Goal: Task Accomplishment & Management: Manage account settings

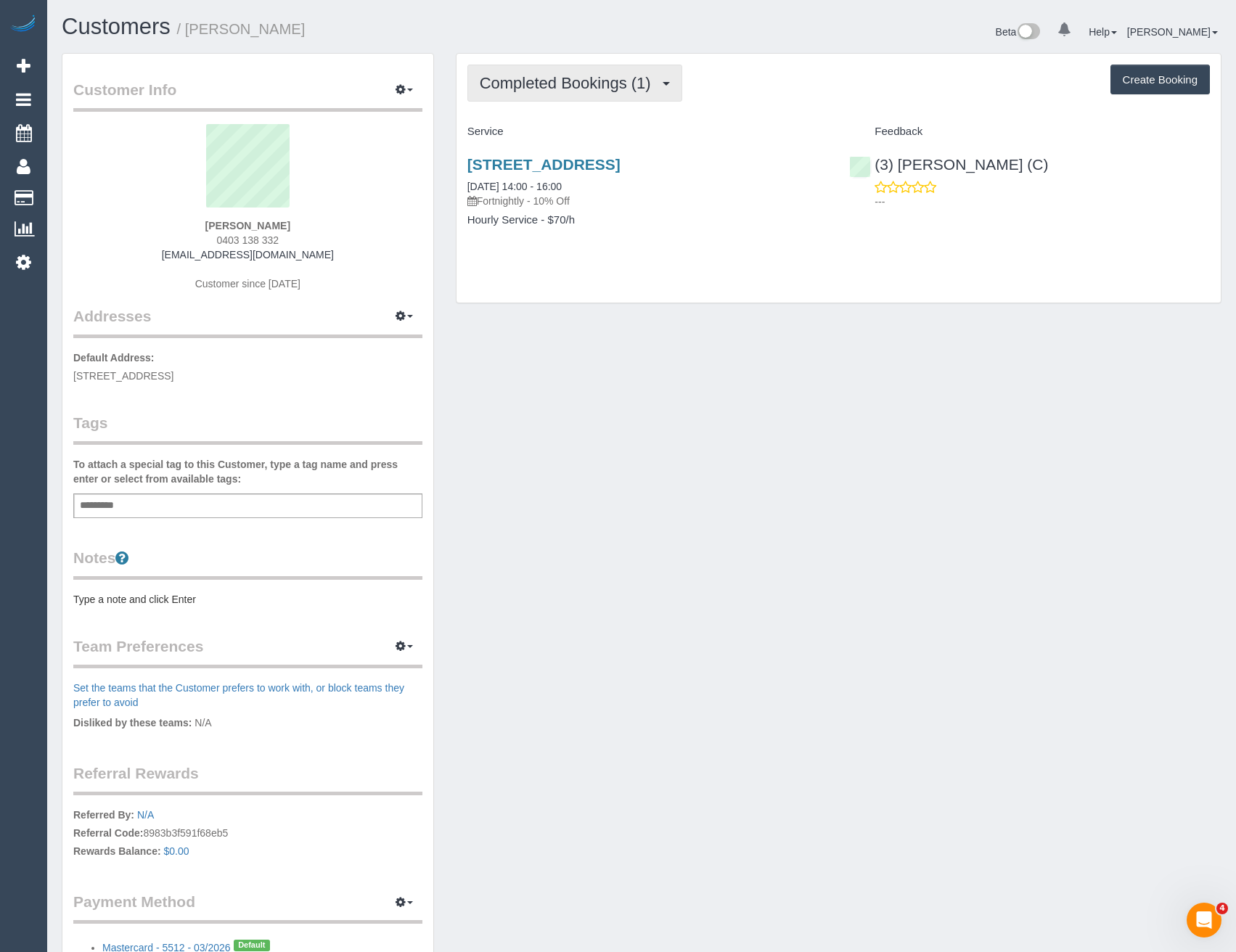
click at [643, 94] on button "Completed Bookings (1)" at bounding box center [574, 83] width 214 height 37
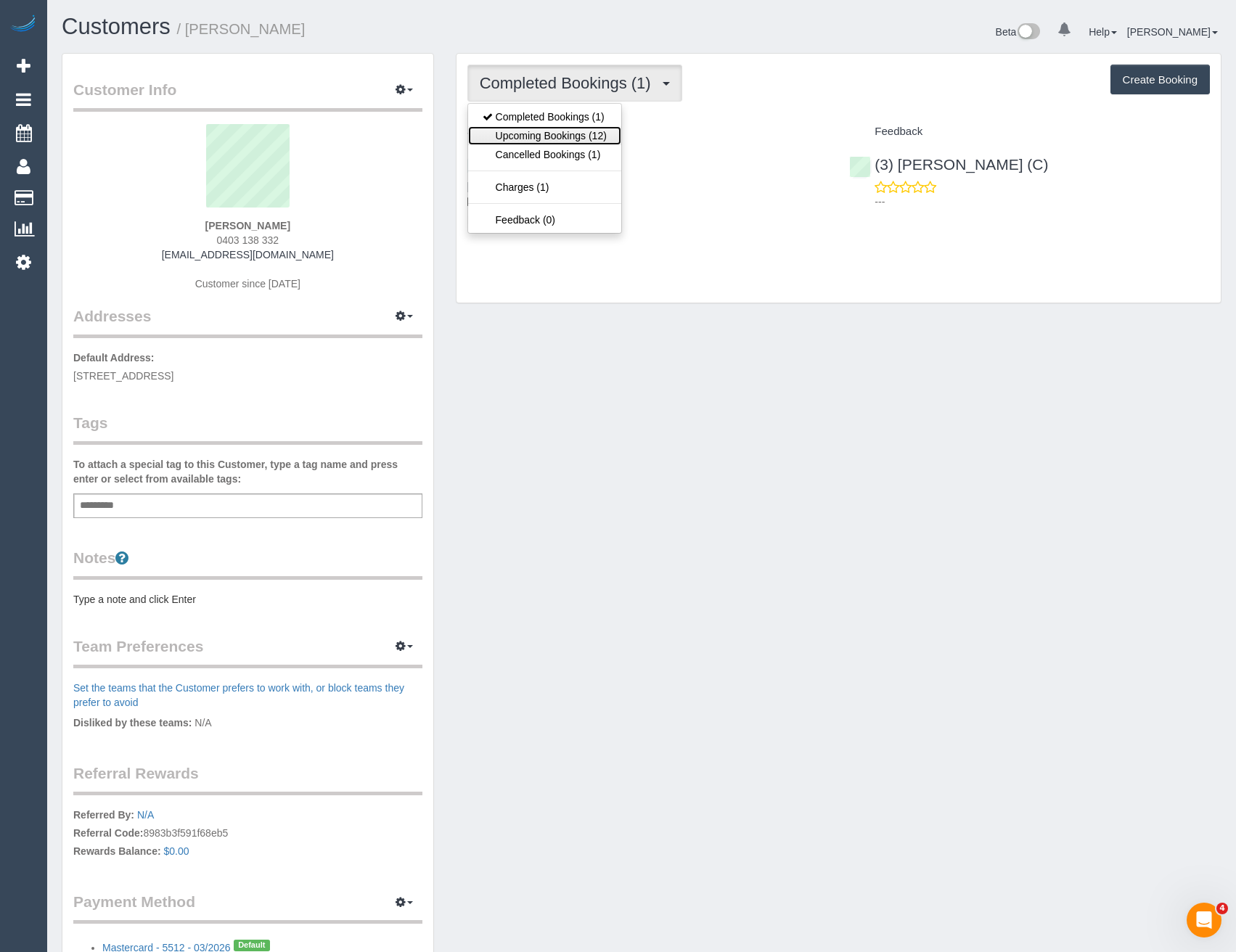
click at [606, 133] on link "Upcoming Bookings (12)" at bounding box center [545, 136] width 153 height 19
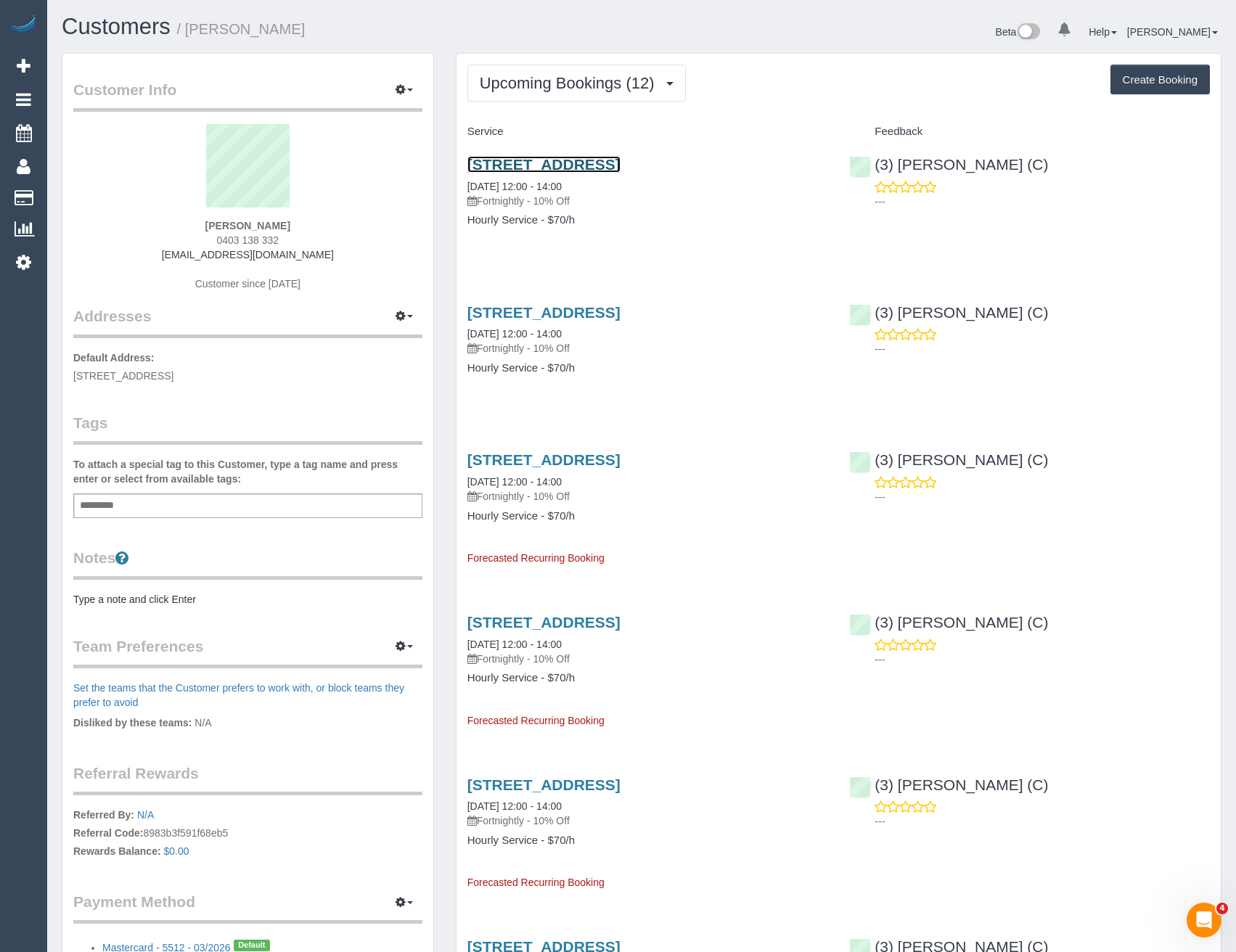
click at [589, 159] on link "1/21 Roselea St, Caulfield South, VIC 3162" at bounding box center [544, 164] width 153 height 16
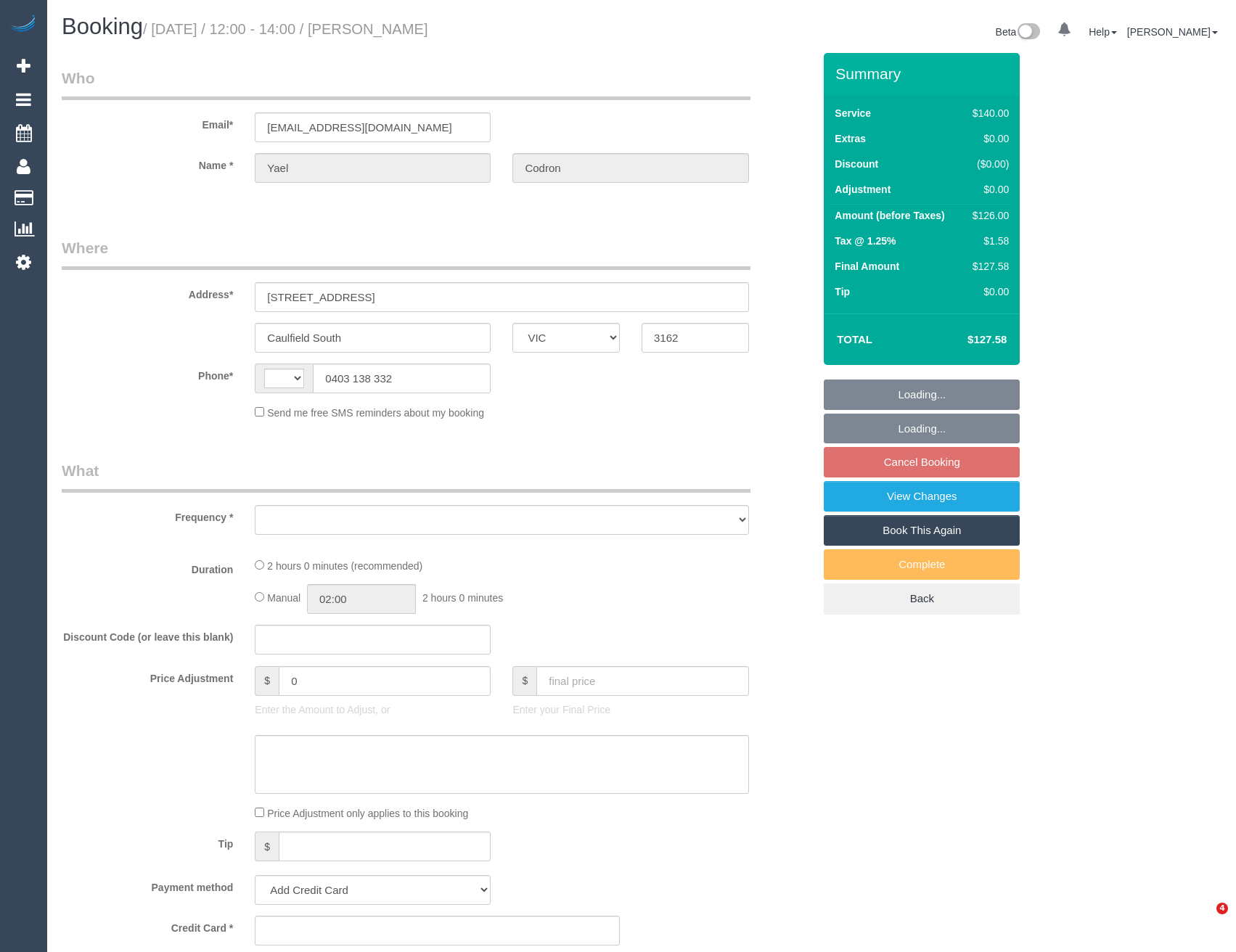
select select "VIC"
select select "string:AU"
select select "object:585"
select select "string:stripe-pm_1RwGVo2GScqysDRVJXDhjlqF"
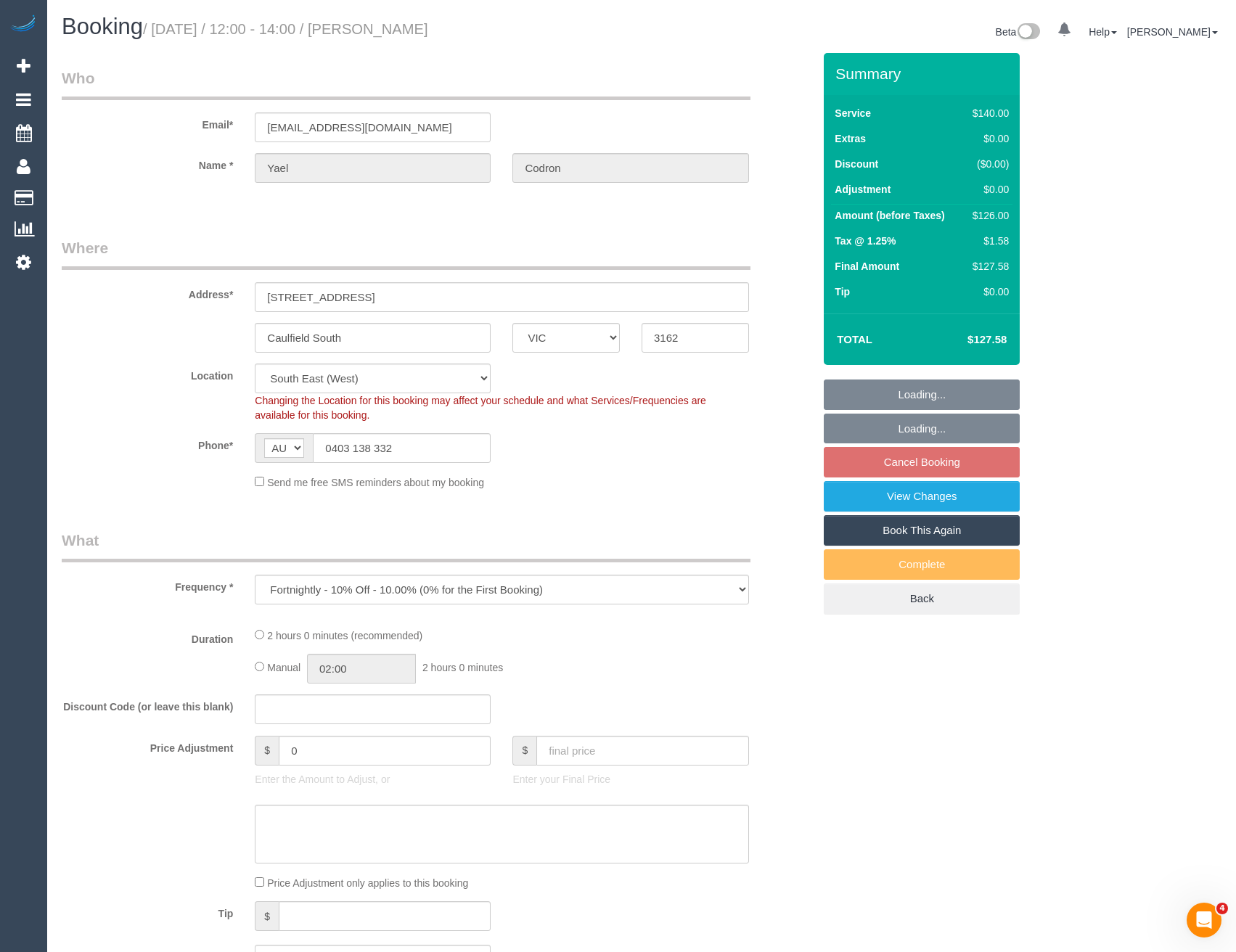
select select "spot1"
select select "number:28"
select select "number:14"
select select "number:19"
select select "number:25"
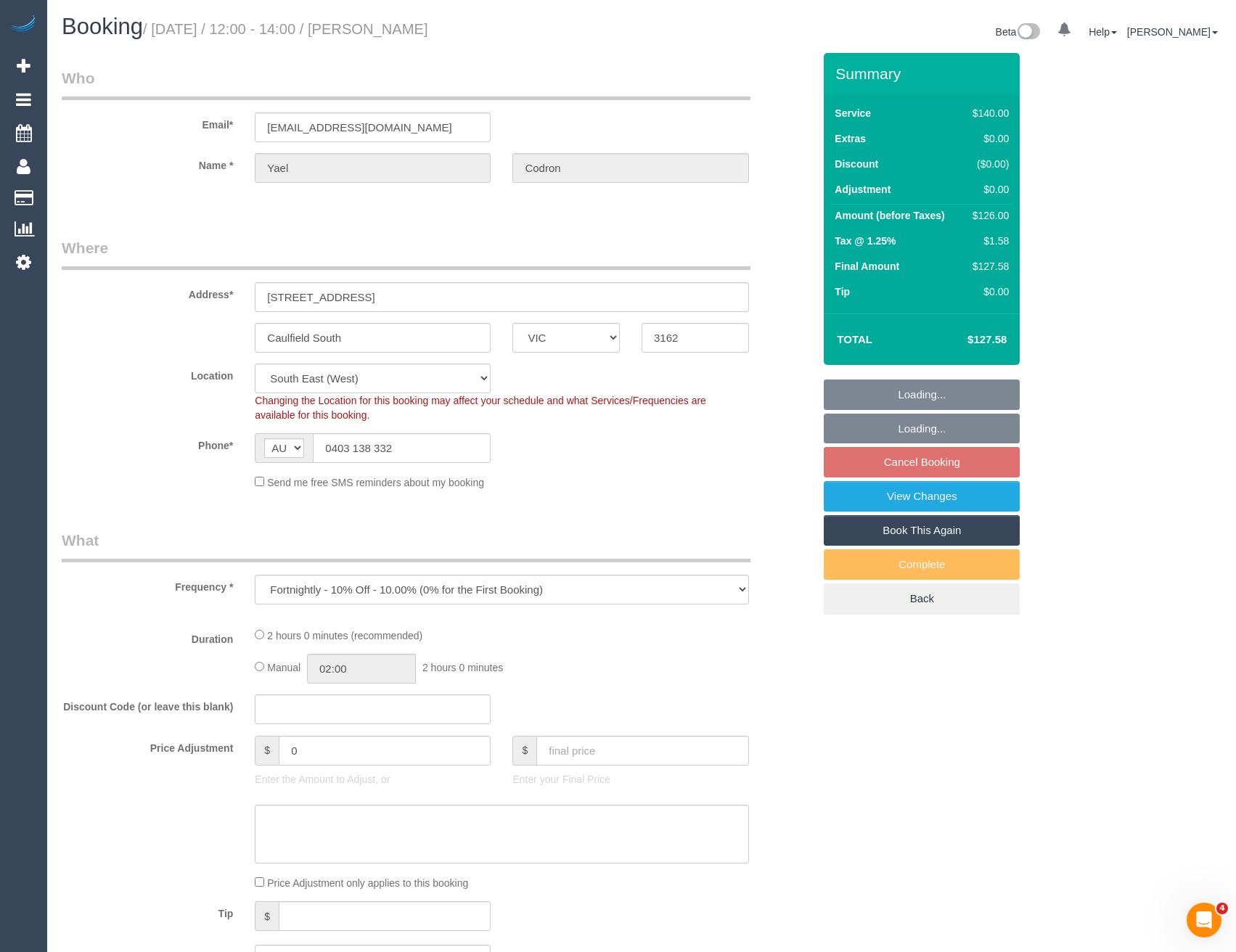
select select "number:34"
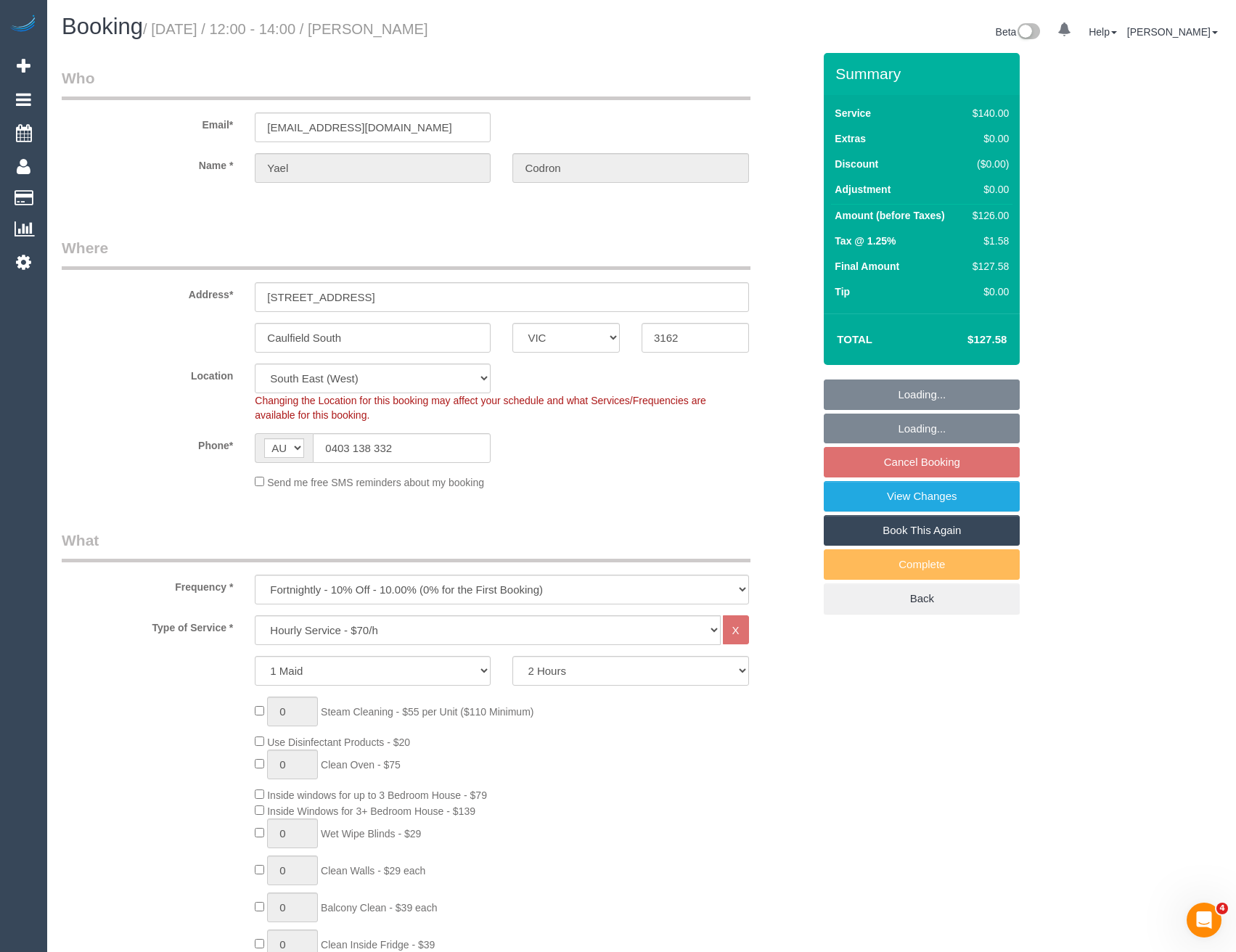
select select "object:1430"
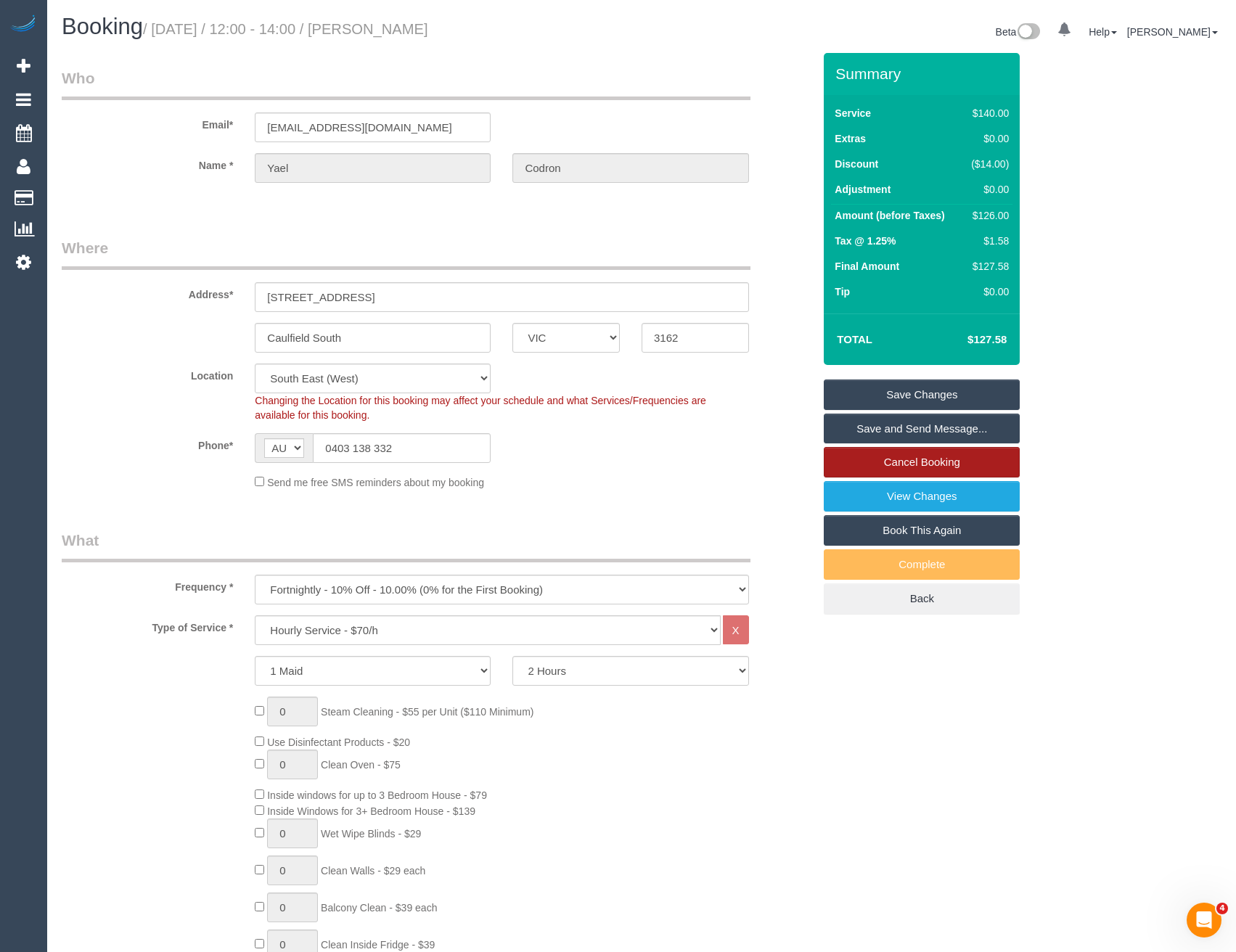
click at [874, 468] on link "Cancel Booking" at bounding box center [921, 462] width 196 height 30
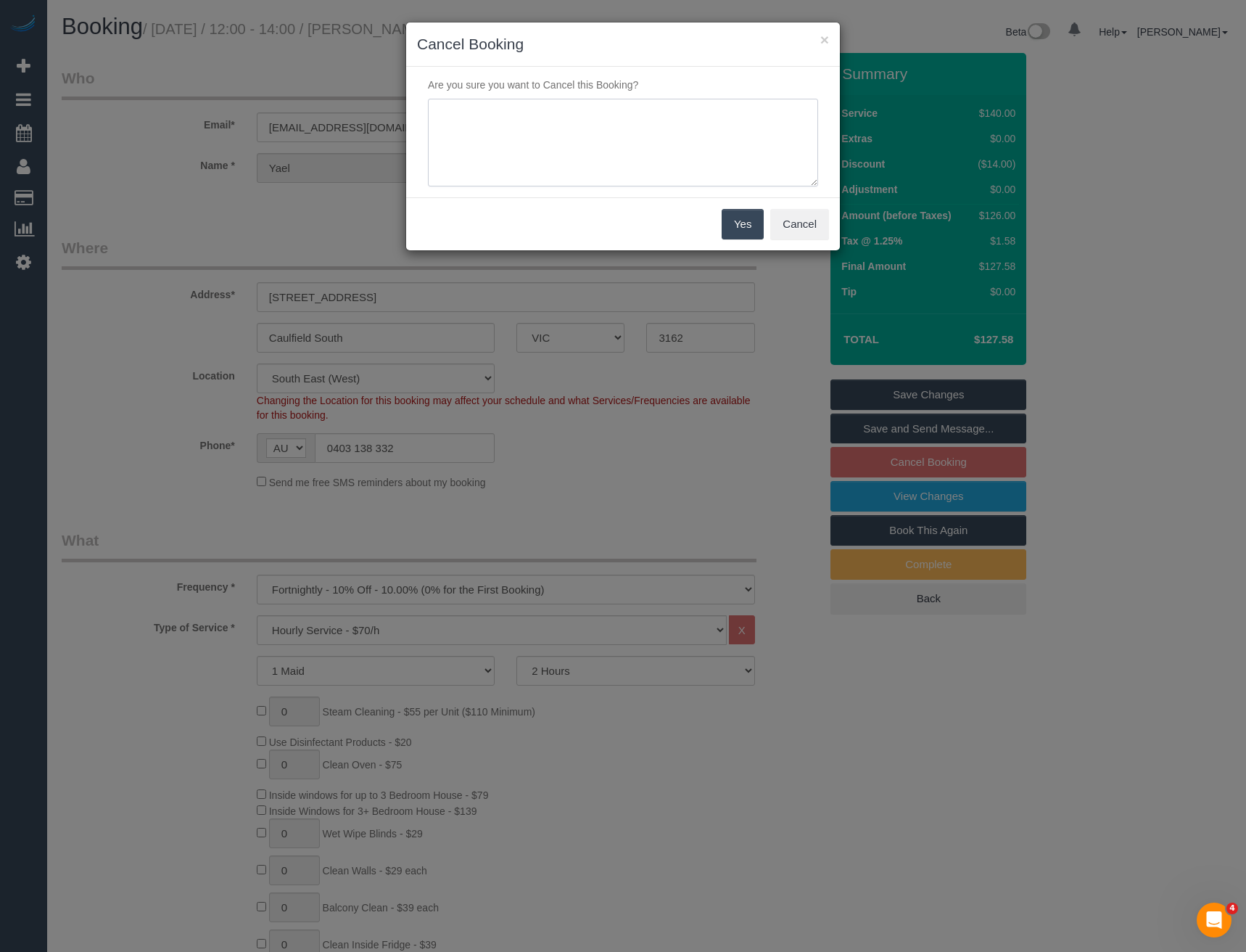
click at [599, 147] on textarea at bounding box center [623, 143] width 390 height 89
type textarea "Skipping to next service - via email - BB"
click at [743, 237] on button "Yes" at bounding box center [743, 223] width 42 height 30
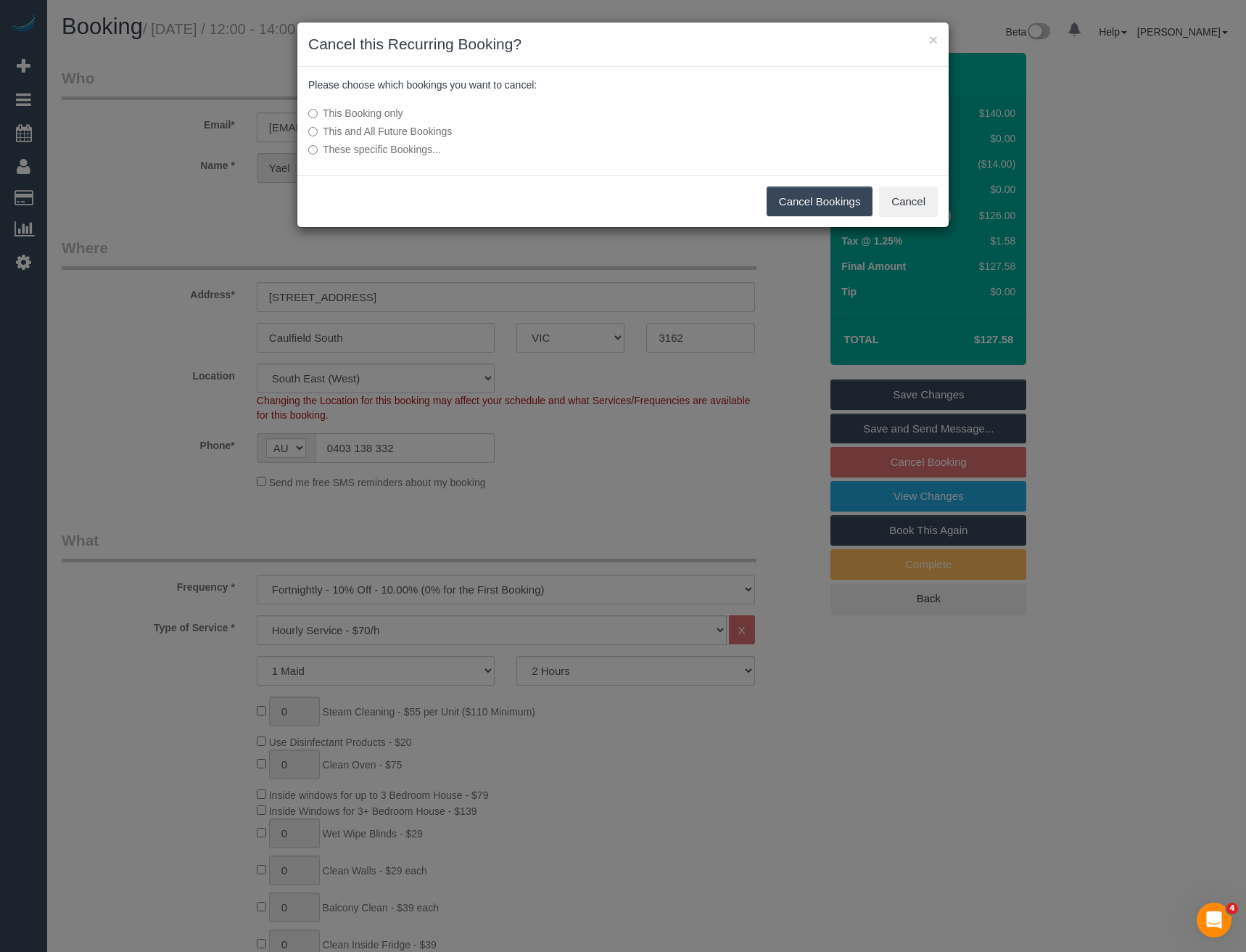
click at [800, 203] on button "Cancel Bookings" at bounding box center [820, 201] width 107 height 30
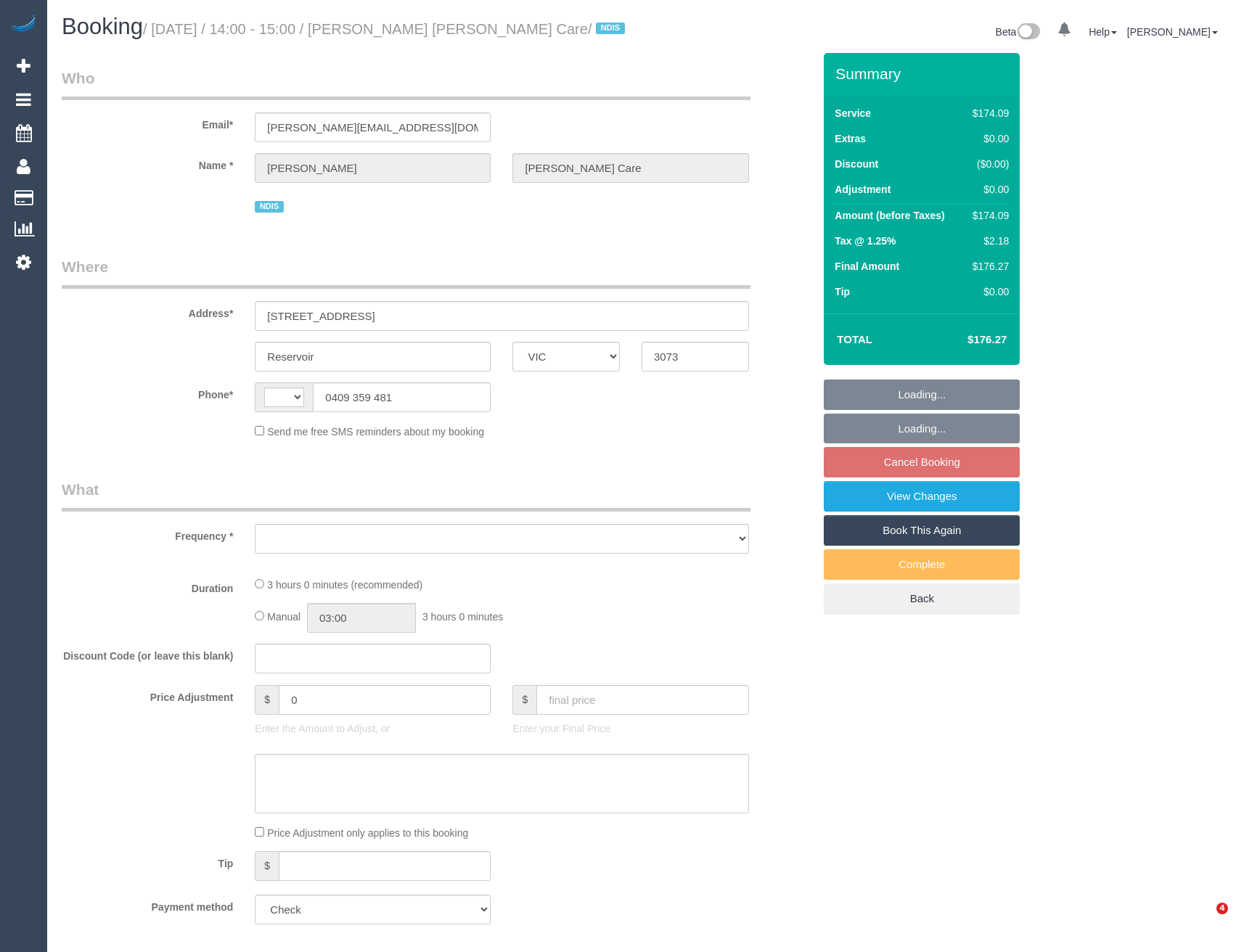
select select "VIC"
select select "string:AU"
select select "object:560"
select select "180"
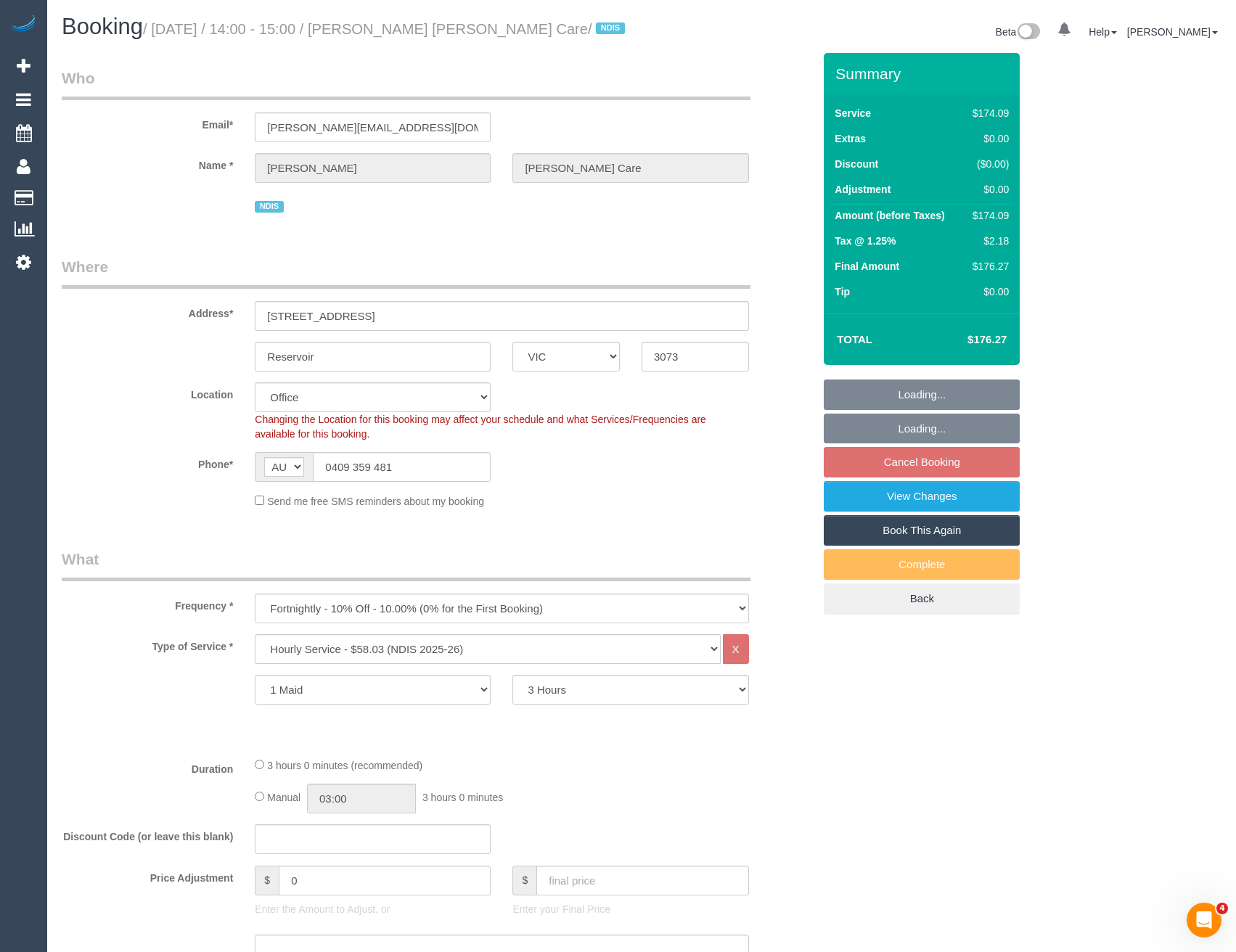
select select "number:28"
select select "number:14"
select select "number:19"
select select "number:22"
select select "number:33"
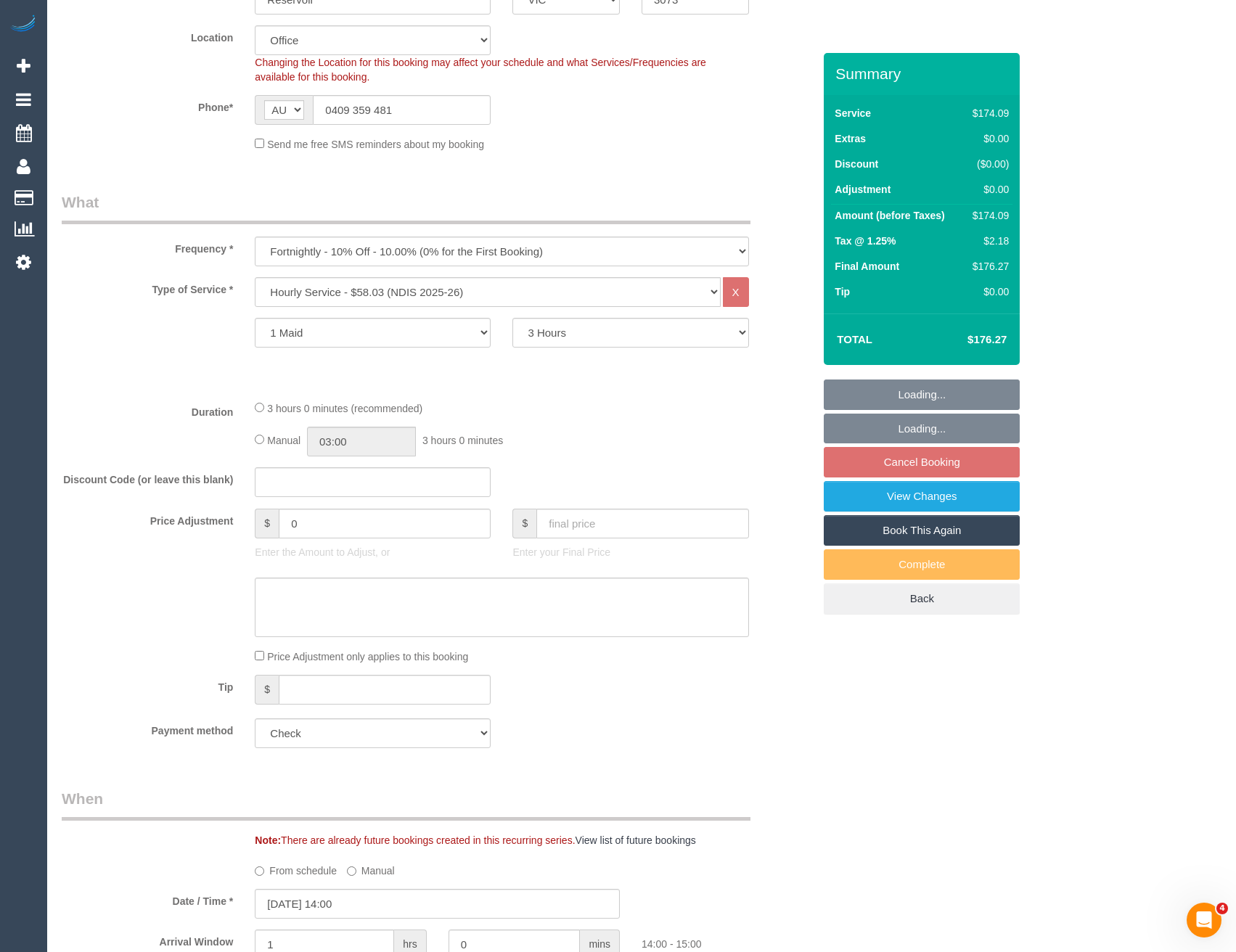
select select "object:2099"
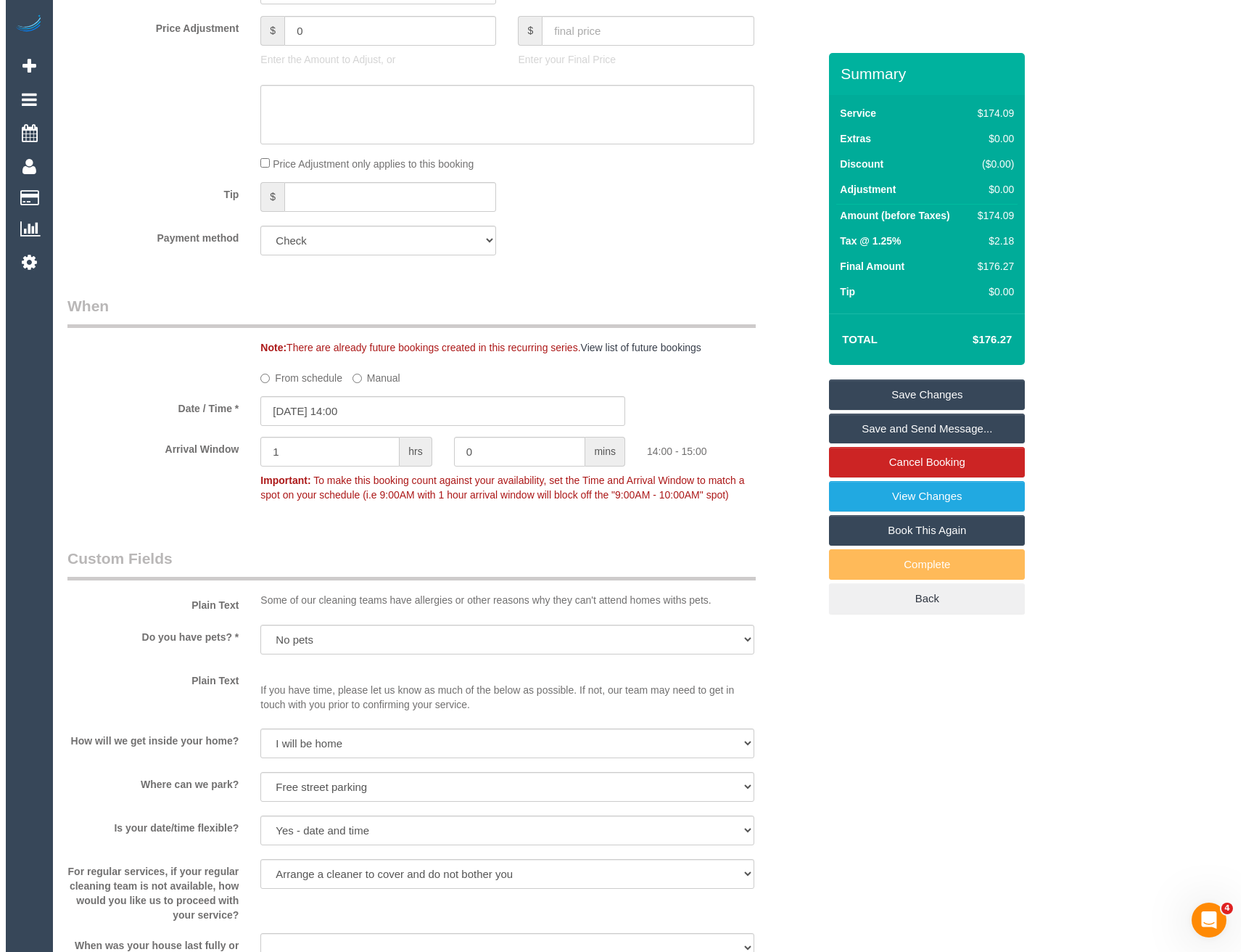
scroll to position [1720, 0]
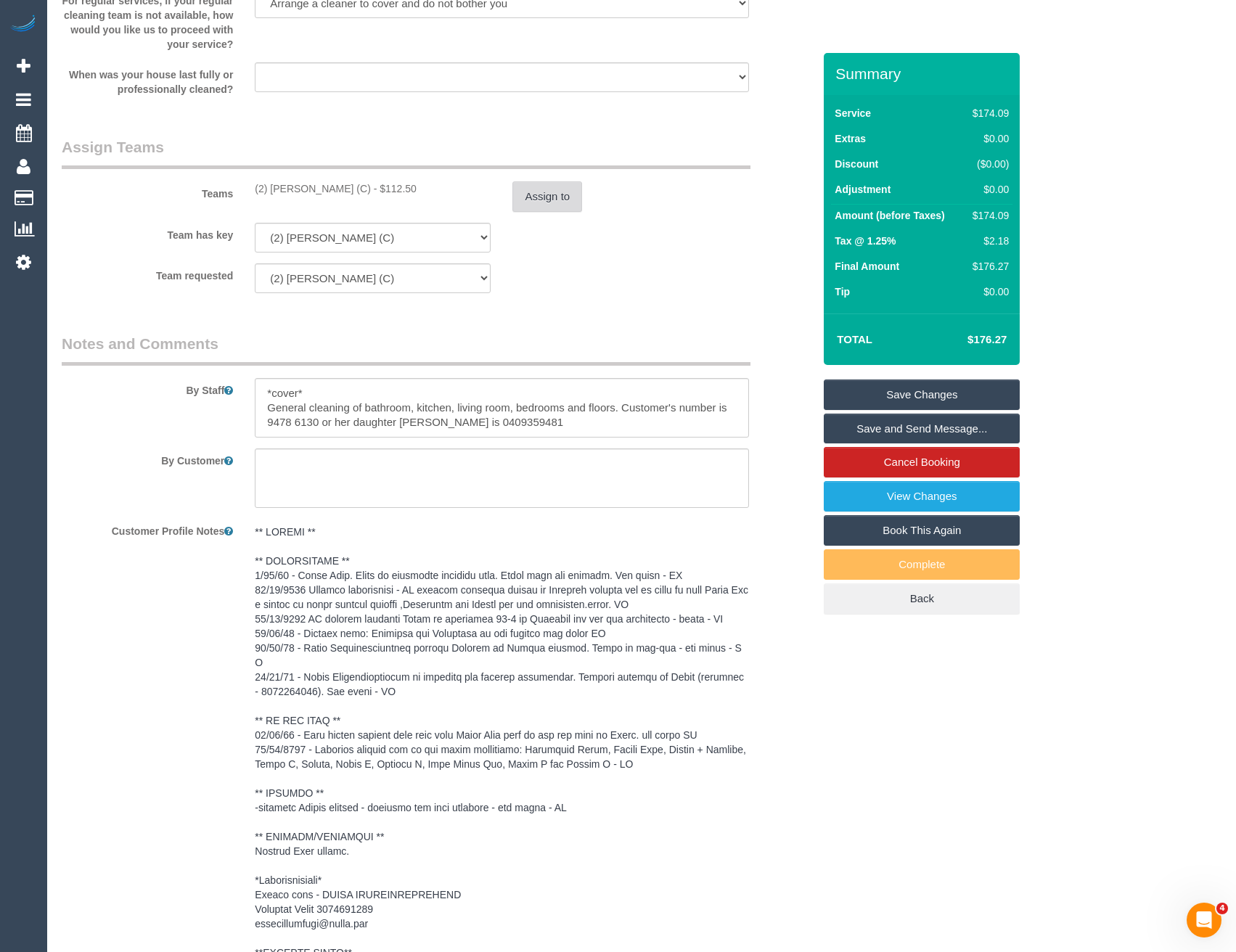
click at [540, 212] on button "Assign to" at bounding box center [547, 196] width 70 height 30
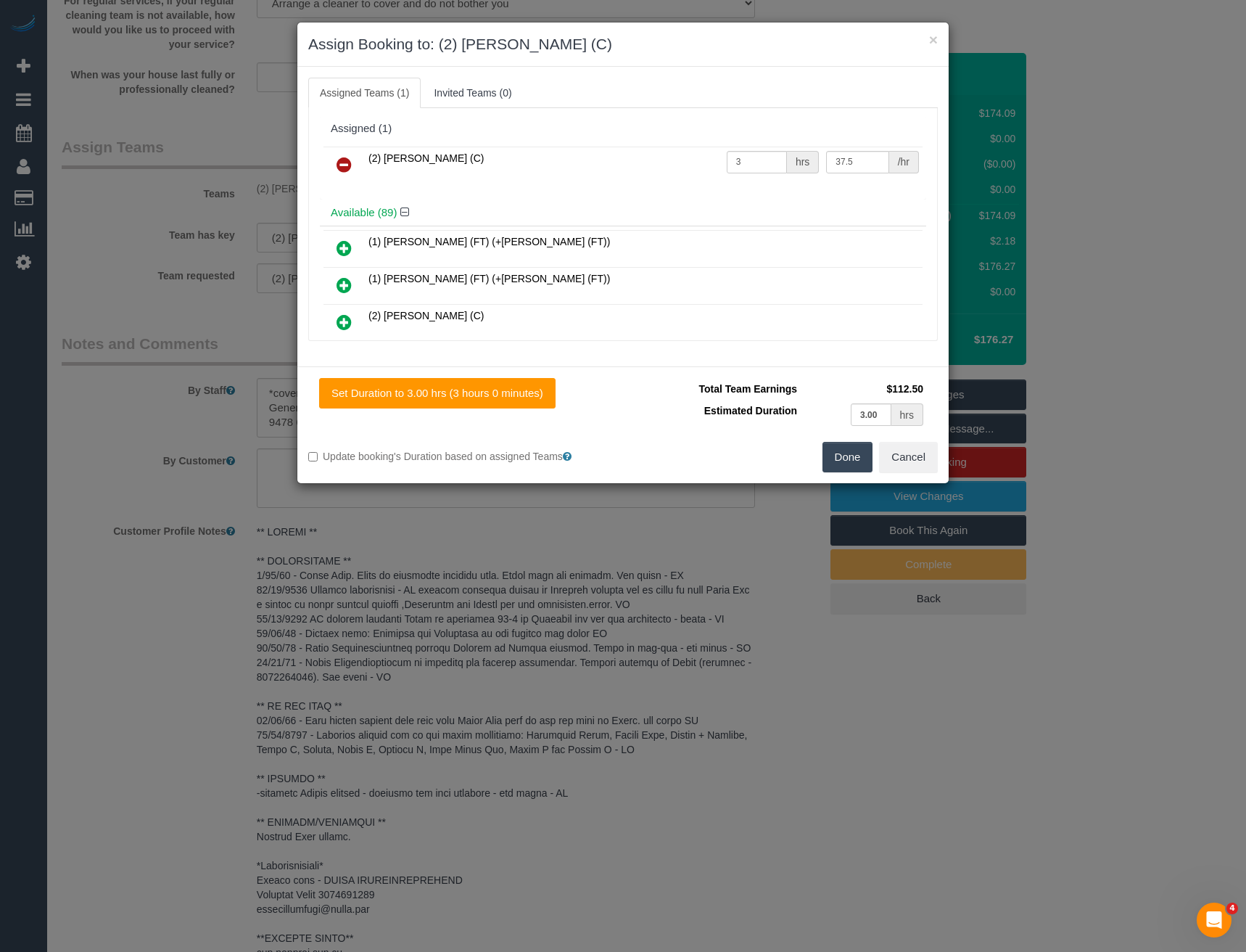
click at [345, 159] on icon at bounding box center [344, 164] width 16 height 17
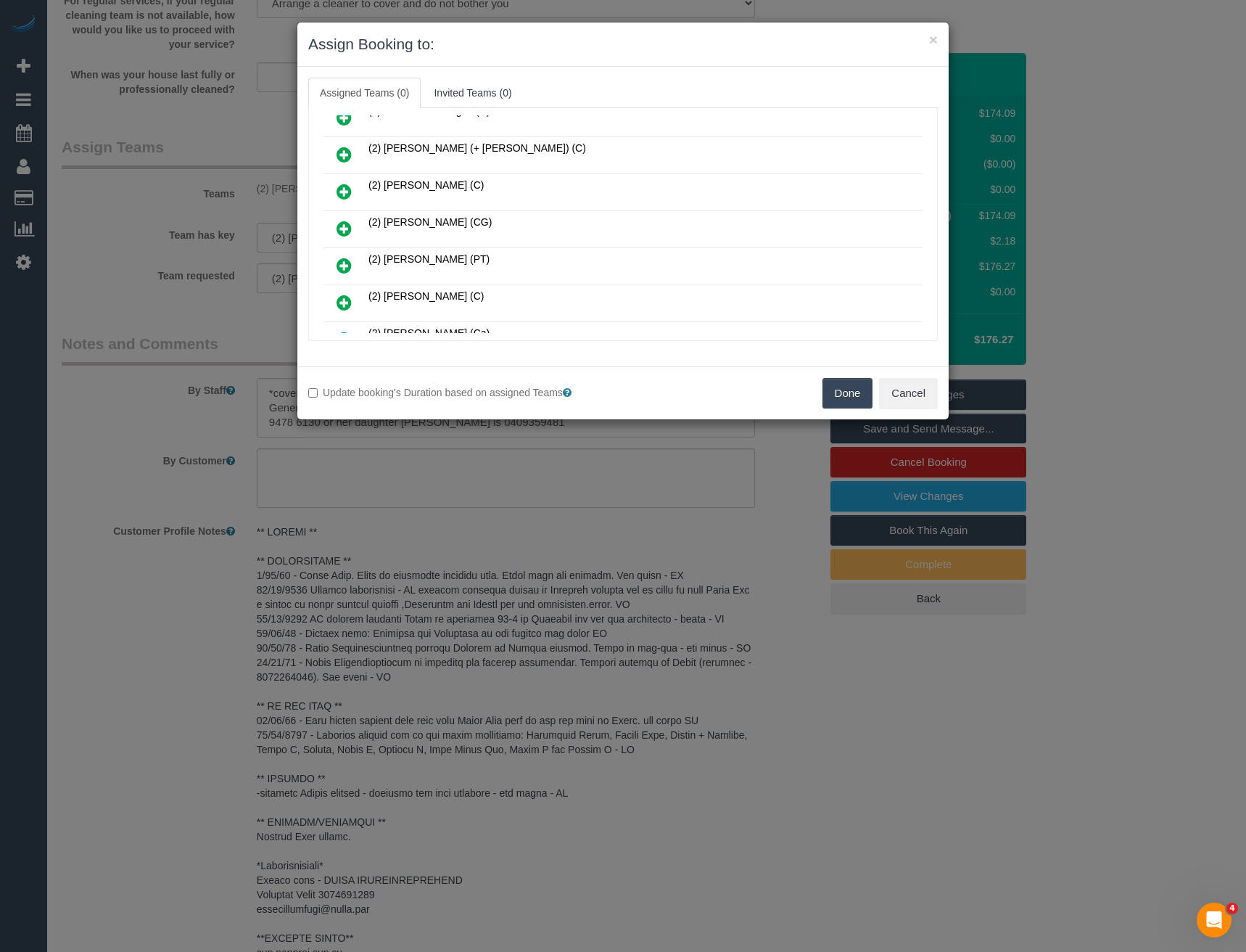
scroll to position [798, 0]
click at [348, 302] on icon at bounding box center [344, 305] width 16 height 17
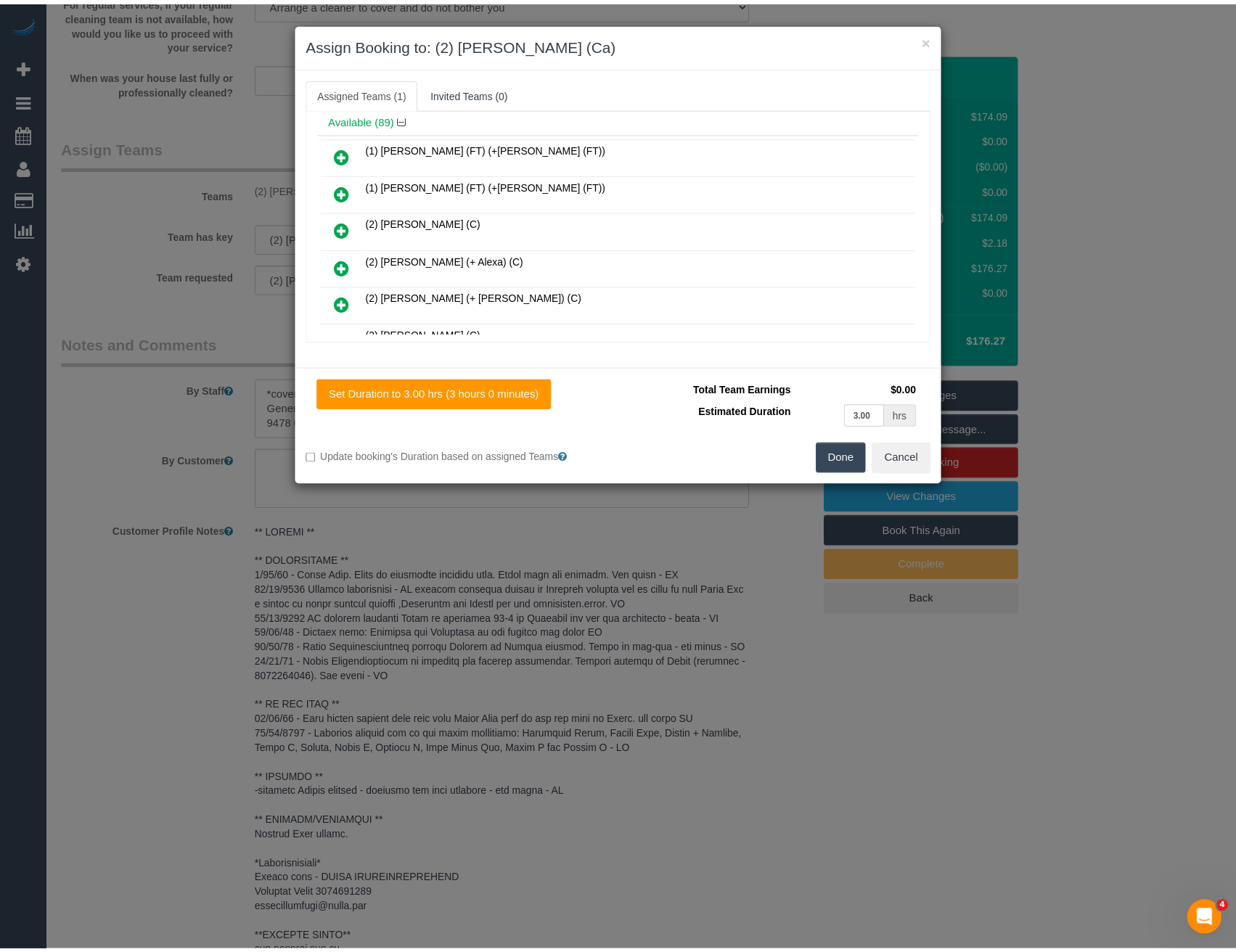
scroll to position [0, 0]
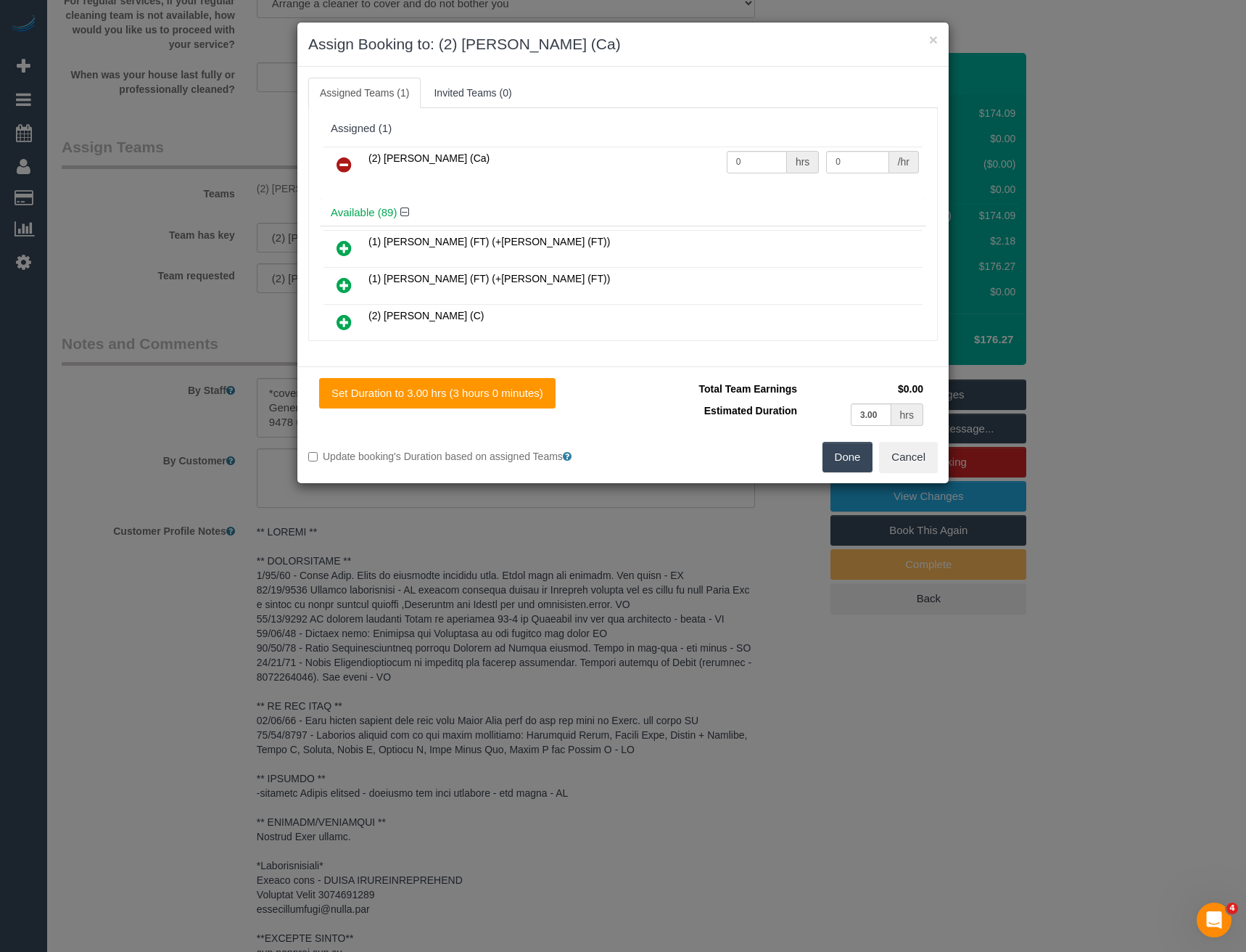
click at [844, 448] on button "Done" at bounding box center [848, 457] width 51 height 30
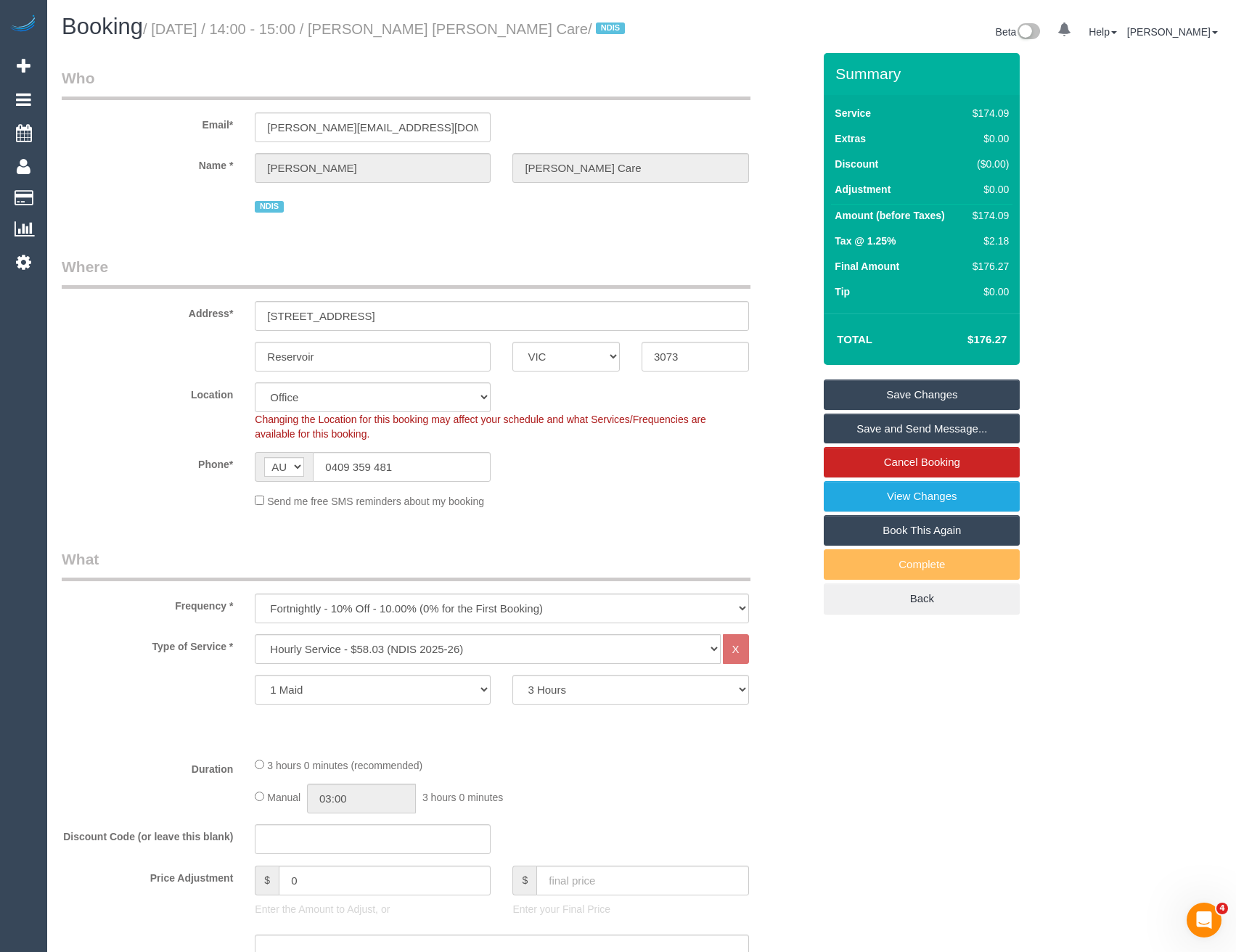
click at [867, 410] on link "Save Changes" at bounding box center [921, 394] width 196 height 30
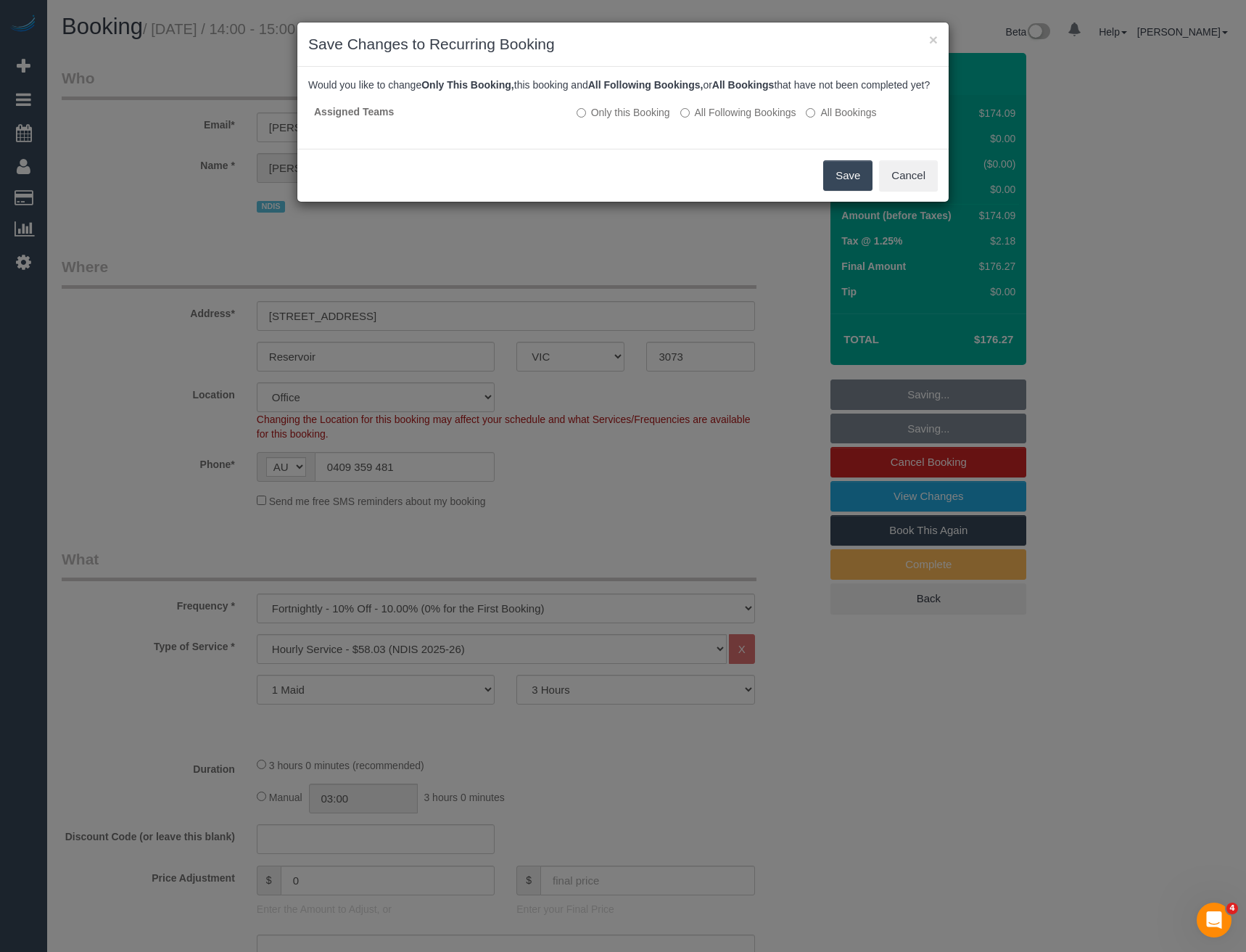
click at [852, 187] on button "Save" at bounding box center [848, 175] width 49 height 30
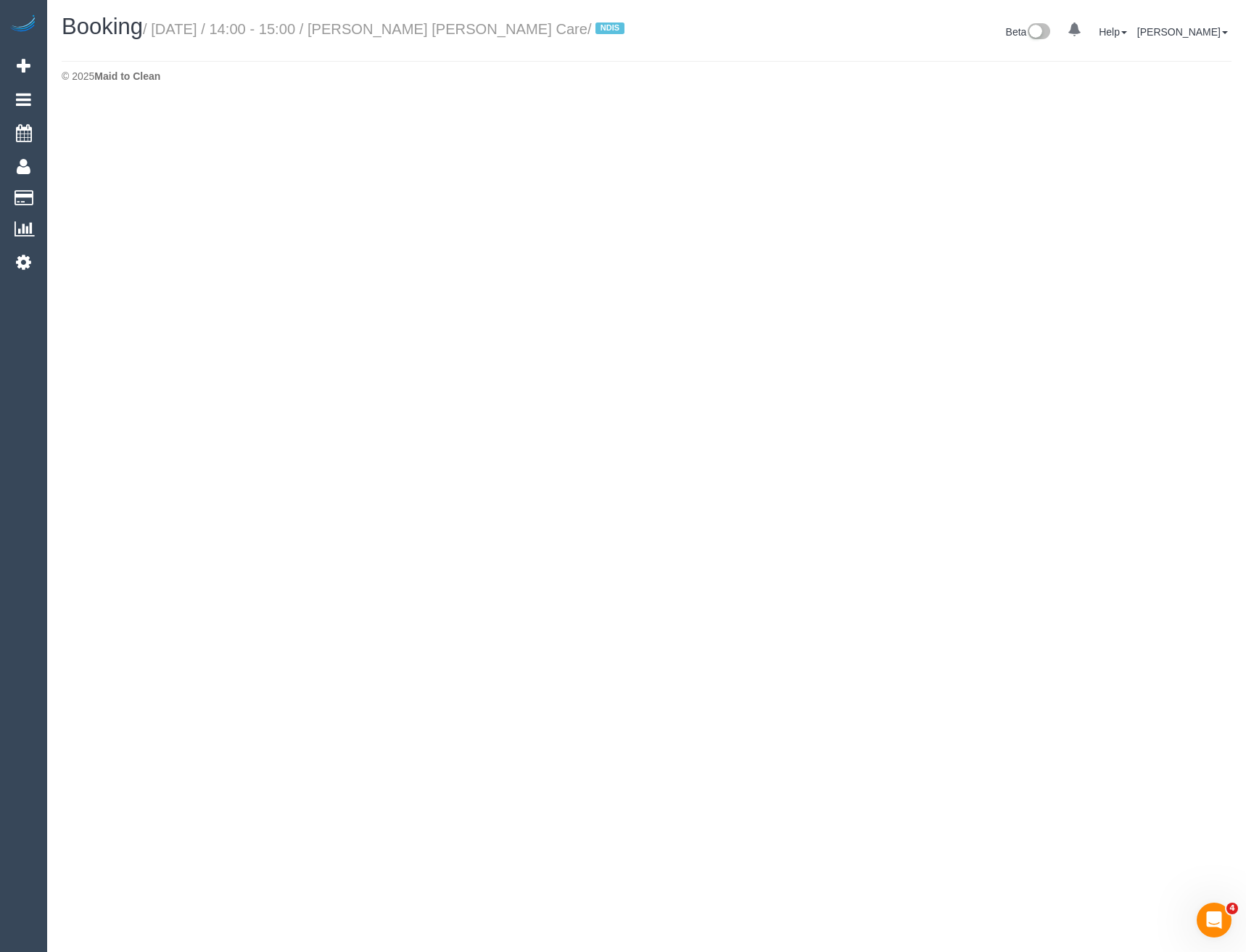
select select "VIC"
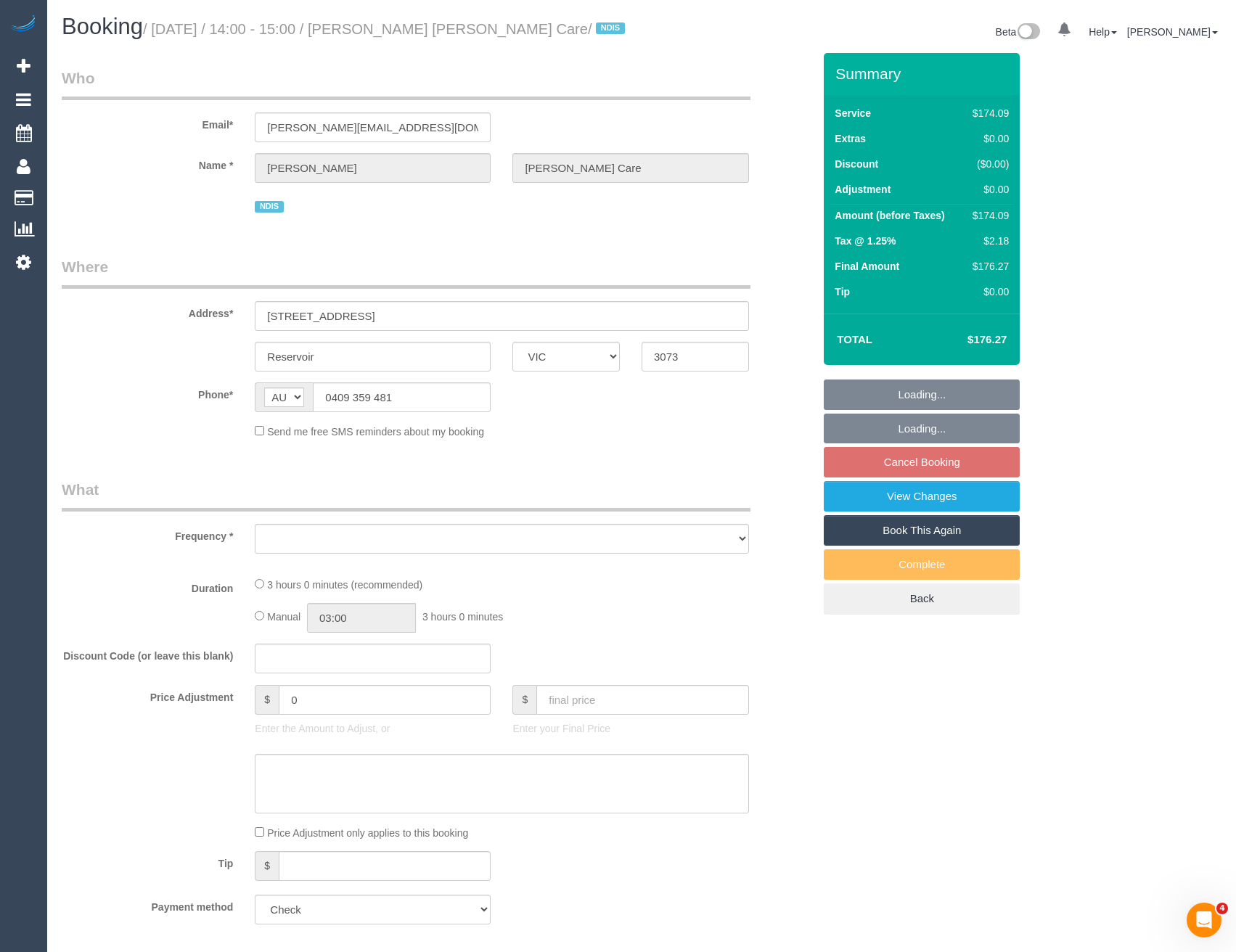
select select "object:8269"
select select "180"
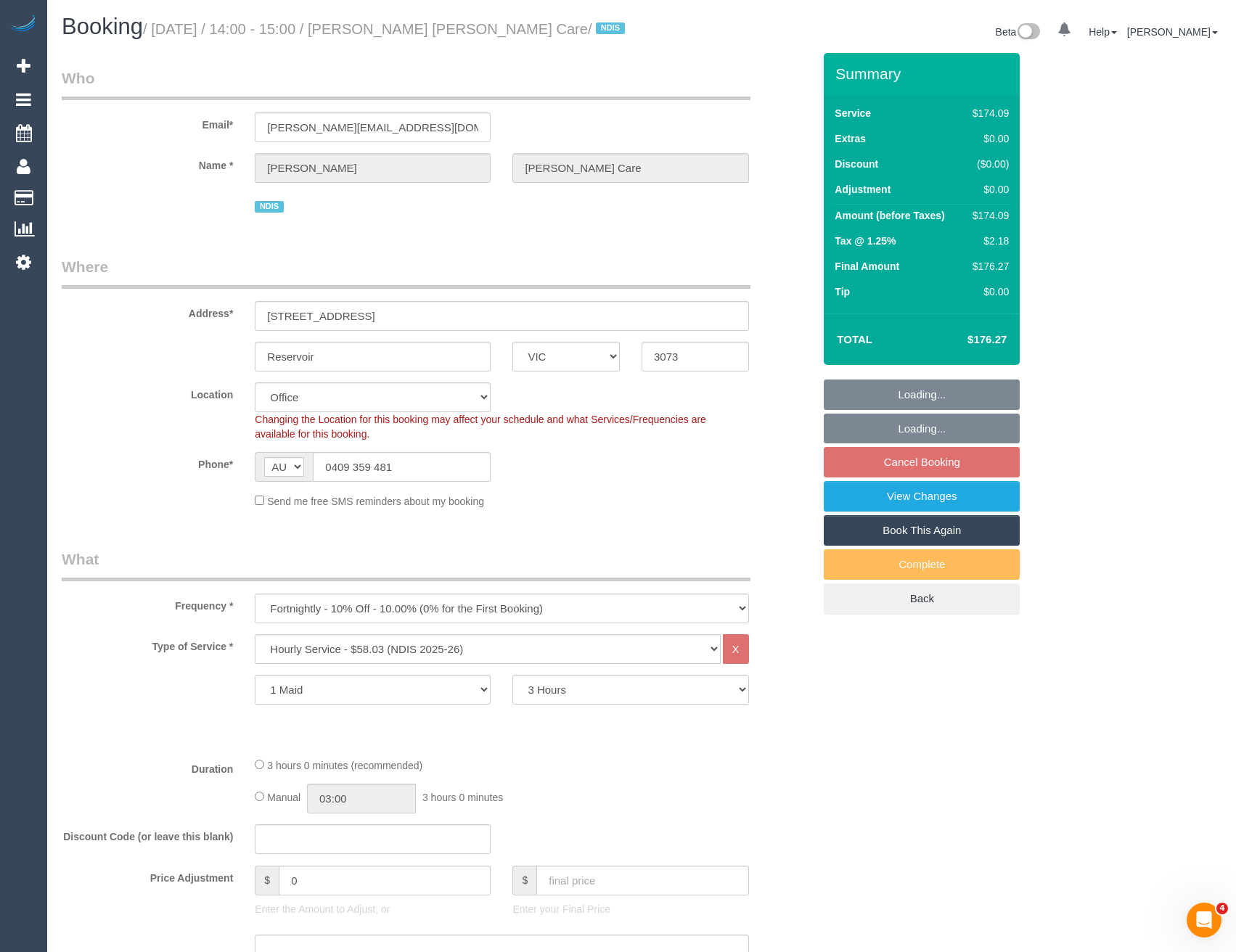
select select "number:28"
select select "number:14"
select select "number:19"
select select "number:22"
select select "number:33"
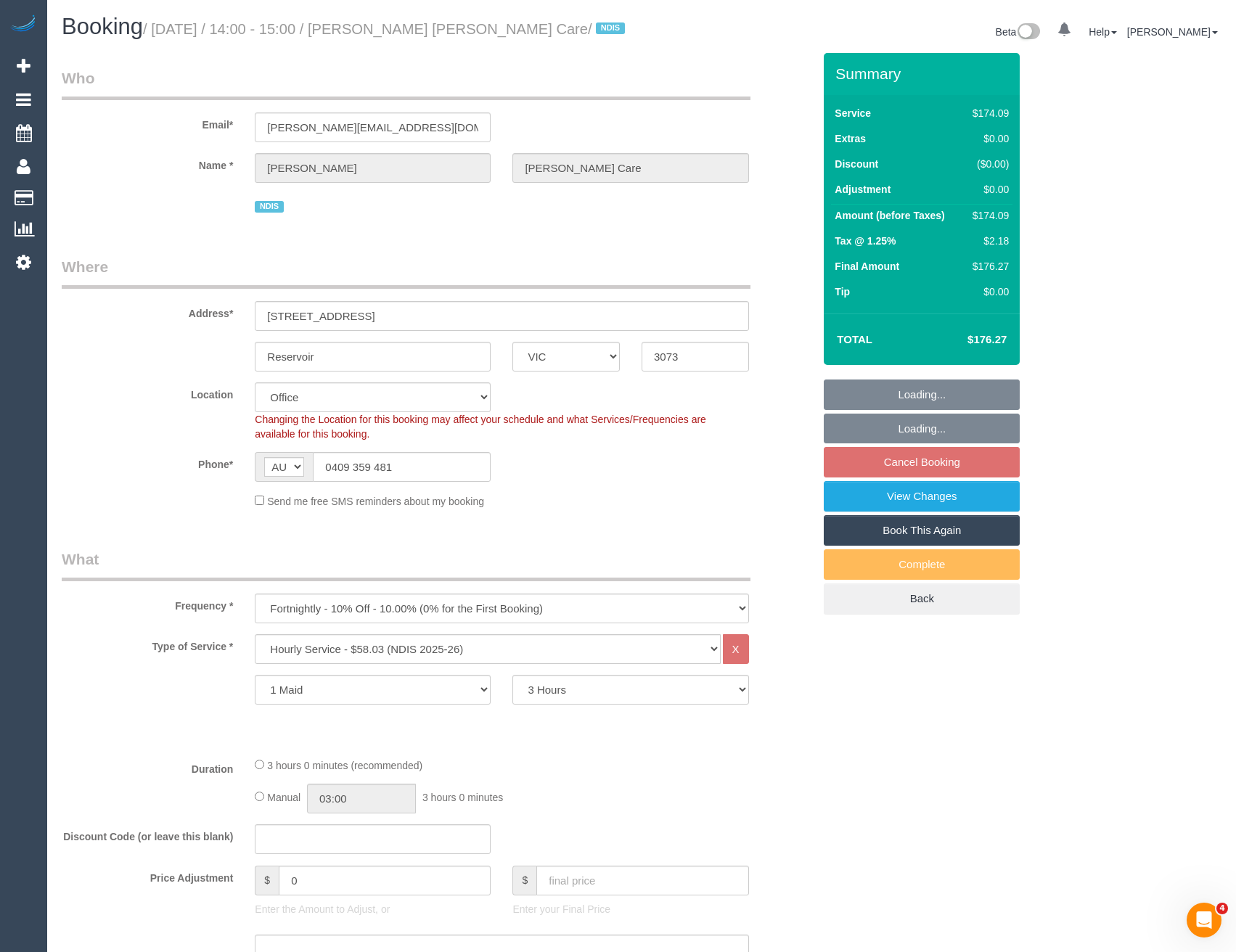
select select "object:9665"
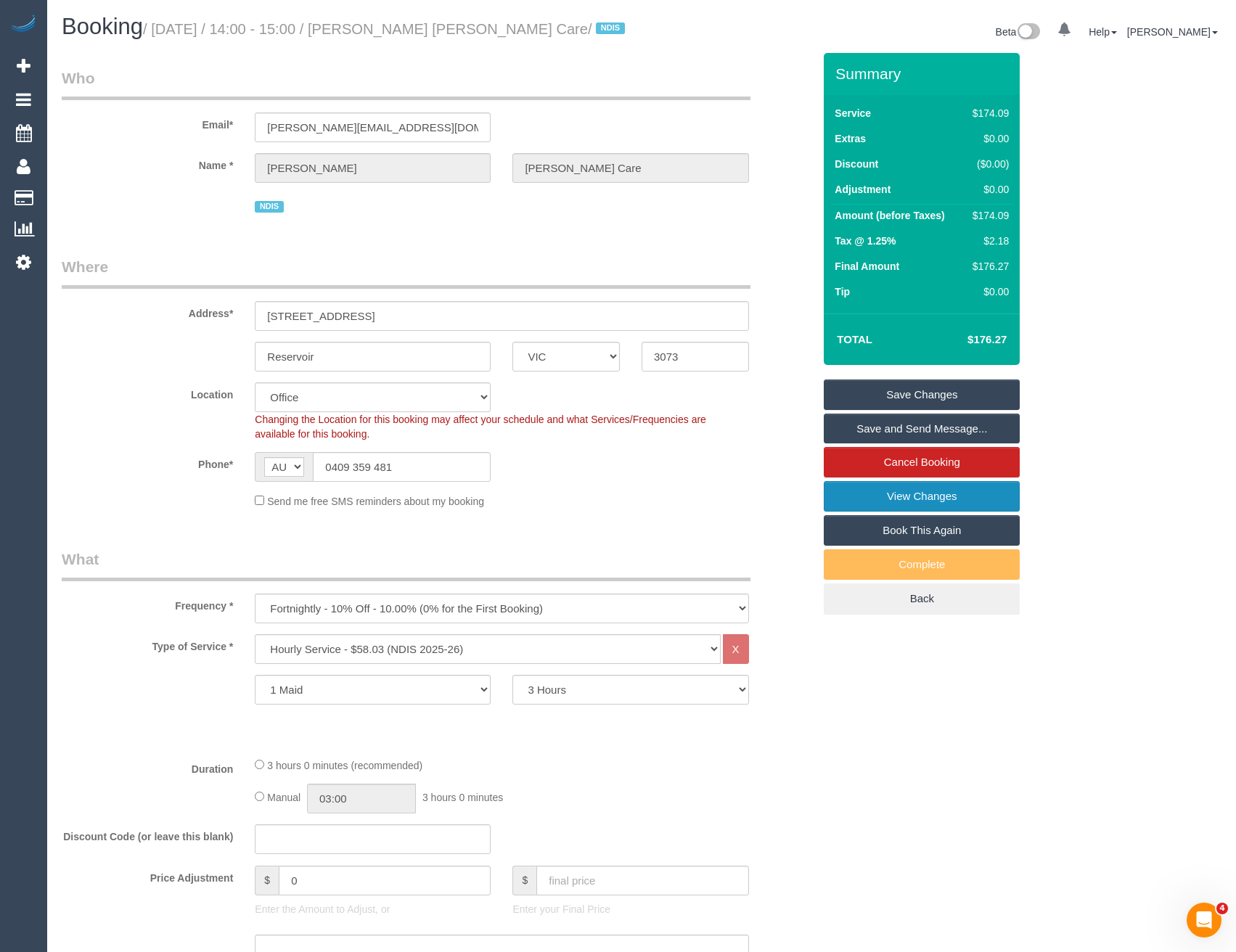
click at [948, 512] on link "View Changes" at bounding box center [921, 495] width 196 height 30
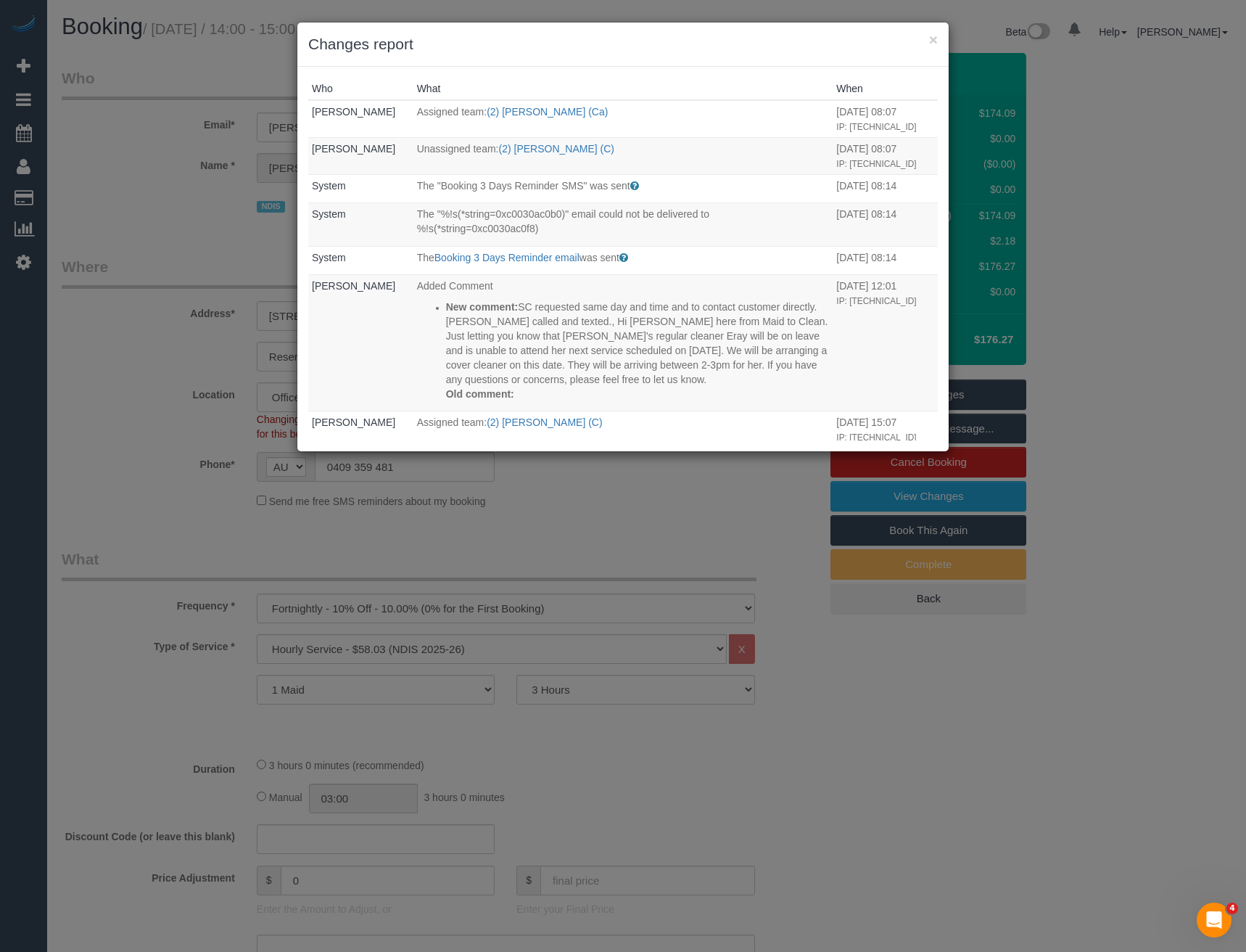
click at [657, 544] on div "× Changes report Who What When Bronie Bryant Assigned team: (2) Sandy Evagorou …" at bounding box center [623, 476] width 1246 height 952
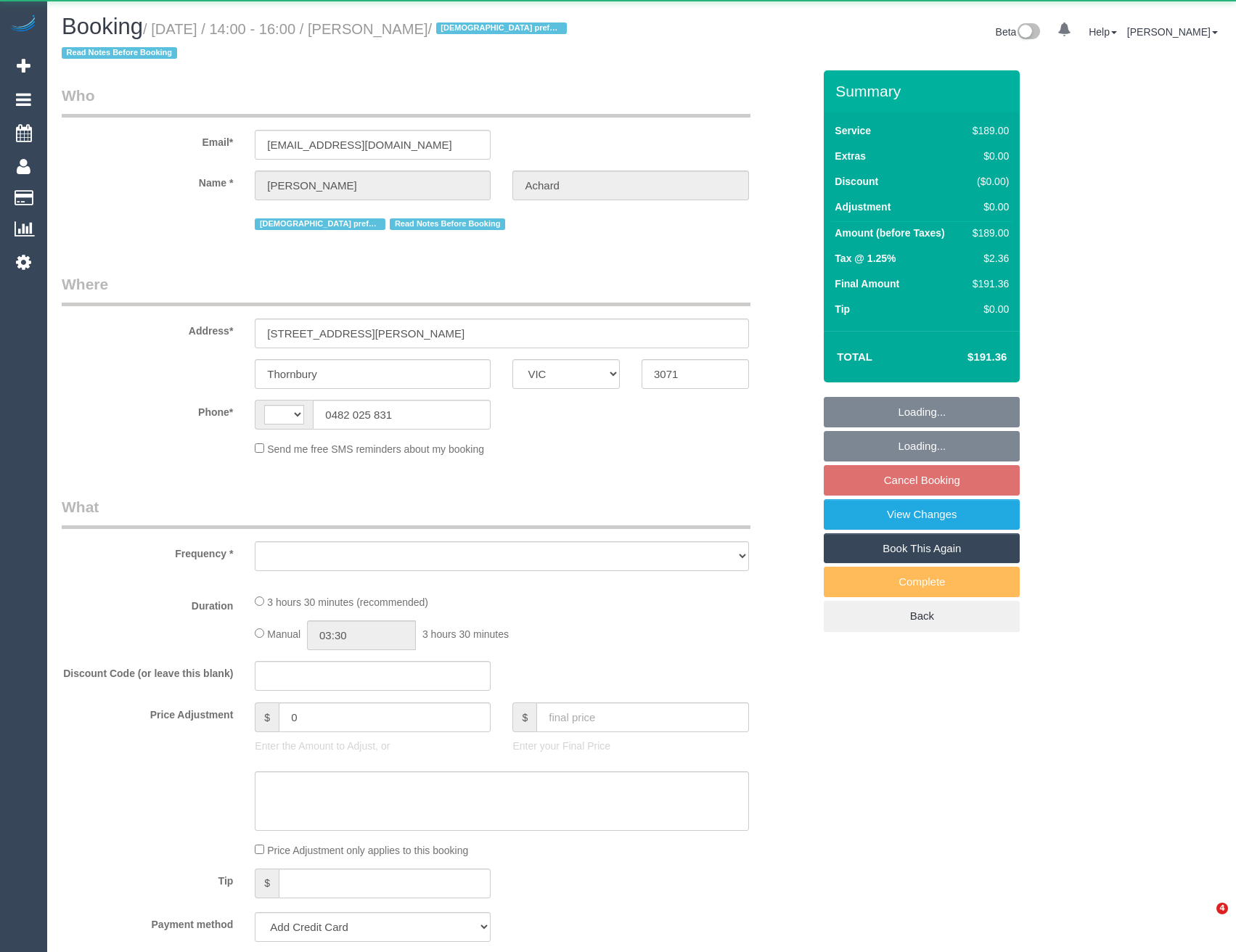
select select "VIC"
select select "string:AU"
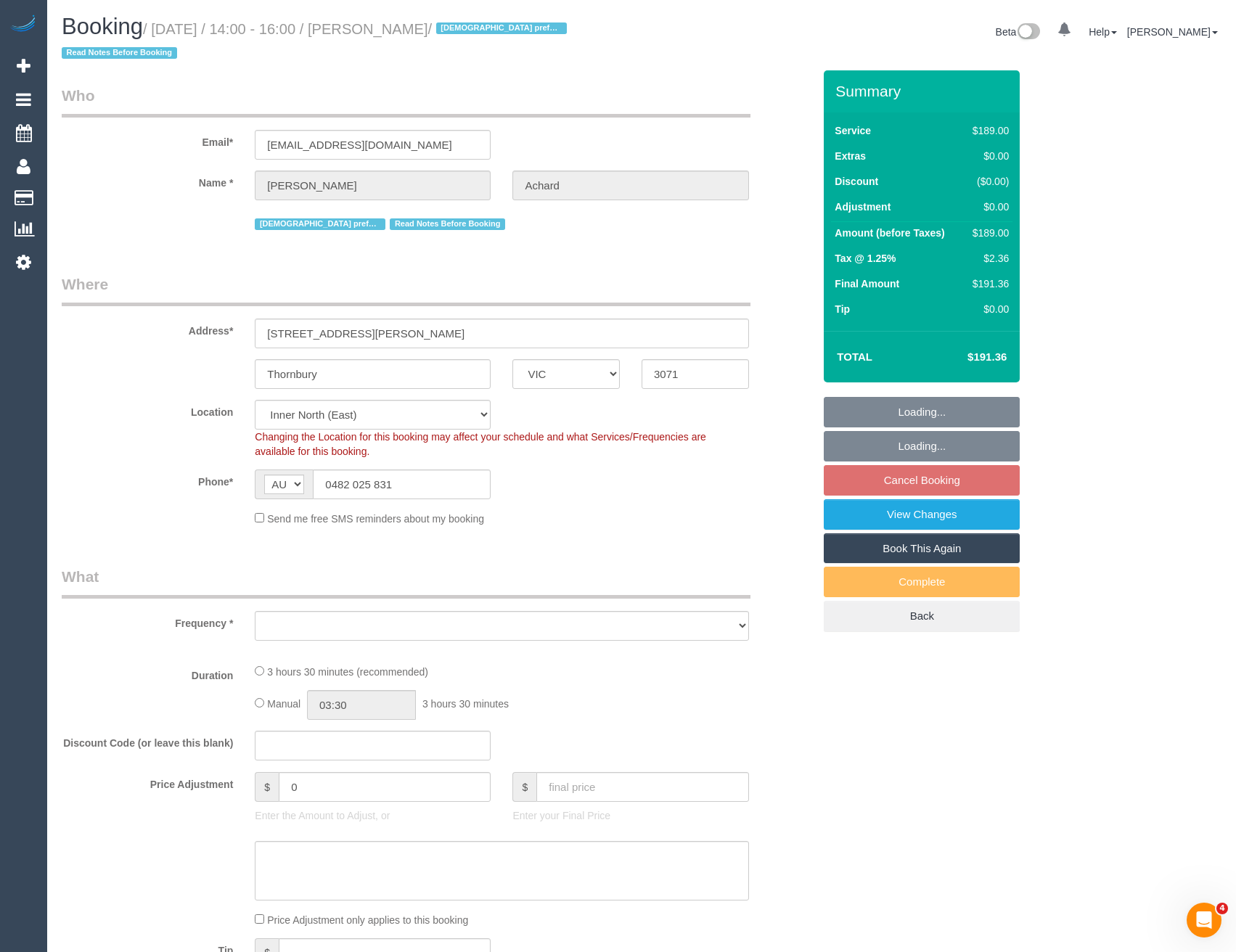
select select "spot1"
select select "number:30"
select select "number:17"
select select "number:19"
select select "number:25"
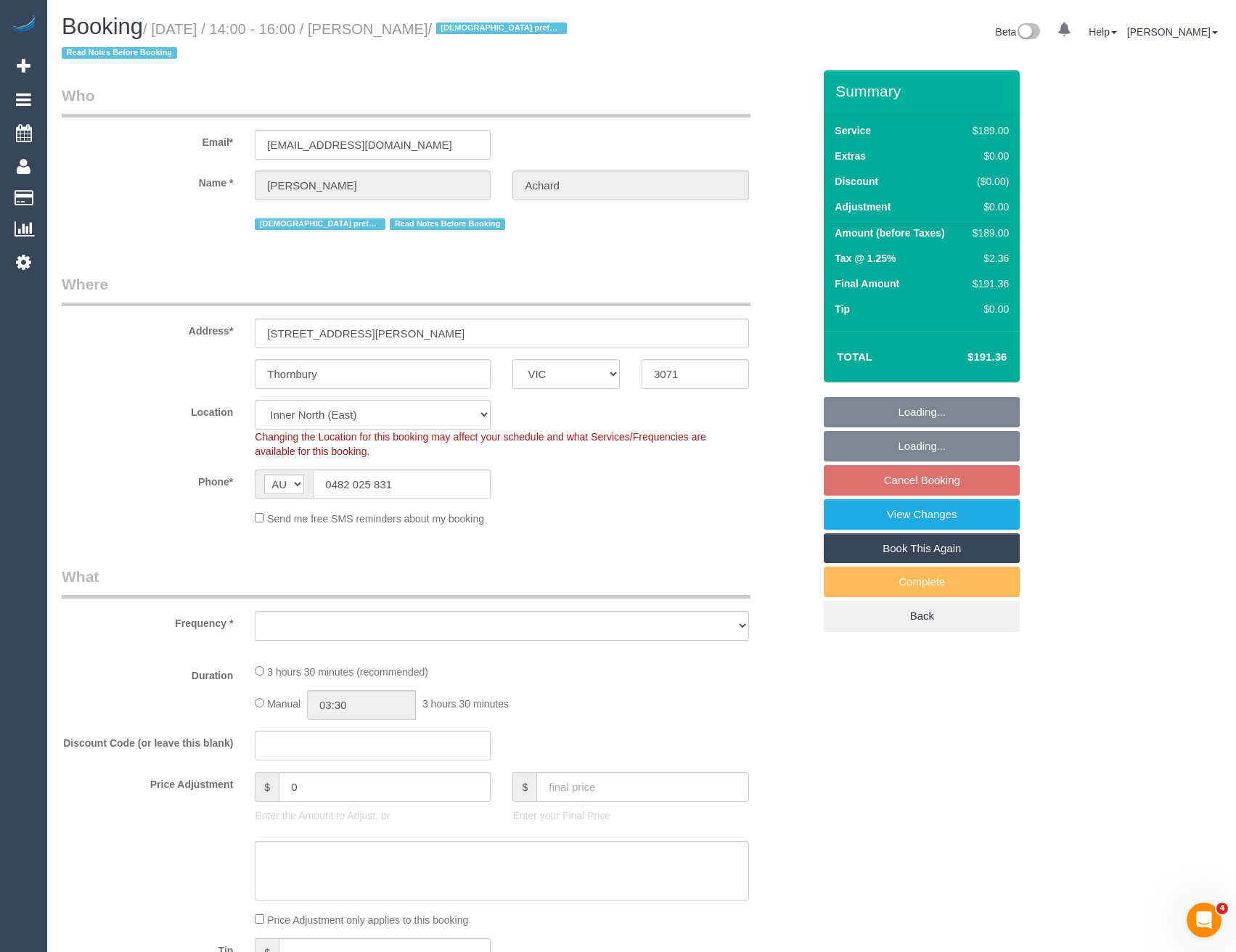
select select "number:33"
select select "number:12"
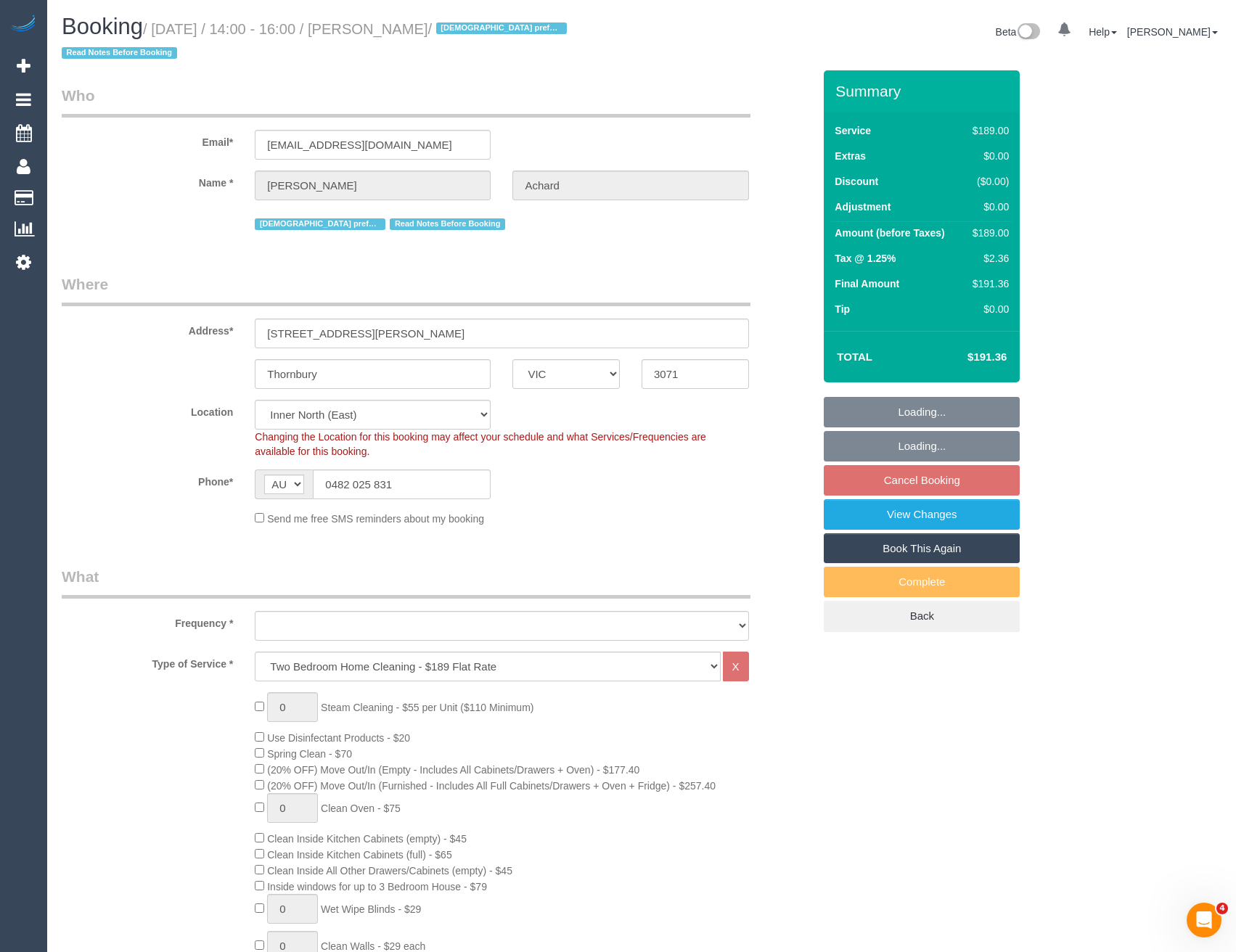
select select "object:1605"
select select "string:stripe-pm_1PgbDM2GScqysDRVoghoUhs5"
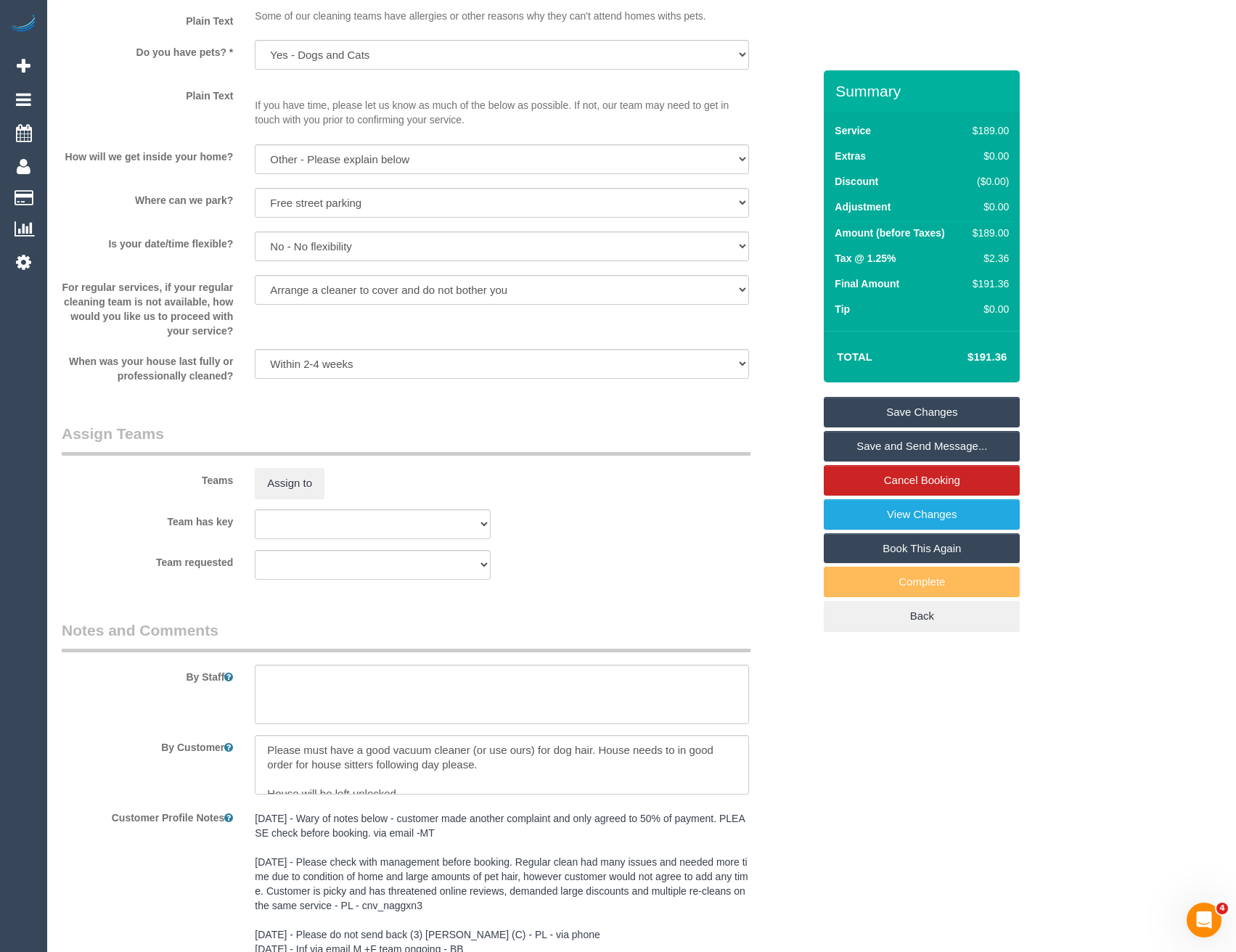
scroll to position [2067, 0]
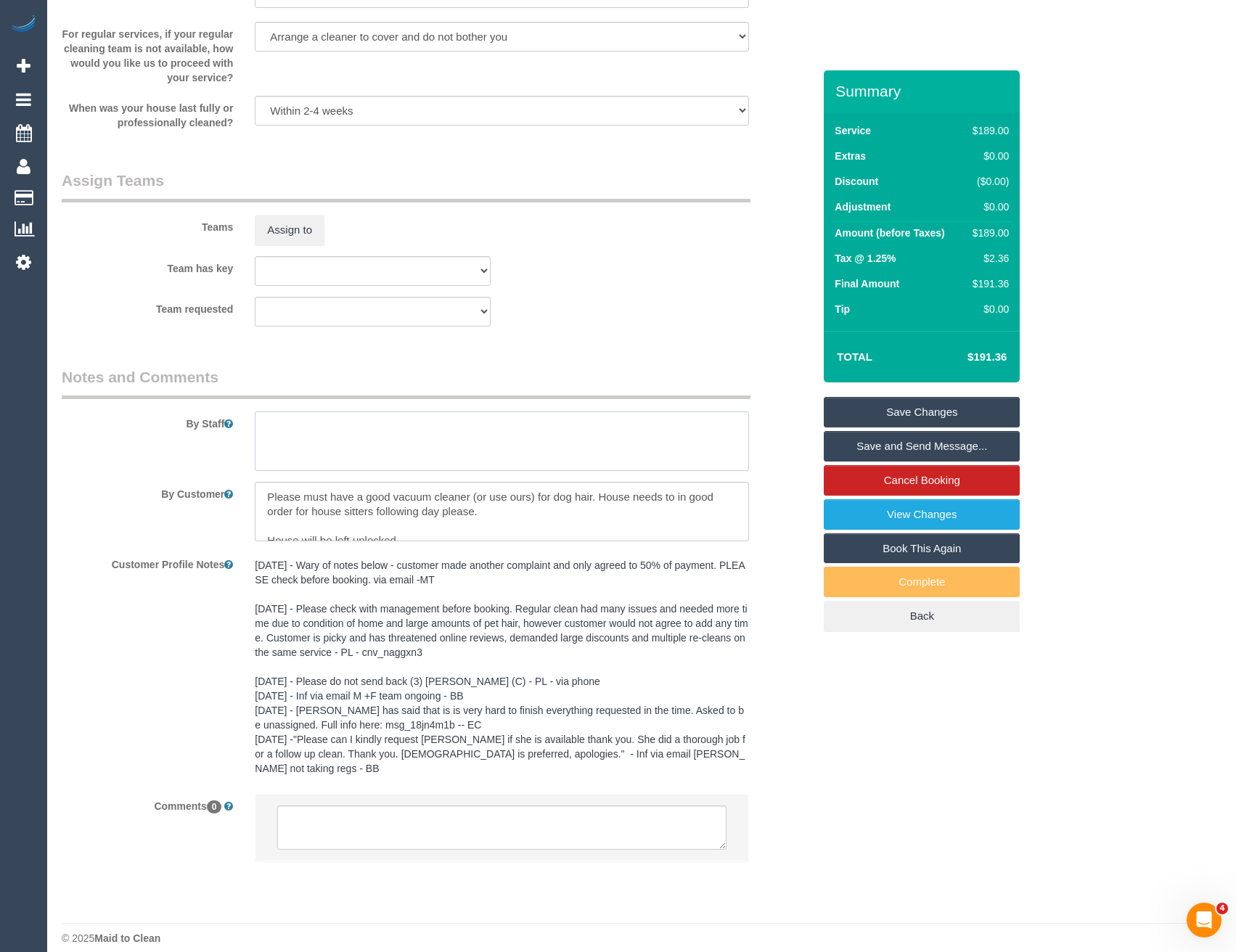
click at [376, 442] on textarea at bounding box center [501, 441] width 493 height 59
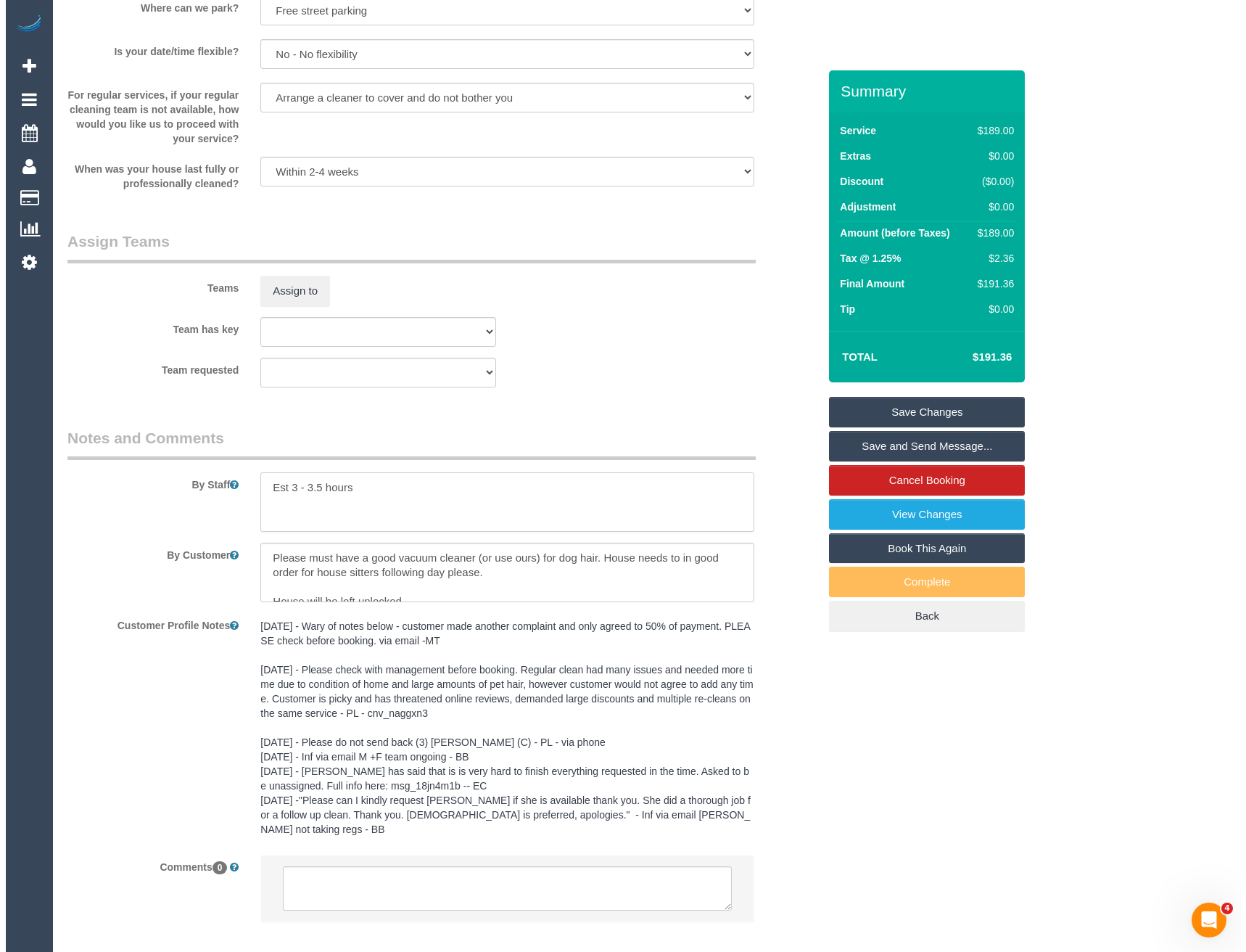
scroll to position [1921, 0]
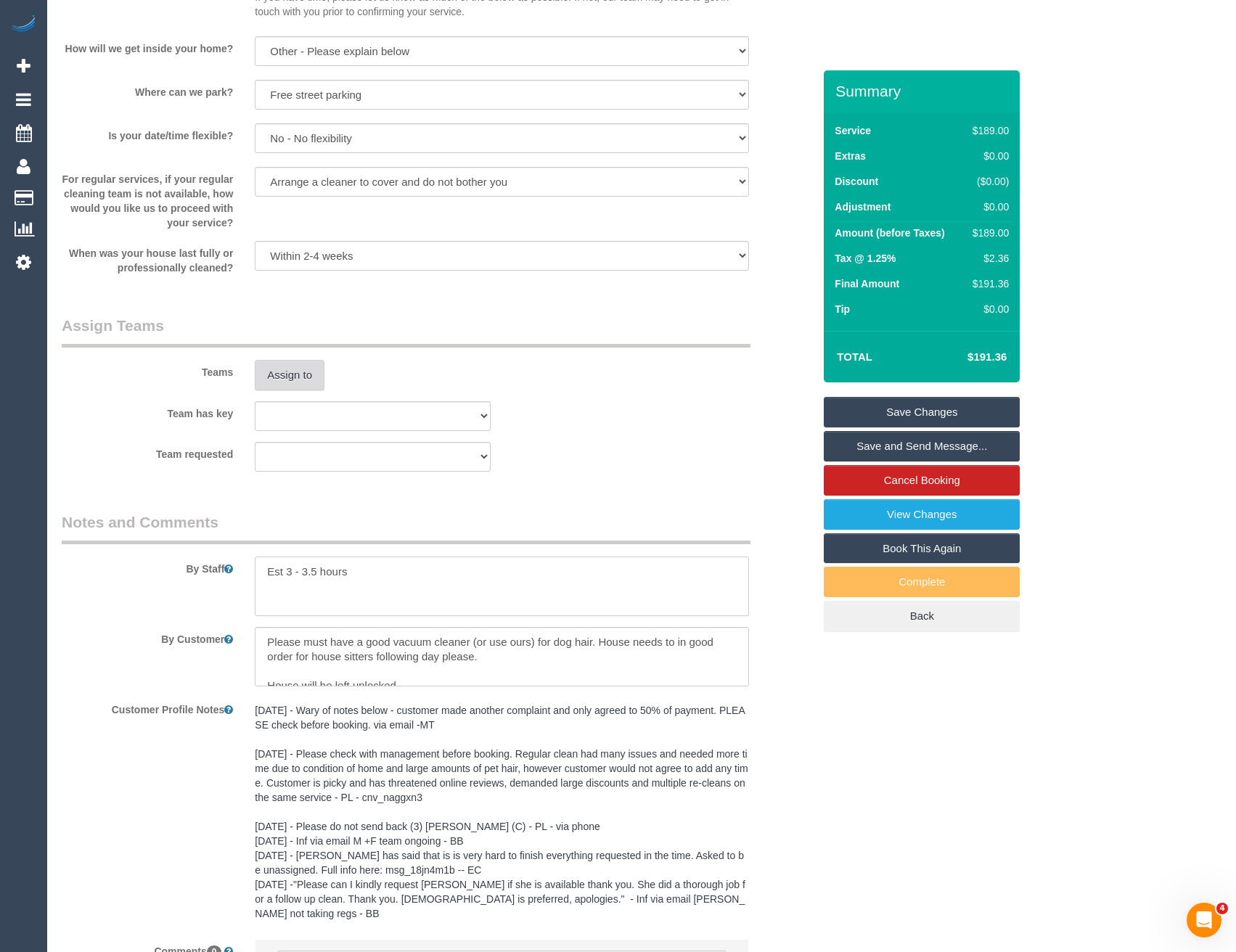
type textarea "Est 3 - 3.5 hours"
click at [281, 379] on button "Assign to" at bounding box center [289, 375] width 70 height 30
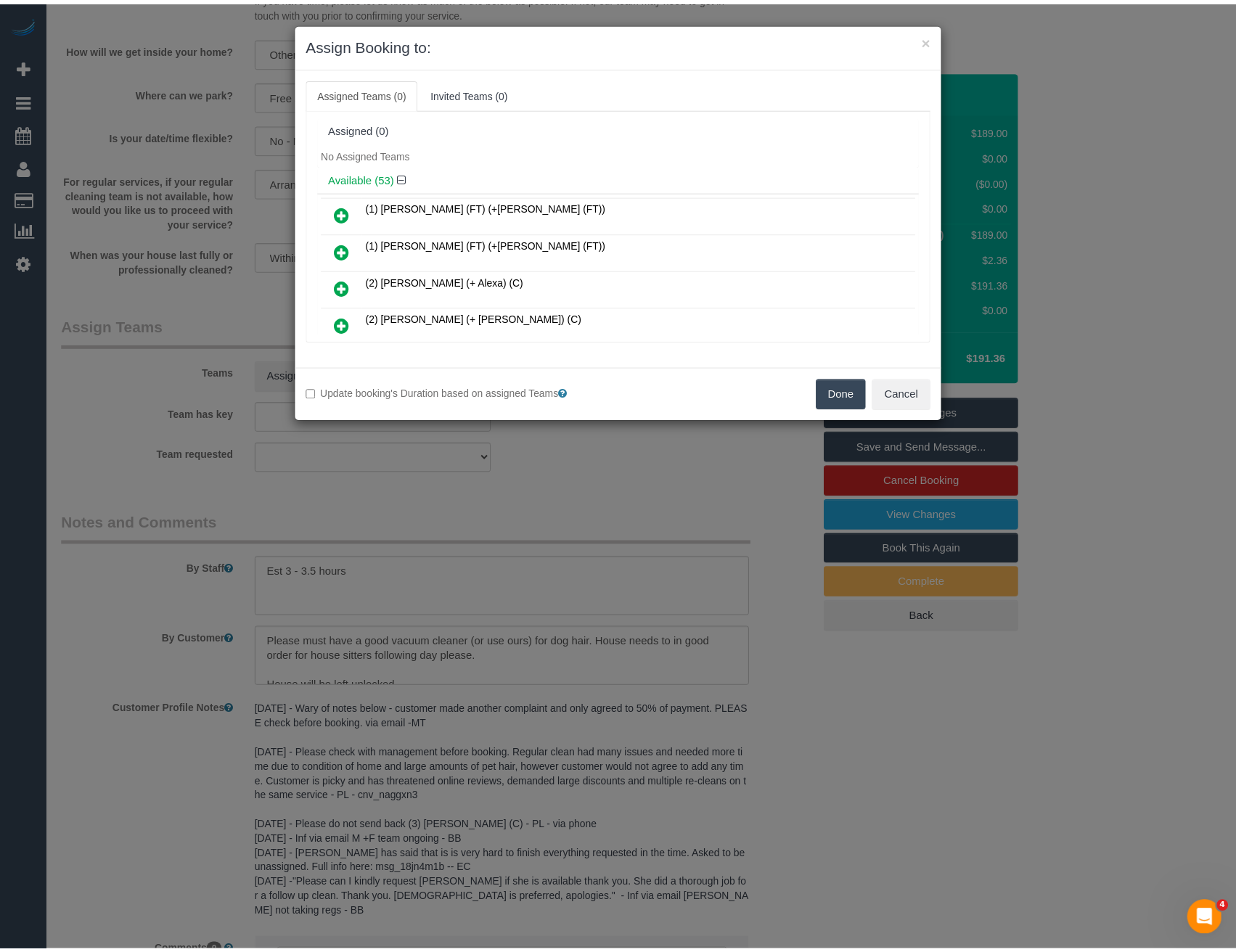
scroll to position [5826, 0]
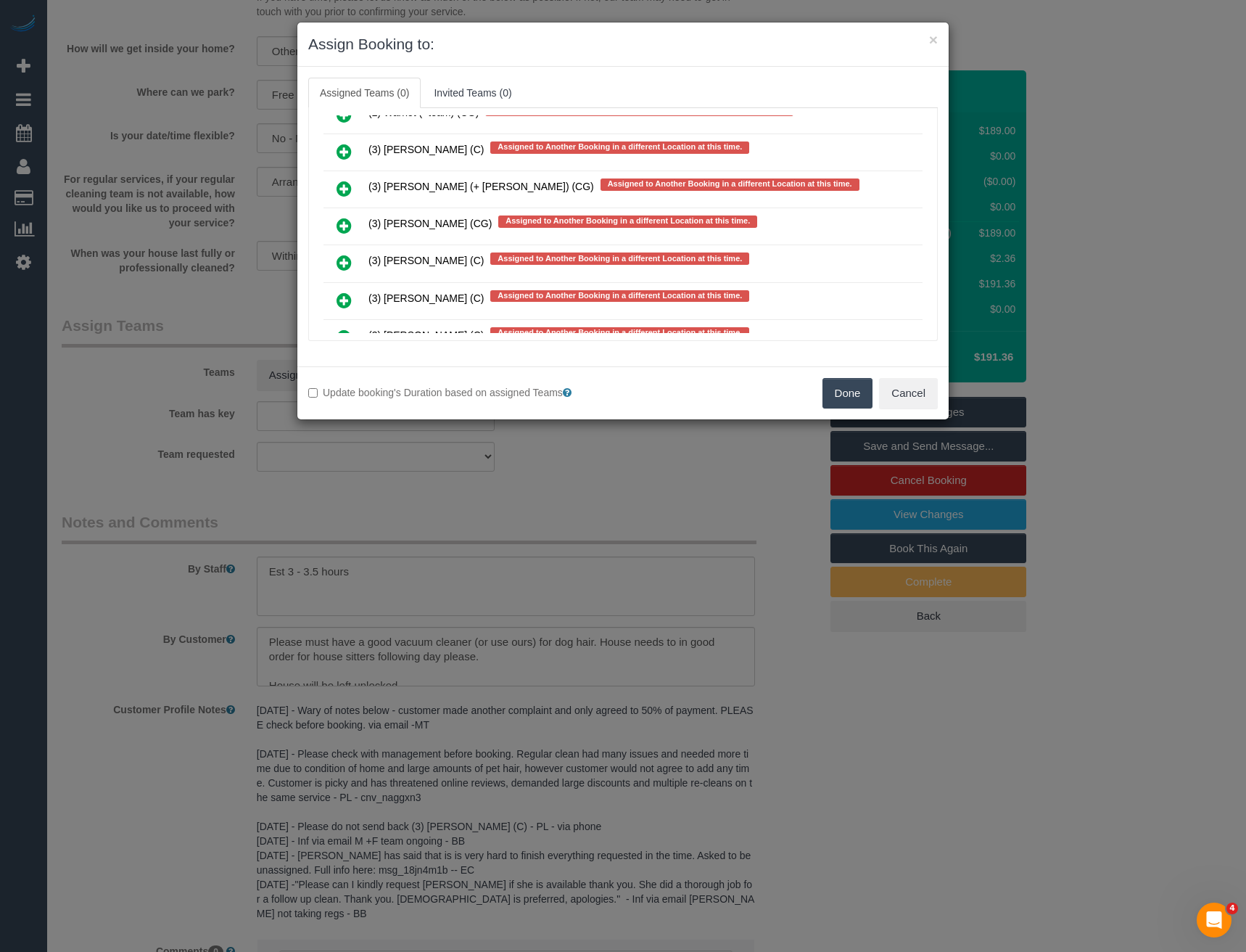
click at [741, 524] on div "× Assign Booking to: Assigned Teams (0) Invited Teams (0) Assigned (0) No Assig…" at bounding box center [623, 476] width 1246 height 952
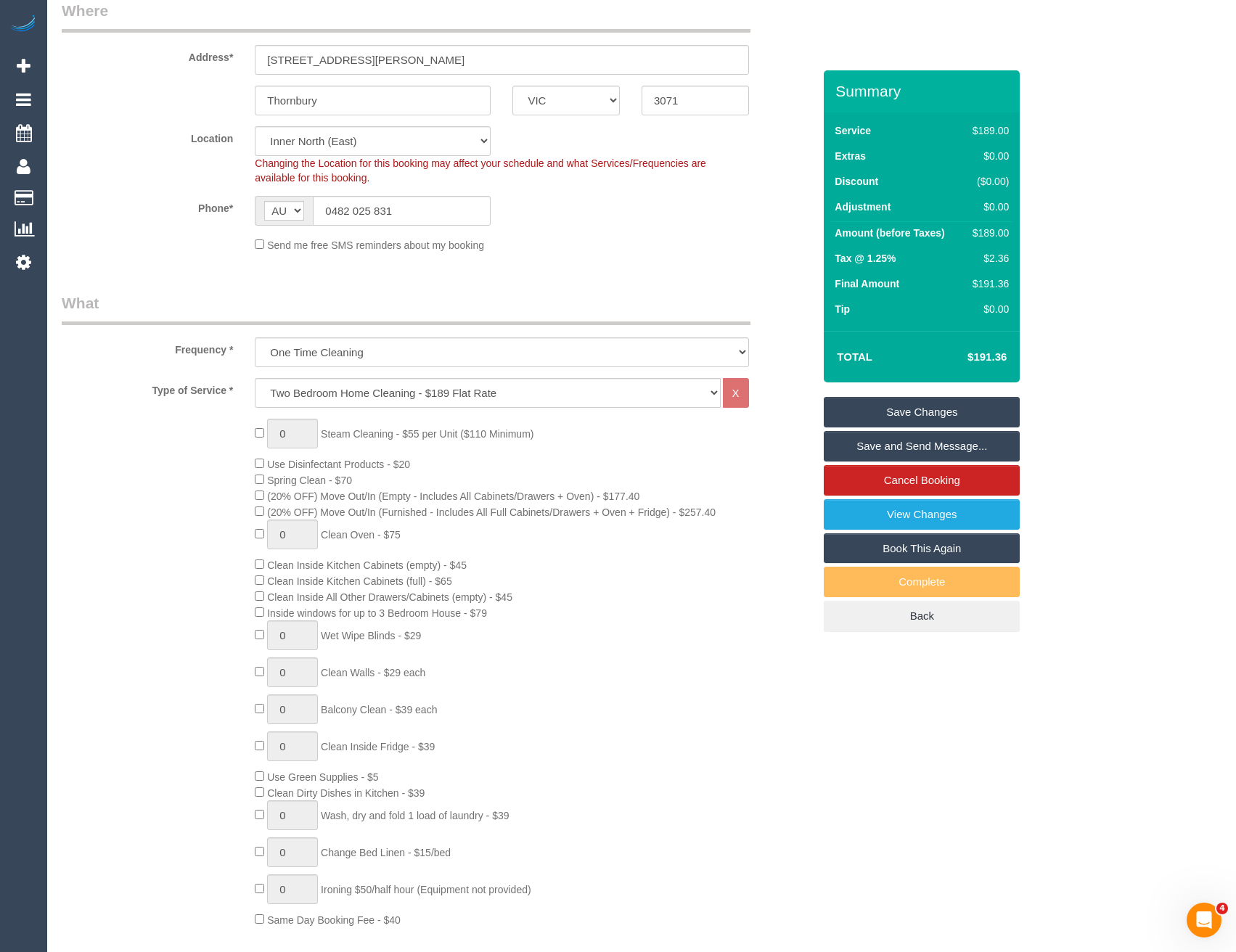
scroll to position [0, 0]
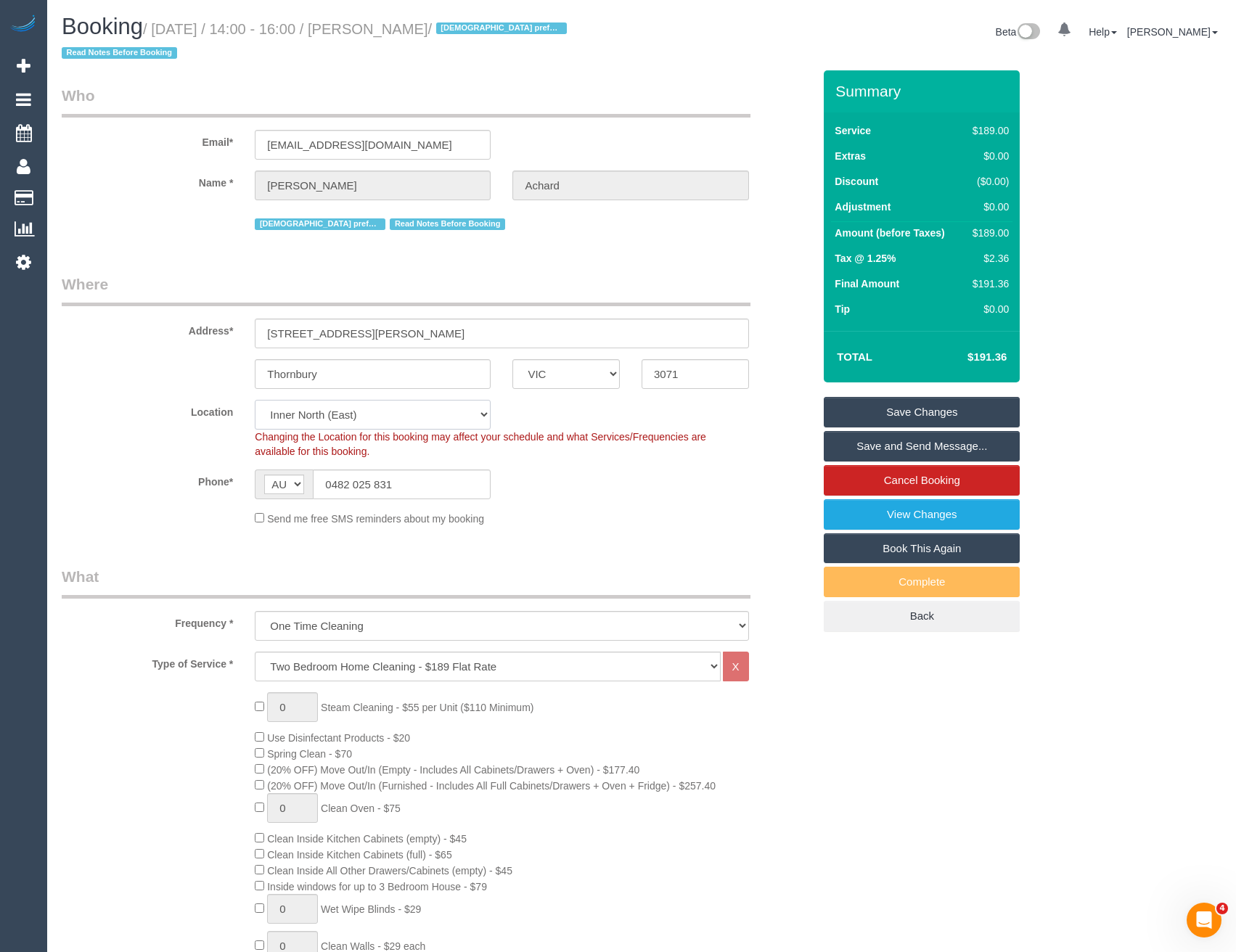
click at [363, 419] on select "Office City East (North) East (South) Inner East Inner North (East) Inner North…" at bounding box center [372, 415] width 236 height 30
select select "50"
click at [255, 400] on select "Office City East (North) East (South) Inner East Inner North (East) Inner North…" at bounding box center [372, 415] width 236 height 30
click at [599, 478] on div "Phone* AF AL DZ AD AO AI AQ AG AR AM AW AU AT AZ BS BH BD BB BY BE BZ BJ BM BT …" at bounding box center [437, 484] width 772 height 30
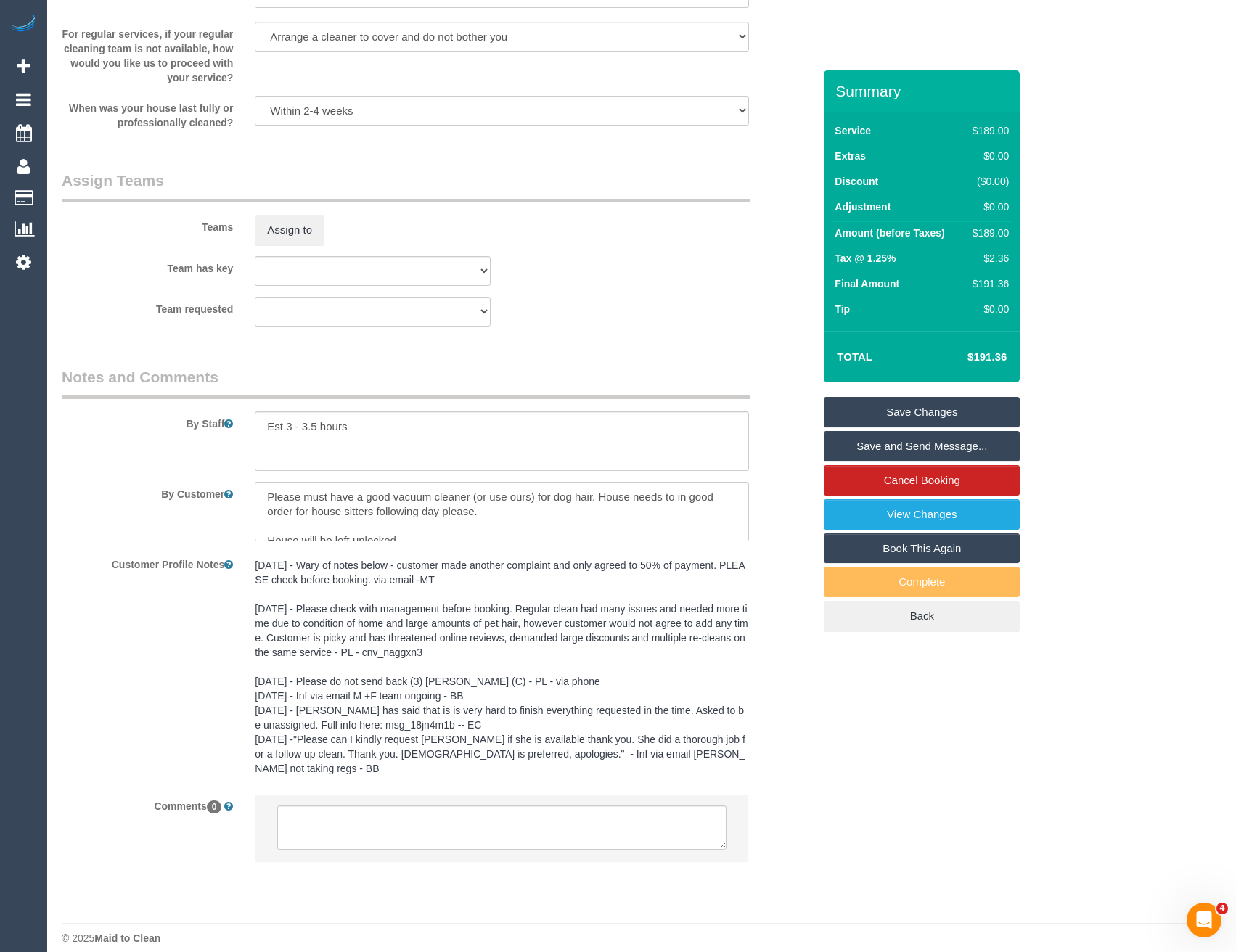
select select "object:5179"
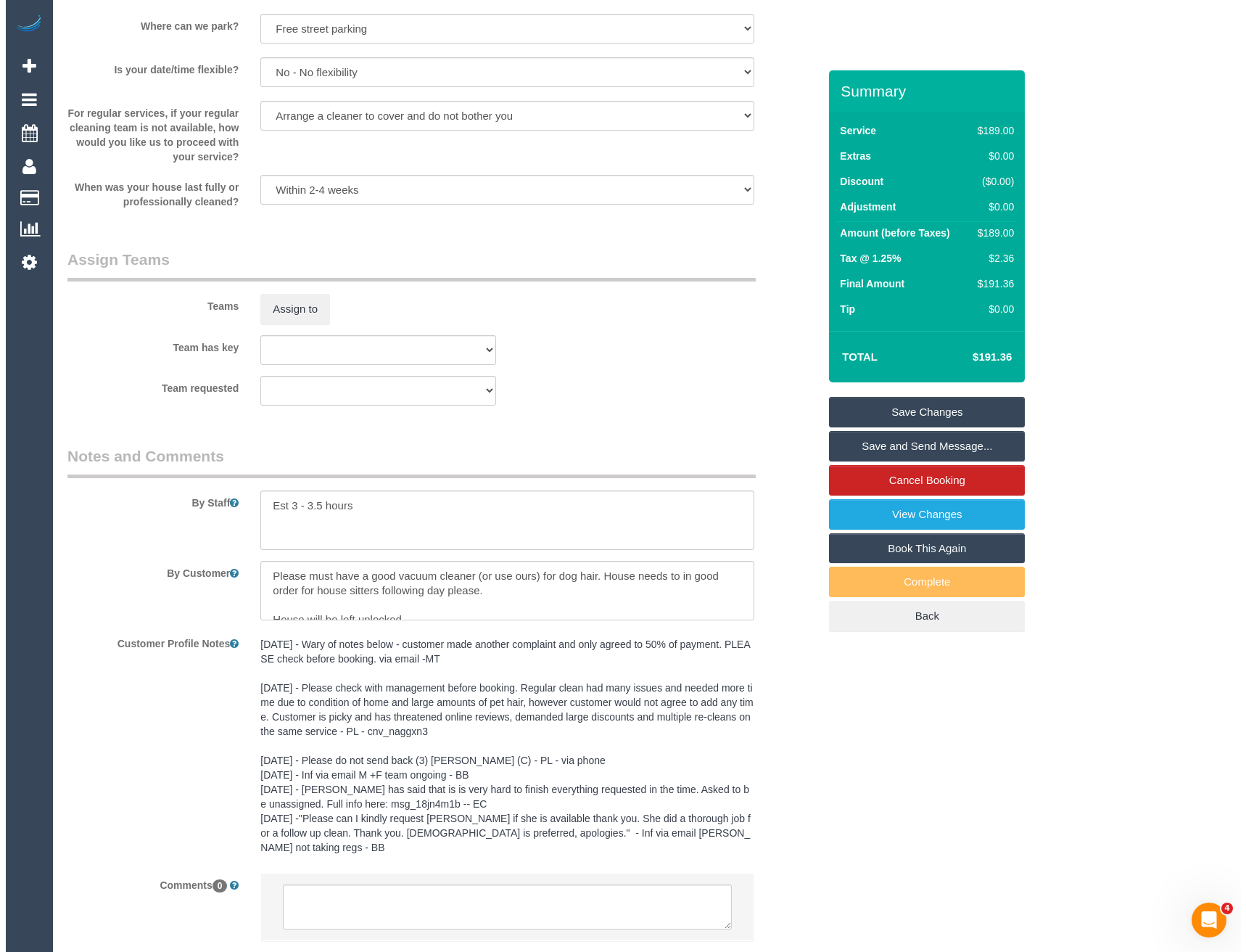
scroll to position [2145, 0]
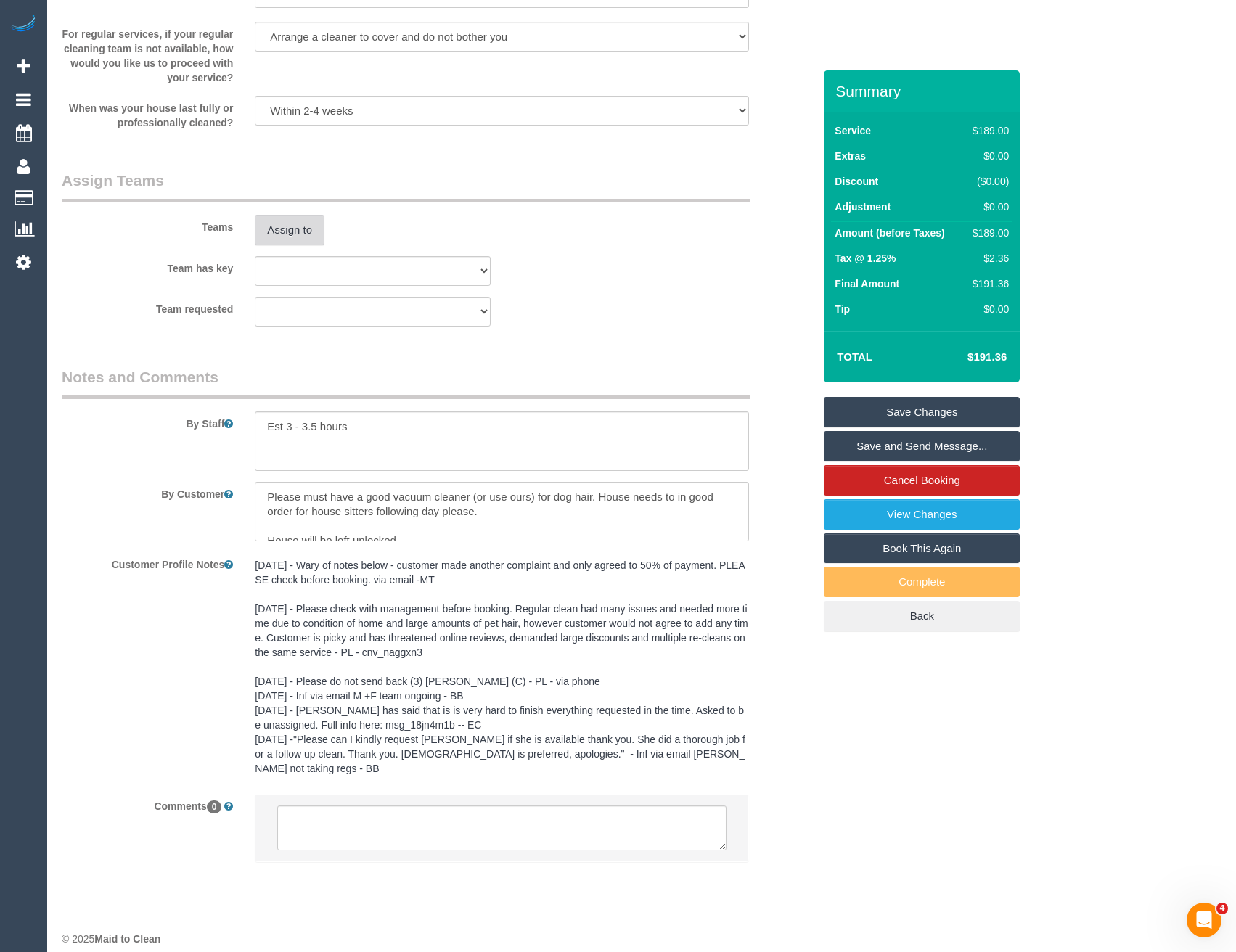
click at [303, 237] on button "Assign to" at bounding box center [289, 229] width 70 height 30
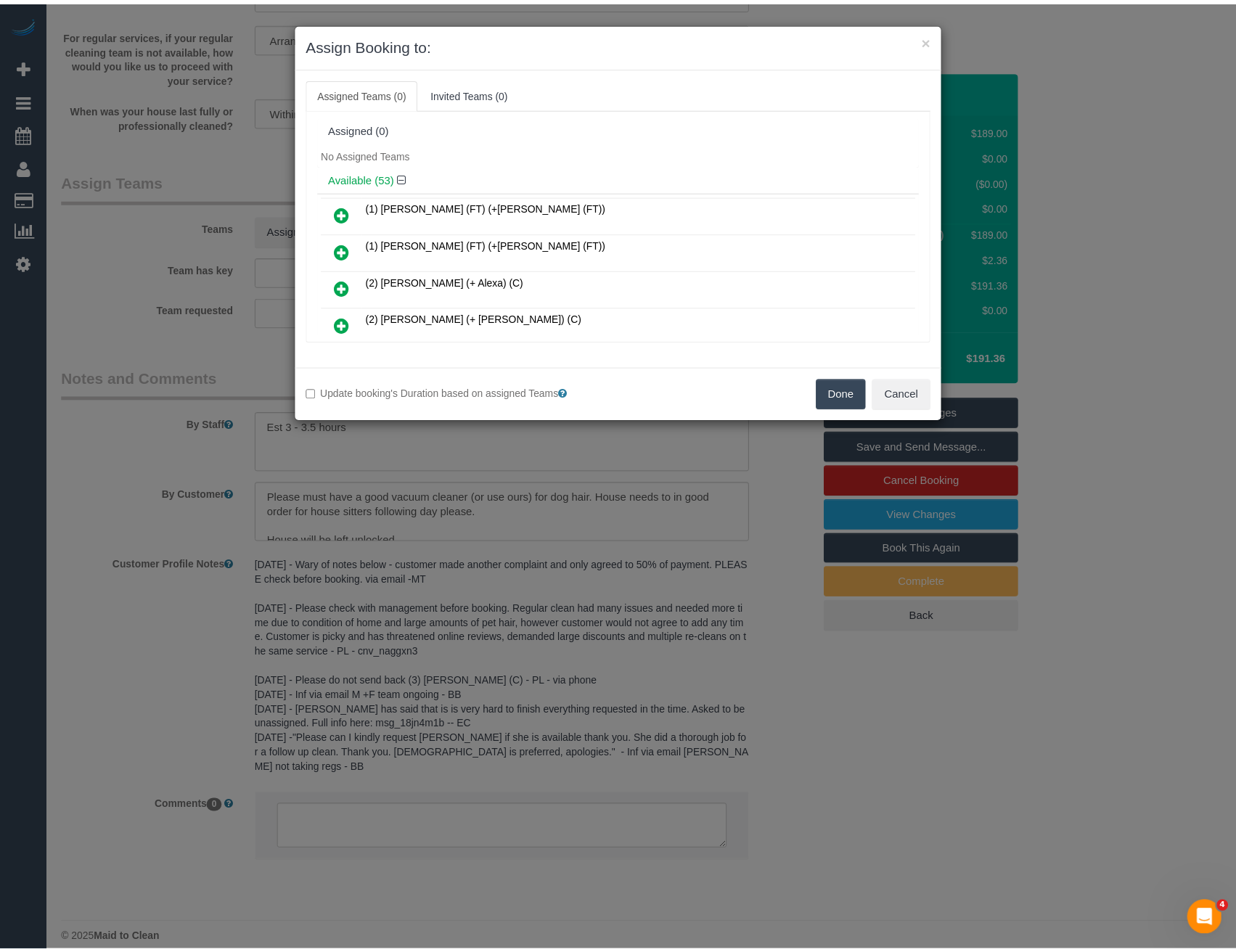
scroll to position [5826, 0]
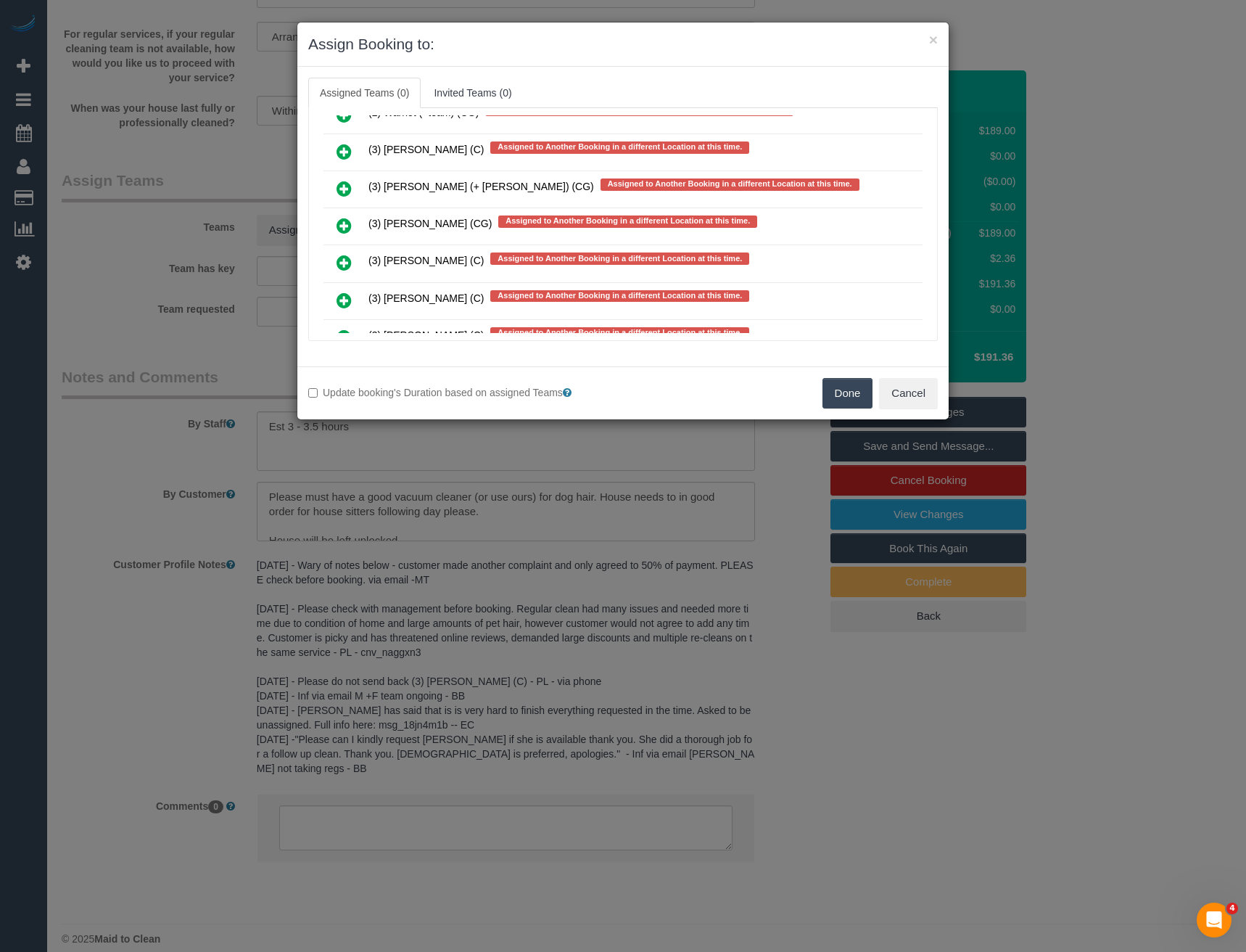
click at [625, 683] on div "× Assign Booking to: Assigned Teams (0) Invited Teams (0) Assigned (0) No Assig…" at bounding box center [623, 476] width 1246 height 952
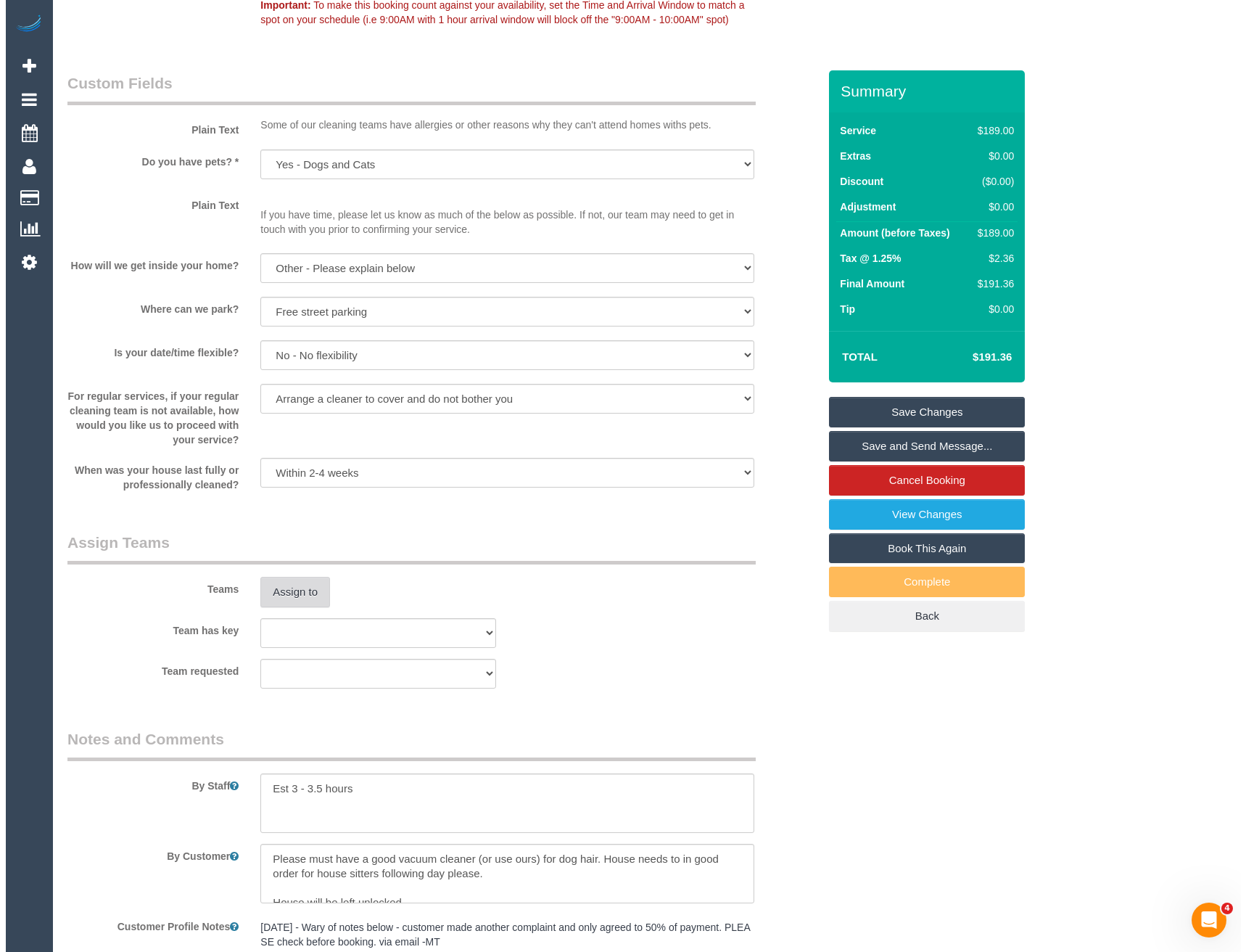
scroll to position [1886, 0]
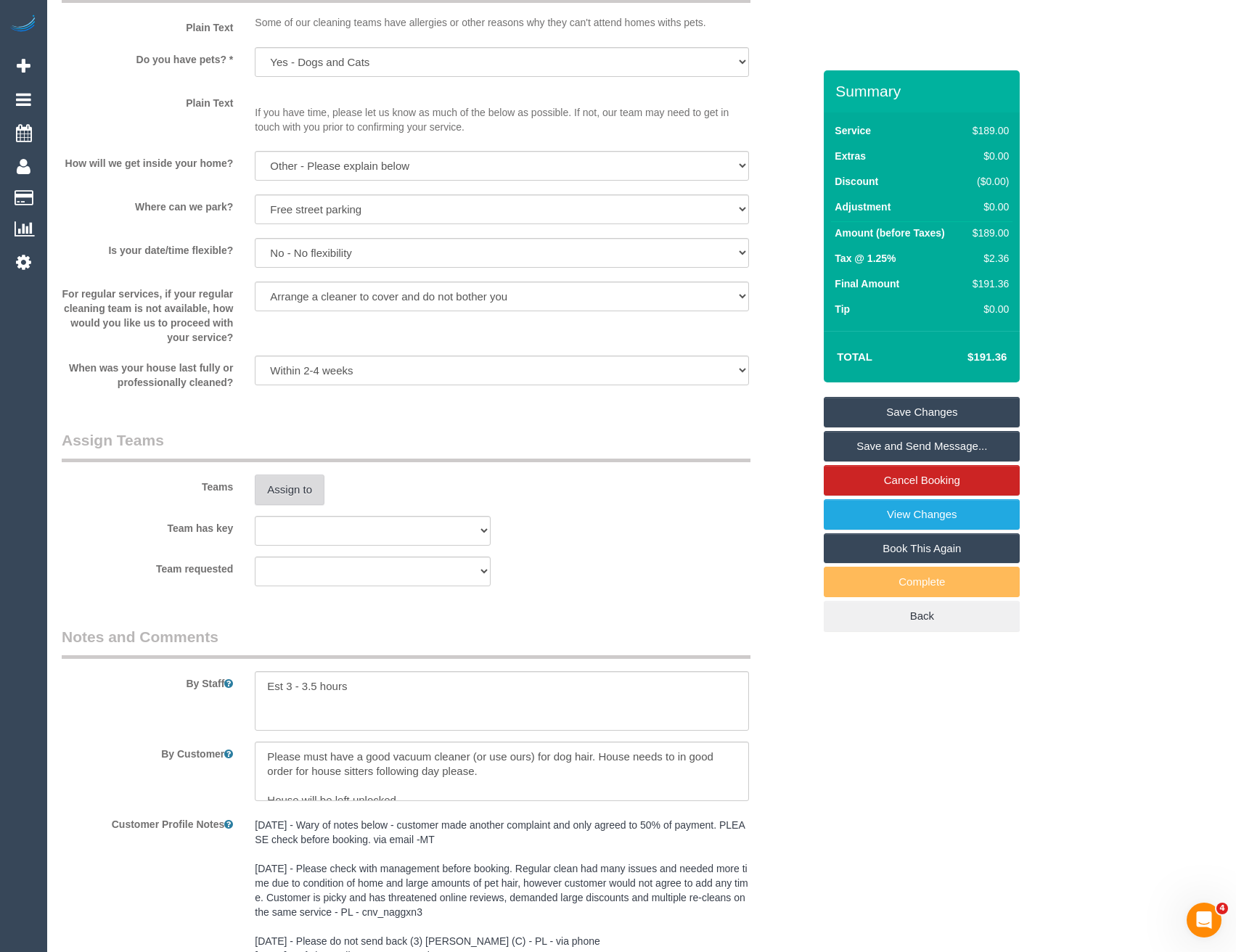
click at [302, 491] on button "Assign to" at bounding box center [289, 490] width 70 height 30
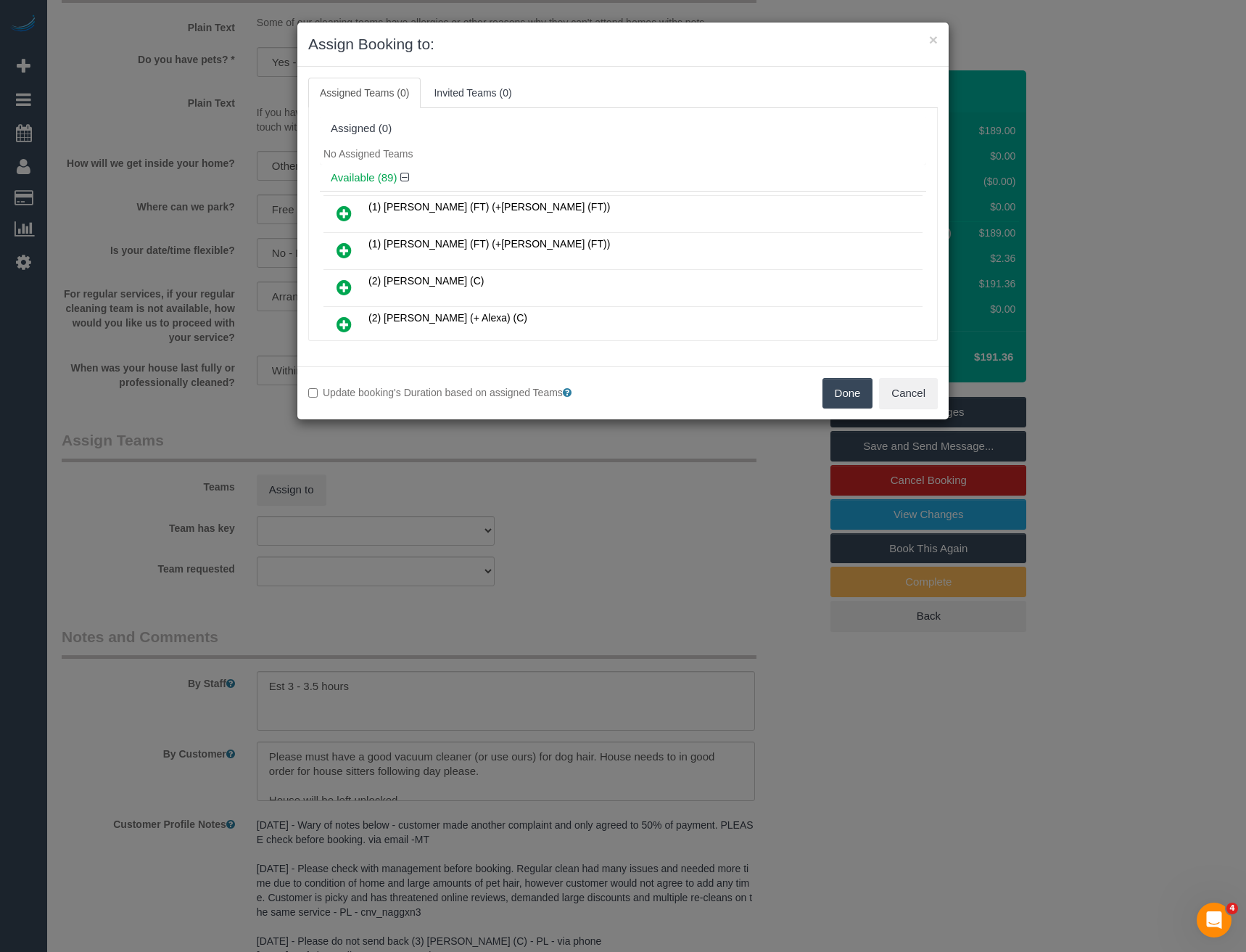
scroll to position [168, 0]
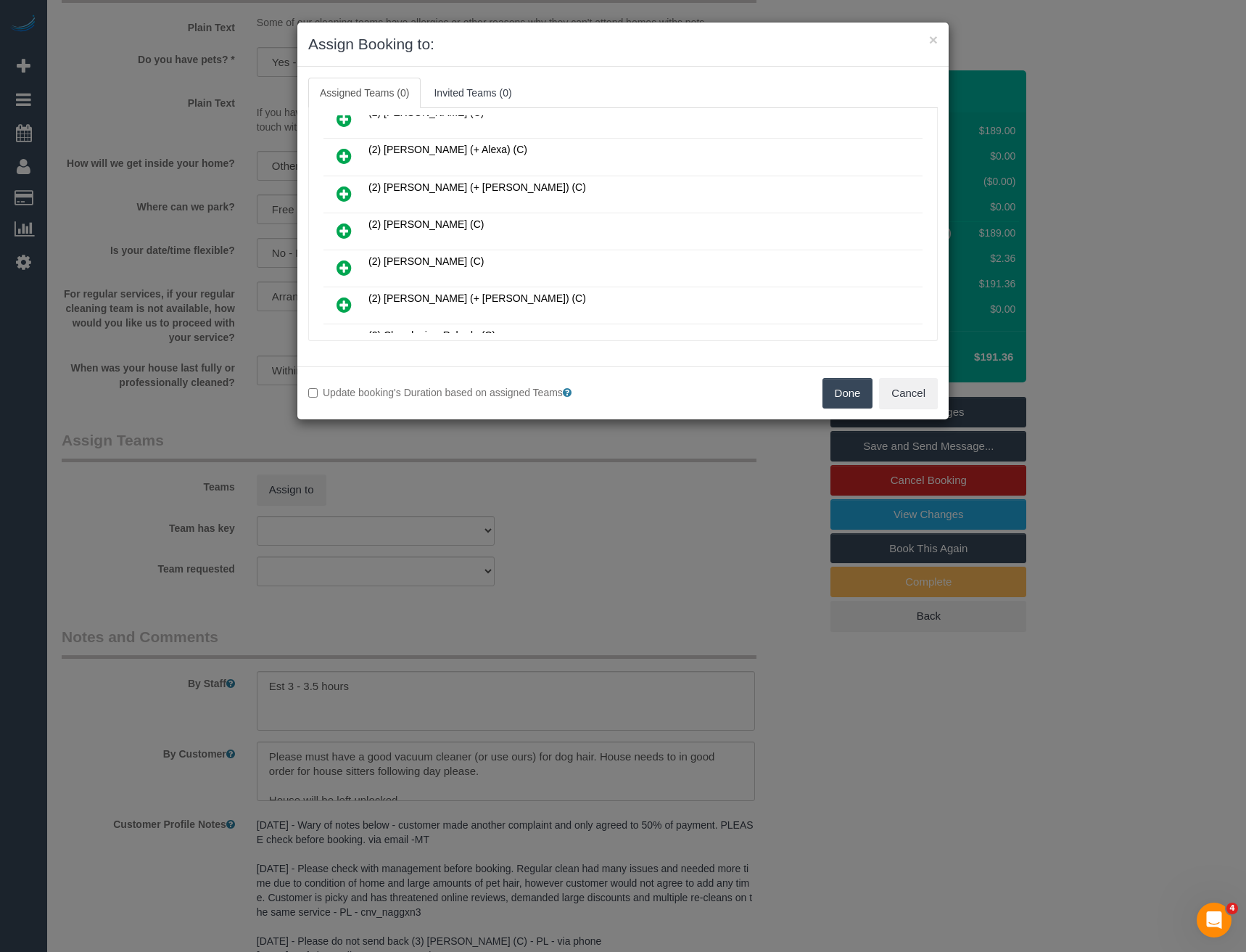
click at [345, 230] on icon at bounding box center [344, 230] width 16 height 17
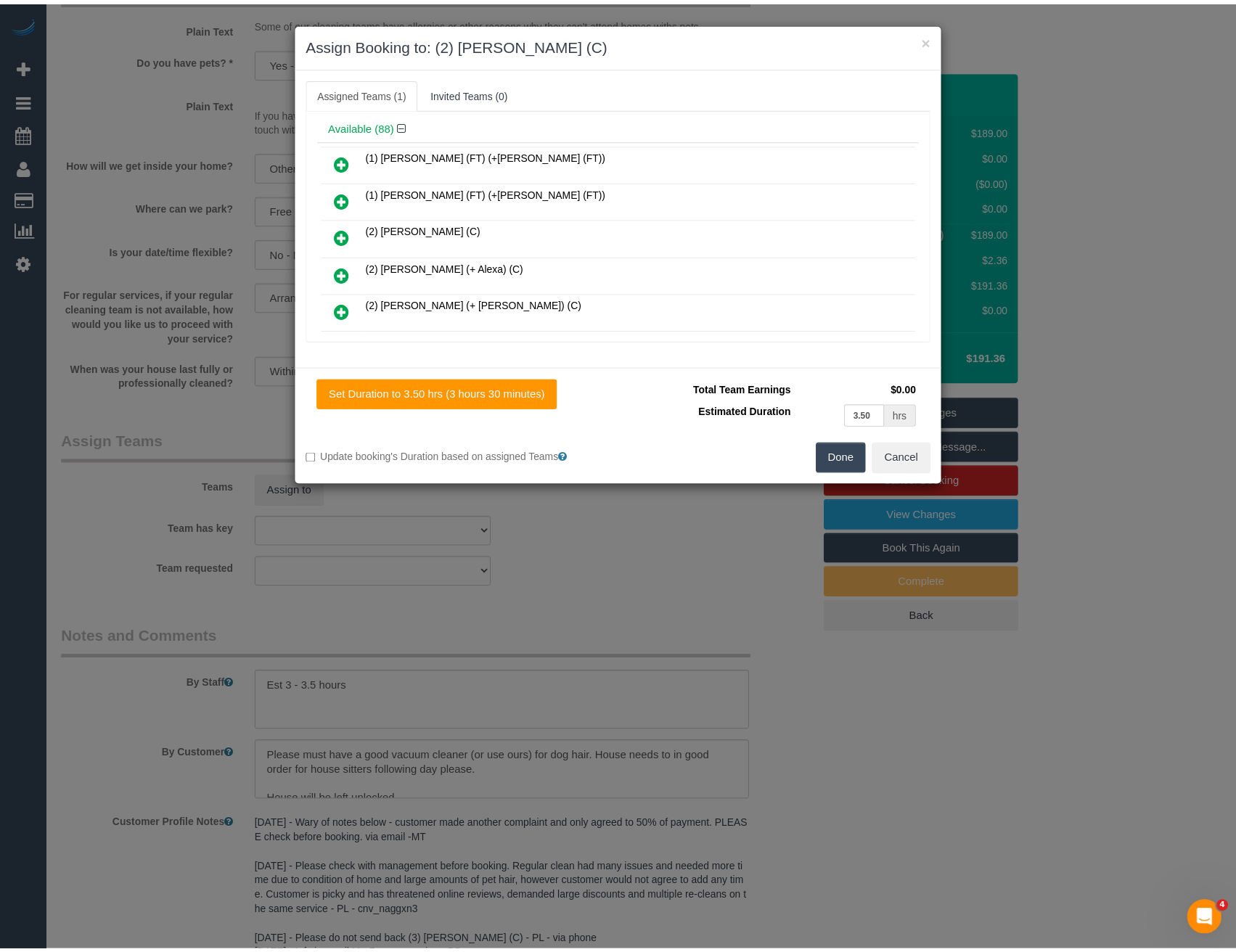
scroll to position [0, 0]
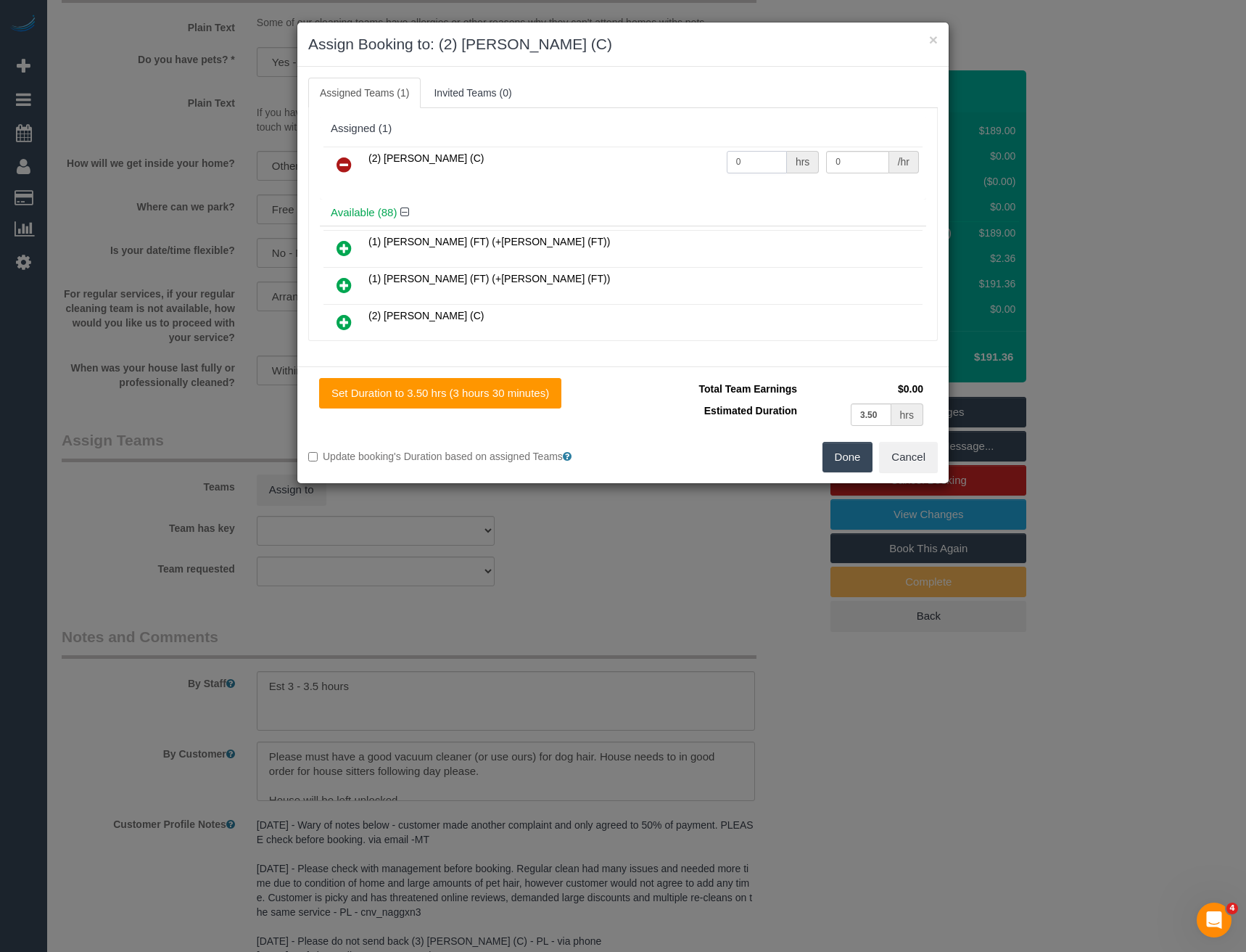
drag, startPoint x: 747, startPoint y: 164, endPoint x: 641, endPoint y: 159, distance: 106.1
click at [655, 166] on tr "(2) Ashik Miah (C) 0 hrs 0 /hr" at bounding box center [623, 164] width 599 height 37
type input "1"
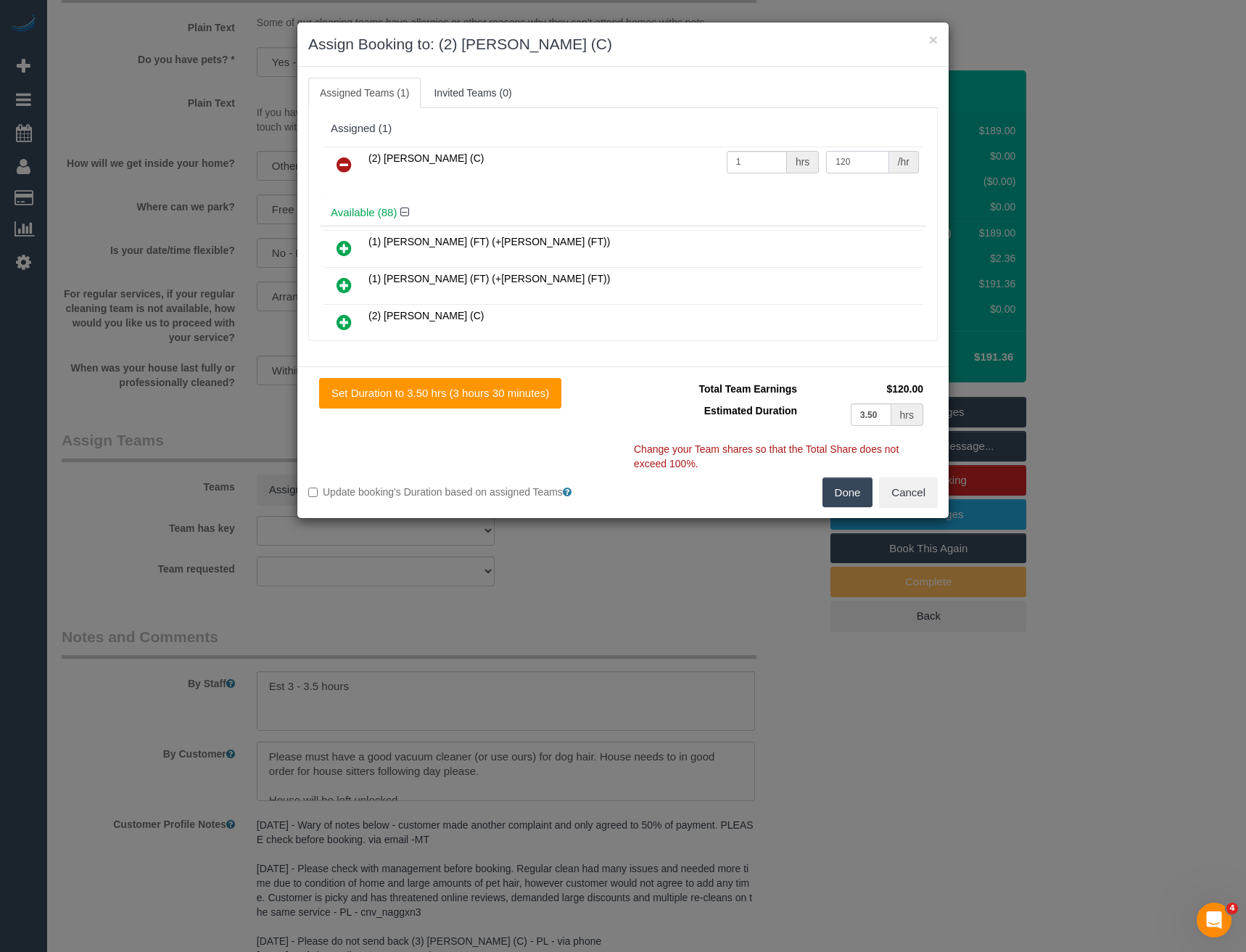
type input "120"
click at [852, 481] on button "Done" at bounding box center [848, 492] width 51 height 30
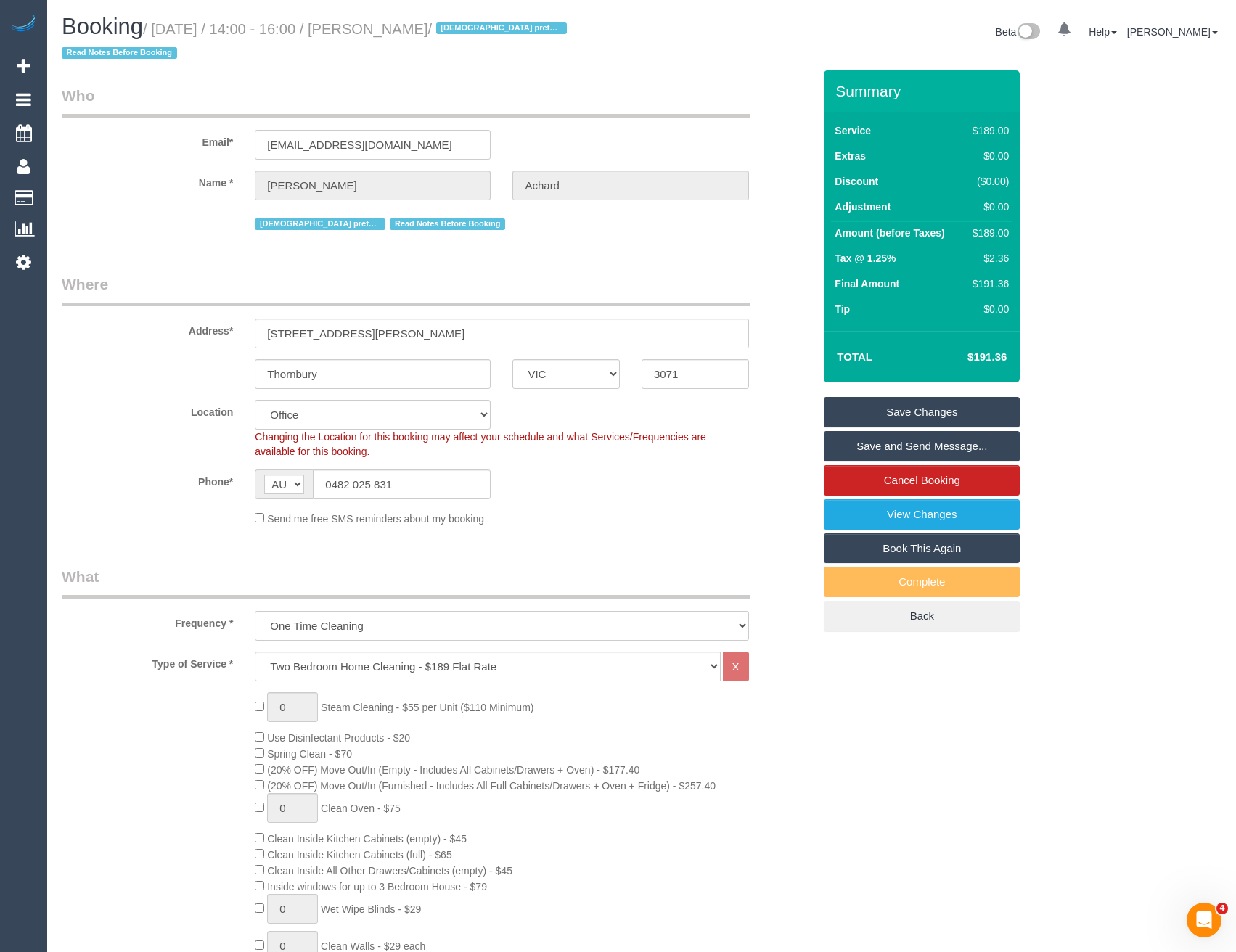
click at [899, 456] on link "Save and Send Message..." at bounding box center [921, 446] width 196 height 30
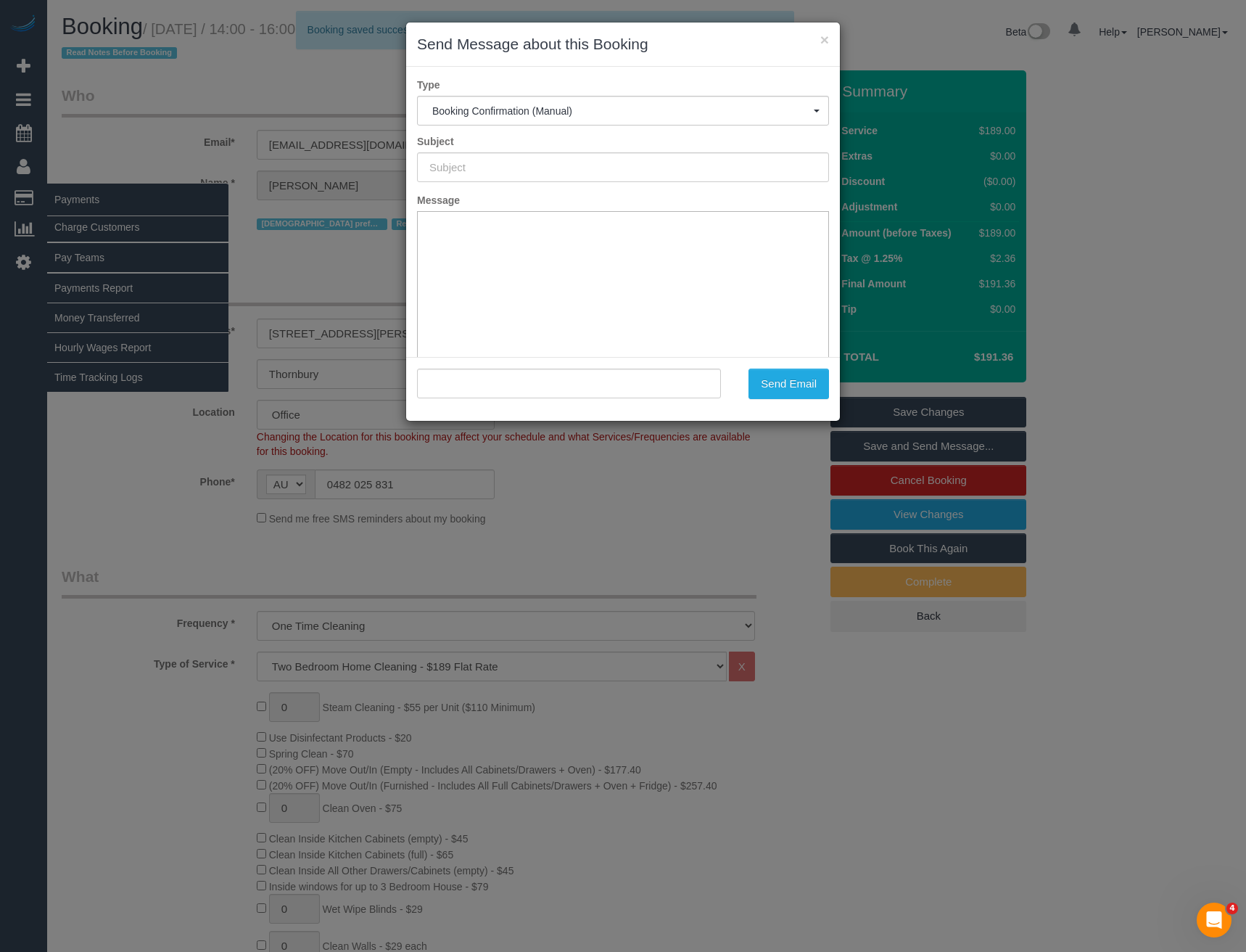
type input "Booking Confirmed"
type input ""Parris Achard" <parrisach@gmail.com>"
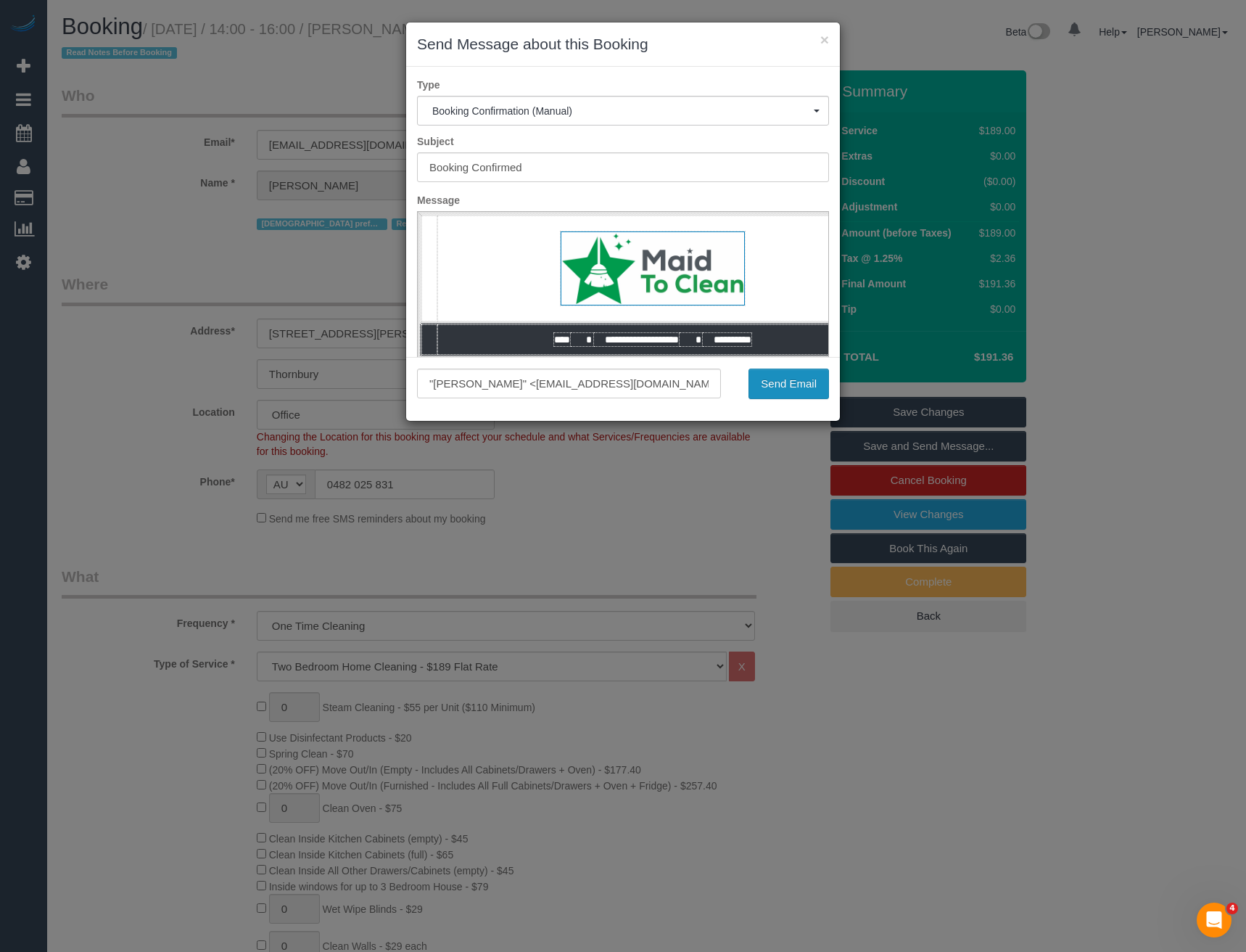
drag, startPoint x: 790, startPoint y: 388, endPoint x: 756, endPoint y: 389, distance: 34.0
click at [790, 388] on button "Send Email" at bounding box center [789, 384] width 80 height 30
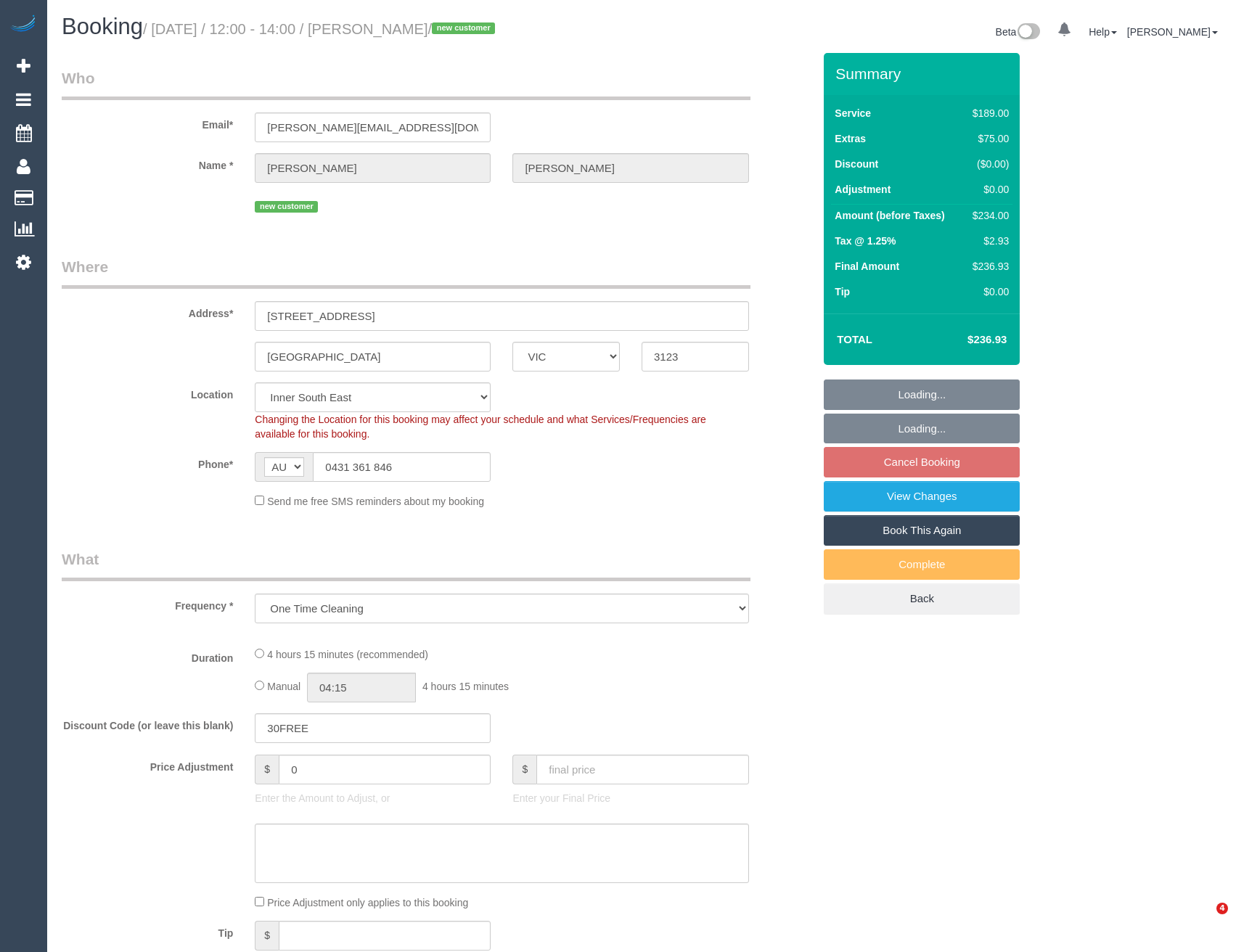
select select "VIC"
select select "spot1"
select select "number:28"
select select "number:14"
select select "number:19"
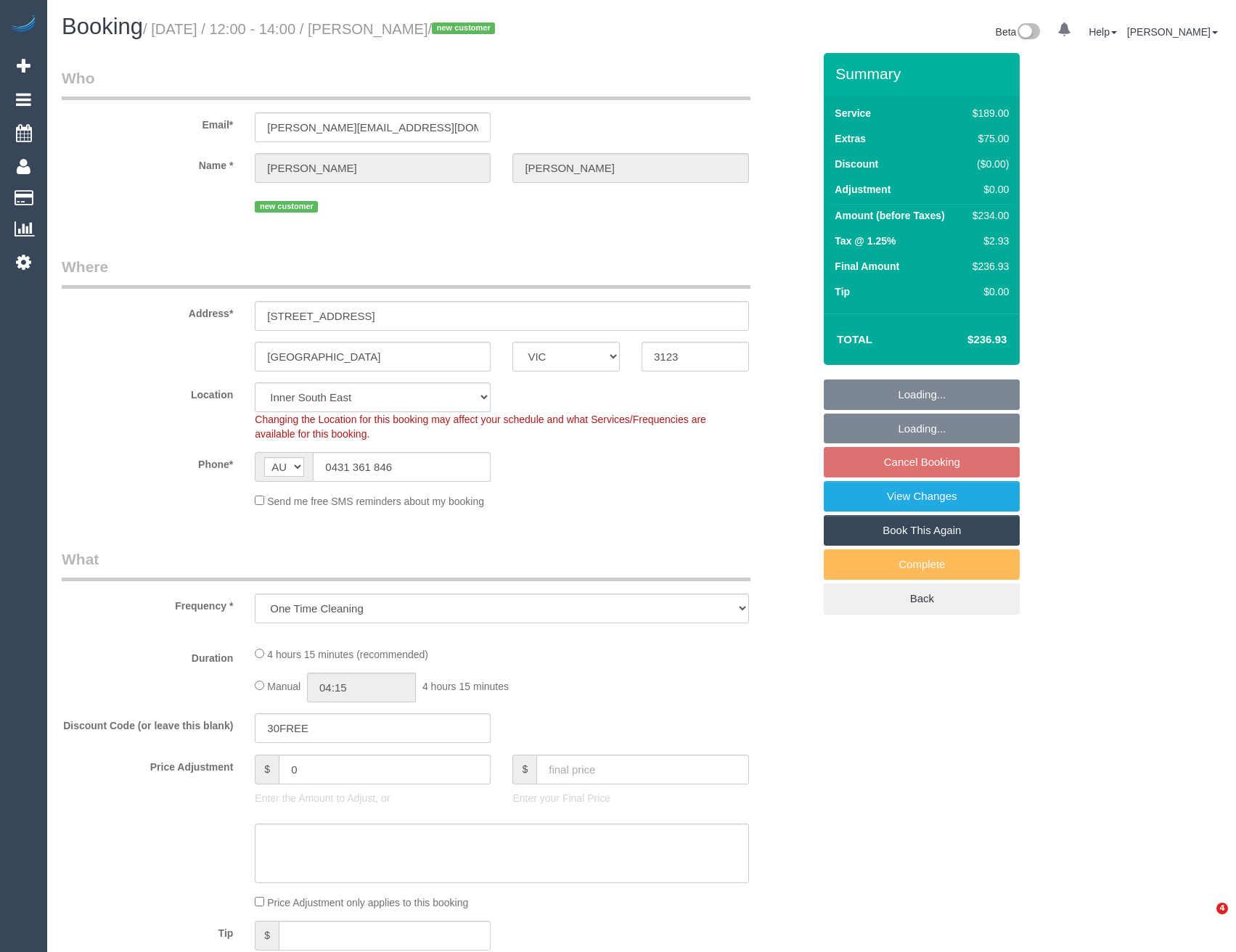
select select "number:24"
select select "number:12"
select select "object:1381"
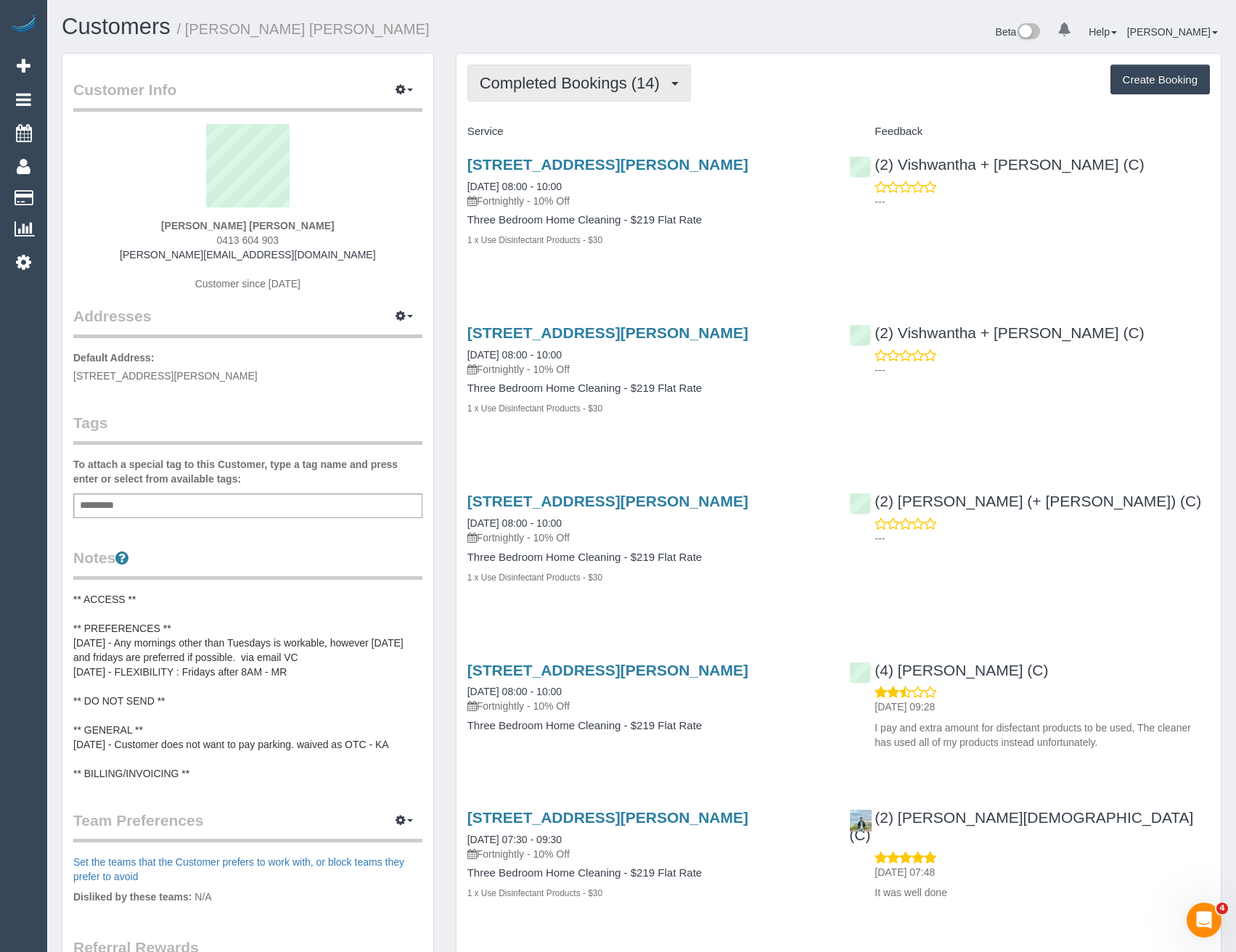
click at [578, 94] on button "Completed Bookings (14)" at bounding box center [579, 83] width 224 height 37
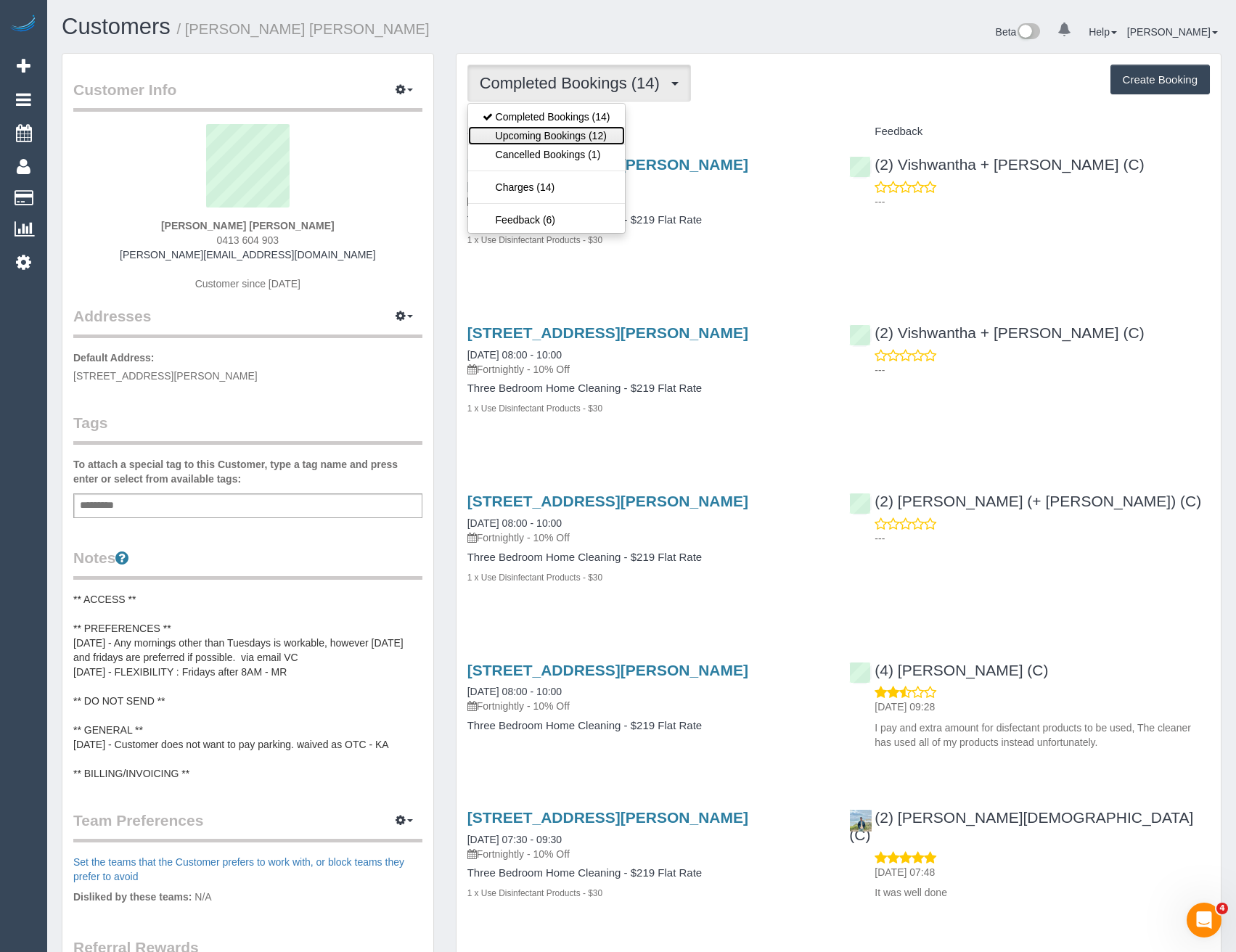
click at [581, 133] on link "Upcoming Bookings (12)" at bounding box center [547, 136] width 157 height 19
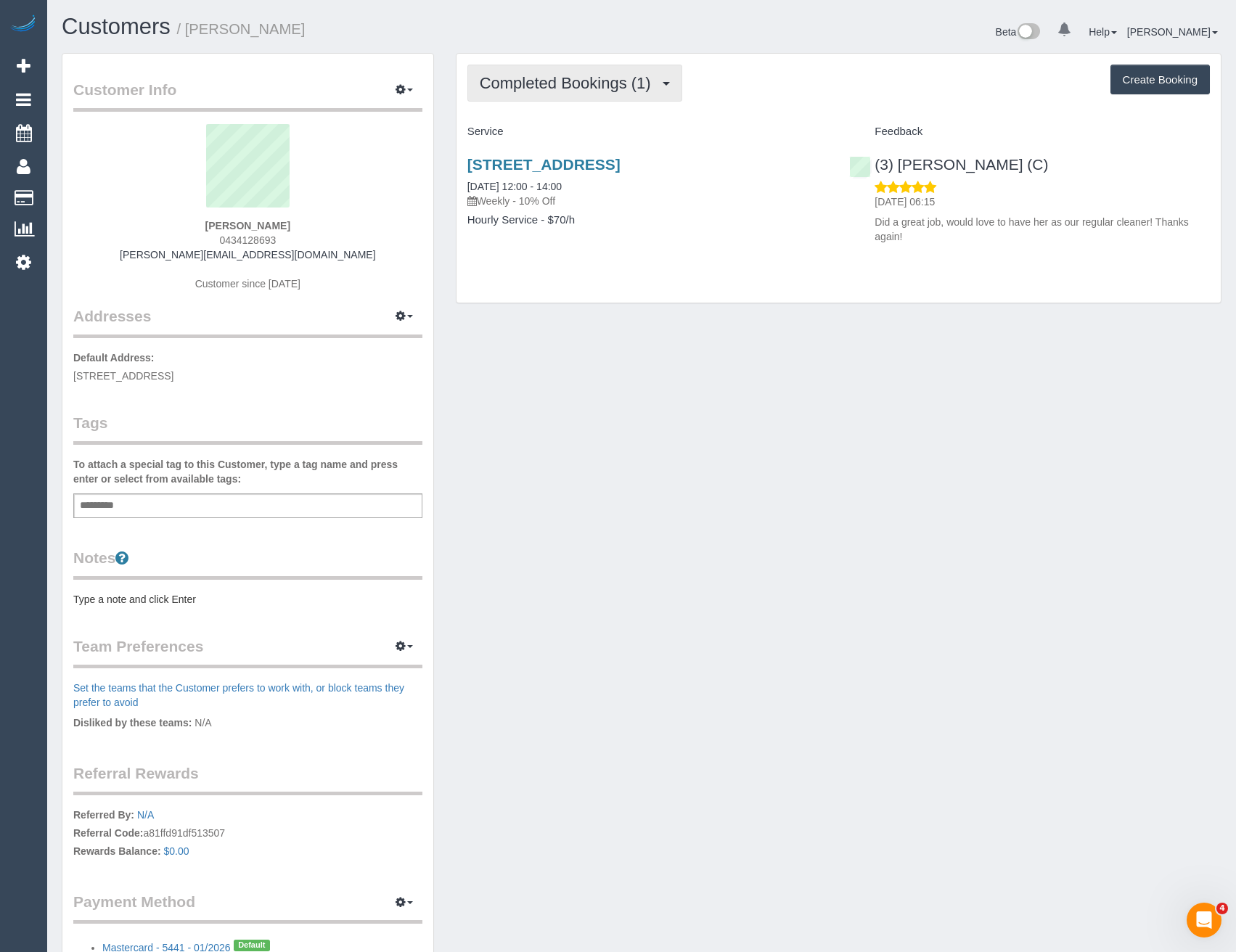
click at [608, 92] on button "Completed Bookings (1)" at bounding box center [574, 83] width 214 height 37
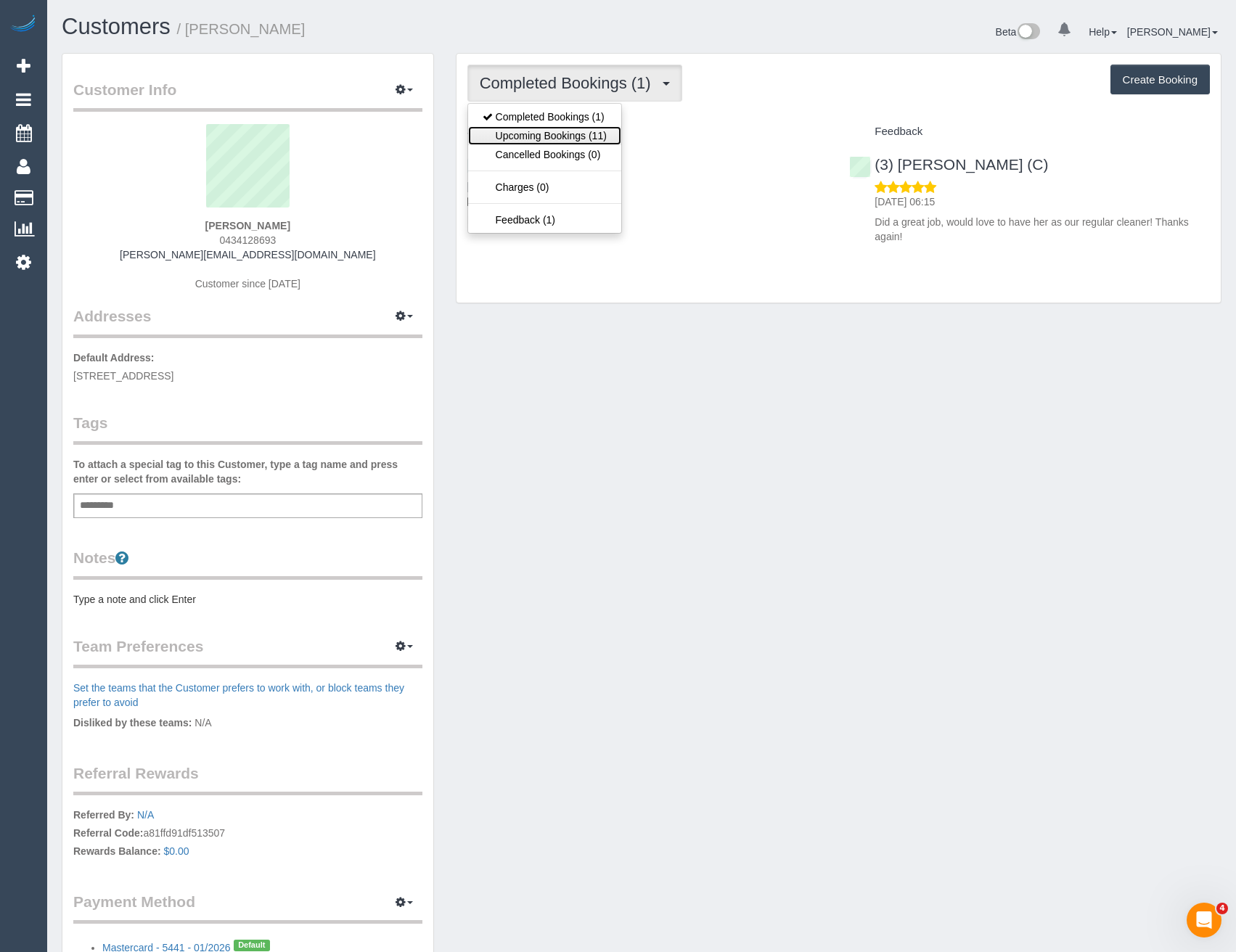
click at [560, 140] on link "Upcoming Bookings (11)" at bounding box center [545, 136] width 153 height 19
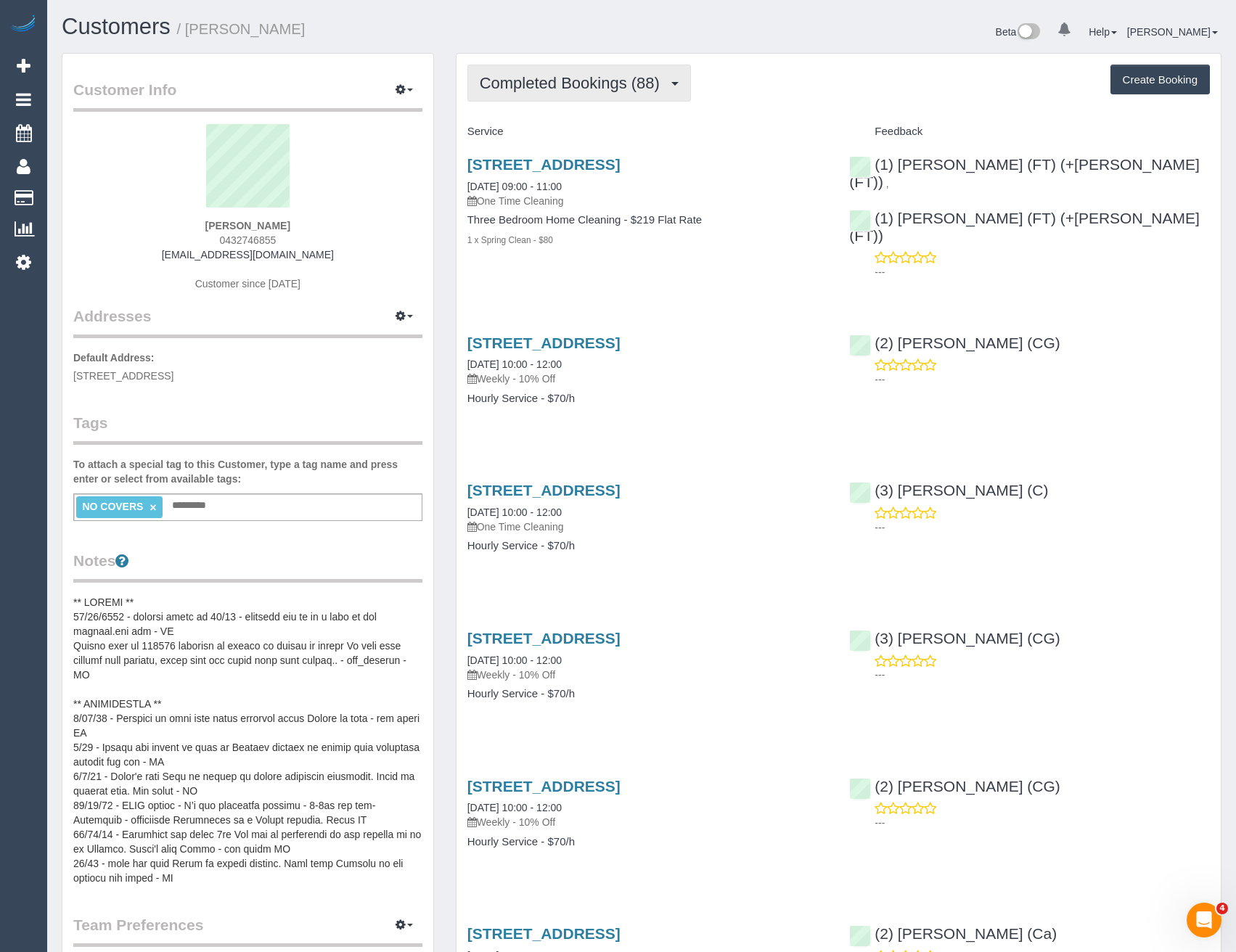
click at [643, 92] on button "Completed Bookings (88)" at bounding box center [579, 83] width 224 height 37
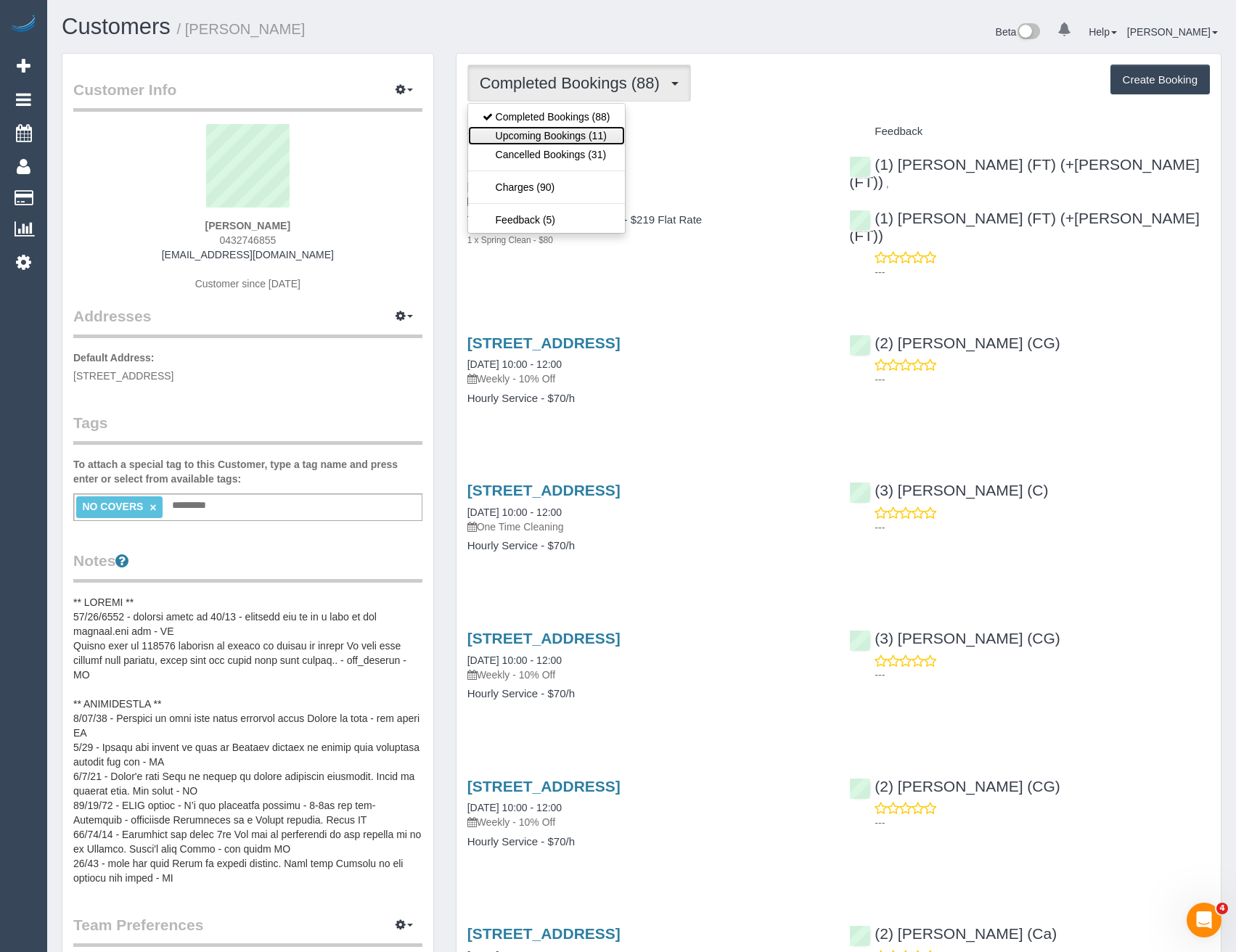
click at [608, 136] on link "Upcoming Bookings (11)" at bounding box center [547, 136] width 157 height 19
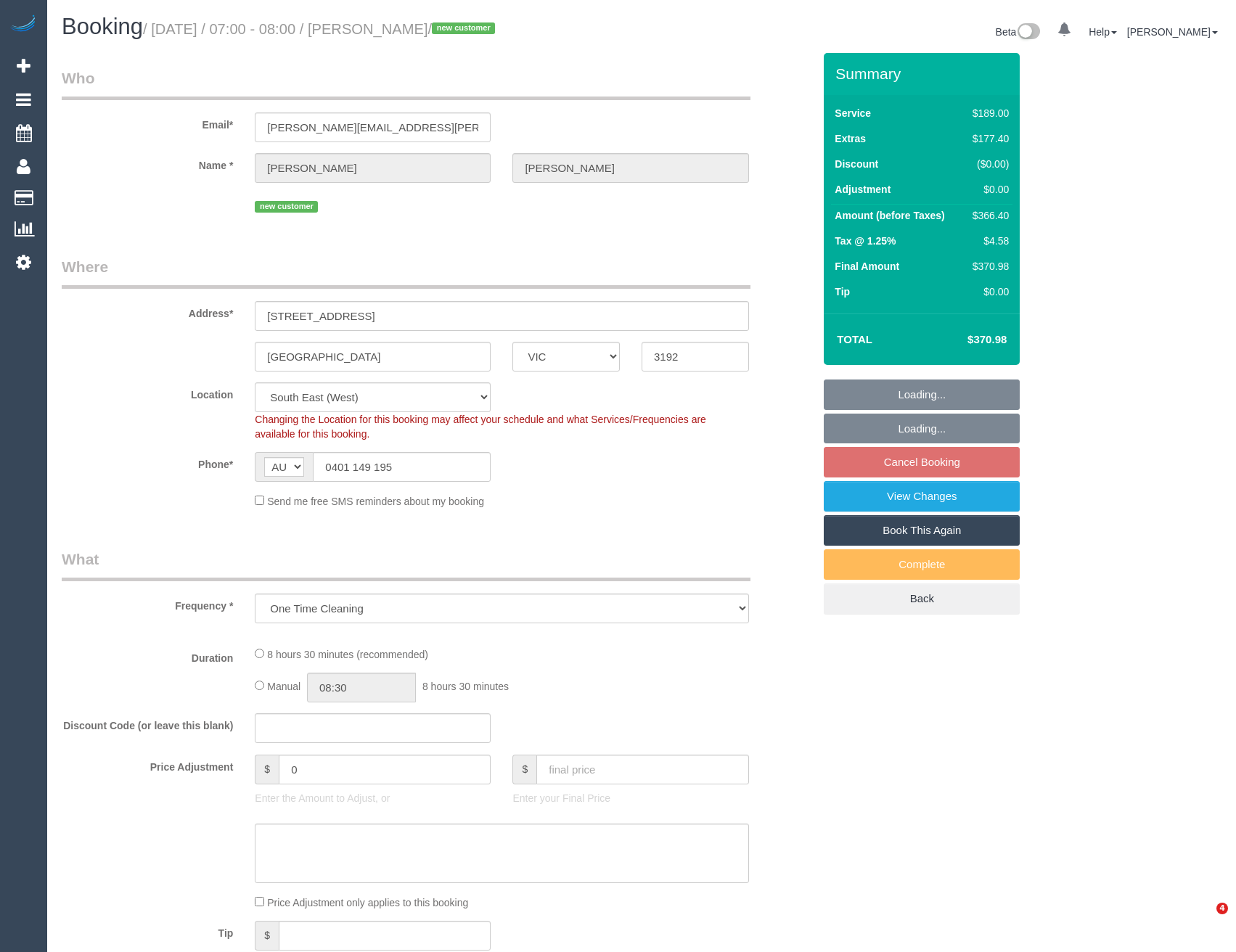
select select "VIC"
select select "object:1194"
select select "number:28"
select select "number:17"
select select "number:19"
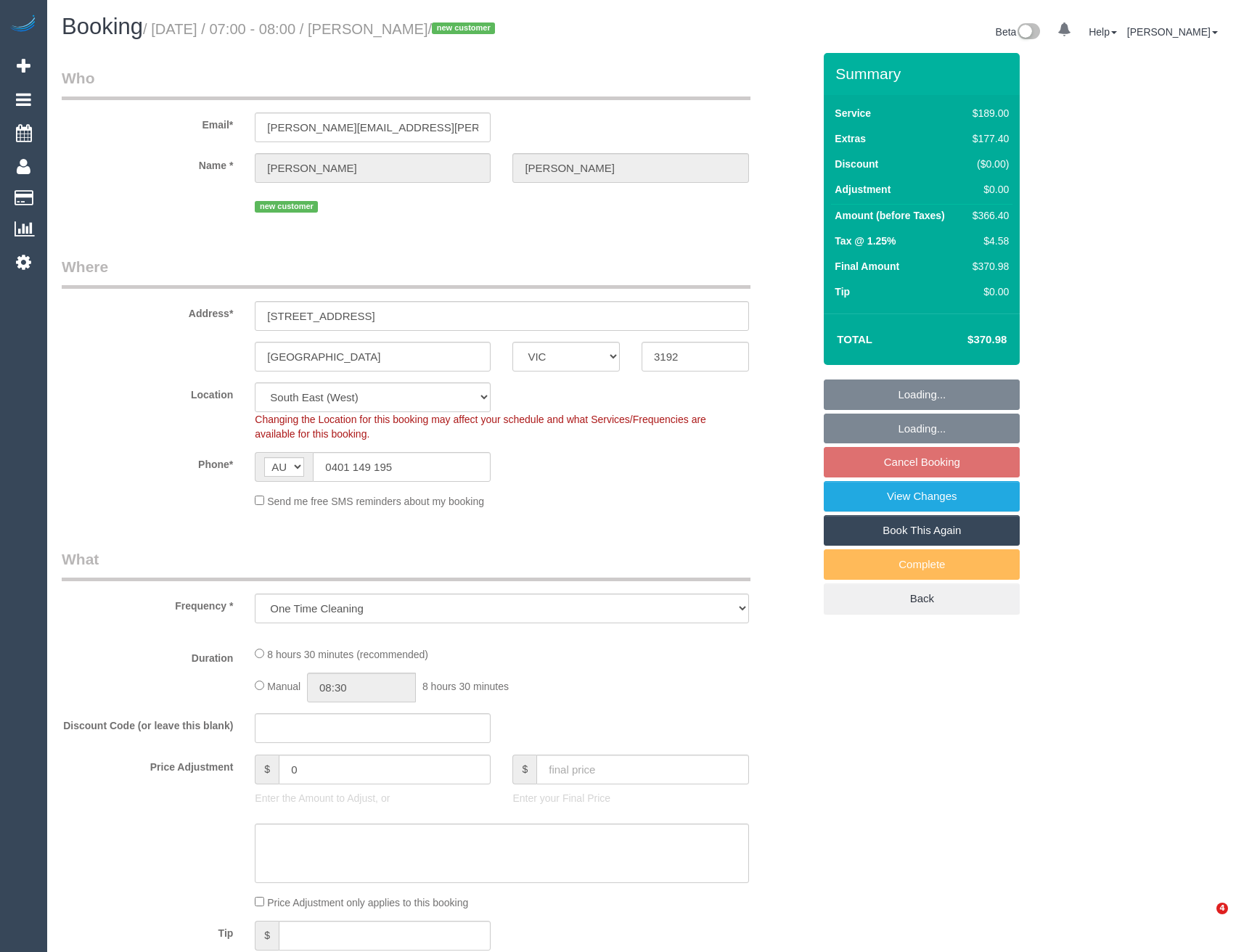
select select "number:36"
select select "VIC"
select select "object:639"
select select "string:stripe-pm_1SA7Nm2GScqysDRVWBpCBi25"
select select "spot1"
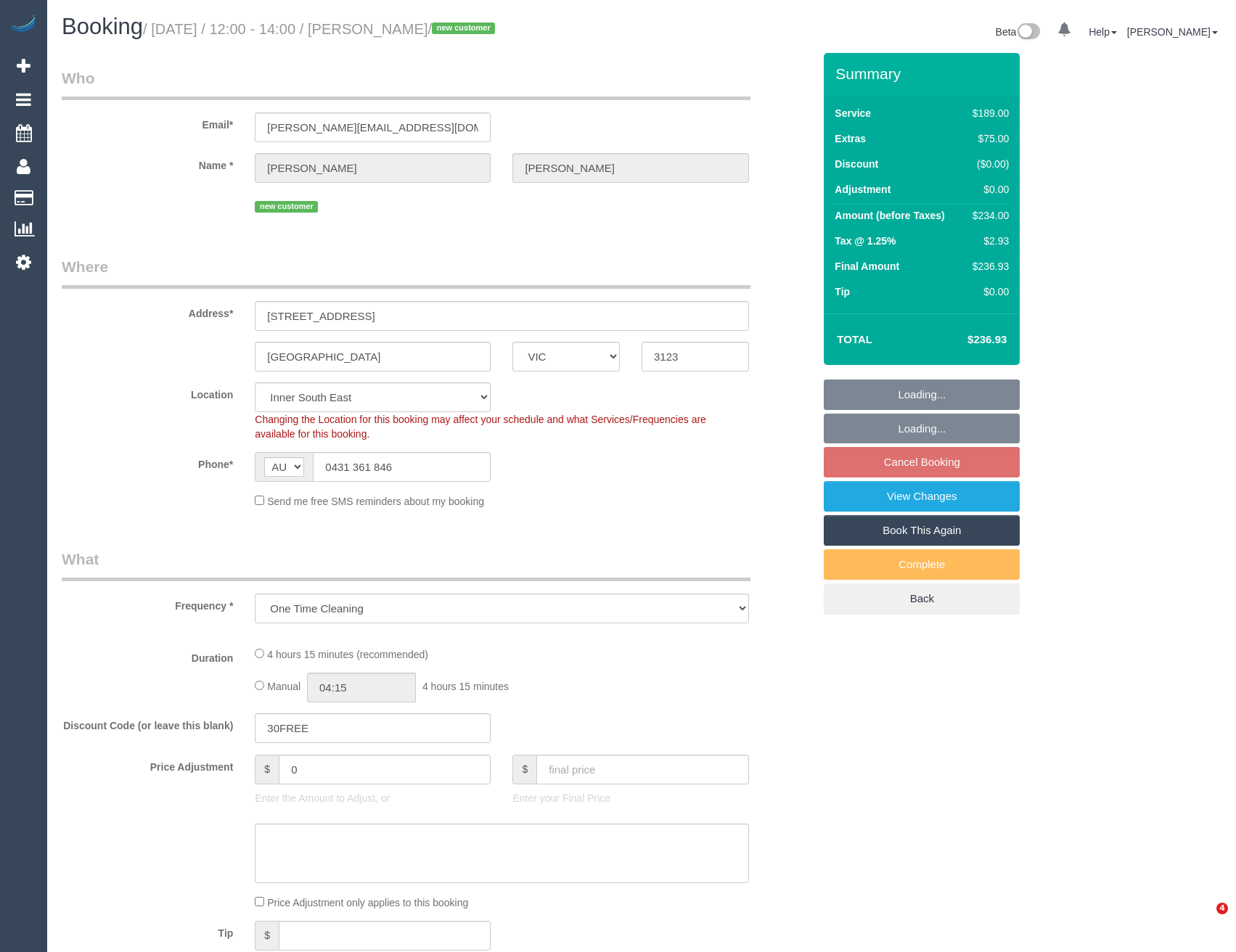
select select "number:28"
select select "number:14"
select select "number:19"
select select "number:24"
select select "number:12"
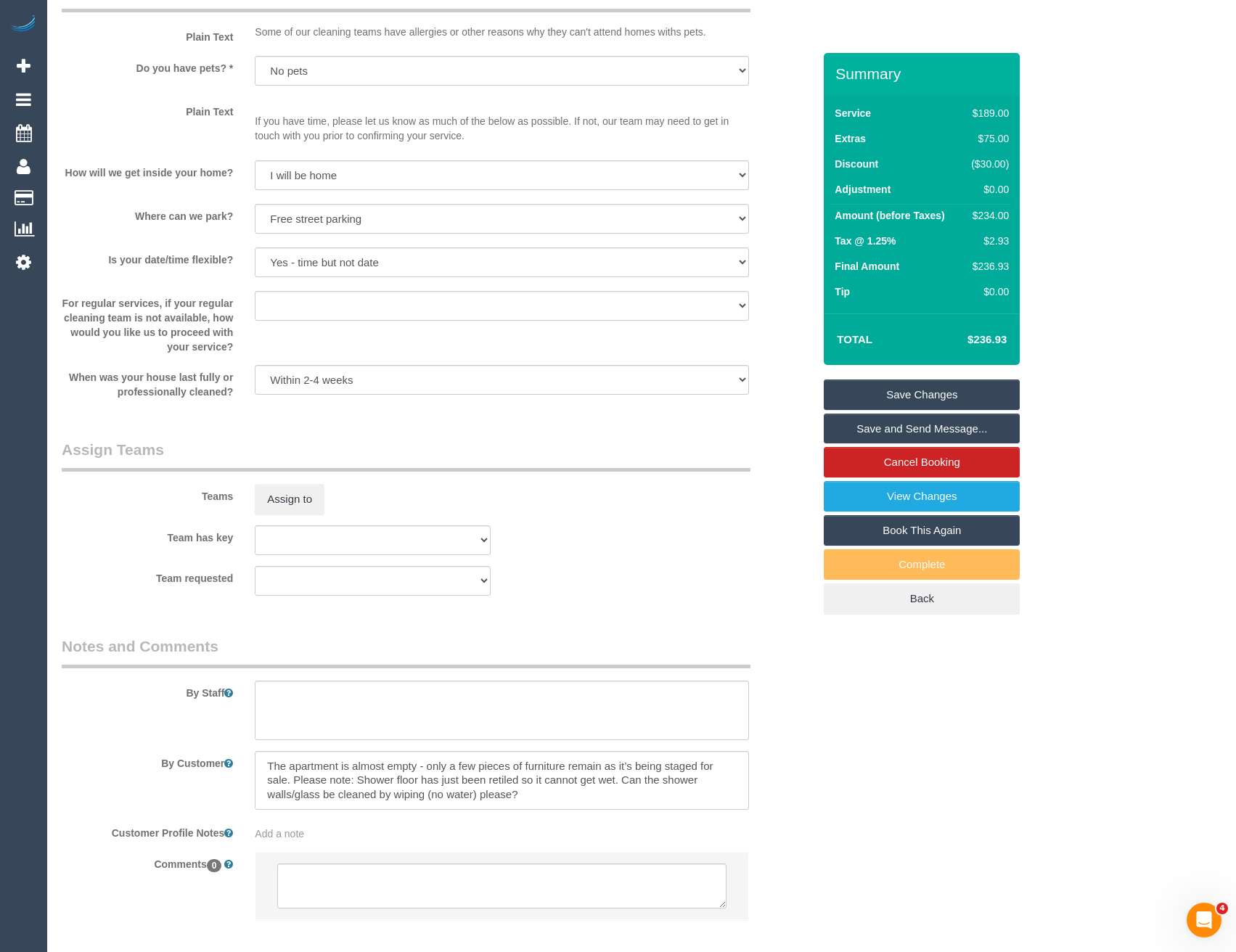
scroll to position [1853, 0]
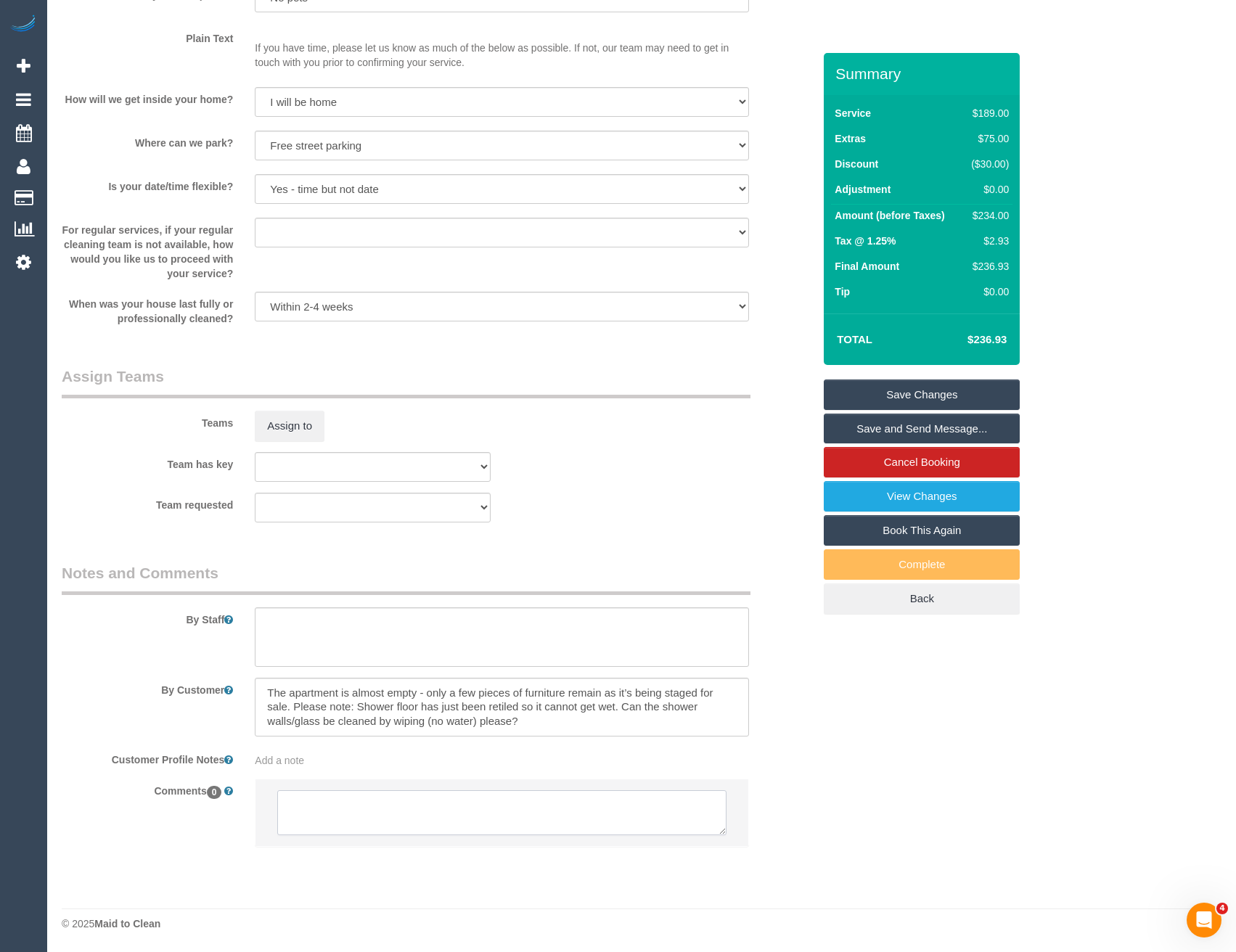
click at [370, 828] on textarea at bounding box center [501, 812] width 449 height 45
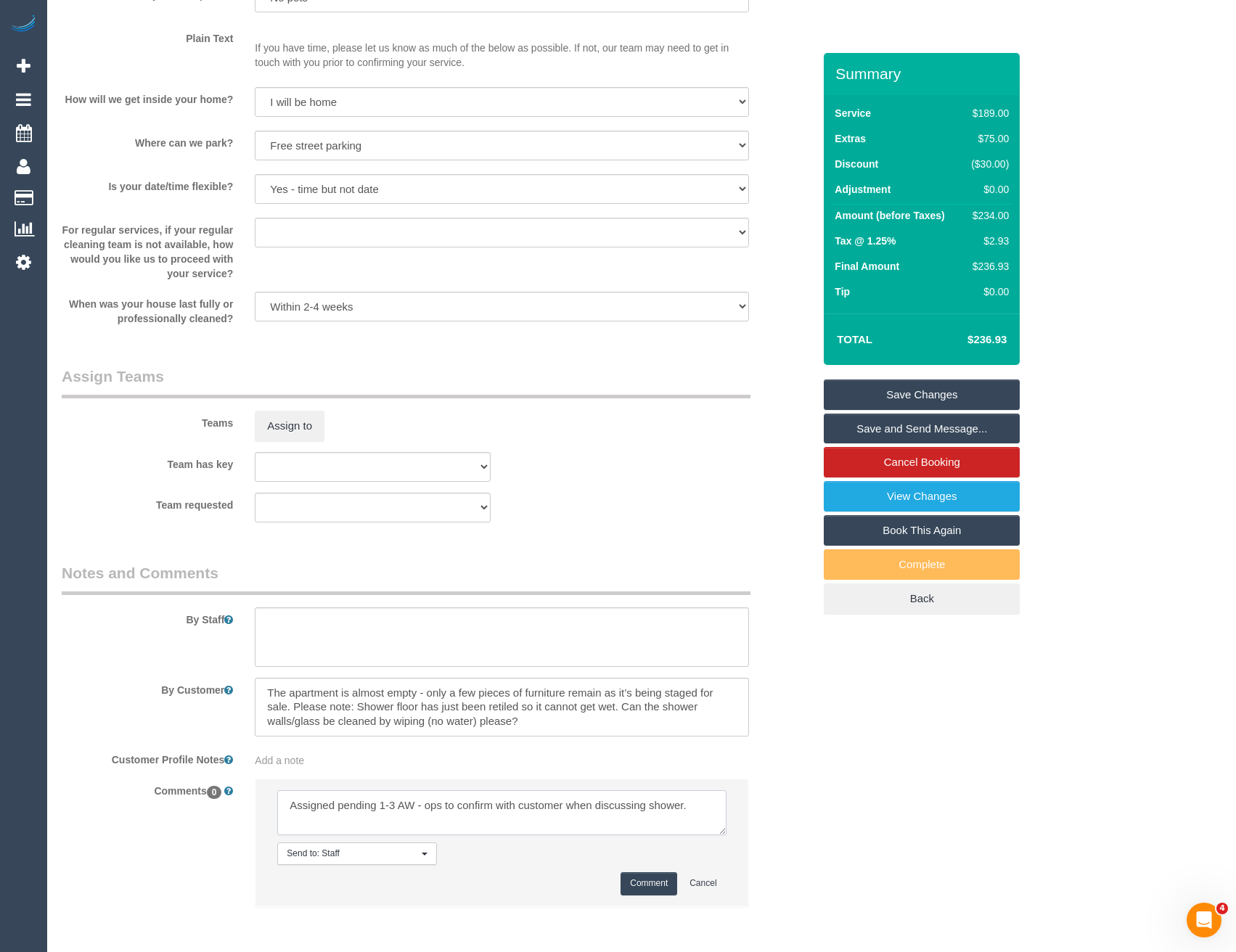
type textarea "Assigned pending 1-3 AW - ops to confirm with customer when discussing shower."
click at [667, 884] on button "Comment" at bounding box center [648, 882] width 57 height 22
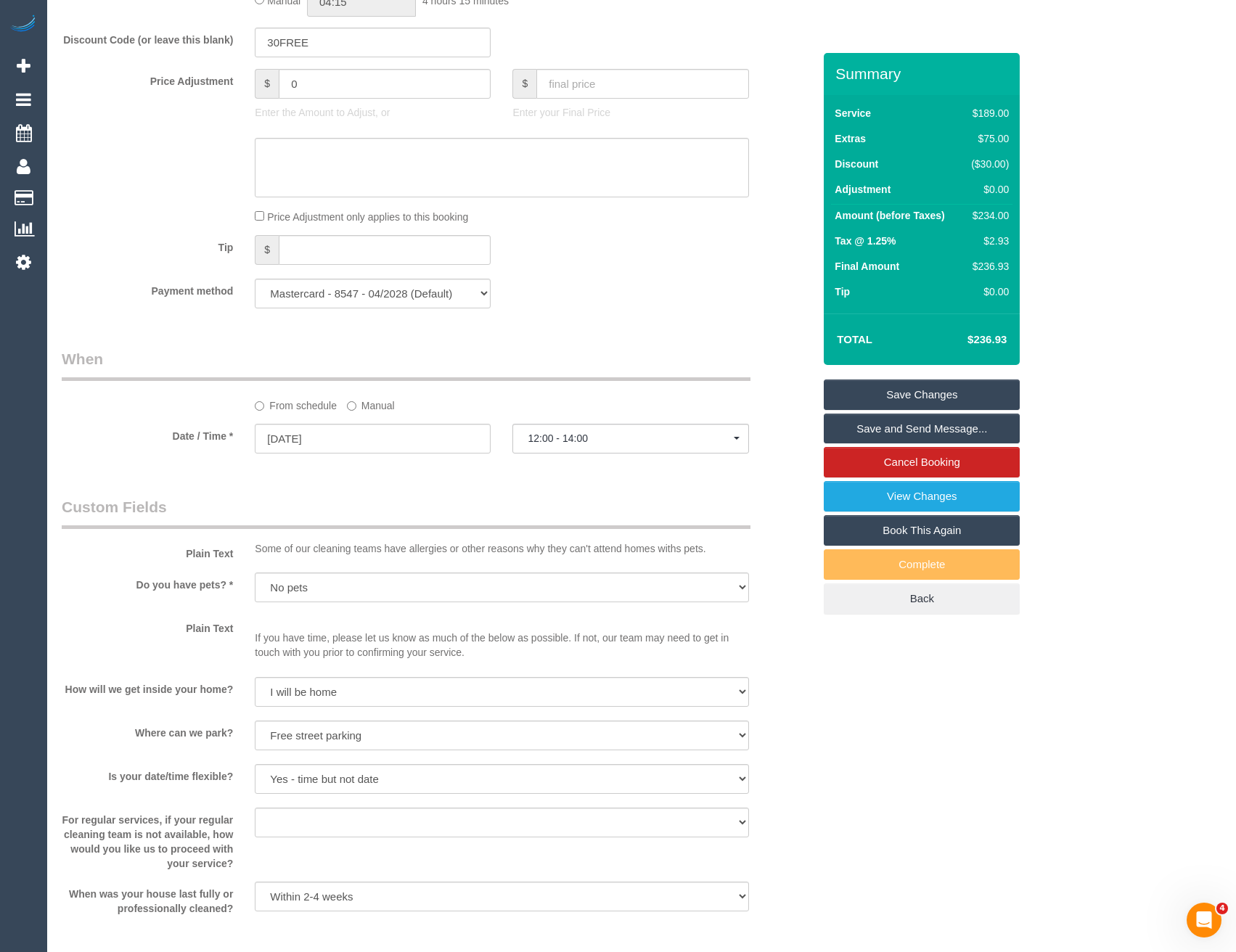
scroll to position [1451, 0]
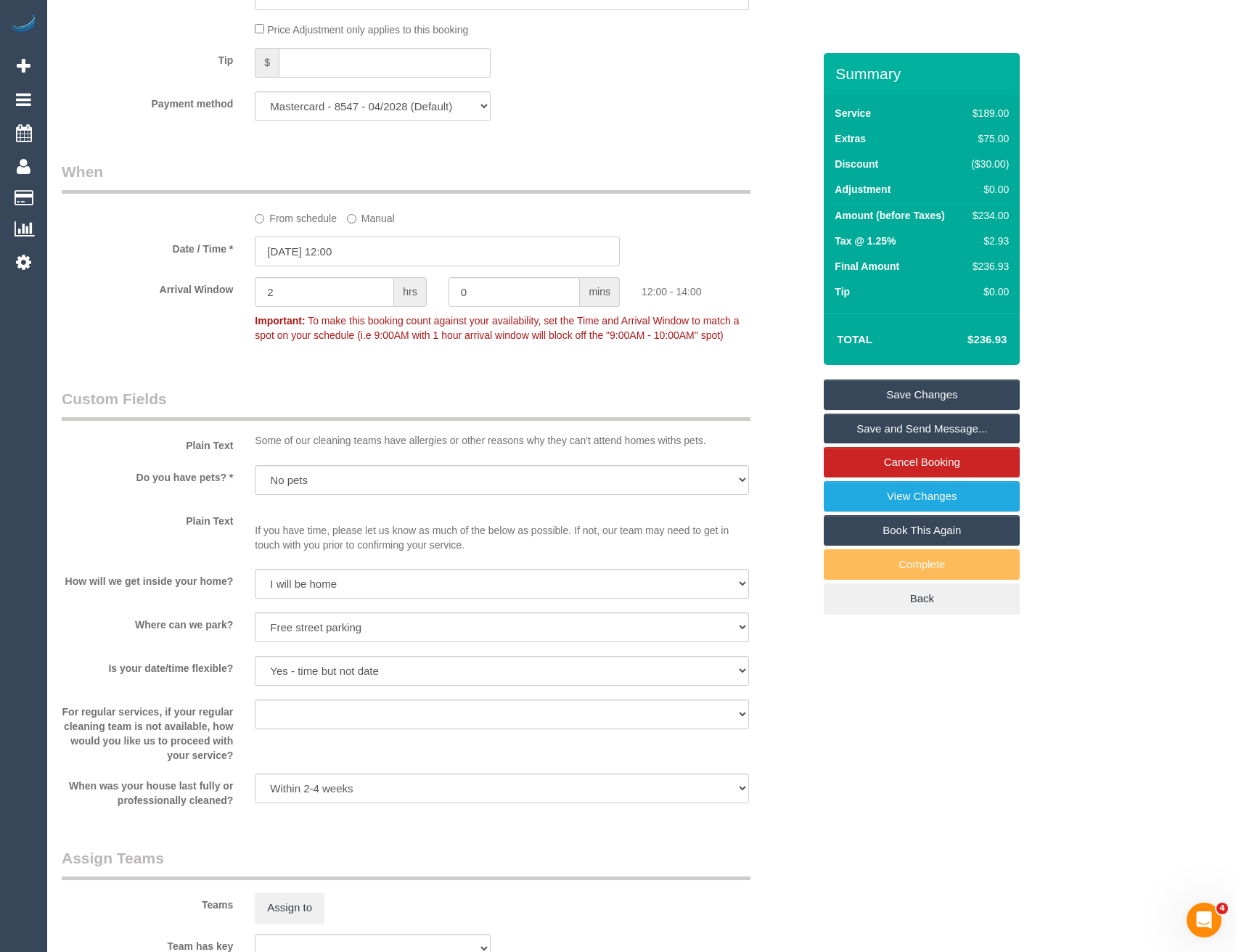
click at [377, 251] on input "24/09/2025 12:00" at bounding box center [437, 251] width 365 height 30
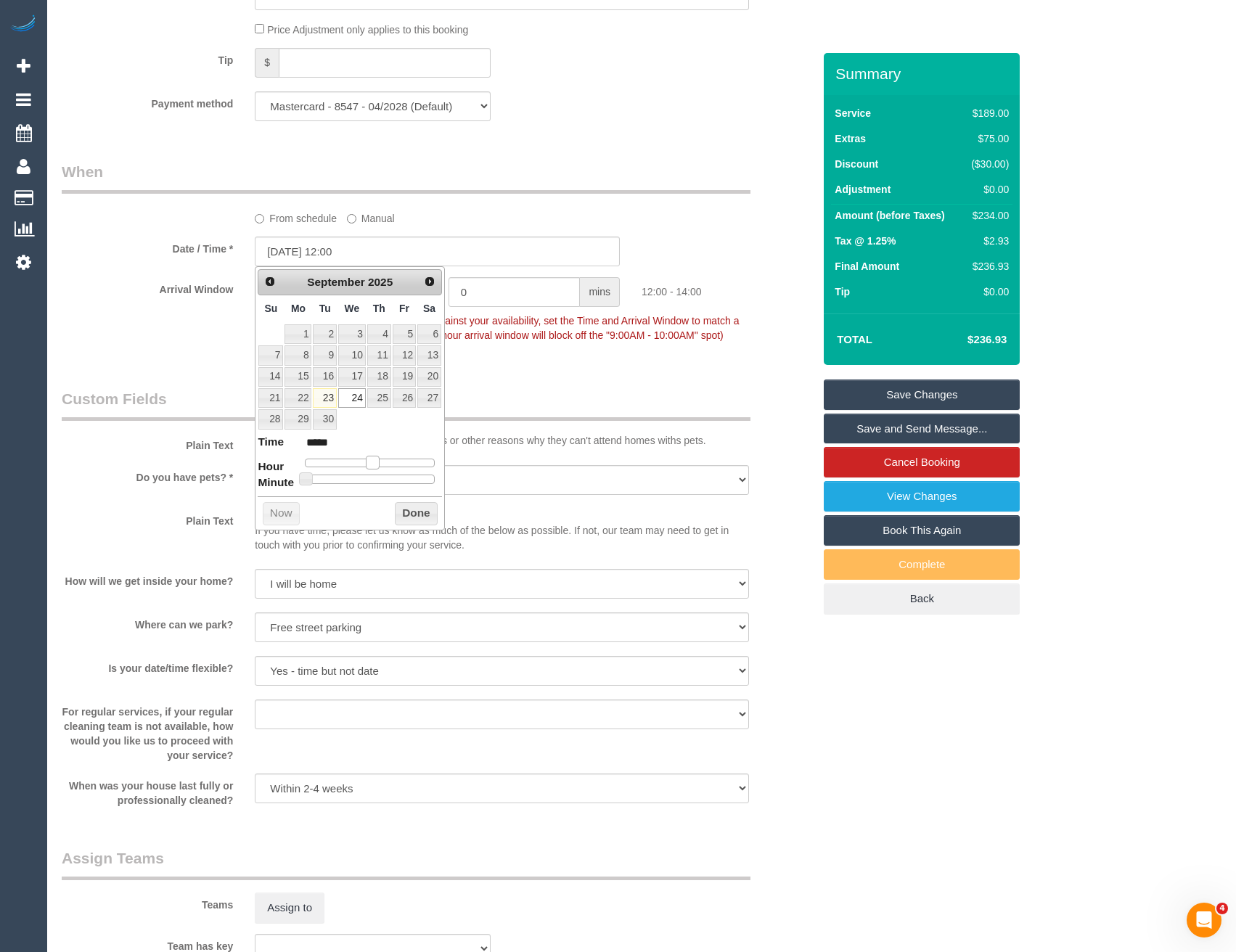
type input "24/09/2025 13:00"
type input "*****"
type input "24/09/2025 14:00"
type input "*****"
drag, startPoint x: 371, startPoint y: 461, endPoint x: 381, endPoint y: 461, distance: 10.0
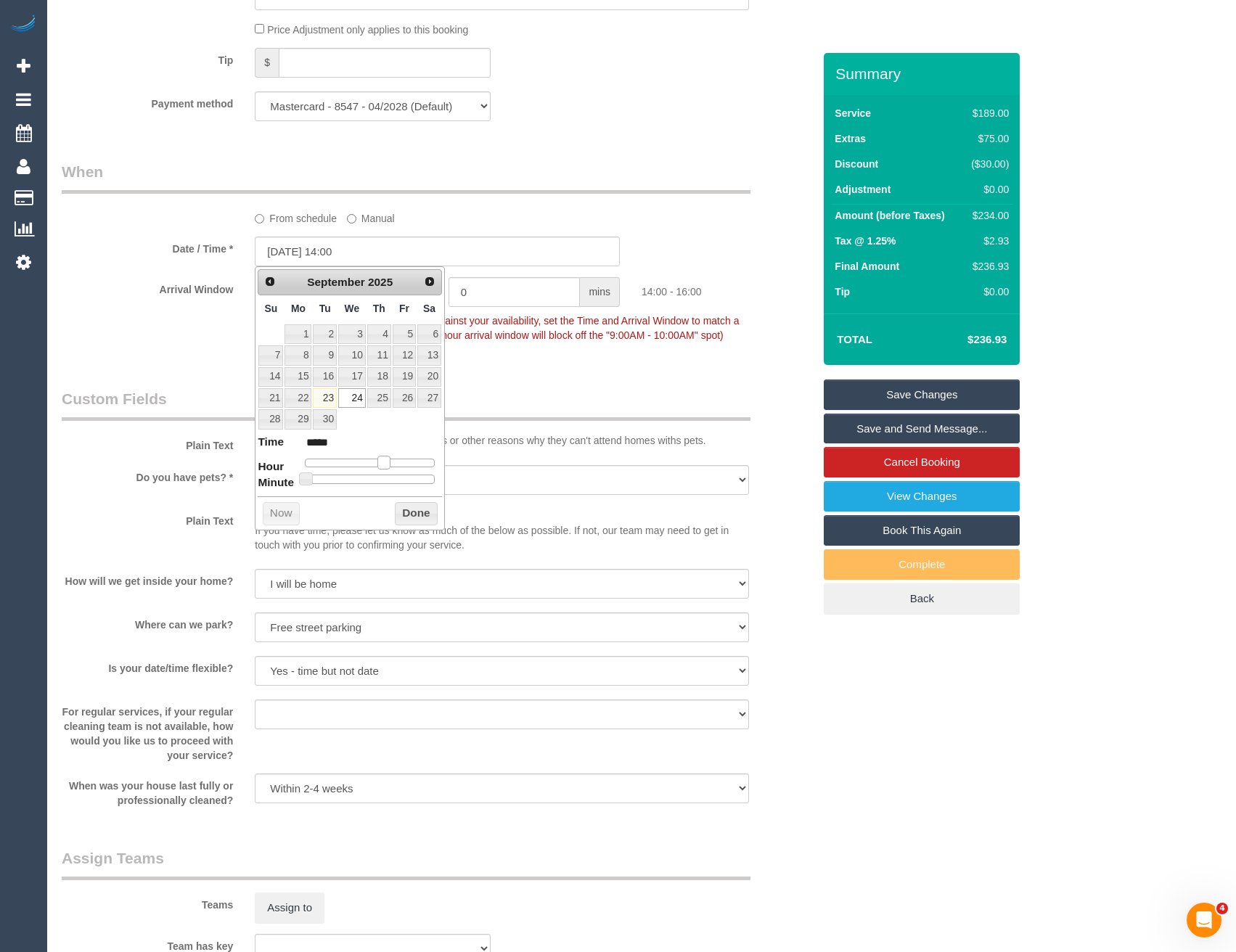
click at [381, 461] on span at bounding box center [384, 462] width 13 height 13
type input "24/09/2025 13:00"
type input "*****"
click at [377, 460] on span at bounding box center [378, 462] width 13 height 13
click at [421, 514] on button "Done" at bounding box center [416, 513] width 43 height 23
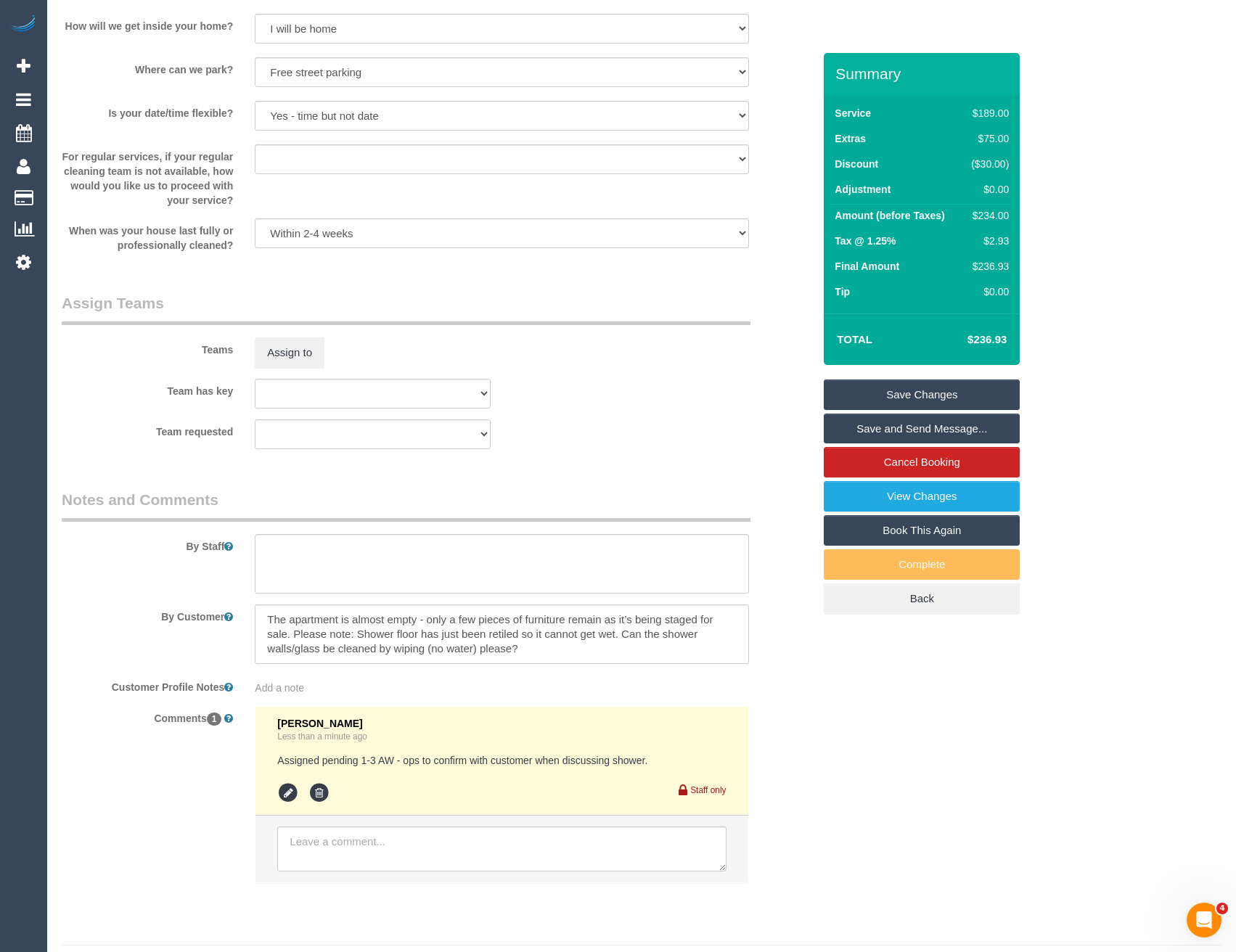
scroll to position [2031, 0]
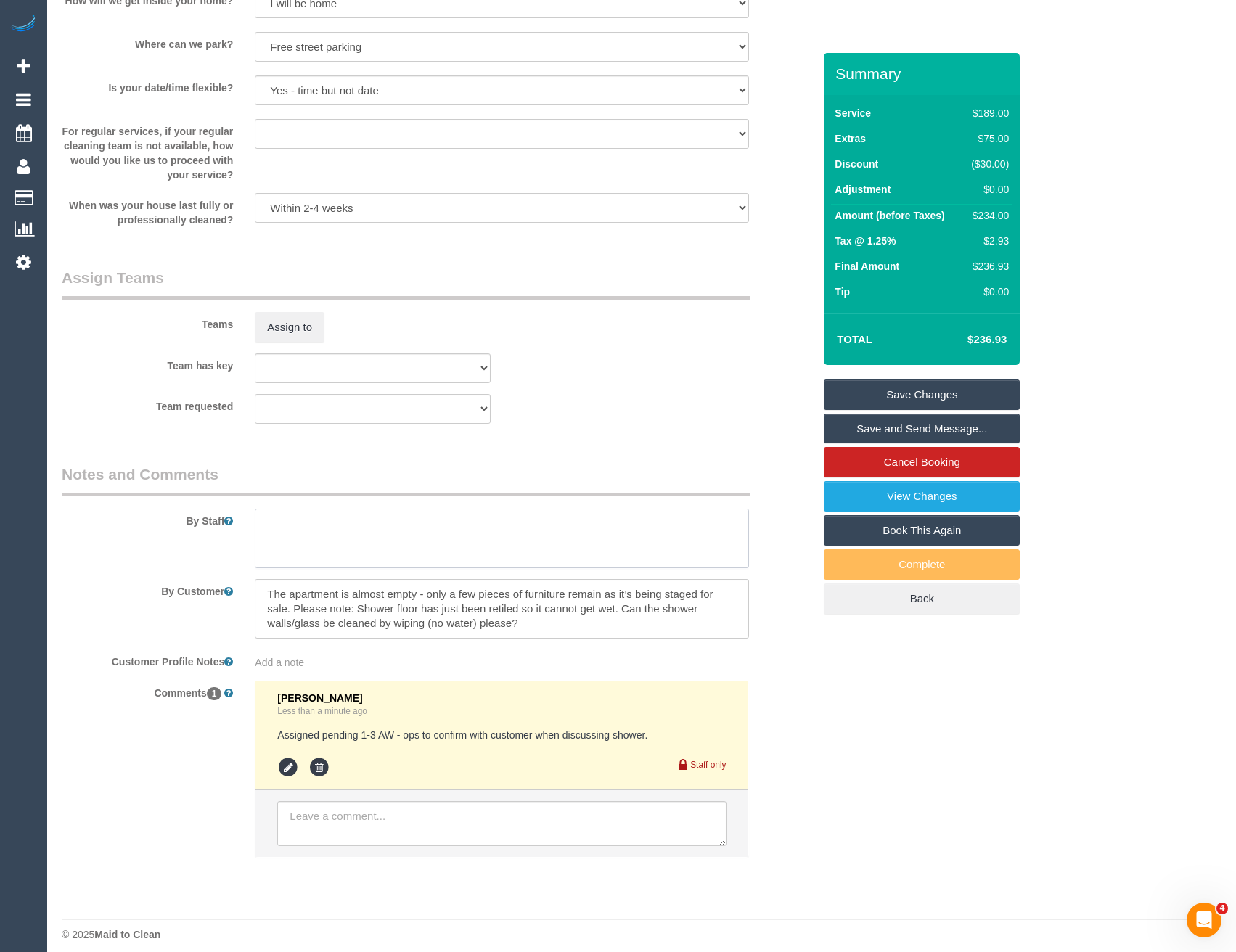
click at [349, 558] on textarea at bounding box center [501, 538] width 493 height 59
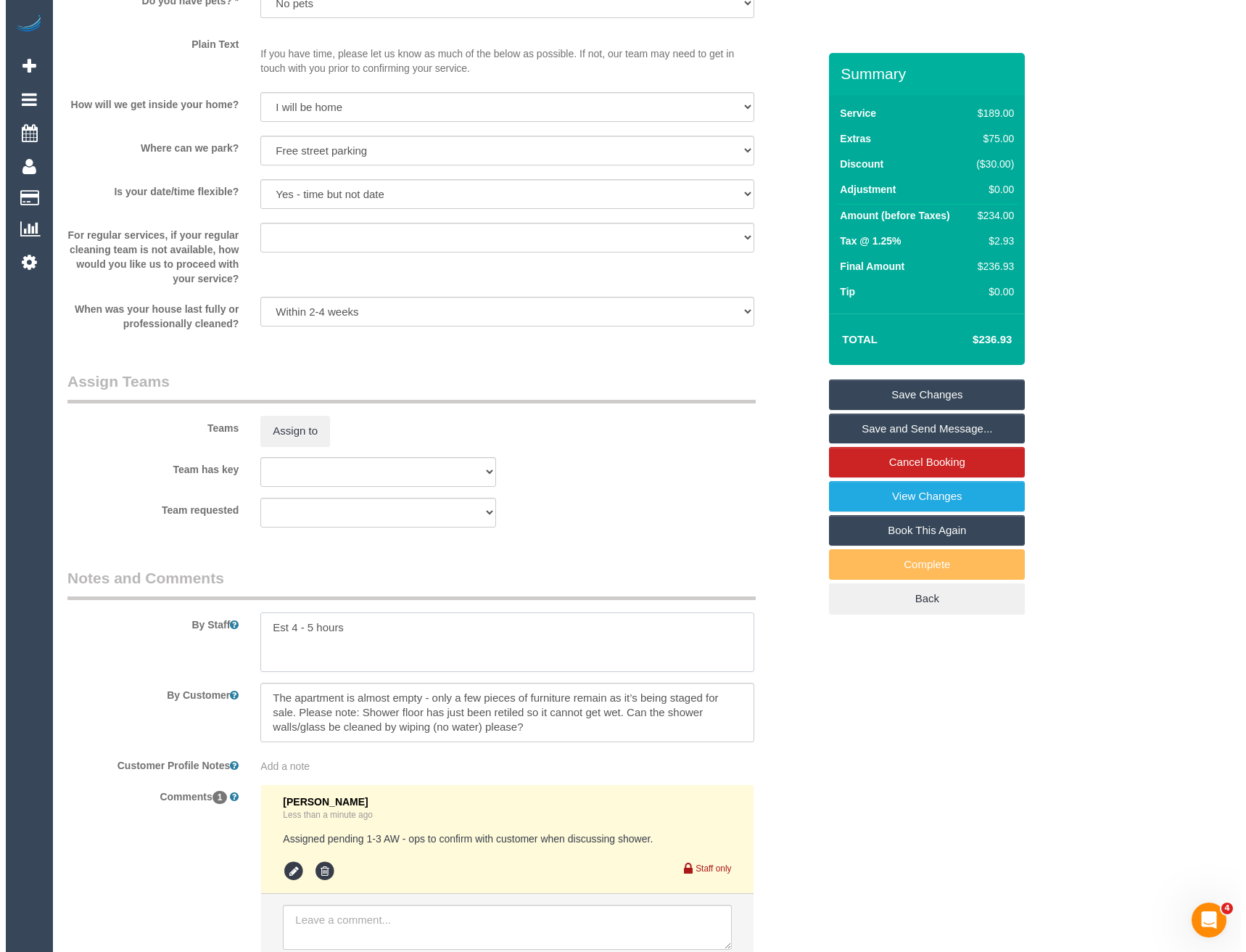
scroll to position [1814, 0]
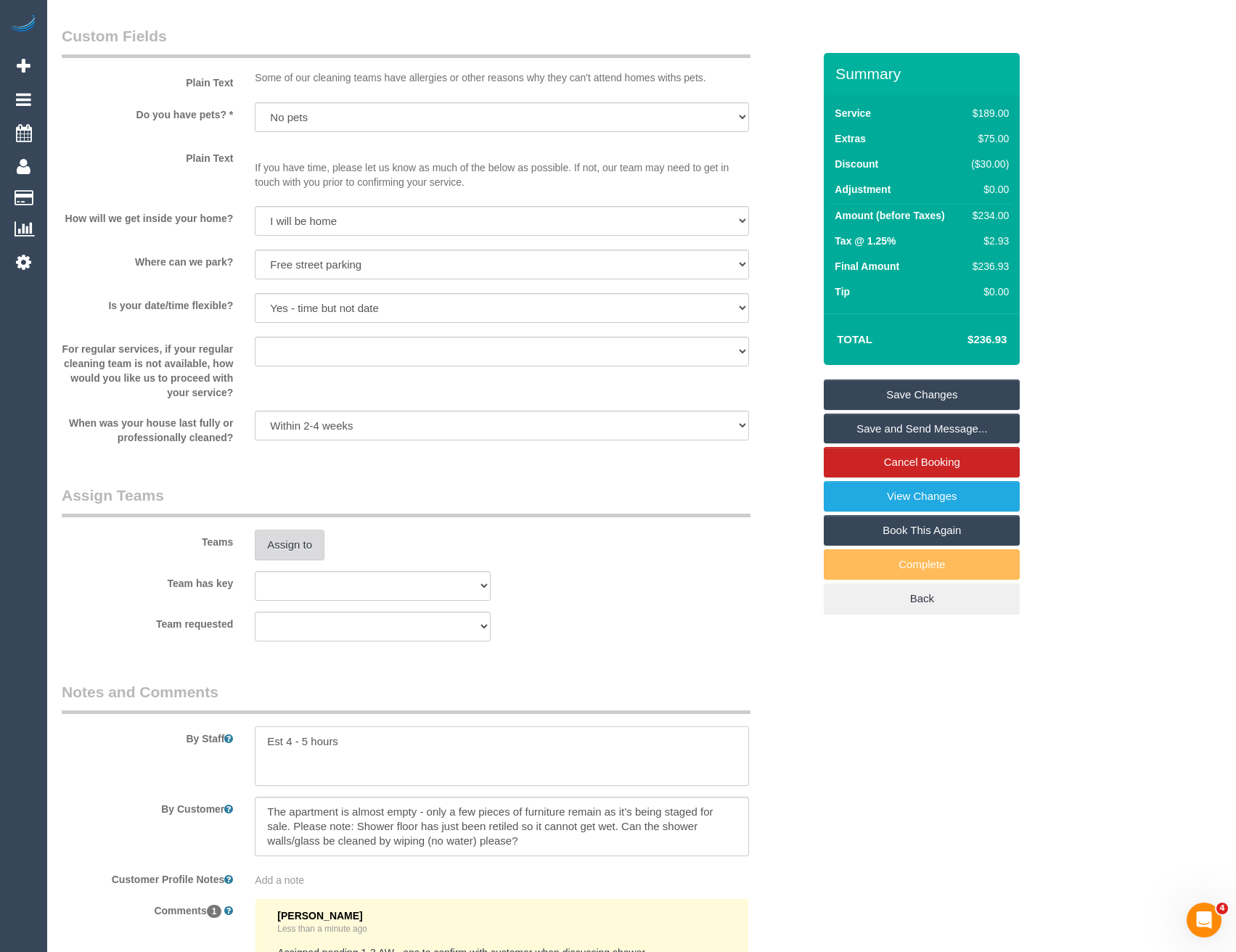
type textarea "Est 4 - 5 hours"
click at [312, 554] on button "Assign to" at bounding box center [289, 545] width 70 height 30
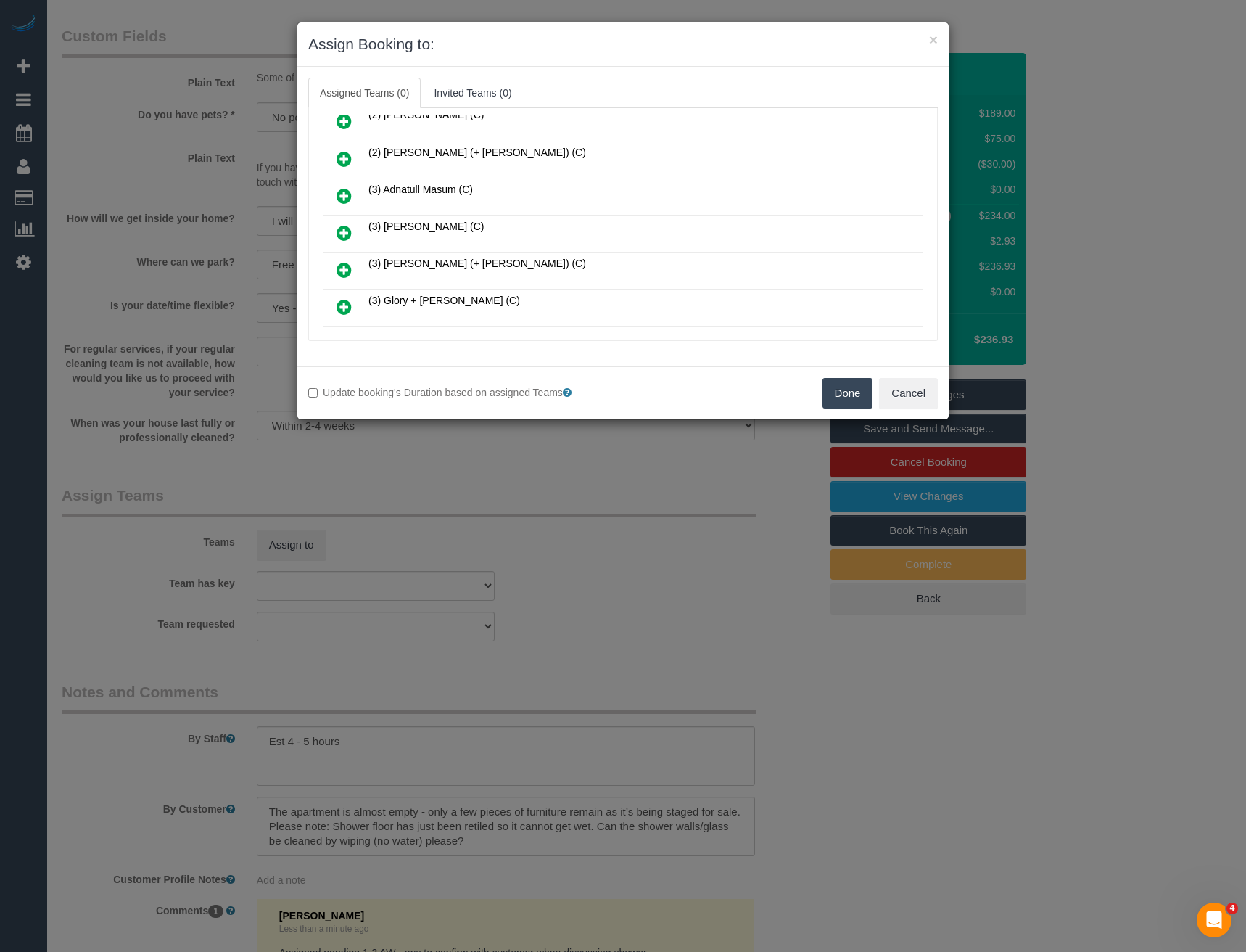
scroll to position [725, 0]
click at [350, 264] on icon at bounding box center [344, 266] width 16 height 17
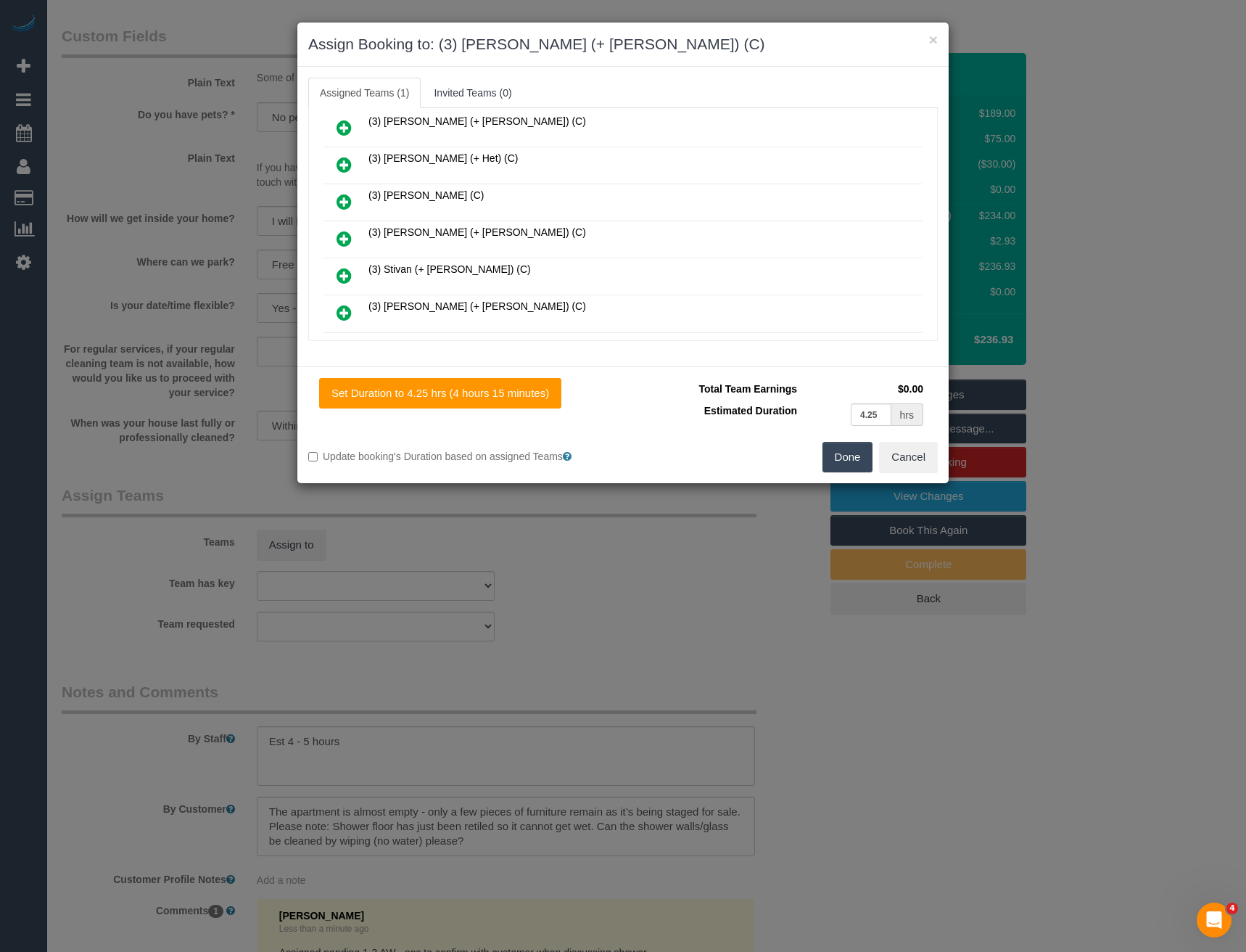
scroll to position [1051, 0]
click at [342, 310] on icon at bounding box center [344, 309] width 16 height 17
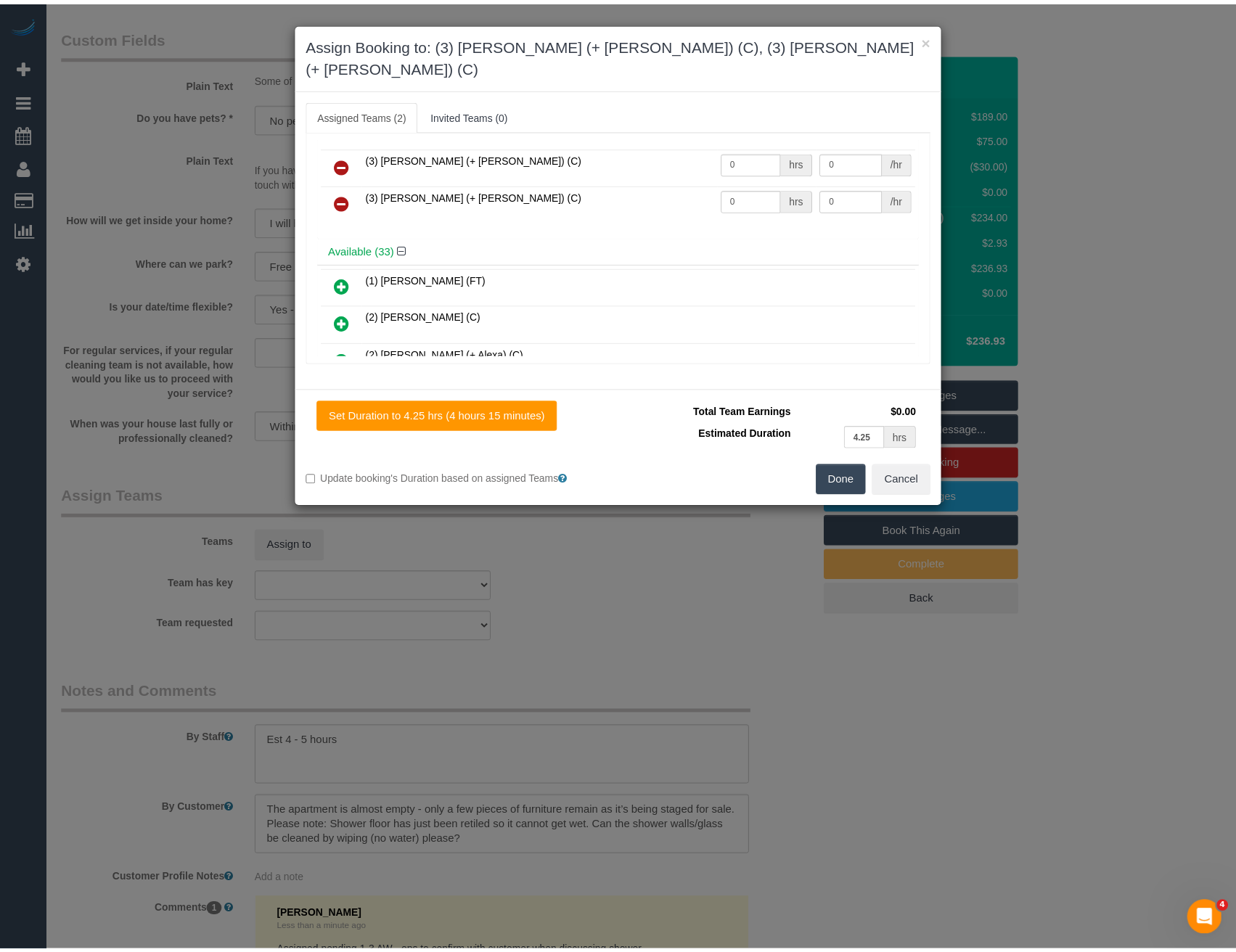
scroll to position [0, 0]
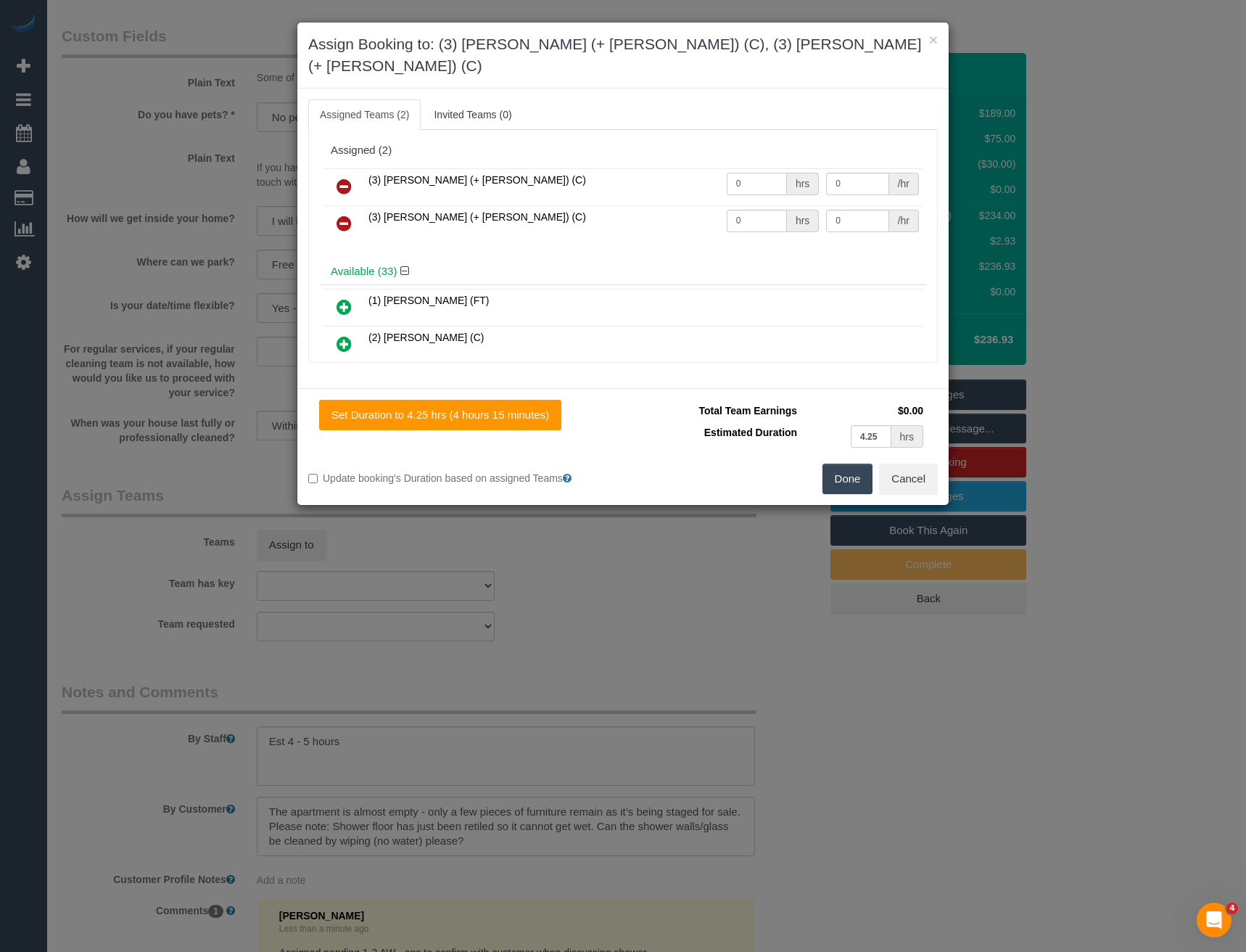
drag, startPoint x: 753, startPoint y: 172, endPoint x: 704, endPoint y: 167, distance: 49.3
click at [704, 168] on tr "(3) Felipe (+ Tatiana) (C) 0 hrs 0 /hr" at bounding box center [623, 186] width 599 height 37
type input "1"
type input "85"
drag, startPoint x: 738, startPoint y: 197, endPoint x: 636, endPoint y: 199, distance: 102.0
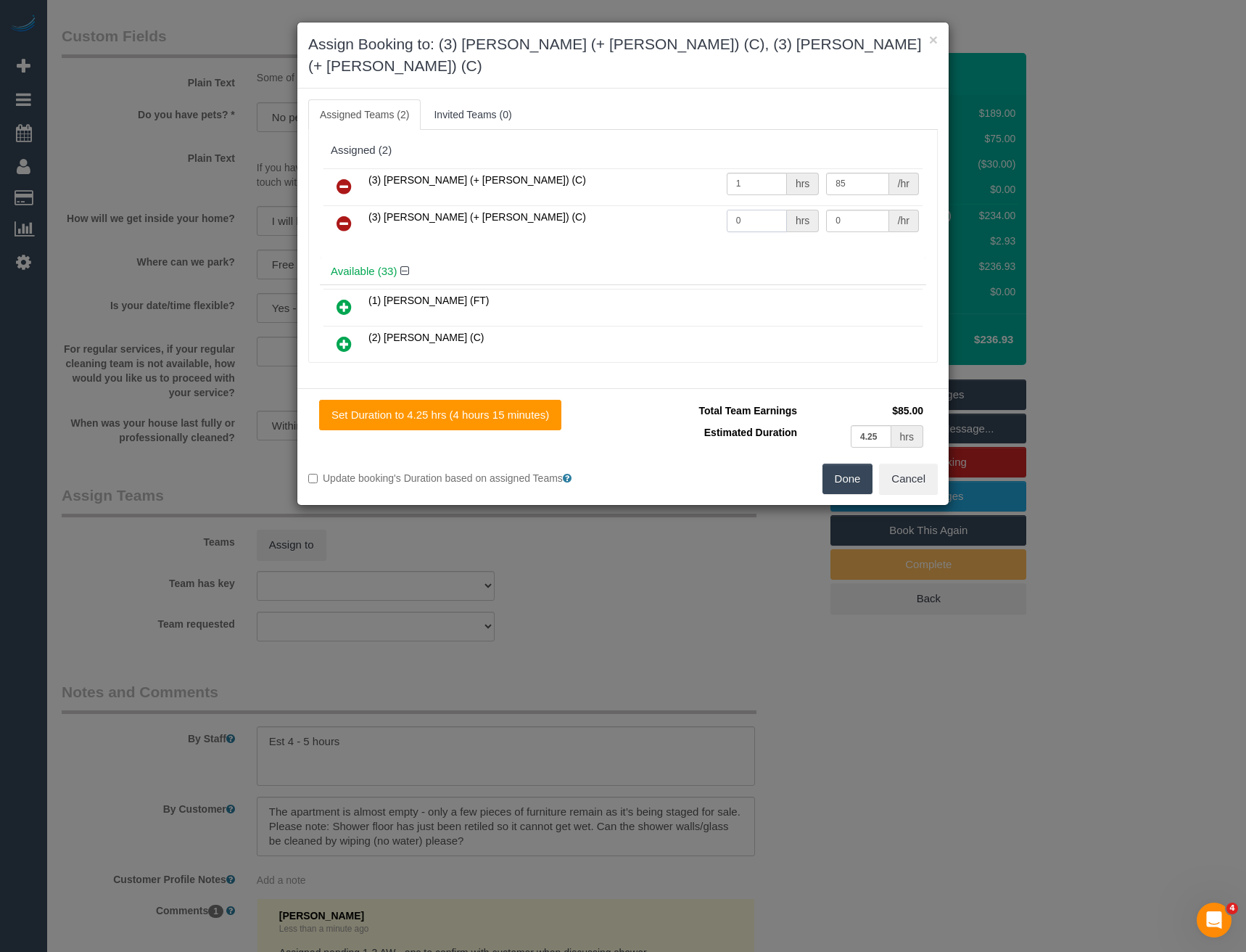
click at [667, 205] on tr "(3) Tatiana (+ Felipe) (C) 0 hrs 0 /hr" at bounding box center [623, 223] width 599 height 37
type input "1"
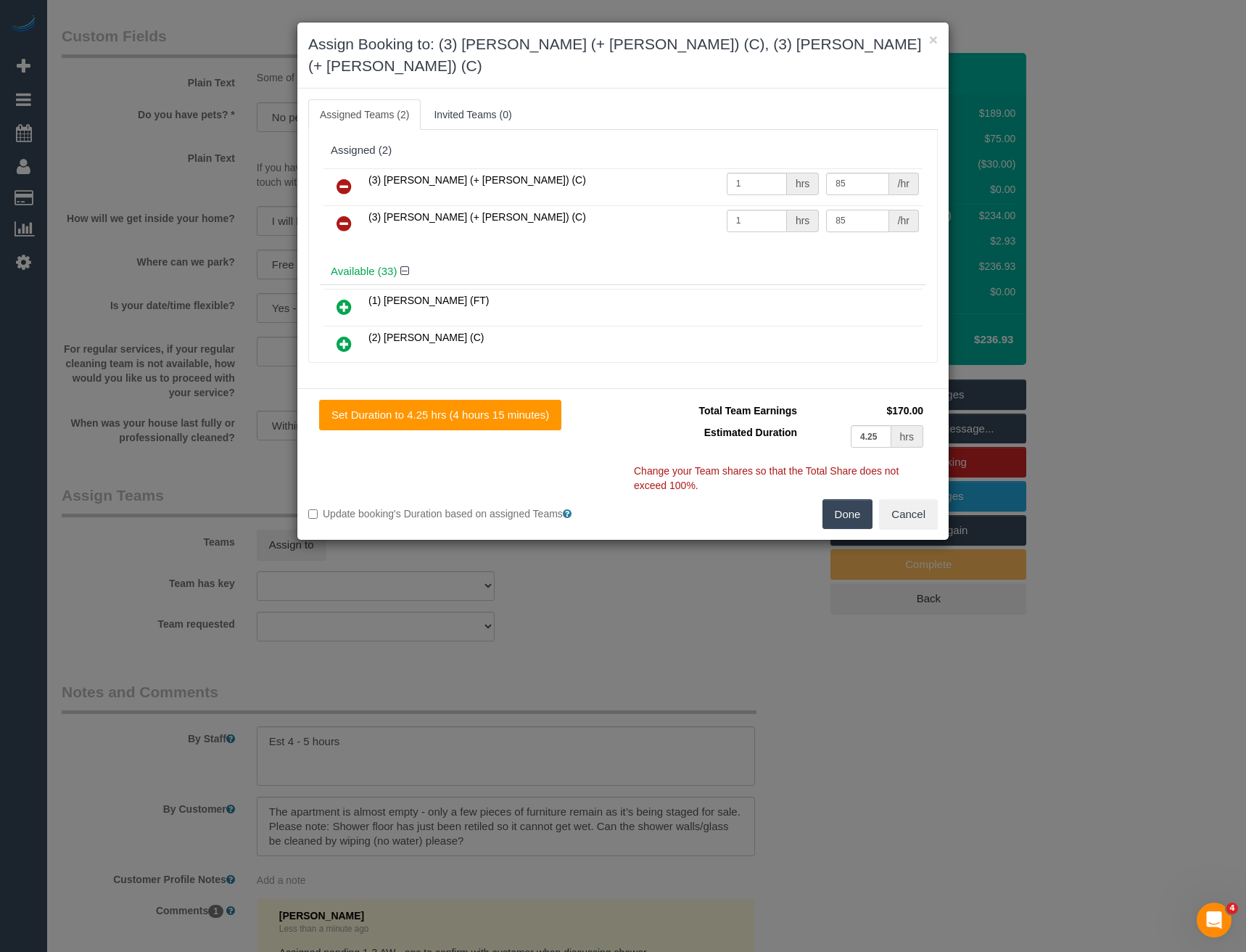
type input "85"
click at [856, 499] on button "Done" at bounding box center [848, 514] width 51 height 30
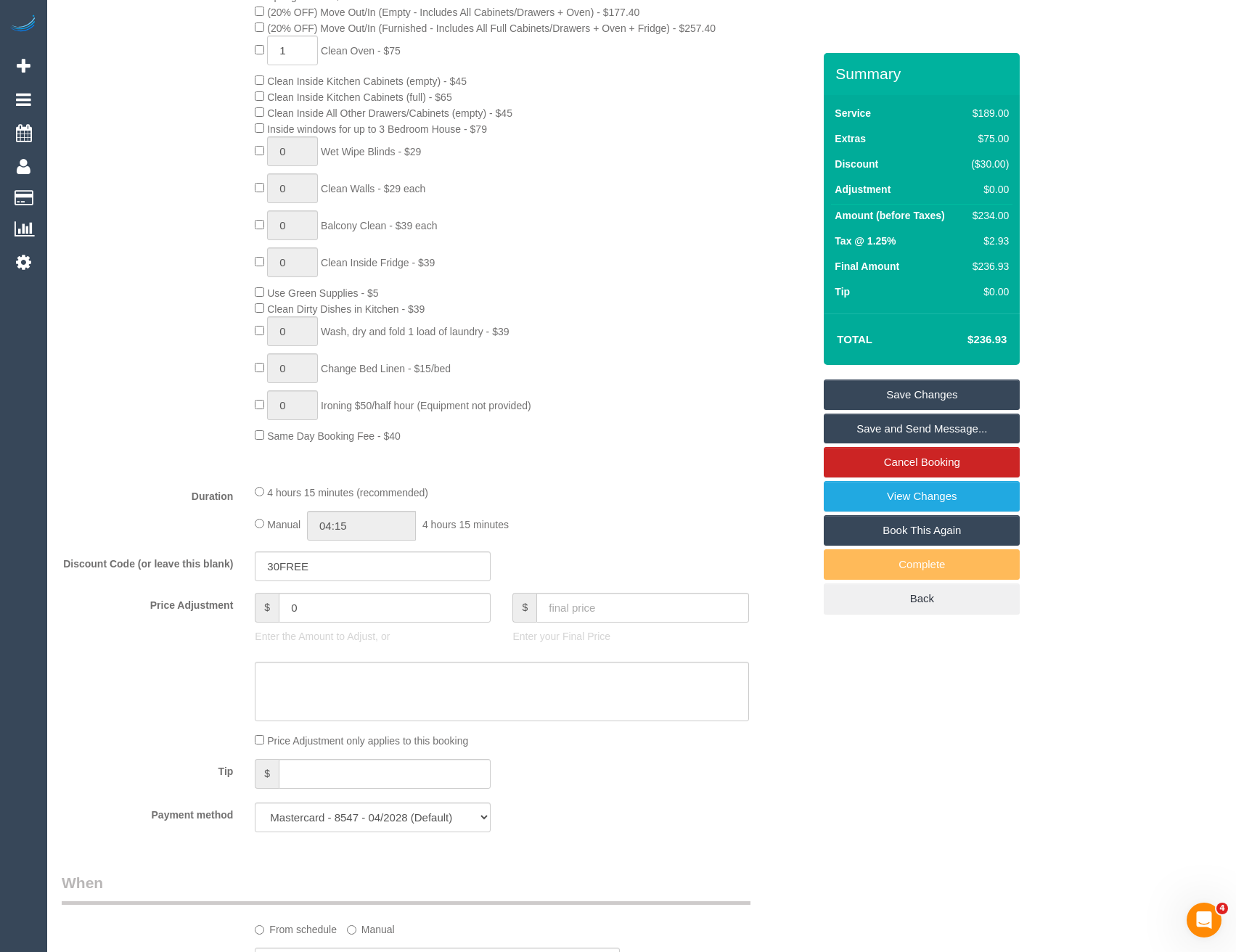
scroll to position [591, 0]
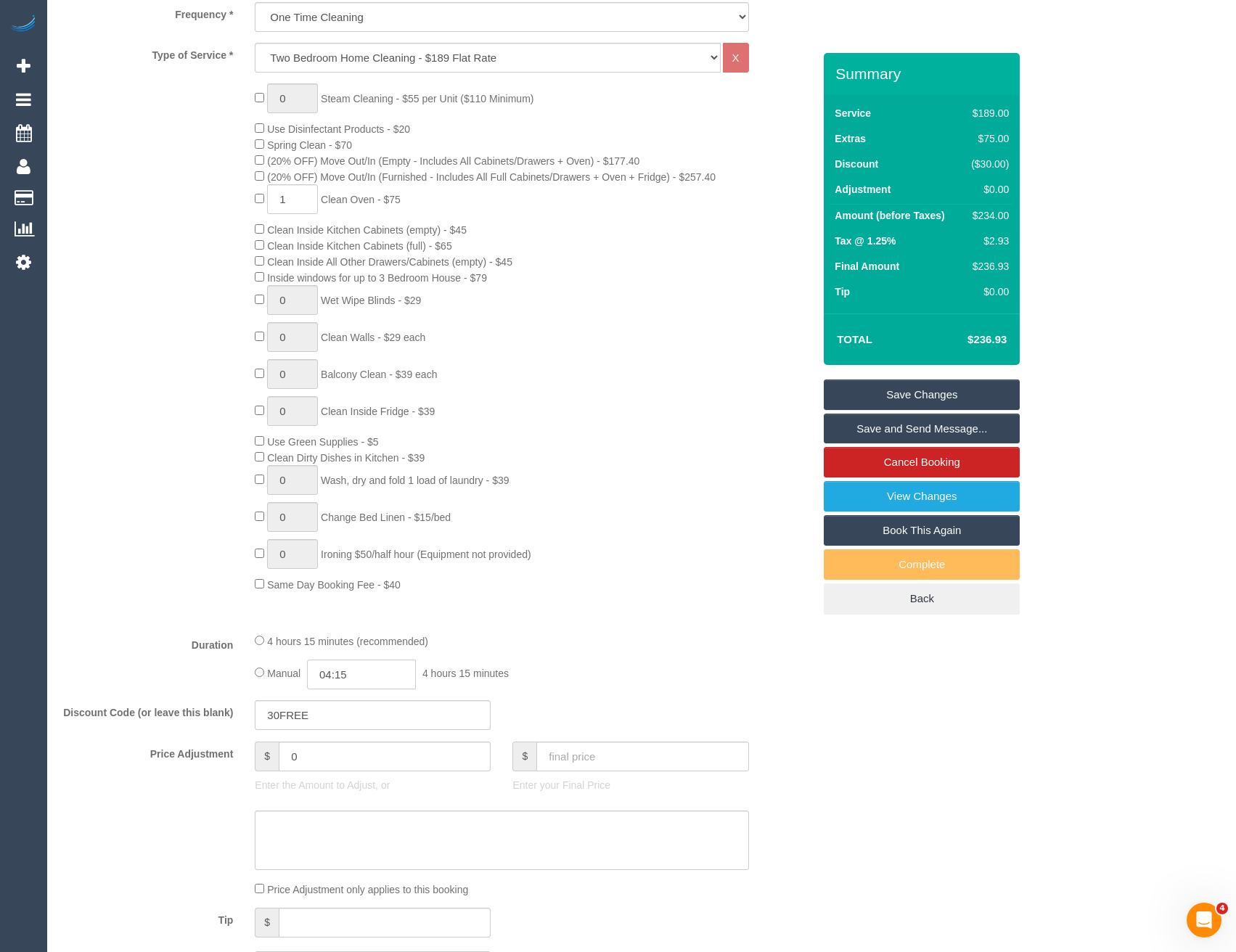
click at [380, 674] on input "04:15" at bounding box center [362, 674] width 108 height 30
type input "02:30"
click at [357, 792] on li "02:30" at bounding box center [345, 793] width 65 height 19
click at [539, 692] on fieldset "What Frequency * One Time Cleaning Weekly - 10% Off - 10.00% (0% for the First …" at bounding box center [437, 474] width 751 height 1034
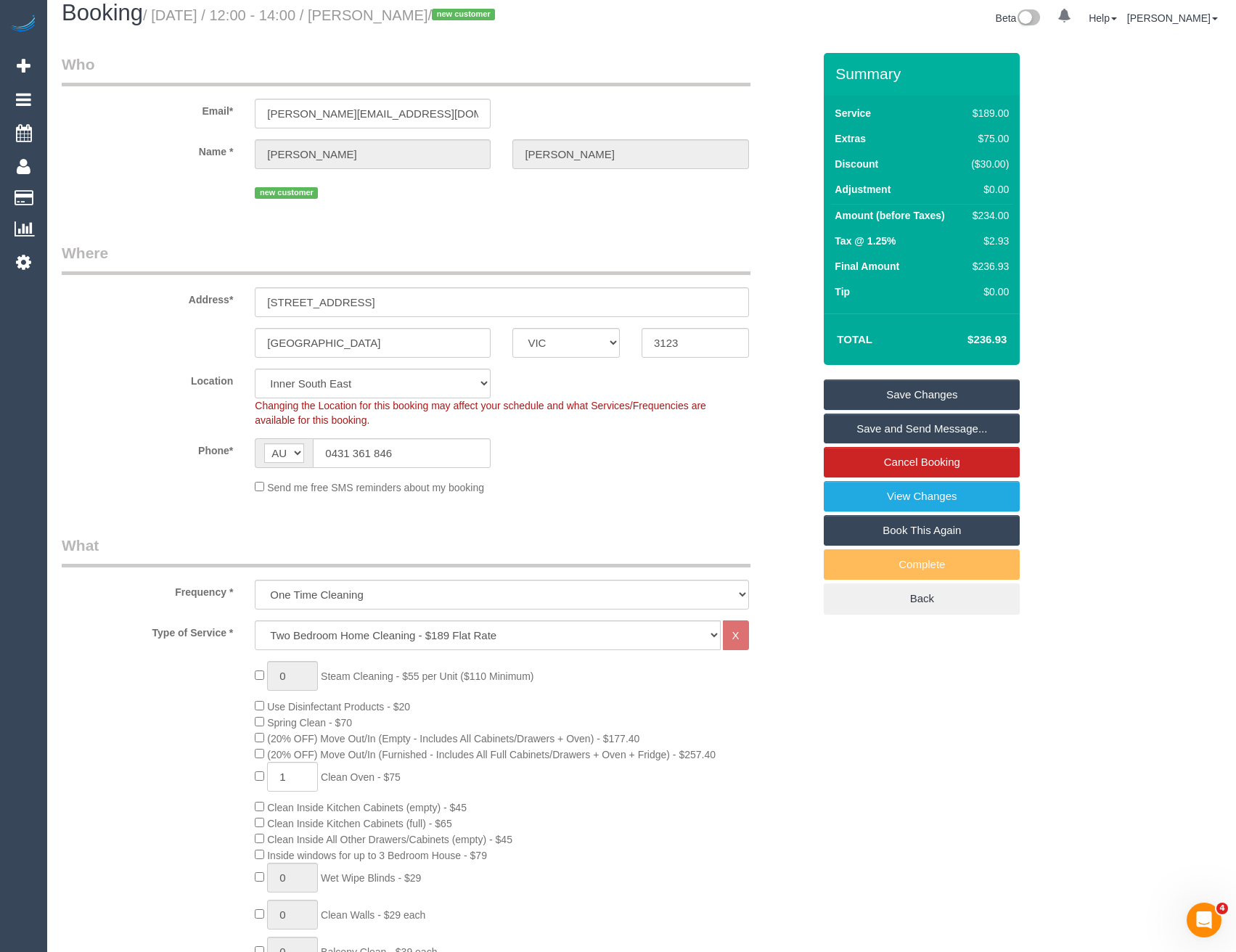
scroll to position [0, 0]
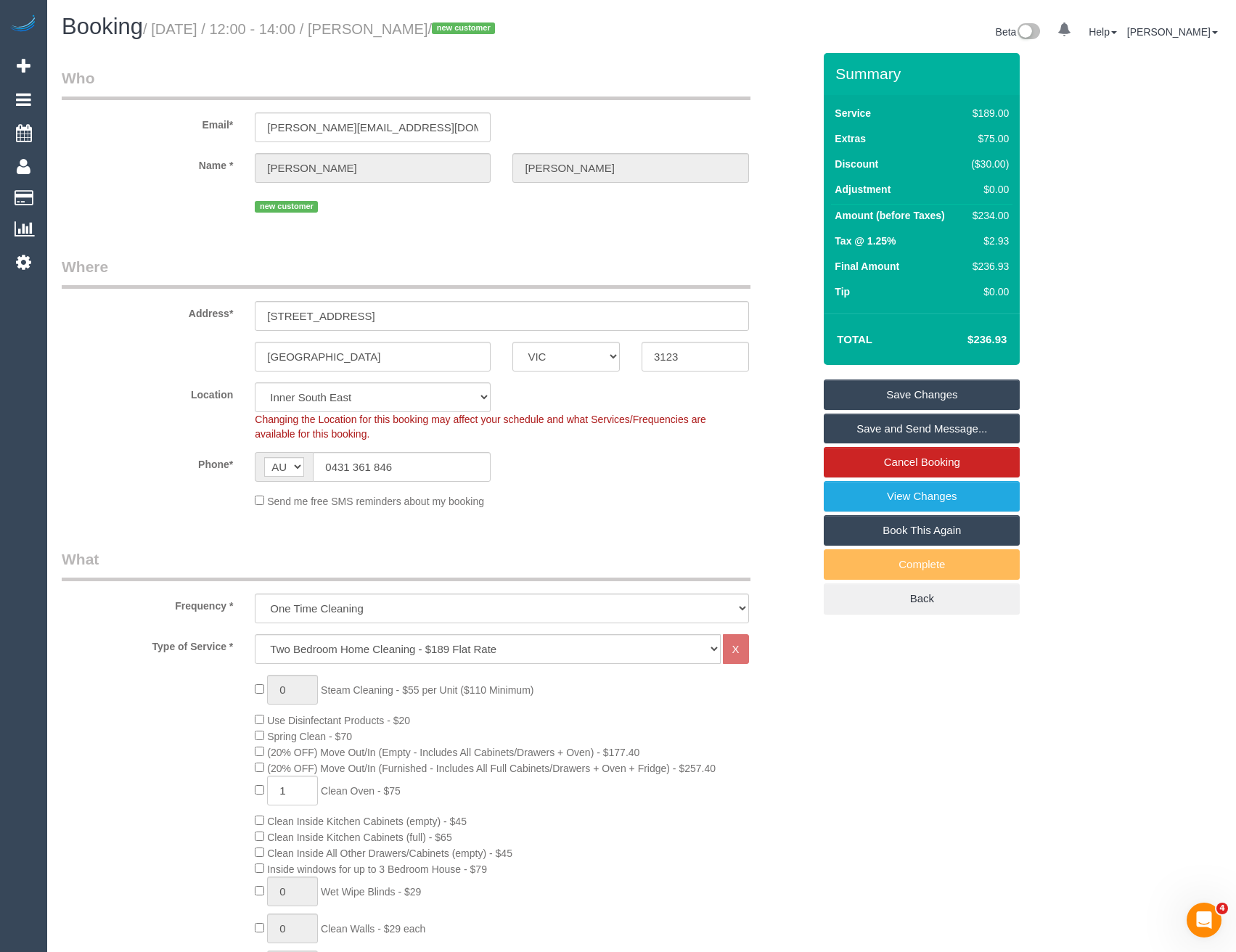
click at [880, 388] on link "Save Changes" at bounding box center [921, 394] width 196 height 30
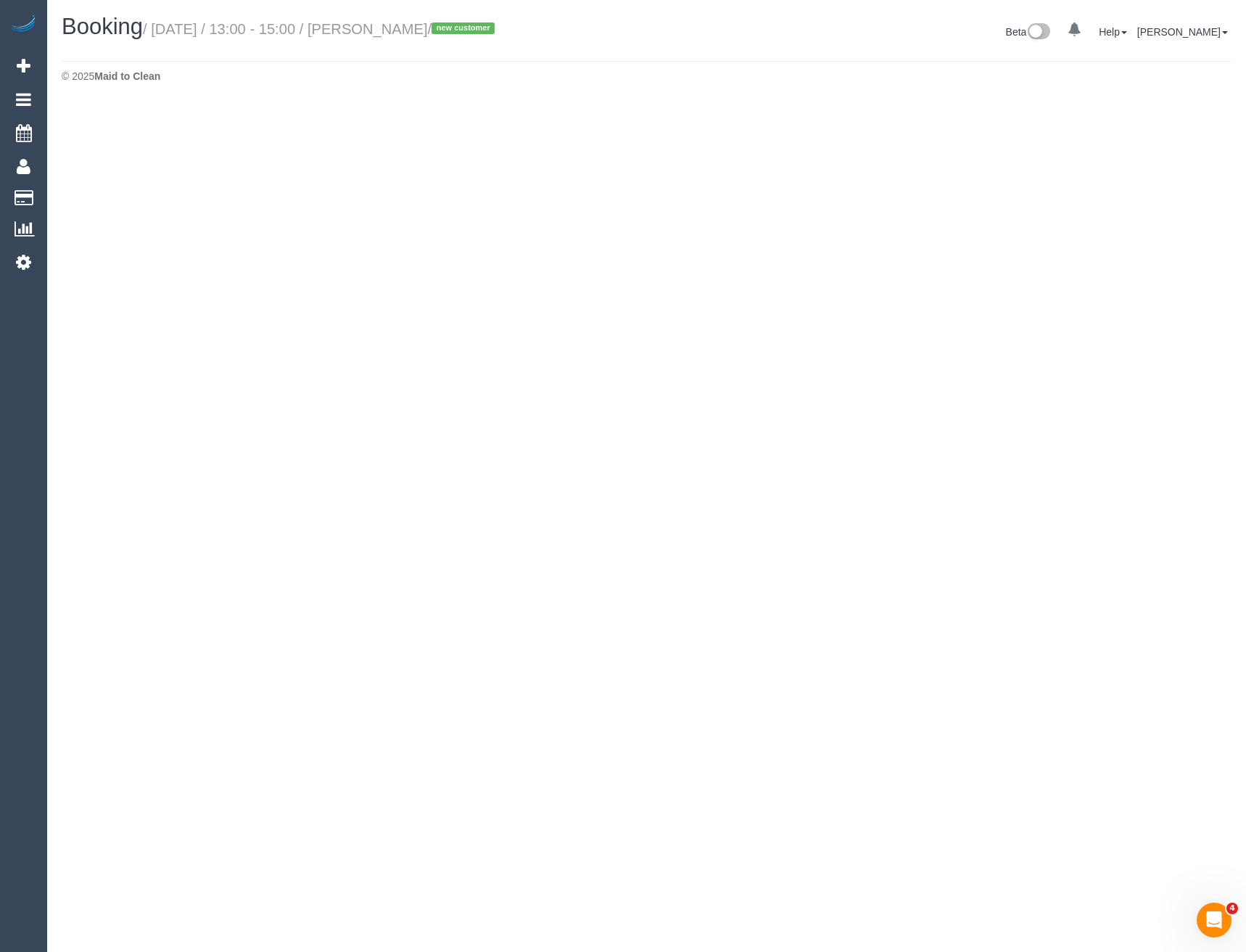
select select "VIC"
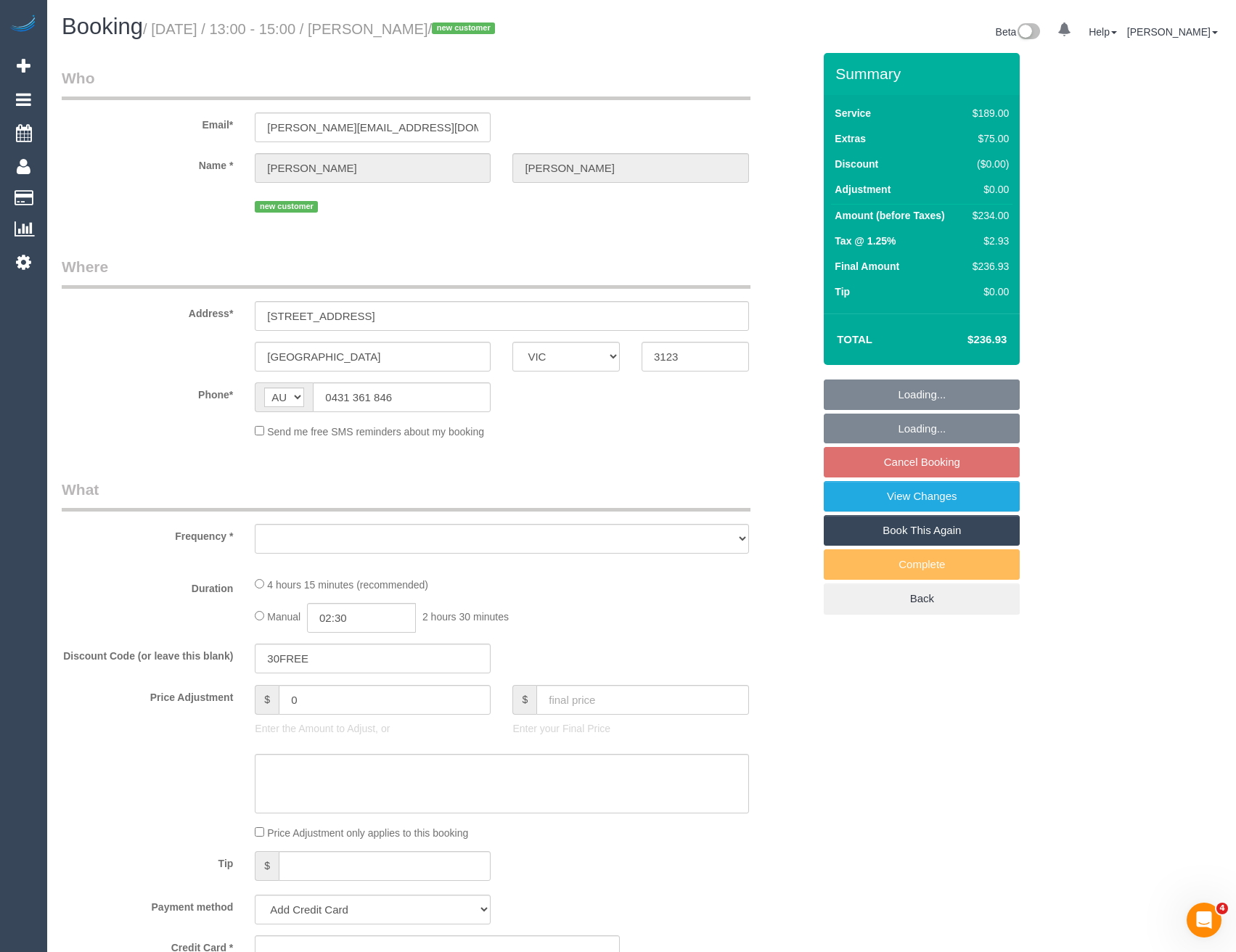
select select "object:6253"
select select "string:stripe-pm_1SA7Nm2GScqysDRVWBpCBi25"
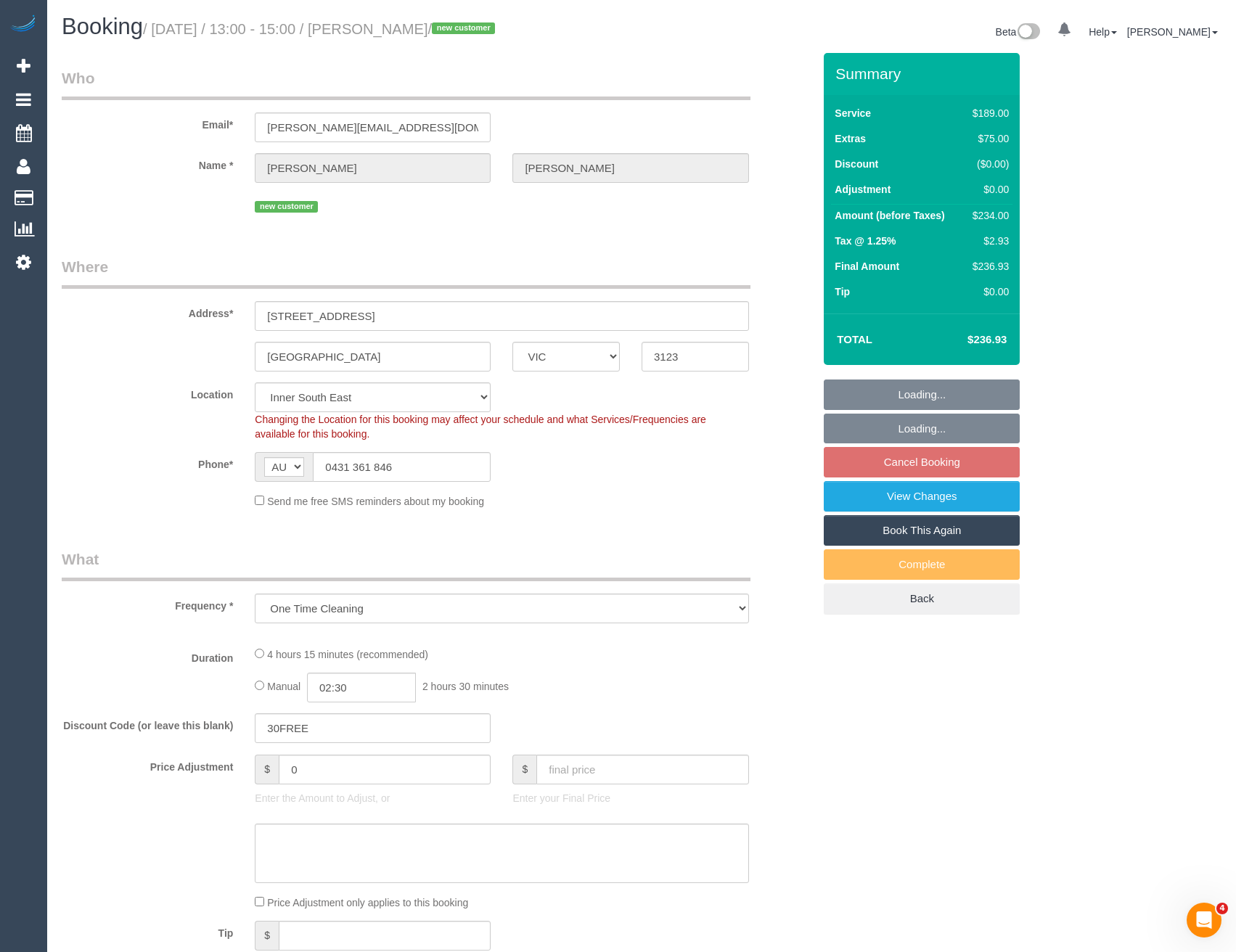
select select "number:28"
select select "number:14"
select select "number:19"
select select "number:24"
select select "number:12"
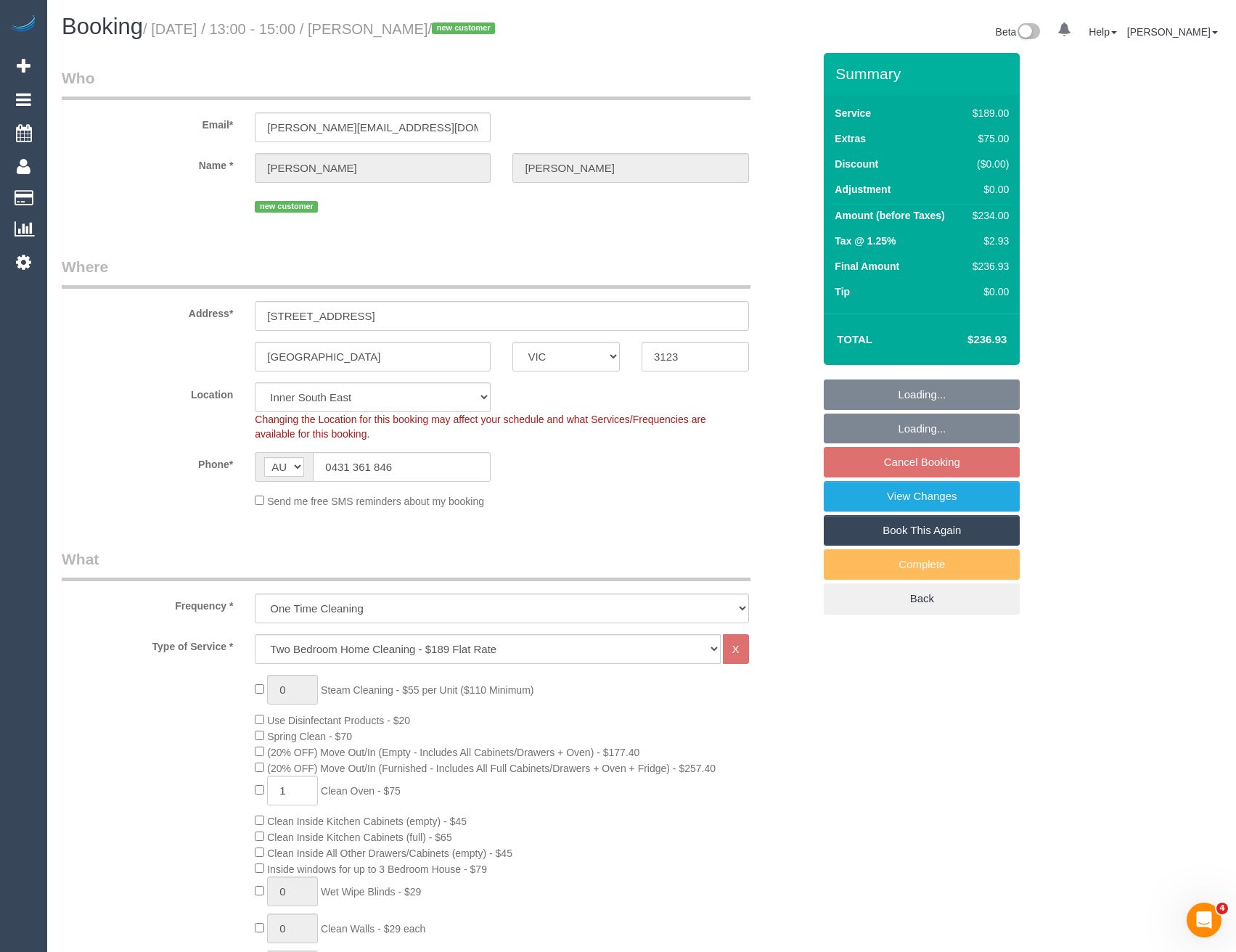
select select "object:6502"
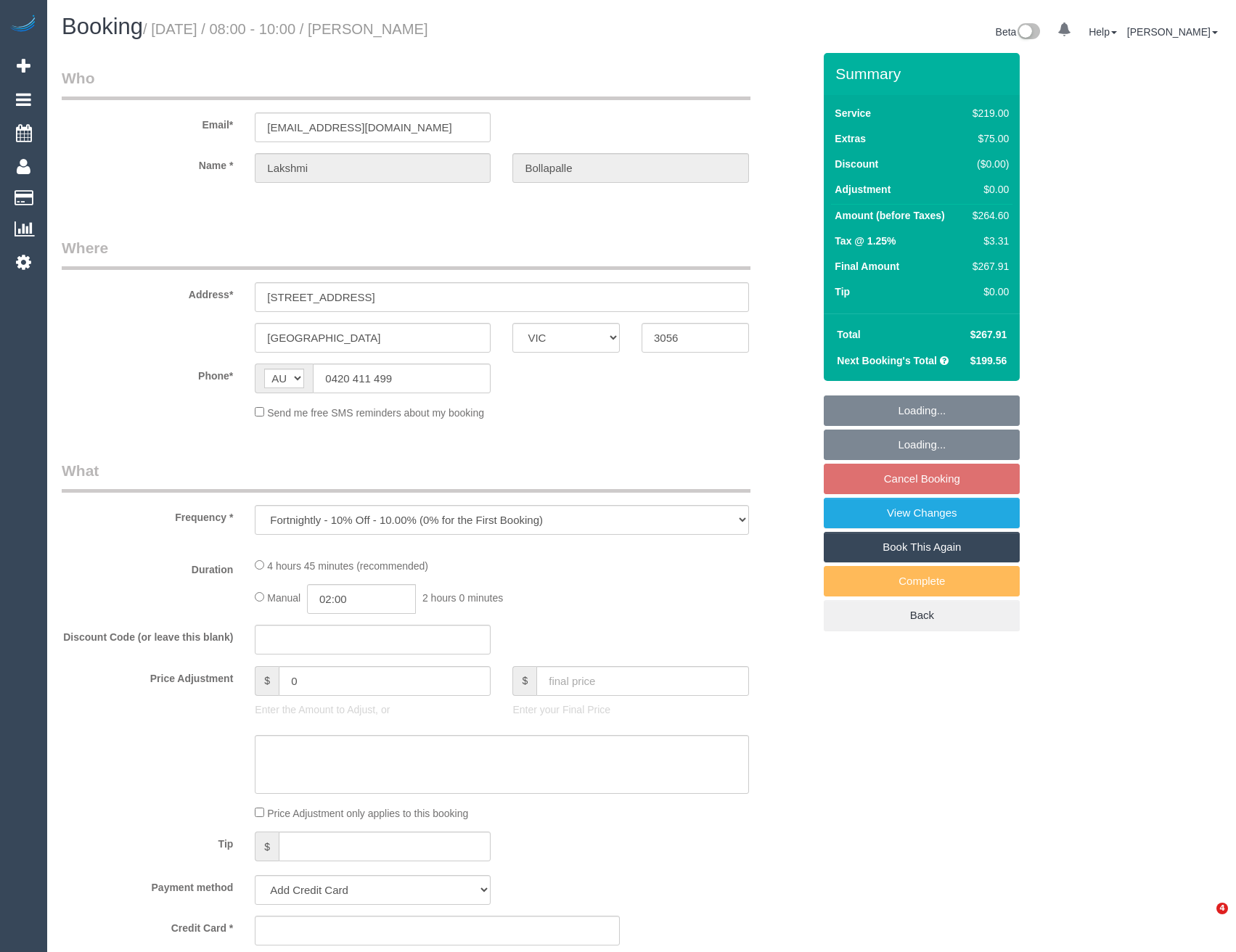
select select "VIC"
select select "string:stripe-pm_1Pgd3a2GScqysDRVYKXQcSX7"
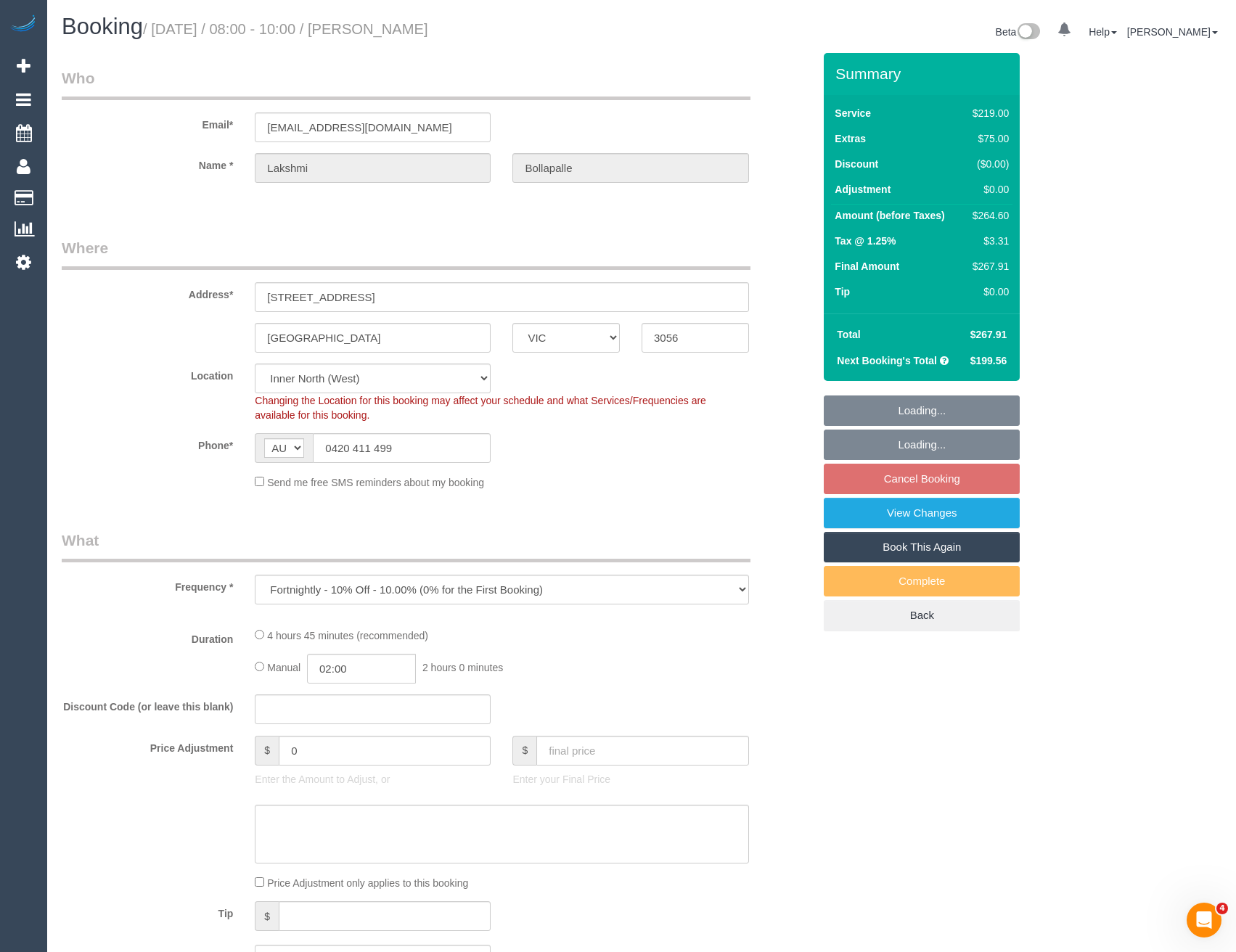
select select "number:29"
select select "number:14"
select select "number:19"
select select "number:24"
select select "number:34"
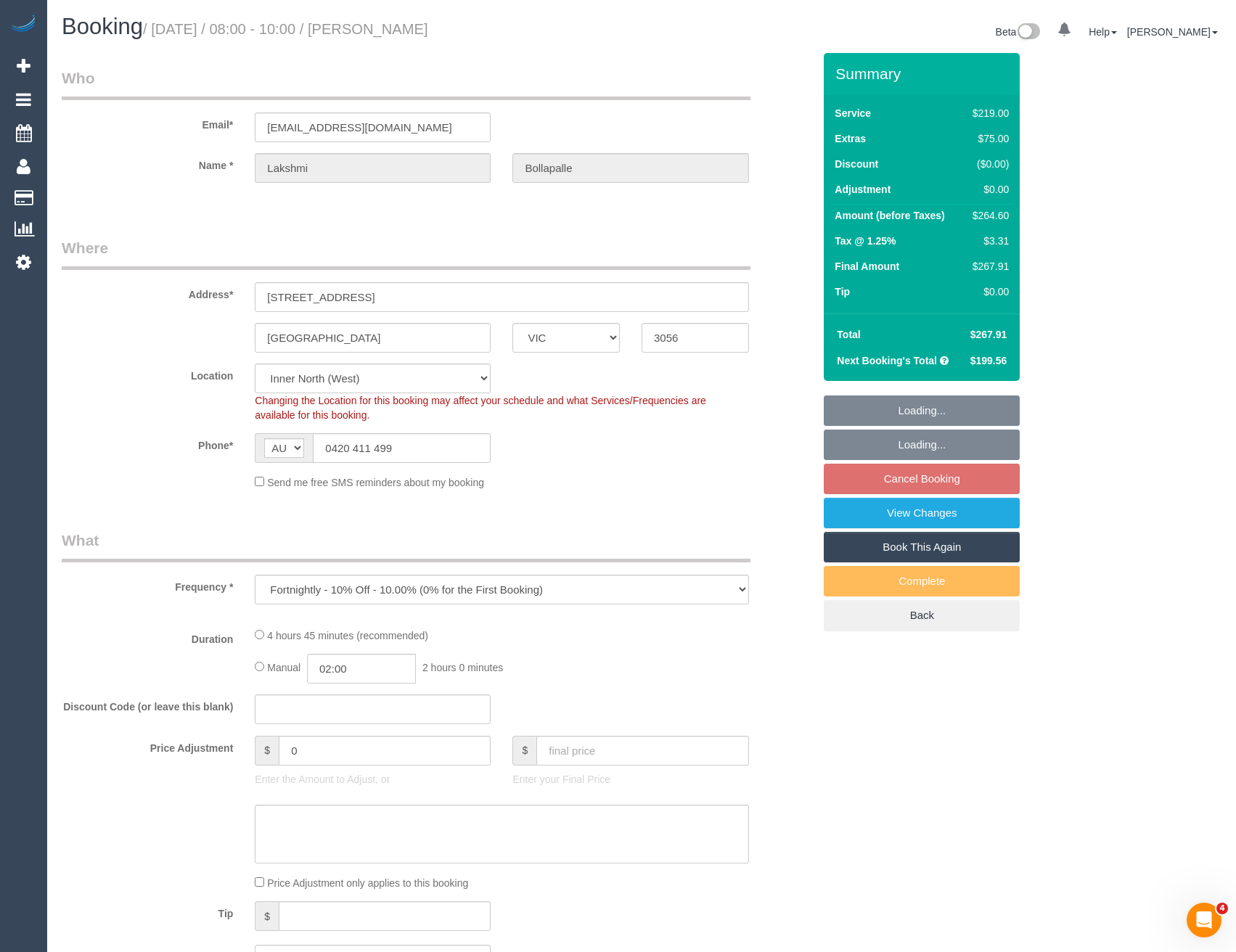
select select "number:26"
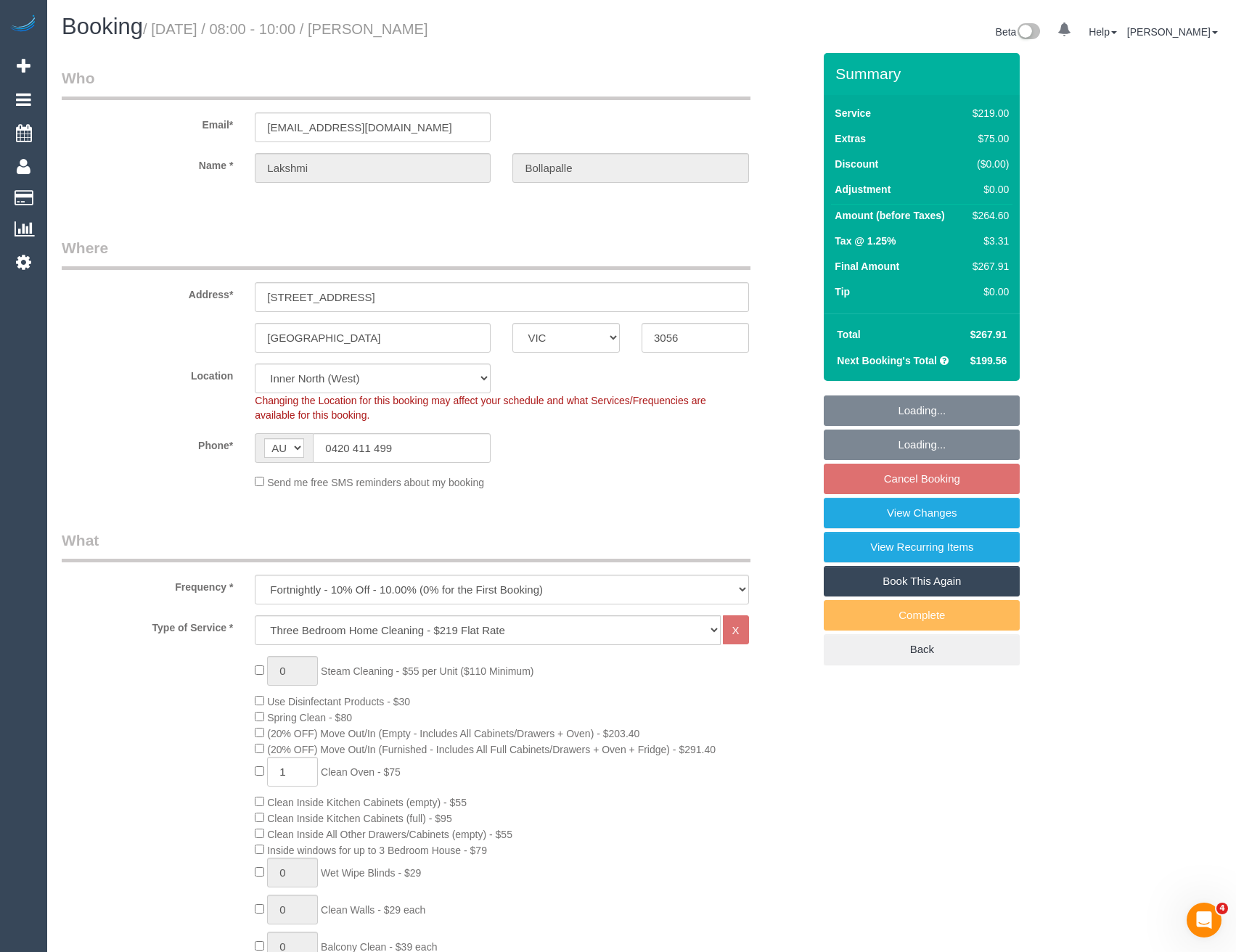
select select "object:1683"
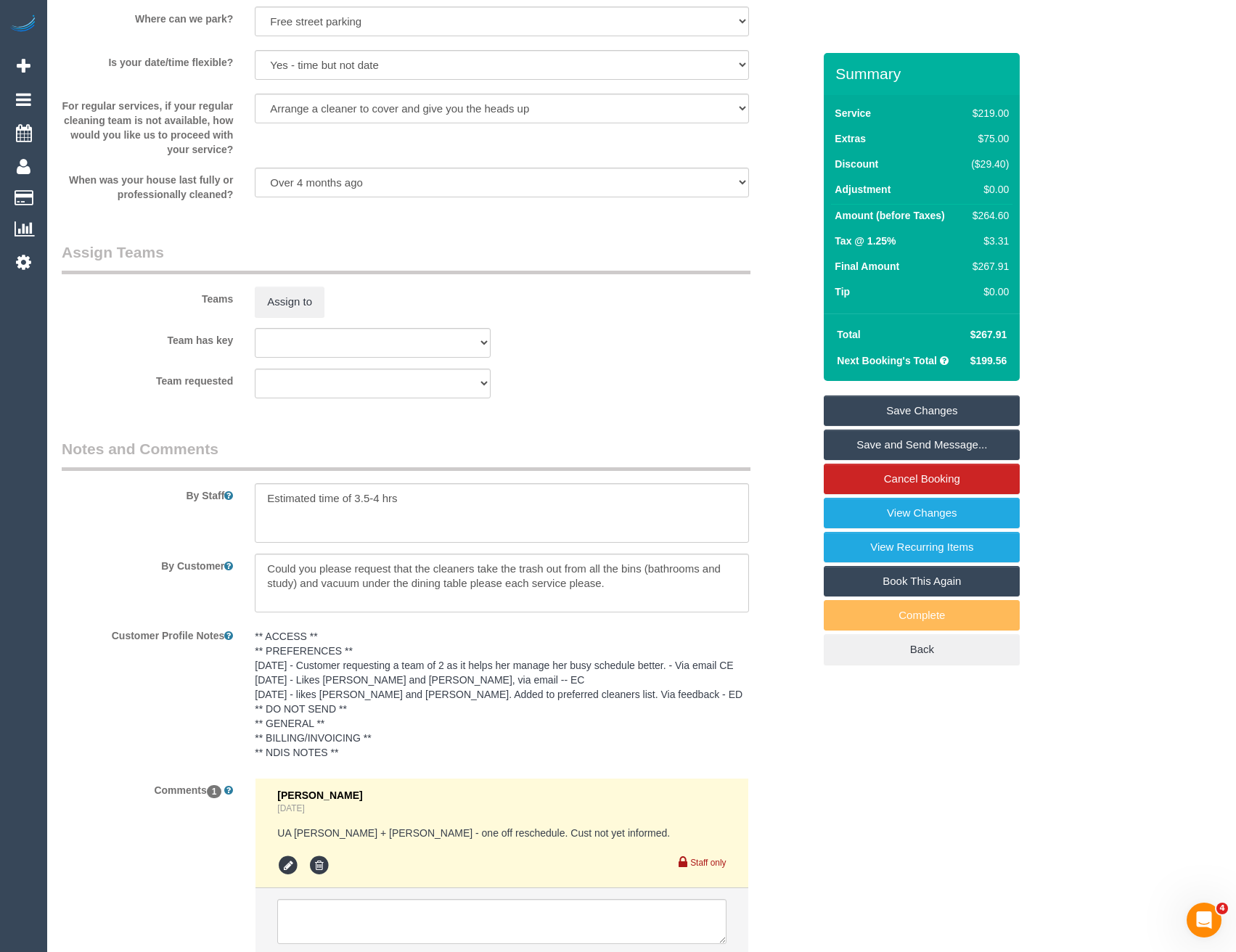
scroll to position [2187, 0]
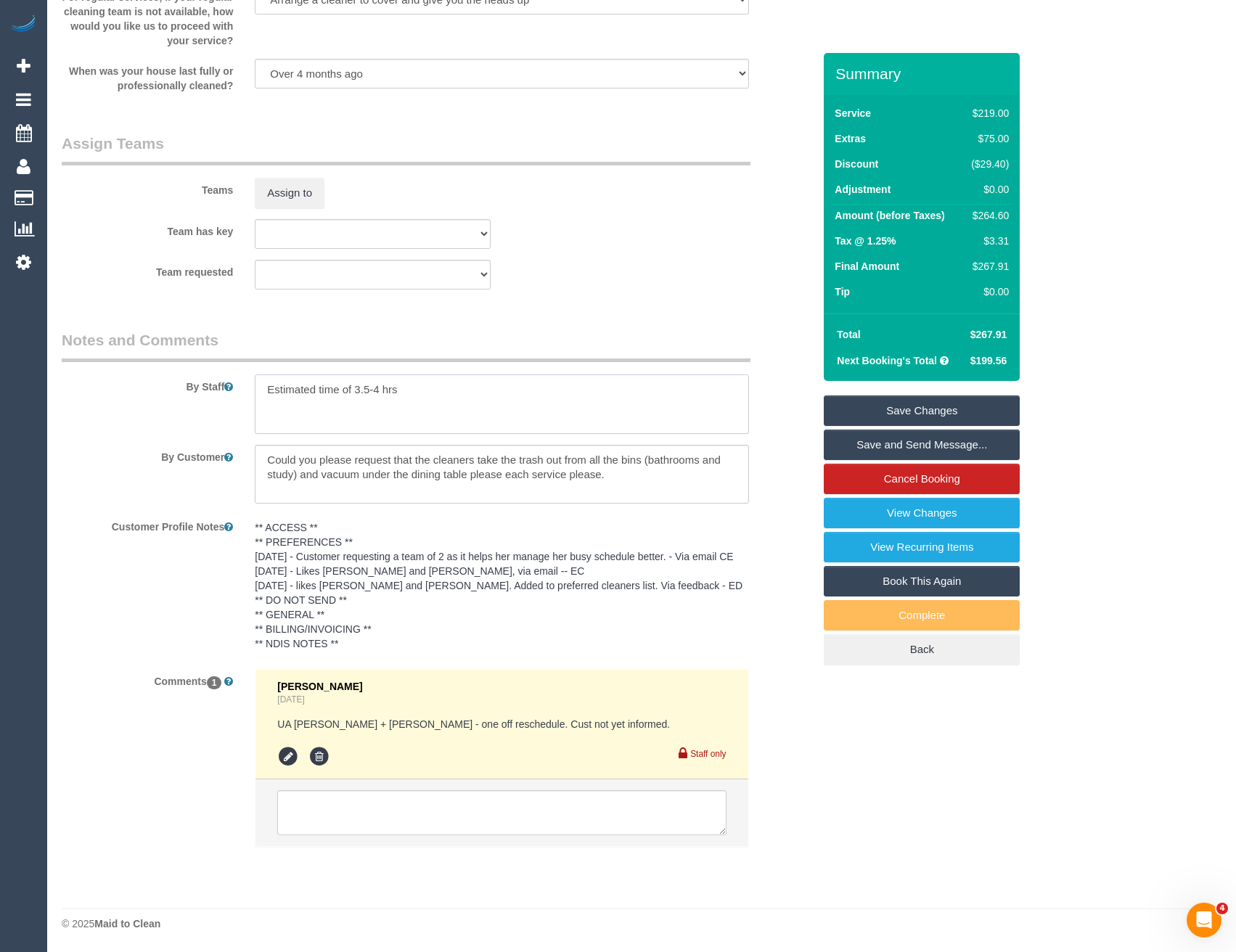
drag, startPoint x: 379, startPoint y: 375, endPoint x: 358, endPoint y: 370, distance: 21.6
click at [358, 375] on textarea at bounding box center [501, 404] width 493 height 59
click at [359, 375] on textarea at bounding box center [501, 404] width 493 height 59
click at [264, 375] on textarea at bounding box center [501, 404] width 493 height 59
type textarea "*cover* Estimated time of 4-5 hours hrs"
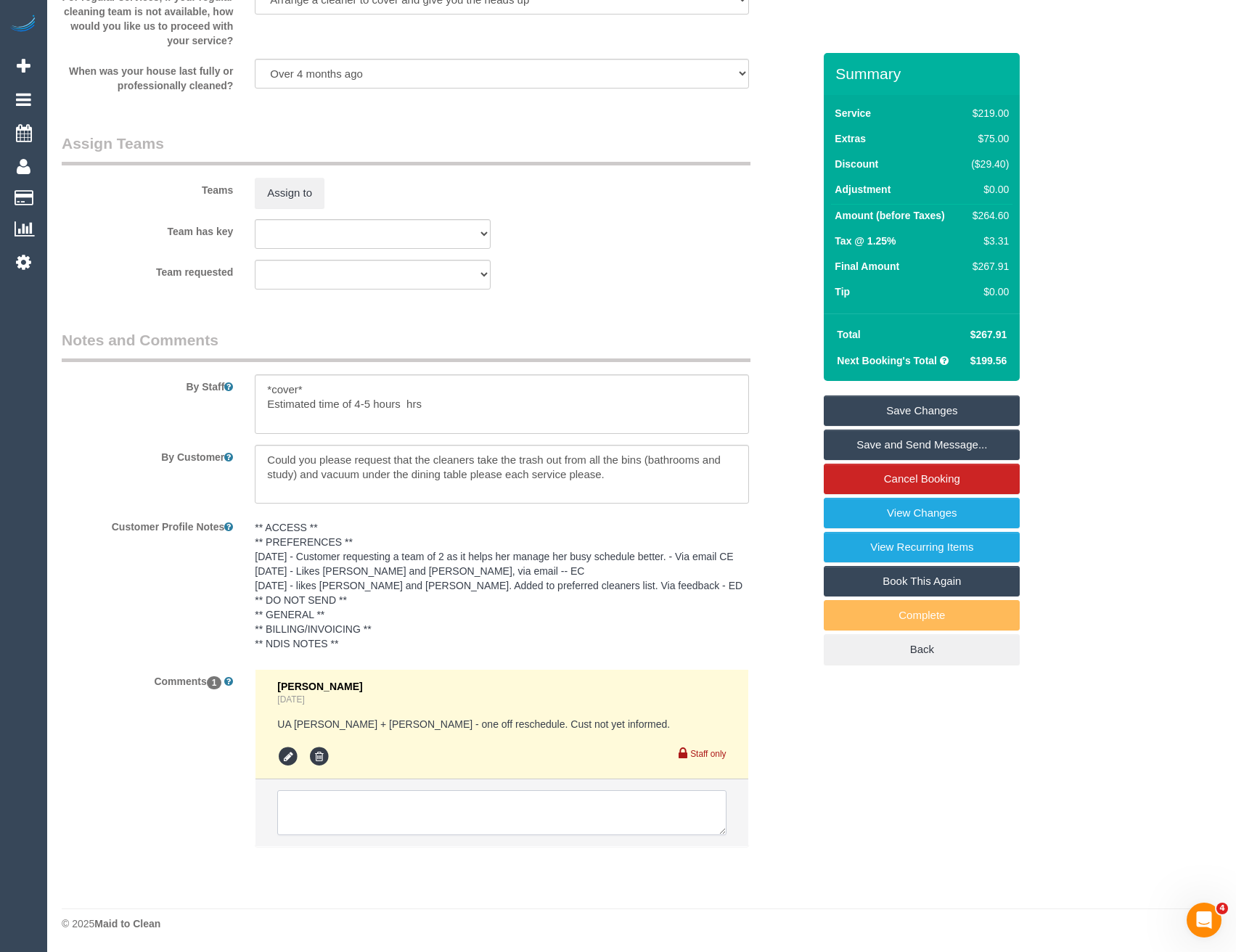
click at [424, 809] on textarea at bounding box center [501, 812] width 449 height 45
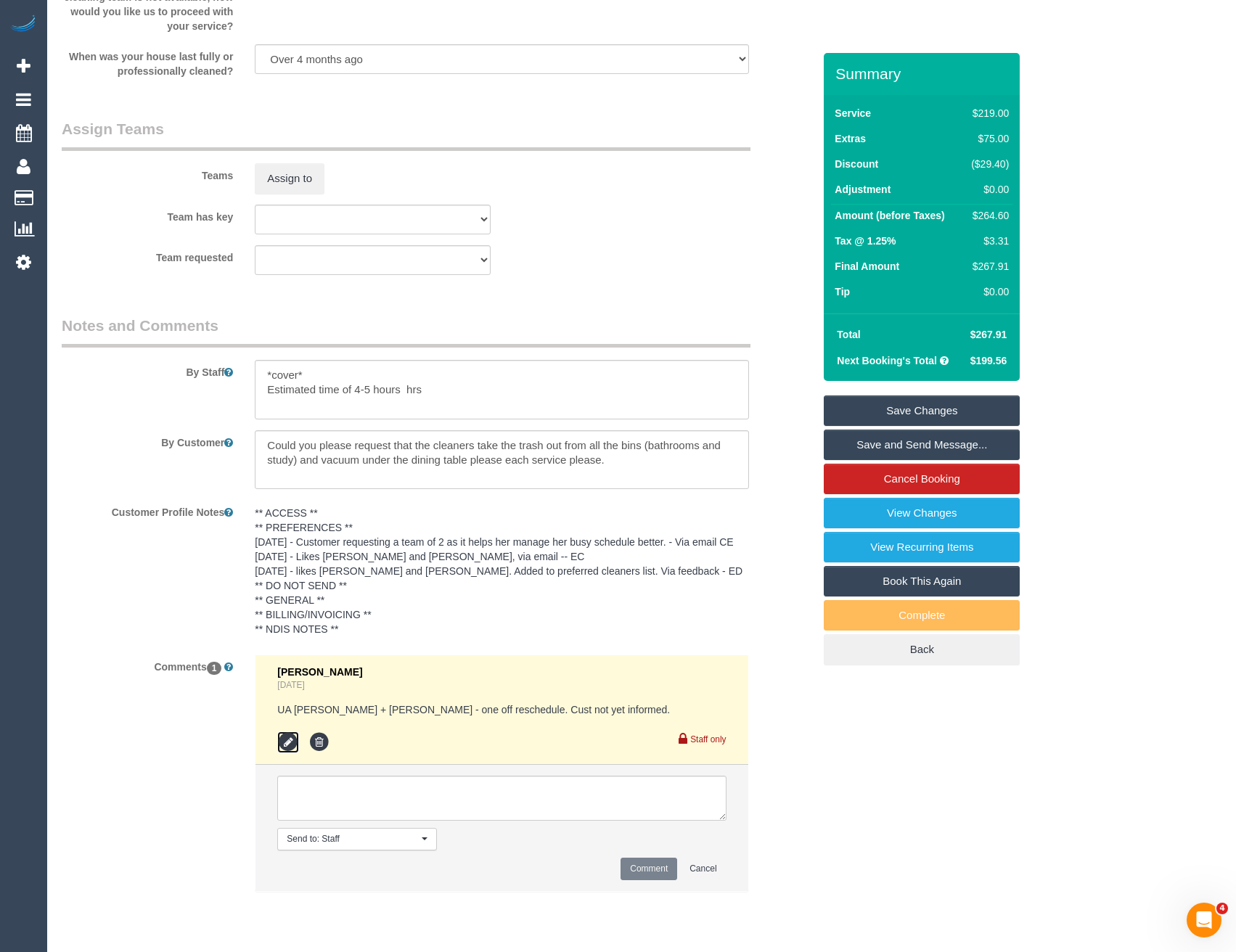
click at [288, 753] on icon at bounding box center [288, 742] width 21 height 21
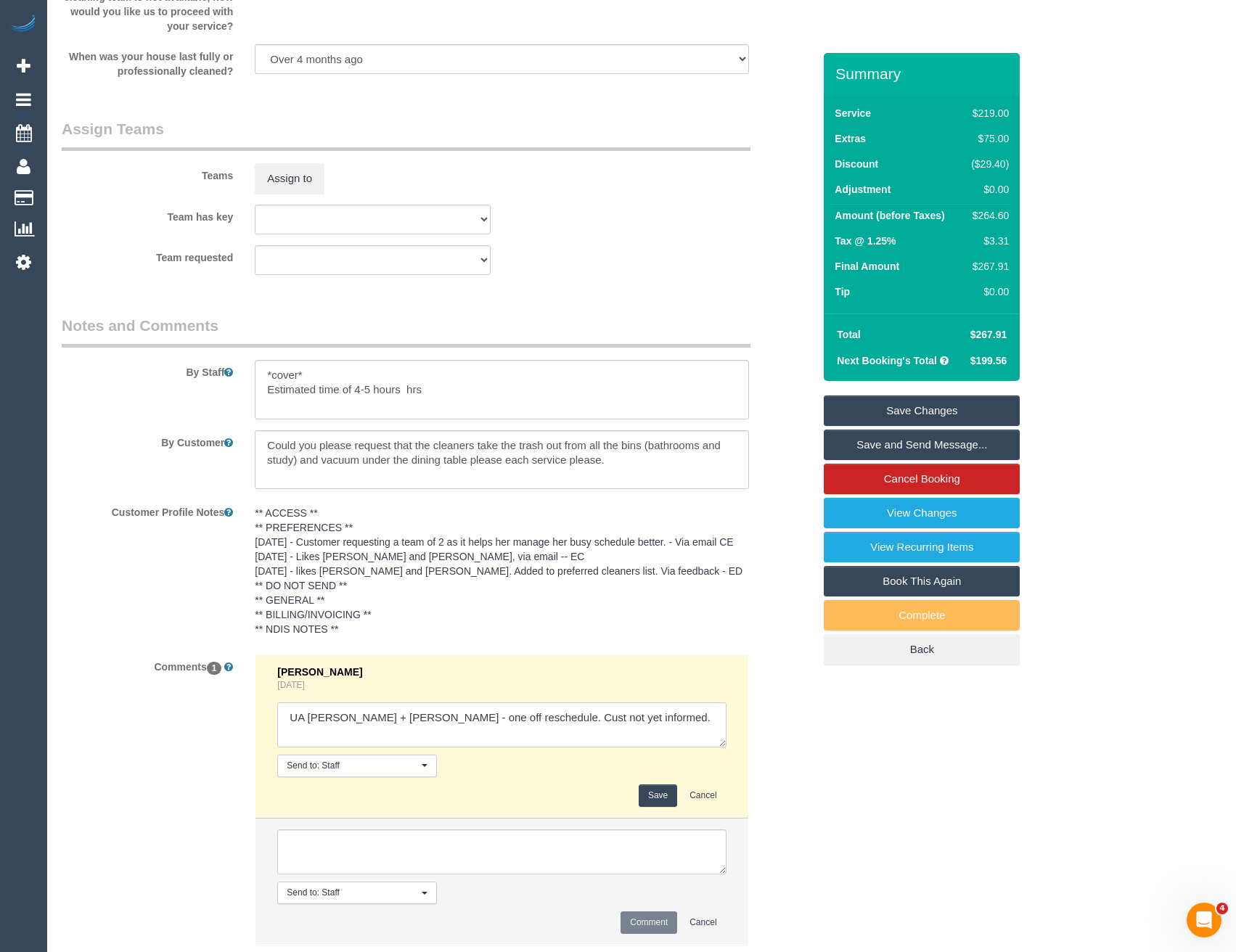
click at [630, 727] on textarea at bounding box center [501, 724] width 449 height 45
type textarea "UA Cristian + Tania - one off reschedule. Cust not yet informed. // inf via ema…"
click at [663, 807] on button "Save" at bounding box center [657, 795] width 39 height 22
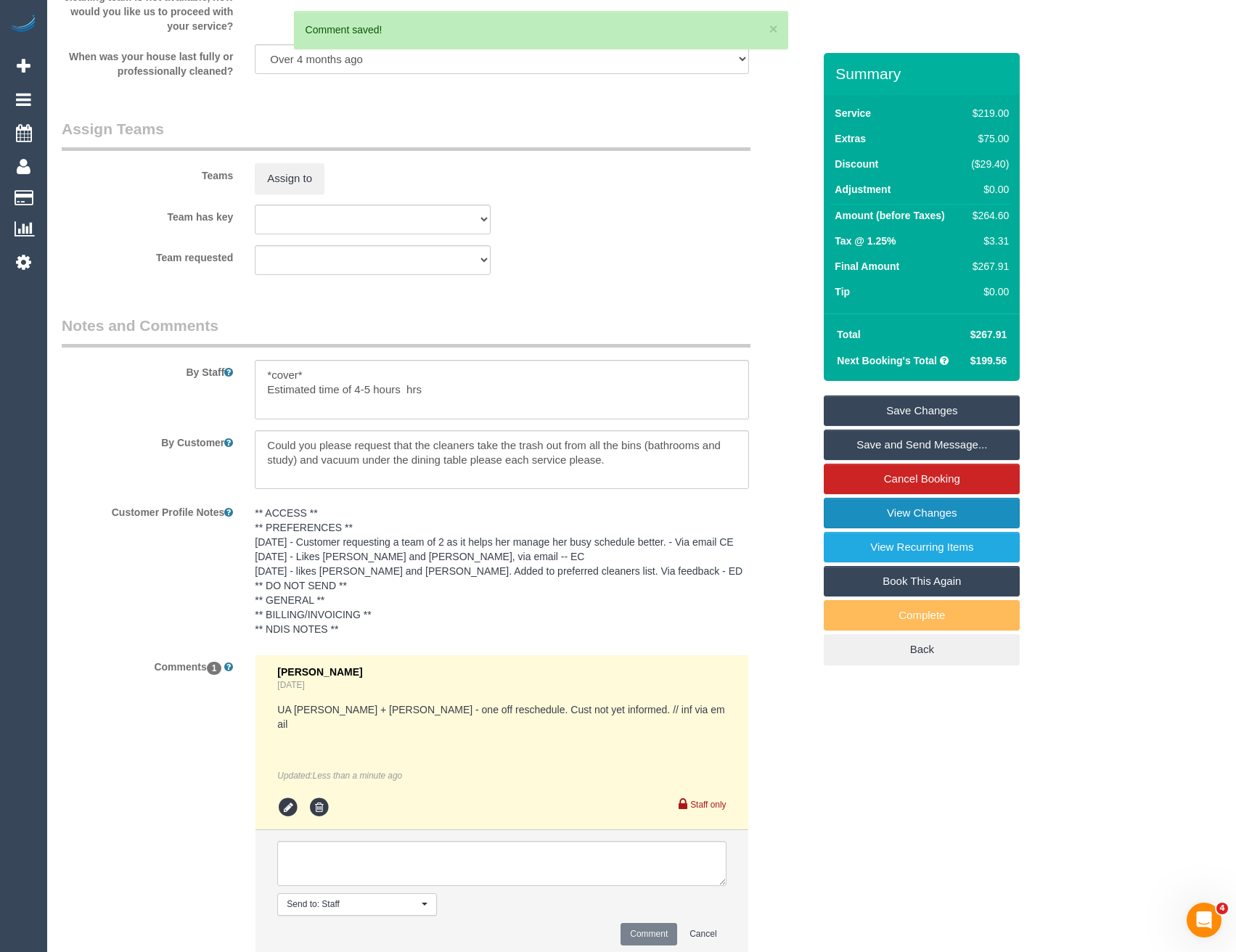
click at [875, 517] on link "View Changes" at bounding box center [921, 513] width 196 height 30
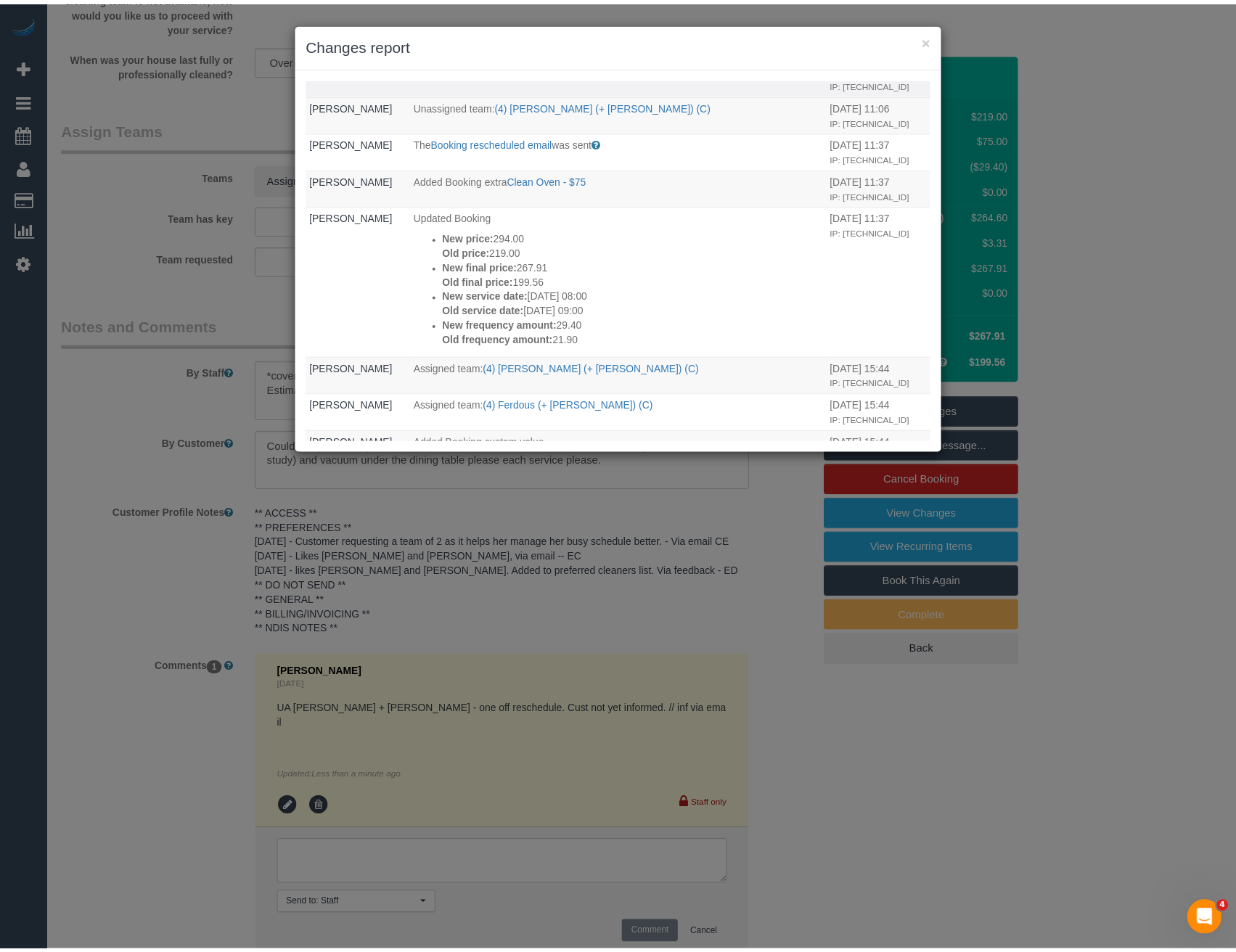
scroll to position [0, 0]
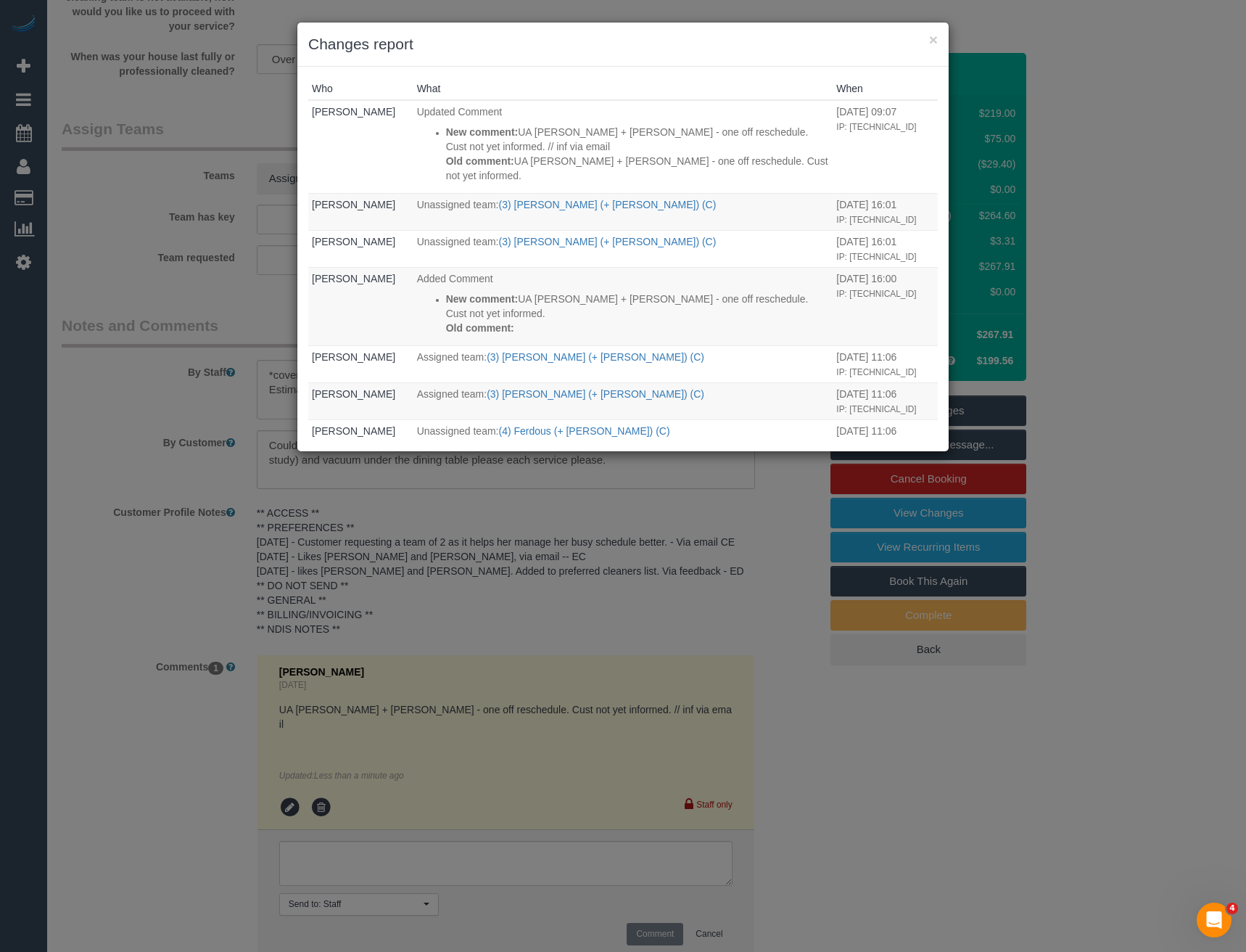
click at [515, 476] on div "× Changes report Who What When Bronie Bryant Updated Comment New comment: UA Cr…" at bounding box center [623, 476] width 1246 height 952
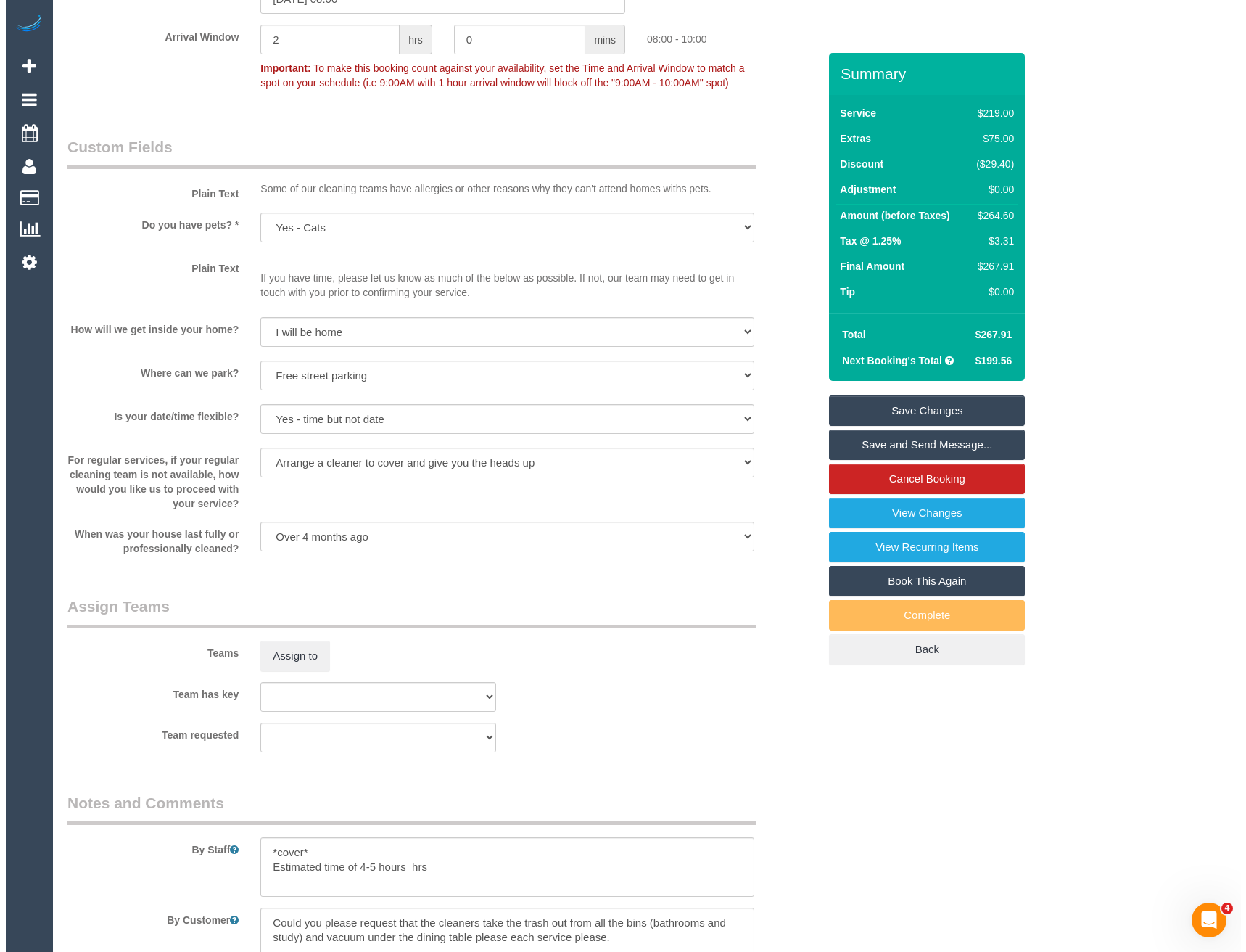
scroll to position [2041, 0]
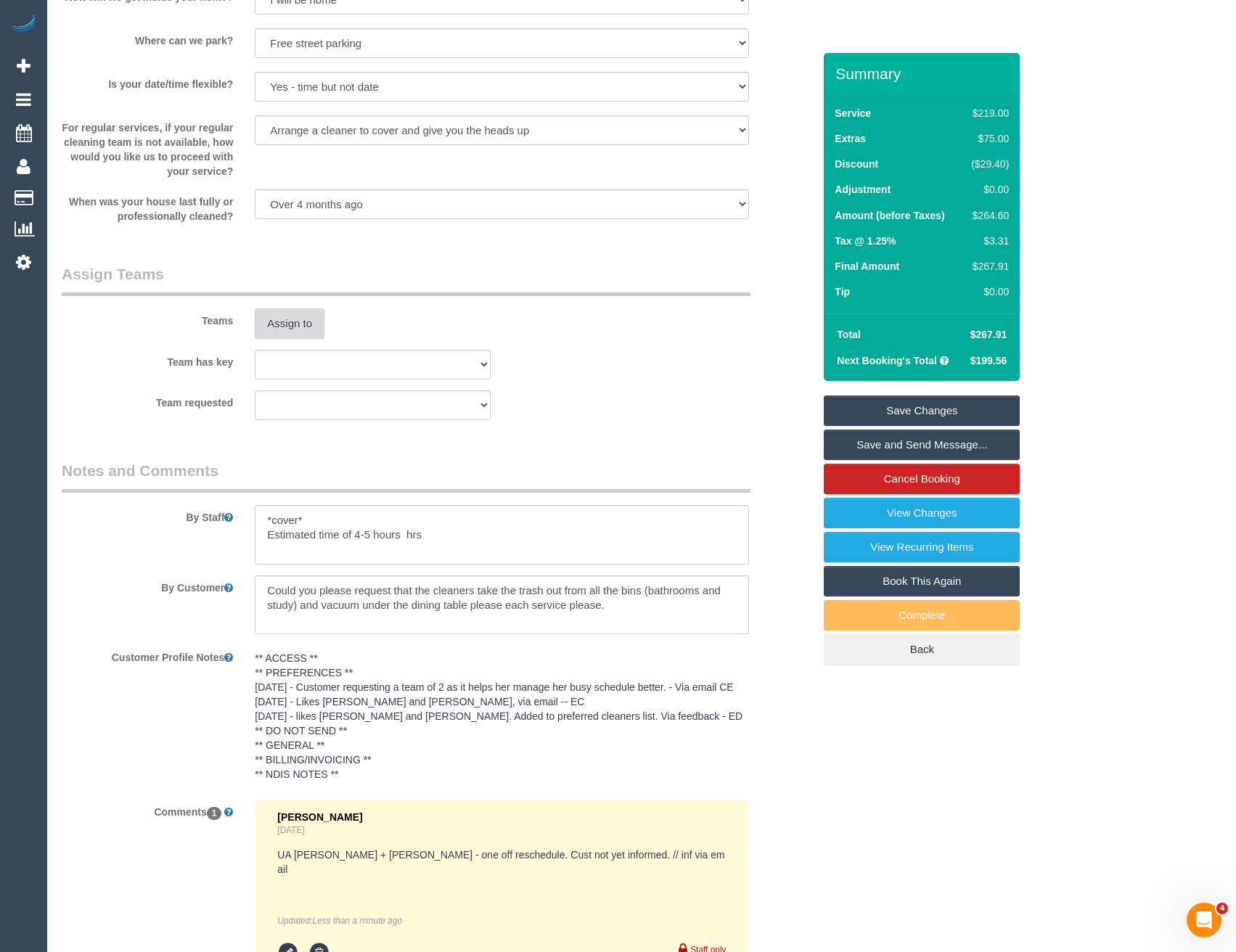
click at [293, 319] on button "Assign to" at bounding box center [289, 323] width 70 height 30
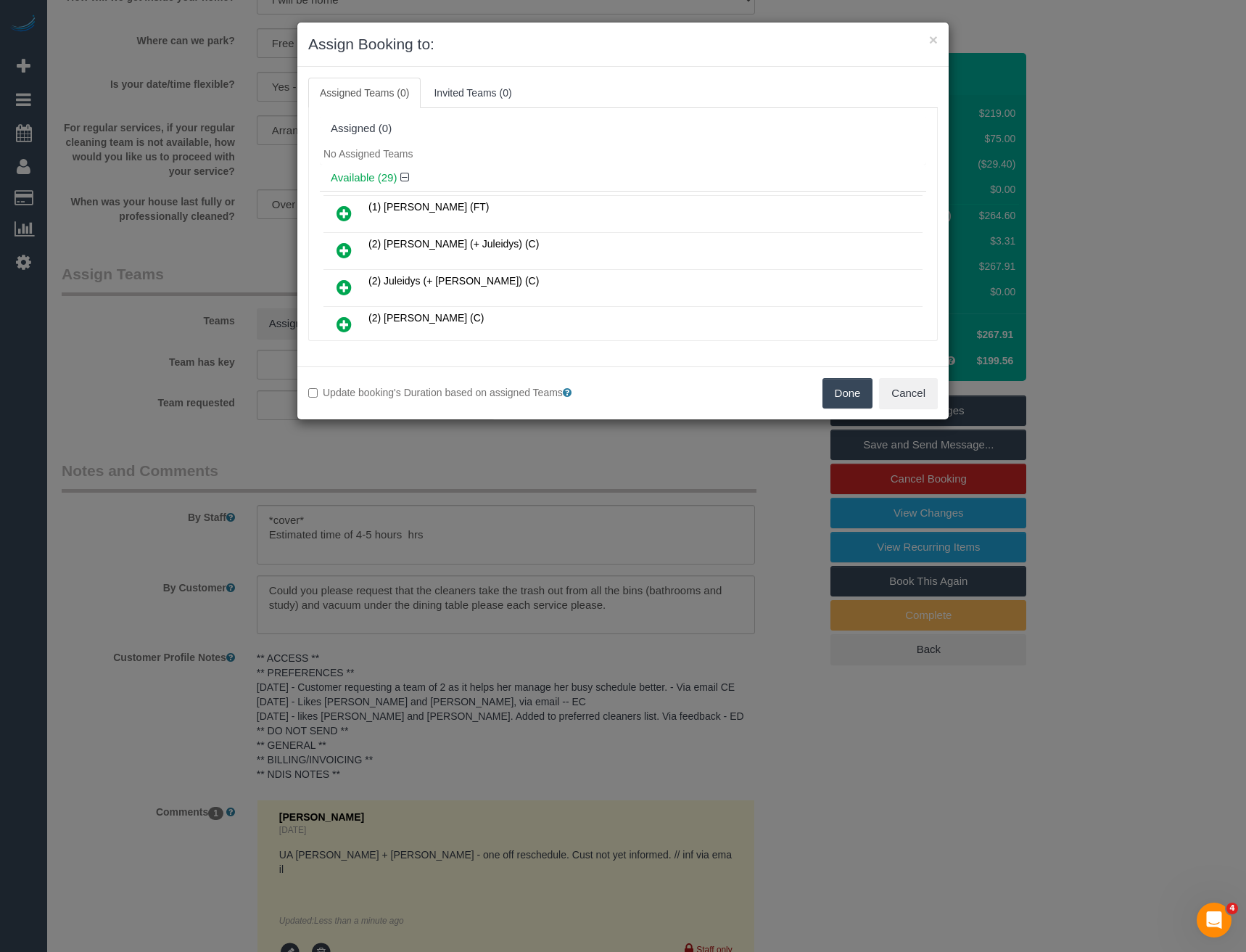
scroll to position [6234, 0]
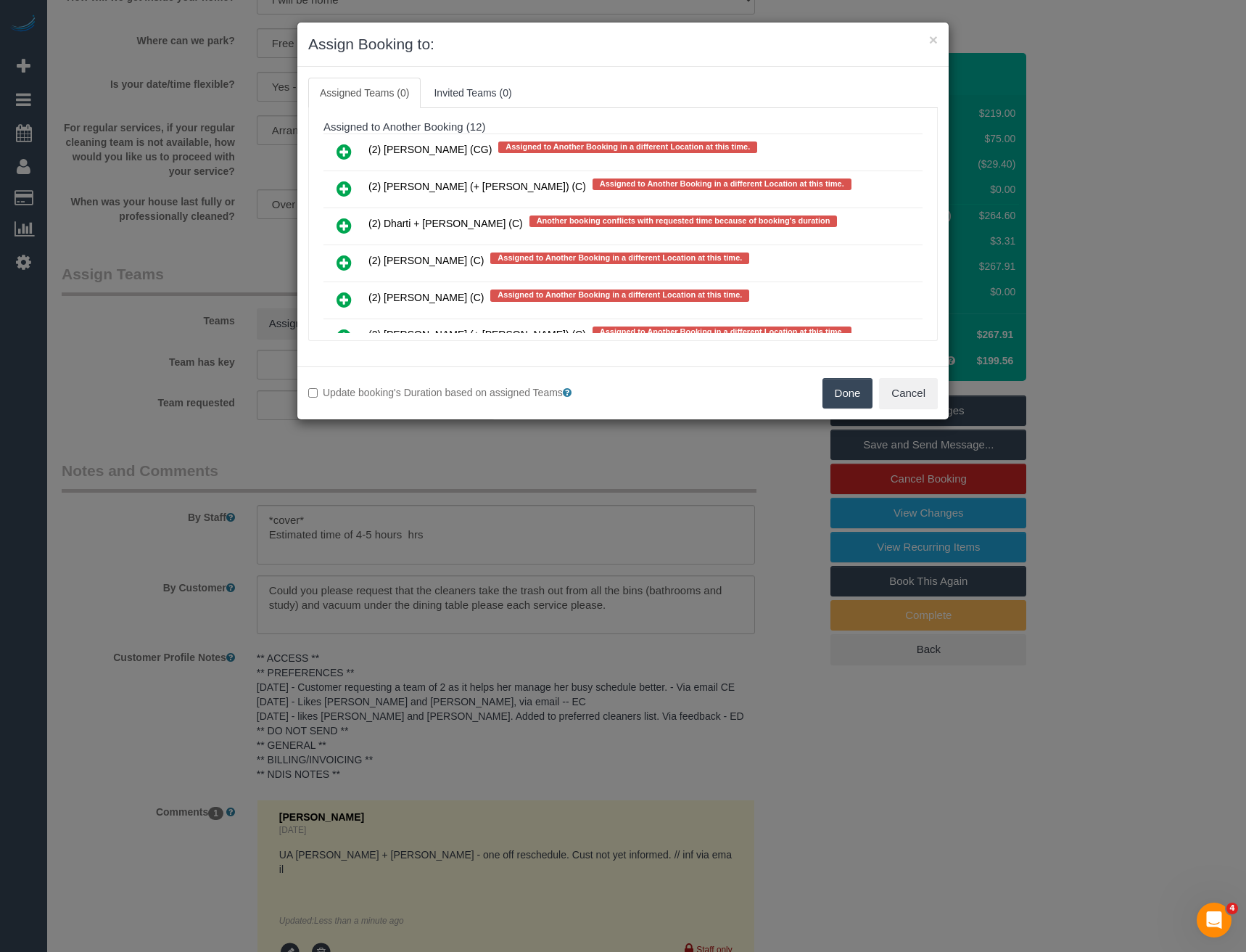
click at [342, 222] on icon at bounding box center [344, 225] width 16 height 17
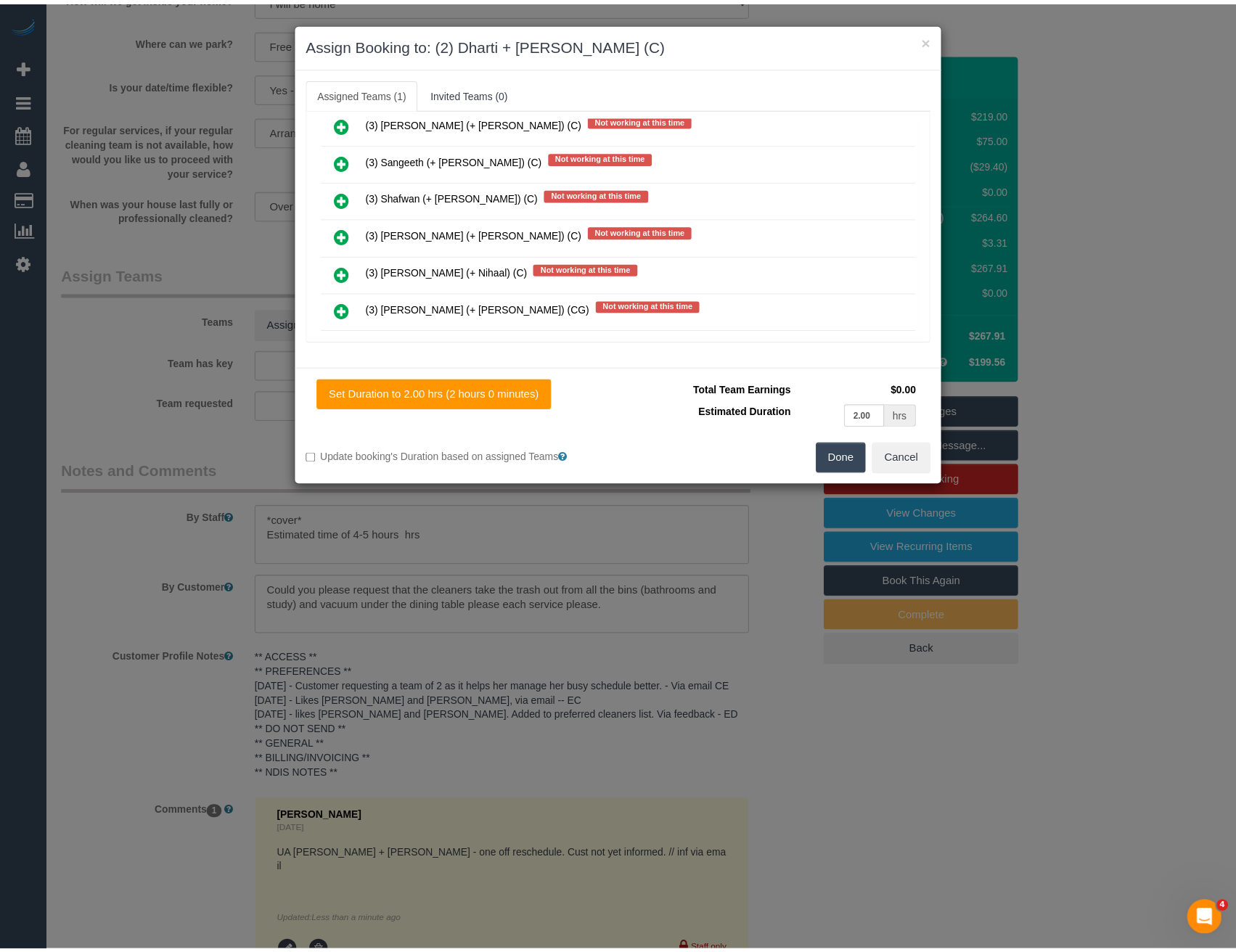
scroll to position [0, 0]
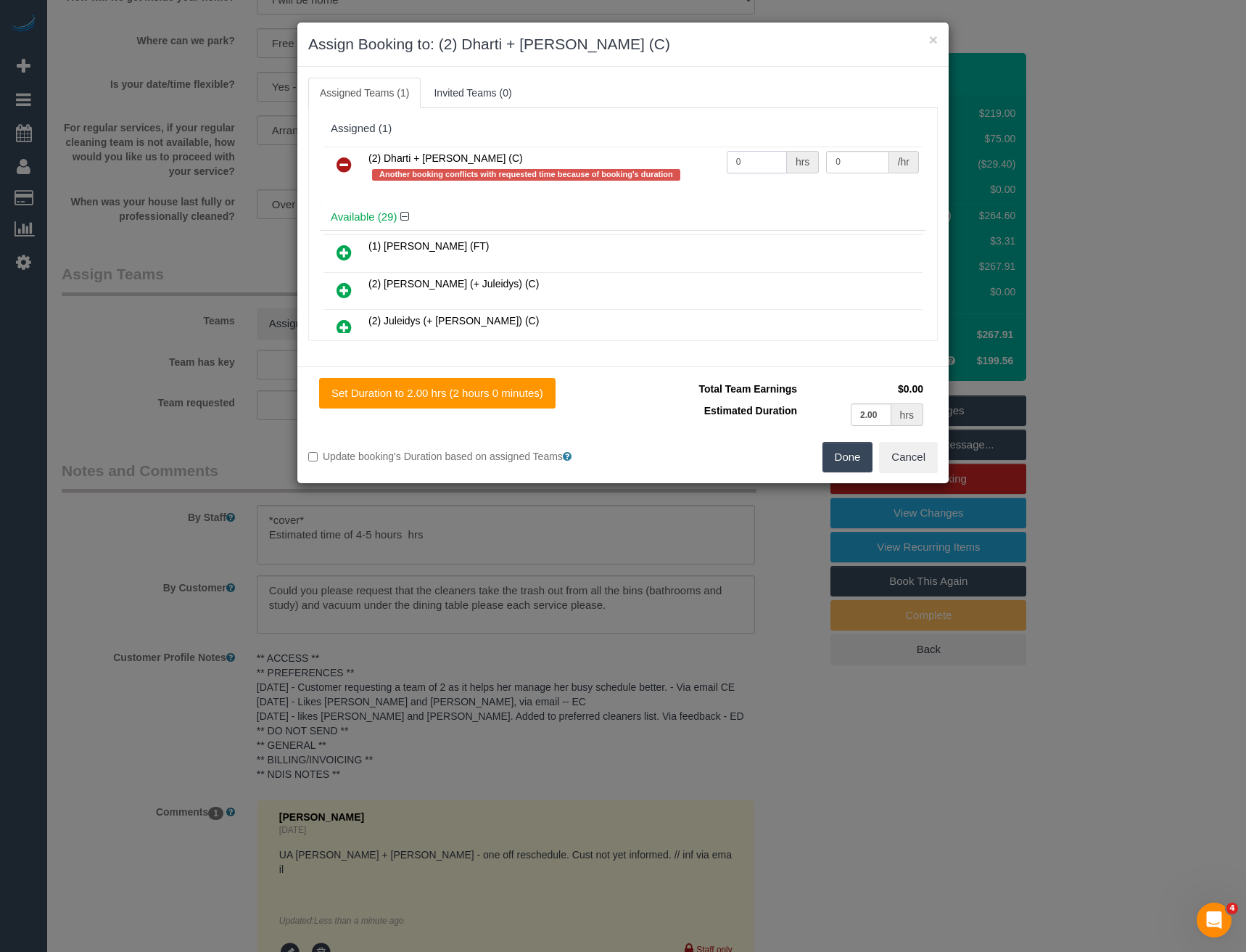
drag, startPoint x: 756, startPoint y: 160, endPoint x: 637, endPoint y: 159, distance: 119.0
click at [639, 159] on tr "(2) Dharti + Kishan (C) Another booking conflicts with requested time because o…" at bounding box center [623, 167] width 599 height 41
type input "1"
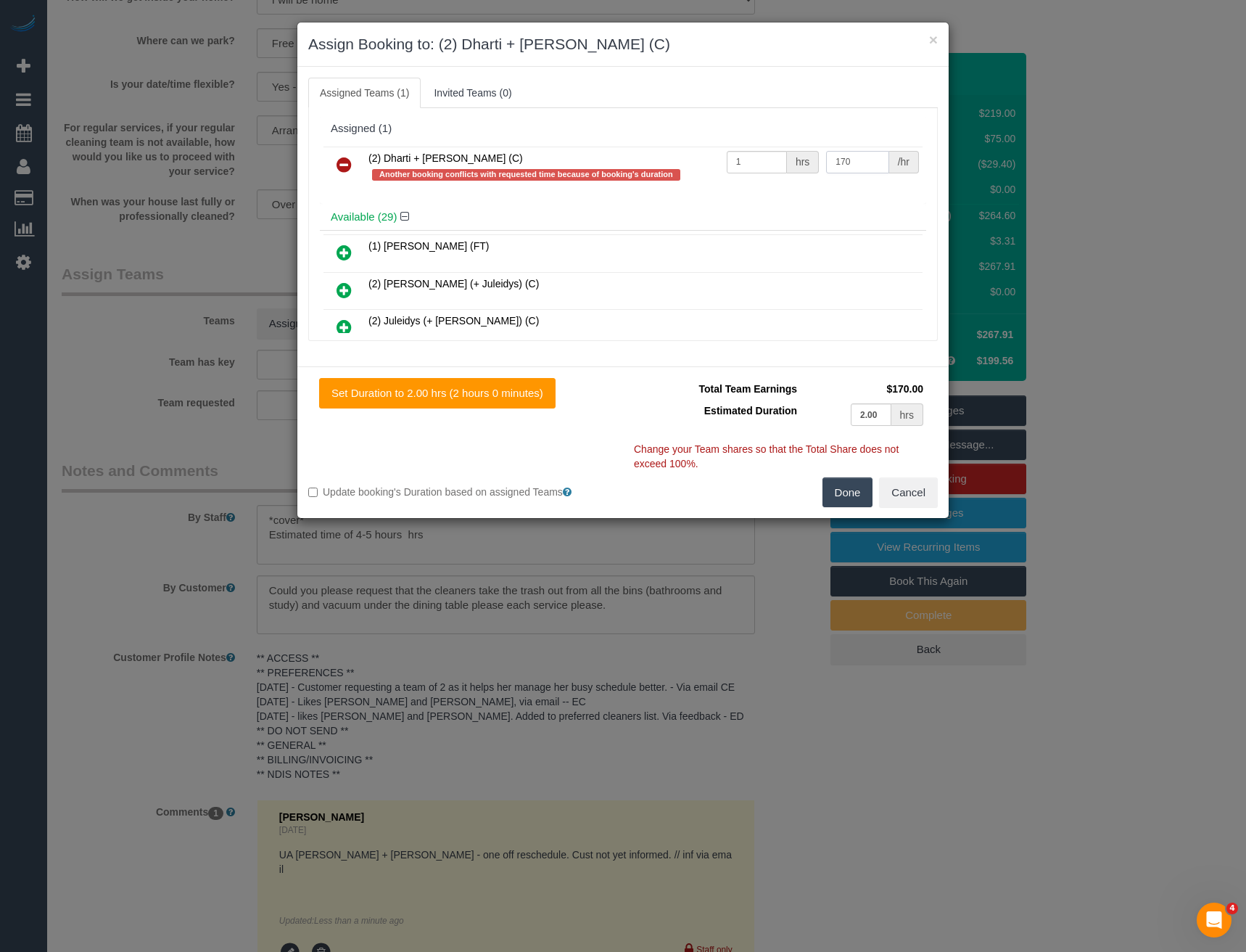
type input "170"
drag, startPoint x: 857, startPoint y: 507, endPoint x: 846, endPoint y: 508, distance: 11.0
click at [856, 507] on button "Done" at bounding box center [848, 492] width 51 height 30
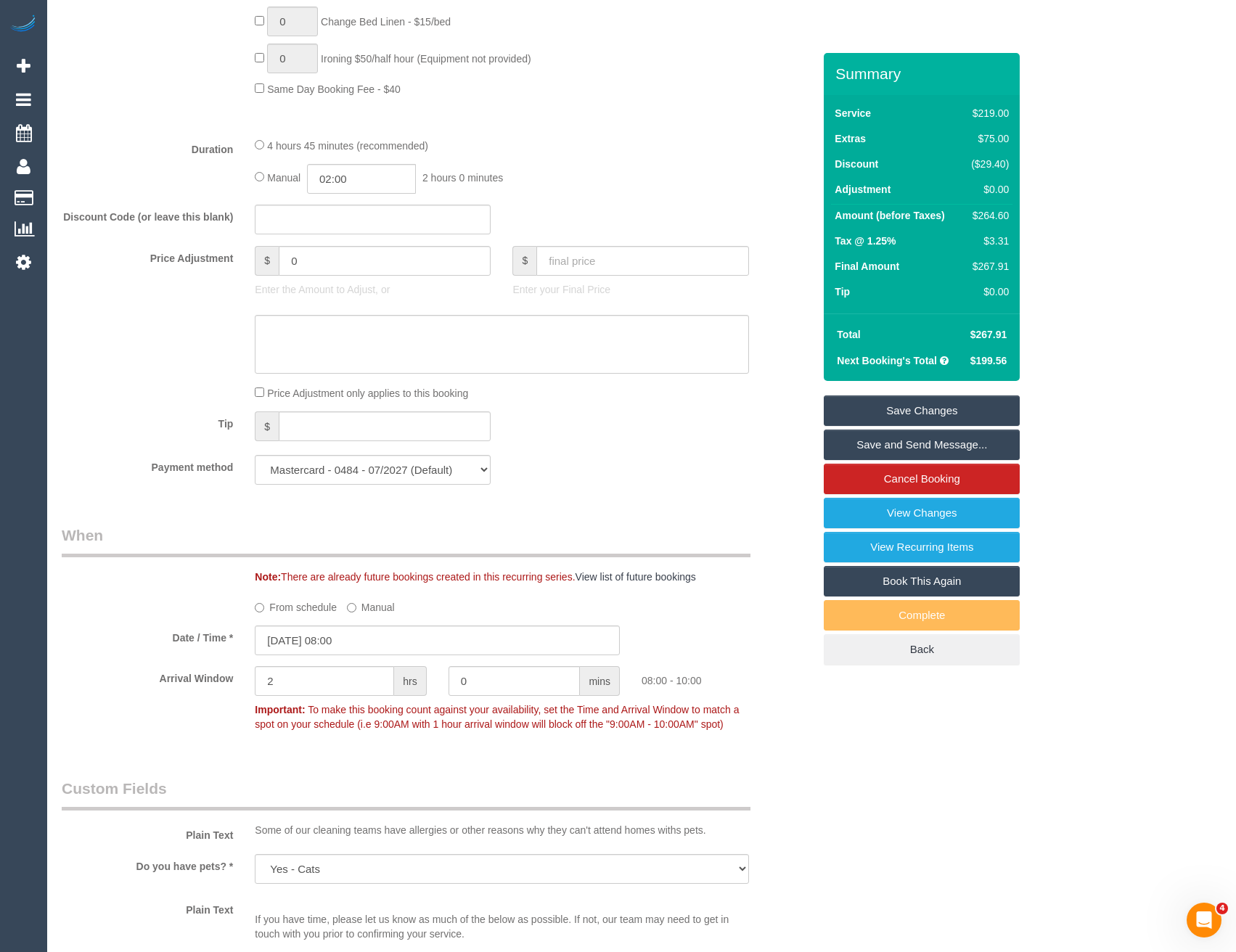
scroll to position [918, 0]
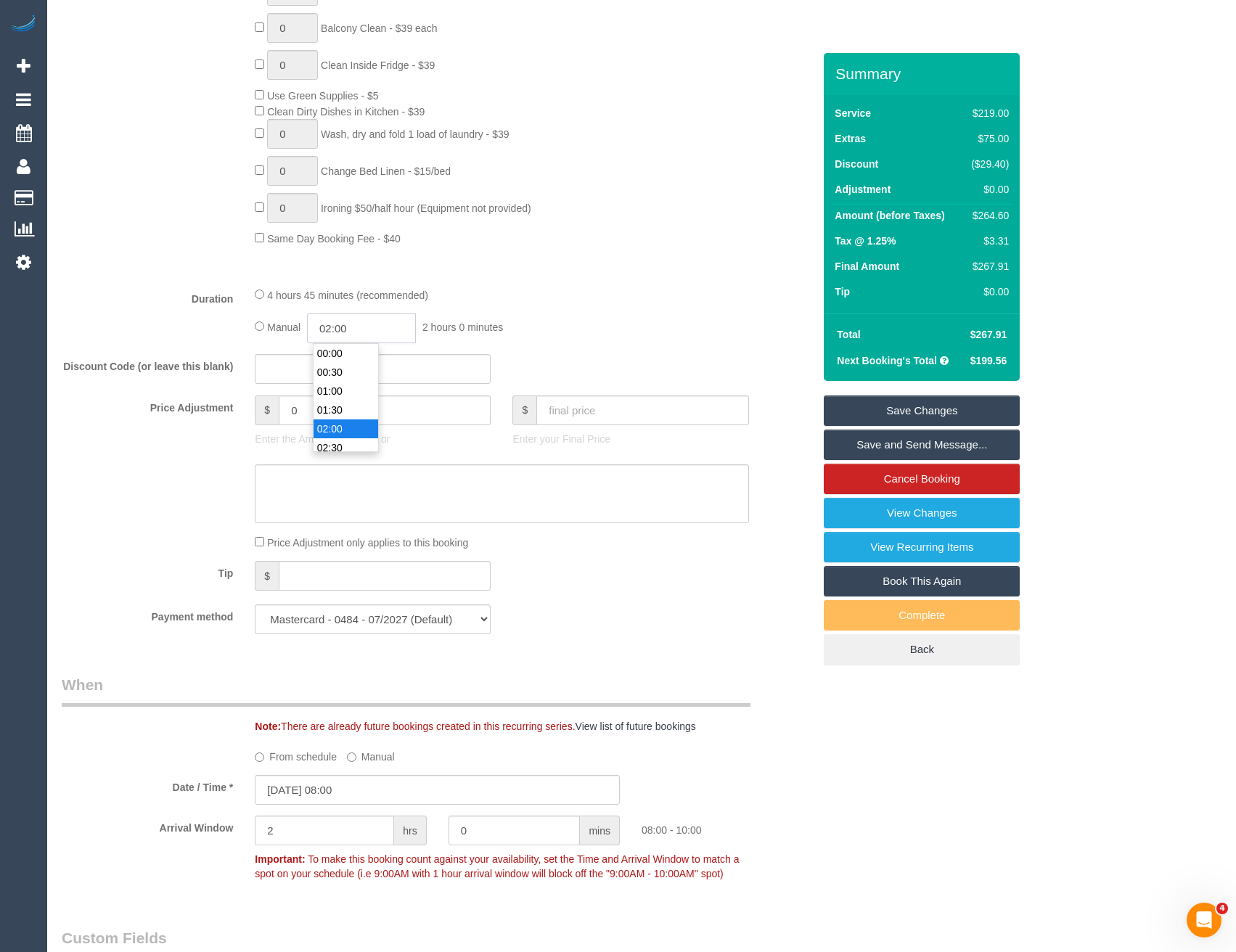
click at [353, 331] on input "02:00" at bounding box center [362, 328] width 108 height 30
type input "02:30"
click at [350, 384] on li "02:30" at bounding box center [345, 390] width 65 height 19
click at [560, 325] on div "Manual 02:30 2 hours 30 minutes" at bounding box center [501, 328] width 493 height 30
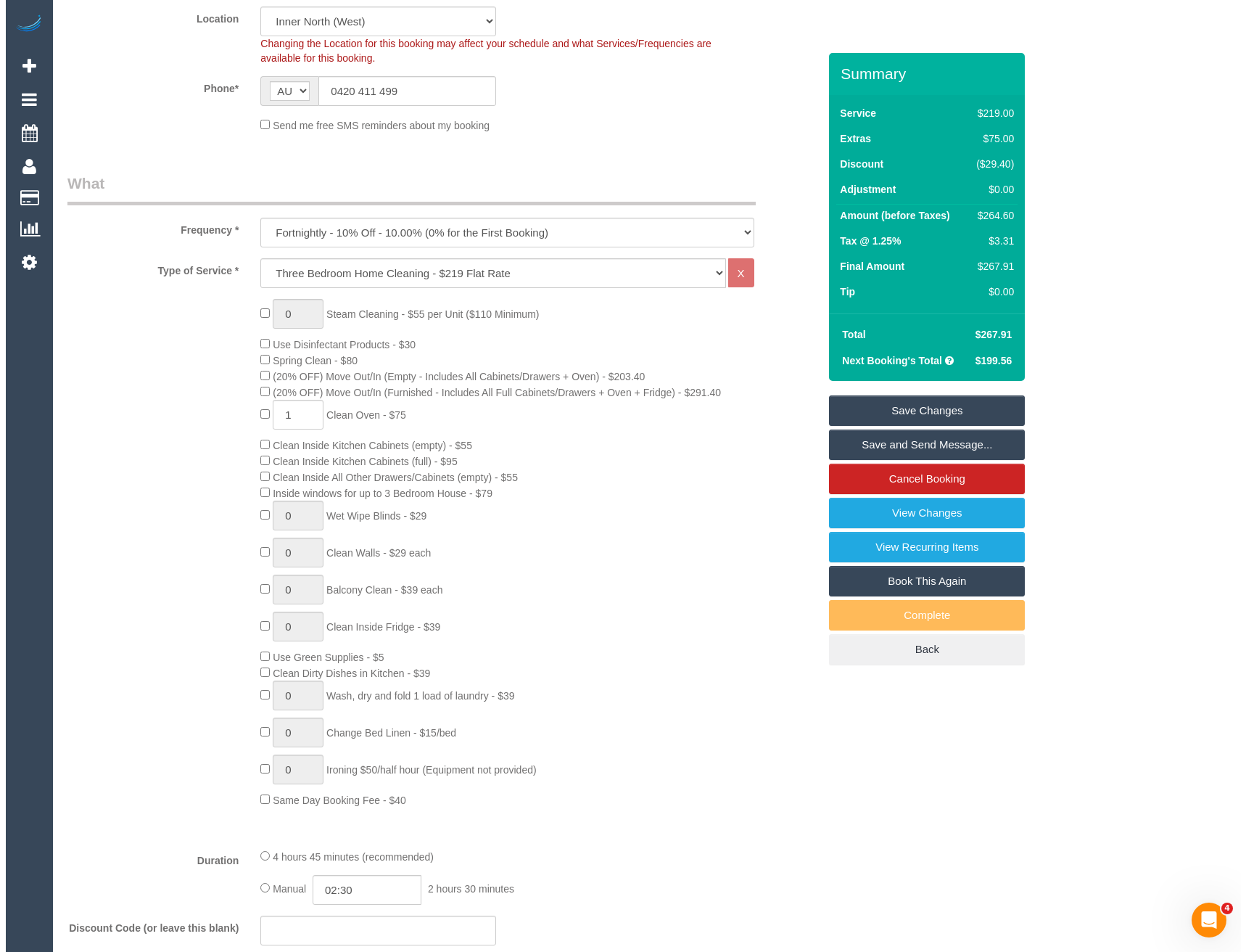
scroll to position [0, 0]
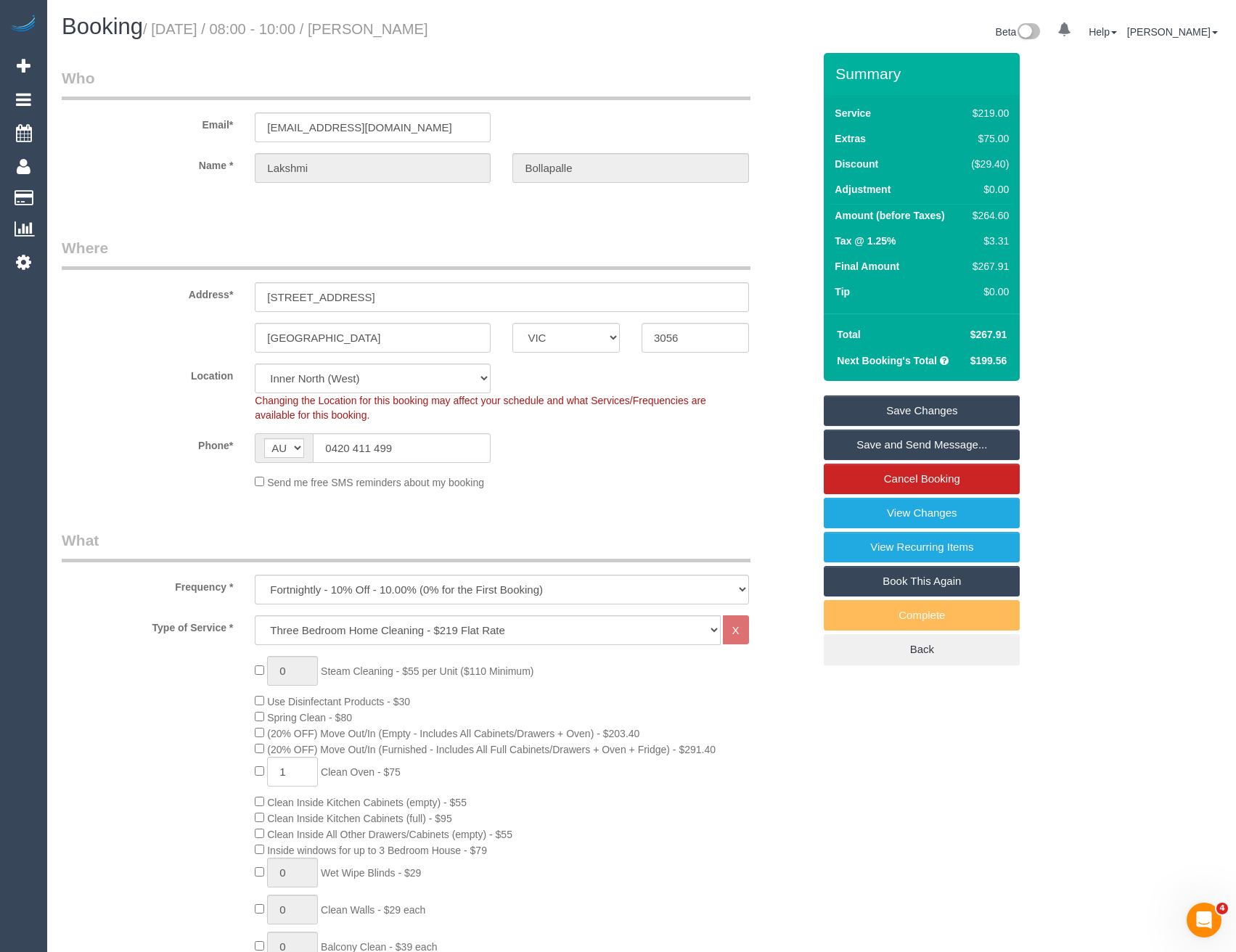
click at [872, 446] on link "Save and Send Message..." at bounding box center [921, 444] width 196 height 30
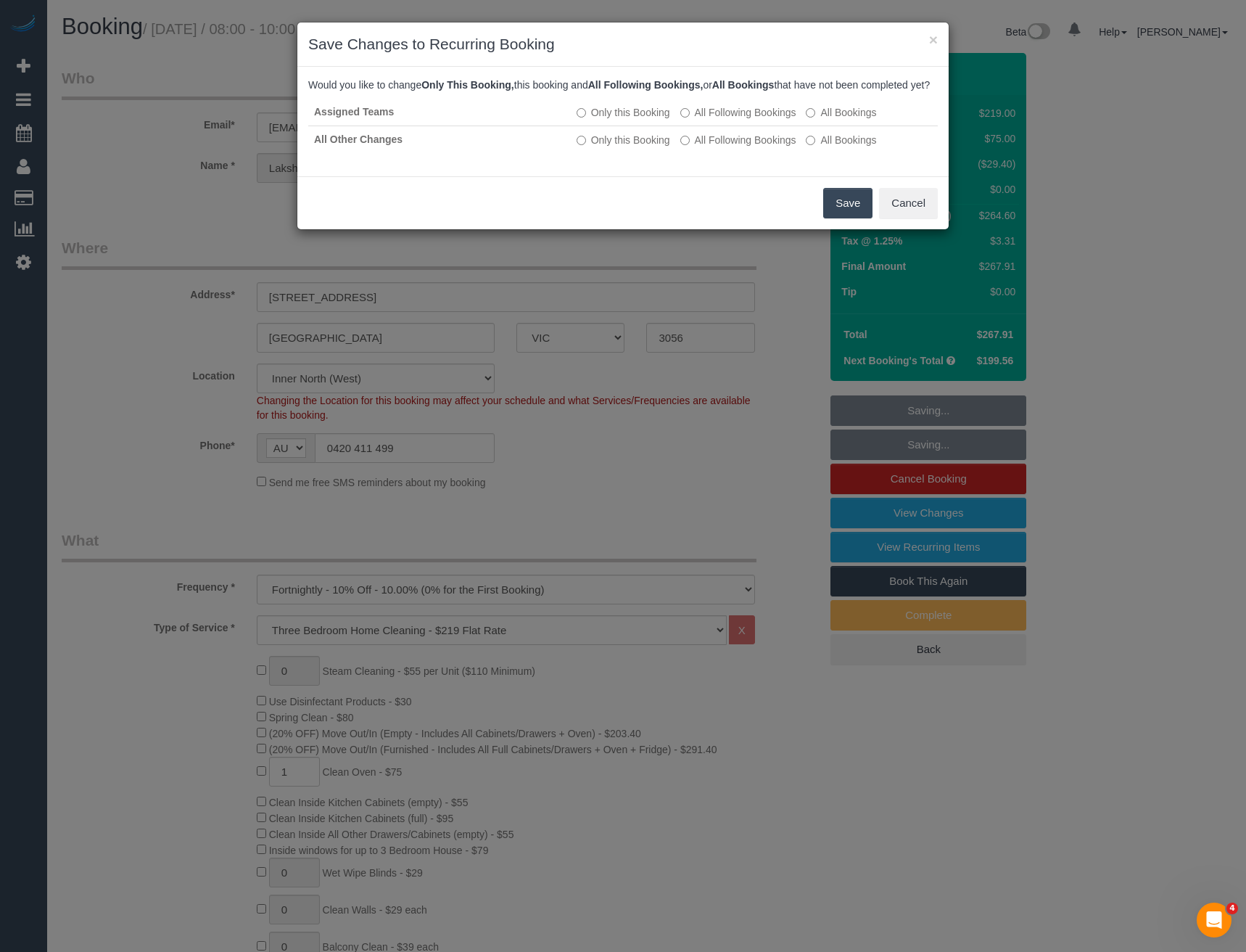
click at [852, 214] on button "Save" at bounding box center [848, 203] width 49 height 30
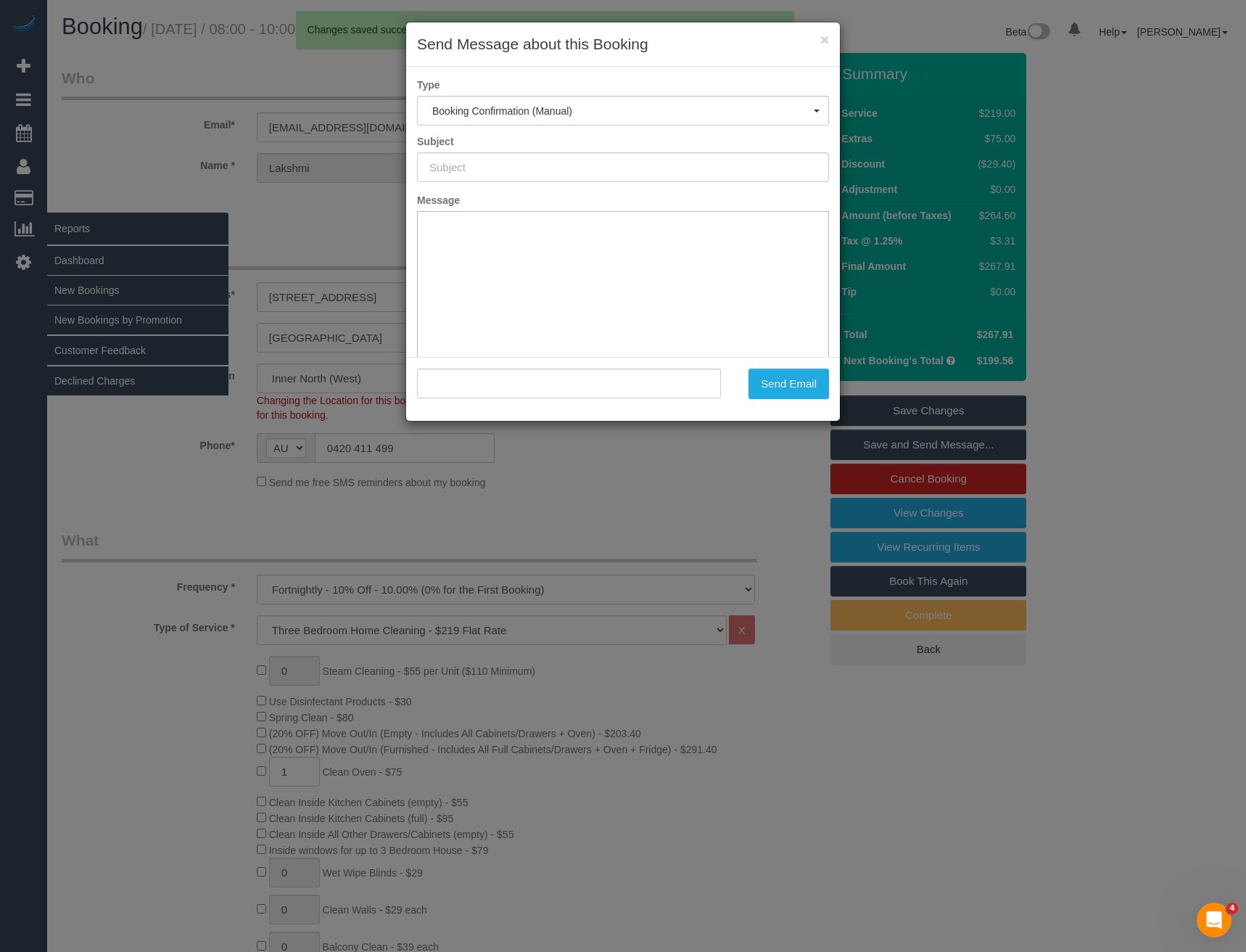
type input "Booking Confirmed"
type input ""Lakshmi Bollapalle" <bollapallelp9@gmail.com>"
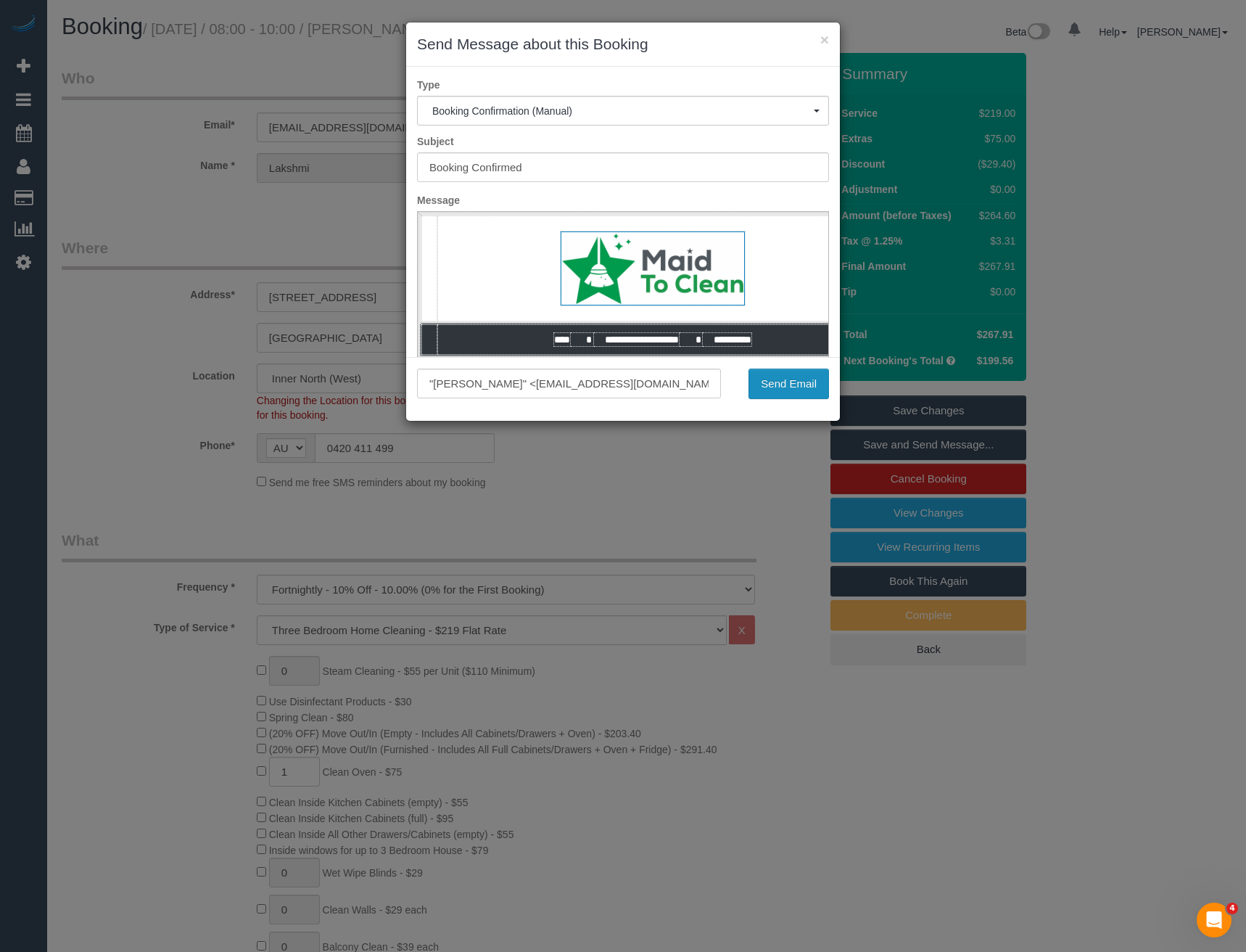
click at [770, 377] on button "Send Email" at bounding box center [789, 384] width 80 height 30
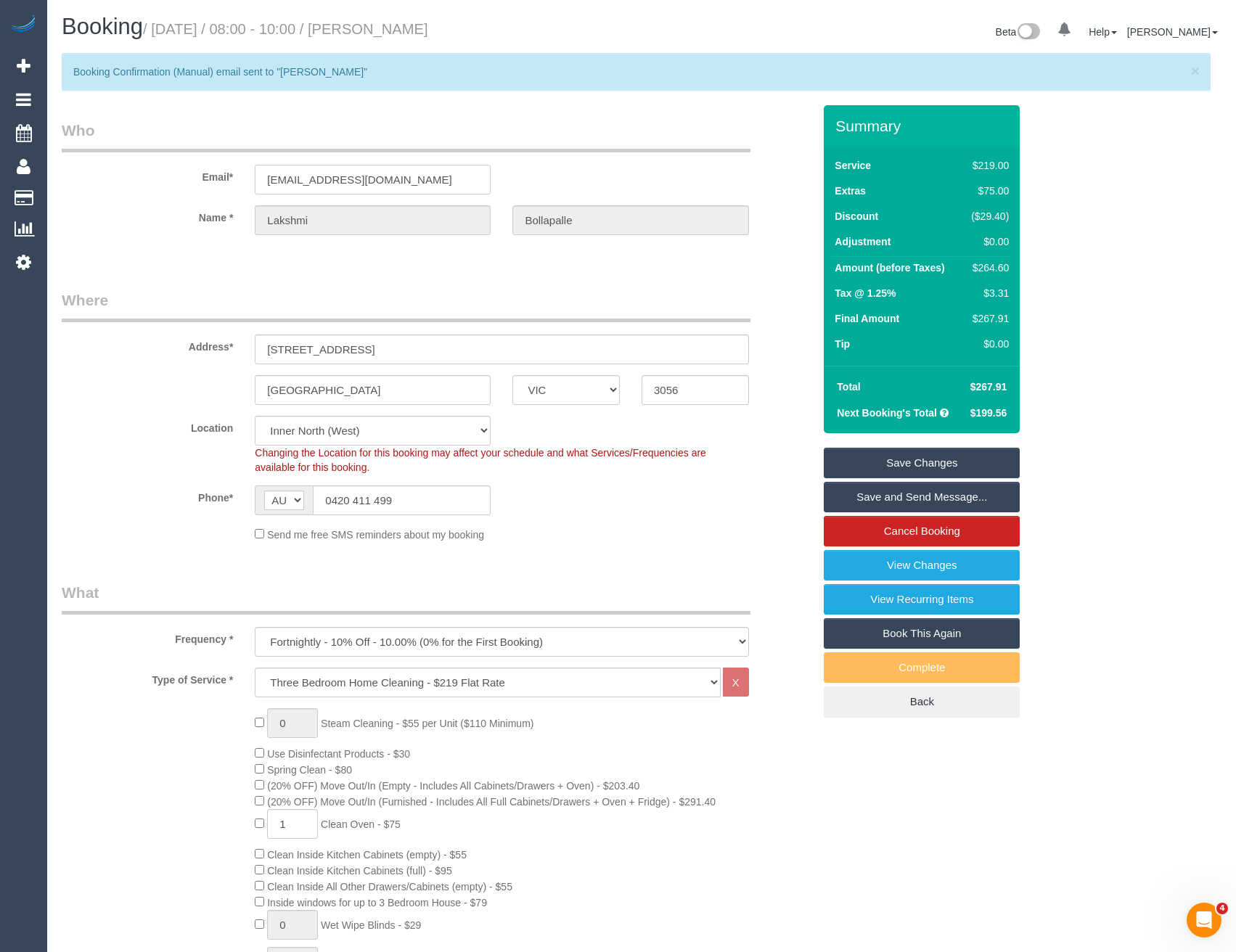
drag, startPoint x: 406, startPoint y: 177, endPoint x: 236, endPoint y: 179, distance: 170.0
click at [232, 180] on div "Email* bollapallelp9@gmail.com" at bounding box center [437, 157] width 772 height 75
click at [902, 567] on link "View Changes" at bounding box center [921, 564] width 196 height 30
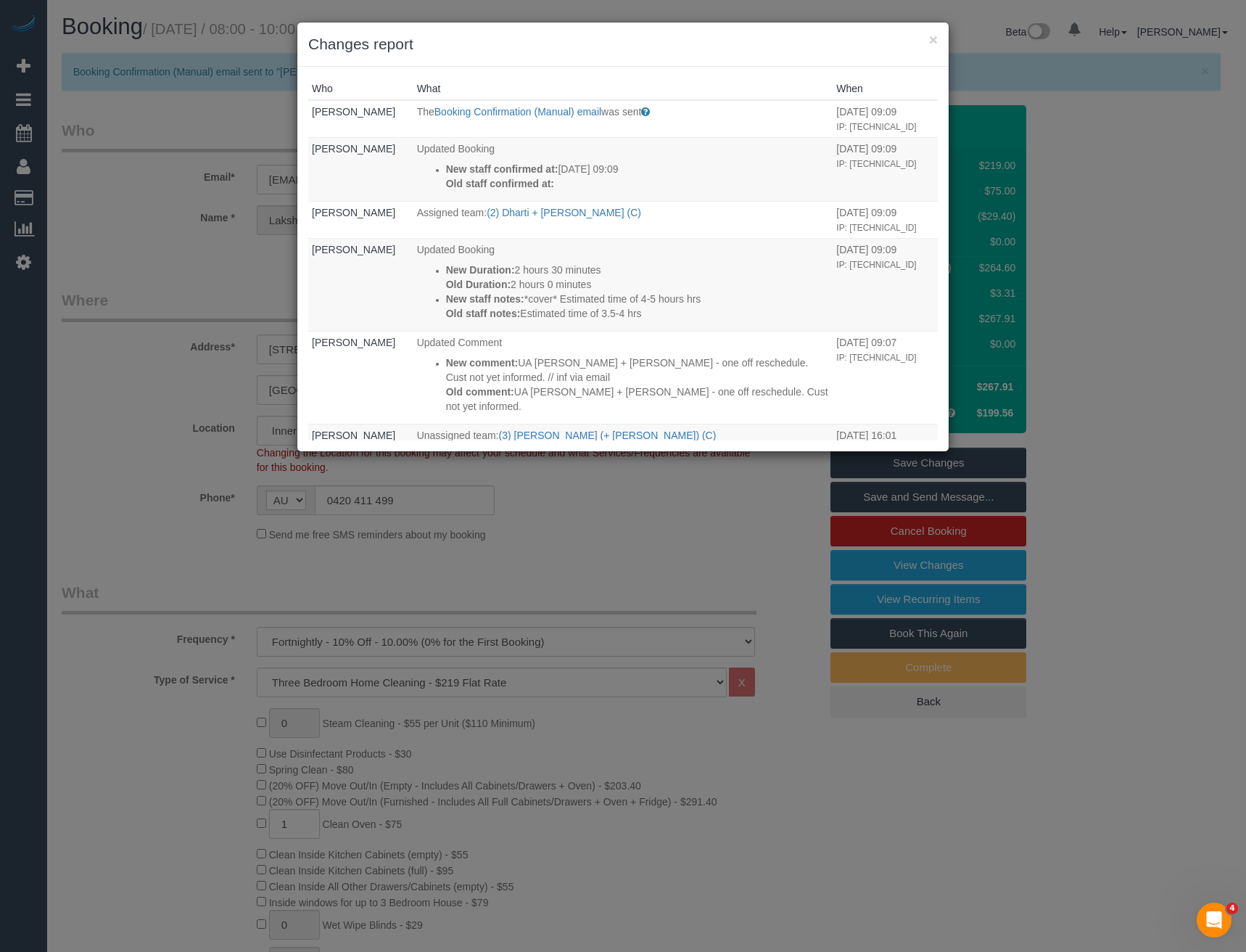
click at [588, 490] on div "× Changes report Who What When Bronie Bryant The Booking Confirmation (Manual) …" at bounding box center [623, 476] width 1246 height 952
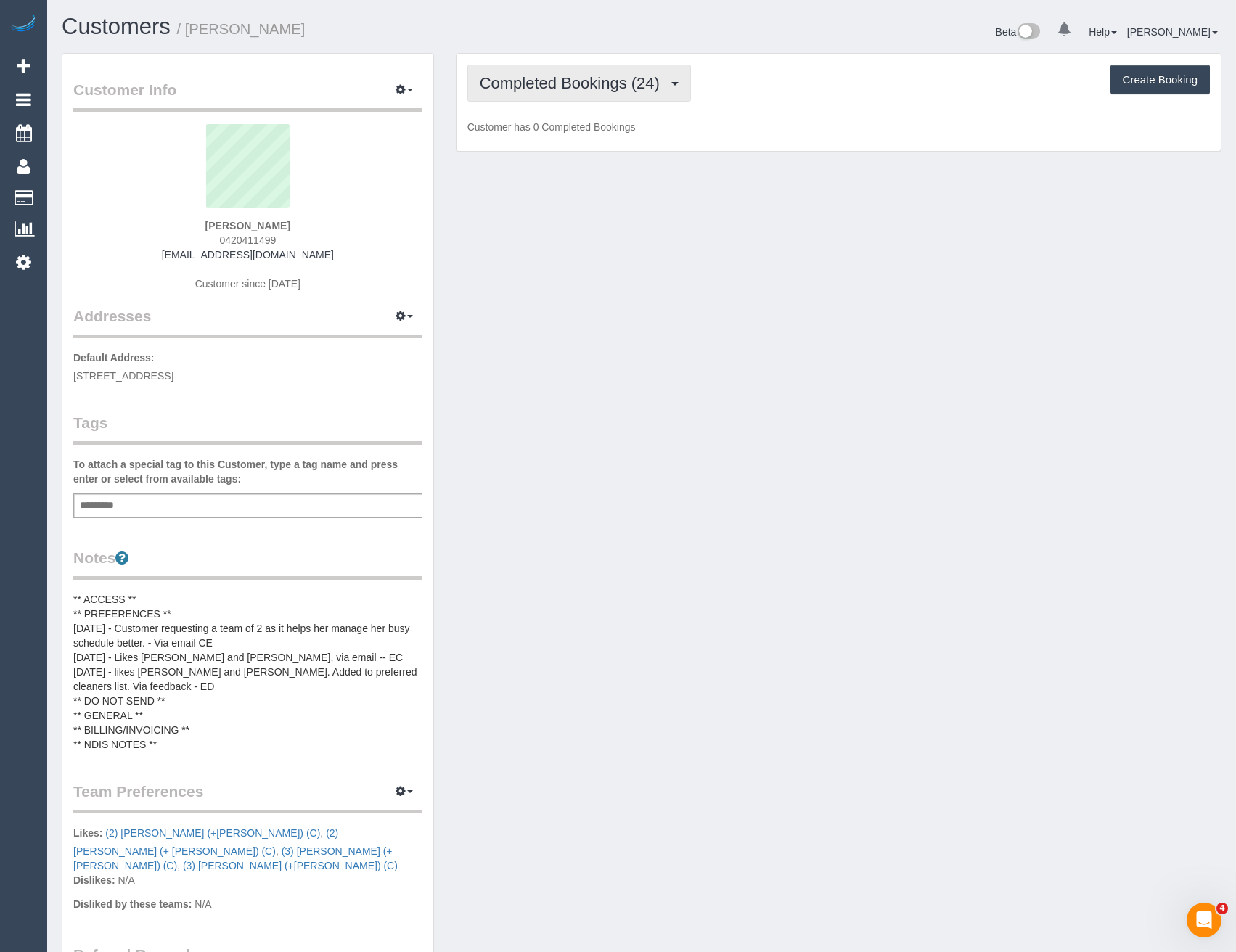
click at [623, 86] on span "Completed Bookings (24)" at bounding box center [574, 83] width 187 height 18
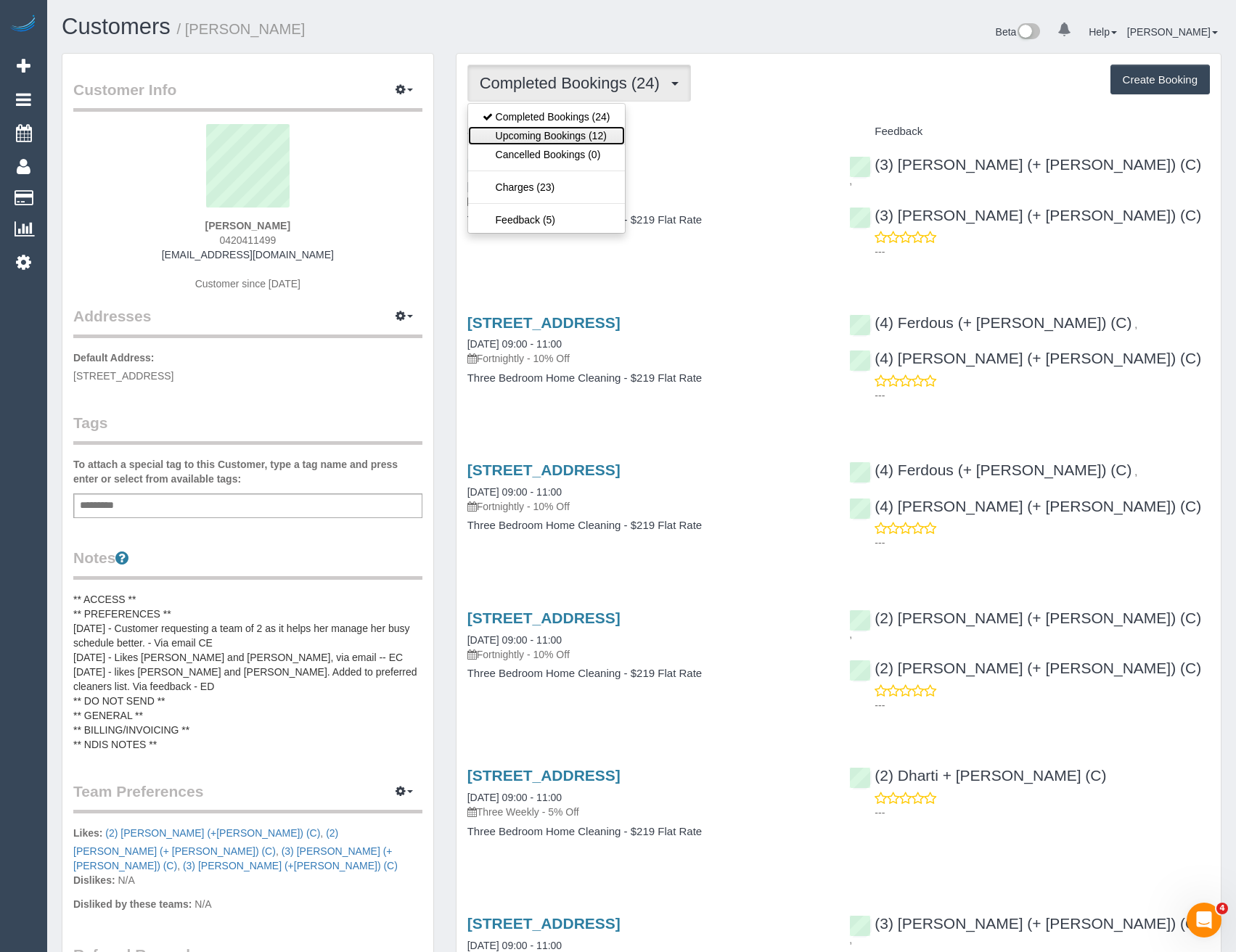
click at [570, 134] on link "Upcoming Bookings (12)" at bounding box center [547, 136] width 157 height 19
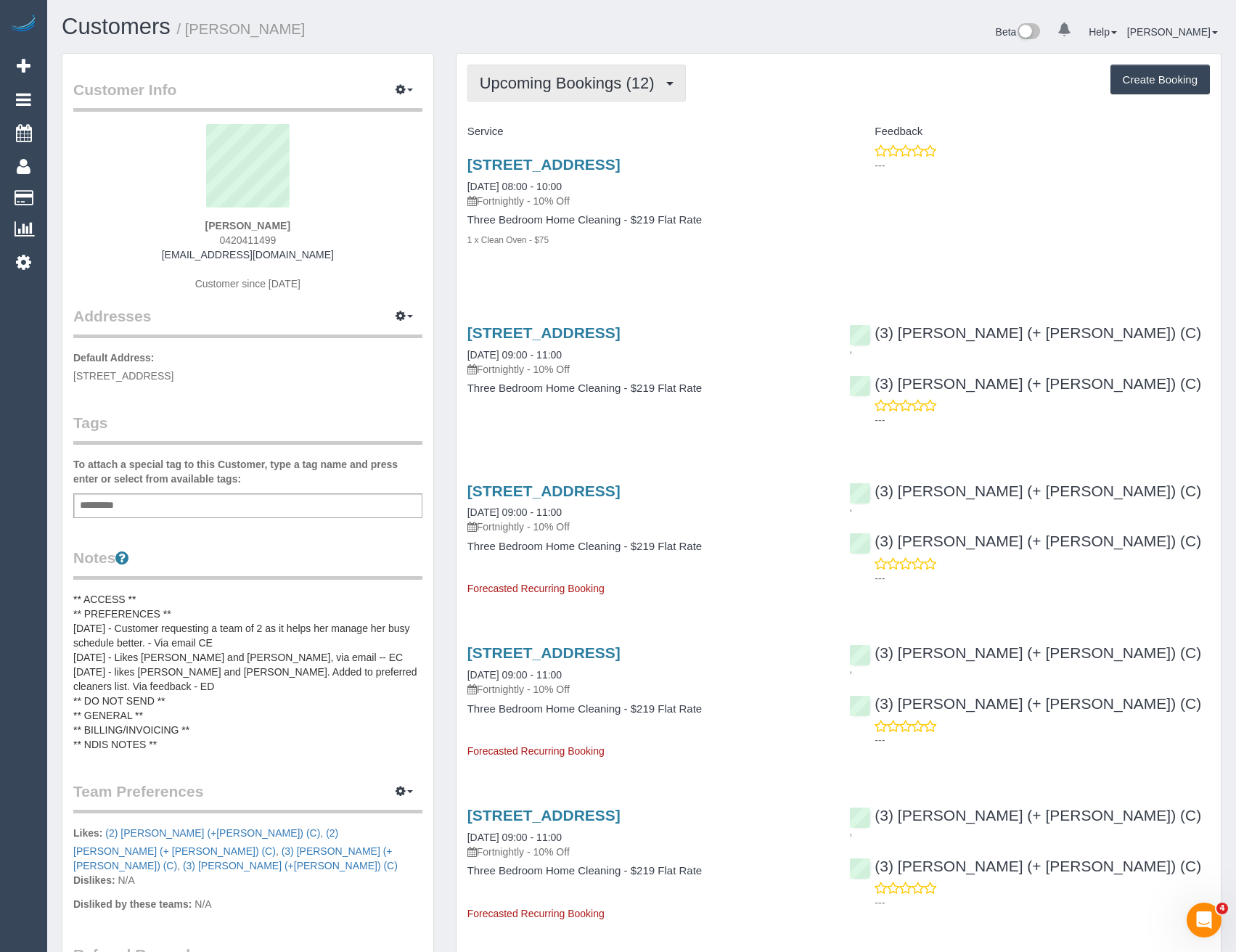
click at [531, 80] on span "Upcoming Bookings (12)" at bounding box center [571, 83] width 182 height 18
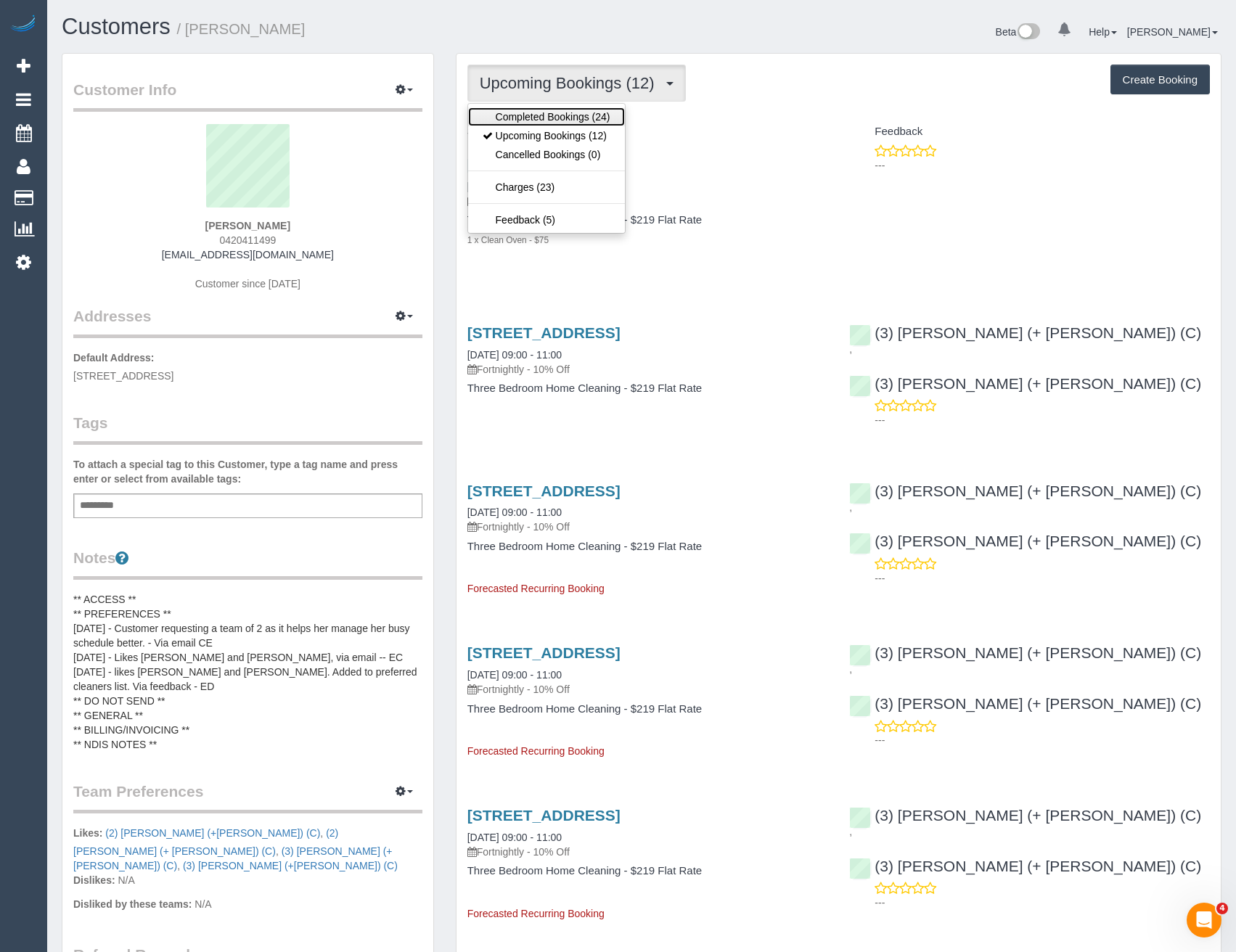
click at [536, 115] on link "Completed Bookings (24)" at bounding box center [547, 117] width 157 height 19
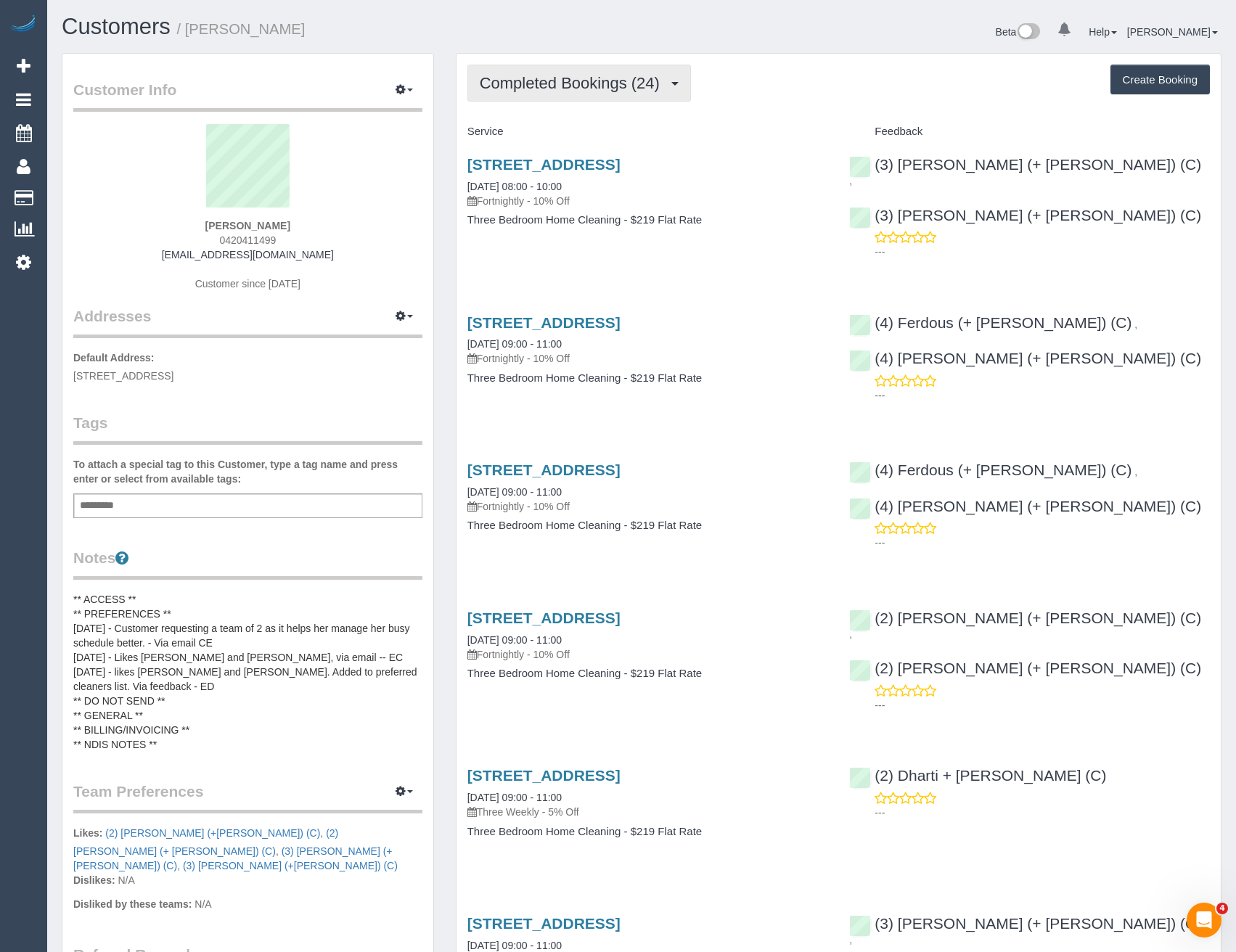
click at [556, 83] on span "Completed Bookings (24)" at bounding box center [574, 83] width 187 height 18
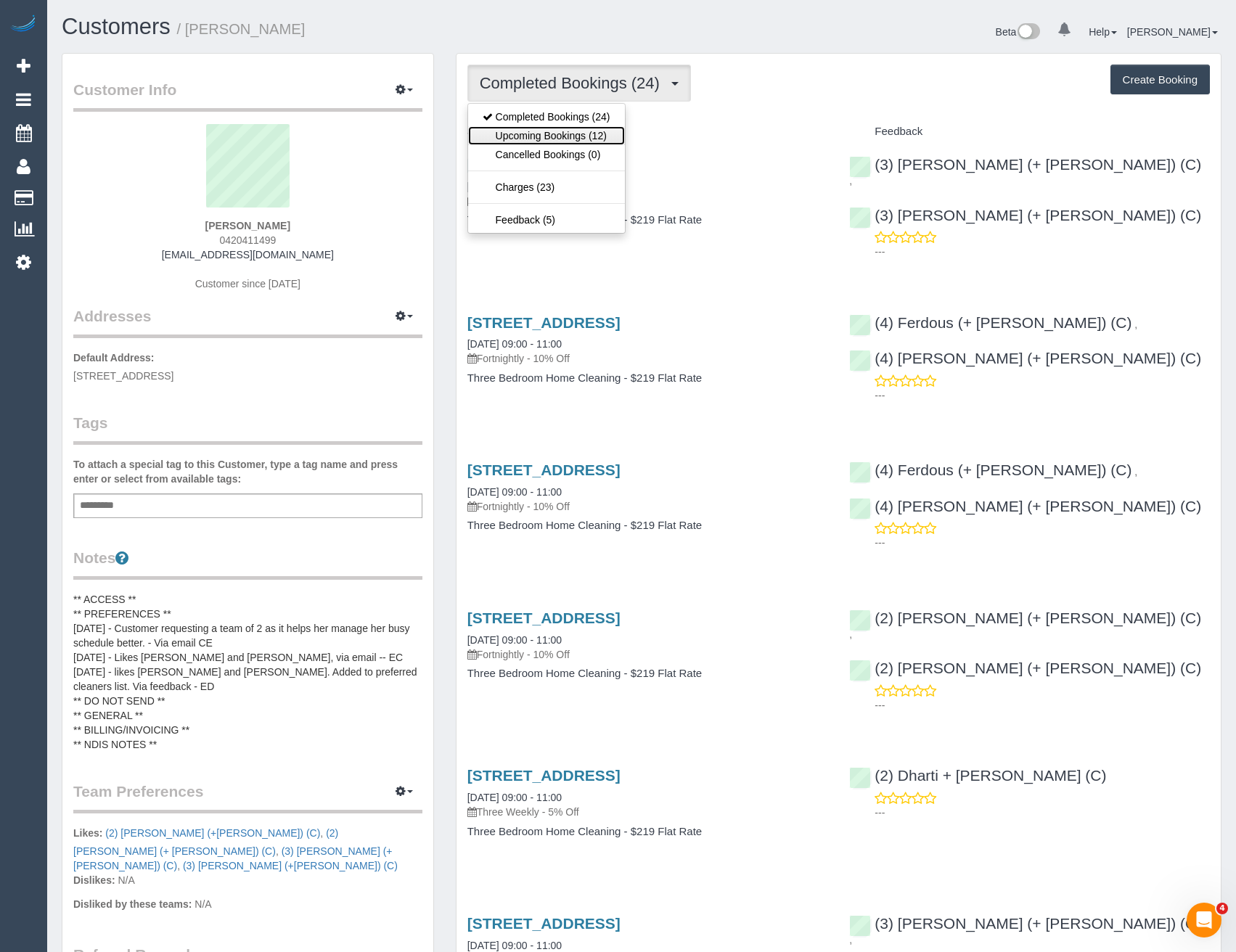
click at [556, 130] on link "Upcoming Bookings (12)" at bounding box center [547, 136] width 157 height 19
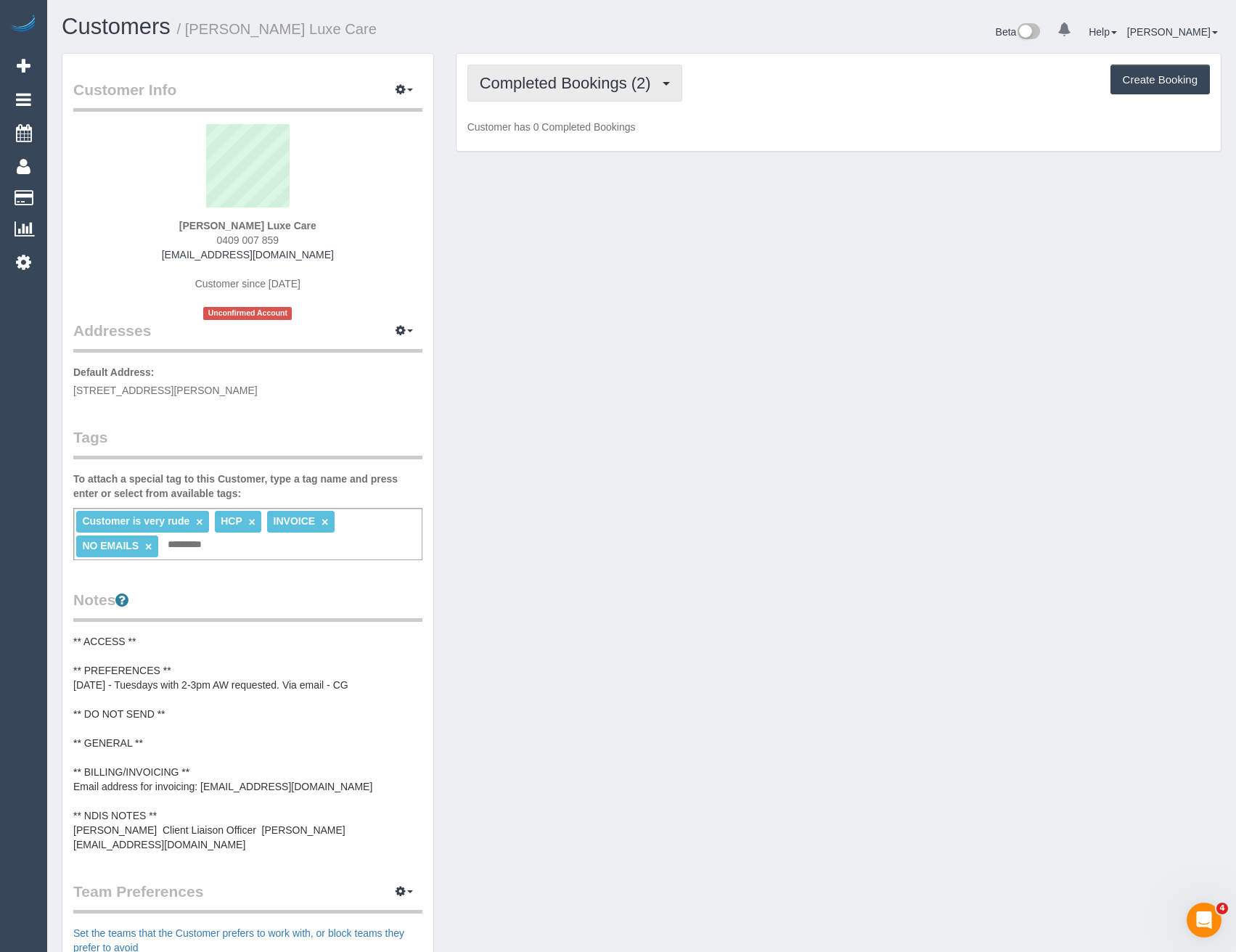
click at [578, 84] on span "Completed Bookings (2)" at bounding box center [569, 83] width 178 height 18
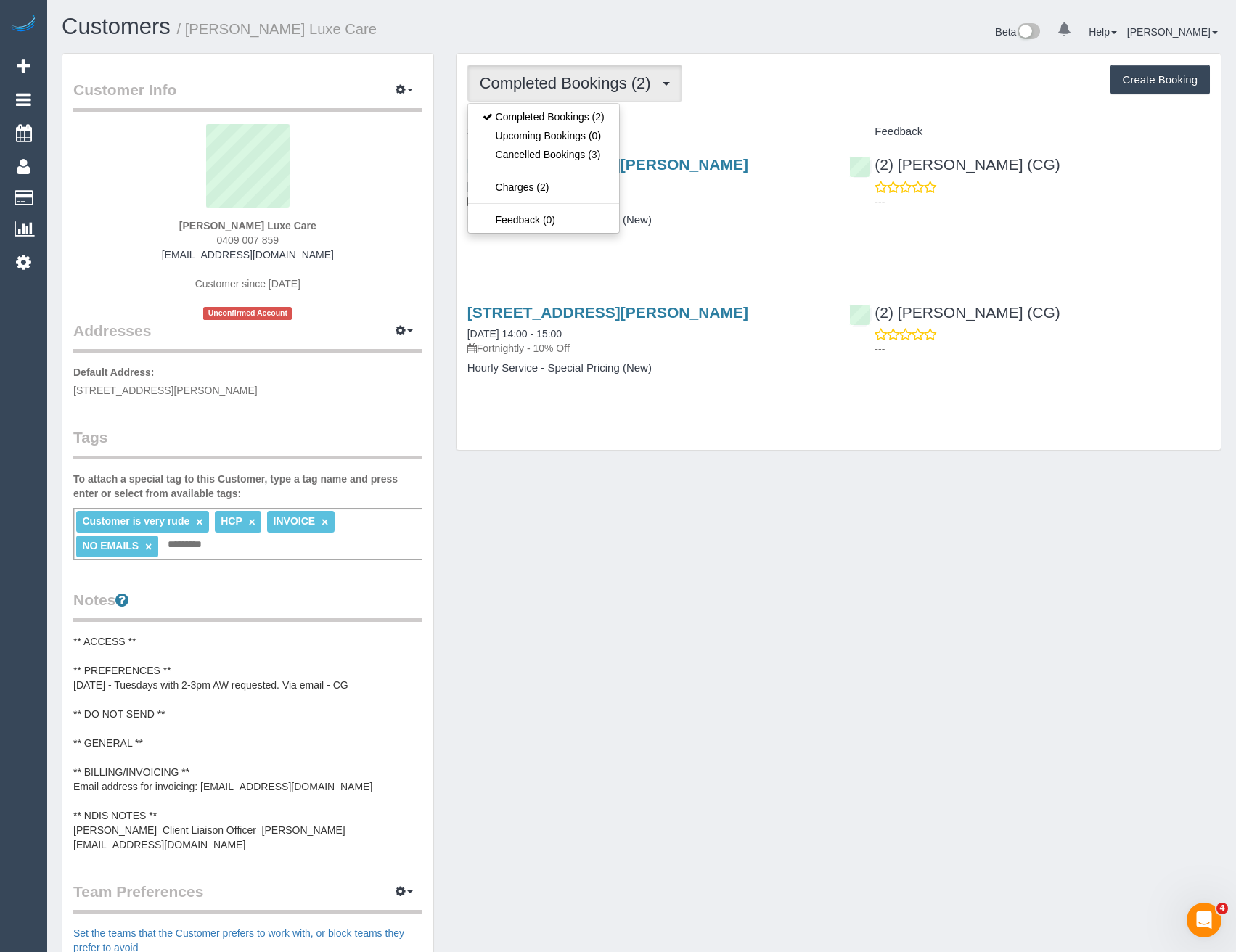
click at [741, 234] on div "79b Aitken Street, Williamstown, VIC 3016 06/05/2025 14:00 - 15:00 Fortnightly …" at bounding box center [647, 200] width 382 height 112
click at [533, 90] on span "Completed Bookings (2)" at bounding box center [569, 83] width 178 height 18
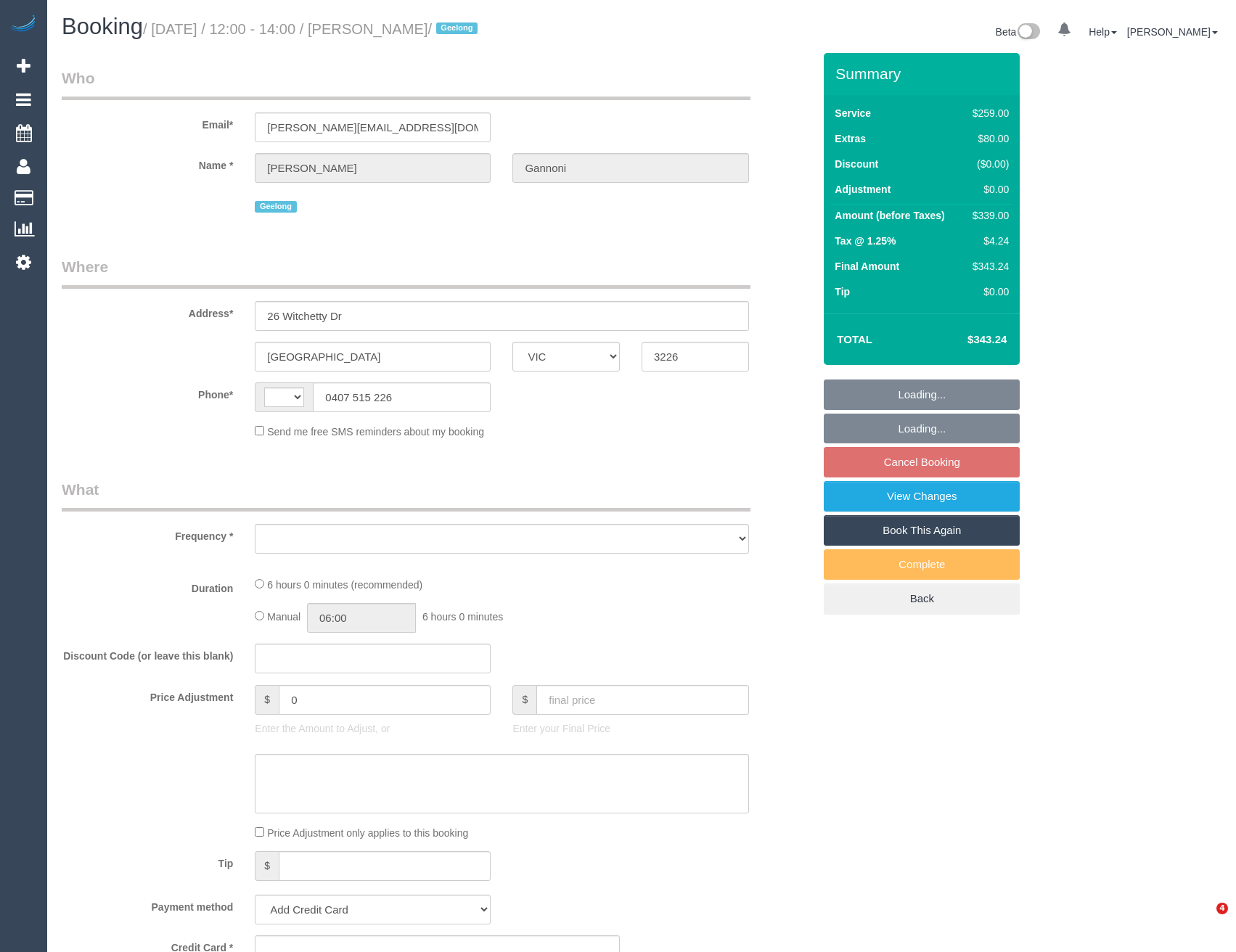
select select "VIC"
select select "string:AU"
select select "string:stripe-pm_1RgeG72GScqysDRVXMc2TTgI"
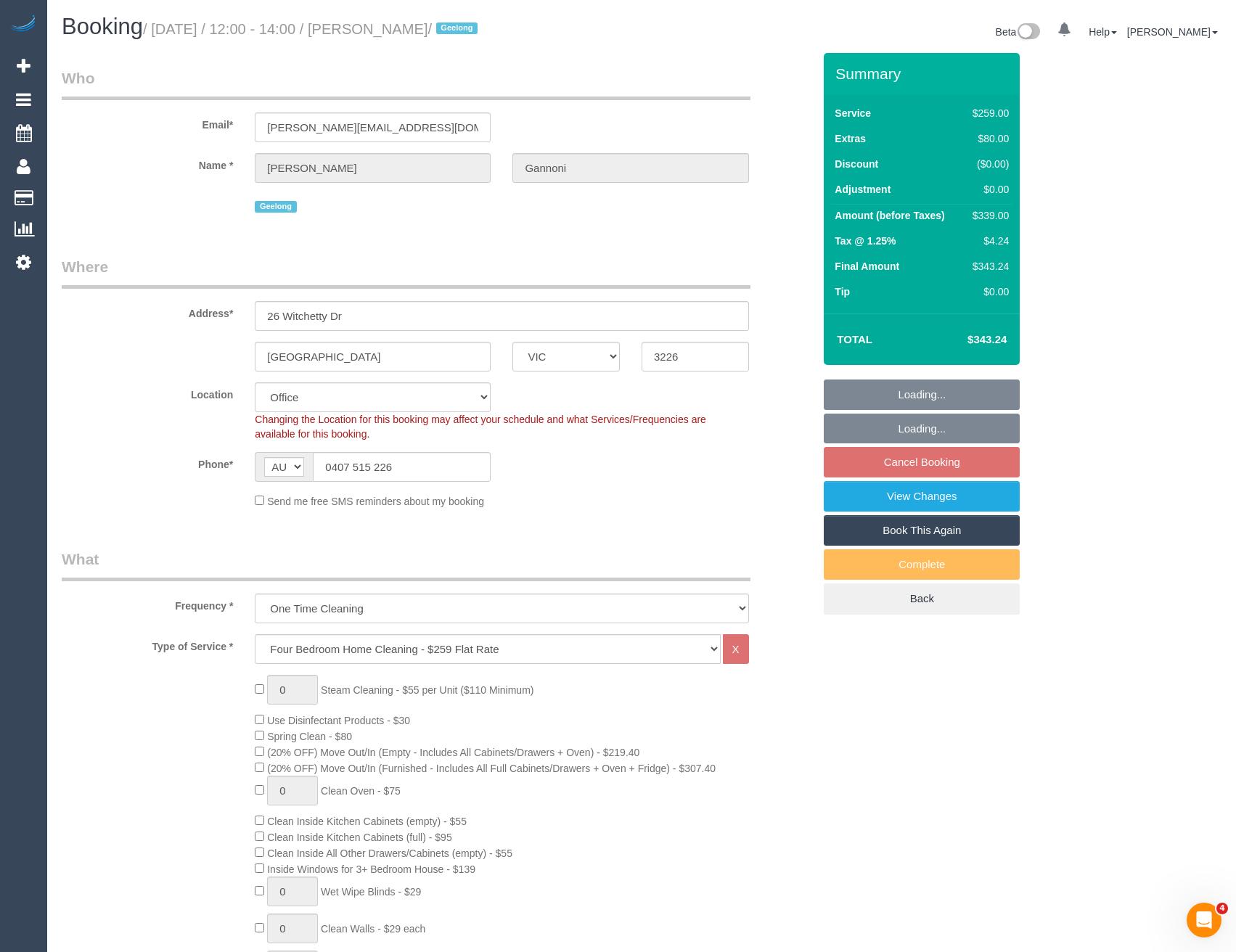
select select "object:664"
select select "number:28"
select select "number:14"
select select "number:18"
select select "number:24"
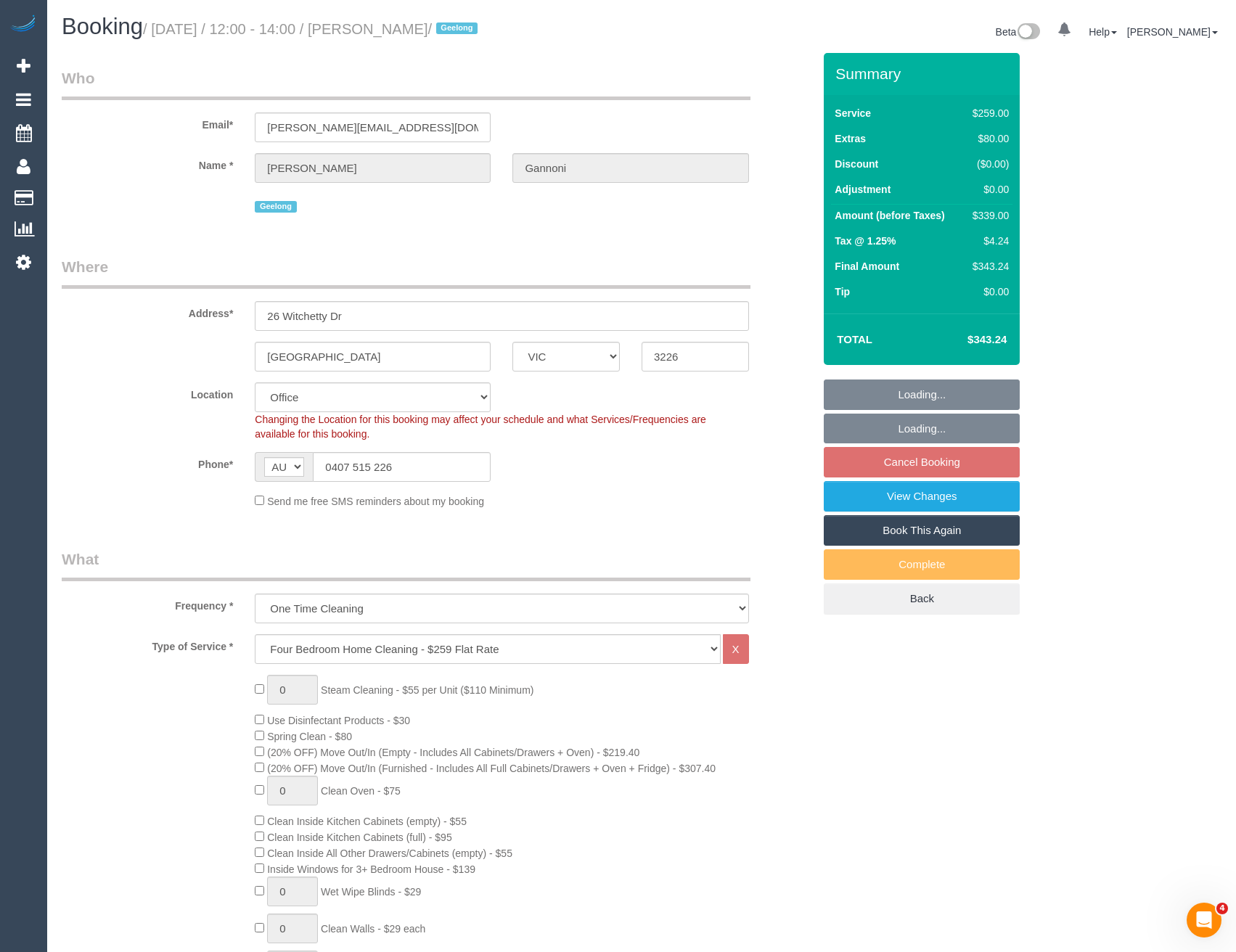
select select "object:2126"
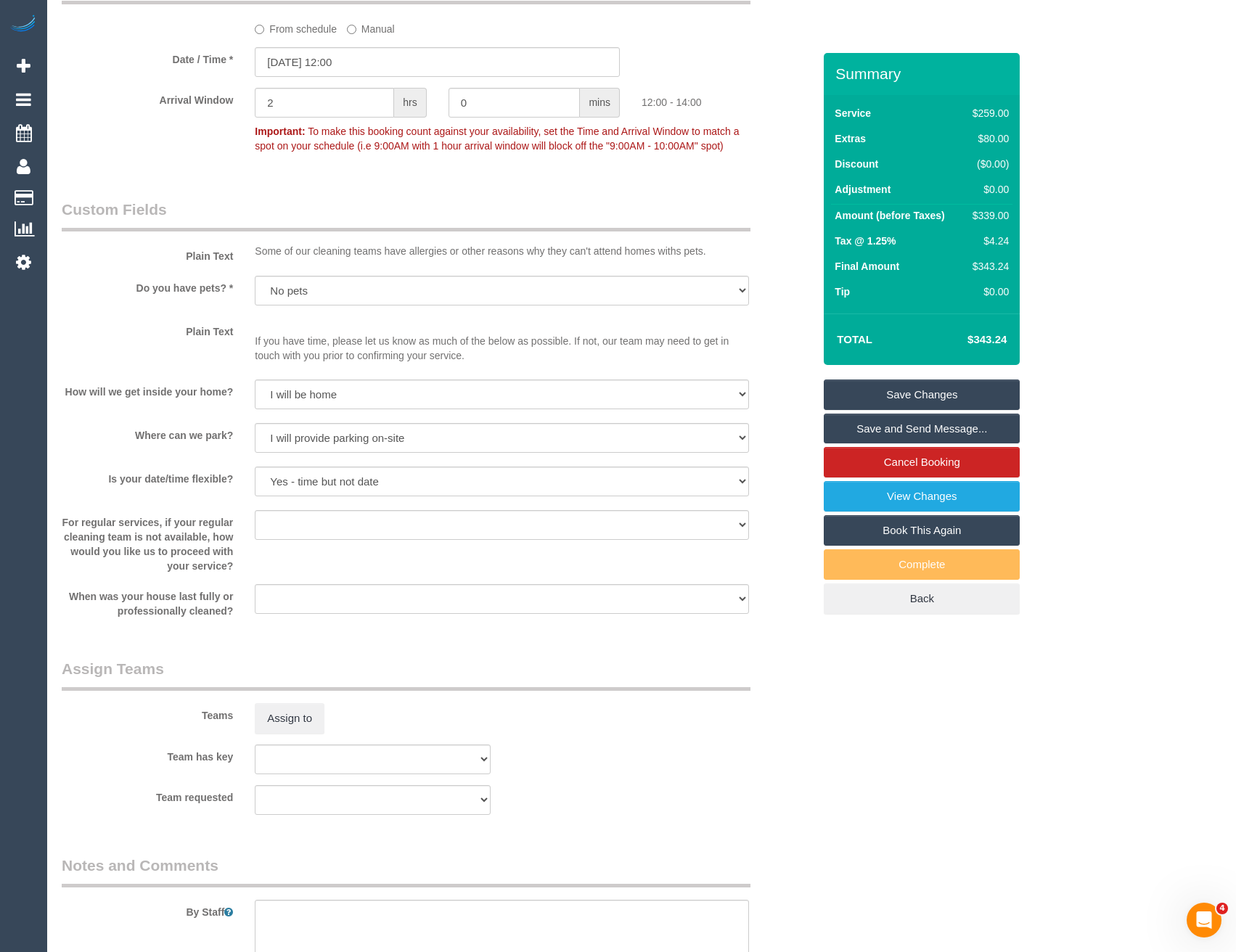
scroll to position [1814, 0]
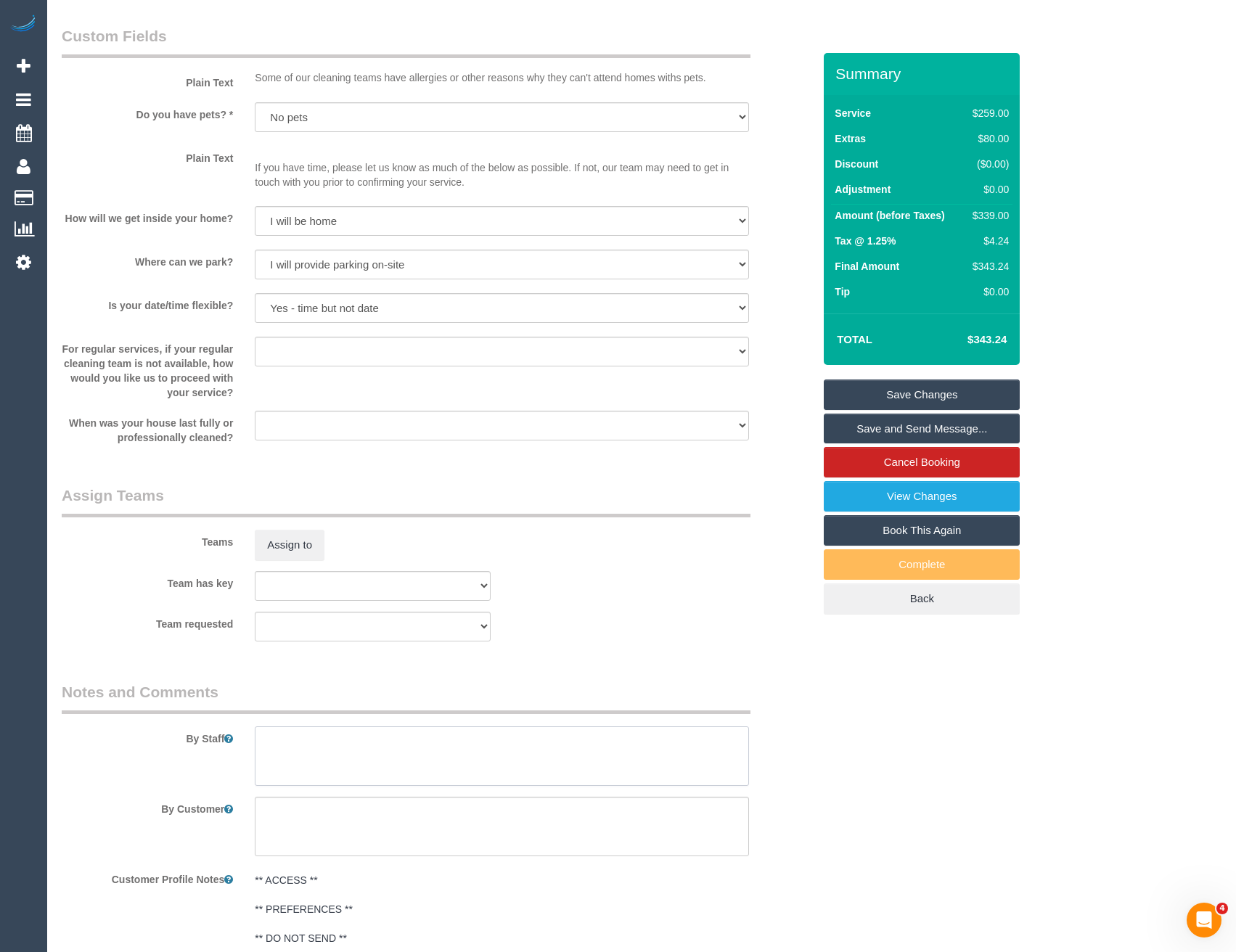
click at [334, 760] on textarea at bounding box center [501, 756] width 493 height 59
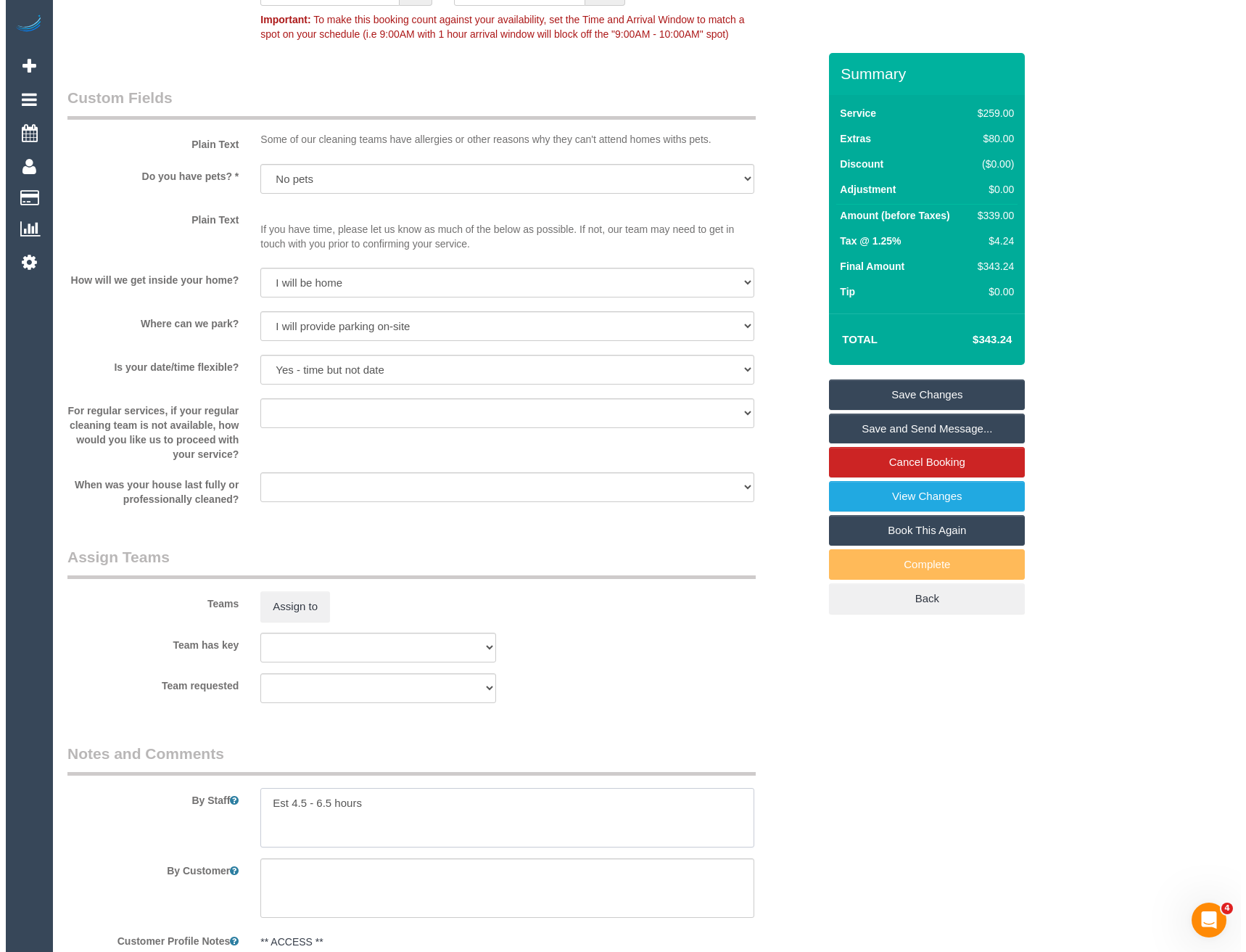
scroll to position [1668, 0]
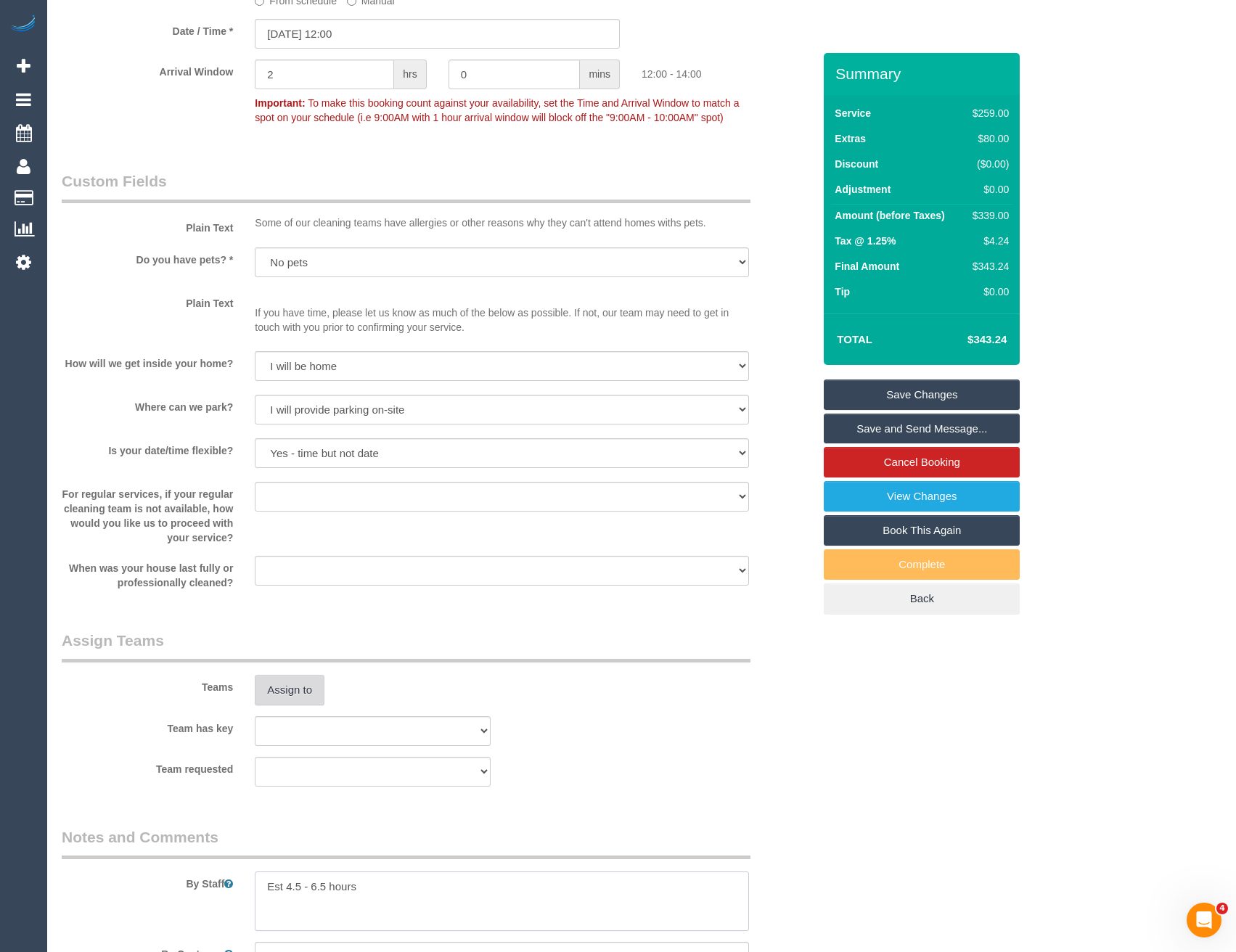
type textarea "Est 4.5 - 6.5 hours"
click at [296, 697] on button "Assign to" at bounding box center [289, 689] width 70 height 30
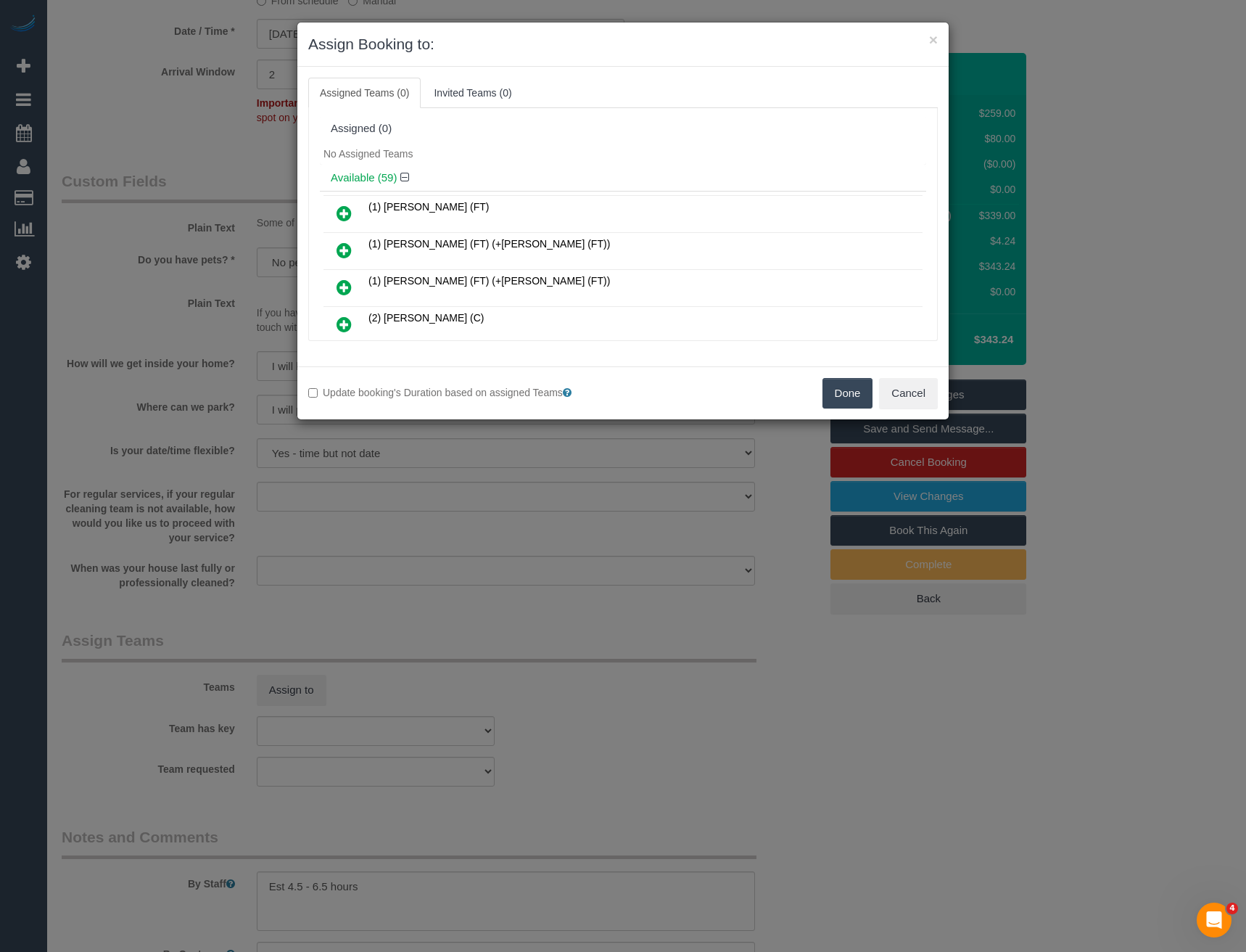
scroll to position [2098, 0]
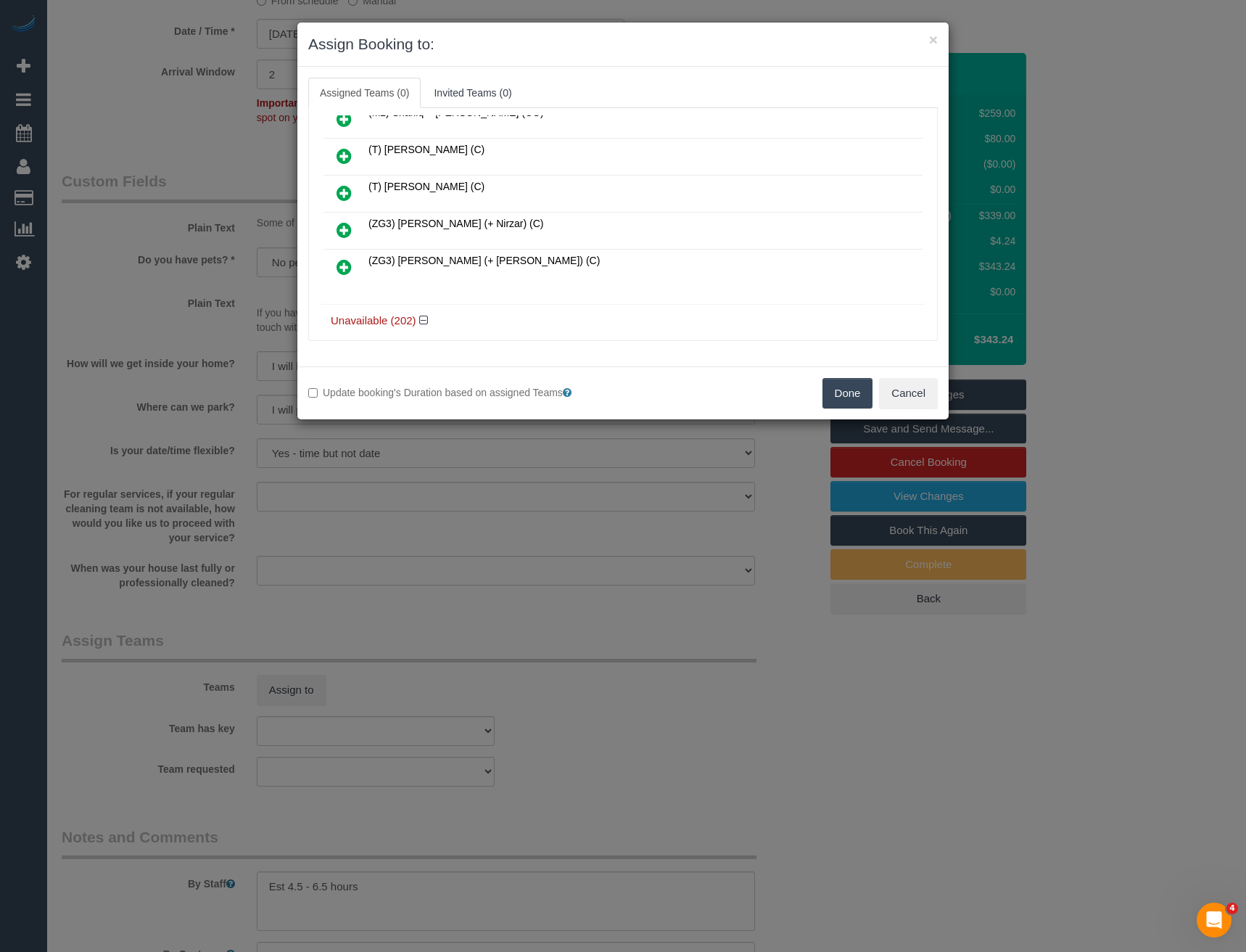
click at [339, 264] on icon at bounding box center [344, 266] width 16 height 17
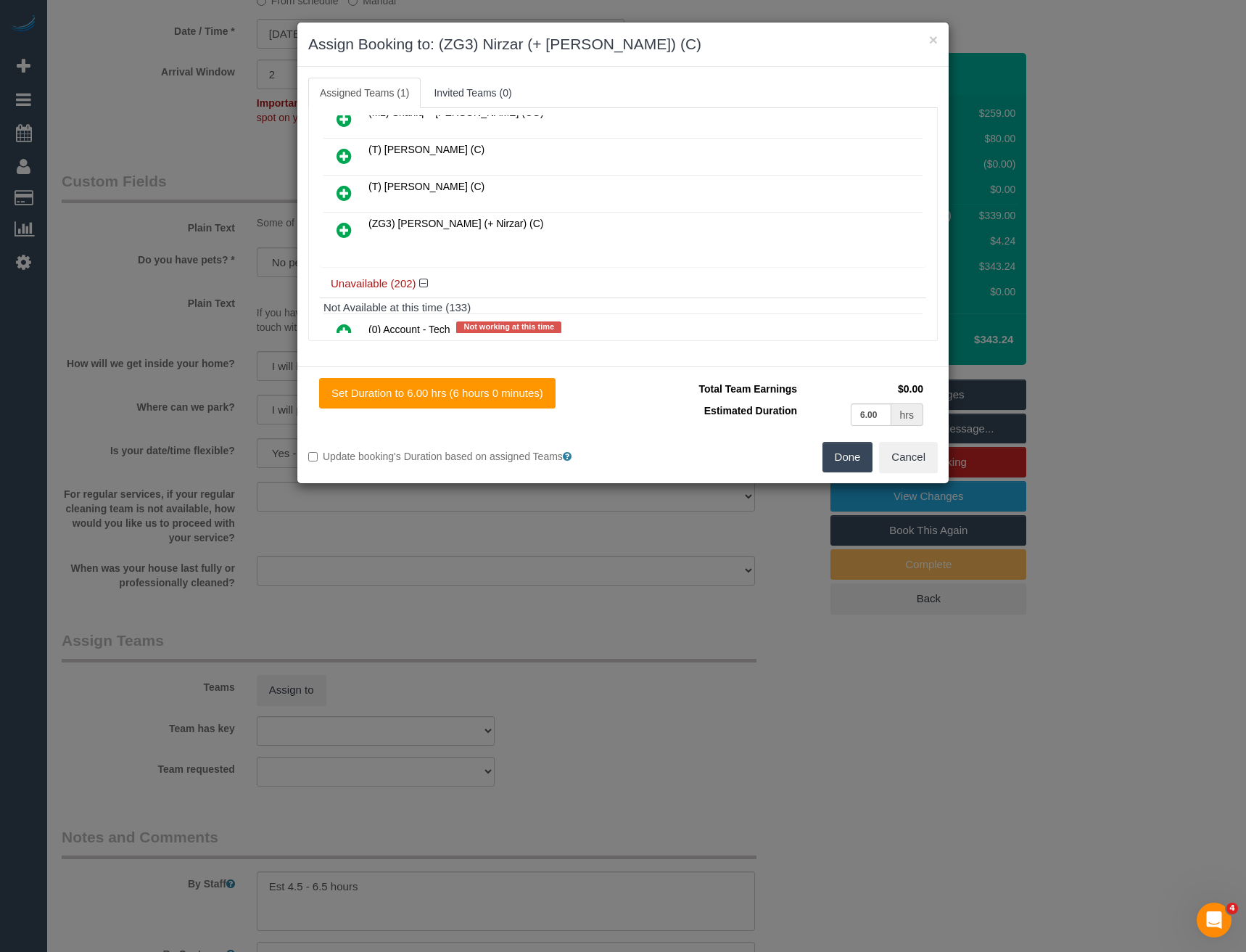
click at [343, 230] on icon at bounding box center [344, 229] width 16 height 17
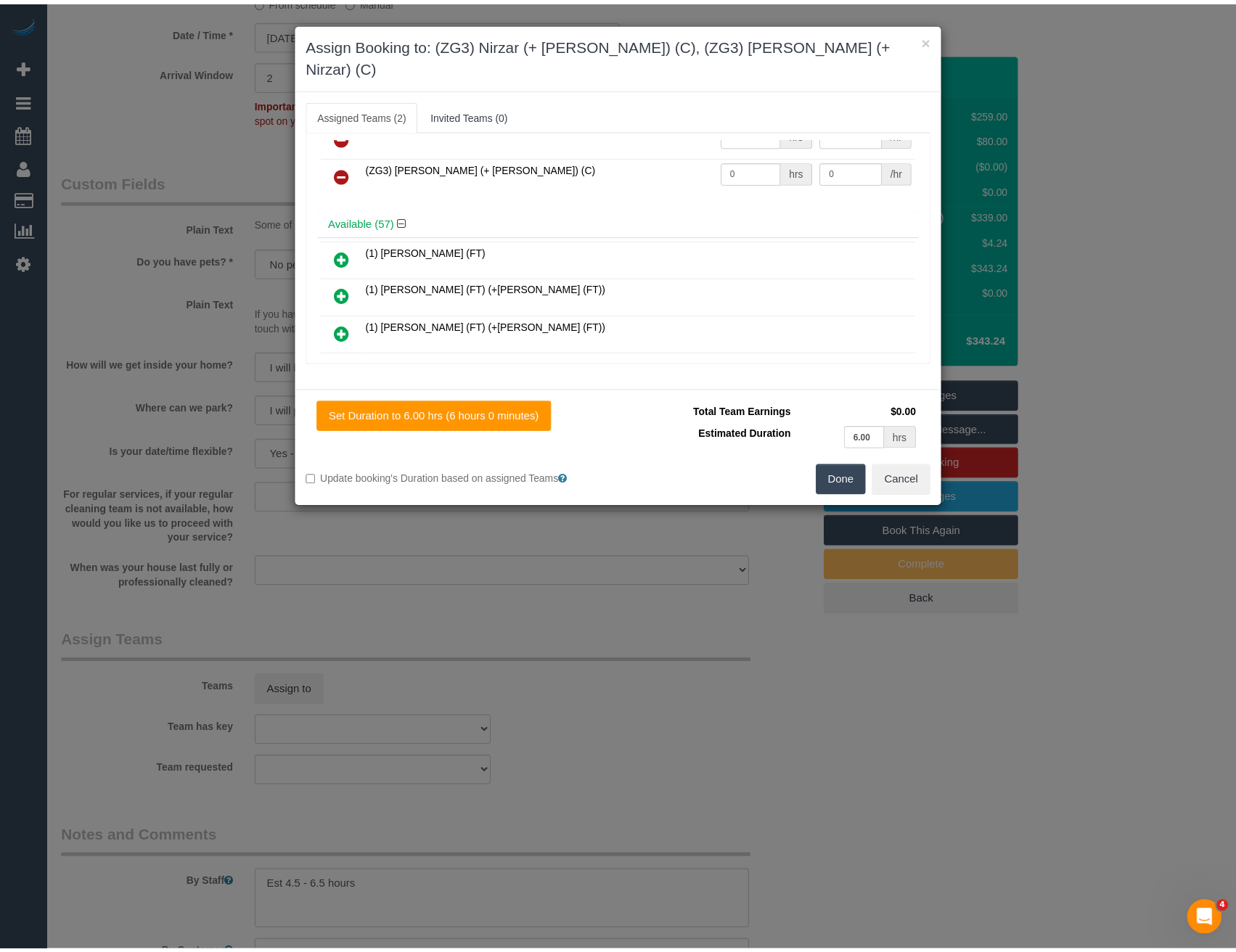
scroll to position [0, 0]
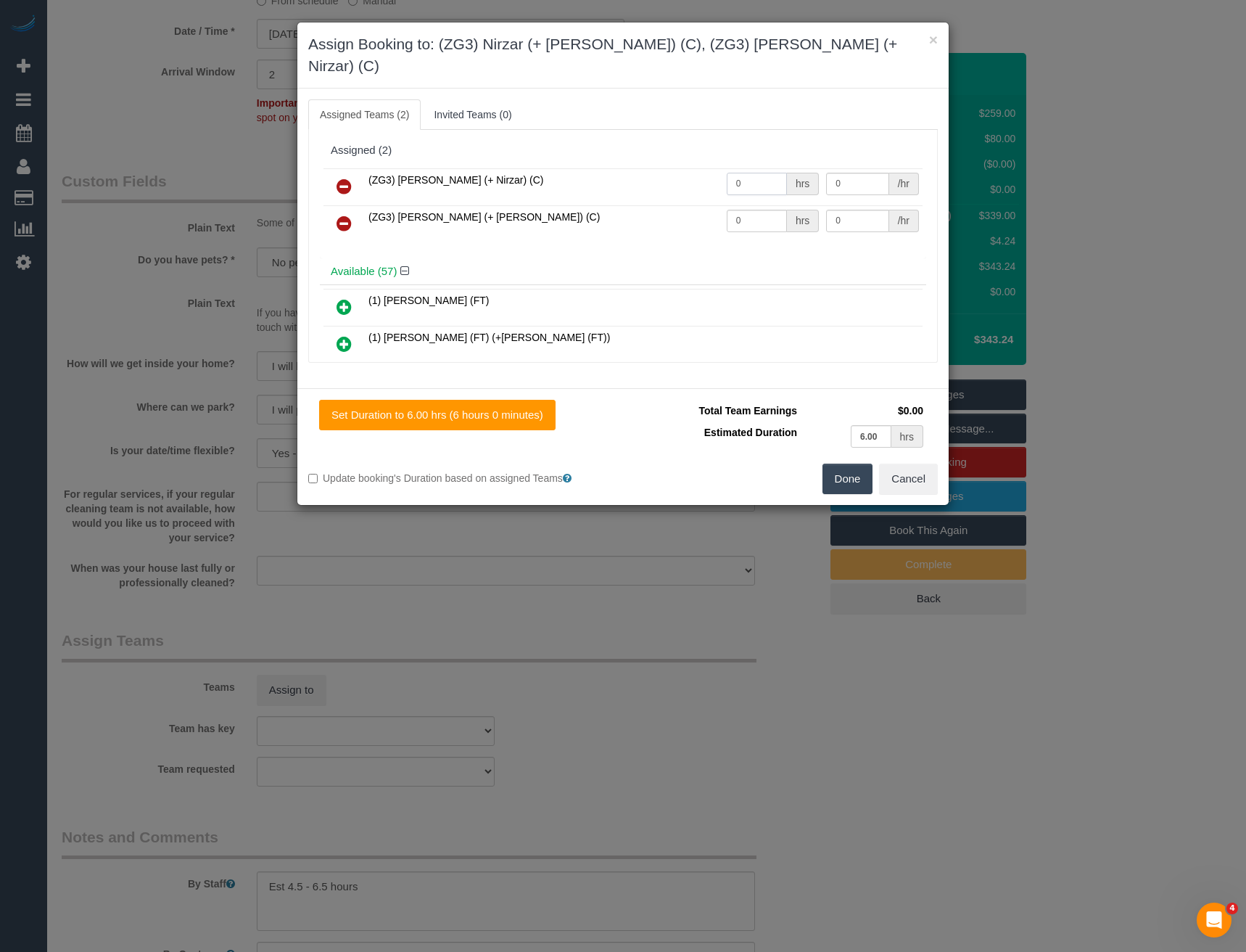
drag, startPoint x: 737, startPoint y: 167, endPoint x: 680, endPoint y: 168, distance: 57.0
click at [687, 171] on tr "(ZG3) Mansi (+ Nirzar) (C) 0 hrs 0 /hr" at bounding box center [623, 186] width 599 height 37
type input "1"
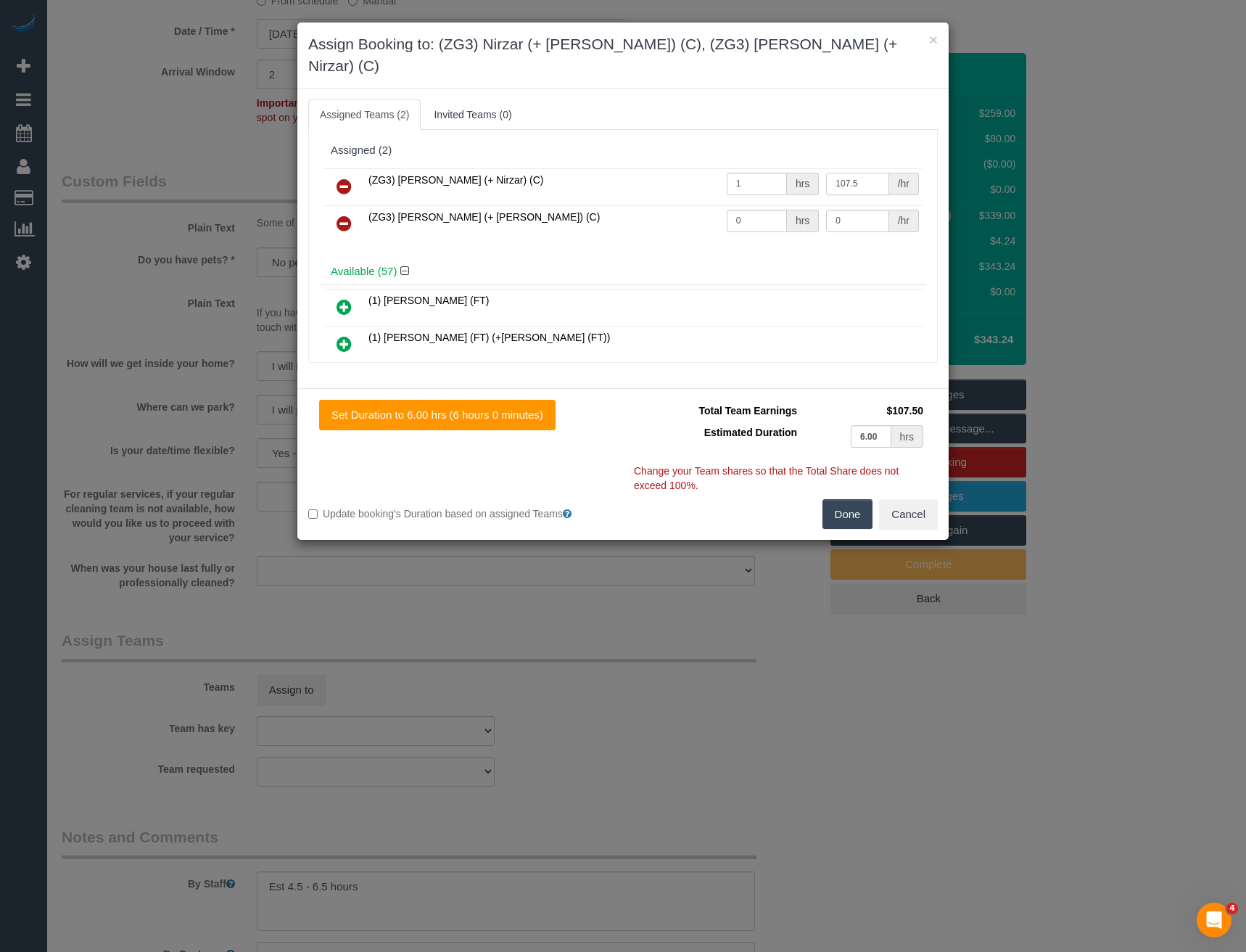
type input "107.5"
drag, startPoint x: 762, startPoint y: 207, endPoint x: 672, endPoint y: 200, distance: 90.3
click at [675, 205] on tr "(ZG3) Nirzar (+ Mansi) (C) 0 hrs 0 /hr" at bounding box center [623, 223] width 599 height 37
type input "1"
type input "107.5"
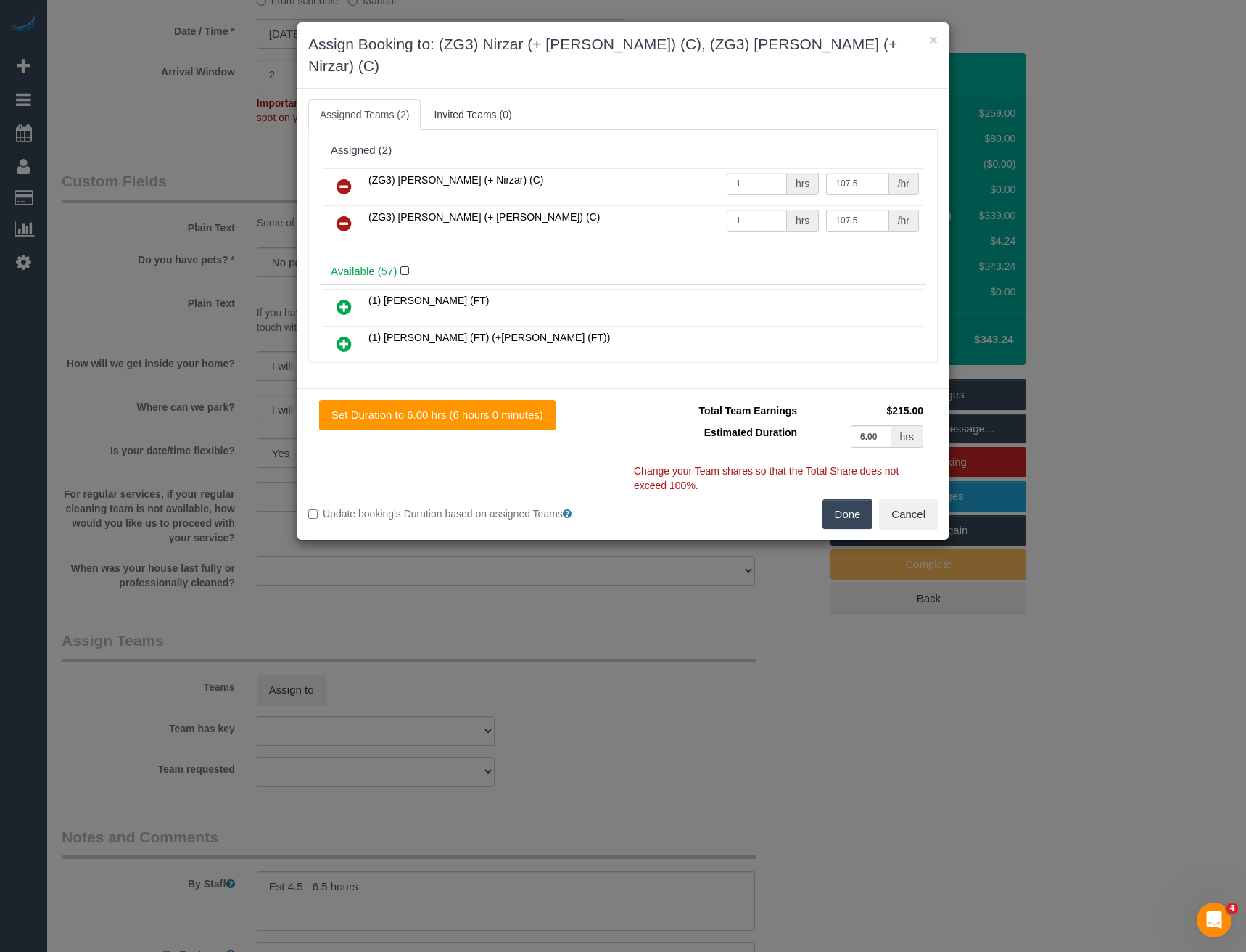
click at [847, 499] on button "Done" at bounding box center [848, 514] width 51 height 30
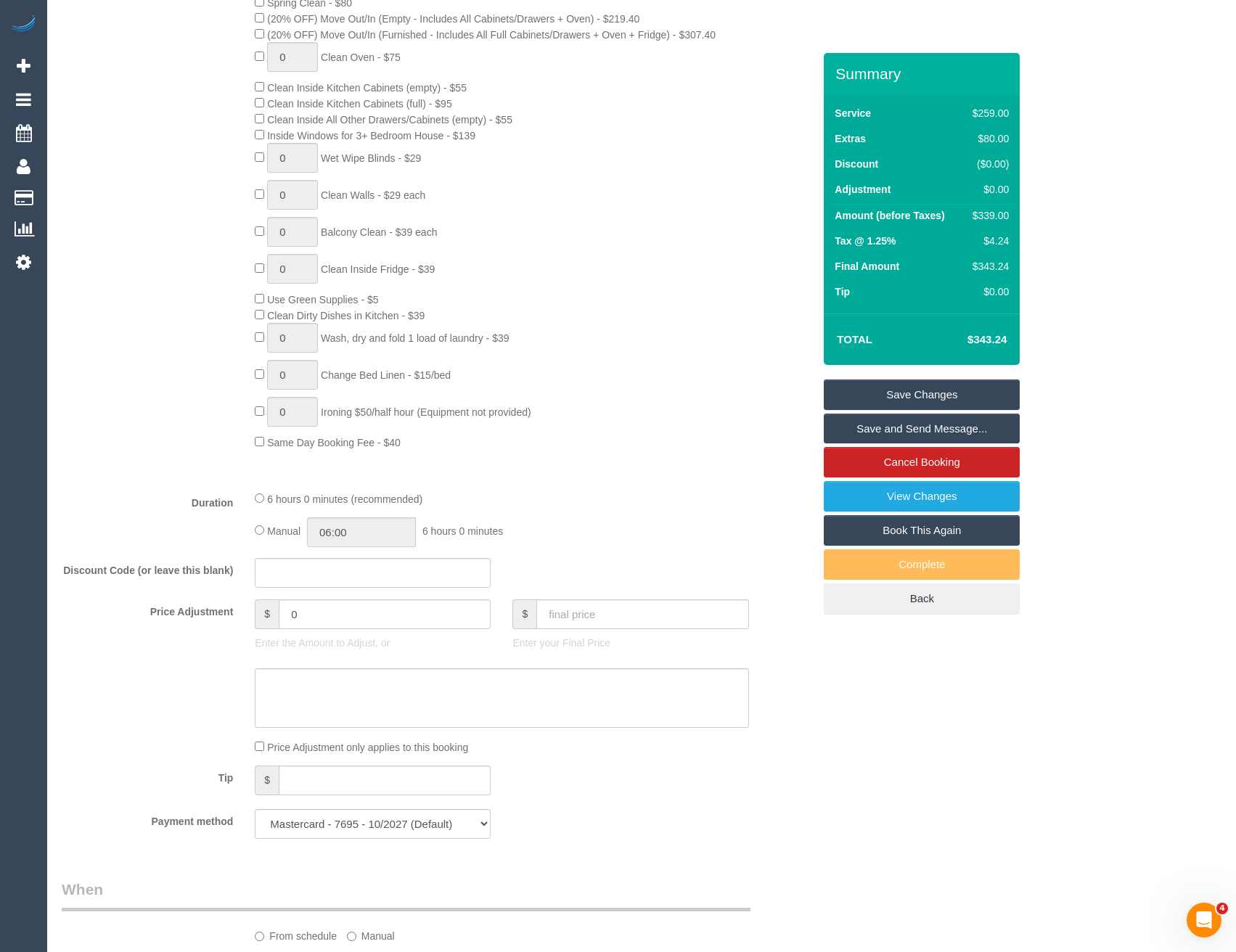
scroll to position [653, 0]
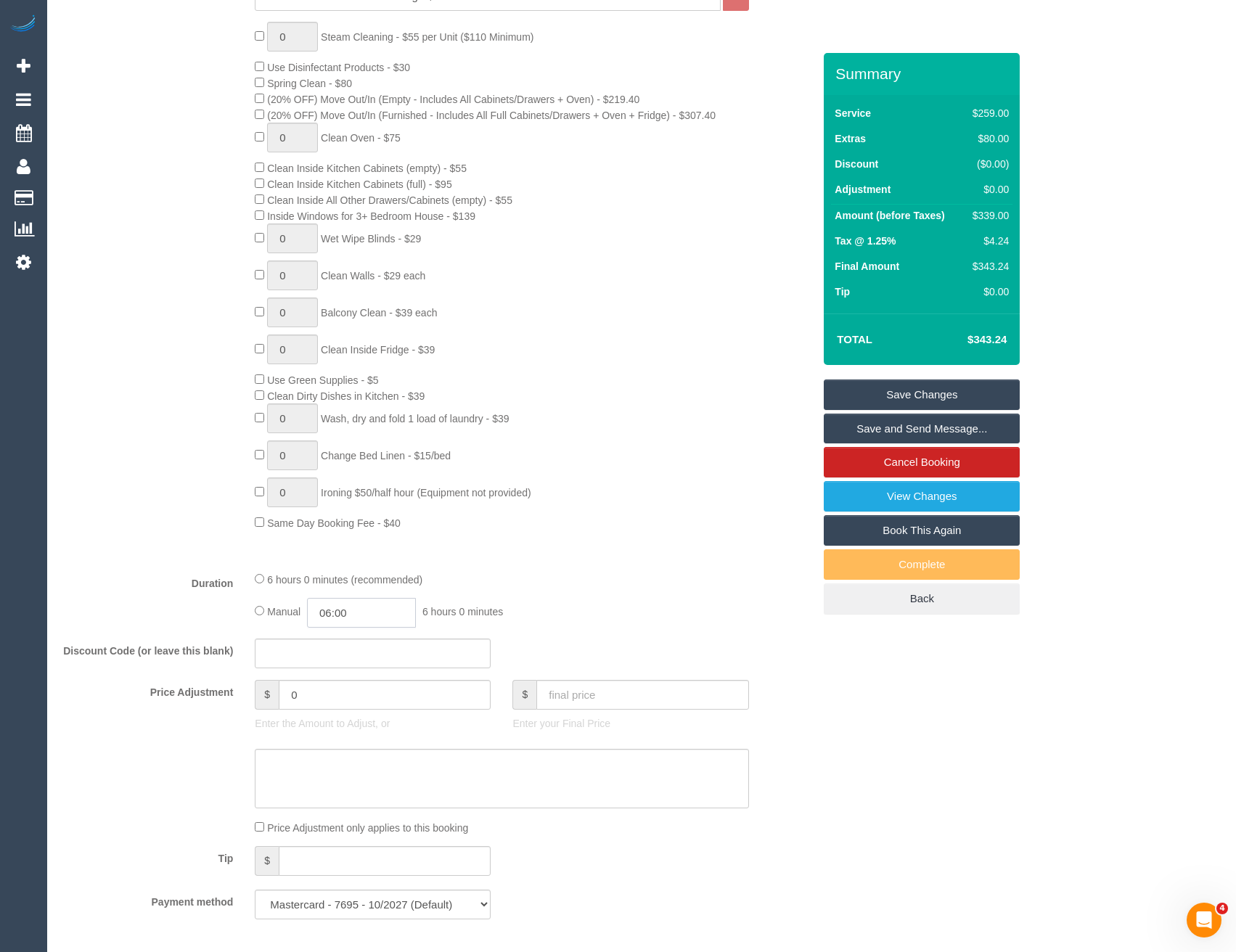
click at [366, 617] on input "06:00" at bounding box center [362, 613] width 108 height 30
click at [353, 721] on li "03:00" at bounding box center [345, 717] width 65 height 19
click at [363, 606] on input "03:00" at bounding box center [362, 613] width 108 height 30
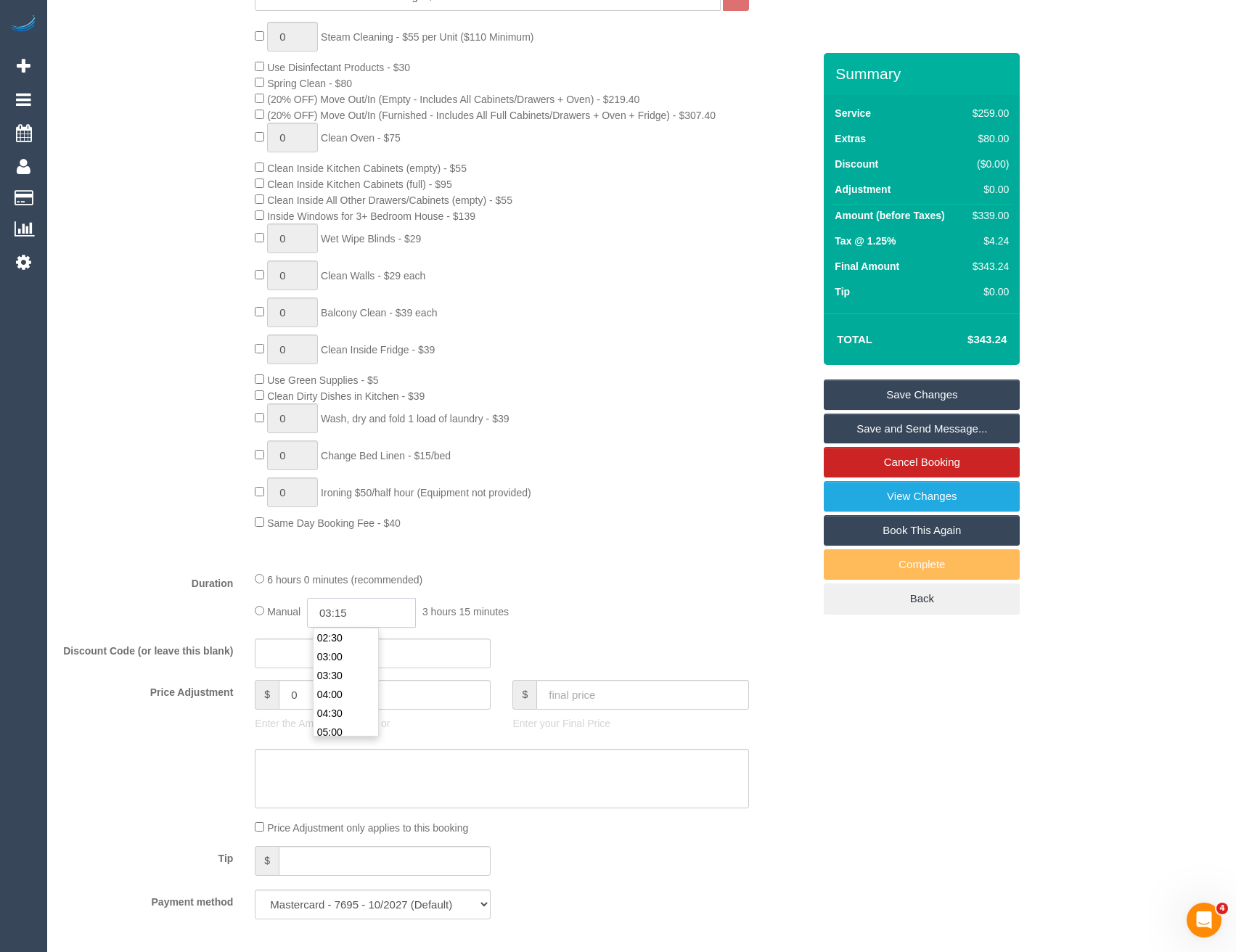
type input "03:15"
drag, startPoint x: 424, startPoint y: 565, endPoint x: 440, endPoint y: 561, distance: 16.5
click at [425, 565] on fieldset "What Frequency * One Time Cleaning Weekly - 10% Off - 10.00% (0% for the First …" at bounding box center [437, 412] width 751 height 1034
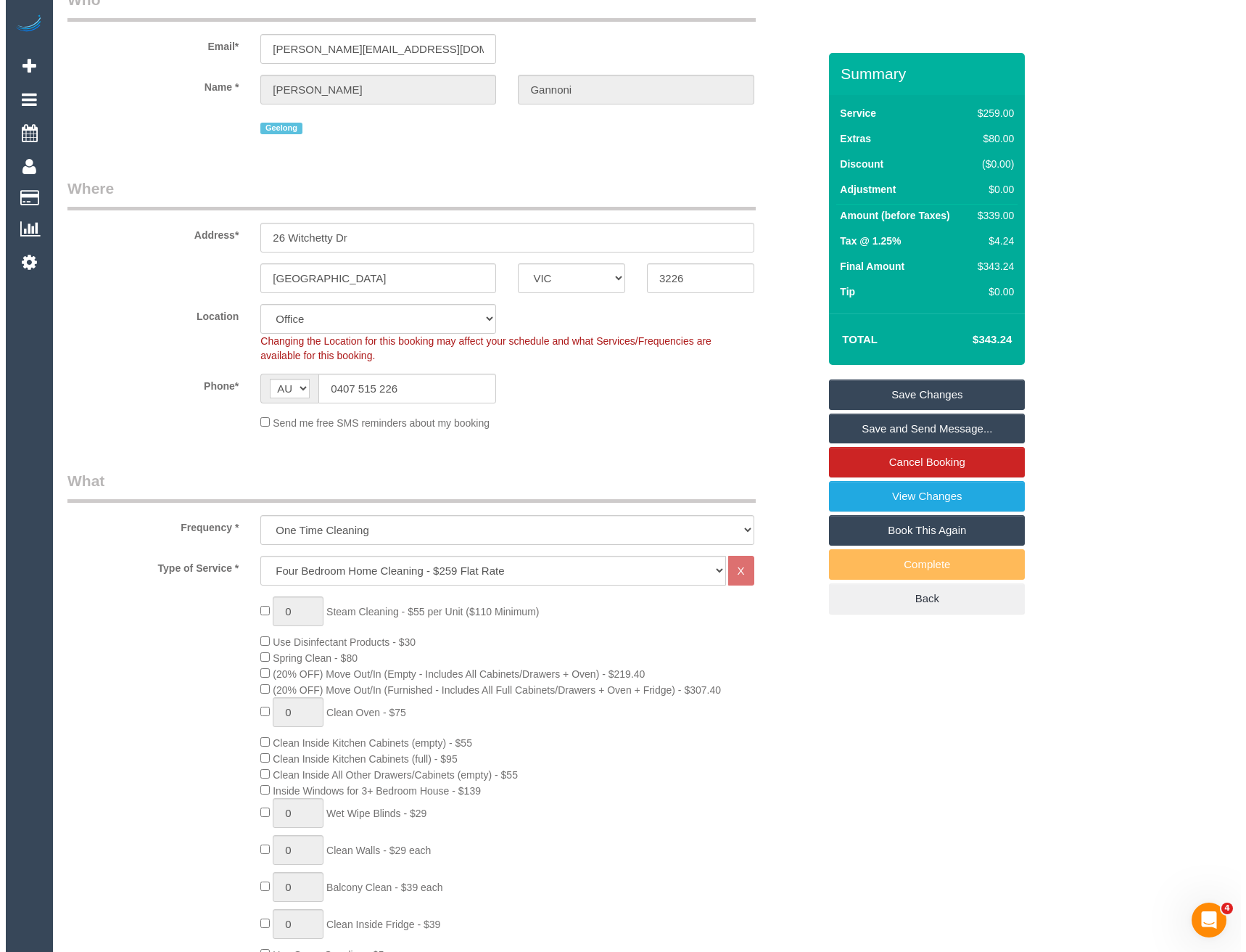
scroll to position [0, 0]
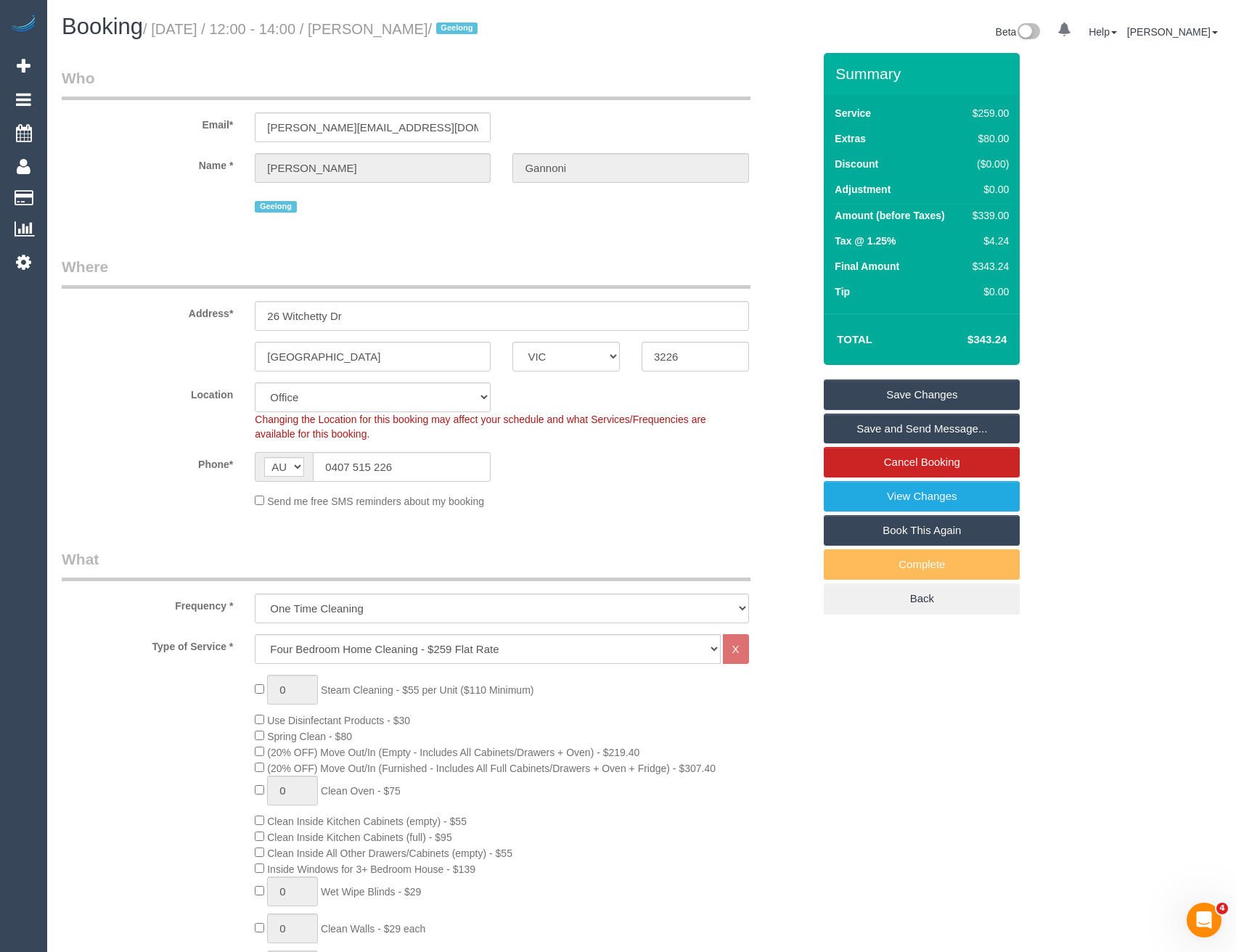
click at [869, 430] on link "Save and Send Message..." at bounding box center [921, 428] width 196 height 30
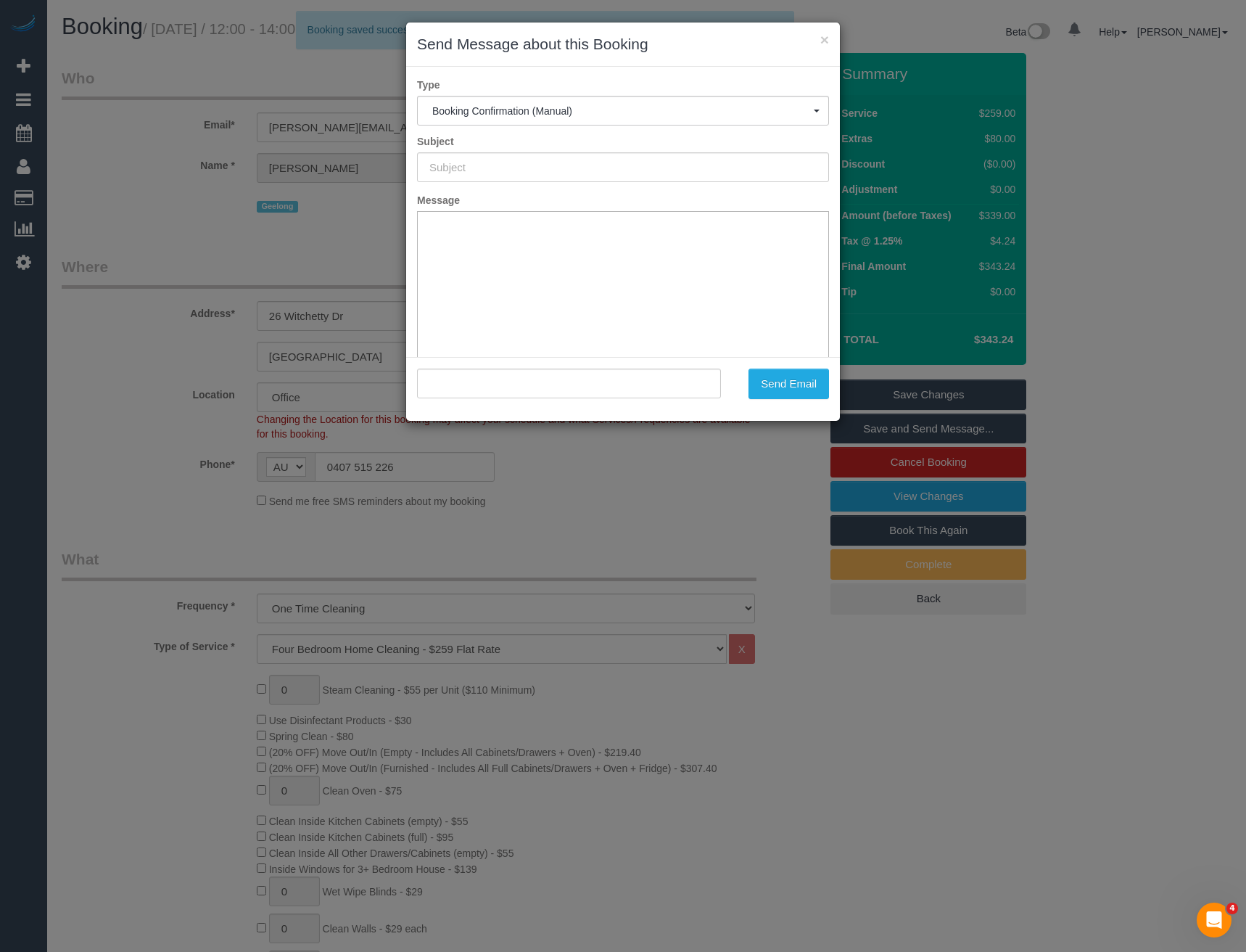
type input "Booking Confirmed"
type input ""Kate Gannoni" <katie_gannoni@hotmail.com>"
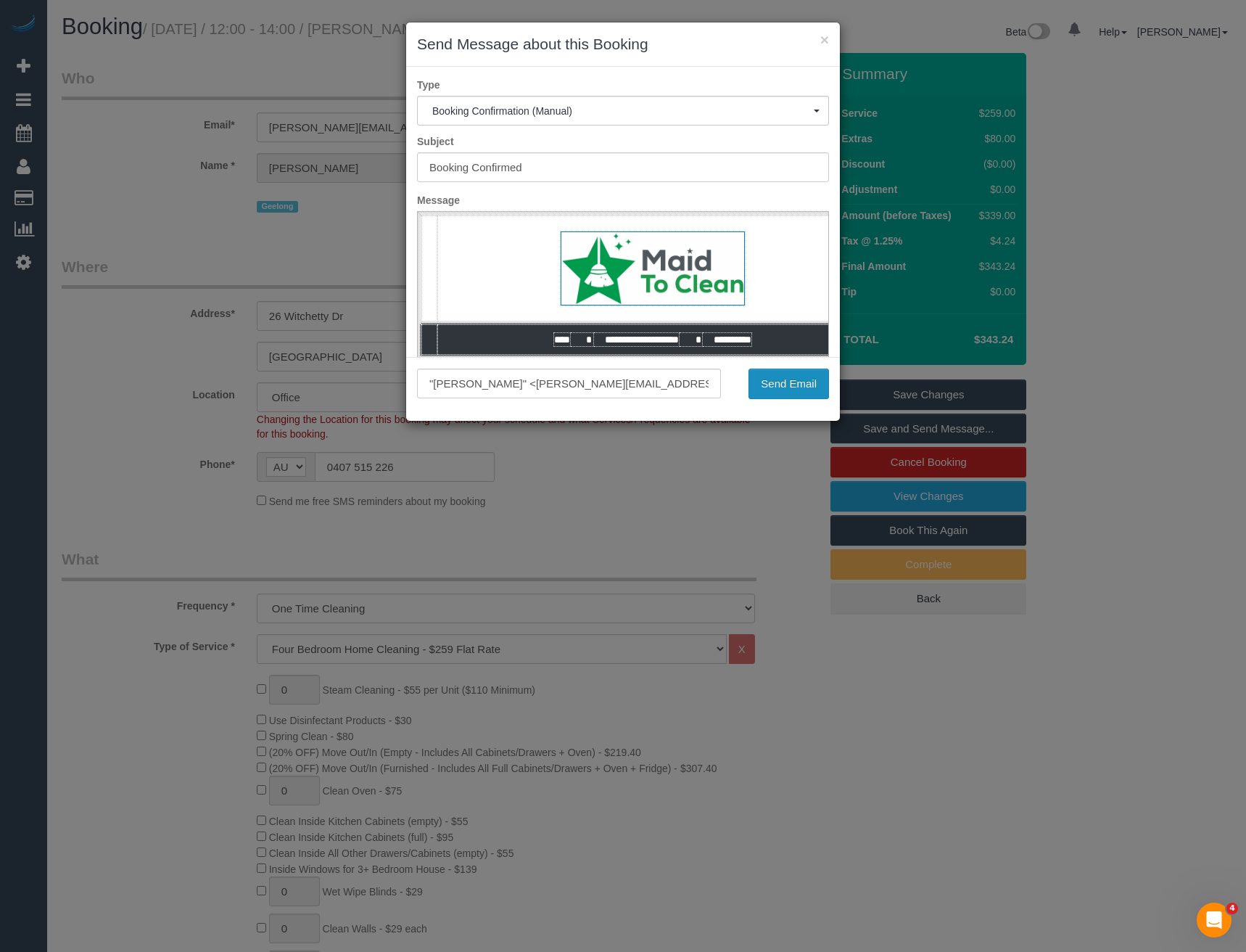
click at [782, 380] on button "Send Email" at bounding box center [789, 384] width 80 height 30
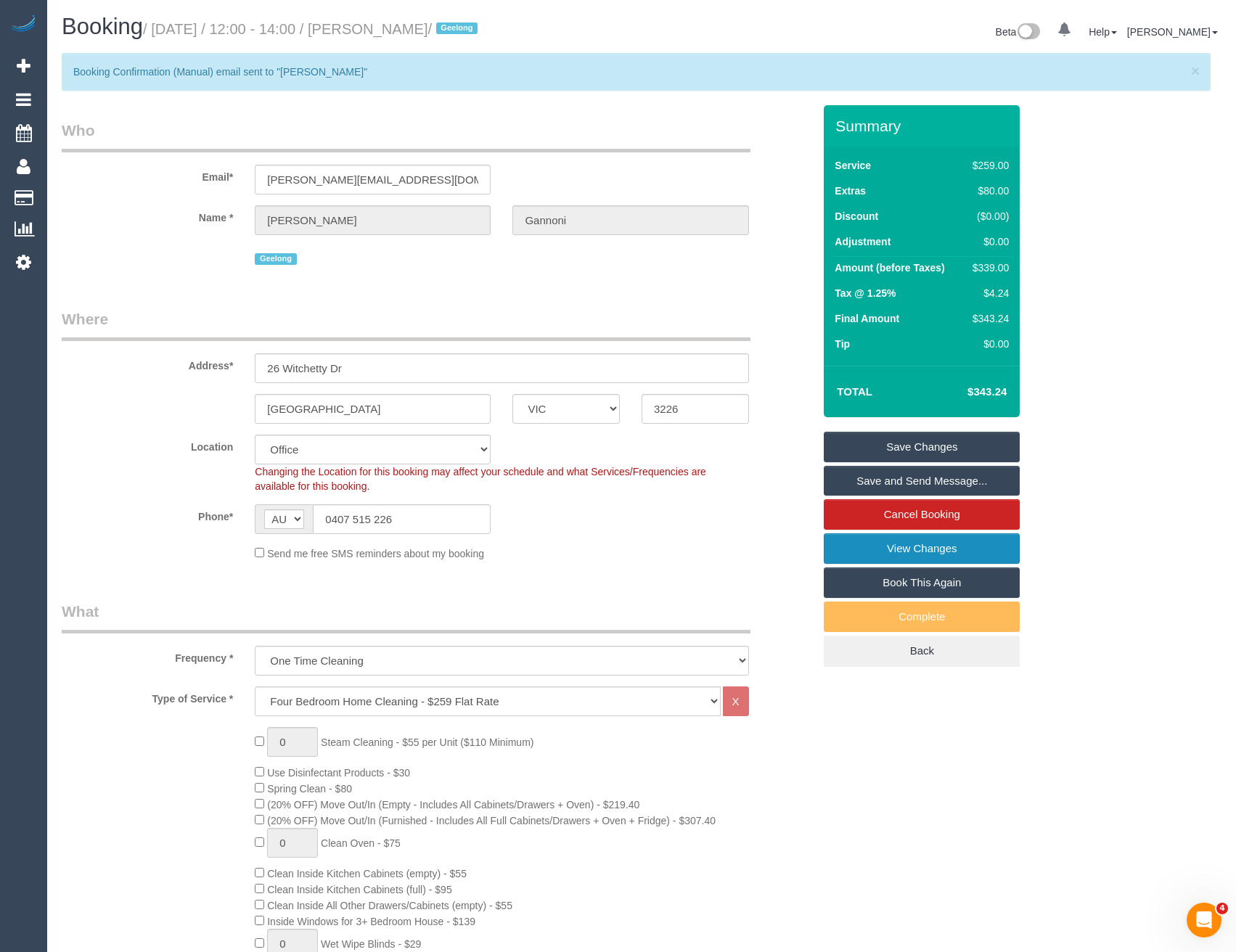
click at [915, 546] on link "View Changes" at bounding box center [921, 548] width 196 height 30
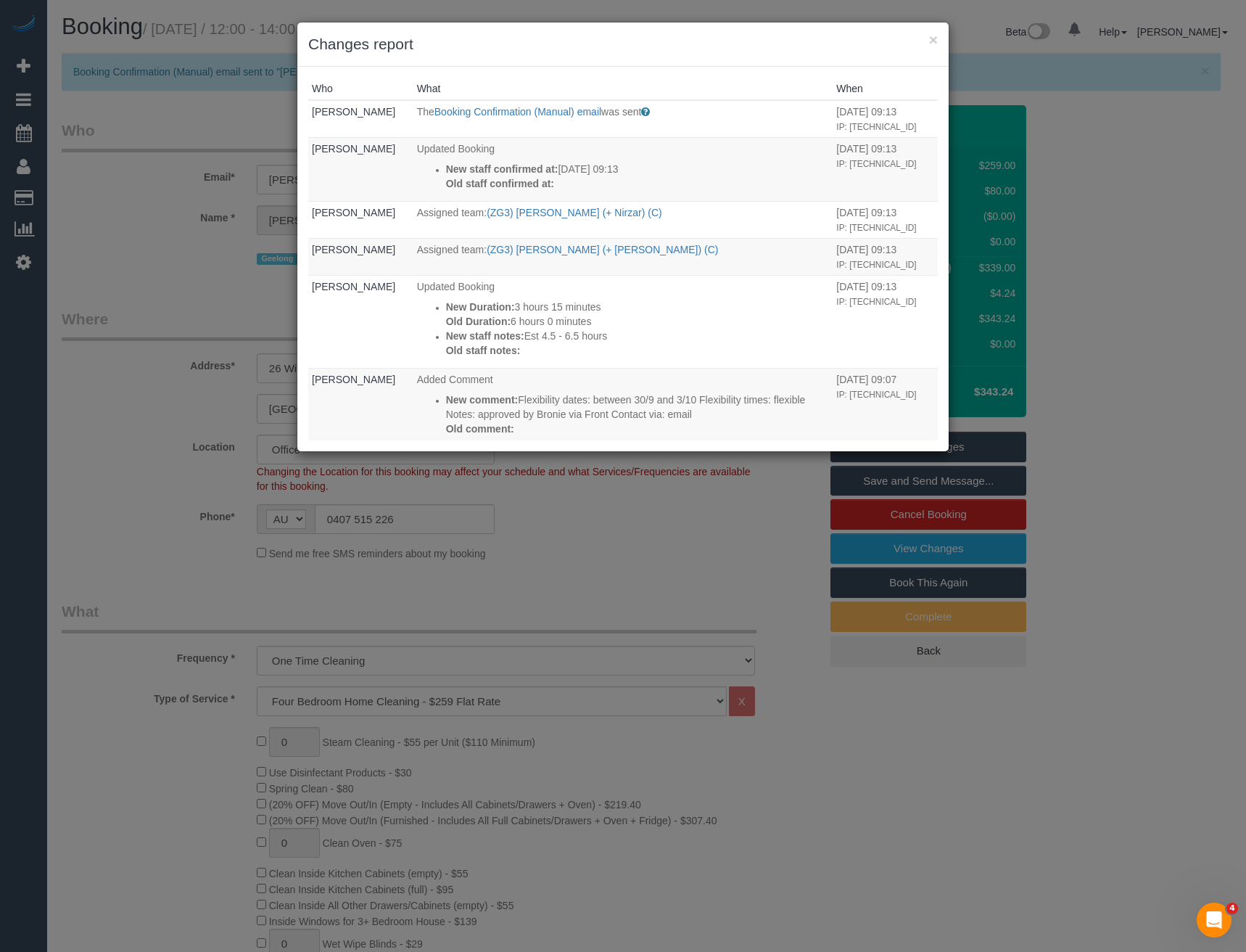
click at [710, 513] on div "× Changes report Who What When Bronie Bryant The Booking Confirmation (Manual) …" at bounding box center [623, 476] width 1246 height 952
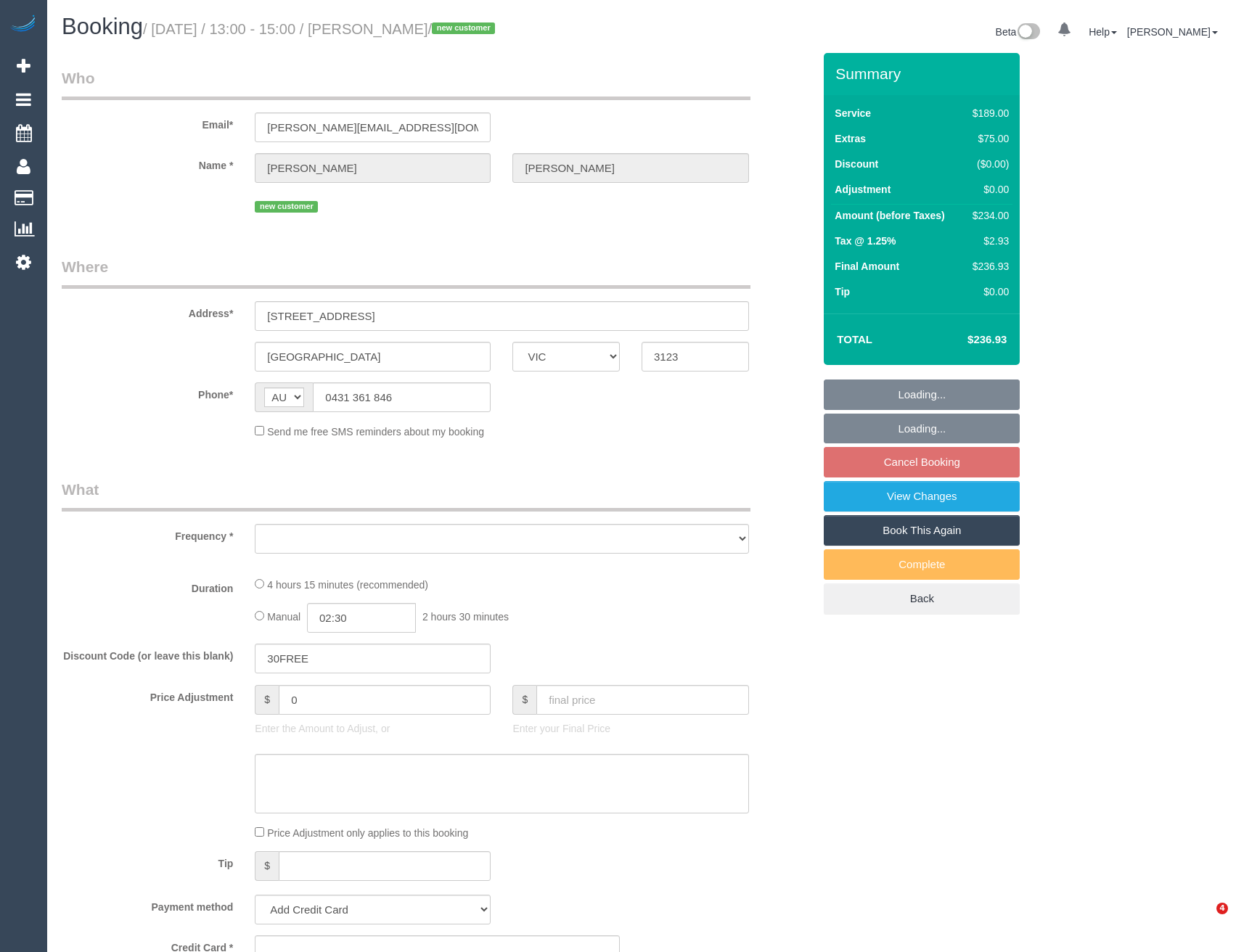
select select "VIC"
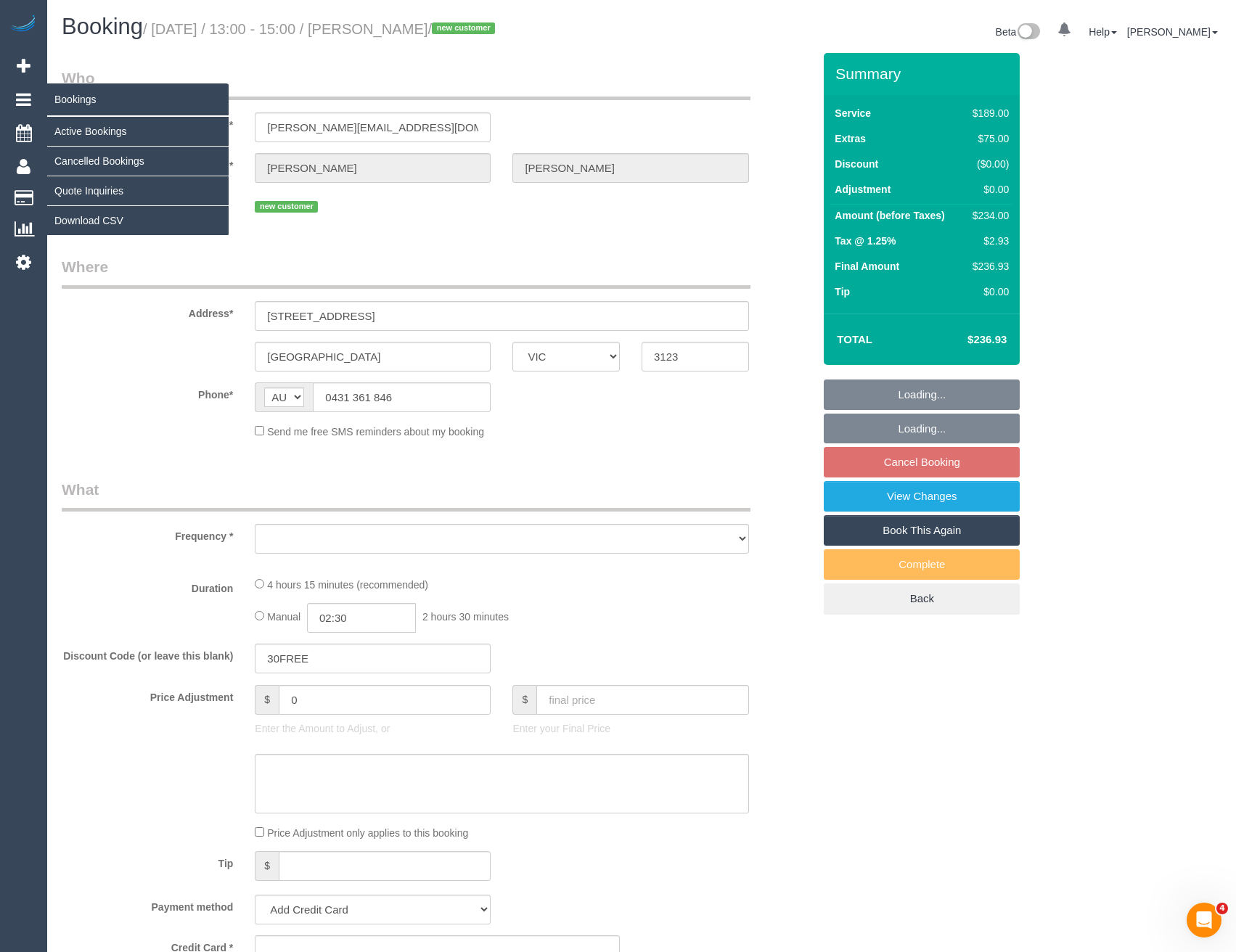
select select "object:562"
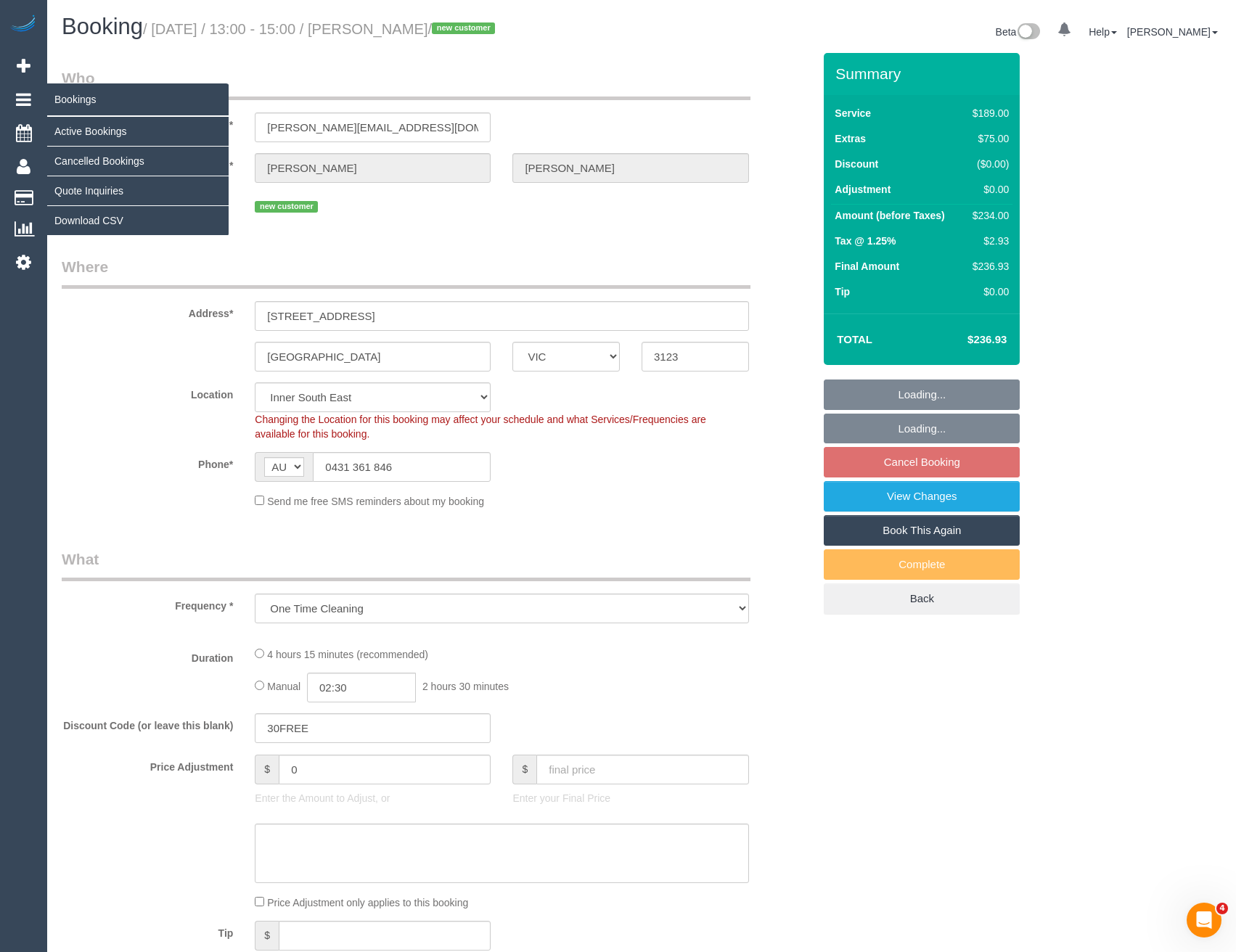
select select "string:stripe-pm_1SA7Nm2GScqysDRVWBpCBi25"
click at [81, 124] on link "Active Bookings" at bounding box center [137, 131] width 182 height 29
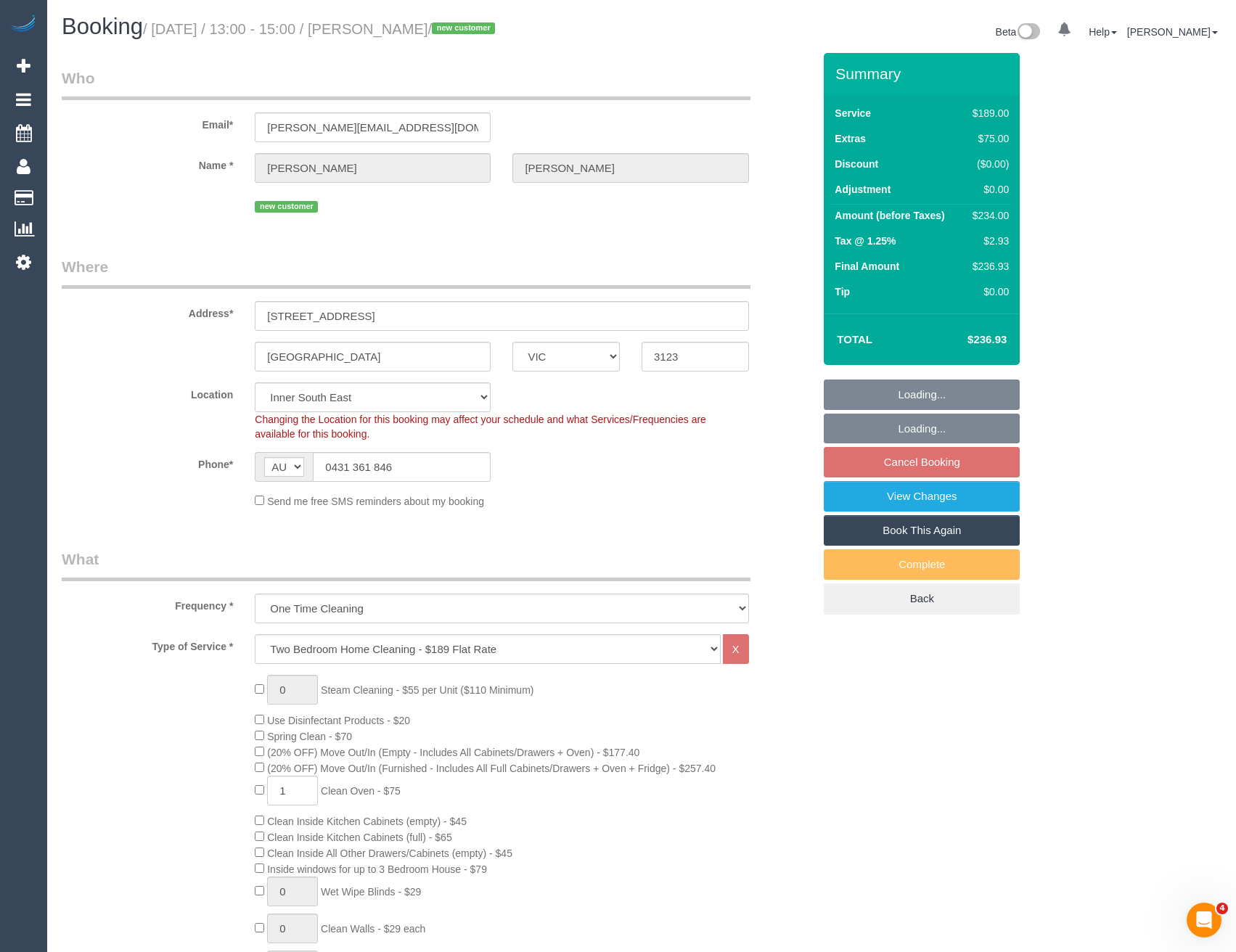
select select "object:679"
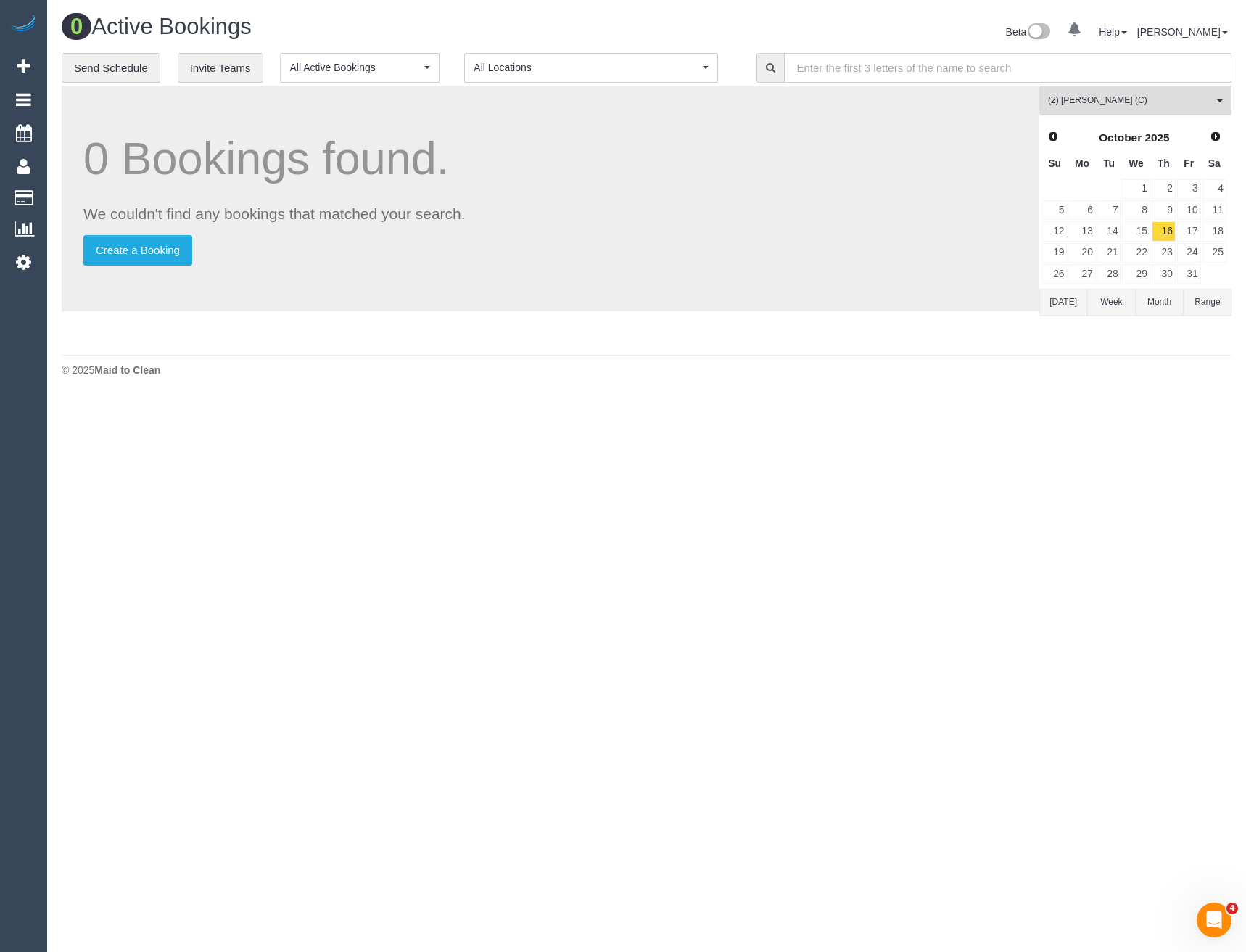
click at [1123, 101] on span "(2) [PERSON_NAME] (C)" at bounding box center [1130, 100] width 165 height 12
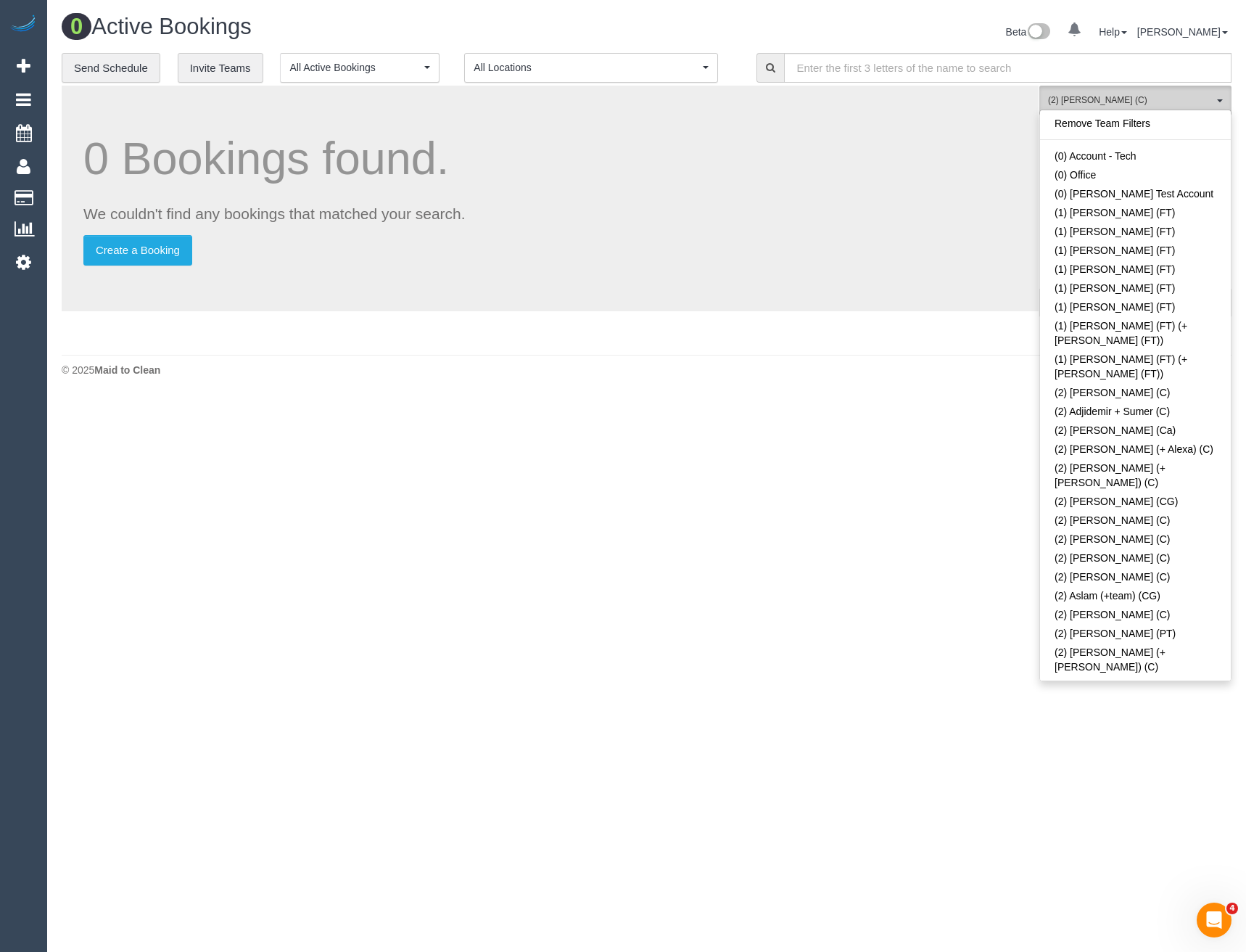
scroll to position [421, 0]
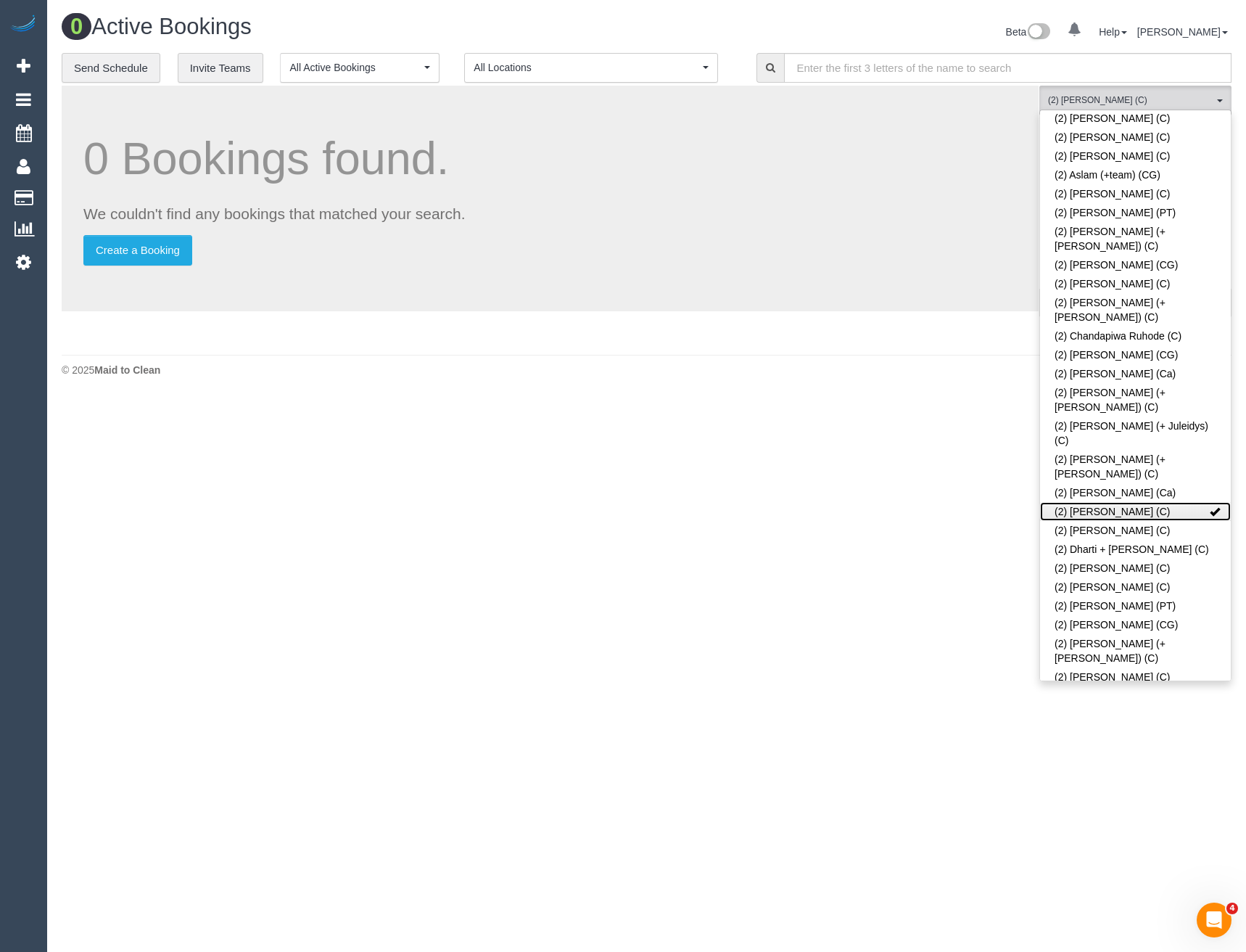
click at [1120, 502] on link "(2) [PERSON_NAME] (C)" at bounding box center [1135, 511] width 191 height 19
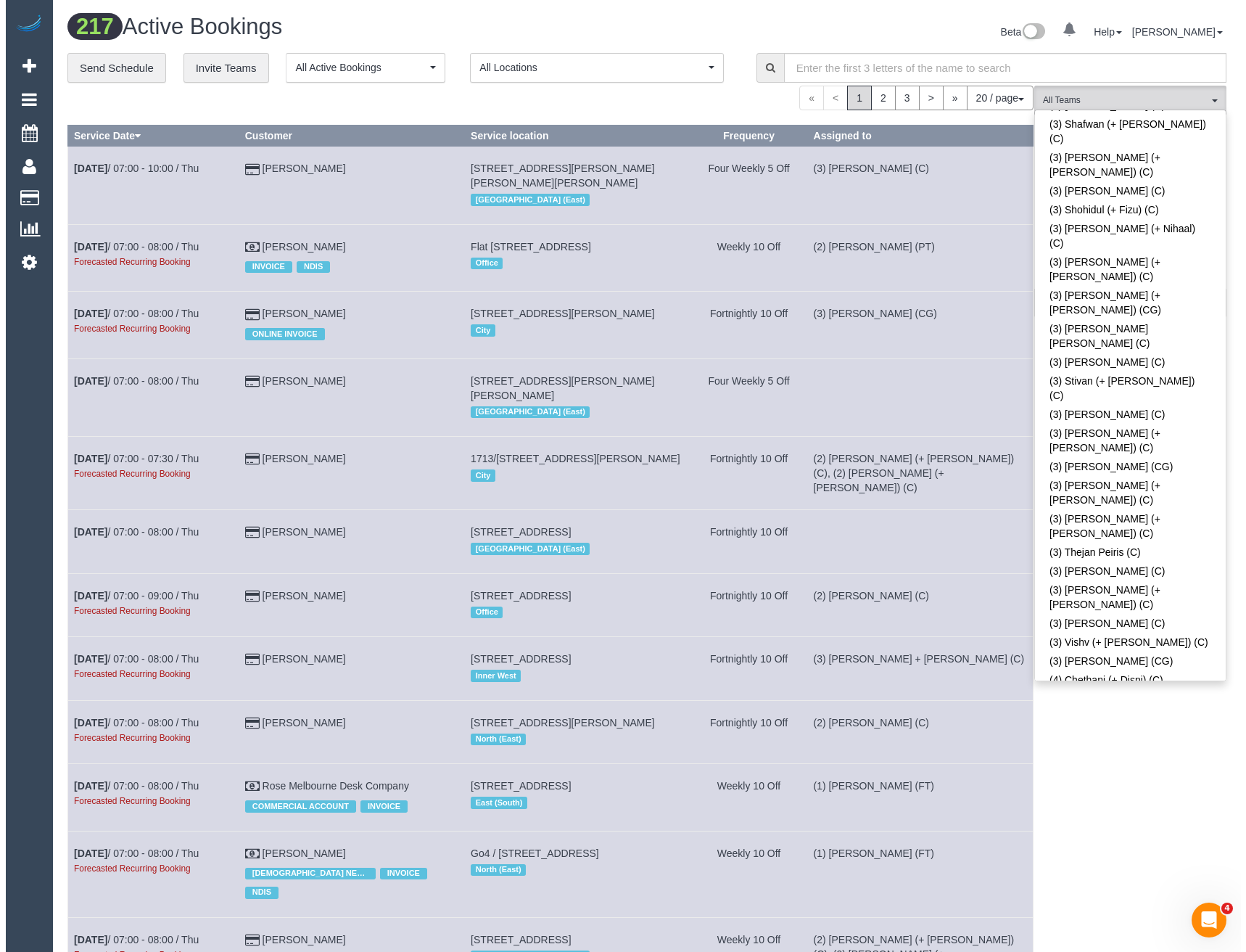
scroll to position [4120, 0]
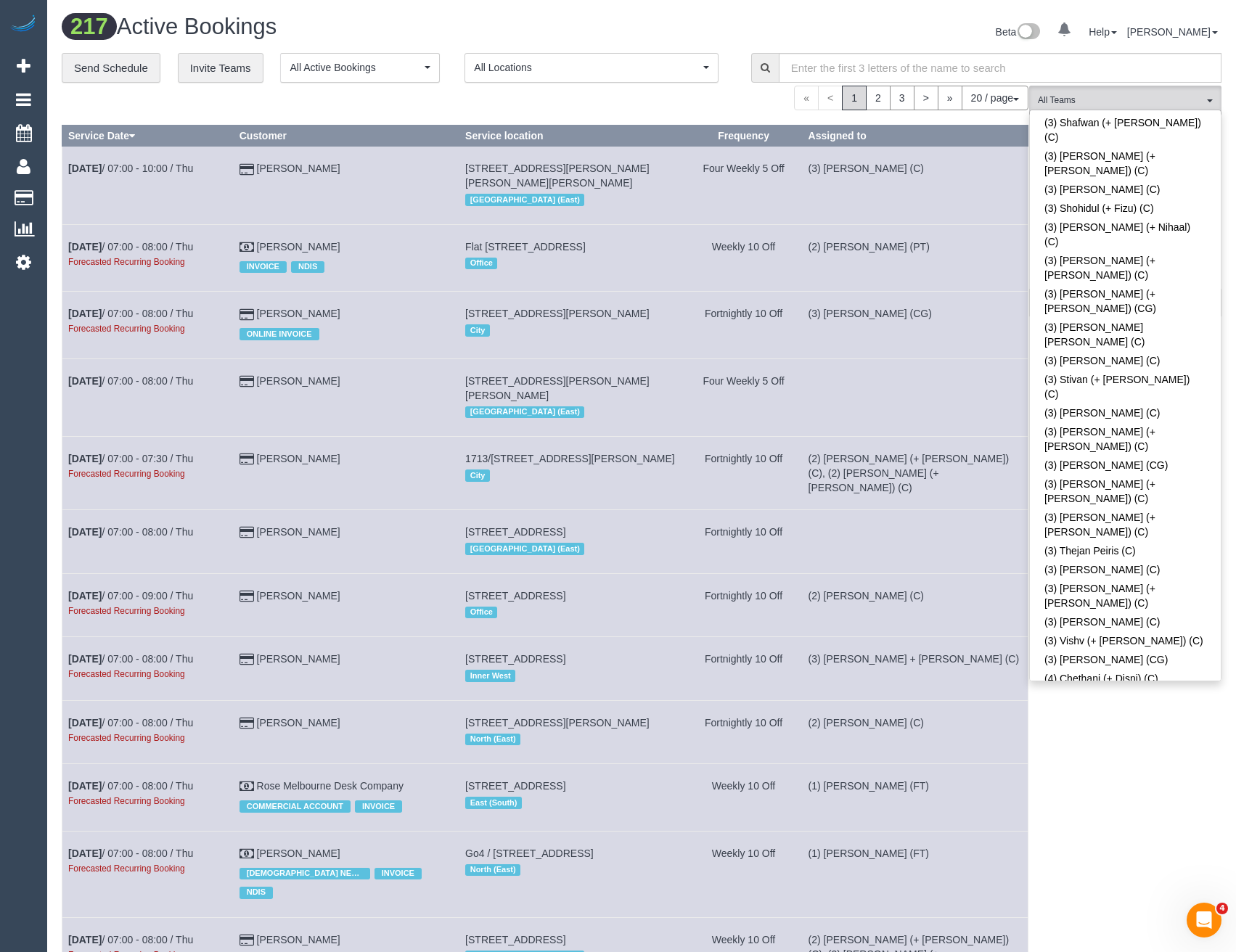
click at [1115, 732] on div "(M3) [PERSON_NAME] (CG) All Teams Remove Team Filters (0) Account - Tech (0) Of…" at bounding box center [1125, 842] width 192 height 1513
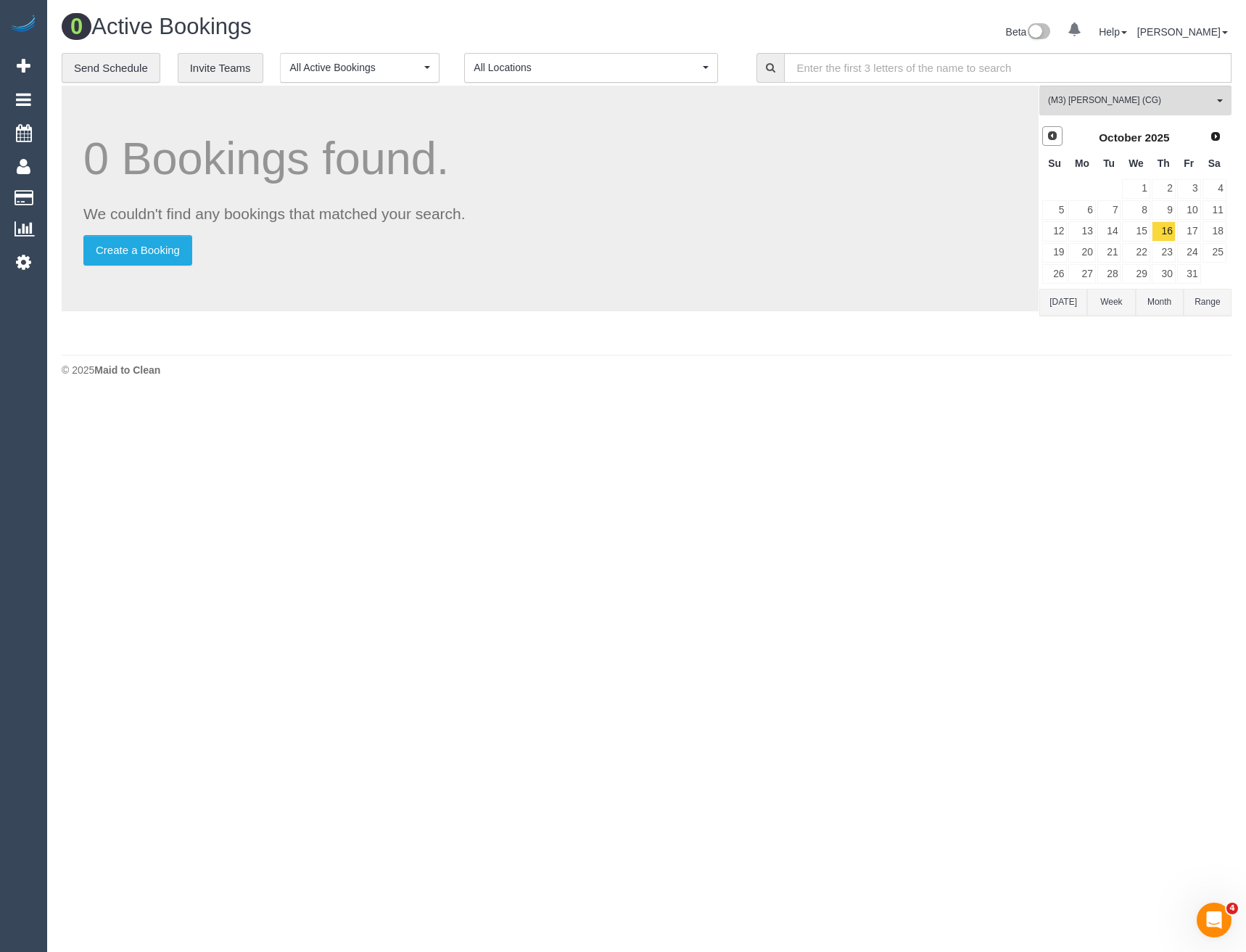
click at [1057, 135] on span "Prev" at bounding box center [1052, 136] width 11 height 11
click at [1113, 255] on link "23" at bounding box center [1109, 253] width 24 height 20
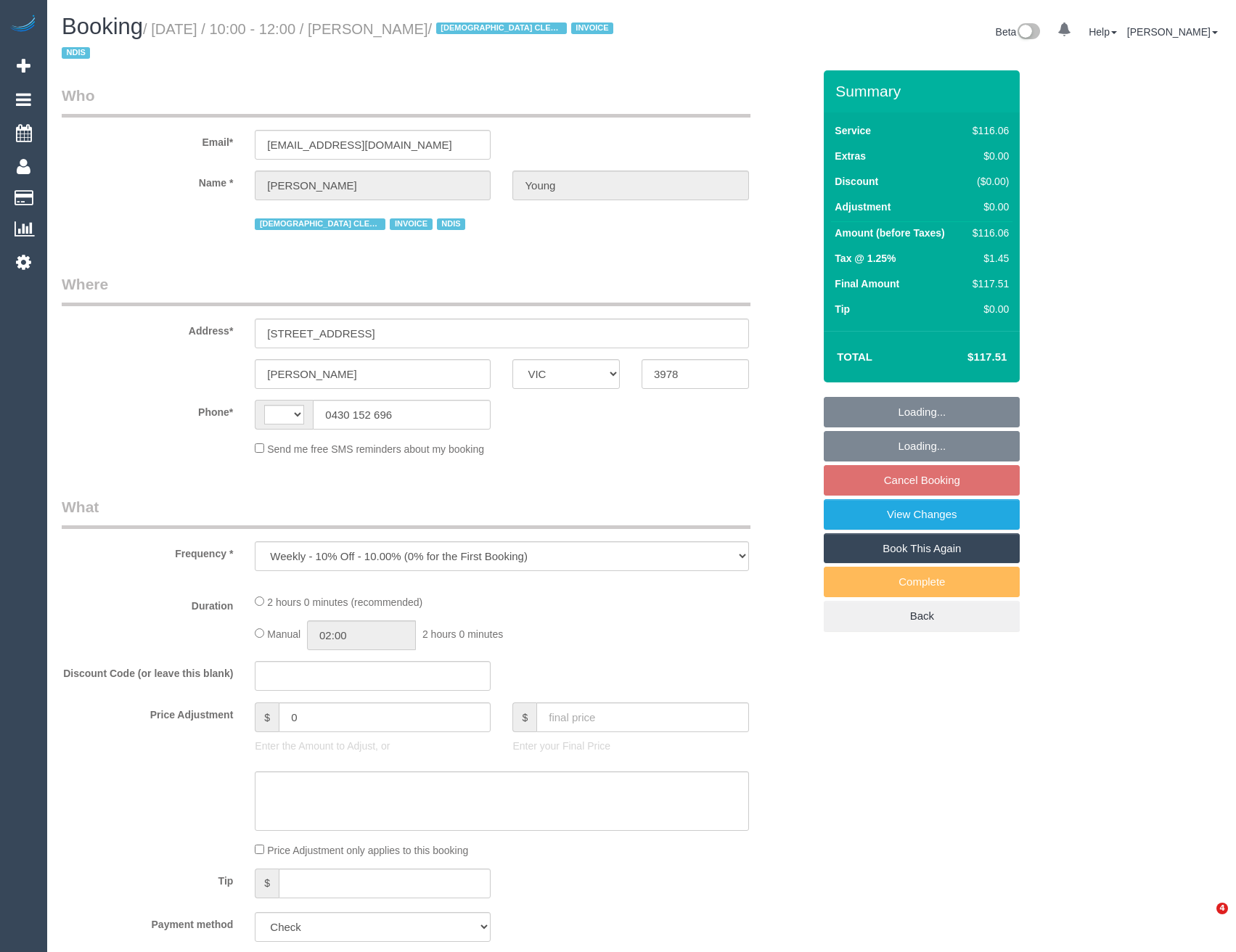
select select "VIC"
select select "number:28"
select select "number:14"
select select "number:19"
select select "number:25"
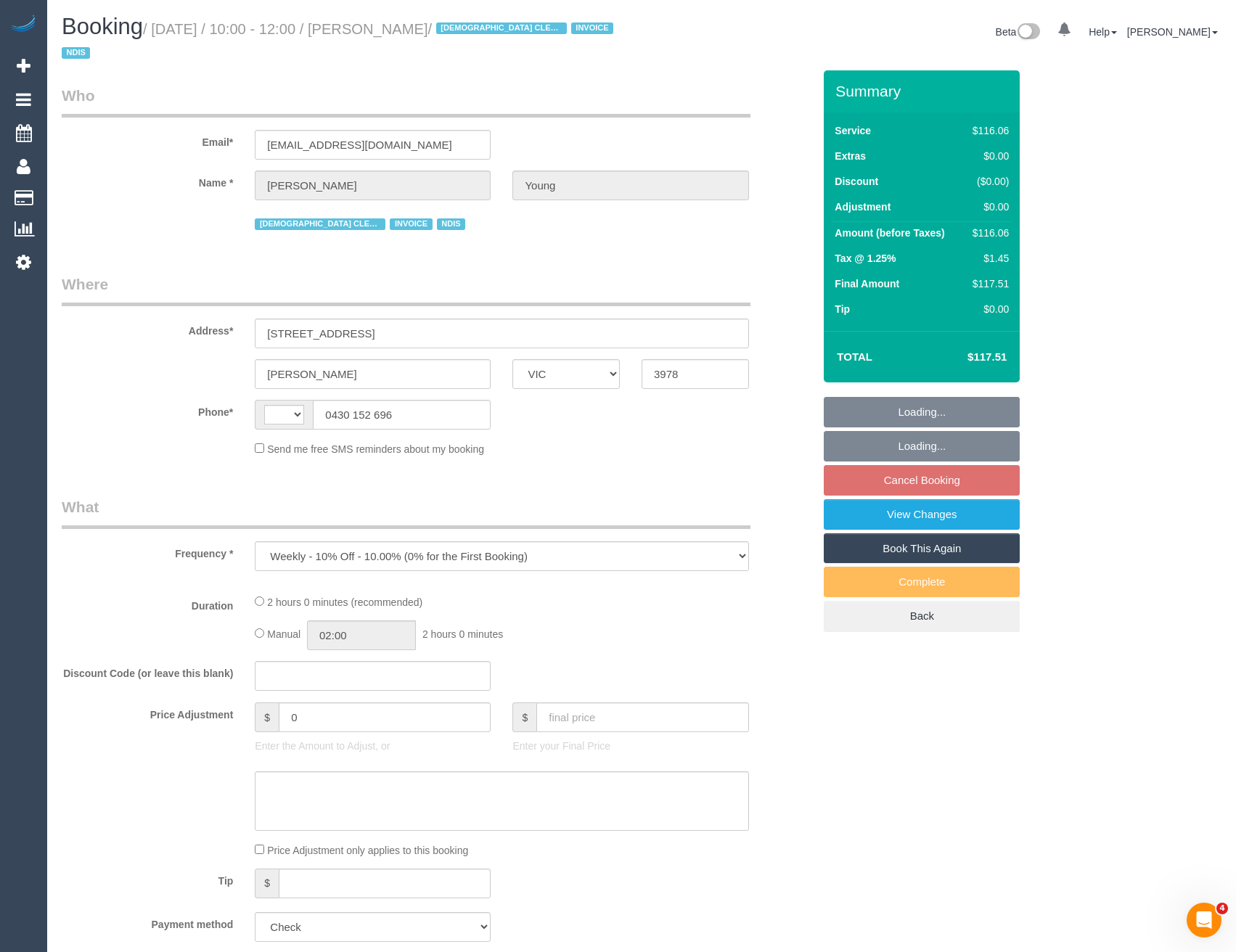
select select "number:35"
select select "number:12"
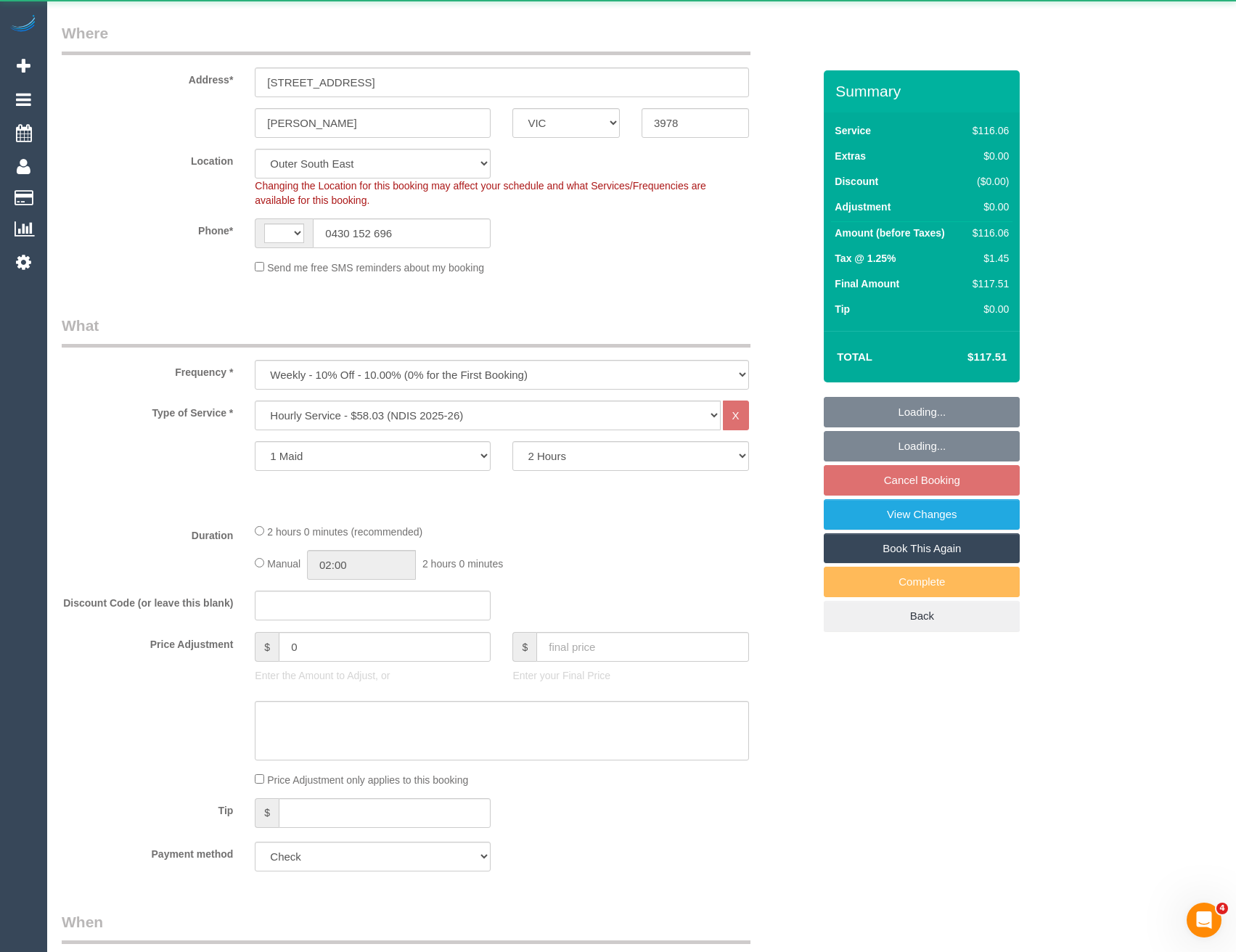
select select "object:756"
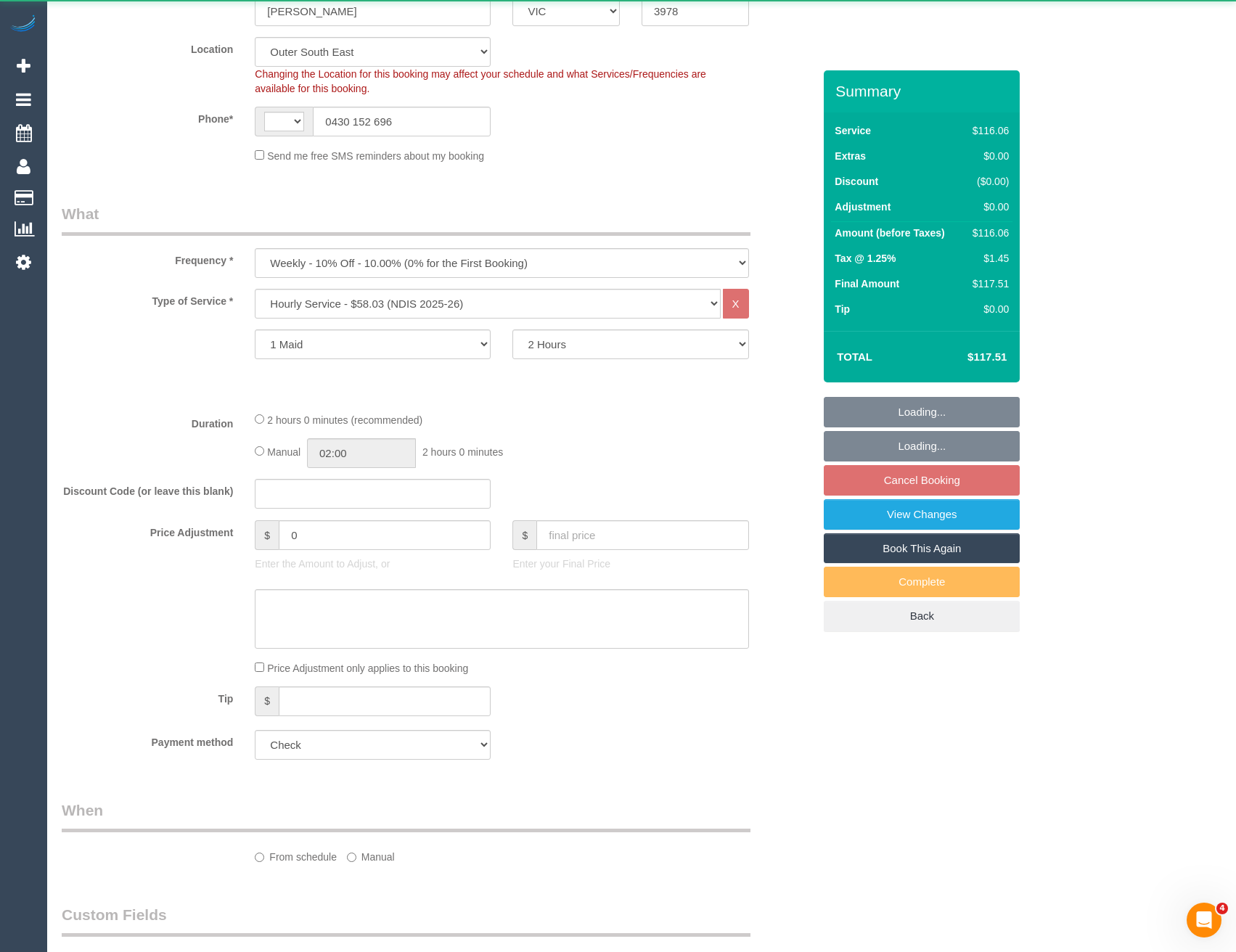
select select "string:AU"
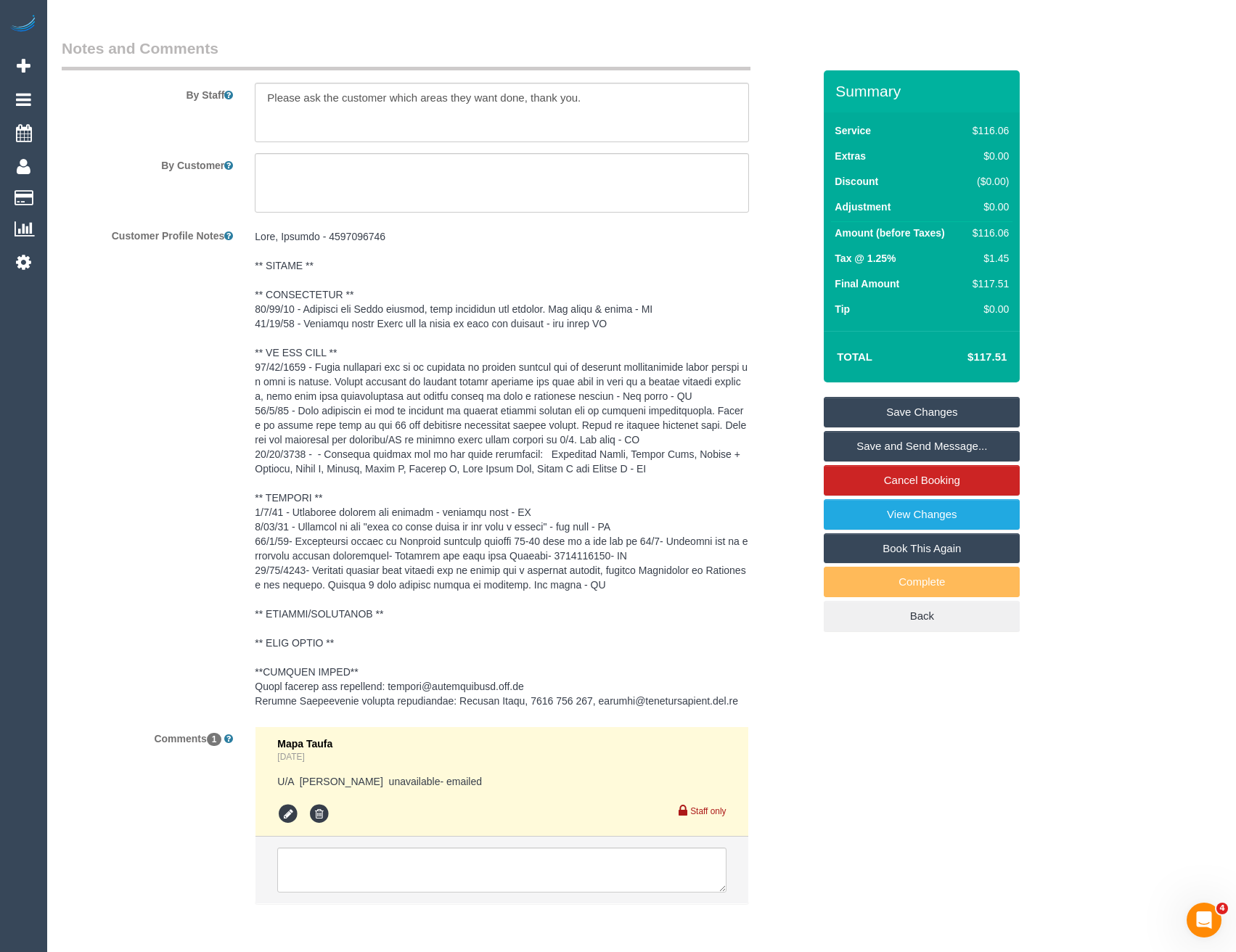
scroll to position [2064, 0]
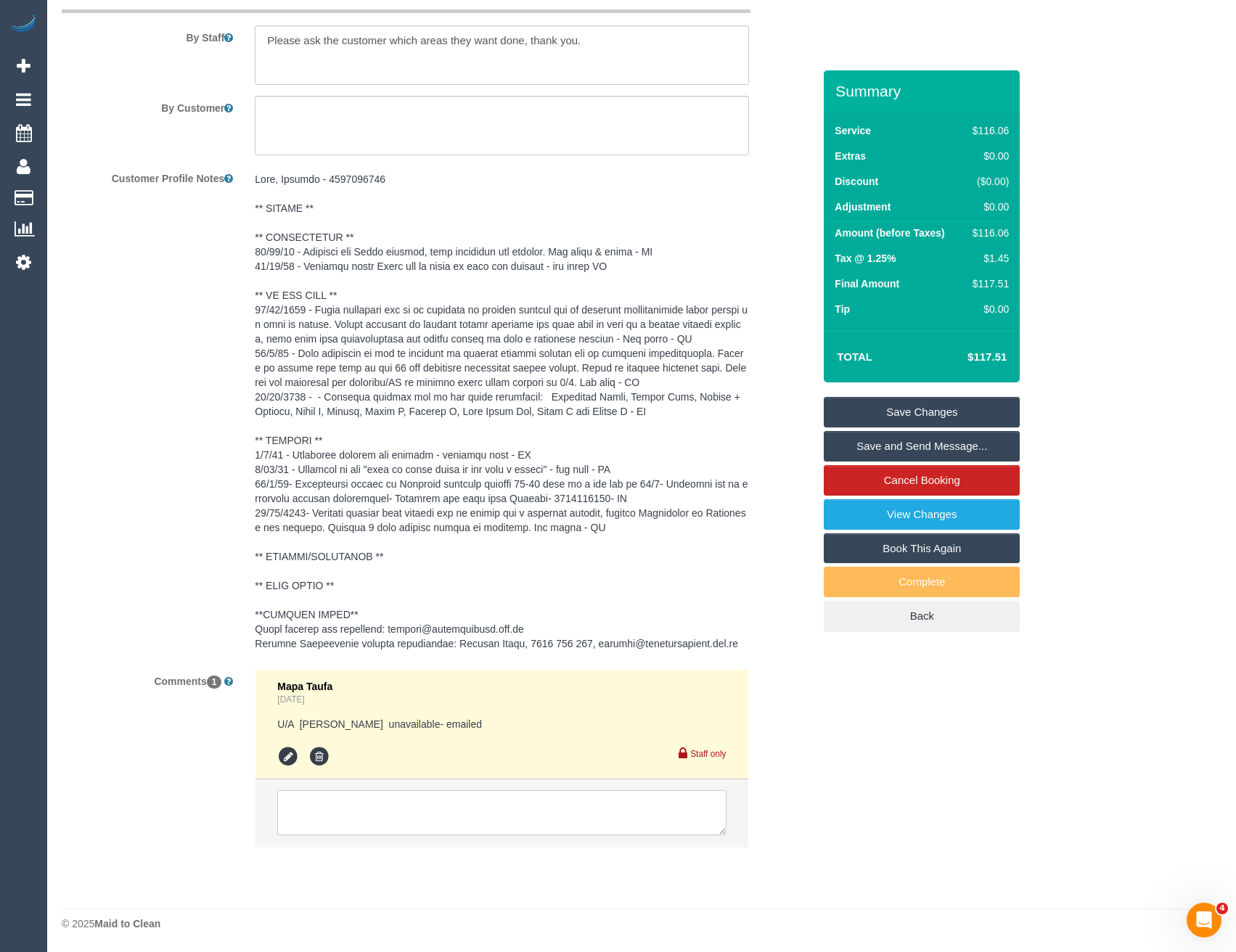
click at [332, 803] on textarea at bounding box center [501, 812] width 449 height 45
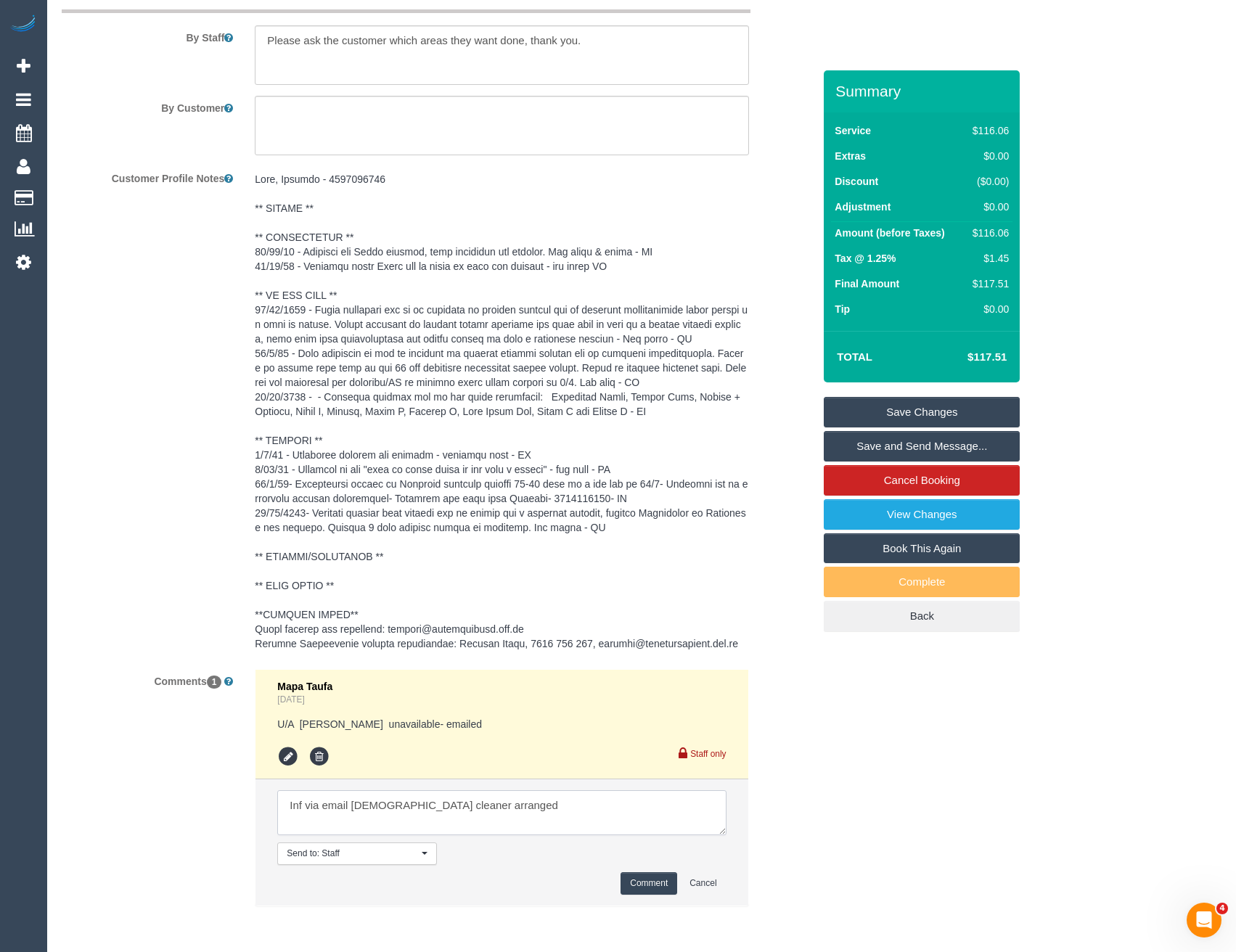
type textarea "Inf via email male cleaner arranged"
click at [630, 882] on button "Comment" at bounding box center [648, 882] width 57 height 22
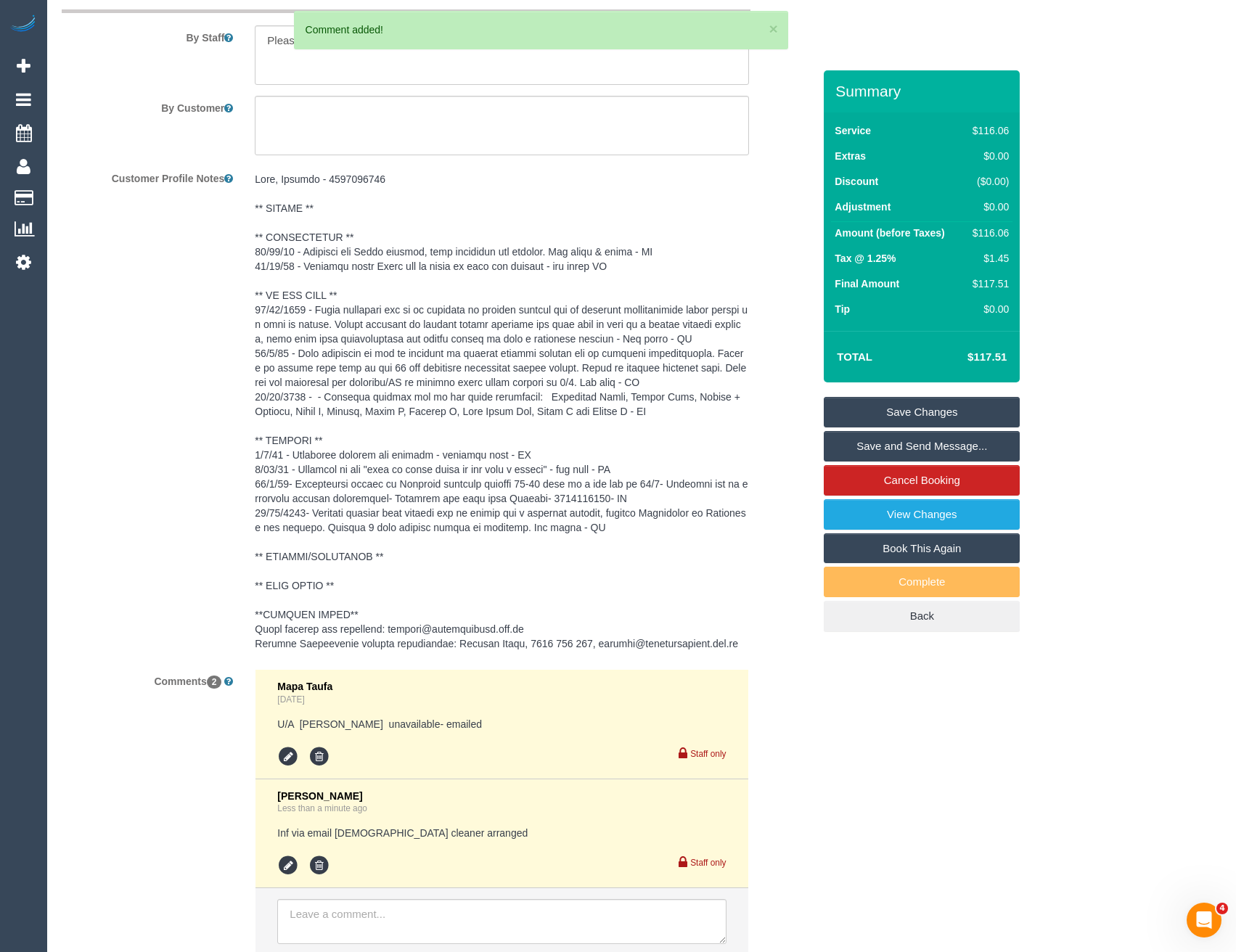
click at [357, 235] on pre at bounding box center [501, 411] width 493 height 479
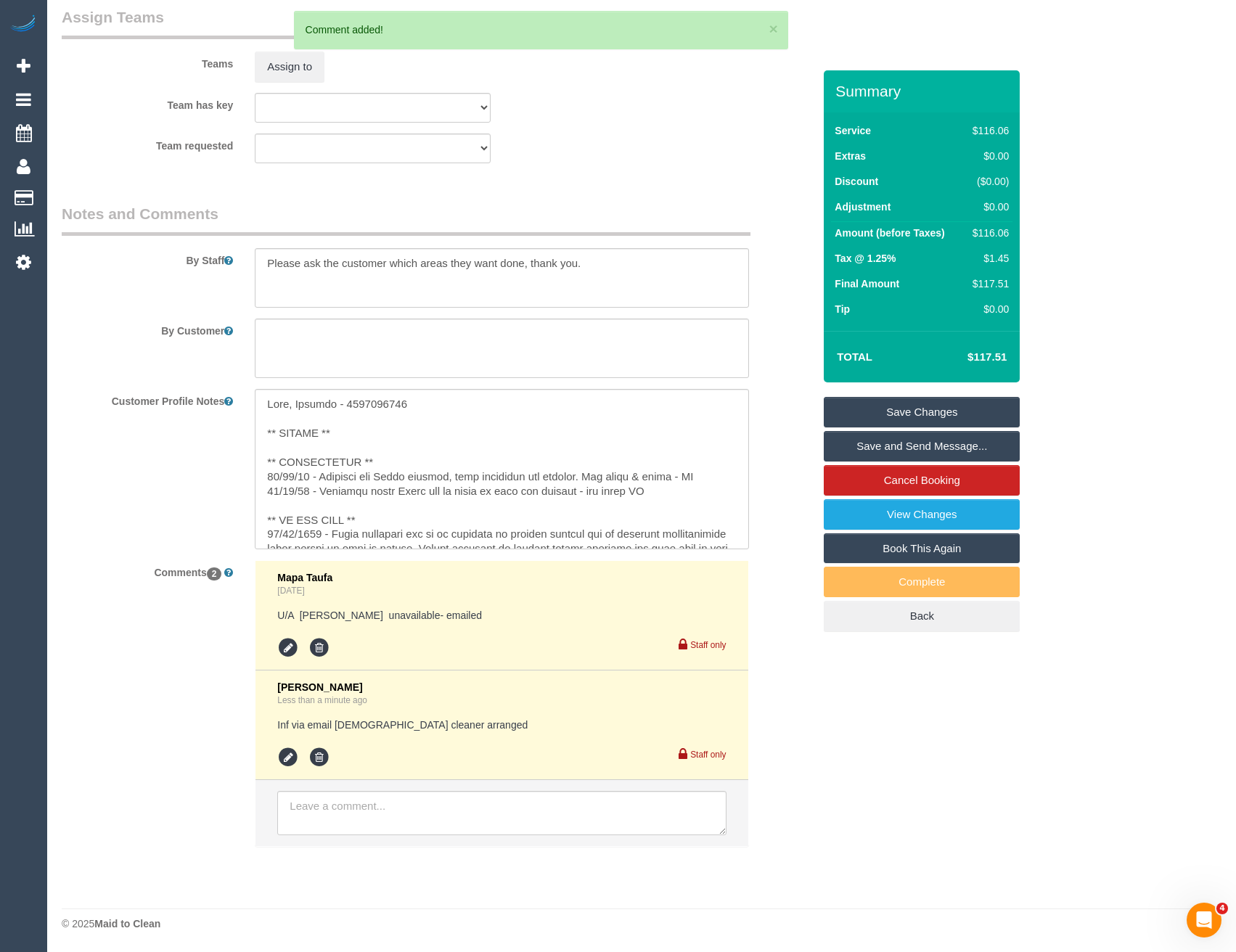
scroll to position [1842, 0]
click at [385, 458] on textarea at bounding box center [501, 468] width 493 height 160
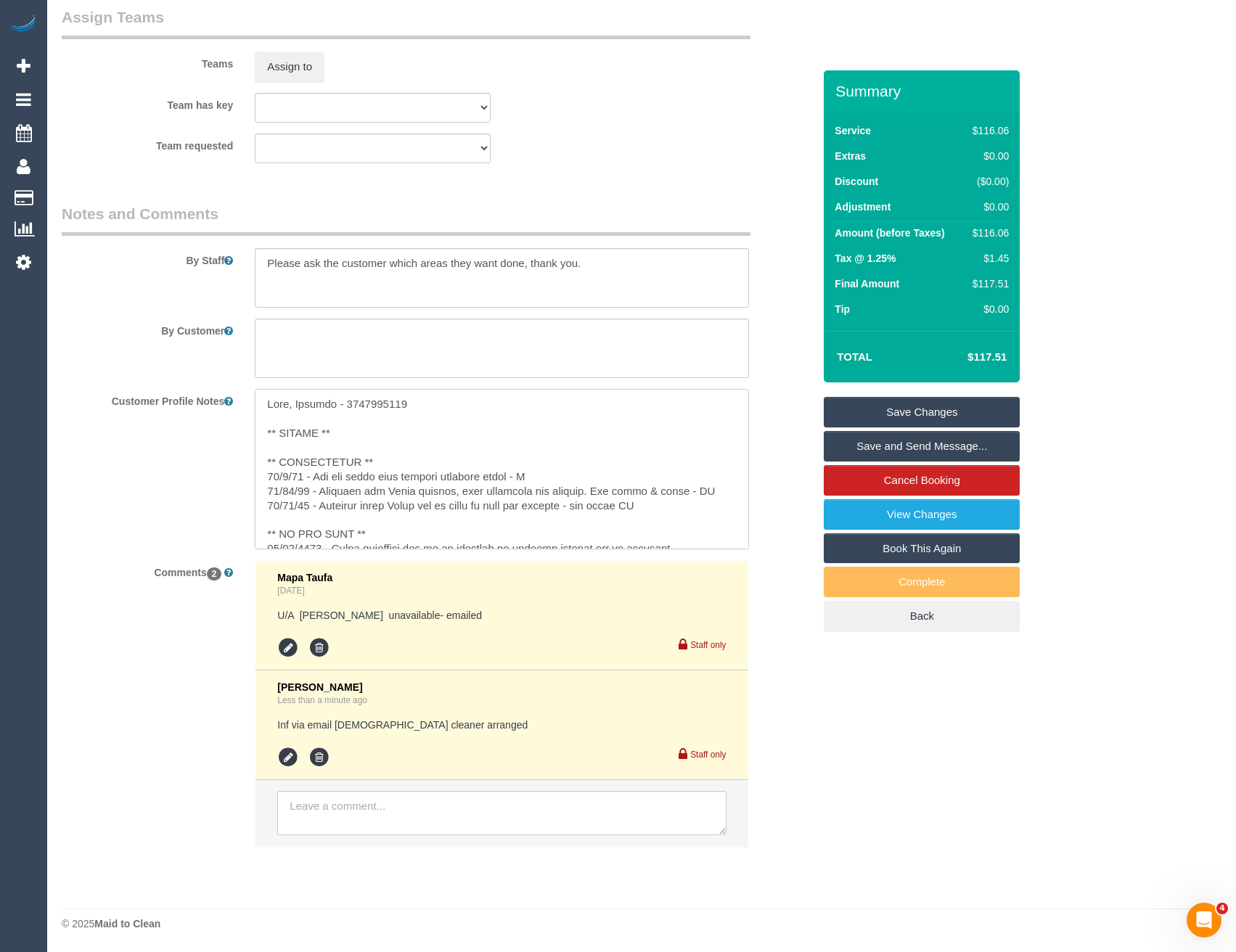
type textarea "Wife, Jessica - 0422024986 ** ACCESS ** ** PREFERENCES ** 23/9/25 - Inf via ema…"
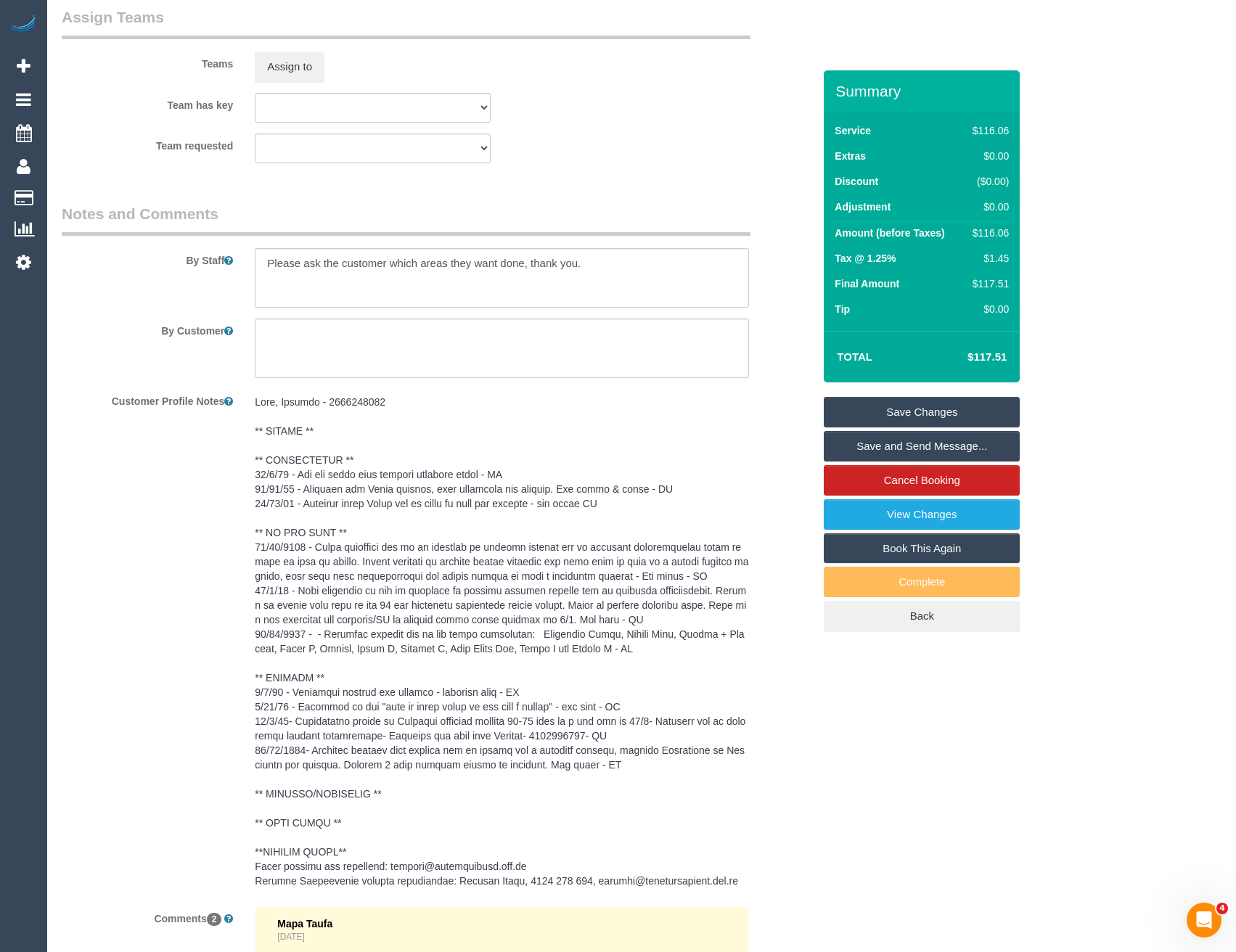
click at [201, 481] on div "Customer Profile Notes" at bounding box center [437, 642] width 772 height 506
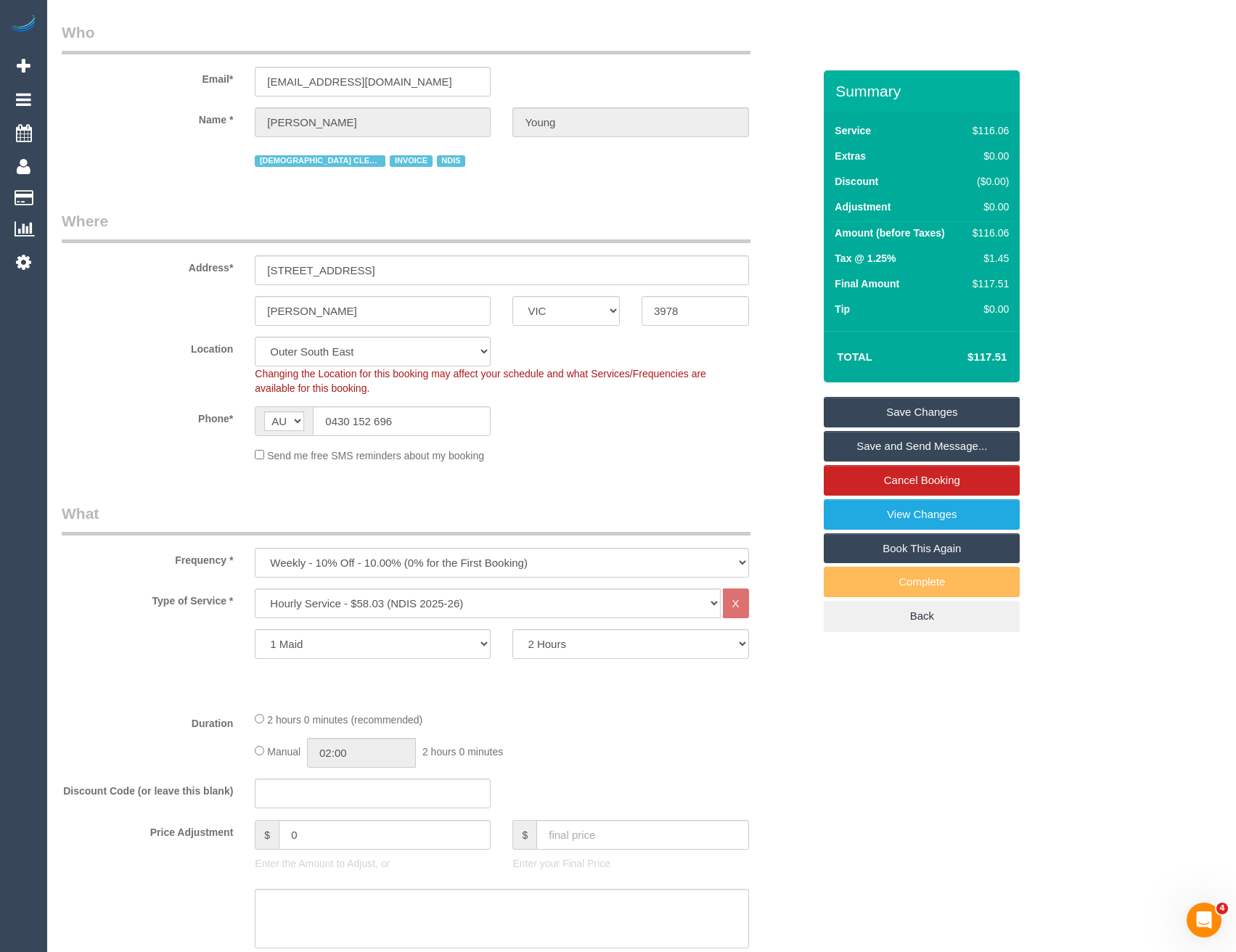
scroll to position [0, 0]
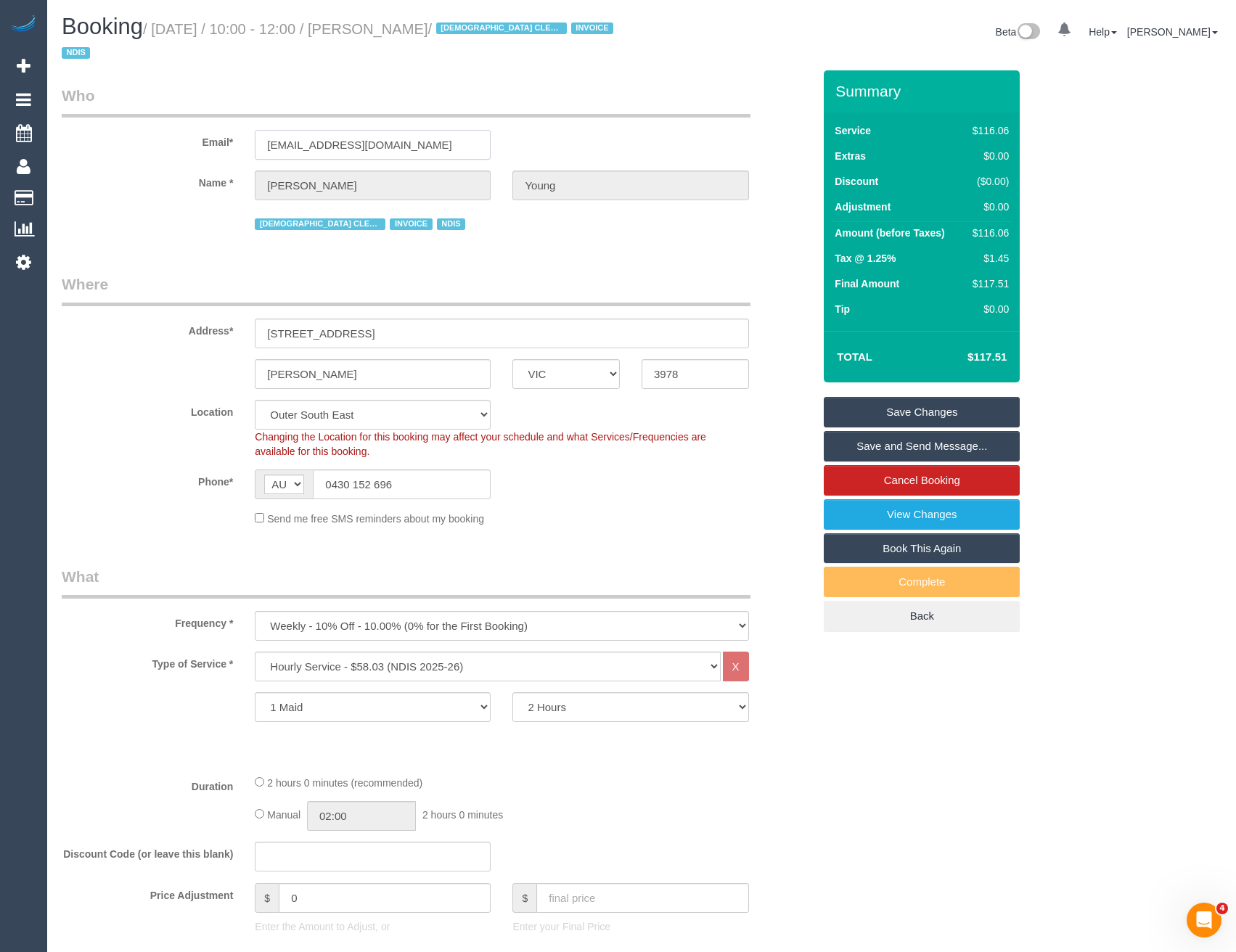
drag, startPoint x: 404, startPoint y: 144, endPoint x: 257, endPoint y: 151, distance: 147.2
click at [257, 151] on input "chrisjess9091@gmail.com" at bounding box center [372, 145] width 236 height 30
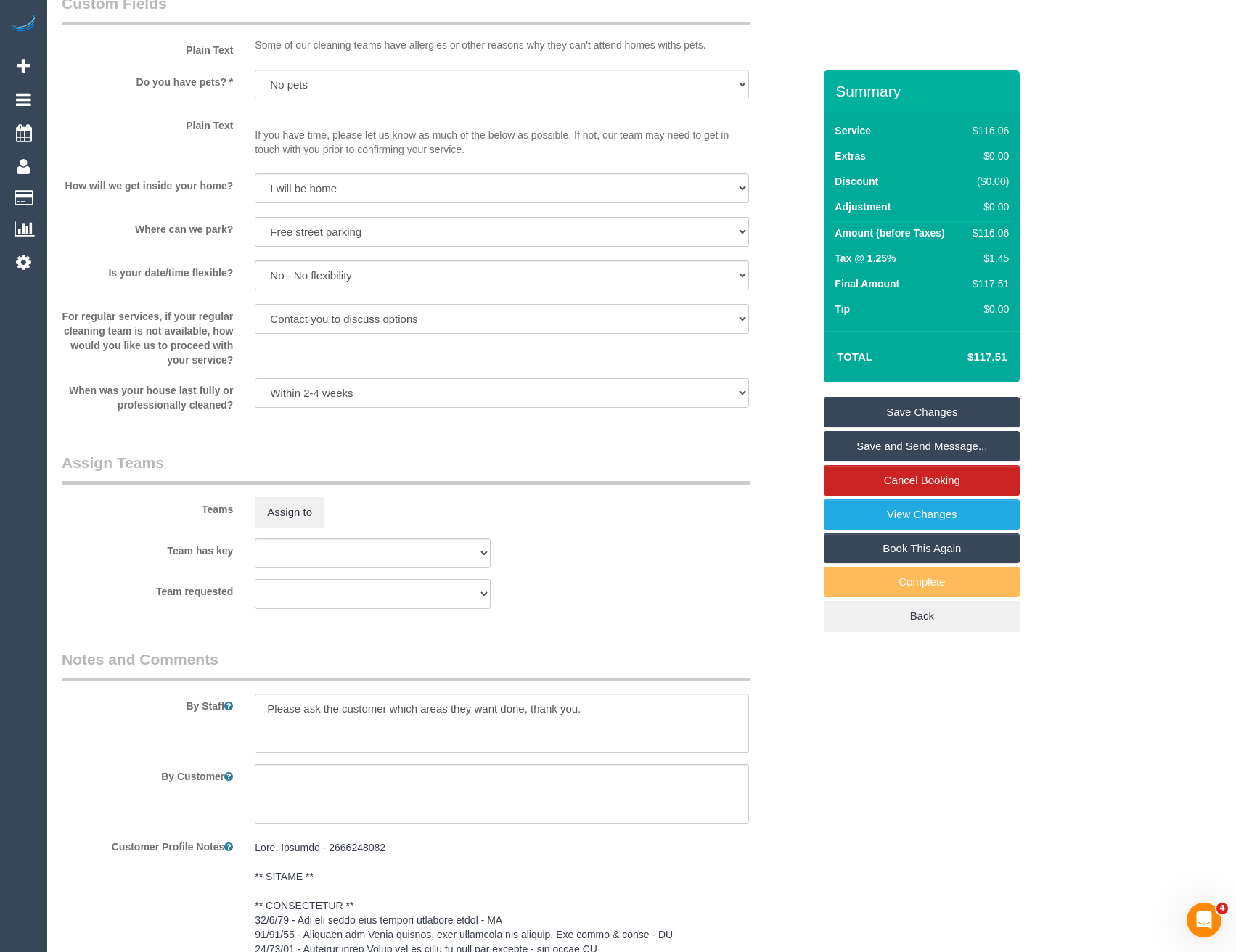
scroll to position [1451, 0]
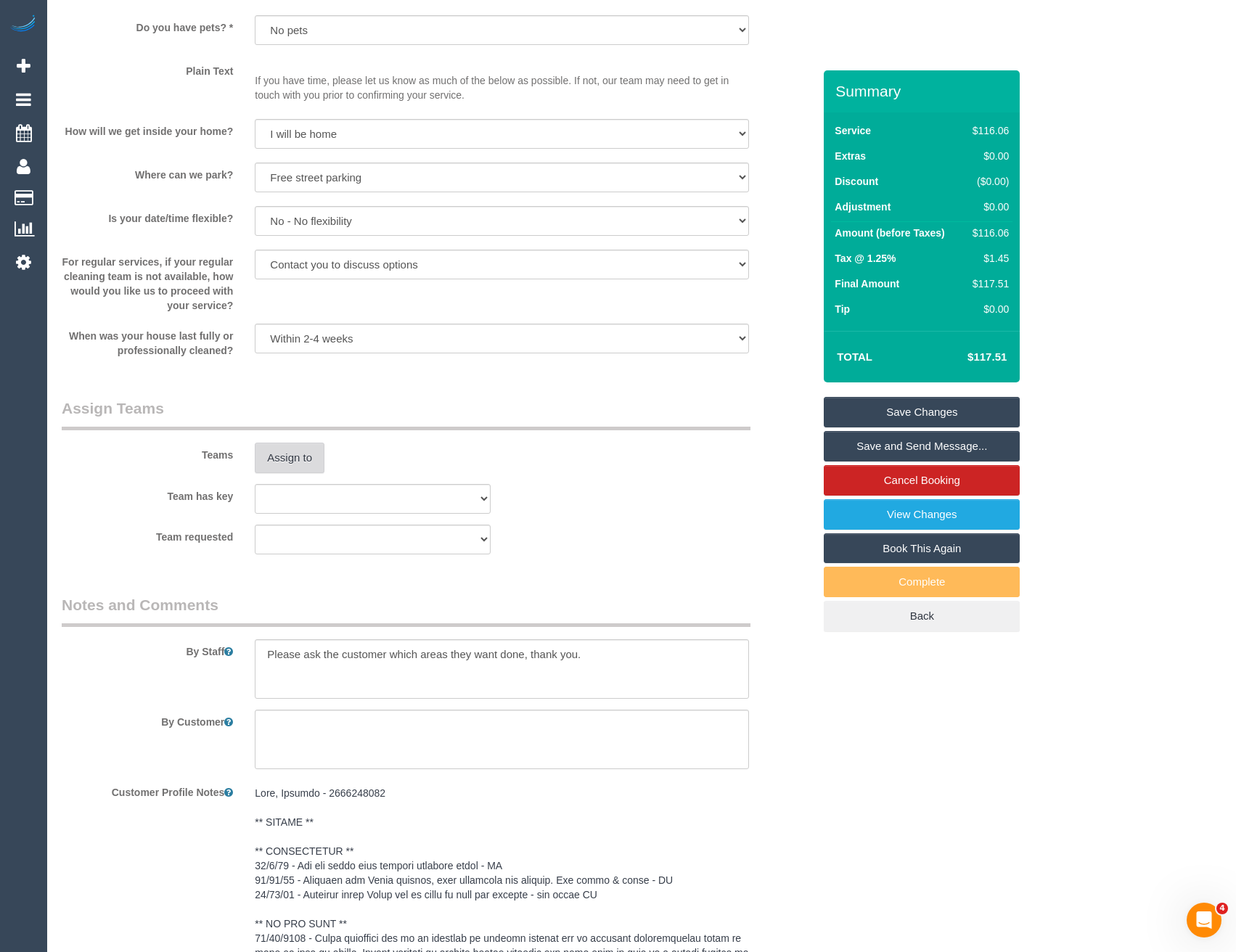
click at [287, 460] on button "Assign to" at bounding box center [289, 458] width 70 height 30
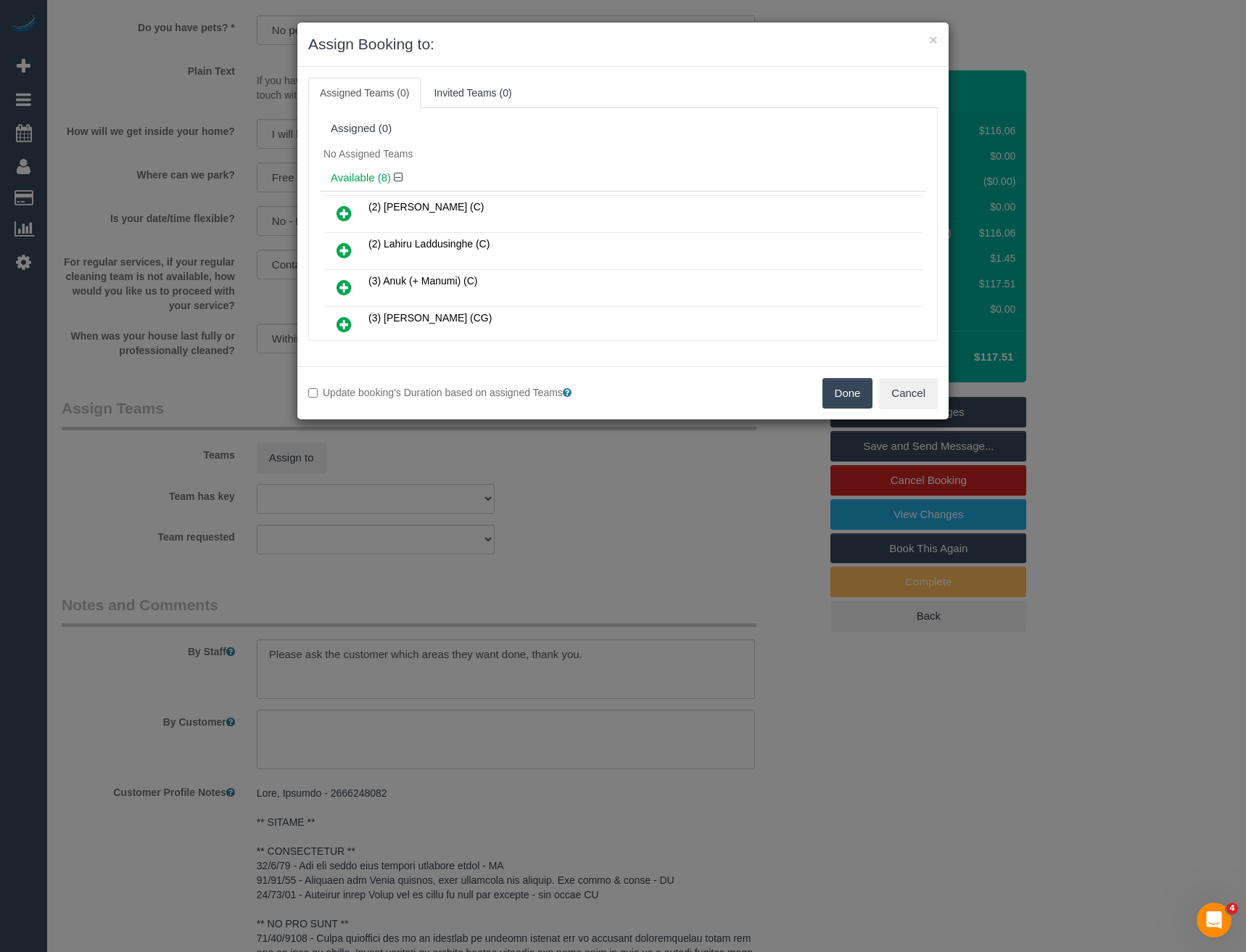
click at [339, 251] on icon at bounding box center [344, 250] width 16 height 17
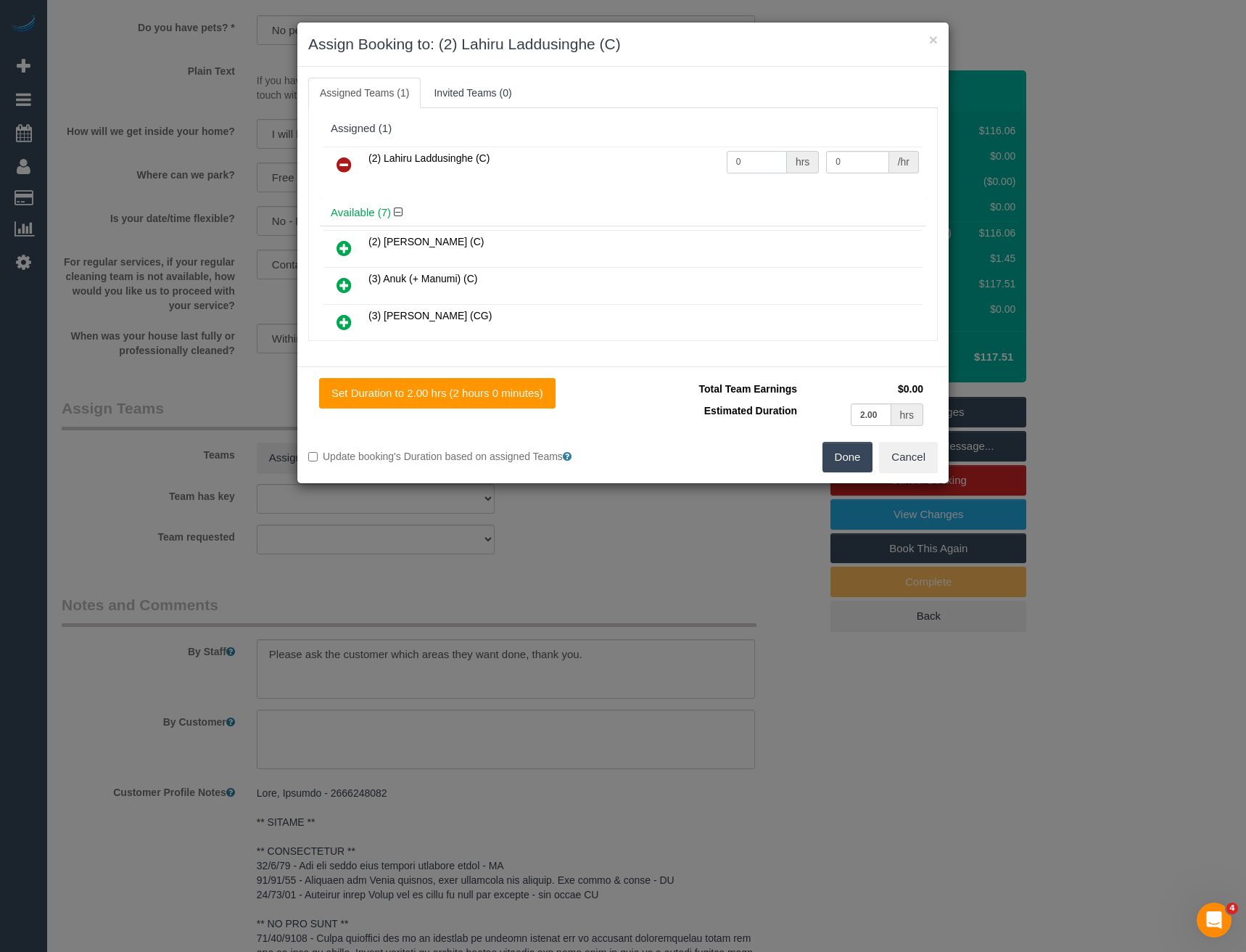
drag, startPoint x: 743, startPoint y: 157, endPoint x: 697, endPoint y: 150, distance: 46.5
click at [706, 155] on tr "(2) Lahiru Laddusinghe (C) 0 hrs 0 /hr" at bounding box center [623, 164] width 599 height 37
type input "2"
type input "37.5"
click at [840, 465] on button "Done" at bounding box center [848, 457] width 51 height 30
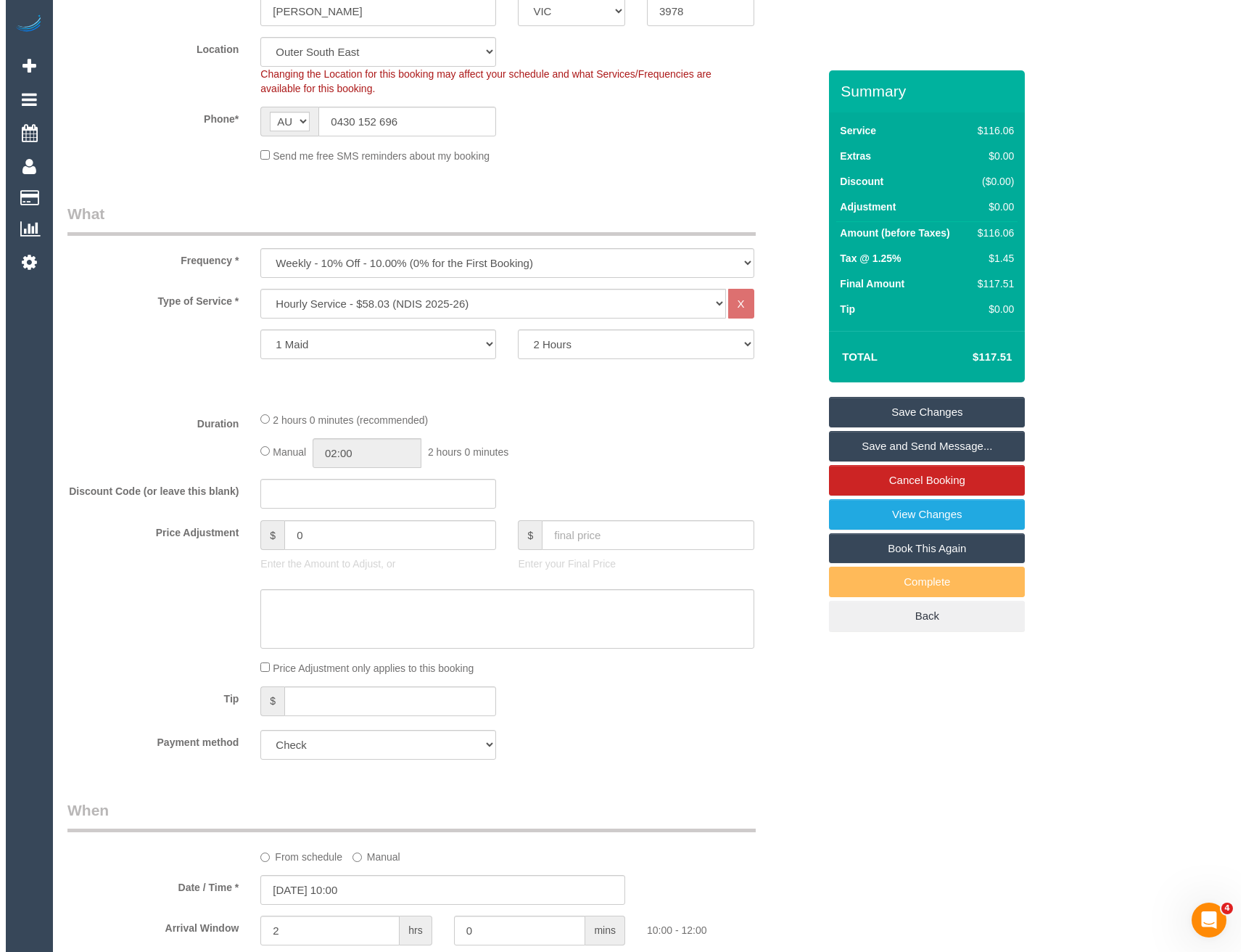
scroll to position [0, 0]
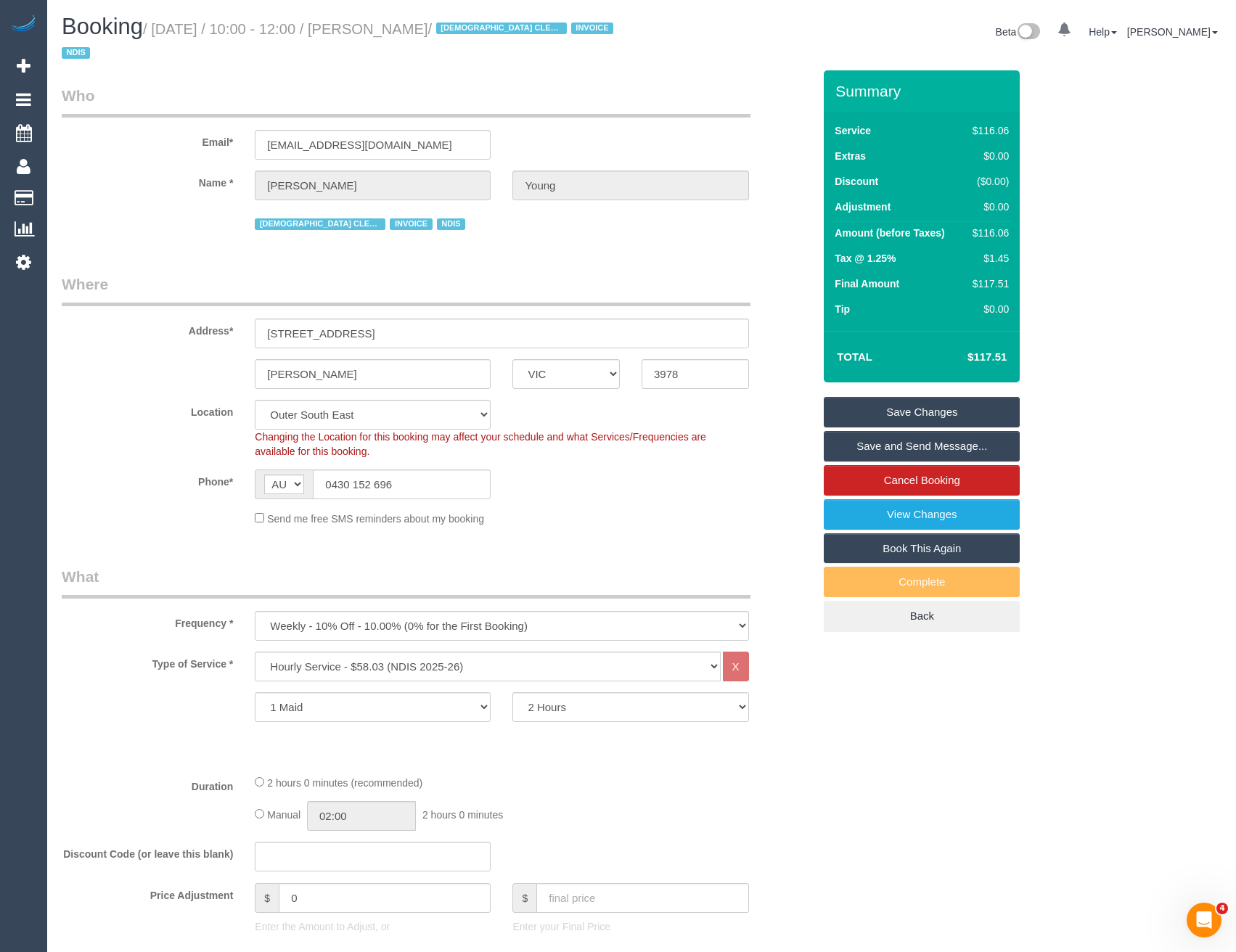
click at [842, 436] on link "Save and Send Message..." at bounding box center [921, 446] width 196 height 30
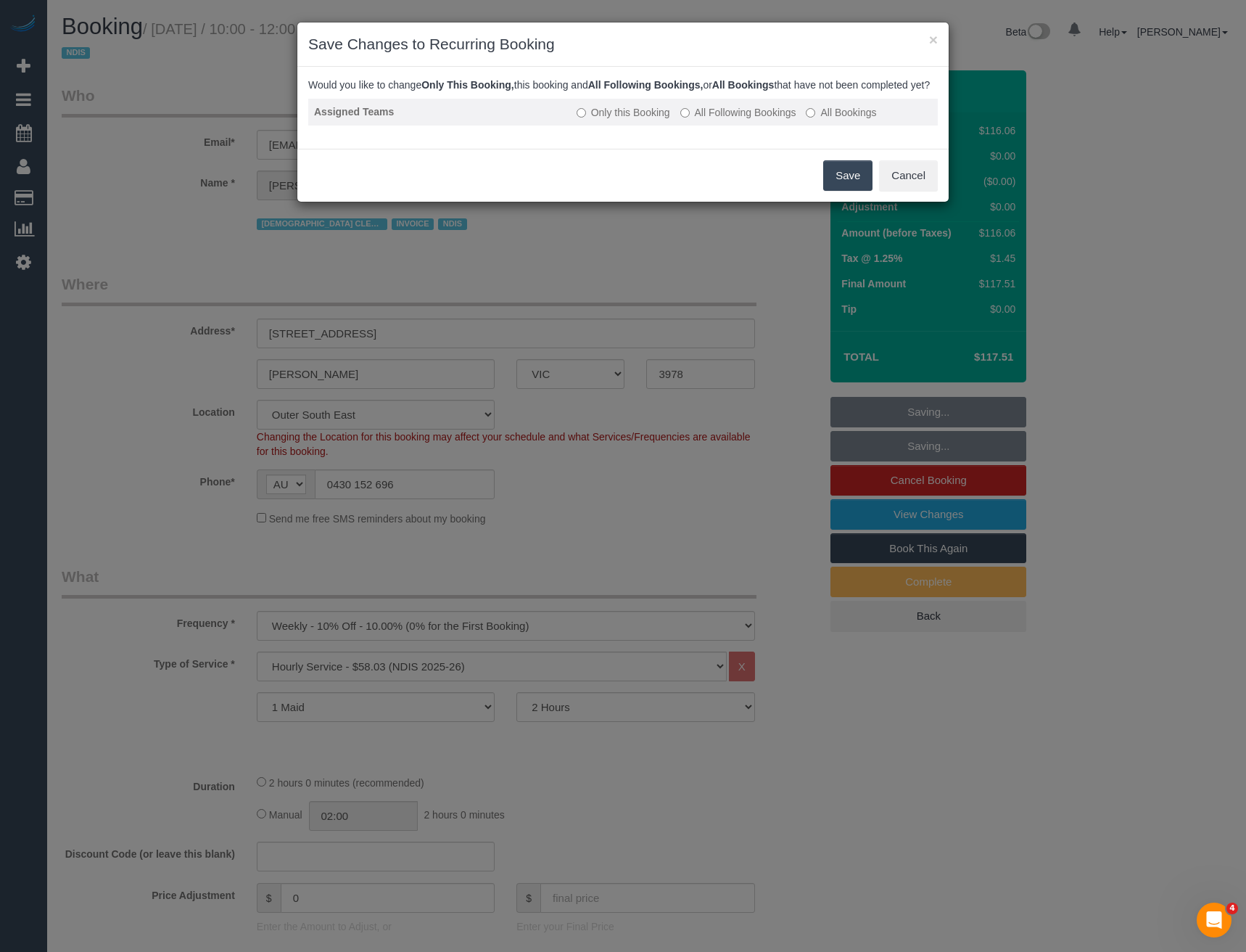
click at [701, 120] on label "All Following Bookings" at bounding box center [738, 113] width 116 height 15
click at [839, 187] on button "Save" at bounding box center [848, 175] width 49 height 30
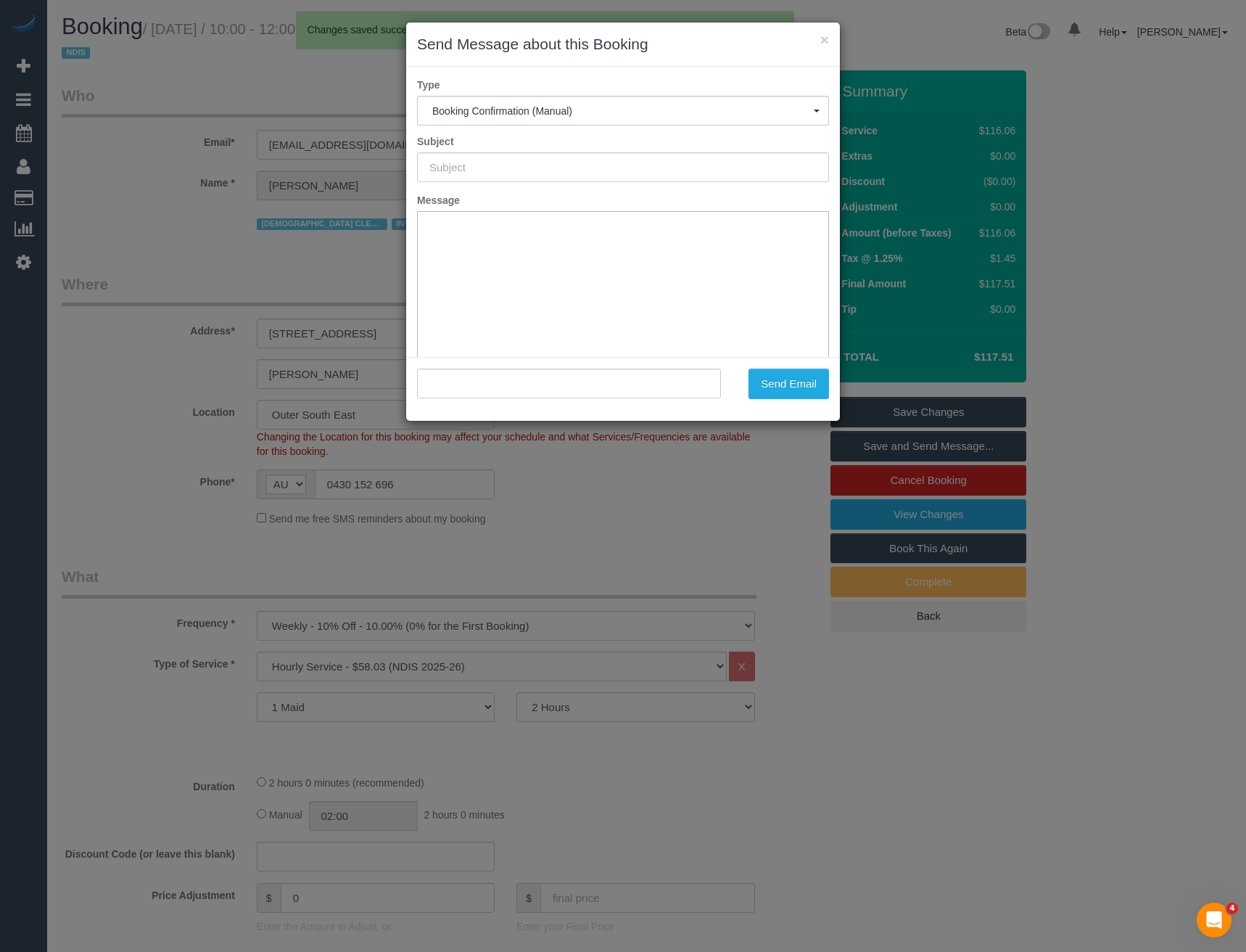
type input "Booking Confirmed"
type input ""Christopher Young" <chrisjess9091@gmail.com>"
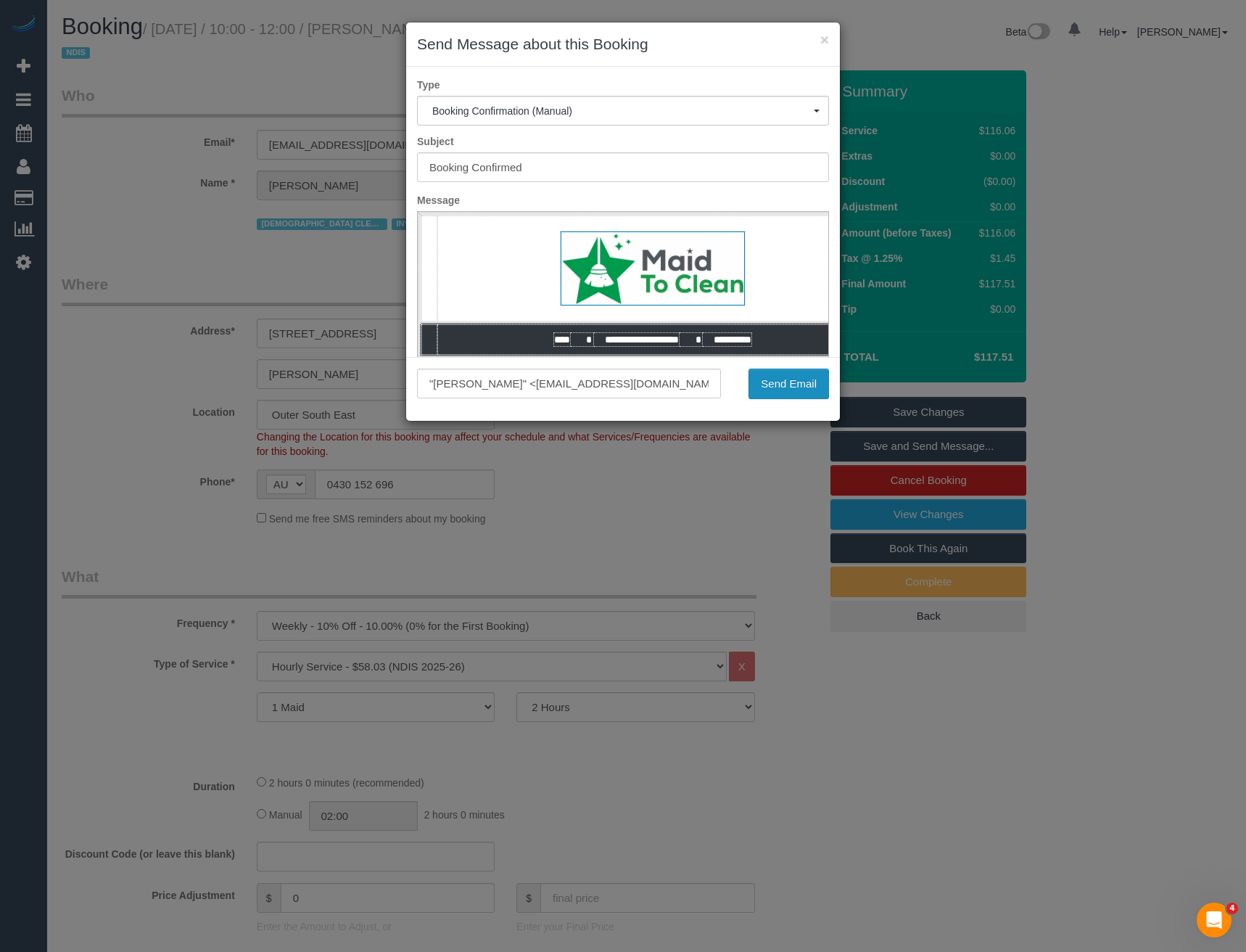
click at [775, 384] on button "Send Email" at bounding box center [789, 384] width 80 height 30
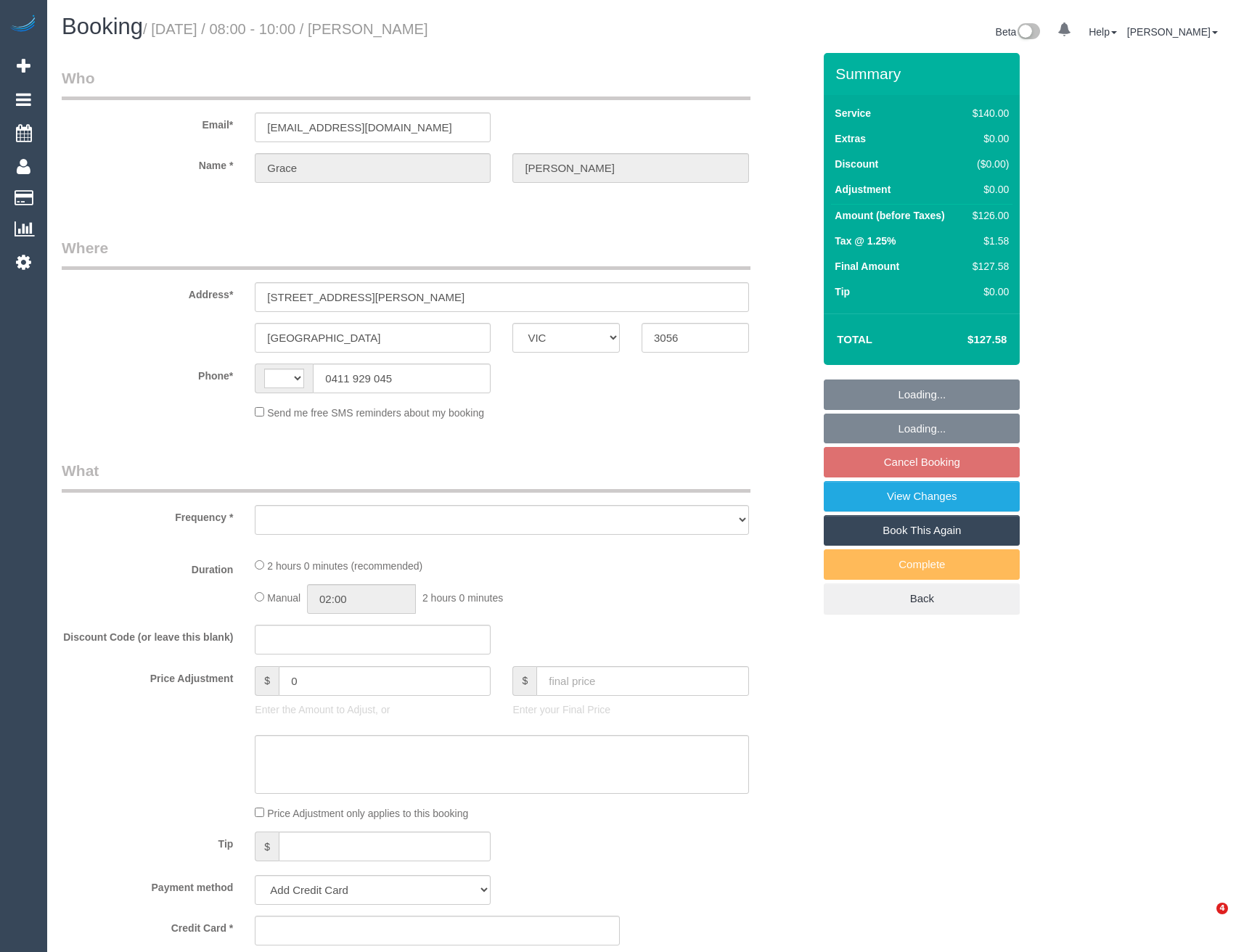
select select "VIC"
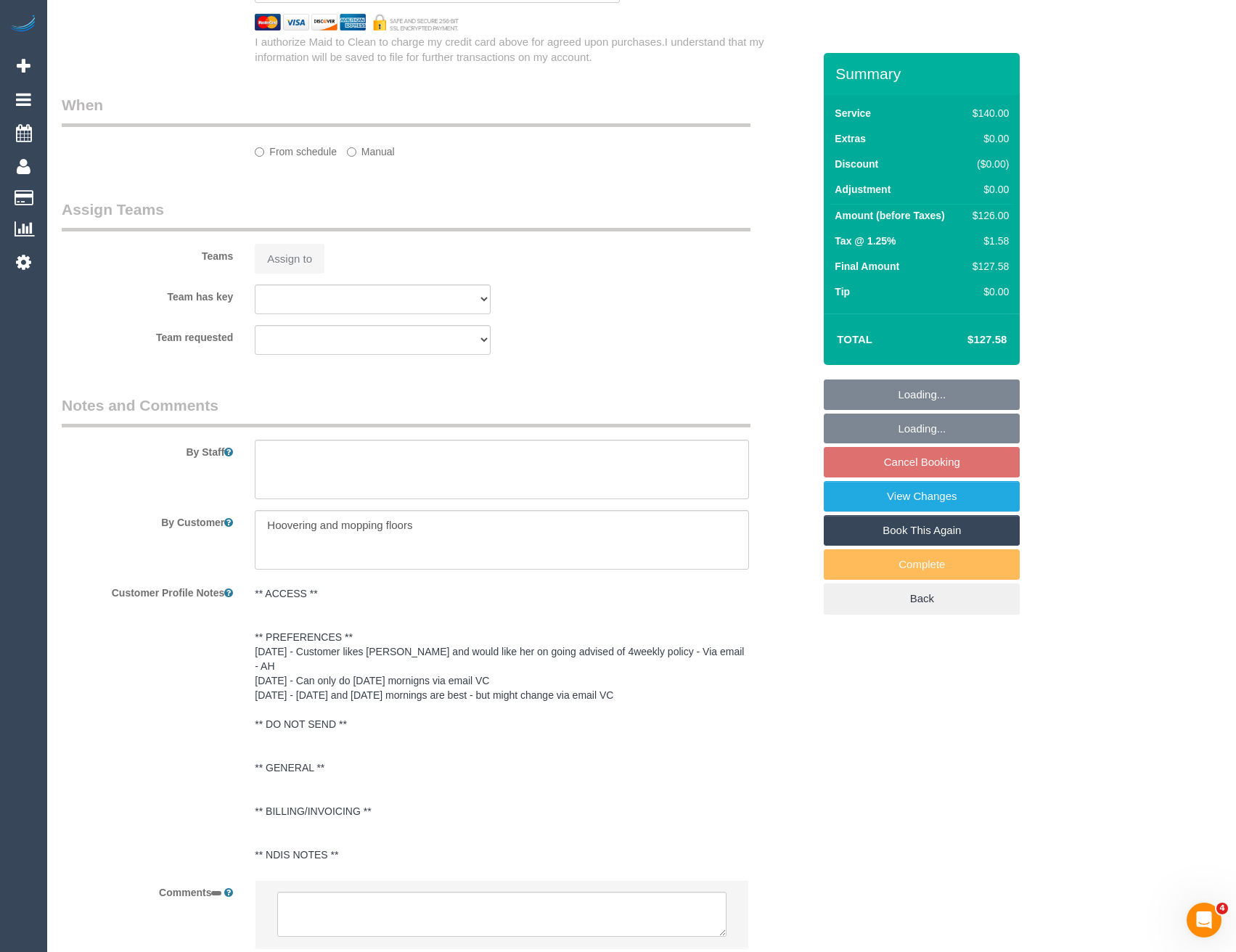
select select "string:AU"
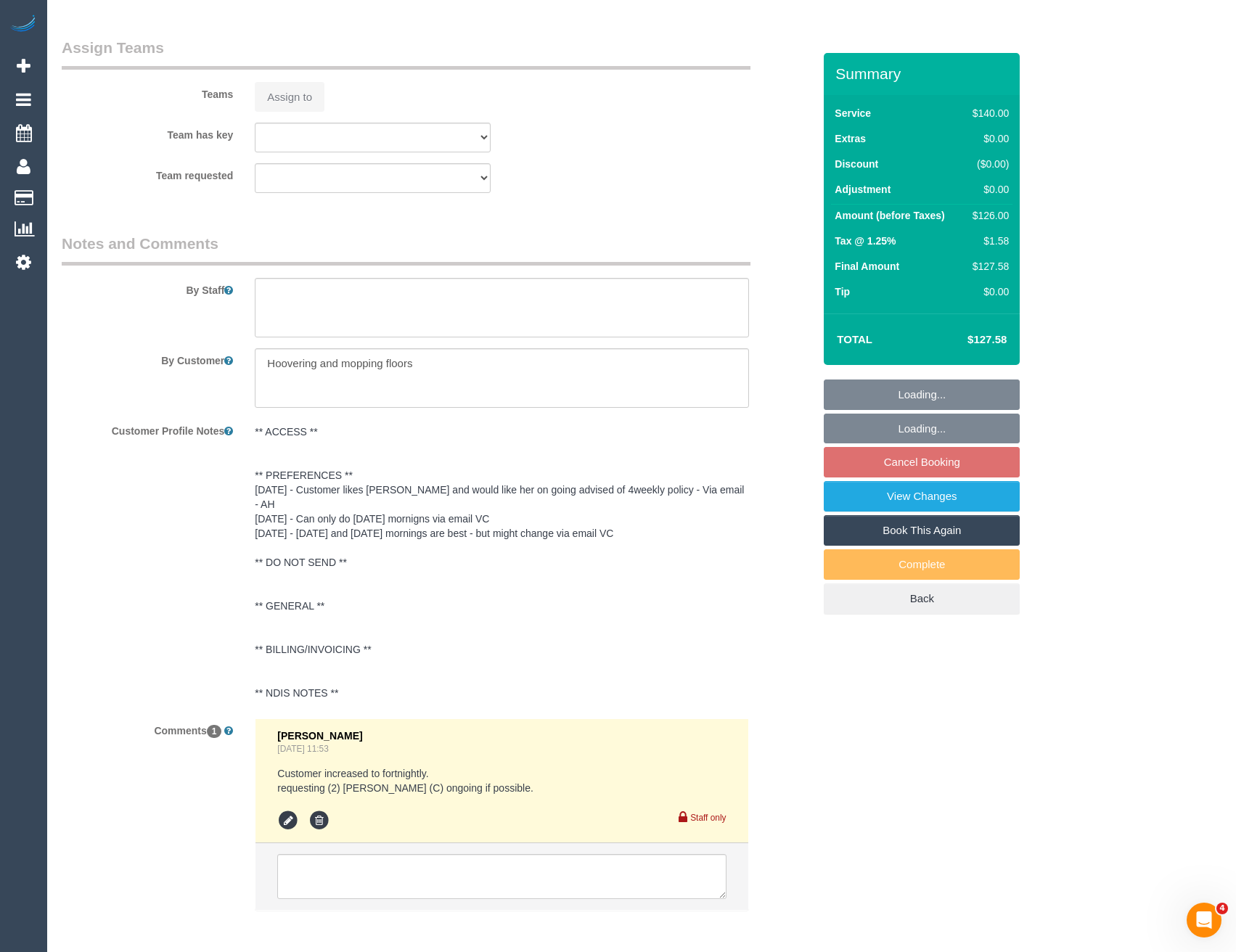
select select "object:543"
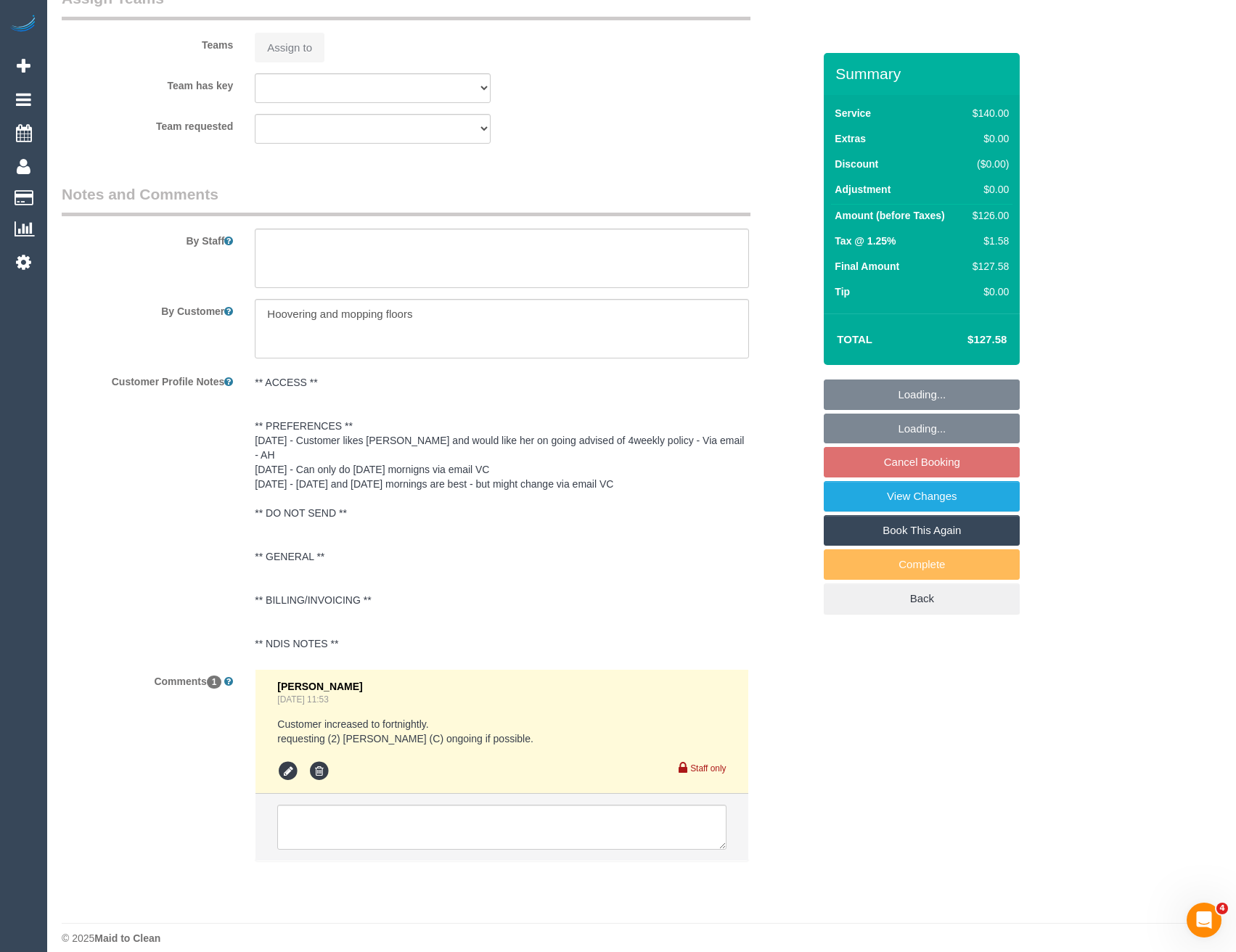
select select "string:stripe-pm_1RhgPc2GScqysDRVsTTE5AE1"
click at [442, 804] on textarea at bounding box center [501, 826] width 449 height 45
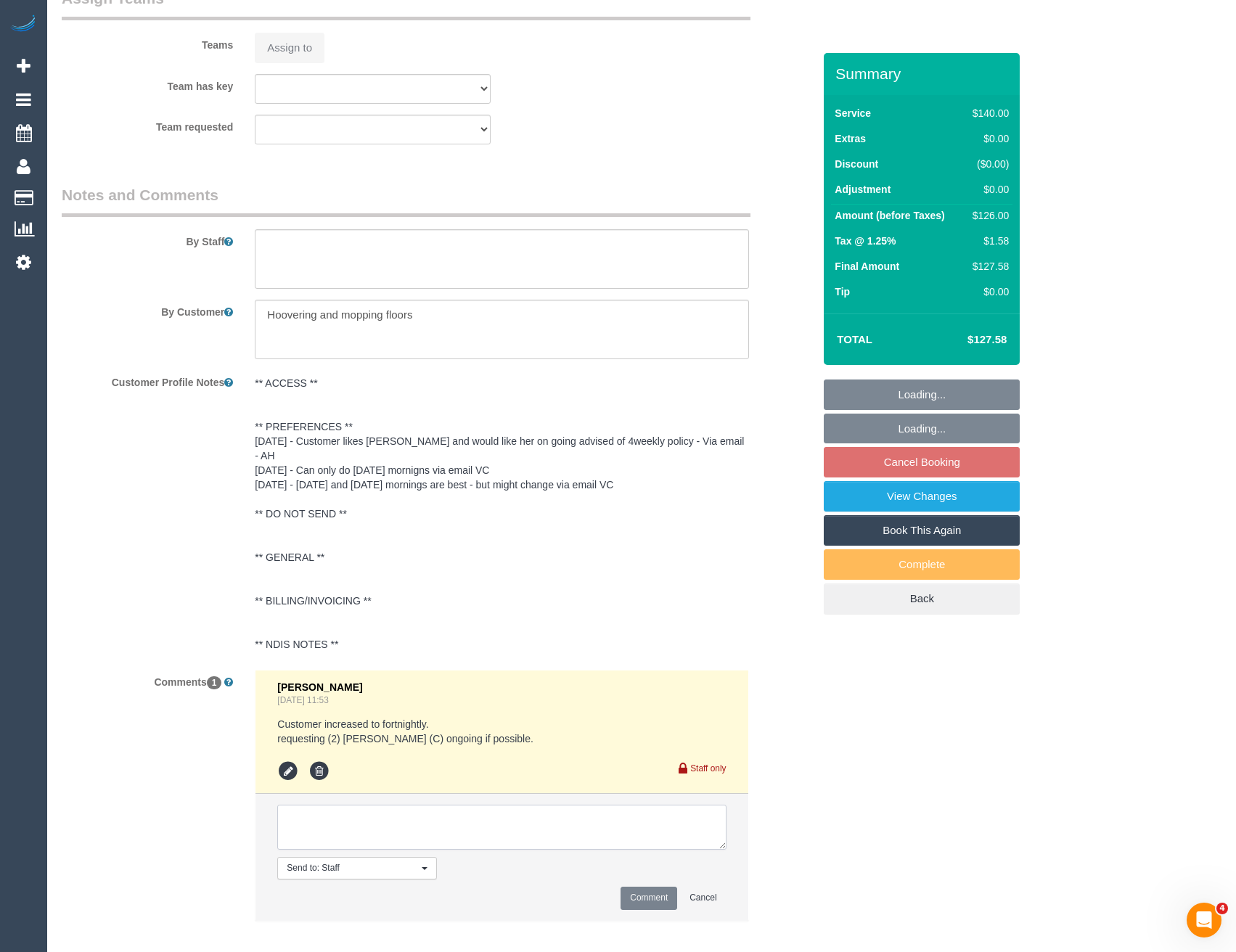
select select "object:721"
select select "number:28"
select select "number:14"
select select "number:19"
select select "number:24"
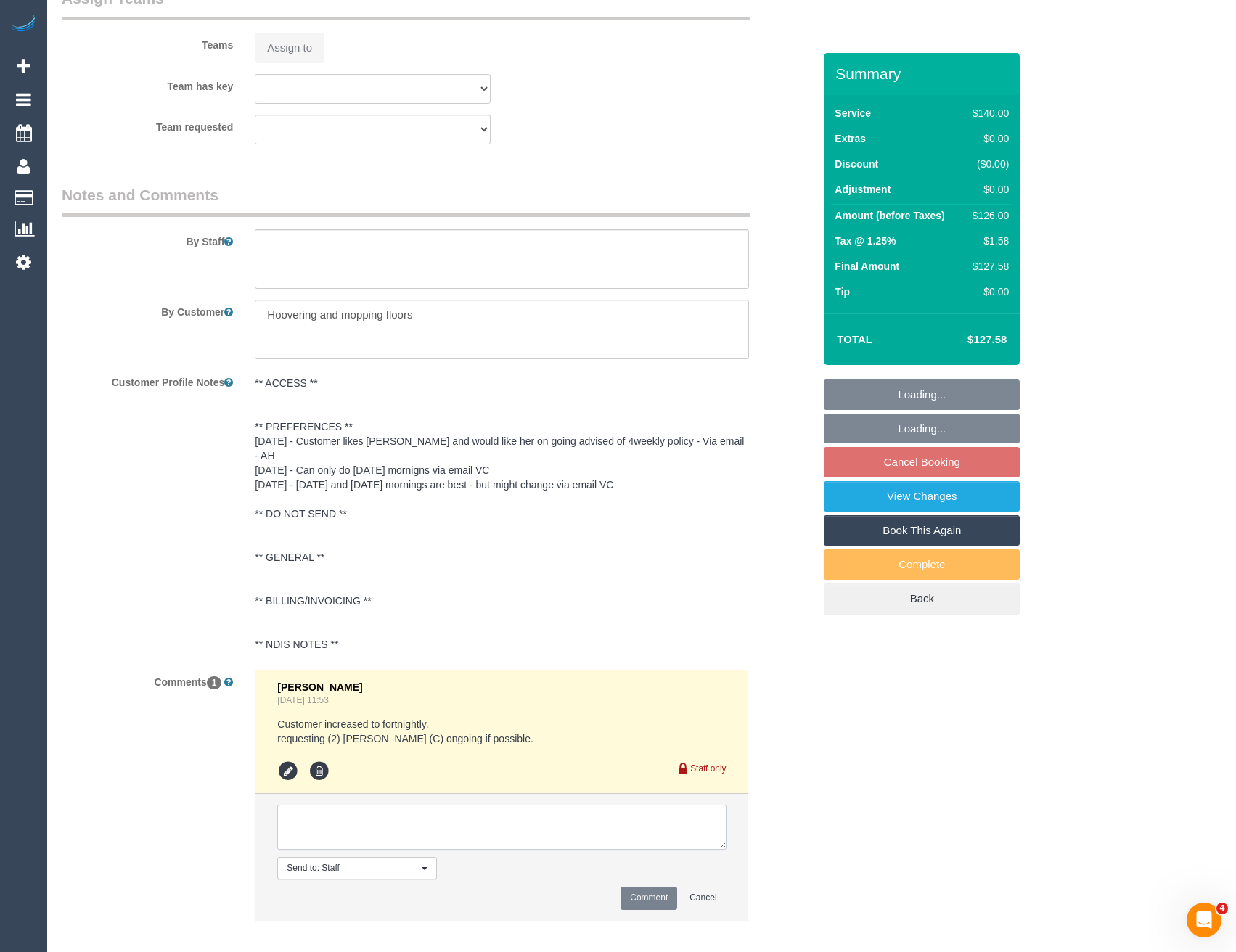
select select "number:34"
select select "number:13"
type textarea "Nee"
select select "spot2"
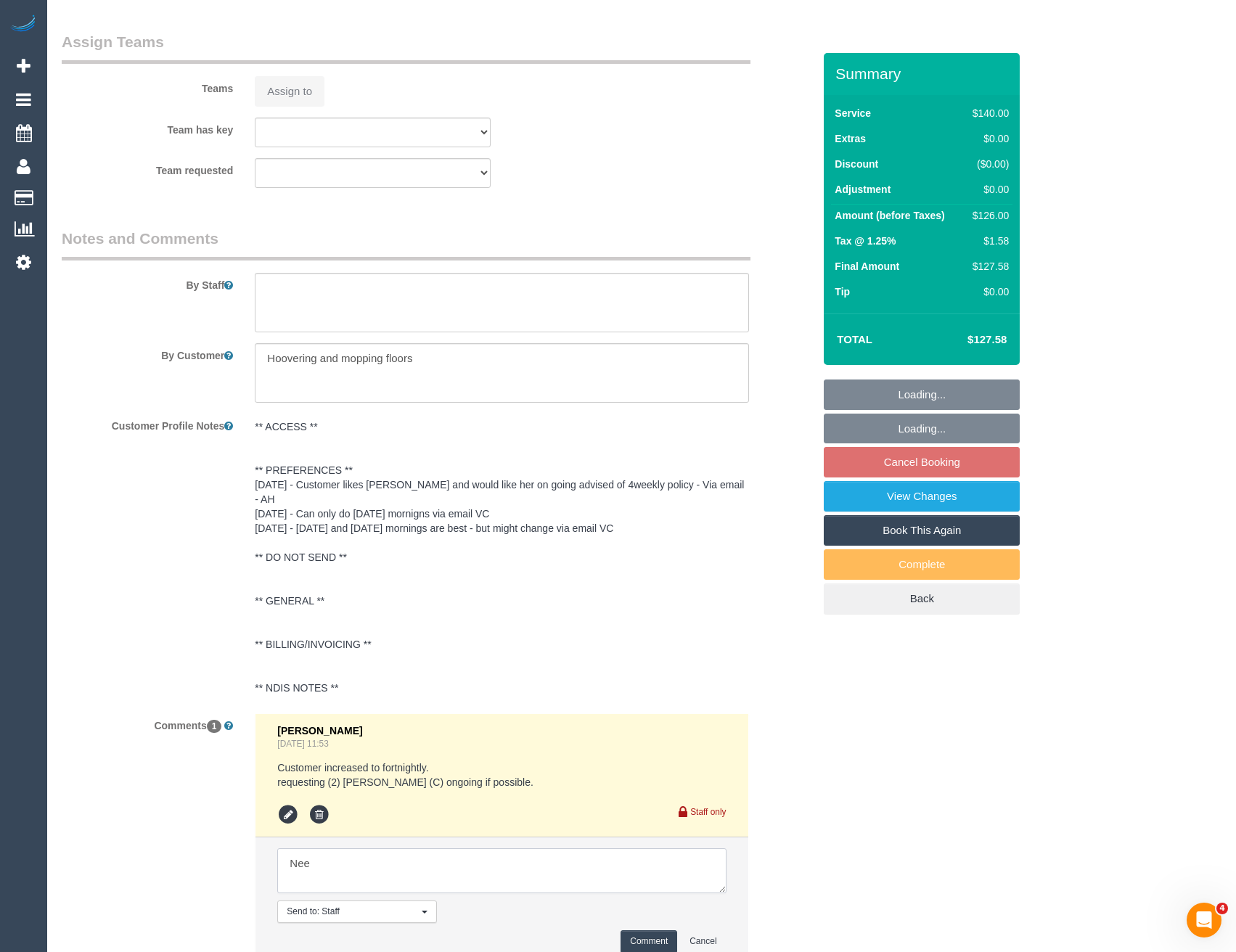
scroll to position [2173, 0]
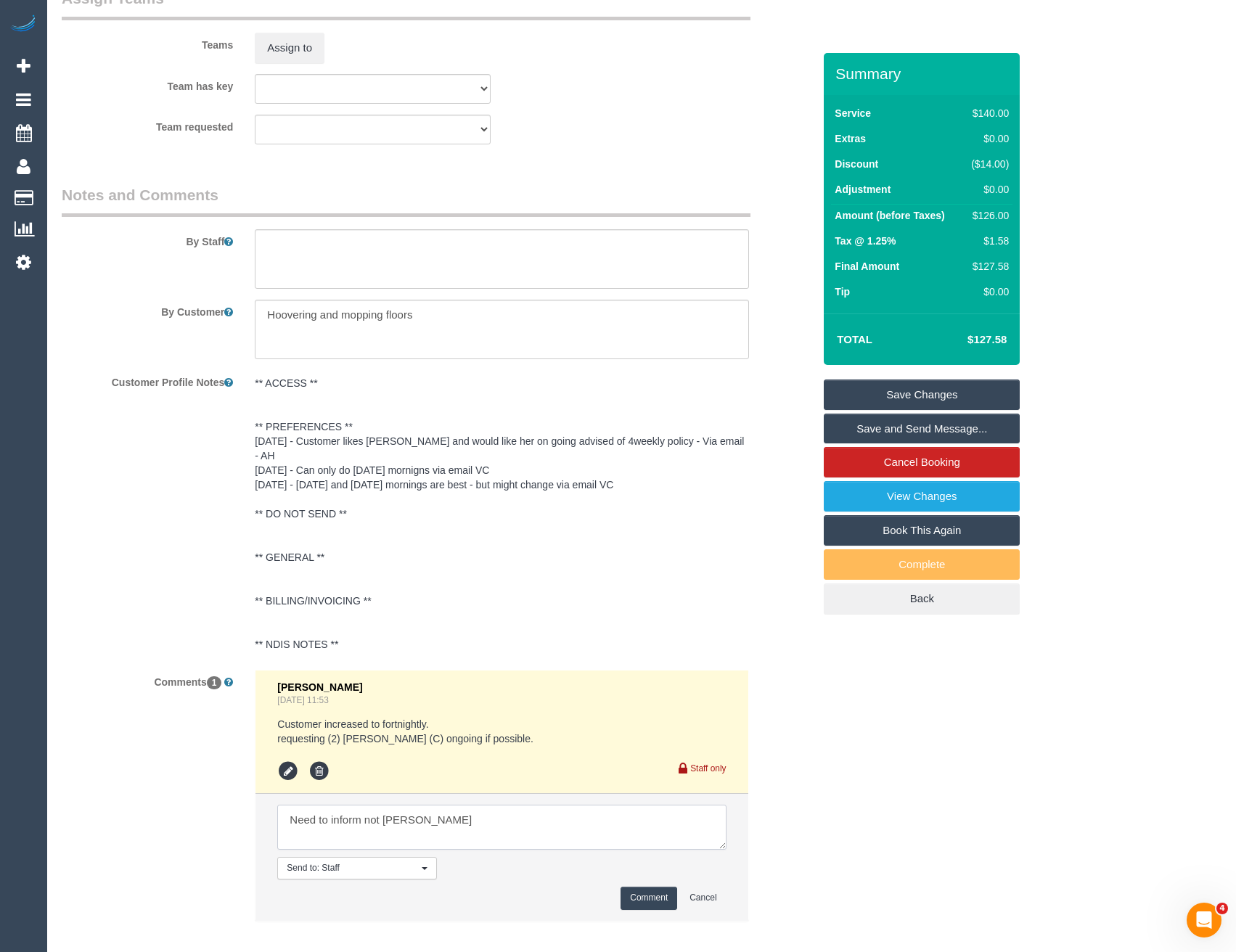
type textarea "Need to inform not Karen"
click at [643, 886] on button "Comment" at bounding box center [648, 897] width 57 height 22
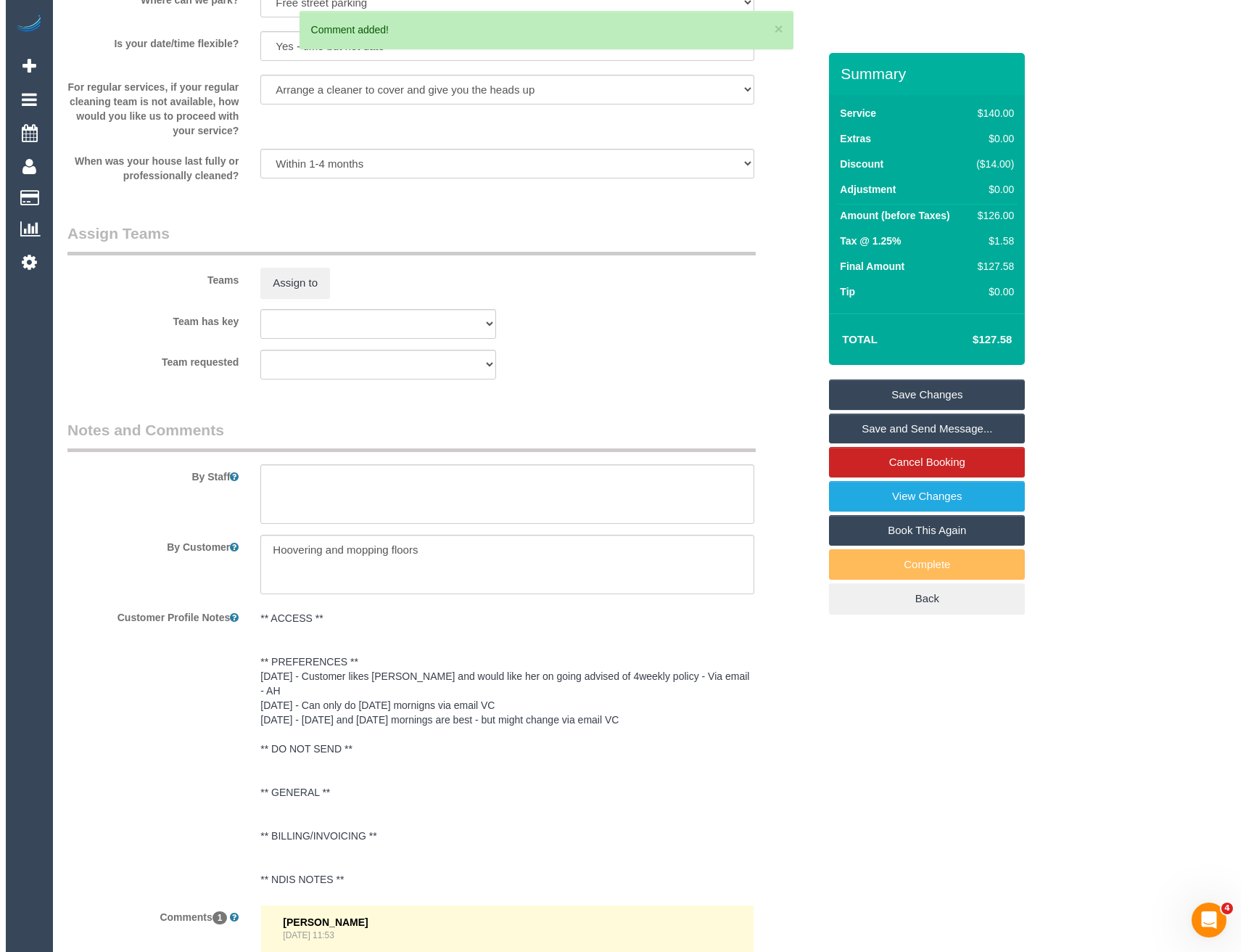
scroll to position [1737, 0]
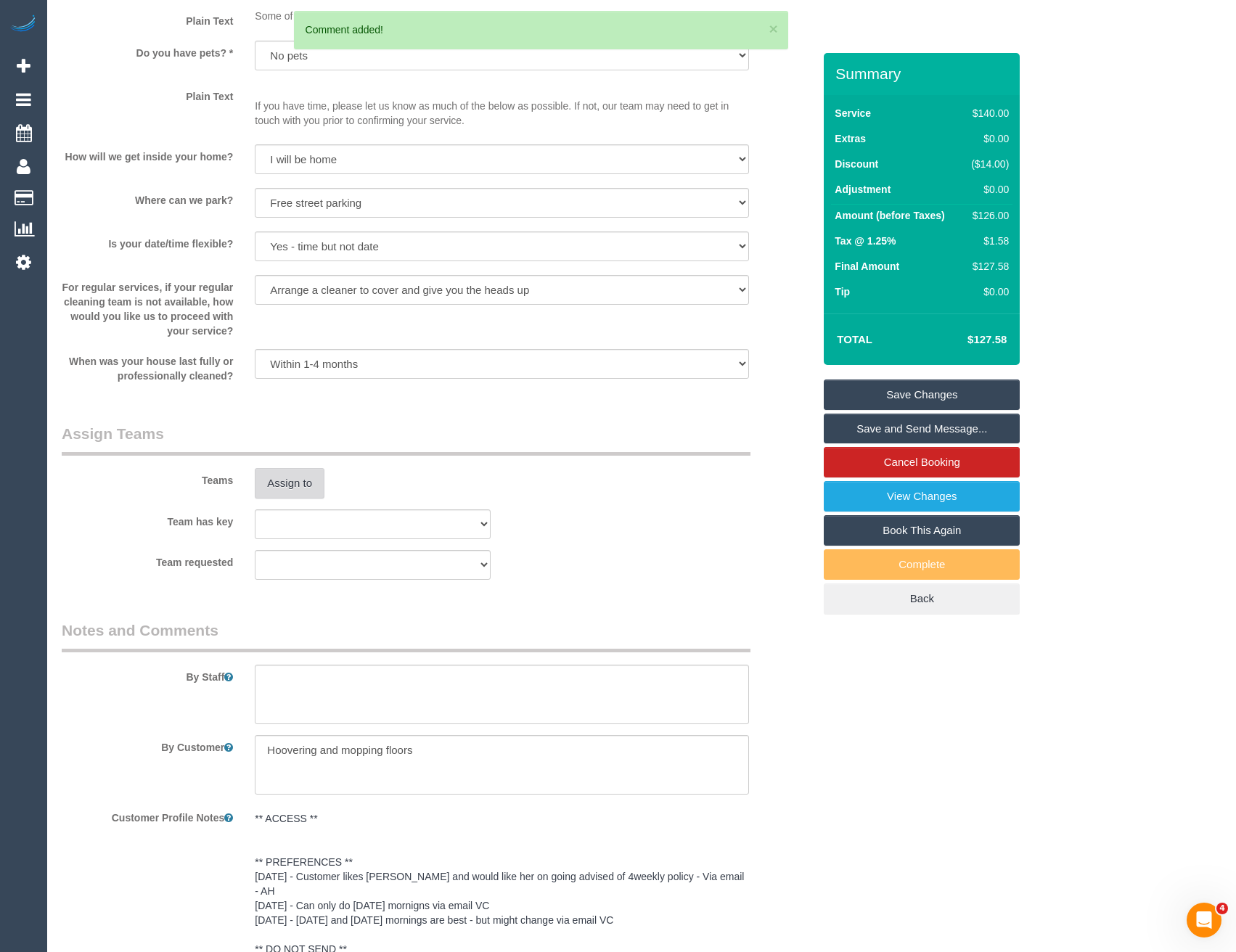
click at [307, 482] on button "Assign to" at bounding box center [289, 483] width 70 height 30
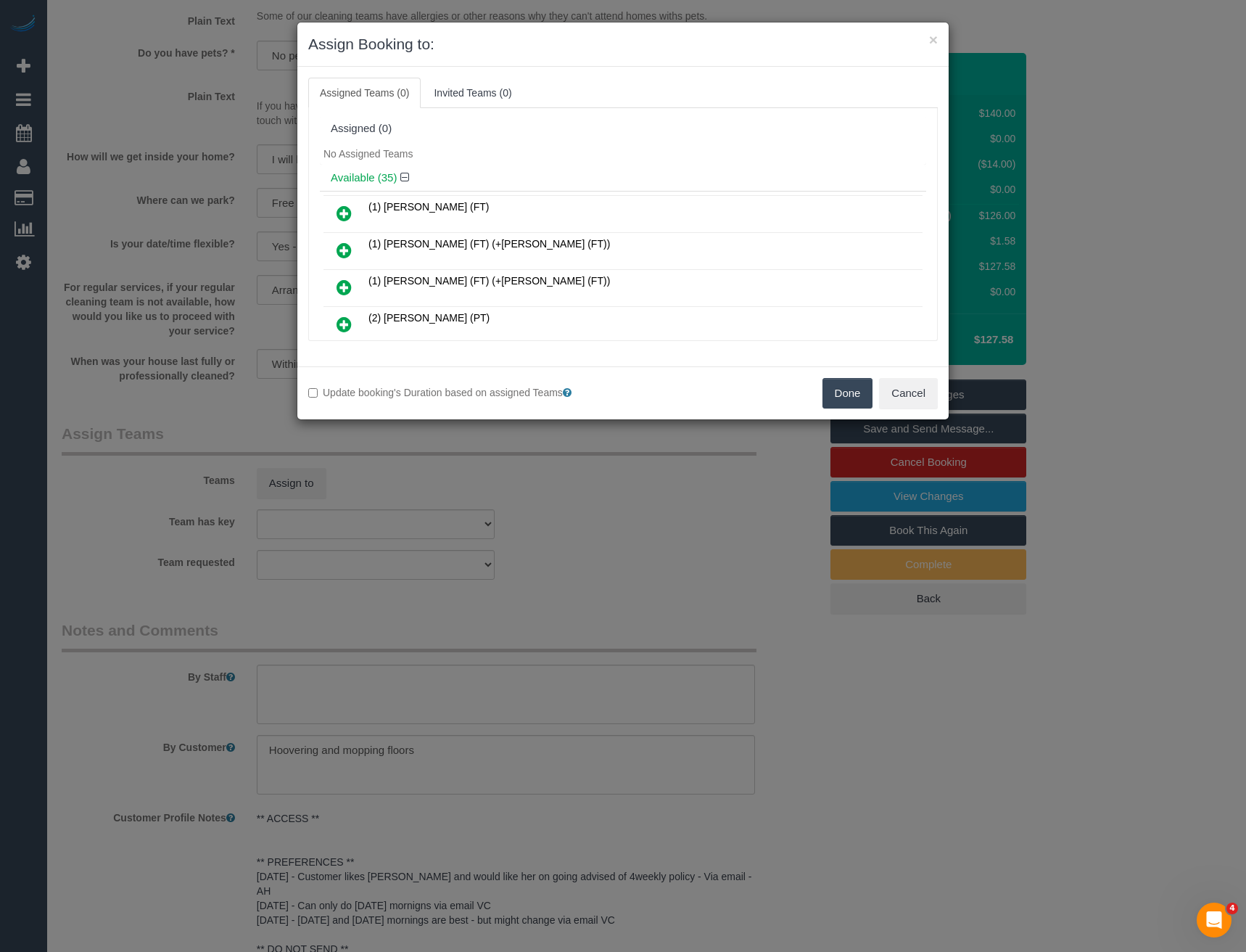
scroll to position [2018, 0]
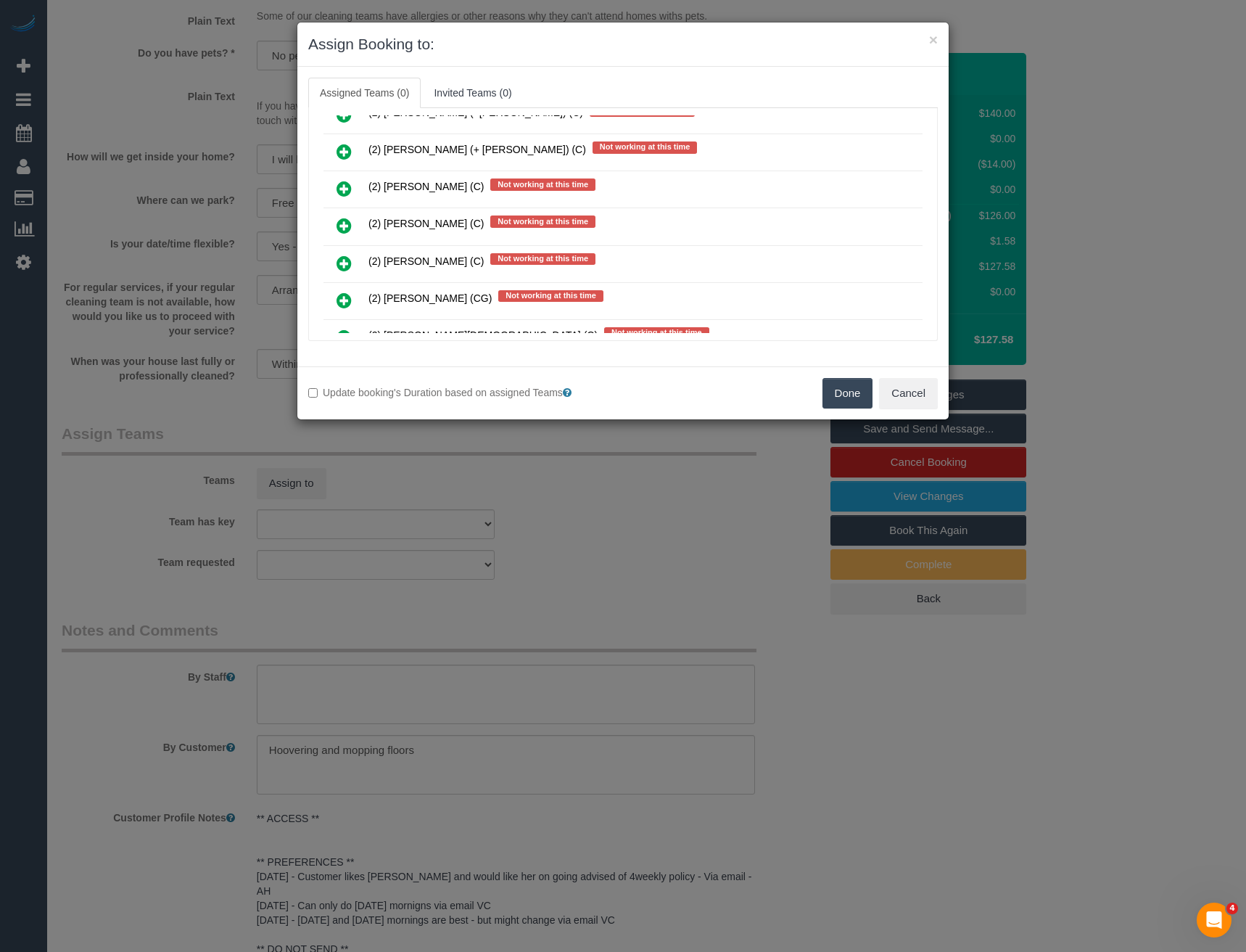
click at [344, 227] on icon at bounding box center [344, 225] width 16 height 17
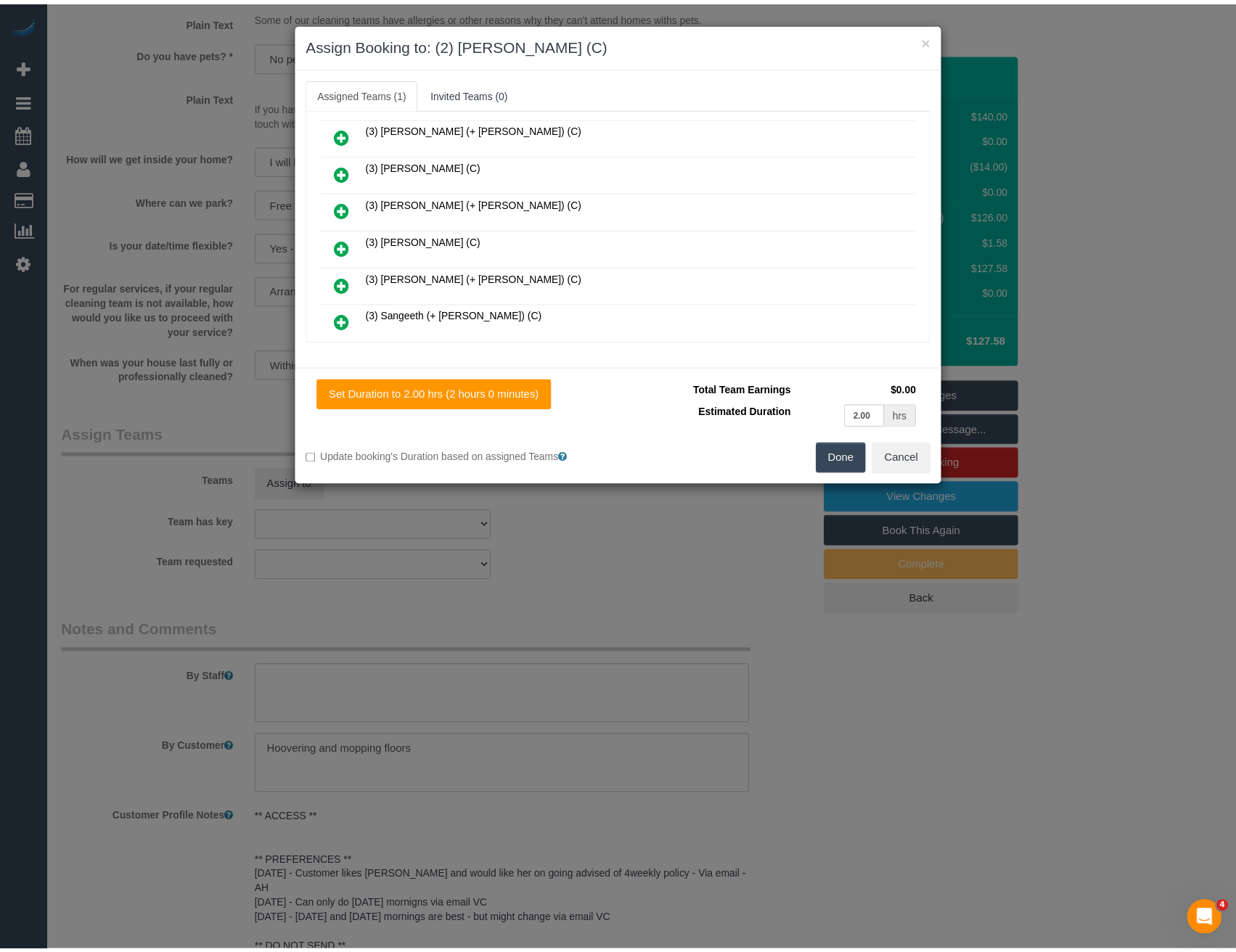
scroll to position [0, 0]
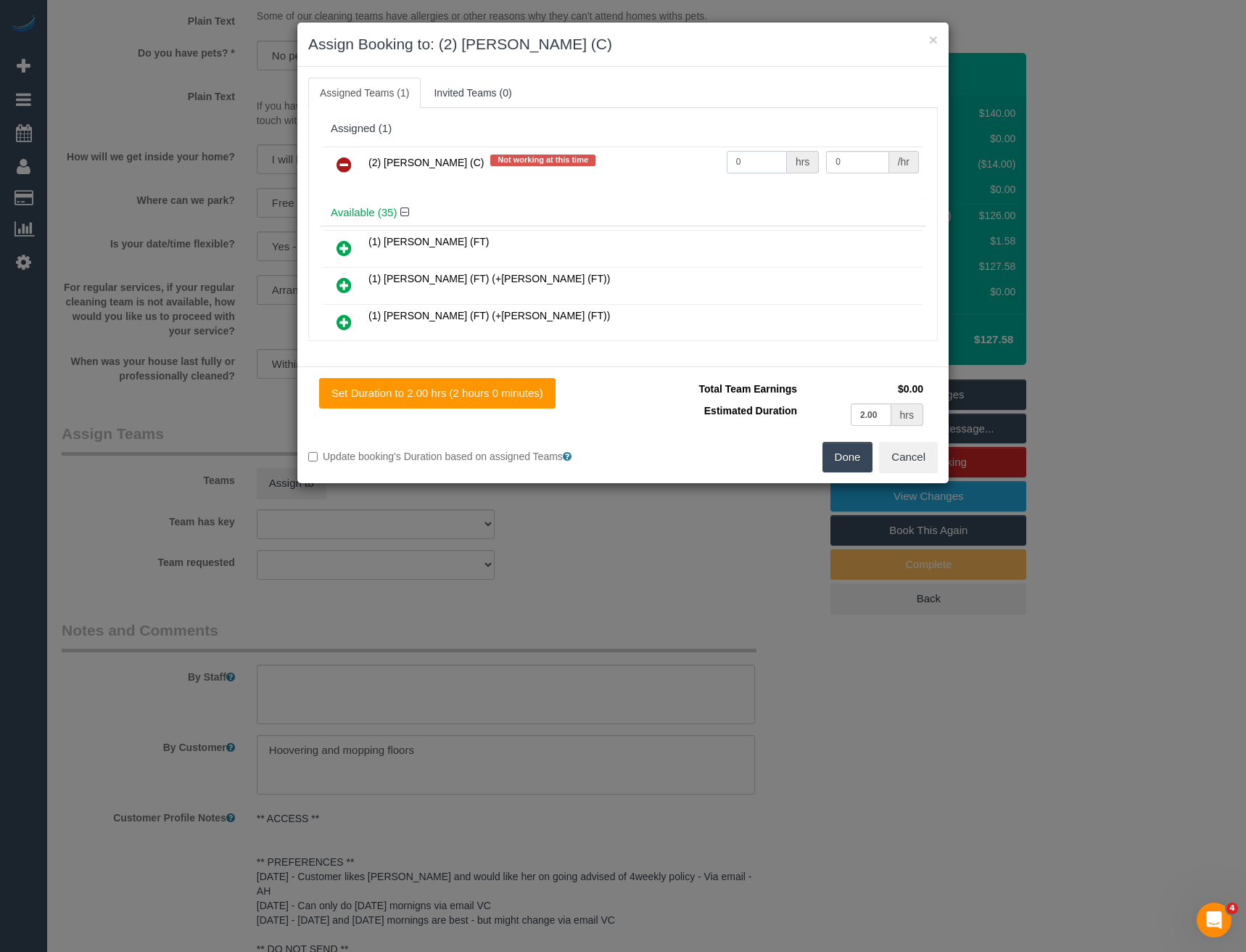
drag, startPoint x: 759, startPoint y: 163, endPoint x: 655, endPoint y: 159, distance: 104.1
click at [681, 168] on tr "(2) Loretta Chevalier (C) Not working at this time 0 hrs 0 /hr" at bounding box center [623, 164] width 599 height 37
type input "2"
type input "37.5"
click at [847, 454] on button "Done" at bounding box center [848, 457] width 51 height 30
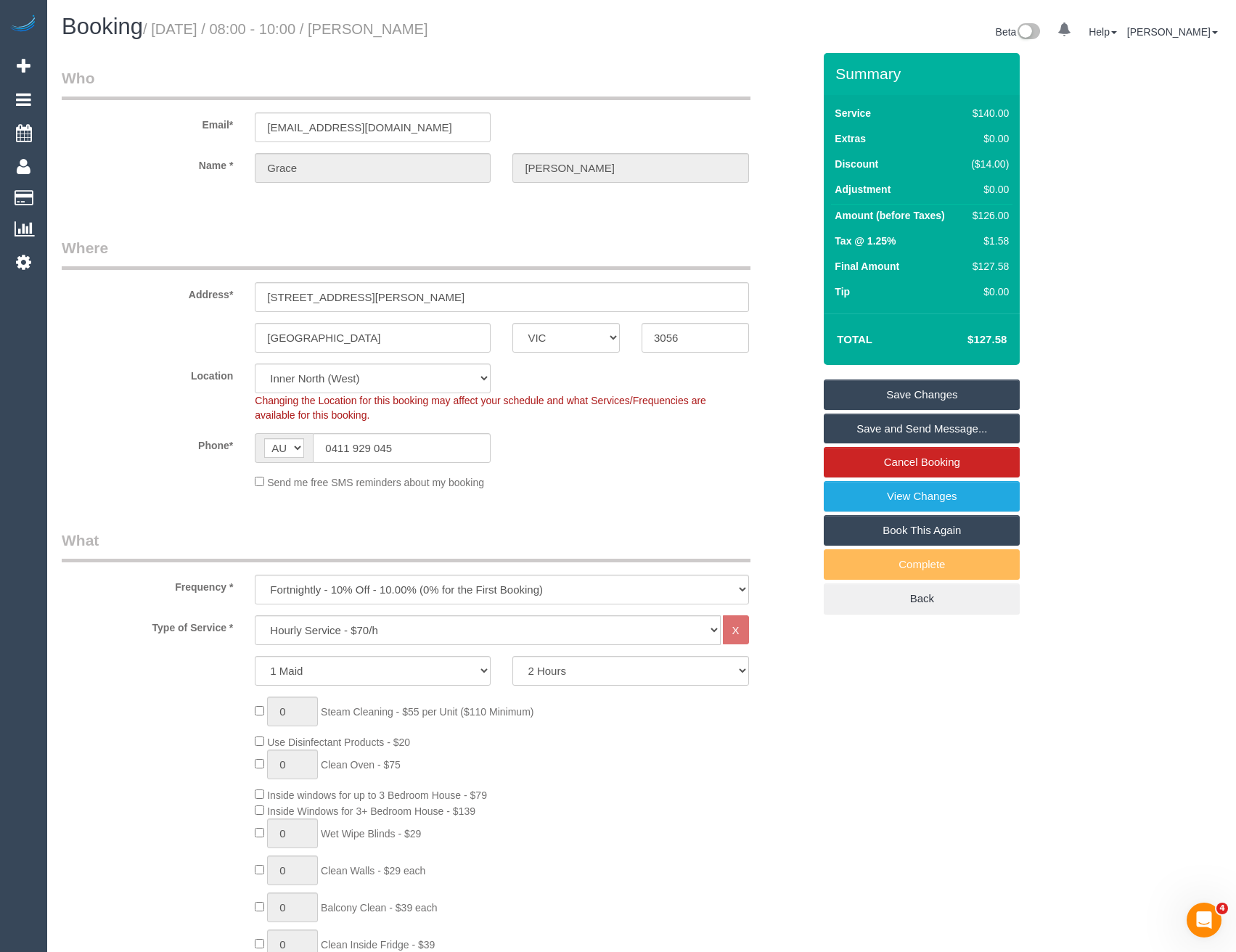
click at [860, 393] on link "Save Changes" at bounding box center [921, 394] width 196 height 30
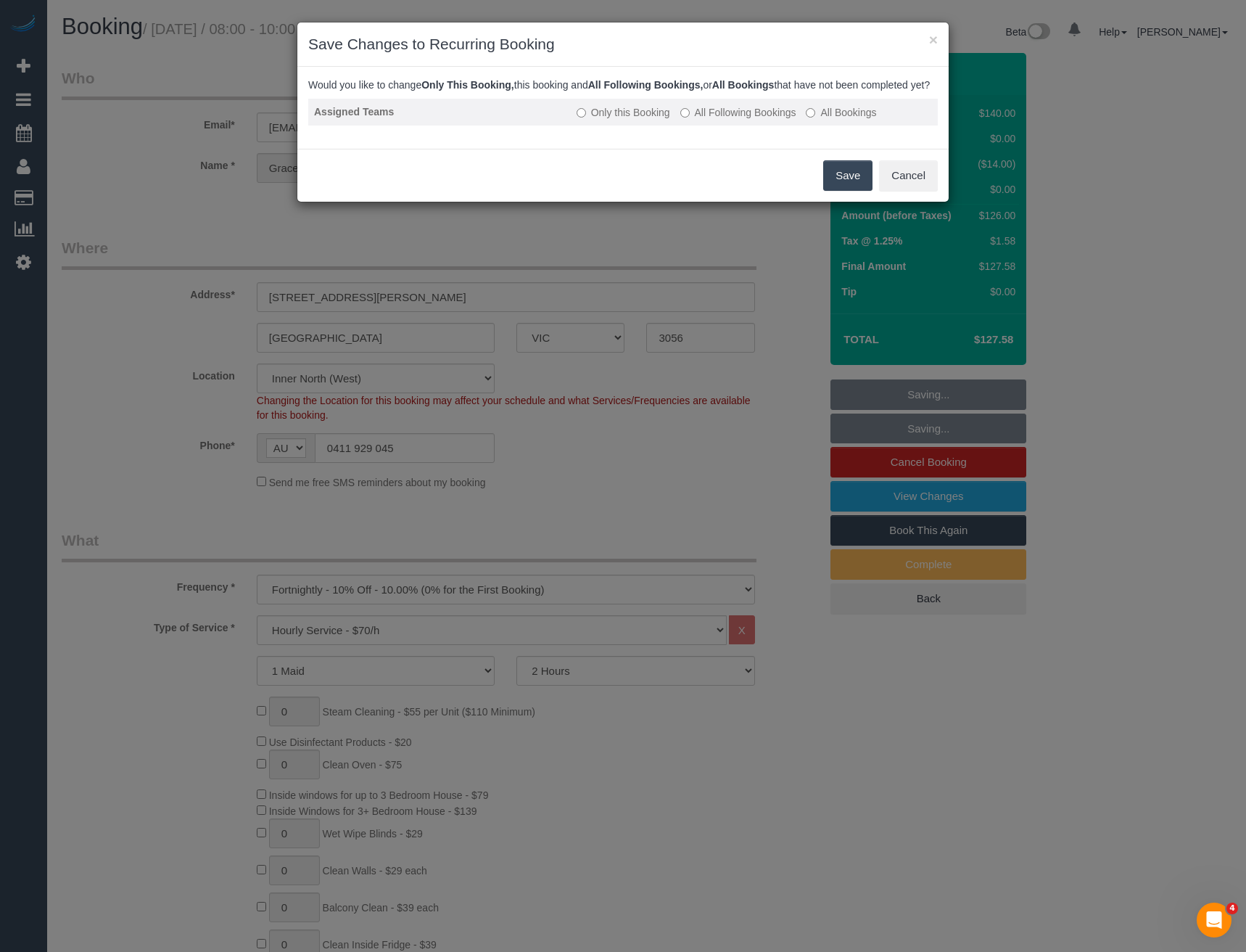
click at [723, 117] on td "Only this Booking All Following Bookings All Bookings" at bounding box center [754, 112] width 367 height 27
click at [725, 120] on label "All Following Bookings" at bounding box center [738, 113] width 116 height 15
click at [835, 191] on button "Save" at bounding box center [848, 175] width 49 height 30
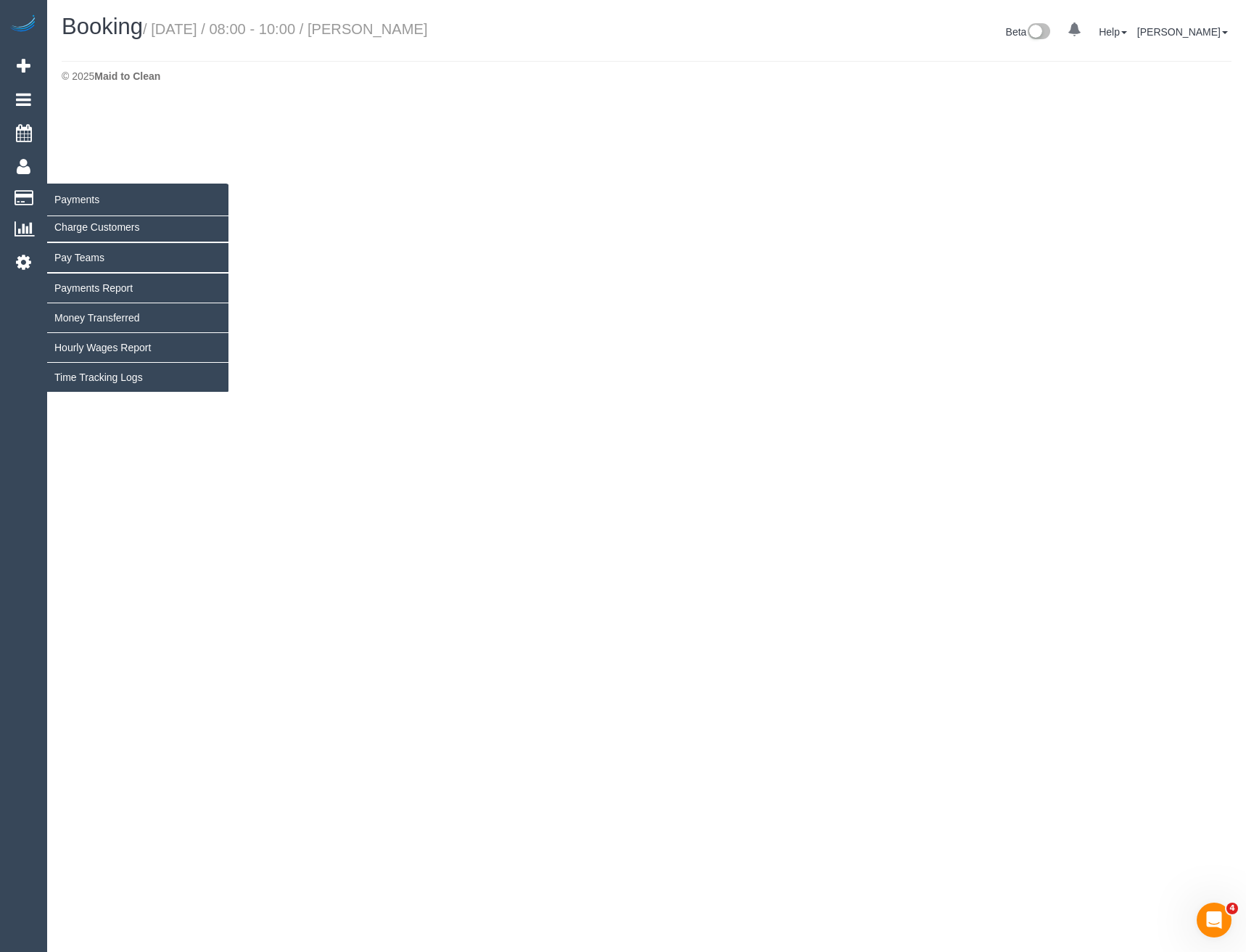
select select "VIC"
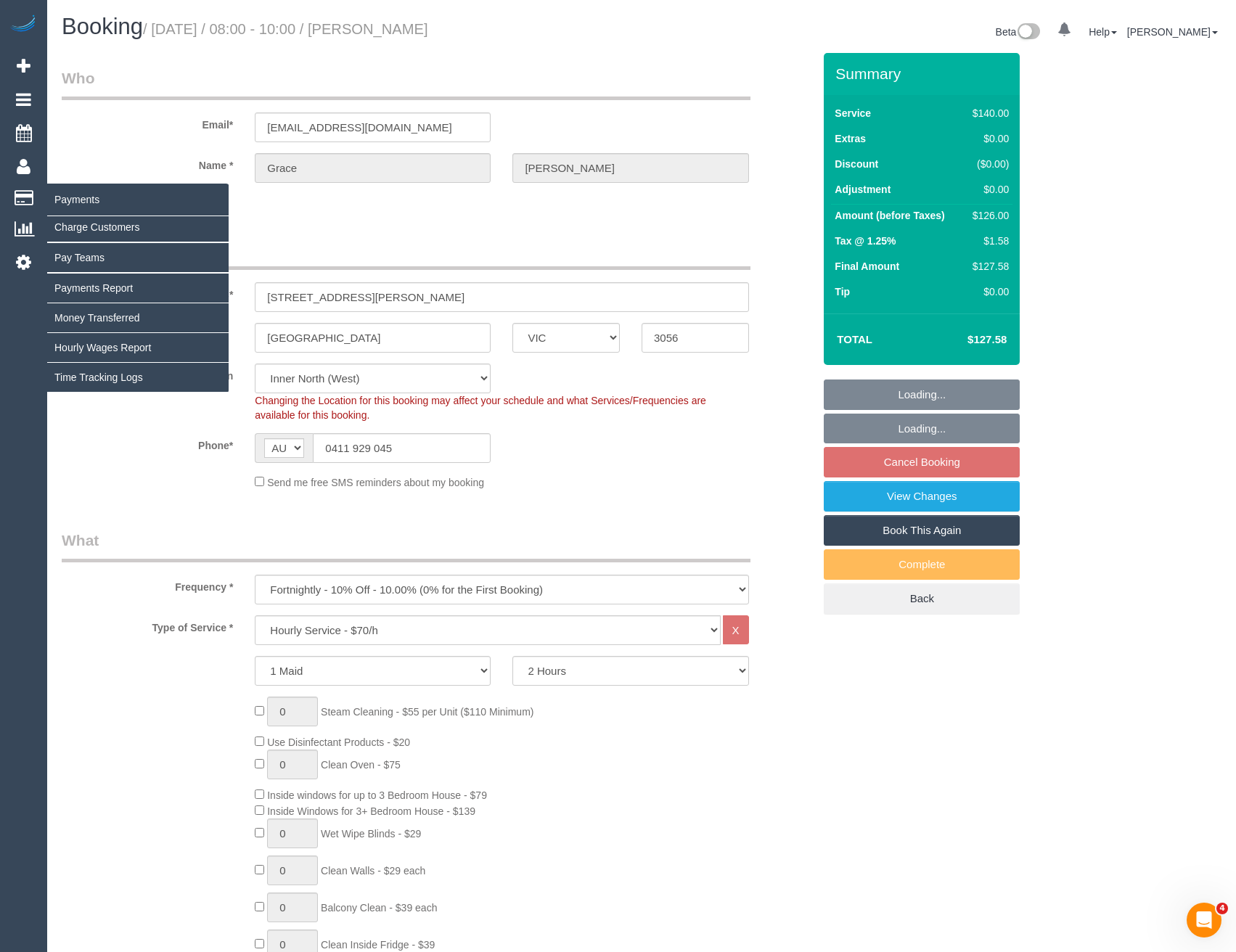
select select "object:6841"
select select "string:stripe-pm_1RhgPc2GScqysDRVsTTE5AE1"
select select "number:28"
select select "number:14"
select select "number:19"
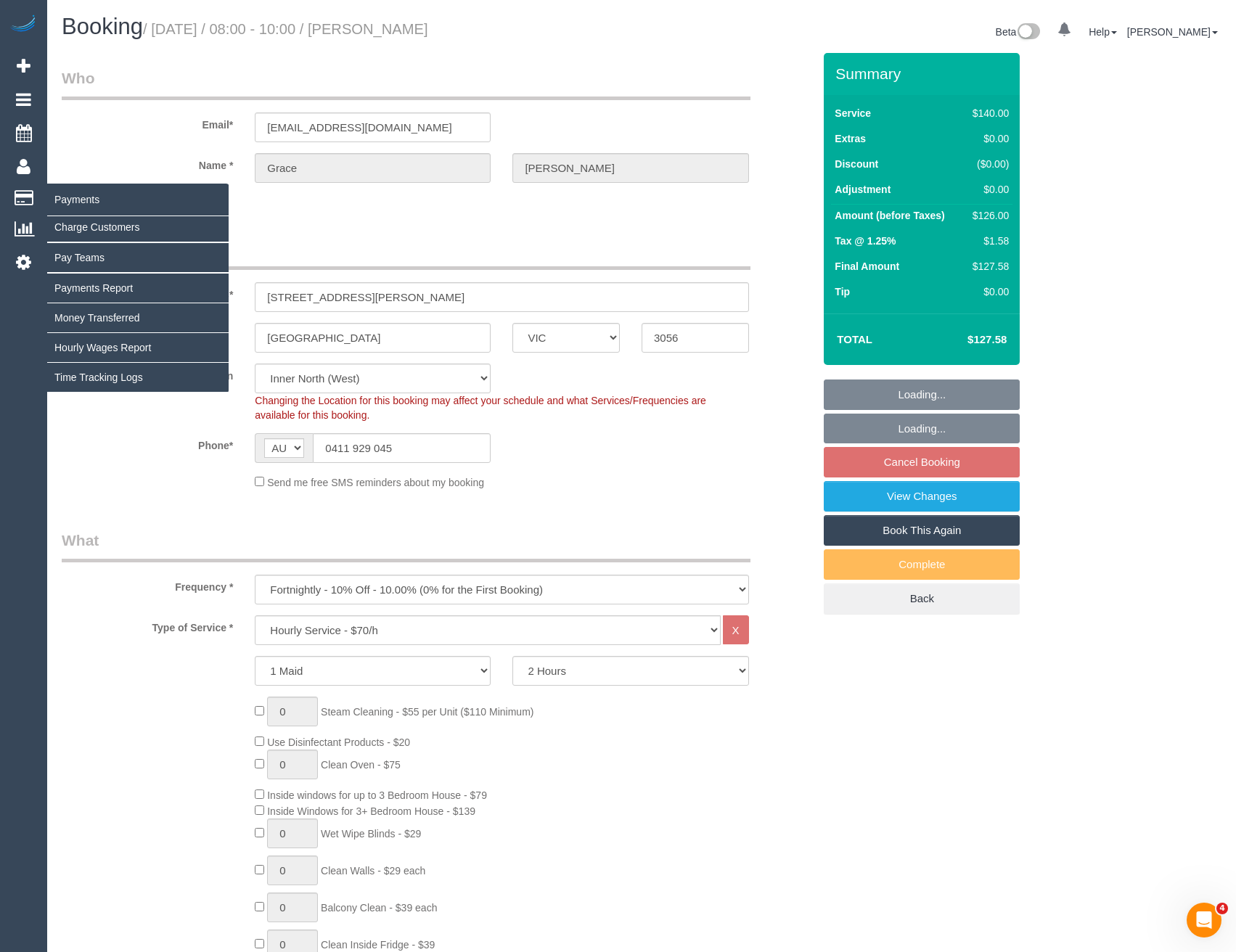
select select "number:24"
select select "number:34"
select select "number:13"
select select "spot35"
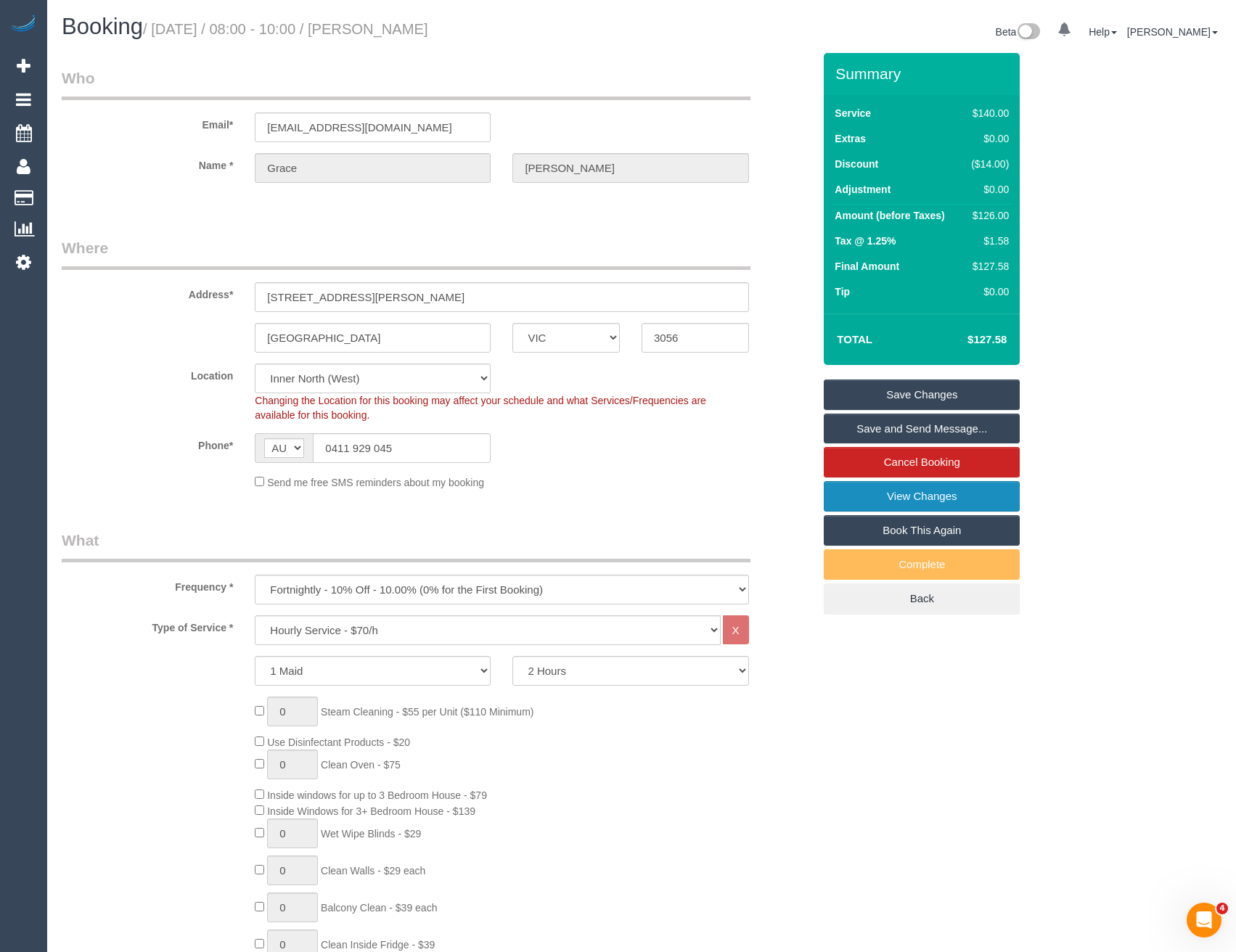
click at [865, 493] on link "View Changes" at bounding box center [921, 495] width 196 height 30
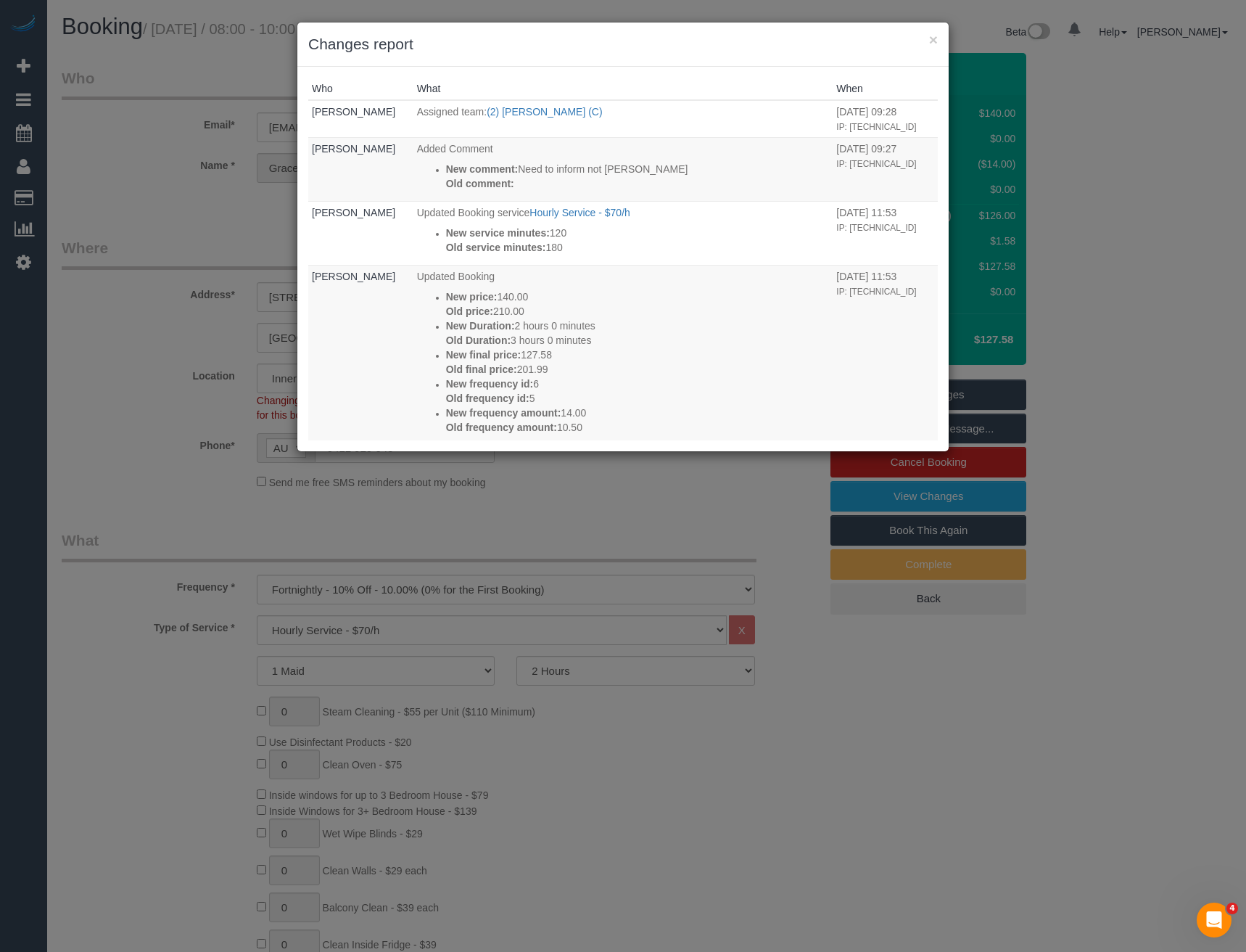
click at [589, 471] on div "× Changes report Who What When Bronie Bryant Assigned team: (2) Loretta Chevali…" at bounding box center [623, 476] width 1246 height 952
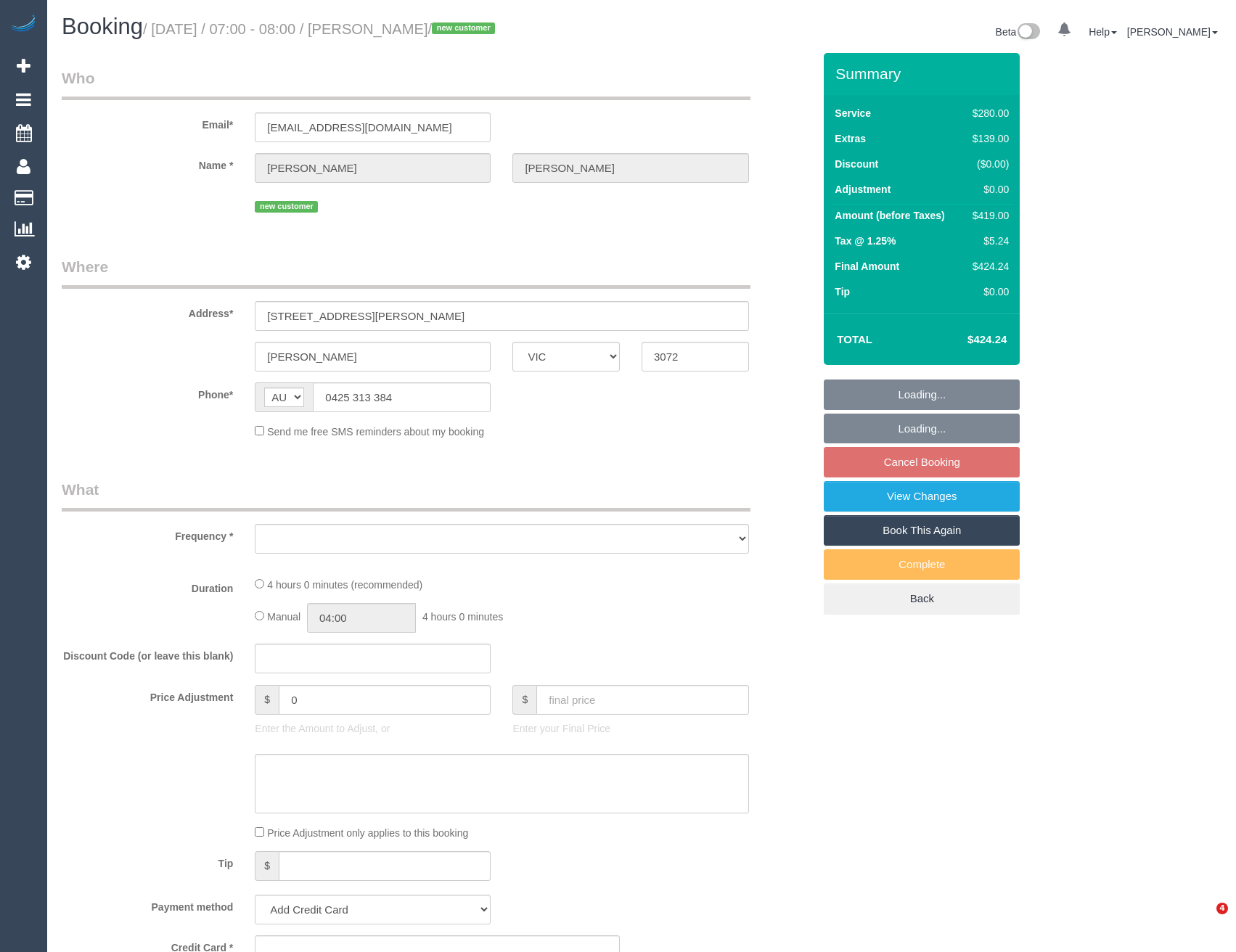
select select "VIC"
select select "2"
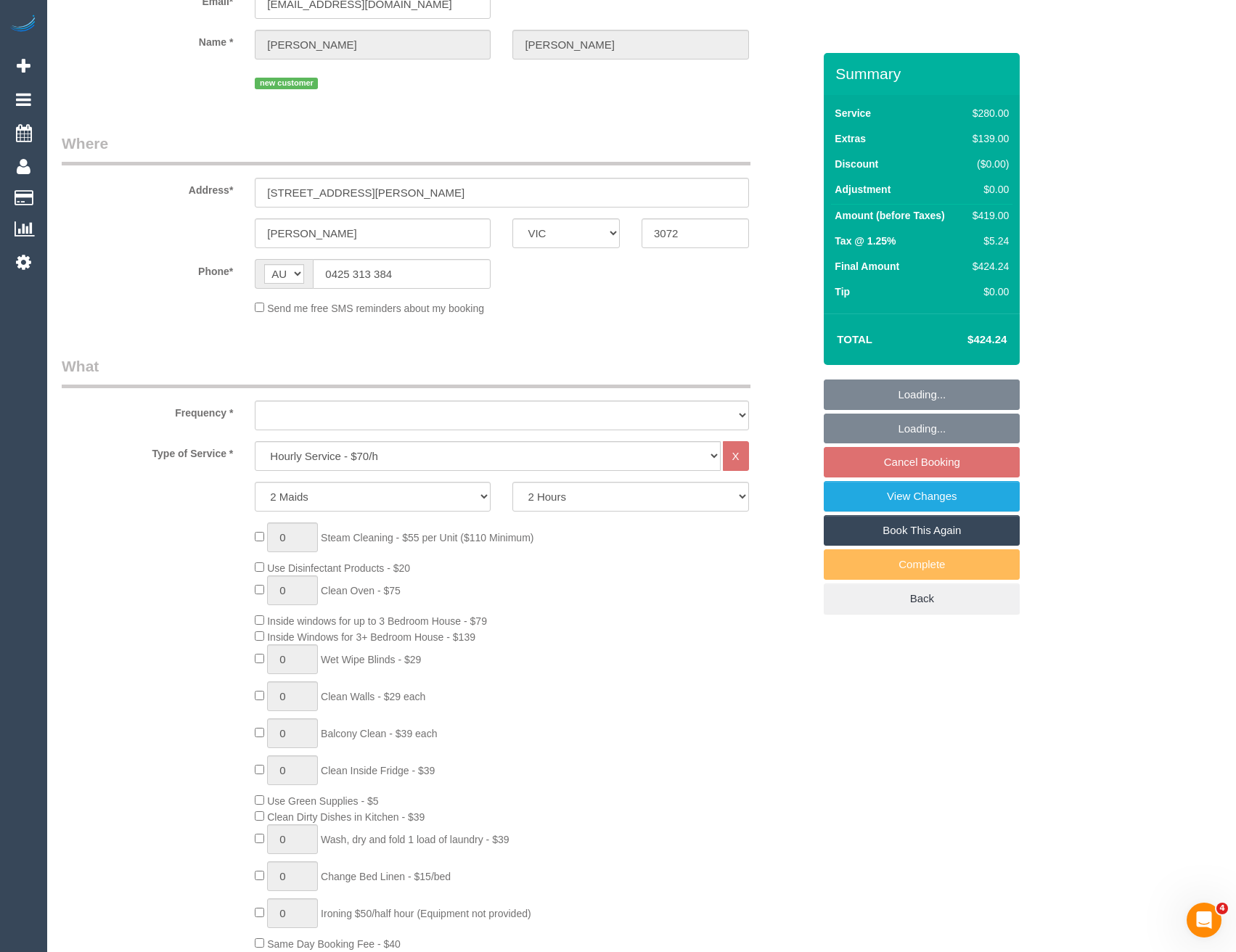
select select "string:stripe-pm_1RzT1g2GScqysDRVLbiCLwGx"
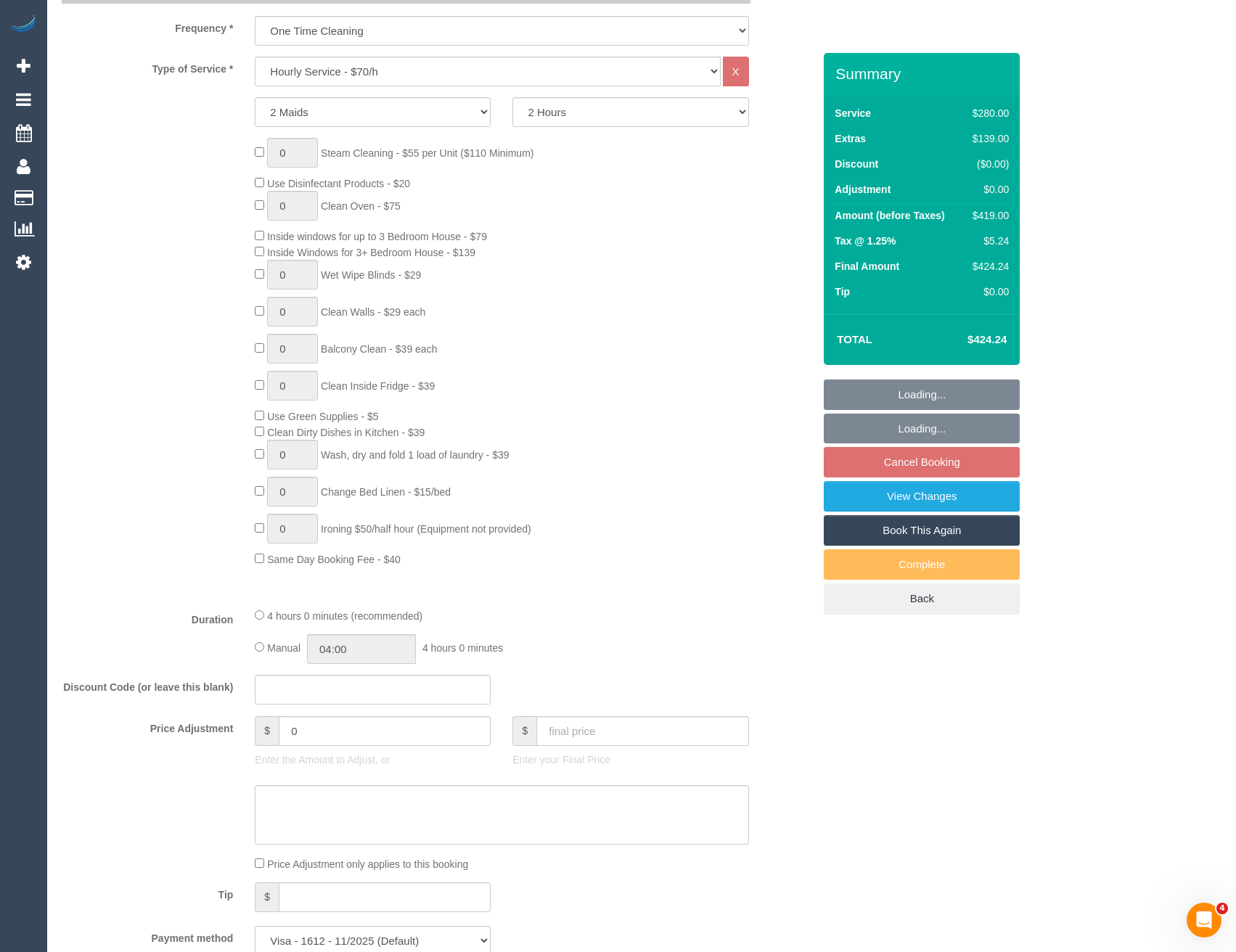
select select "object:1321"
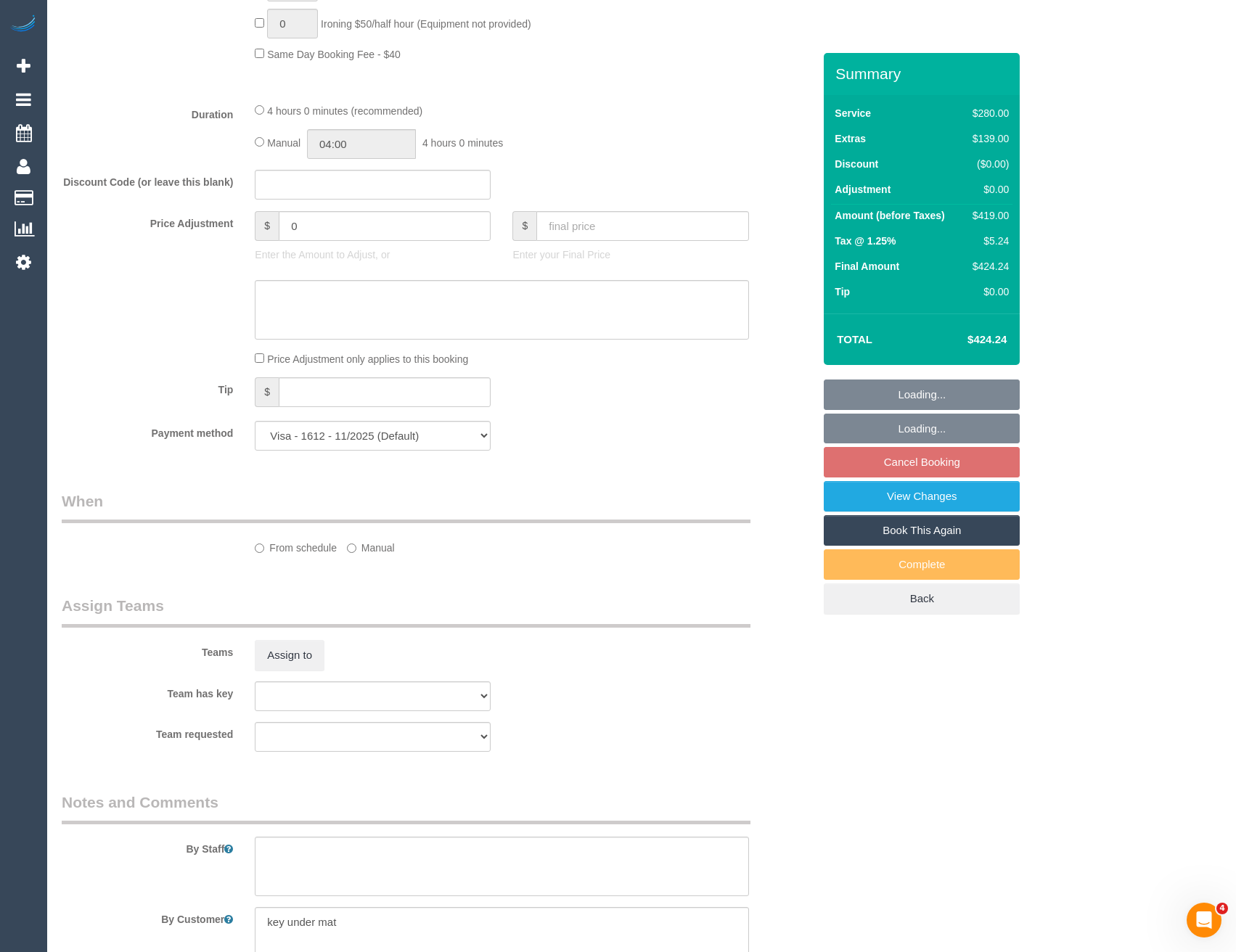
select select "number:27"
select select "number:15"
select select "number:19"
select select "number:22"
select select "number:33"
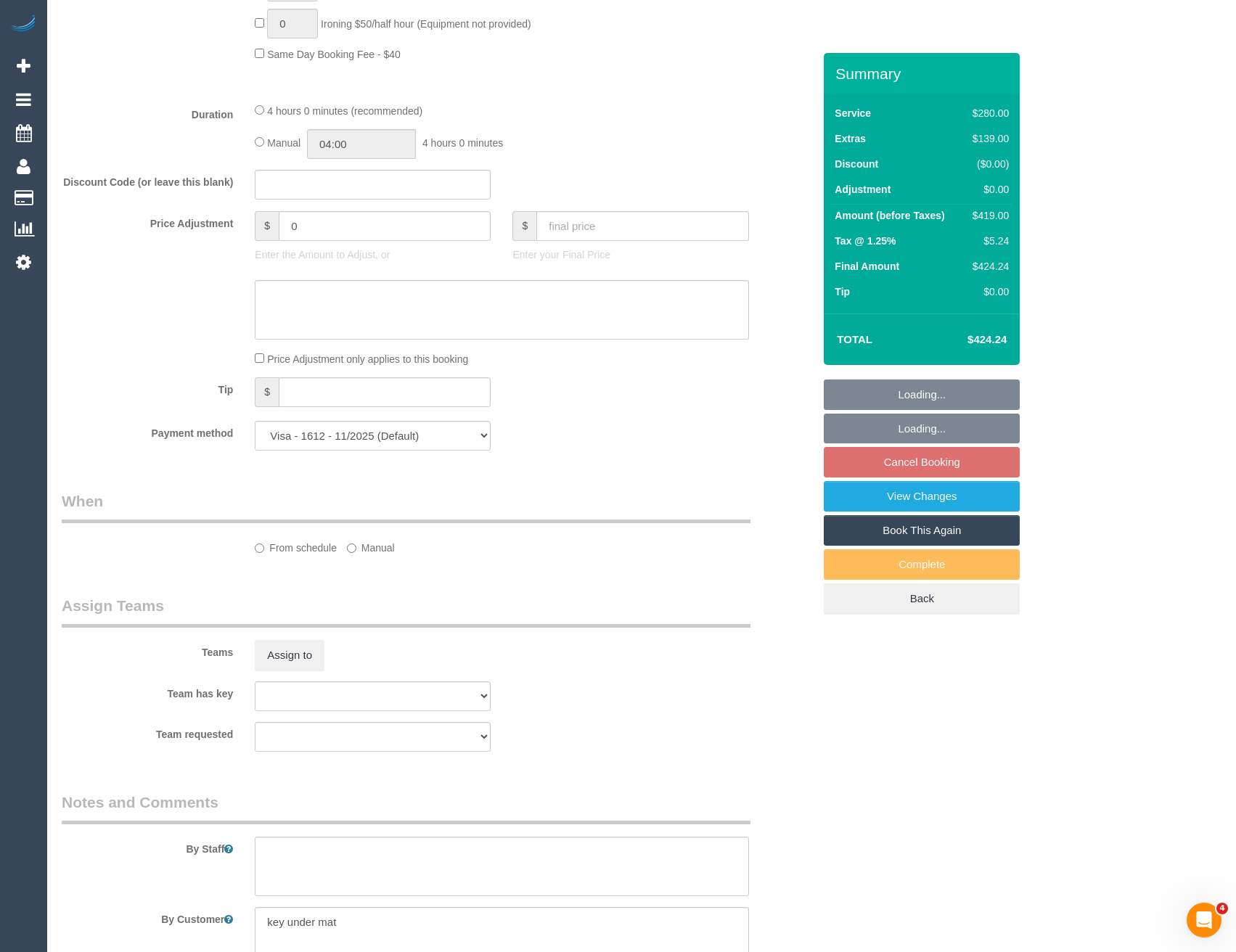
select select "number:13"
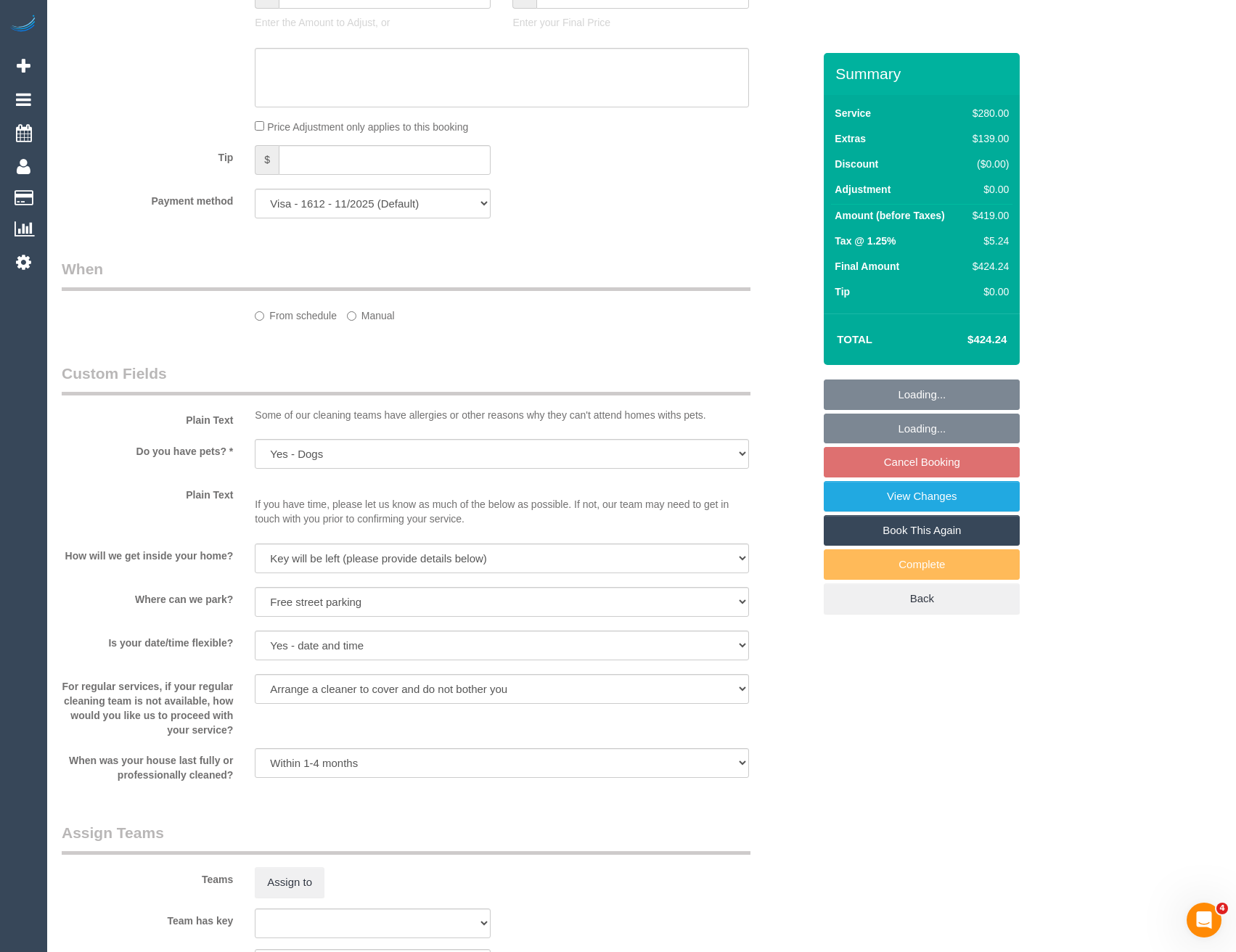
scroll to position [1520, 0]
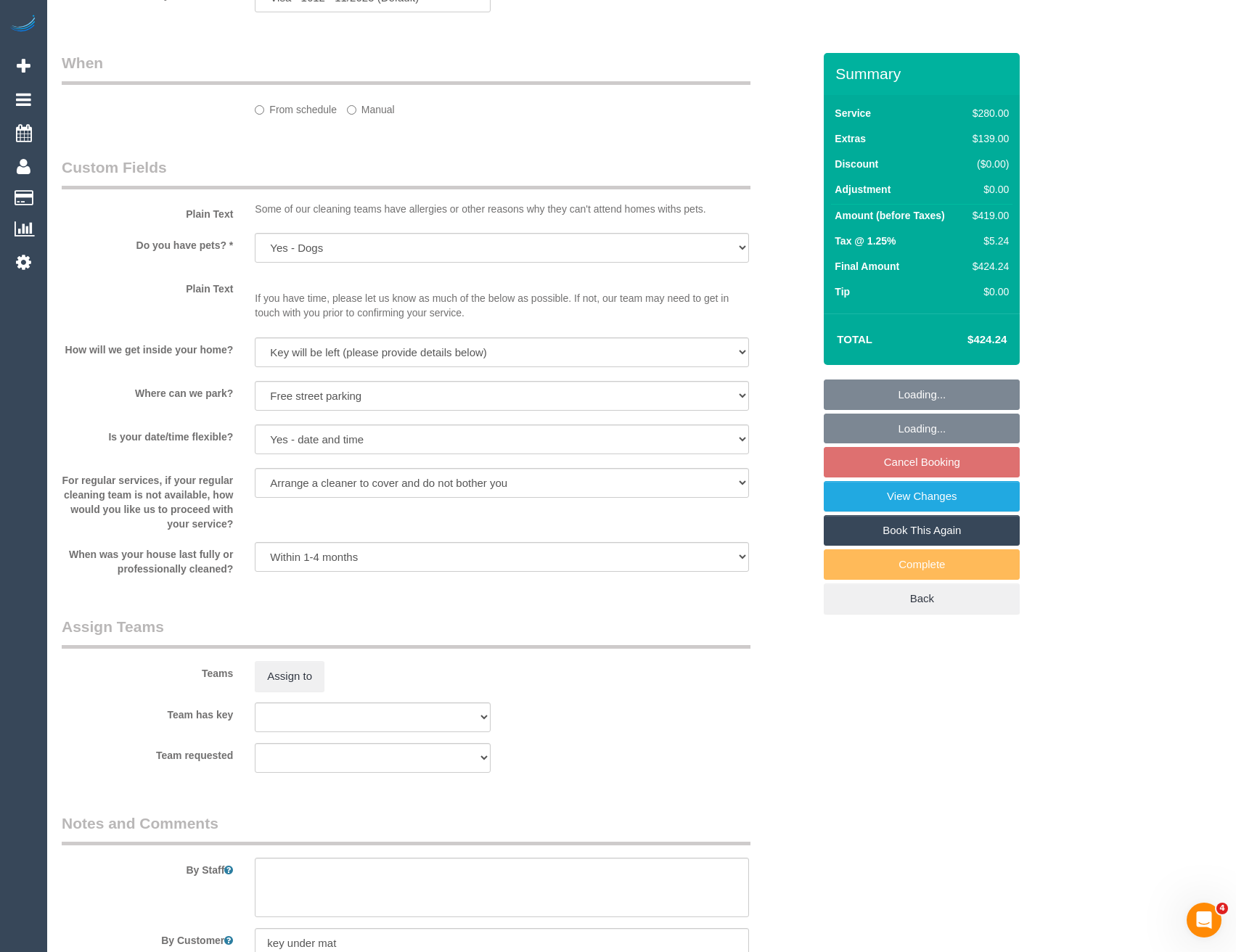
select select "object:1479"
select select "spot1"
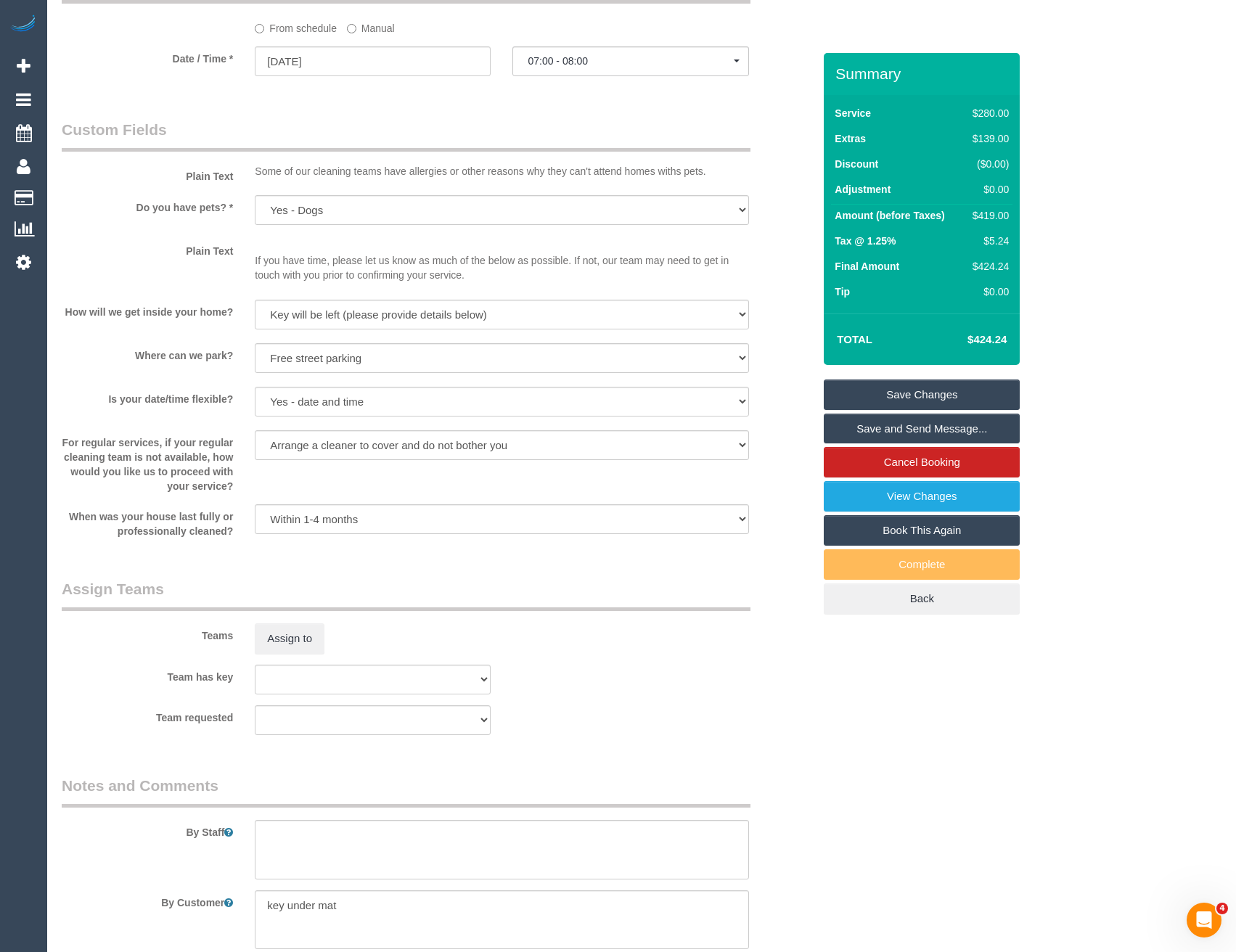
scroll to position [1814, 0]
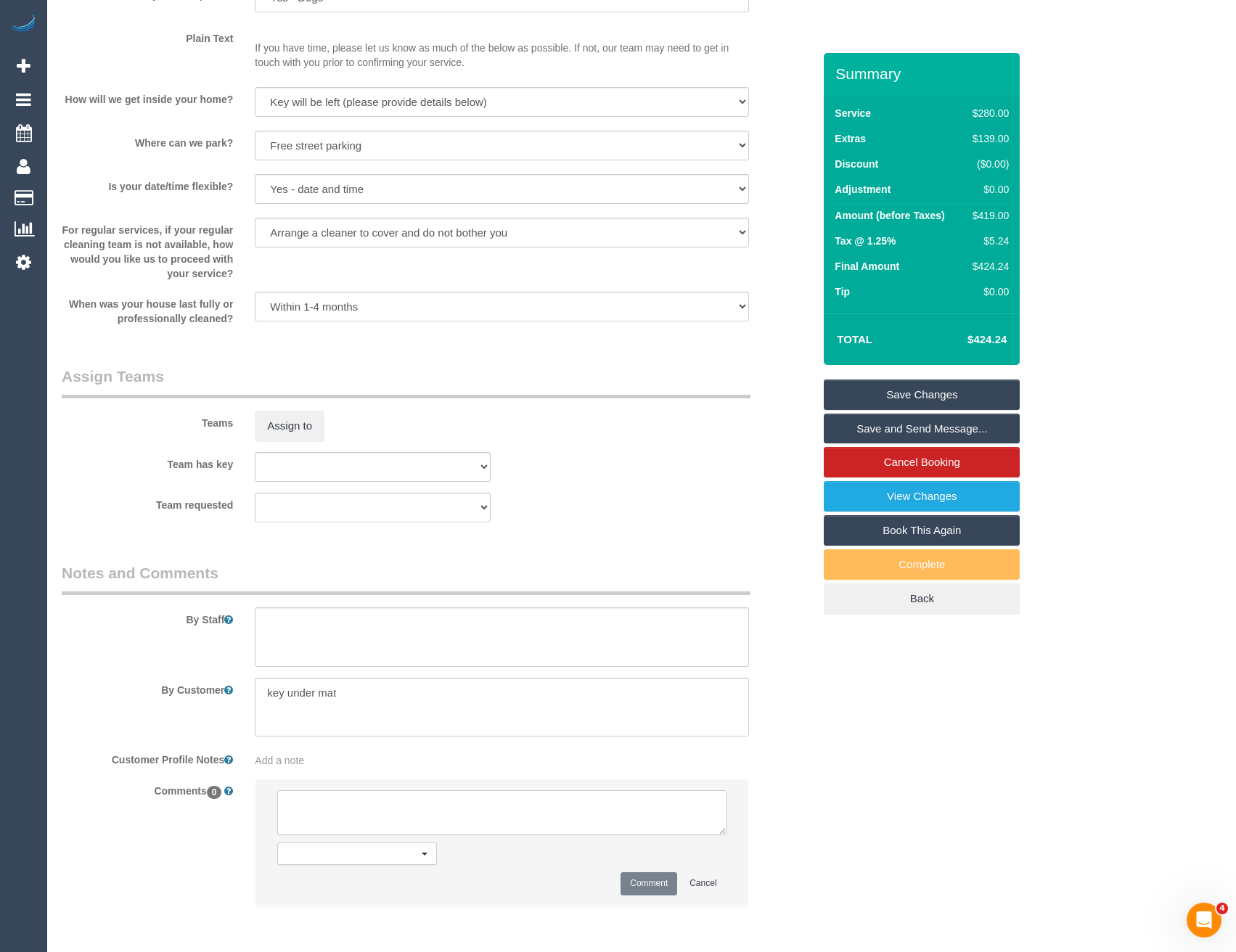
click at [391, 816] on textarea at bounding box center [501, 812] width 449 height 45
click at [304, 807] on textarea at bounding box center [501, 812] width 449 height 45
type textarea "Assigned pending 8-9 AW - via email"
click at [648, 890] on button "Comment" at bounding box center [648, 882] width 57 height 22
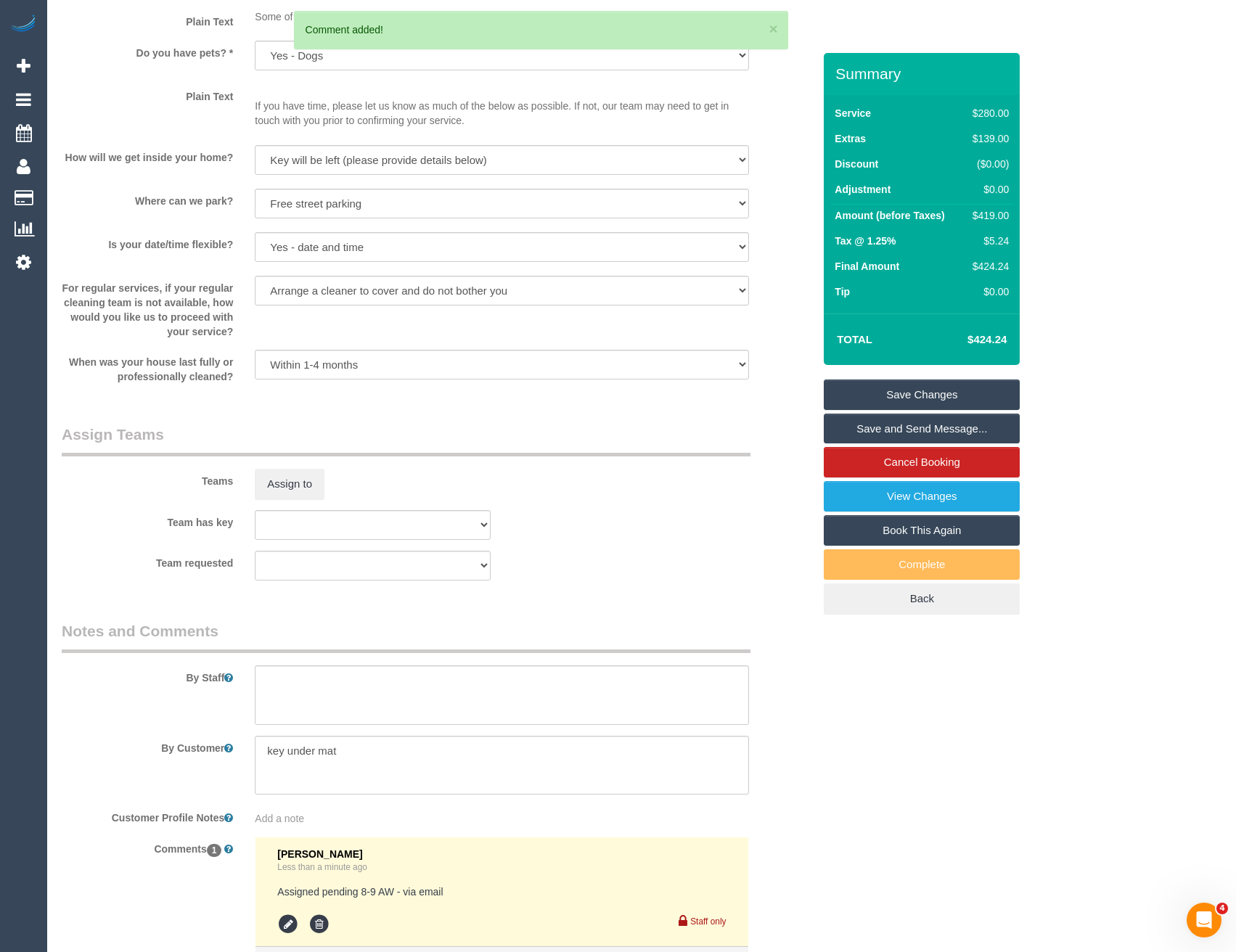
scroll to position [1886, 0]
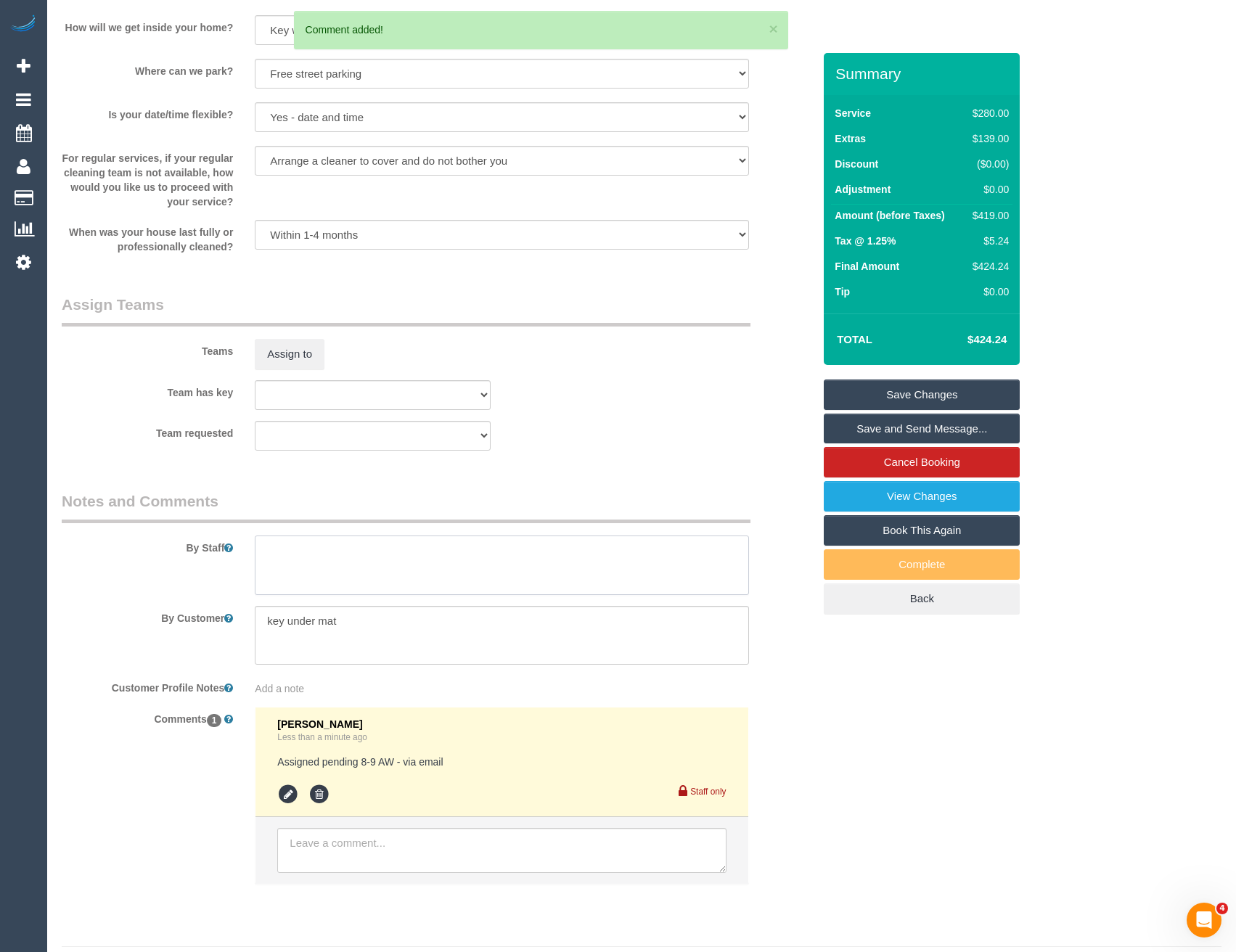
click at [295, 580] on textarea at bounding box center [501, 565] width 493 height 59
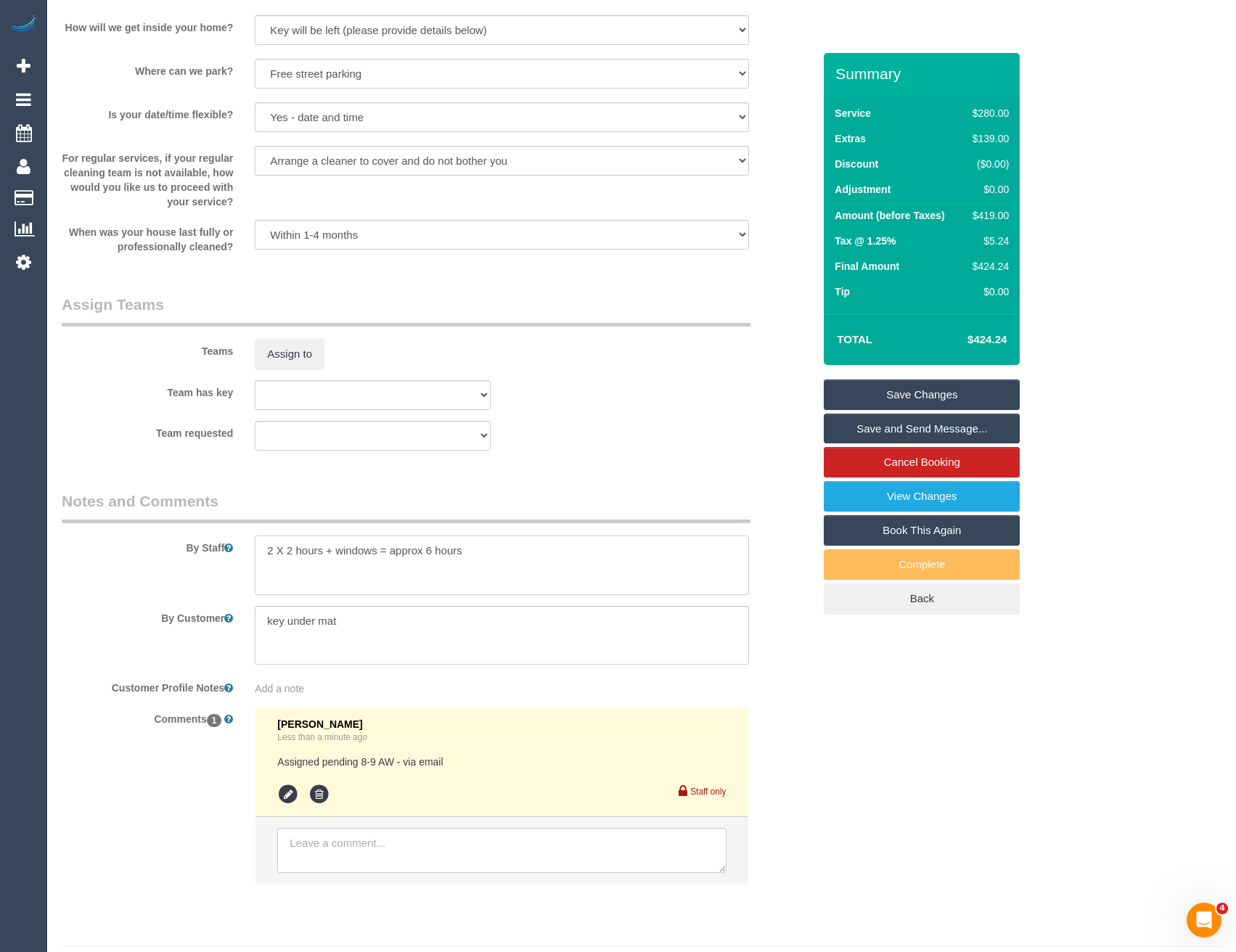
click at [500, 547] on textarea at bounding box center [501, 565] width 493 height 59
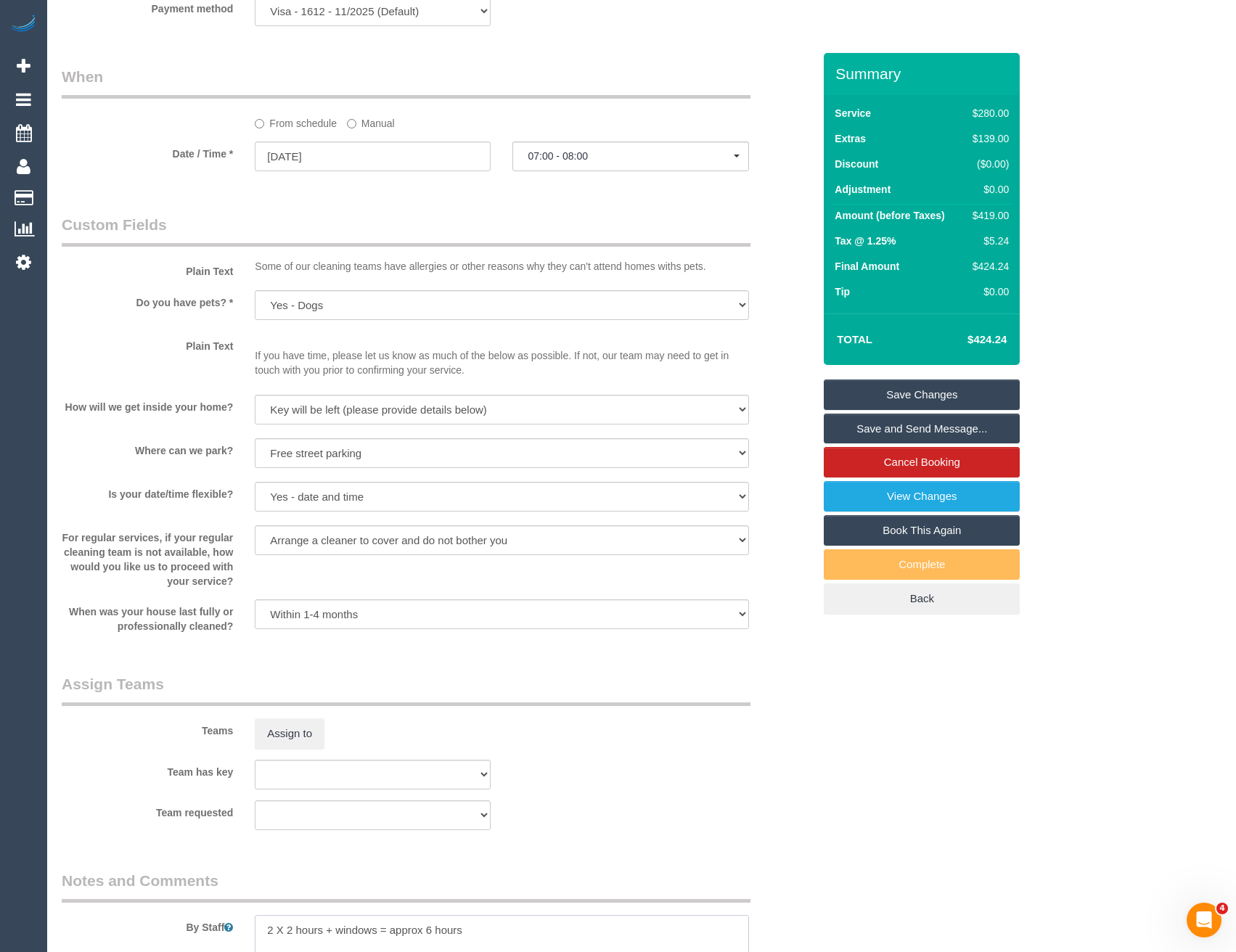
scroll to position [1305, 0]
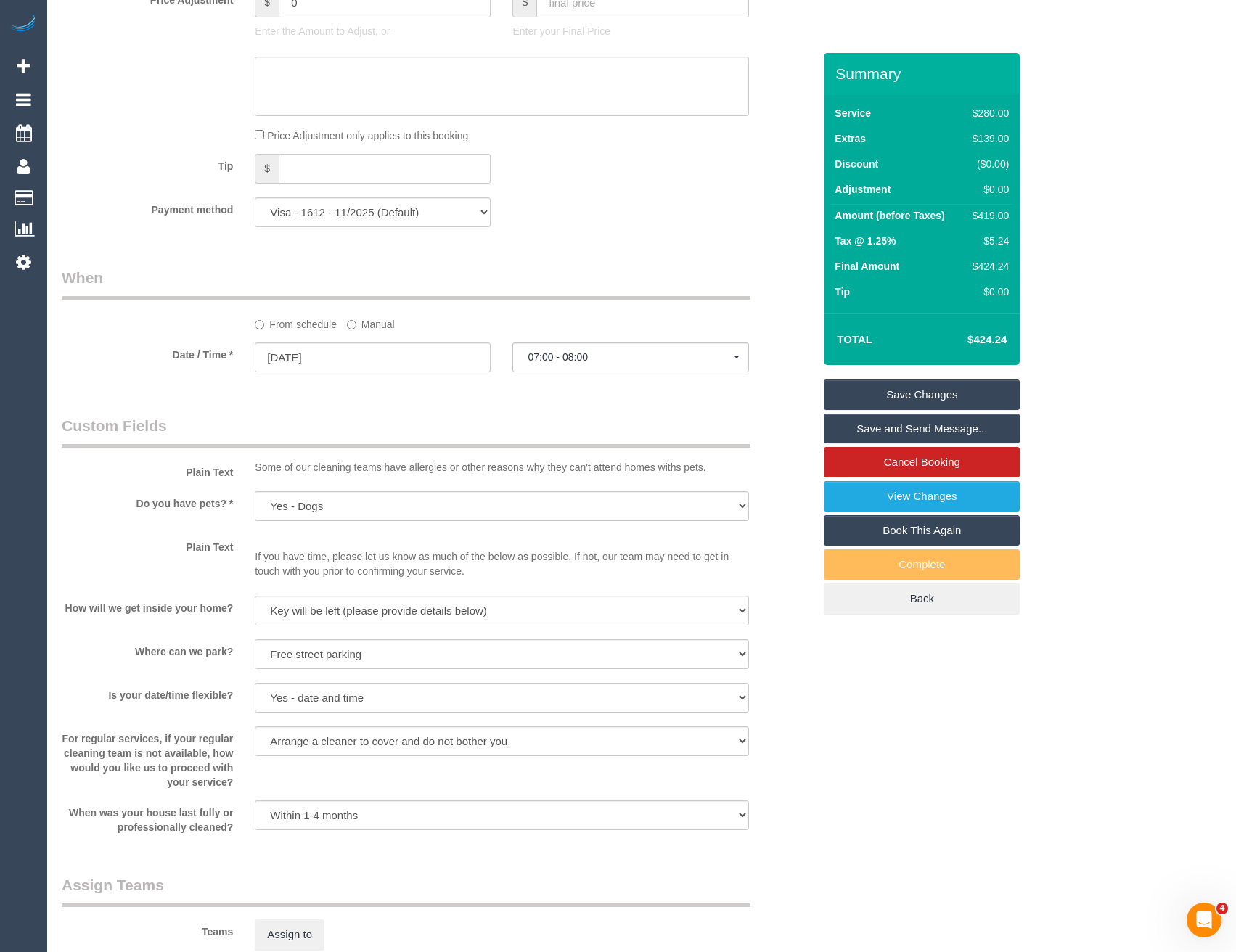
type textarea "2 X 2 hours + windows = approx 6 hours"
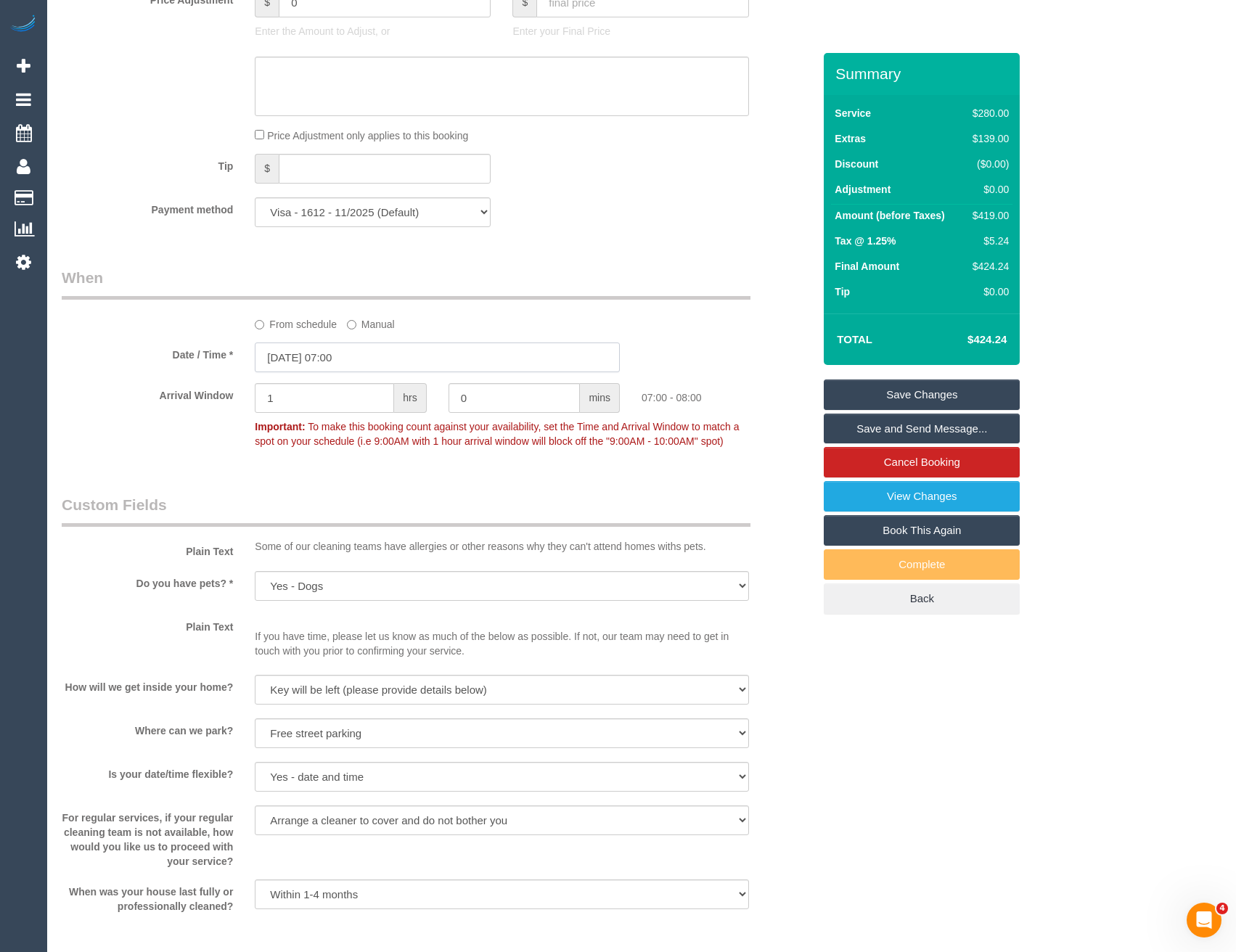
click at [357, 356] on input "01/10/2025 07:00" at bounding box center [437, 357] width 365 height 30
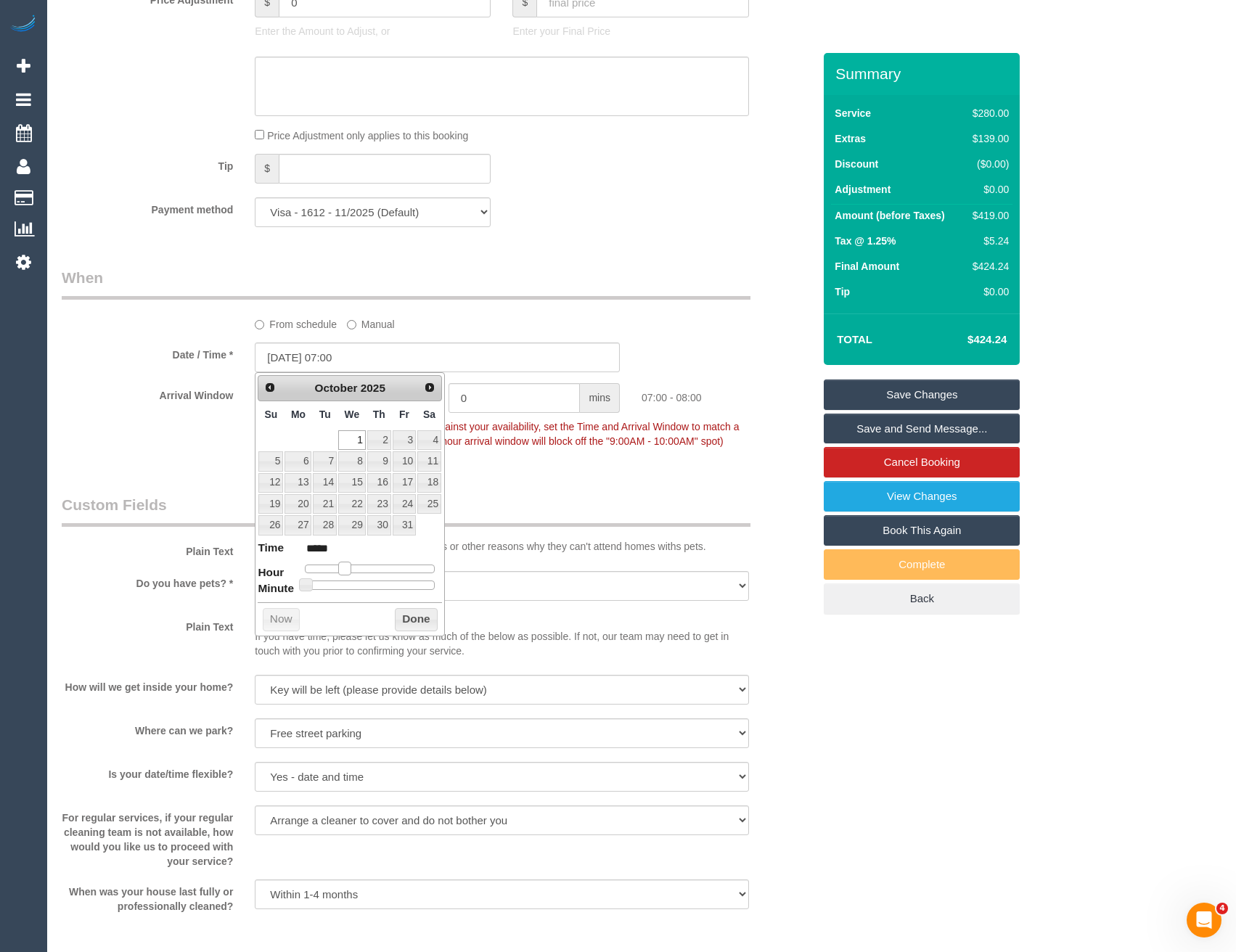
type input "01/10/2025 08:00"
type input "*****"
click at [348, 568] on span at bounding box center [351, 568] width 13 height 13
click at [406, 623] on button "Done" at bounding box center [416, 619] width 43 height 23
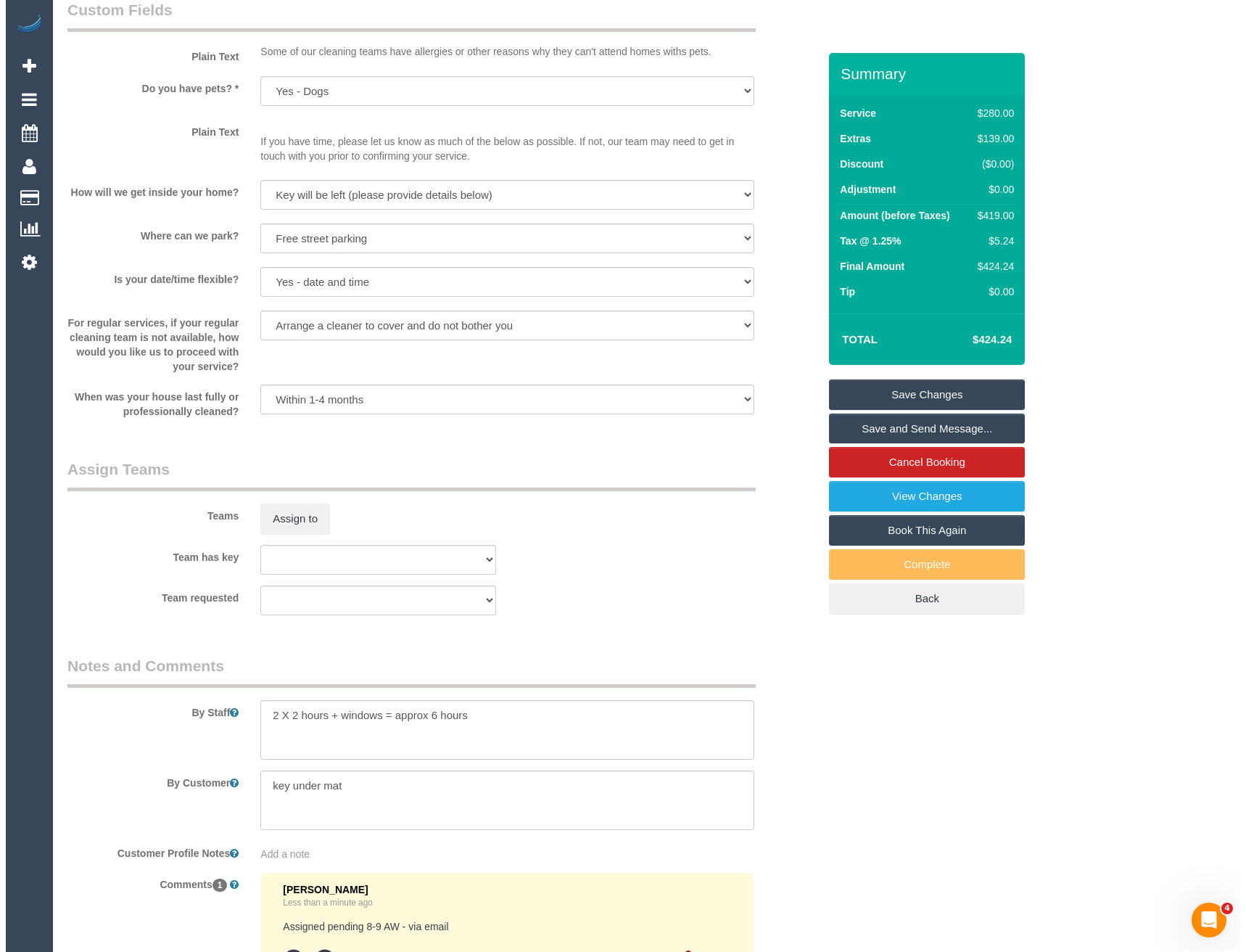
scroll to position [1814, 0]
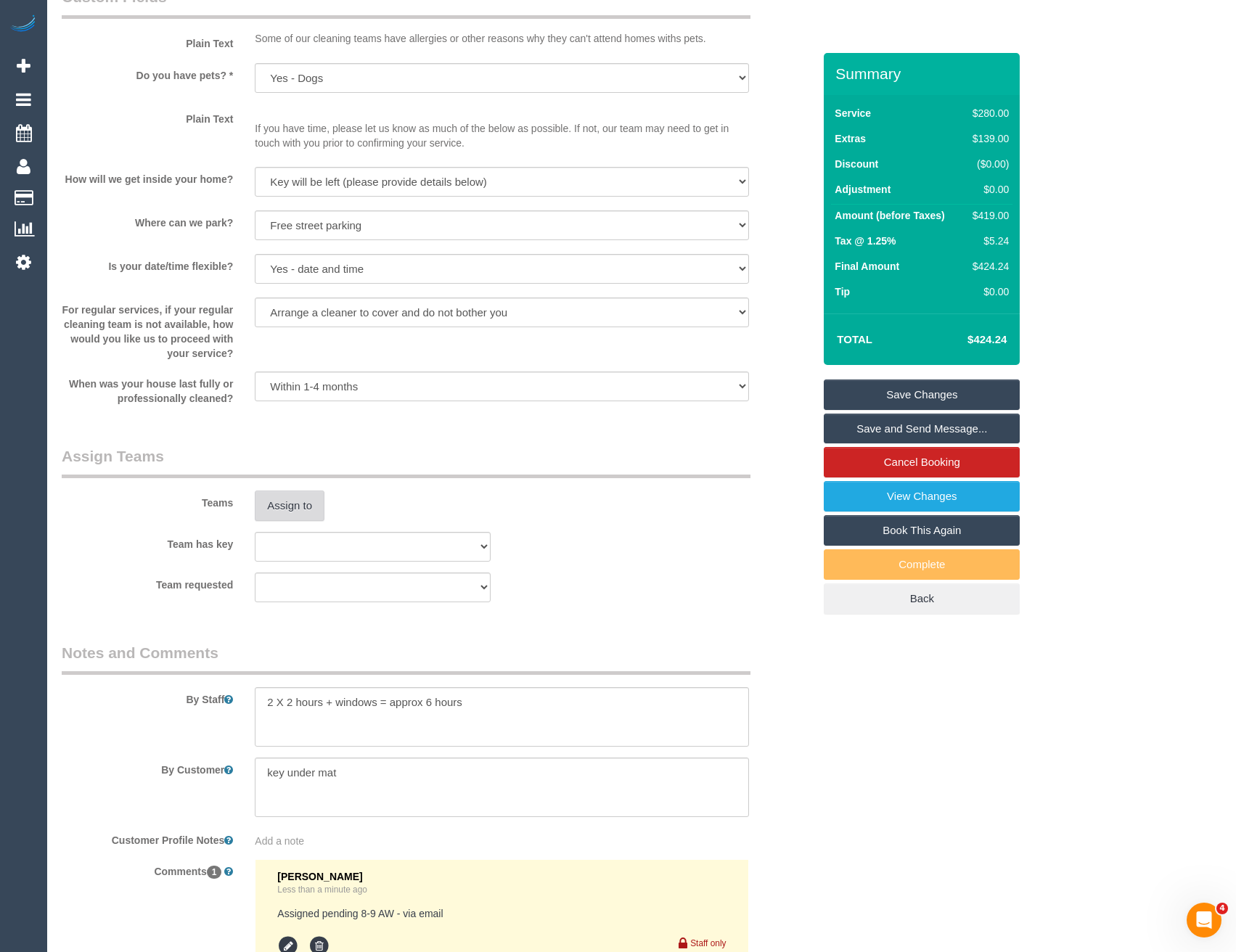
click at [288, 521] on button "Assign to" at bounding box center [289, 505] width 70 height 30
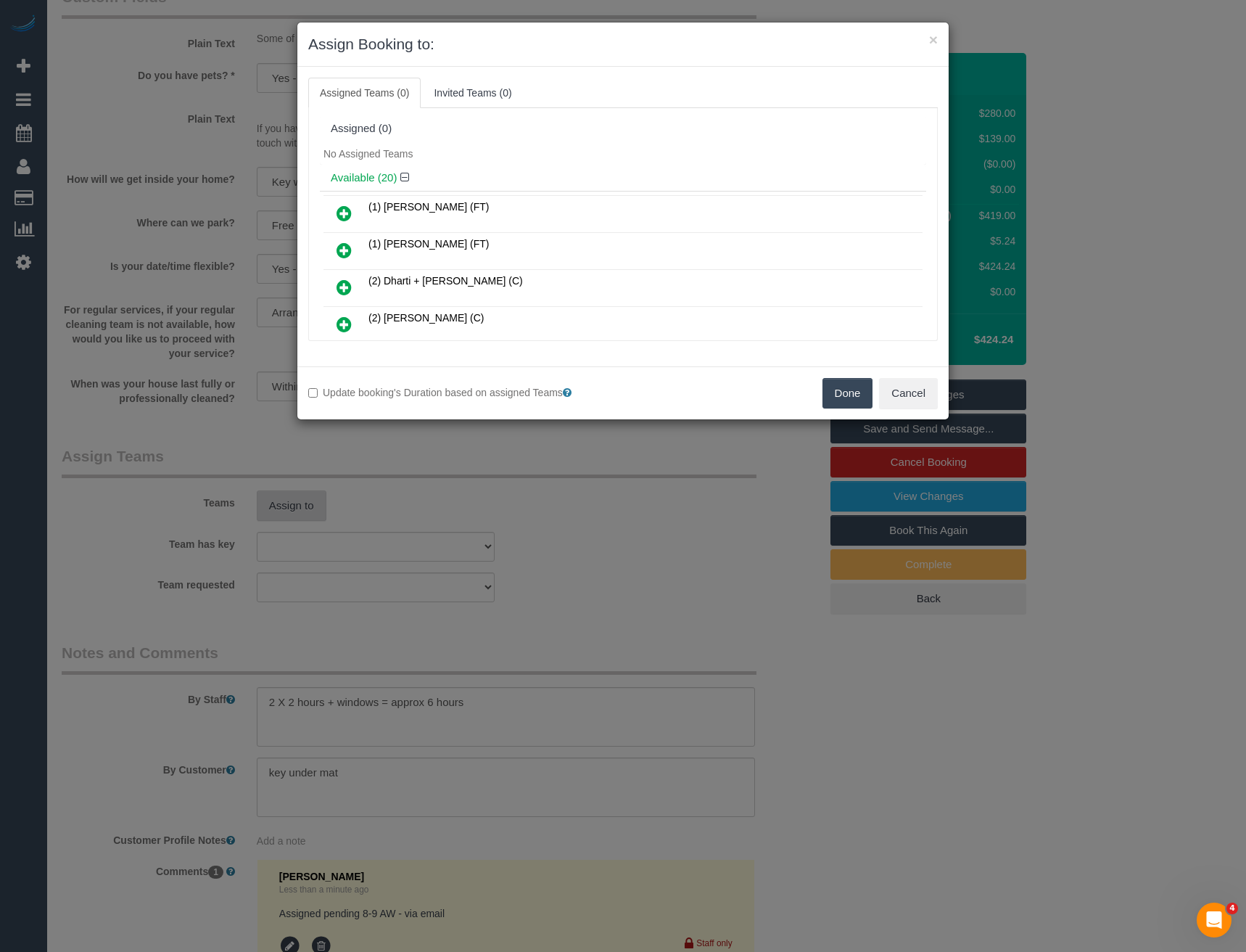
scroll to position [1796, 0]
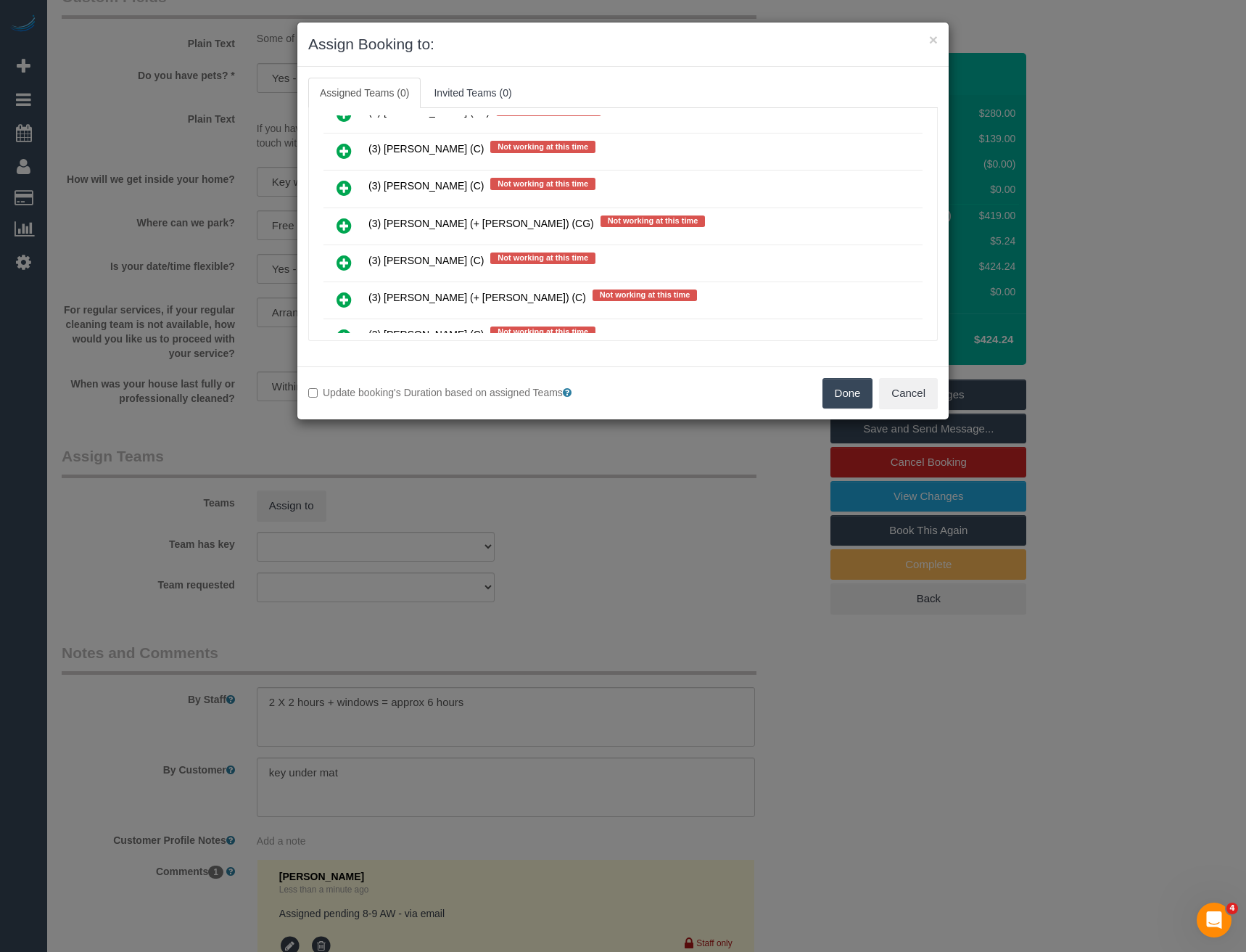
click at [337, 218] on icon at bounding box center [344, 225] width 16 height 17
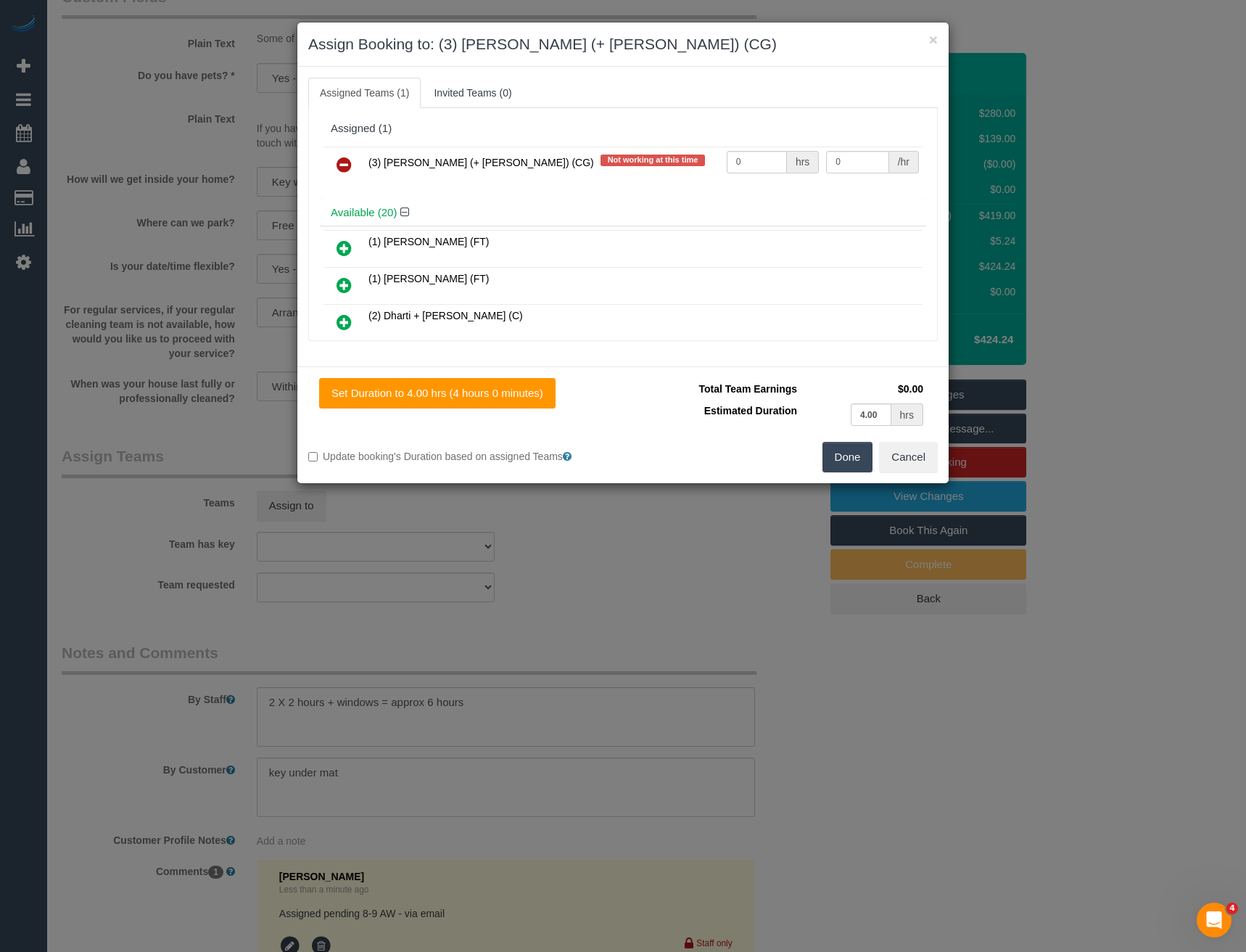
scroll to position [3092, 0]
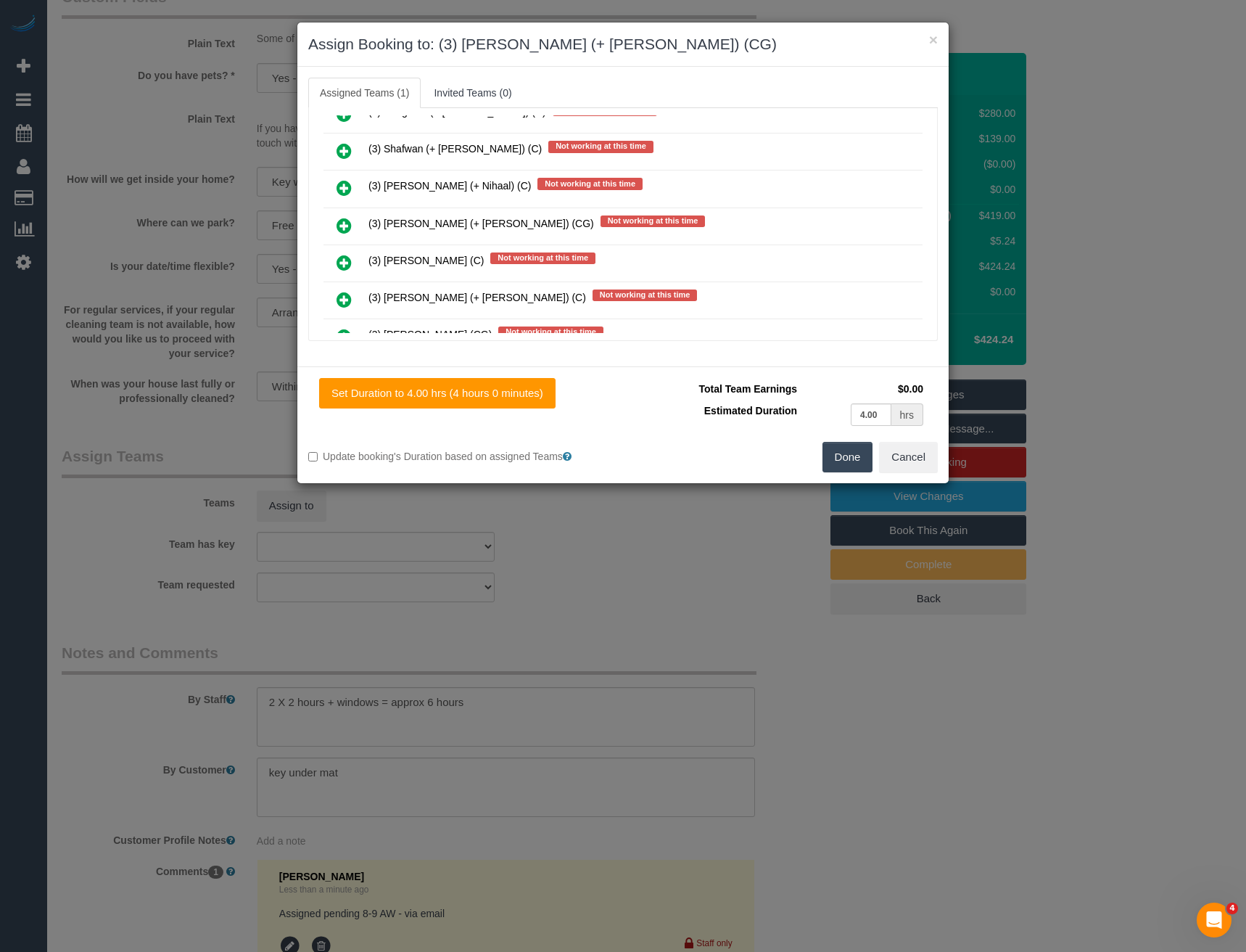
click at [344, 226] on icon at bounding box center [344, 225] width 16 height 17
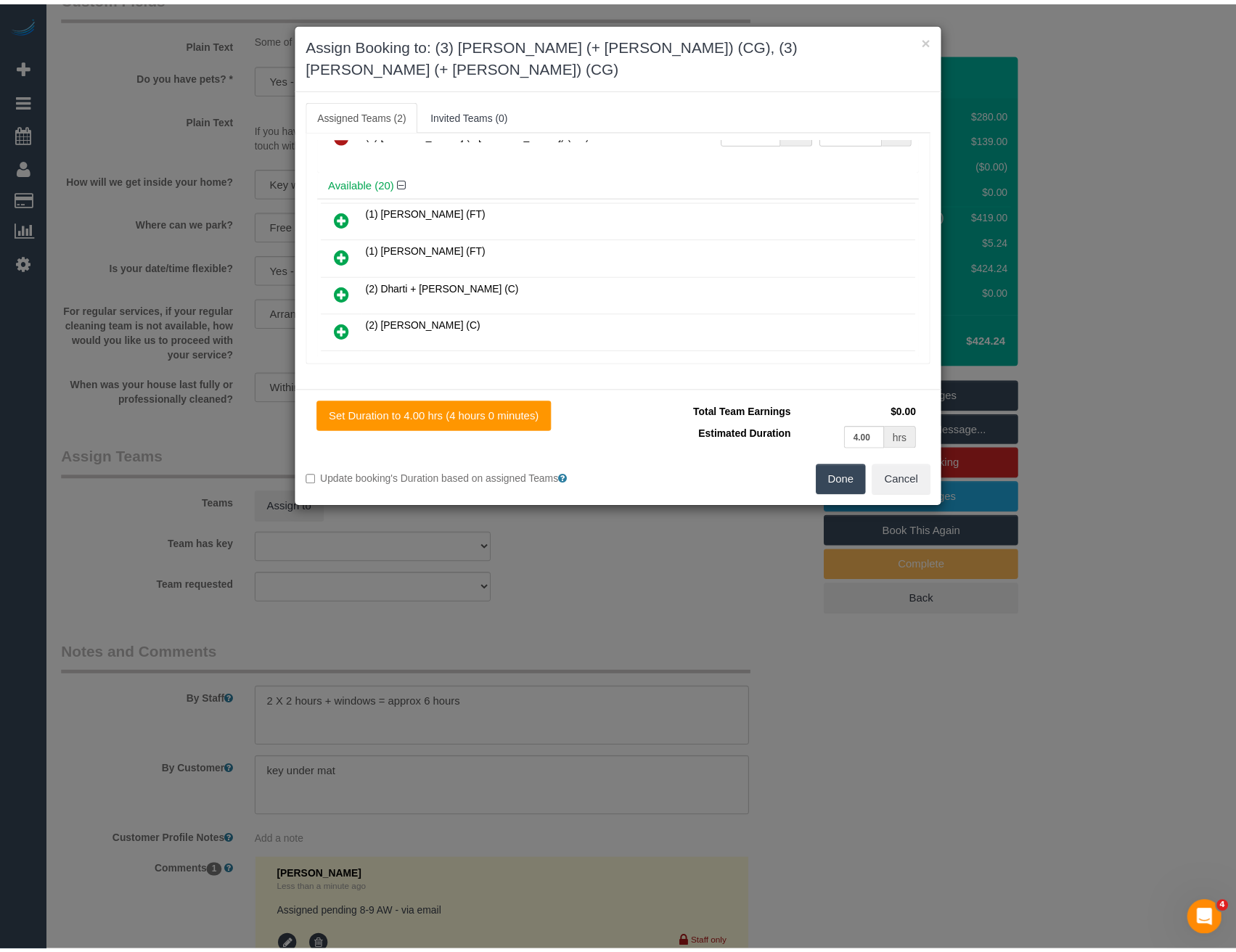
scroll to position [0, 0]
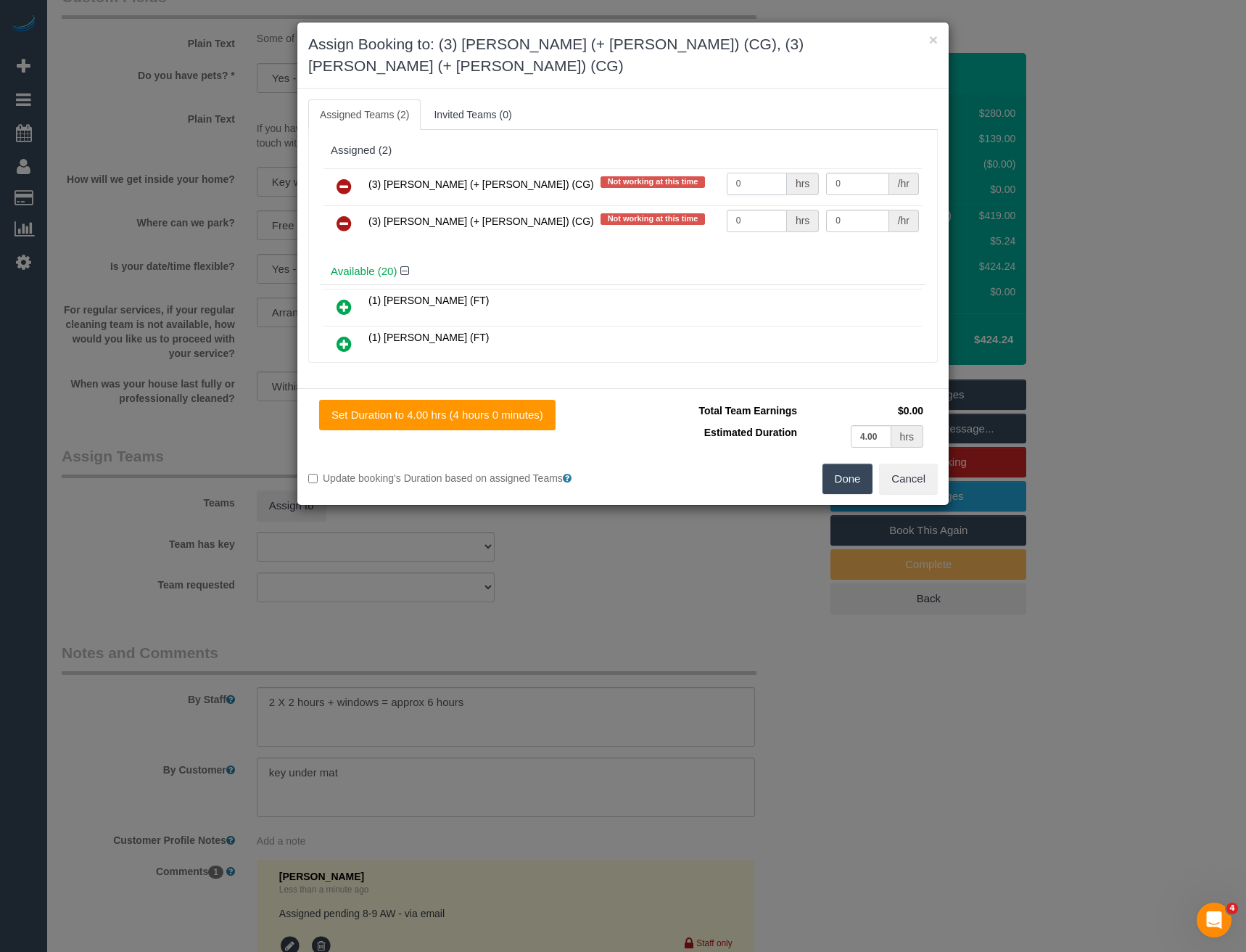
drag, startPoint x: 708, startPoint y: 163, endPoint x: 682, endPoint y: 160, distance: 26.2
click at [685, 168] on tr "(3) Amninder (+ Sohail) (CG) Not working at this time 0 hrs 0 /hr" at bounding box center [623, 186] width 599 height 37
type input "3"
type input "38.5"
drag, startPoint x: 732, startPoint y: 205, endPoint x: 637, endPoint y: 195, distance: 95.5
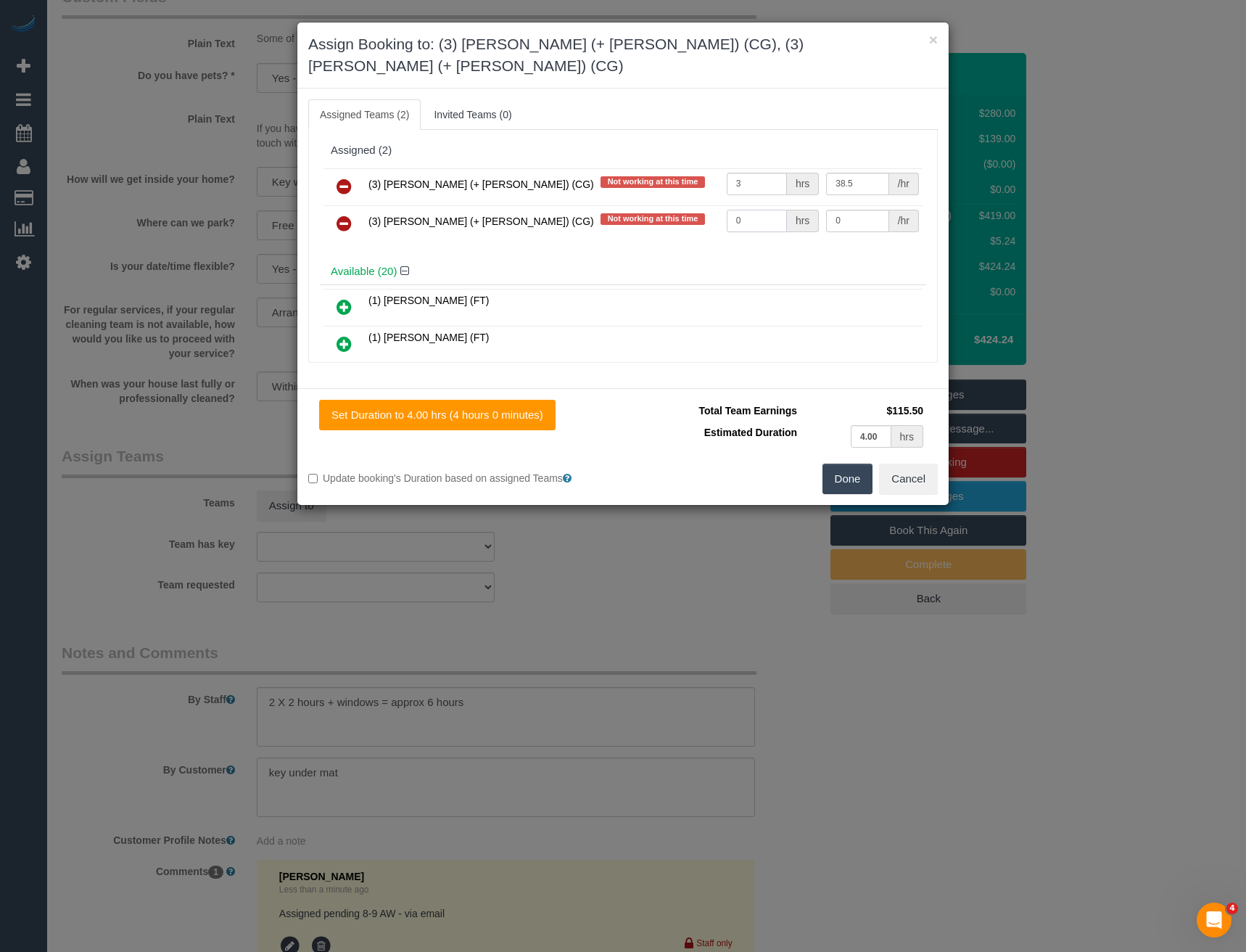
click at [648, 205] on tr "(3) Sohail (+ Amninder) (CG) Not working at this time 0 hrs 0 /hr" at bounding box center [623, 223] width 599 height 37
type input "3"
type input "38.5"
click at [839, 463] on button "Done" at bounding box center [848, 478] width 51 height 30
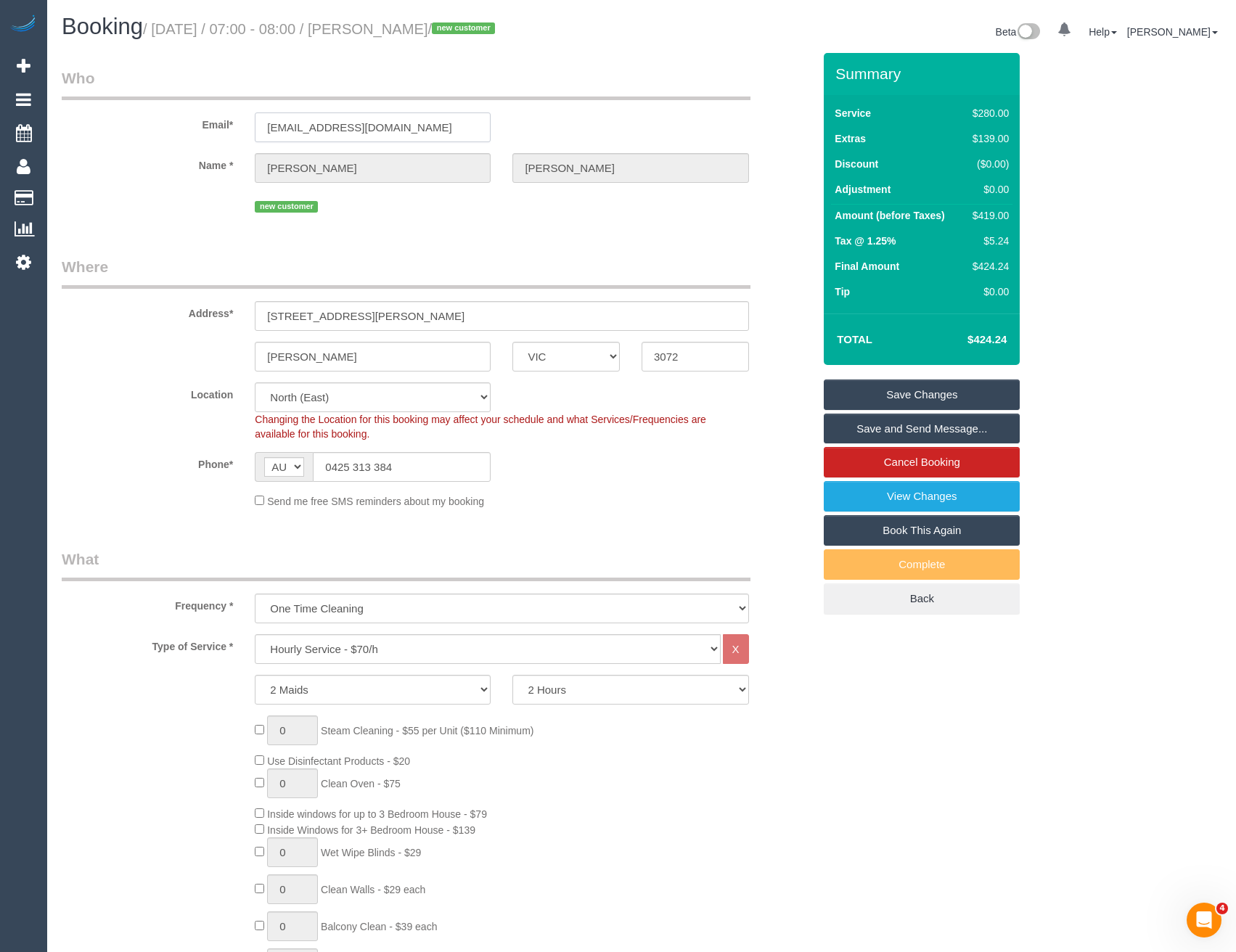
drag, startPoint x: 395, startPoint y: 121, endPoint x: 165, endPoint y: 120, distance: 230.0
click at [165, 120] on div "Email* beckfletcher@gmail.com" at bounding box center [437, 104] width 772 height 75
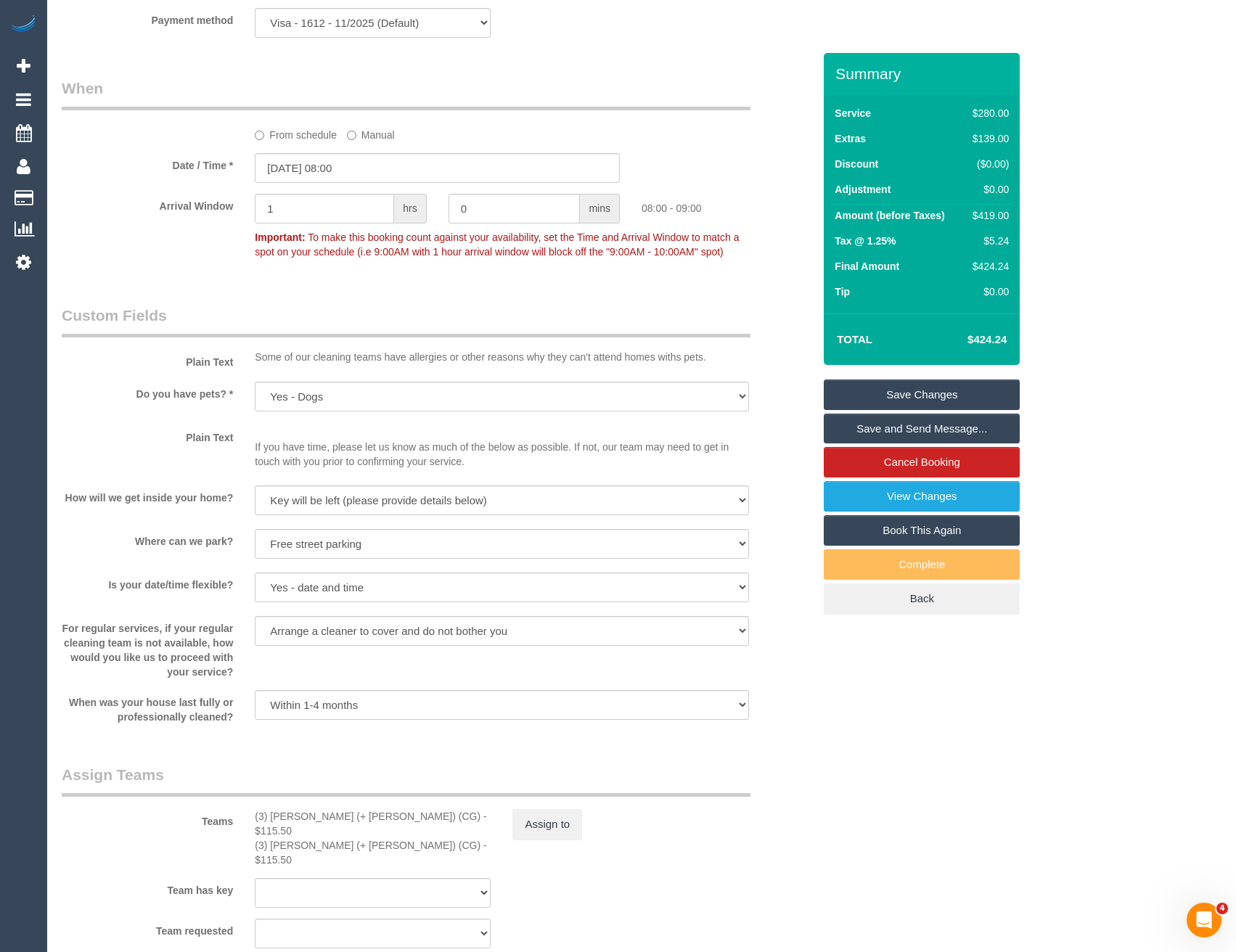
scroll to position [1060, 0]
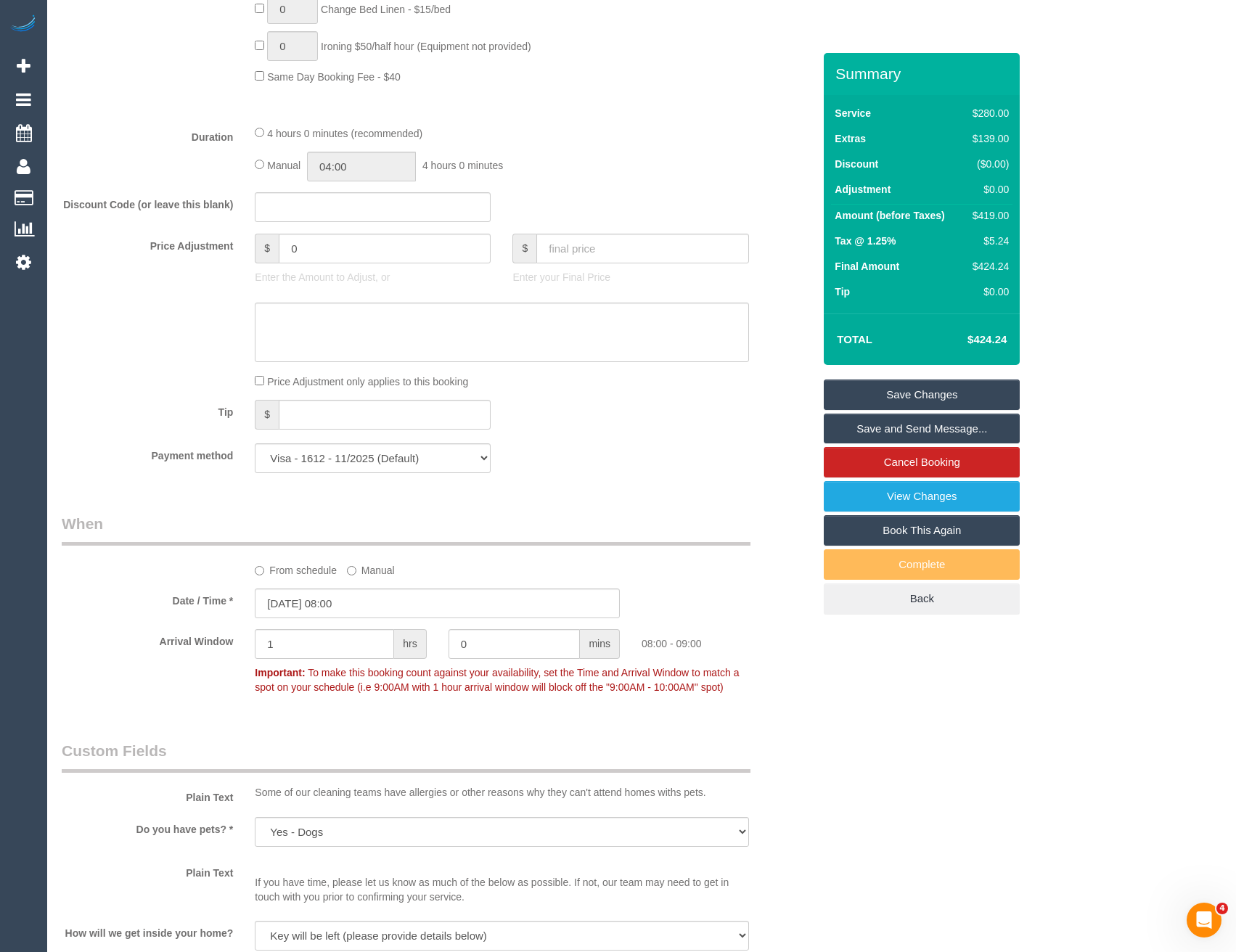
click at [257, 159] on div "Manual 04:00 4 hours 0 minutes" at bounding box center [501, 167] width 493 height 30
click at [374, 160] on input "04:00" at bounding box center [362, 167] width 108 height 30
type input "03:00"
click at [351, 225] on li "03:00" at bounding box center [345, 230] width 65 height 19
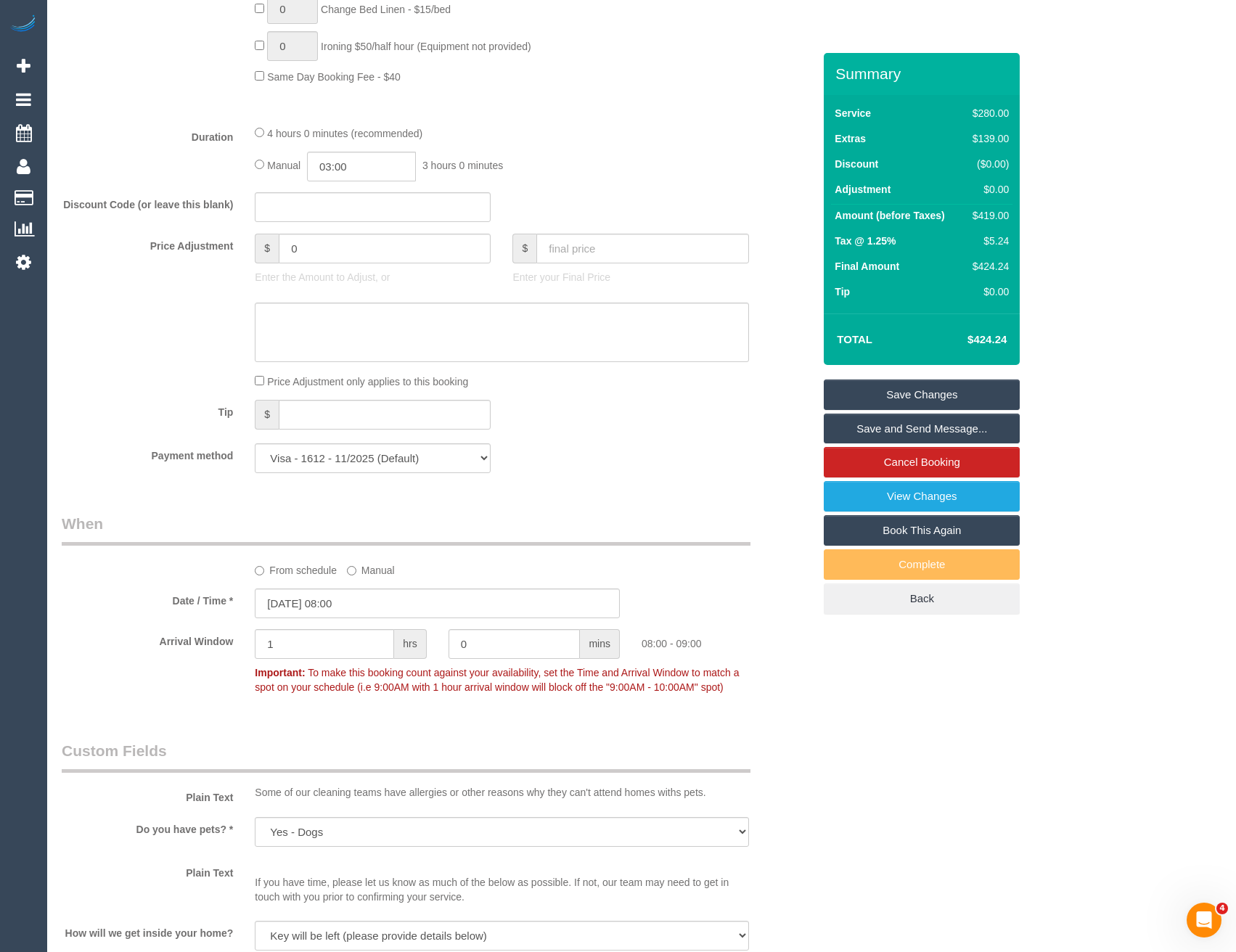
click at [568, 205] on div "Discount Code (or leave this blank)" at bounding box center [437, 207] width 772 height 30
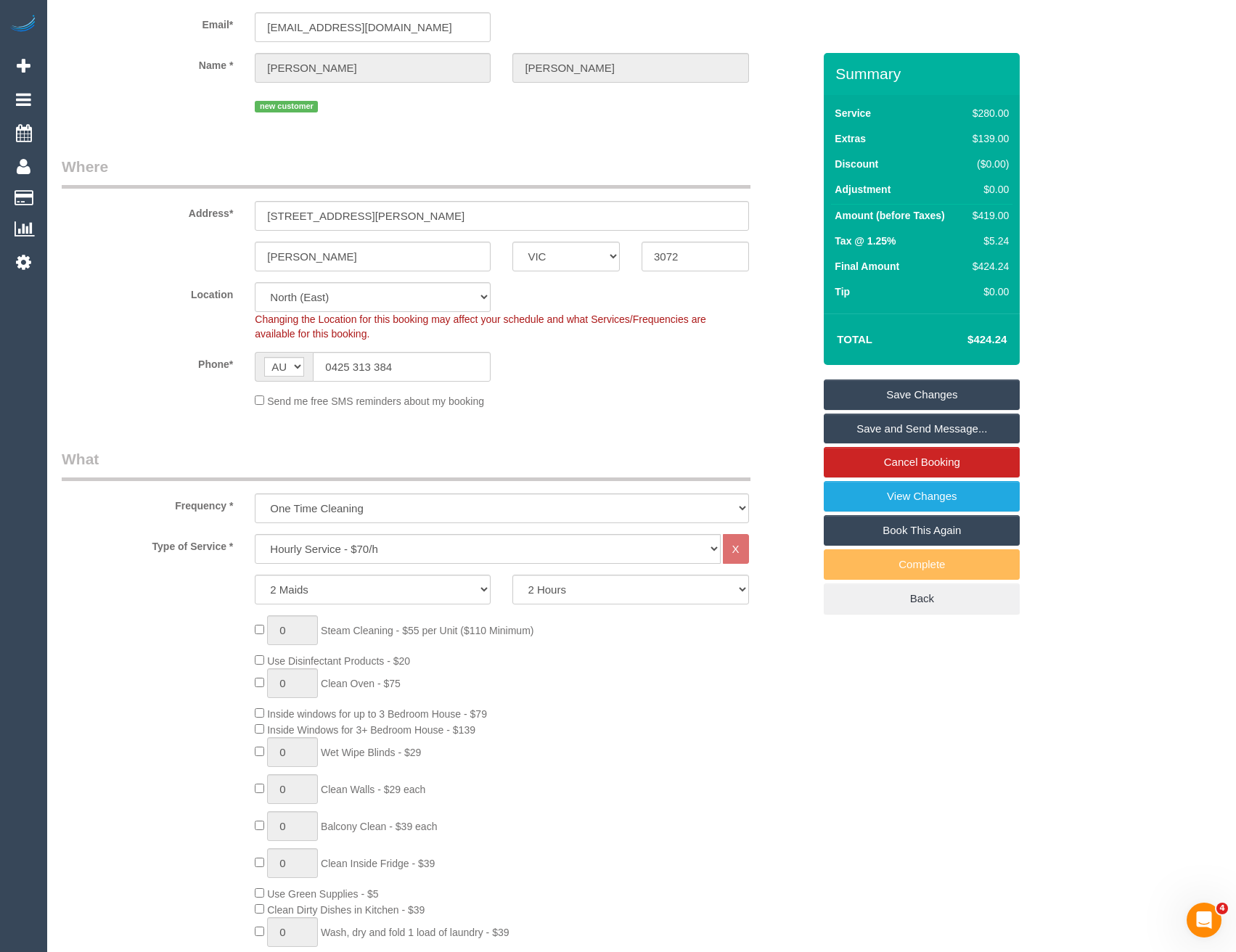
scroll to position [0, 0]
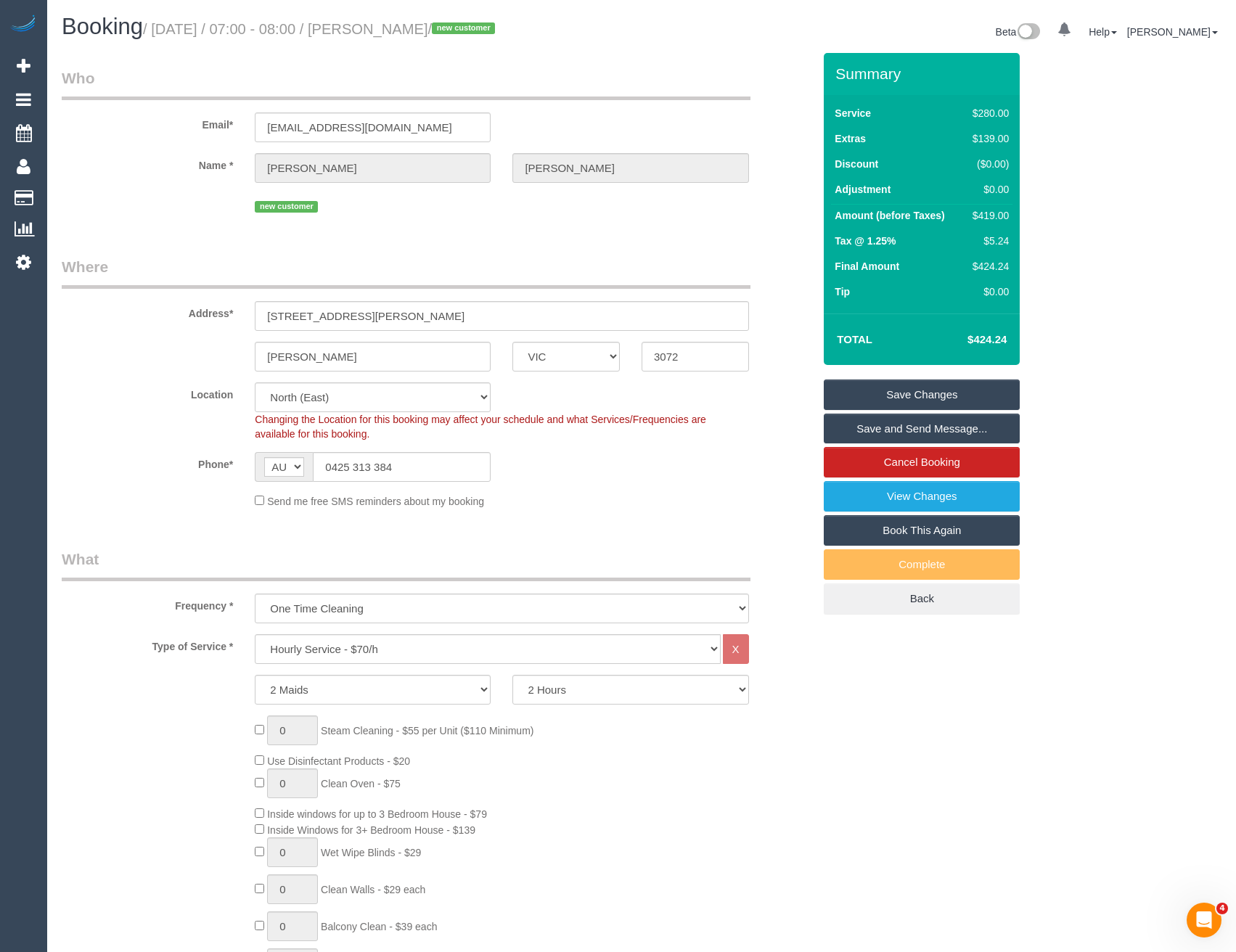
click at [878, 393] on link "Save Changes" at bounding box center [921, 394] width 196 height 30
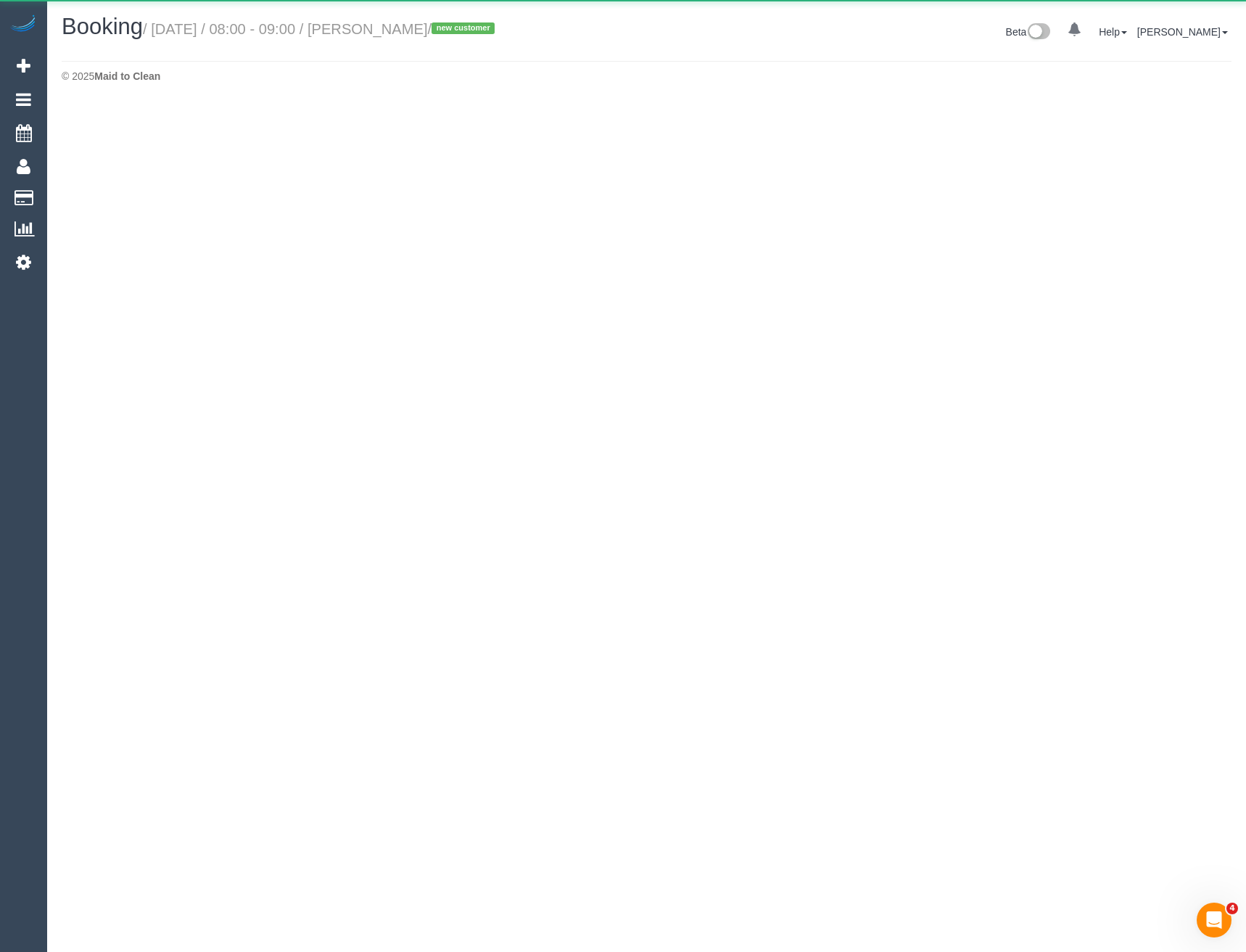
select select "VIC"
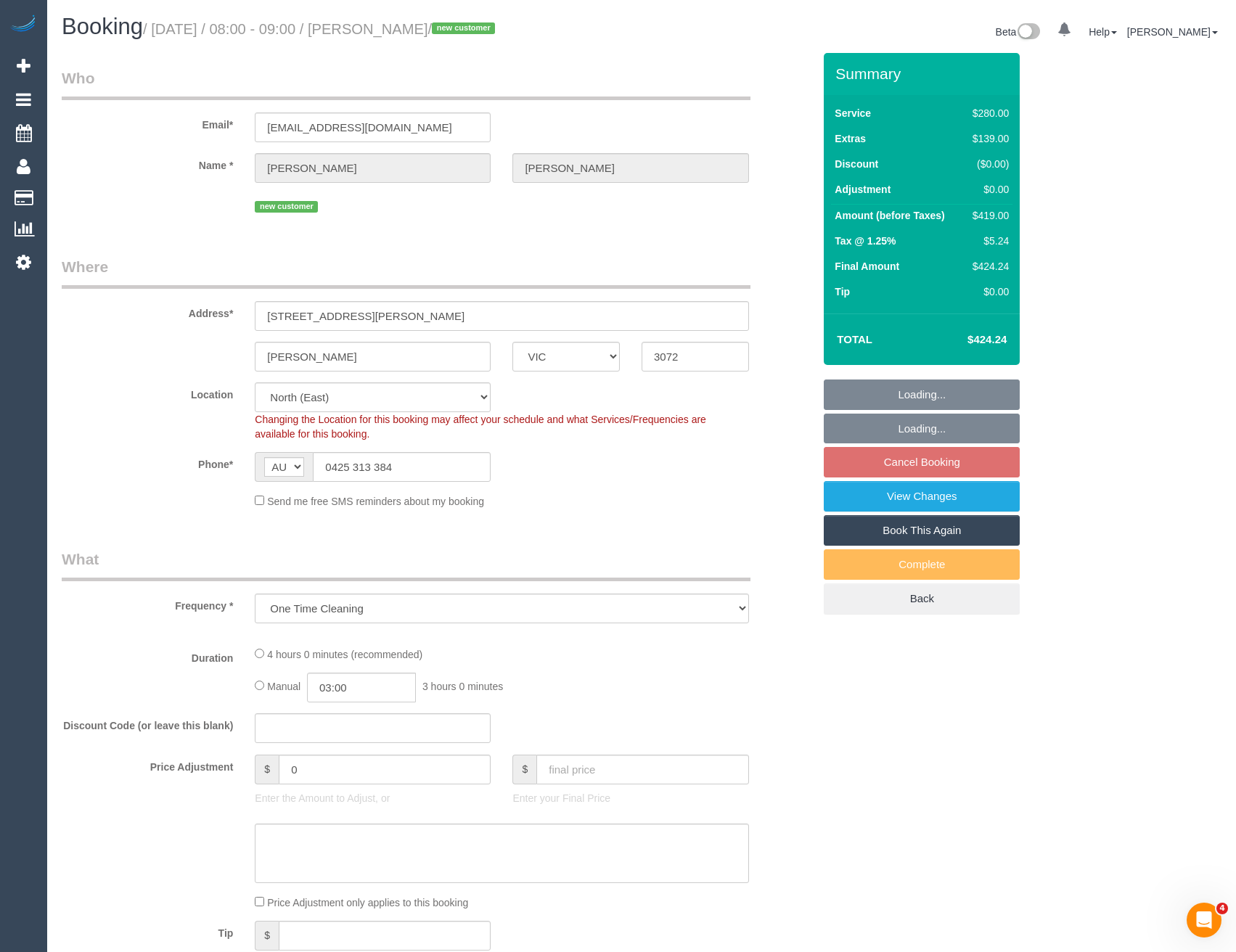
select select "object:6381"
select select "string:stripe-pm_1RzT1g2GScqysDRVLbiCLwGx"
select select "number:27"
select select "number:15"
select select "number:19"
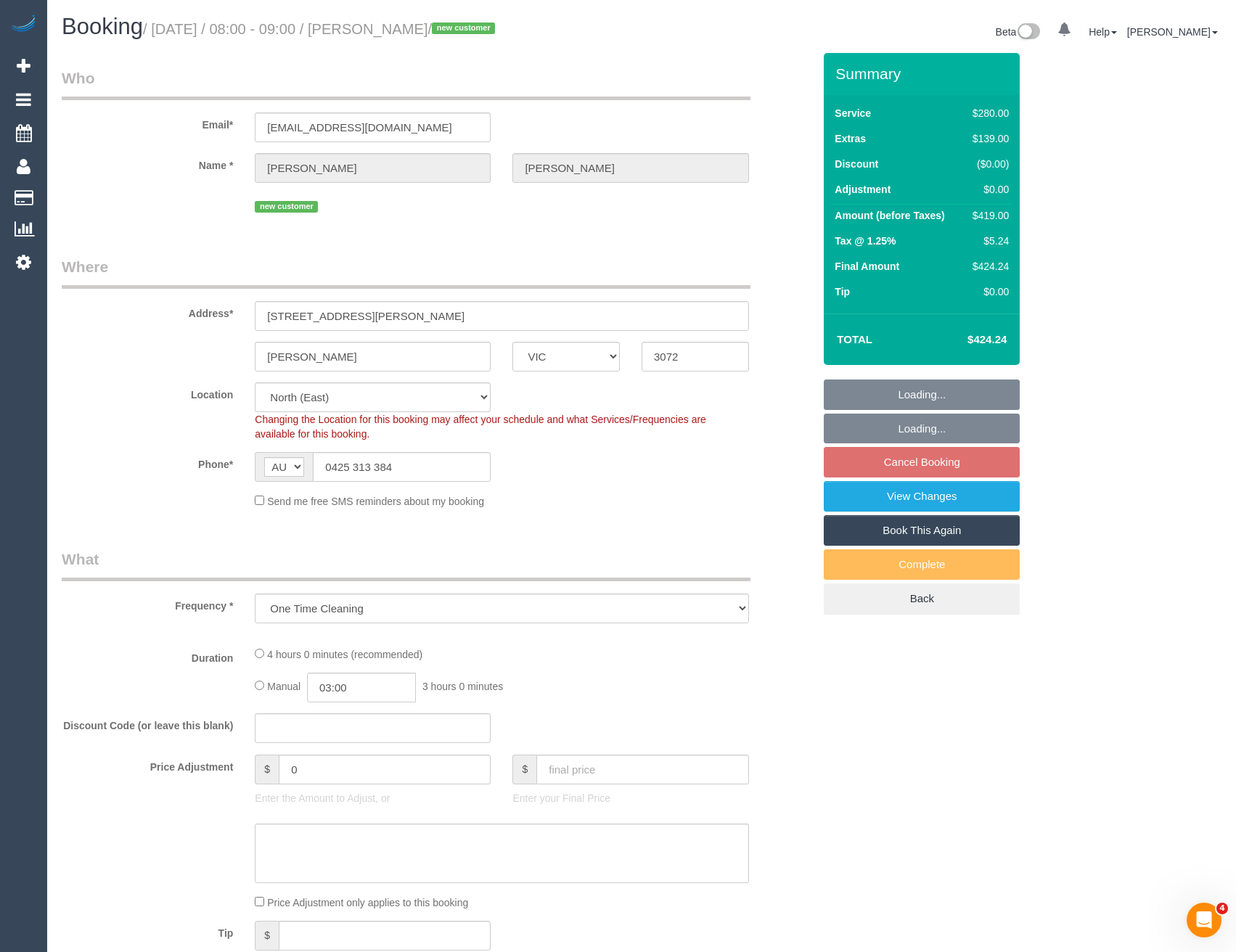
select select "number:22"
select select "number:33"
select select "number:13"
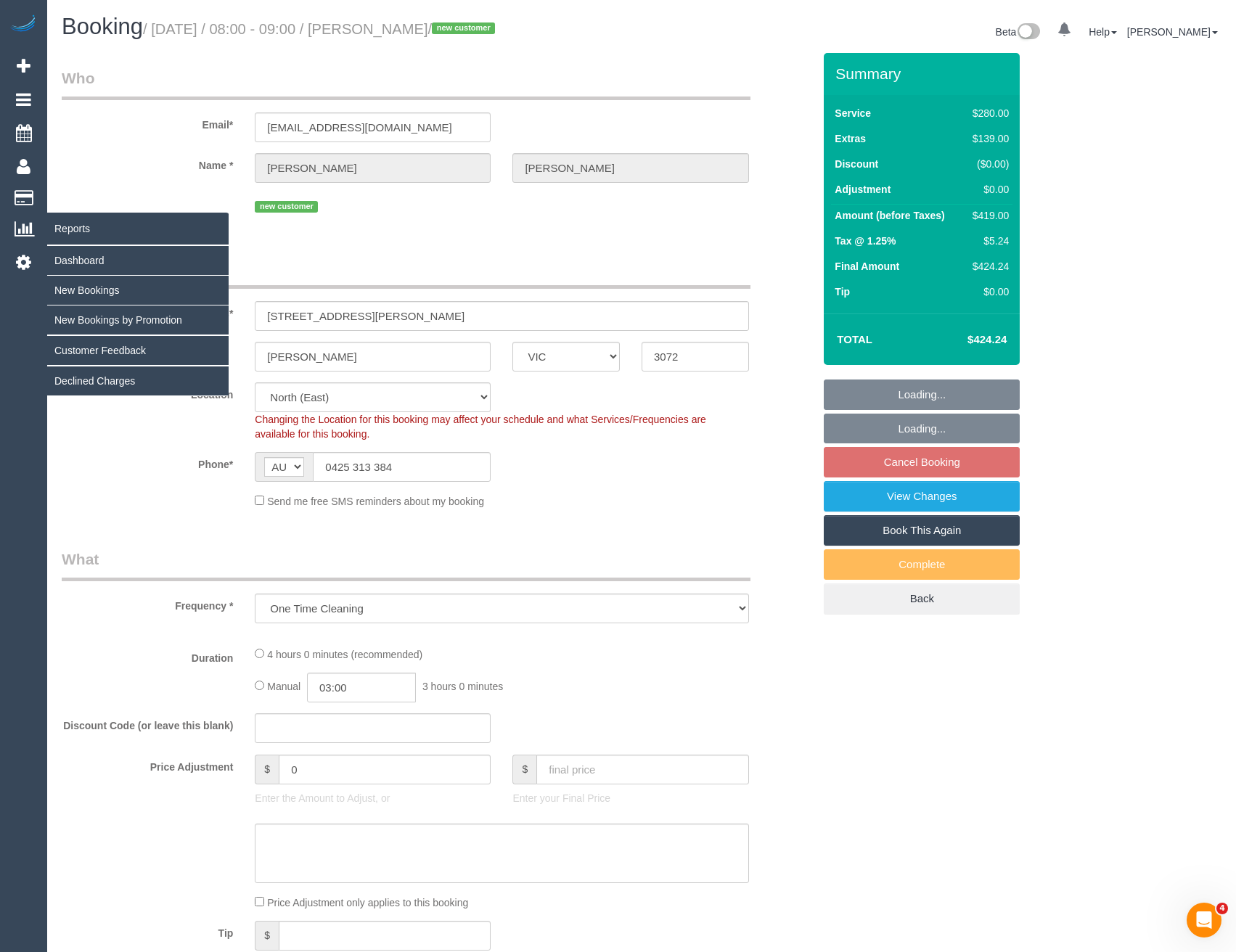
select select "object:6532"
select select "2"
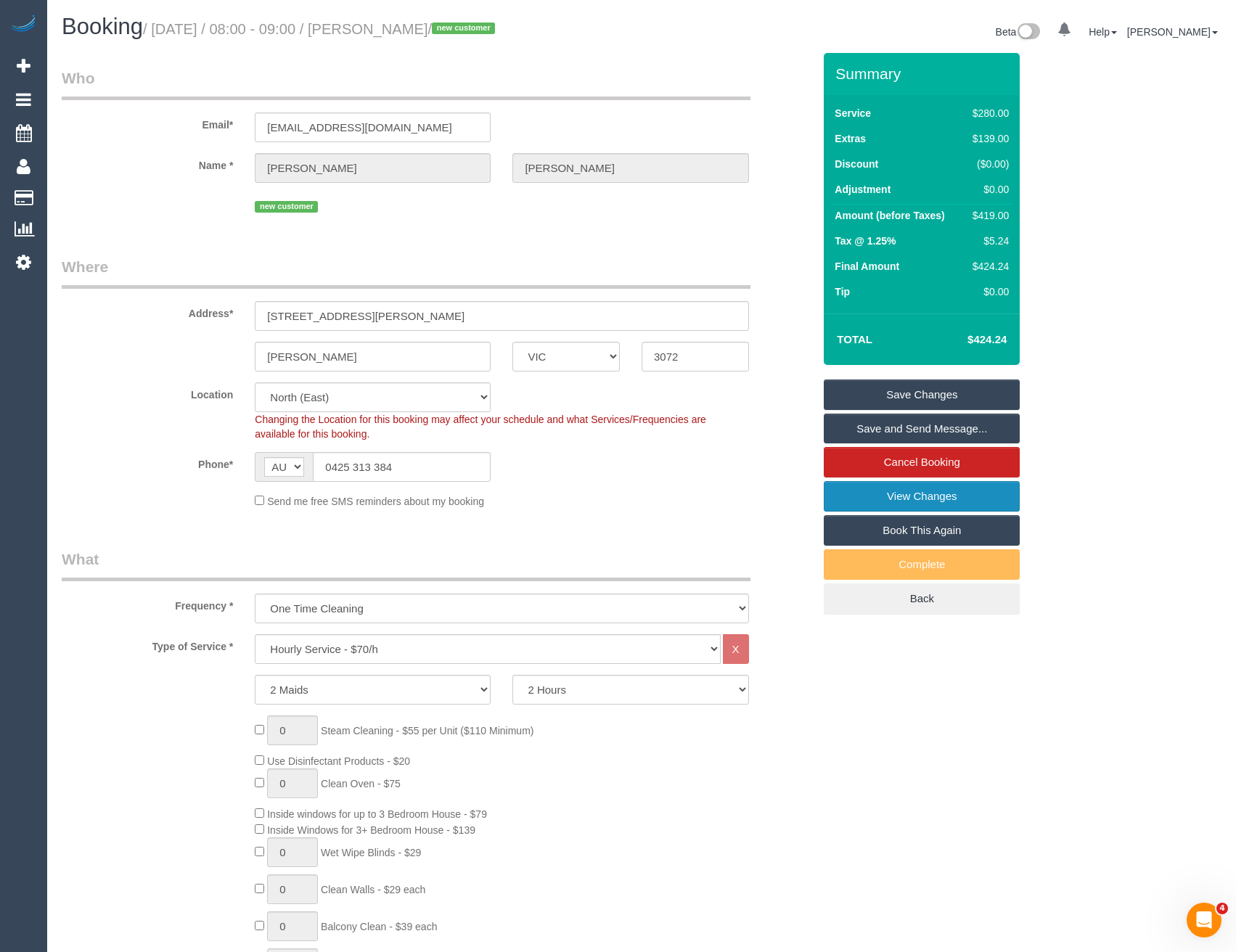
click at [969, 503] on link "View Changes" at bounding box center [921, 495] width 196 height 30
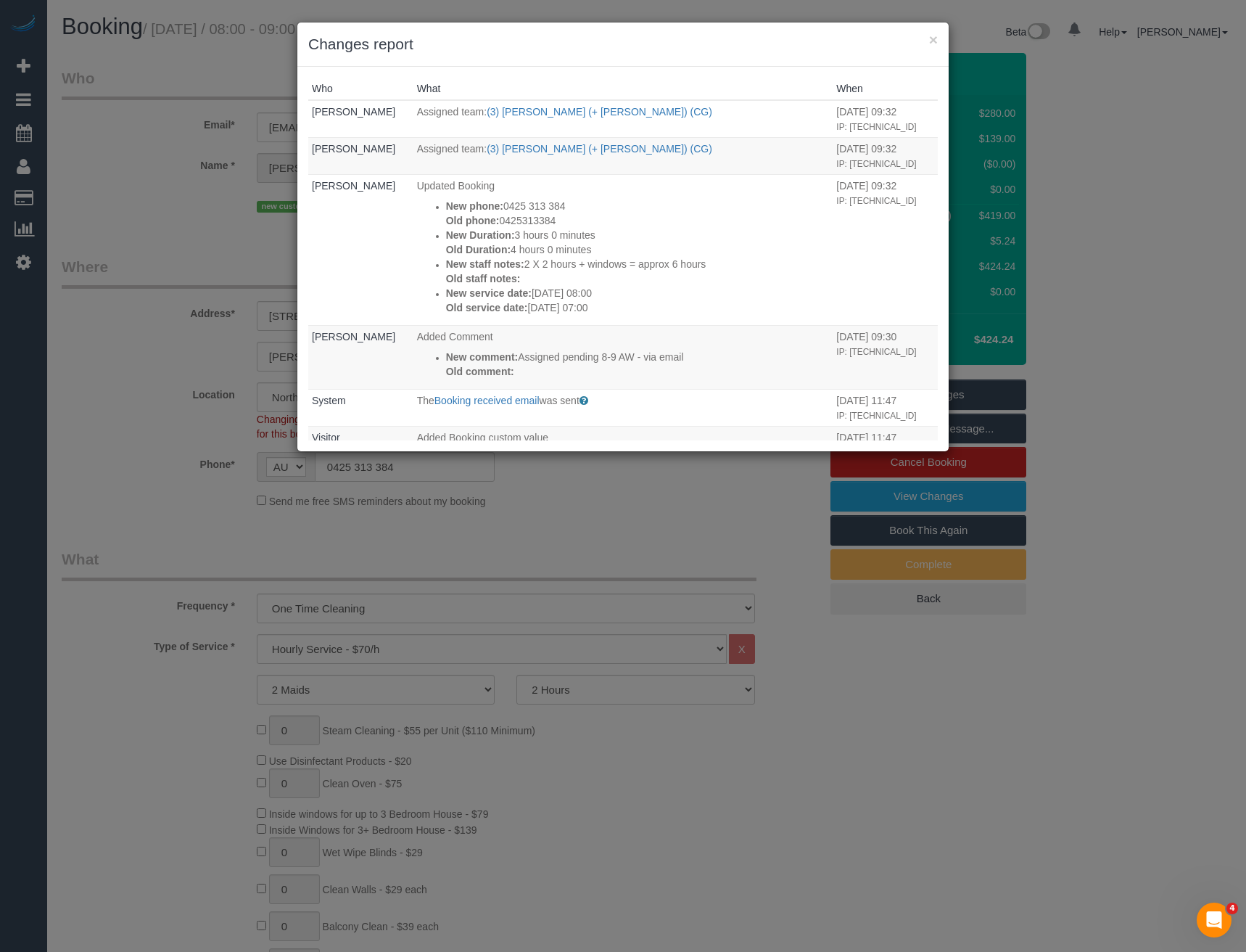
drag, startPoint x: 759, startPoint y: 694, endPoint x: 743, endPoint y: 653, distance: 44.0
click at [758, 694] on div "× Changes report Who What When Bronie Bryant Assigned team: (3) Sohail (+ Amnin…" at bounding box center [623, 476] width 1246 height 952
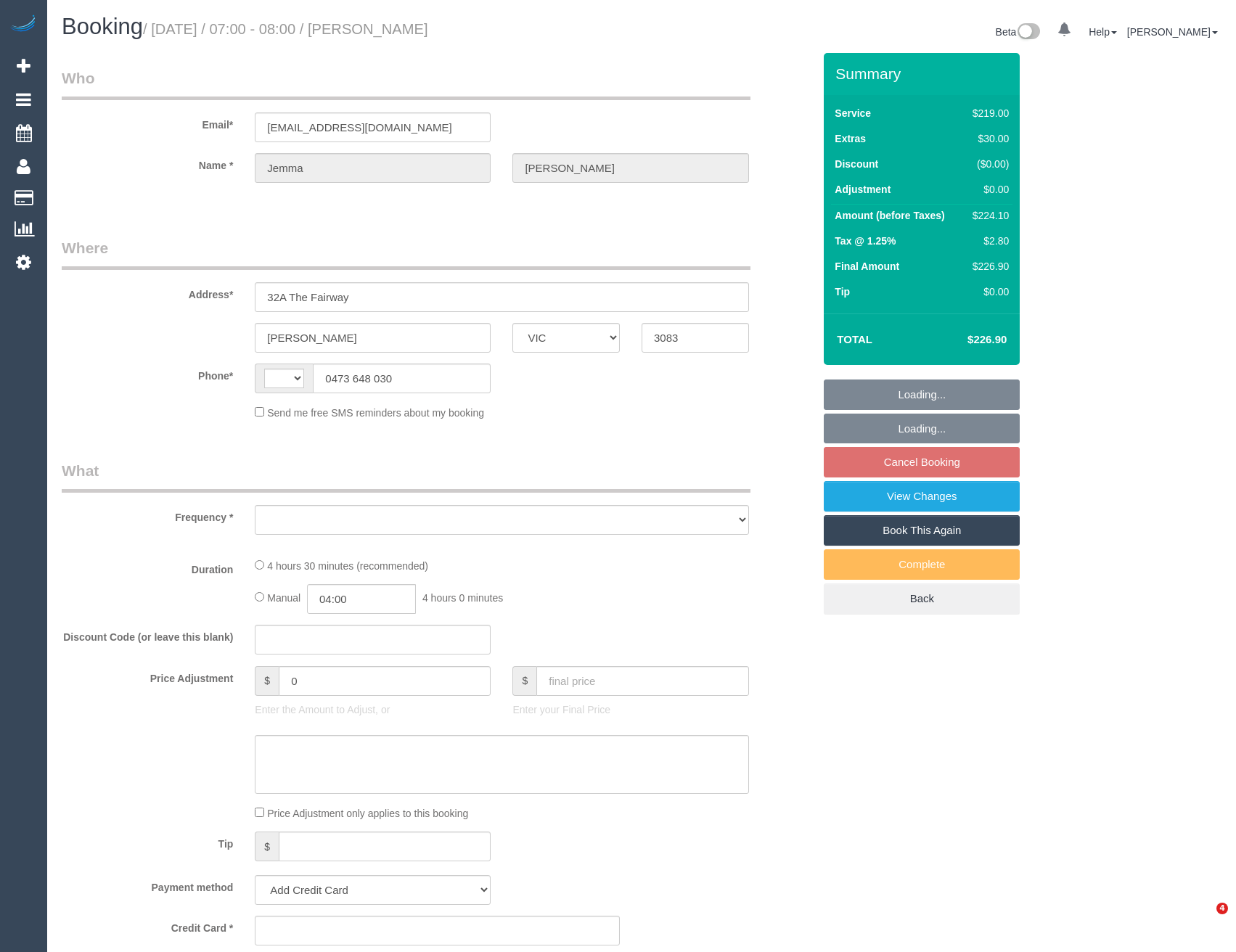
select select "VIC"
select select "string:AU"
select select "object:275"
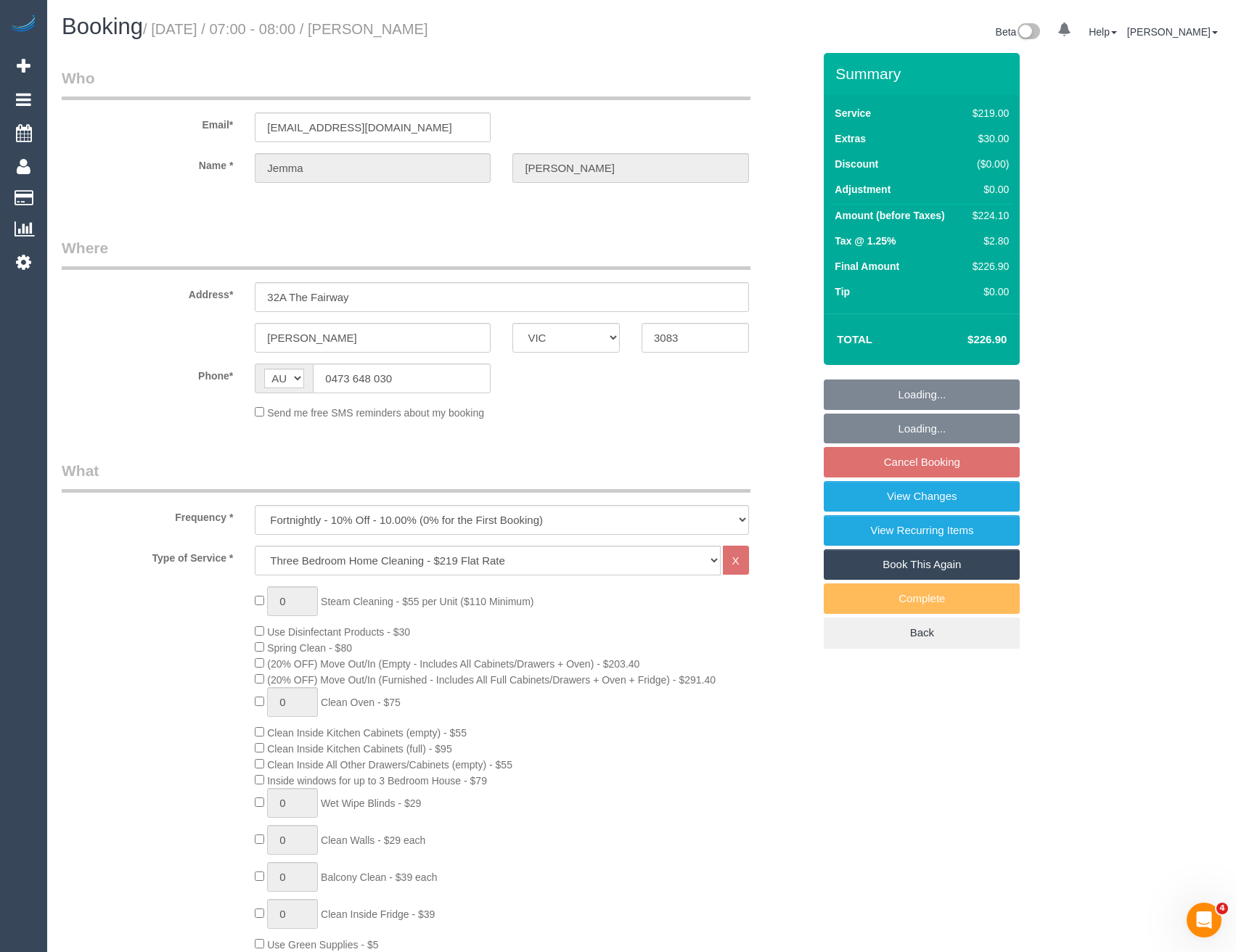
select select "number:27"
select select "number:16"
select select "number:18"
select select "number:22"
select select "number:33"
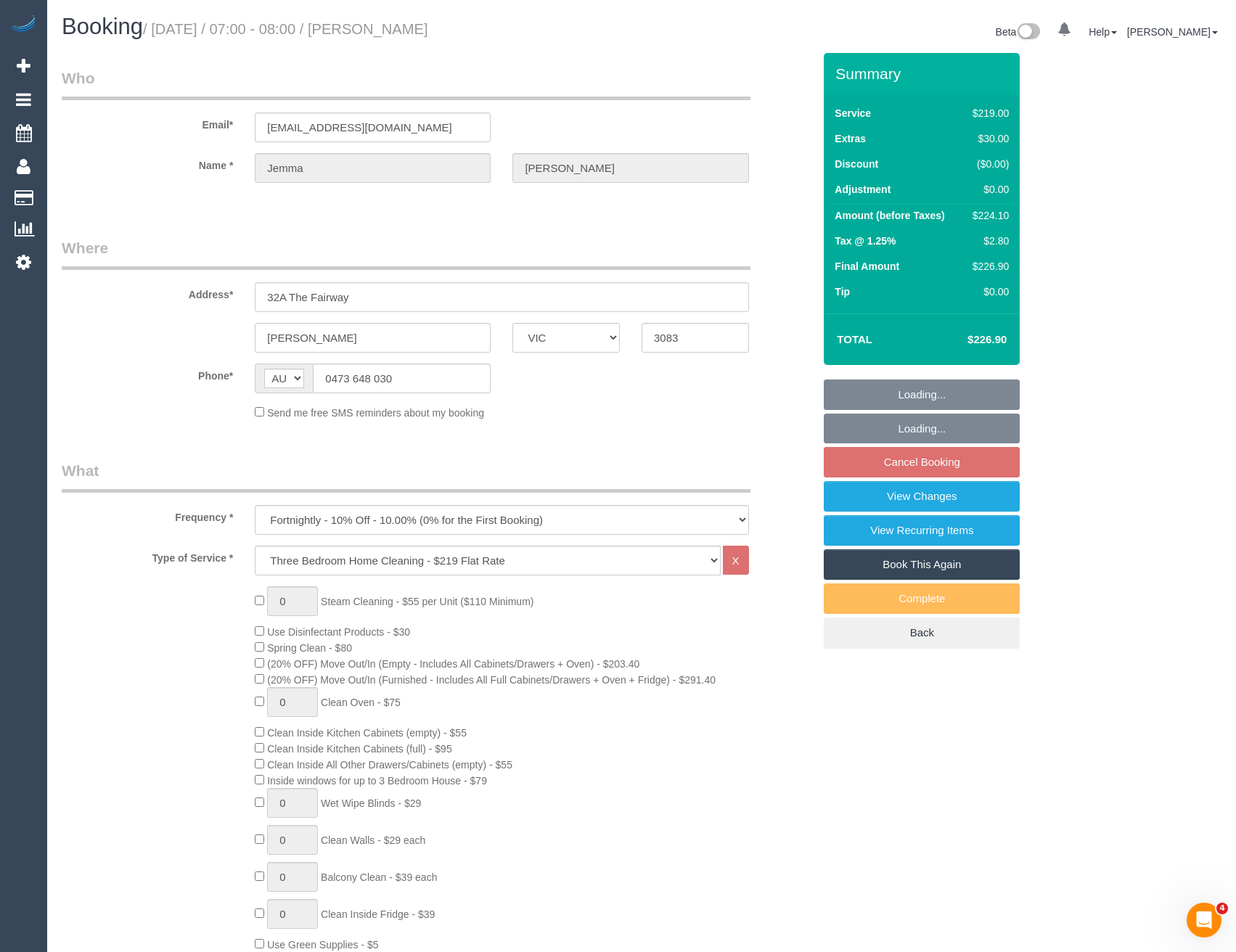
select select "number:12"
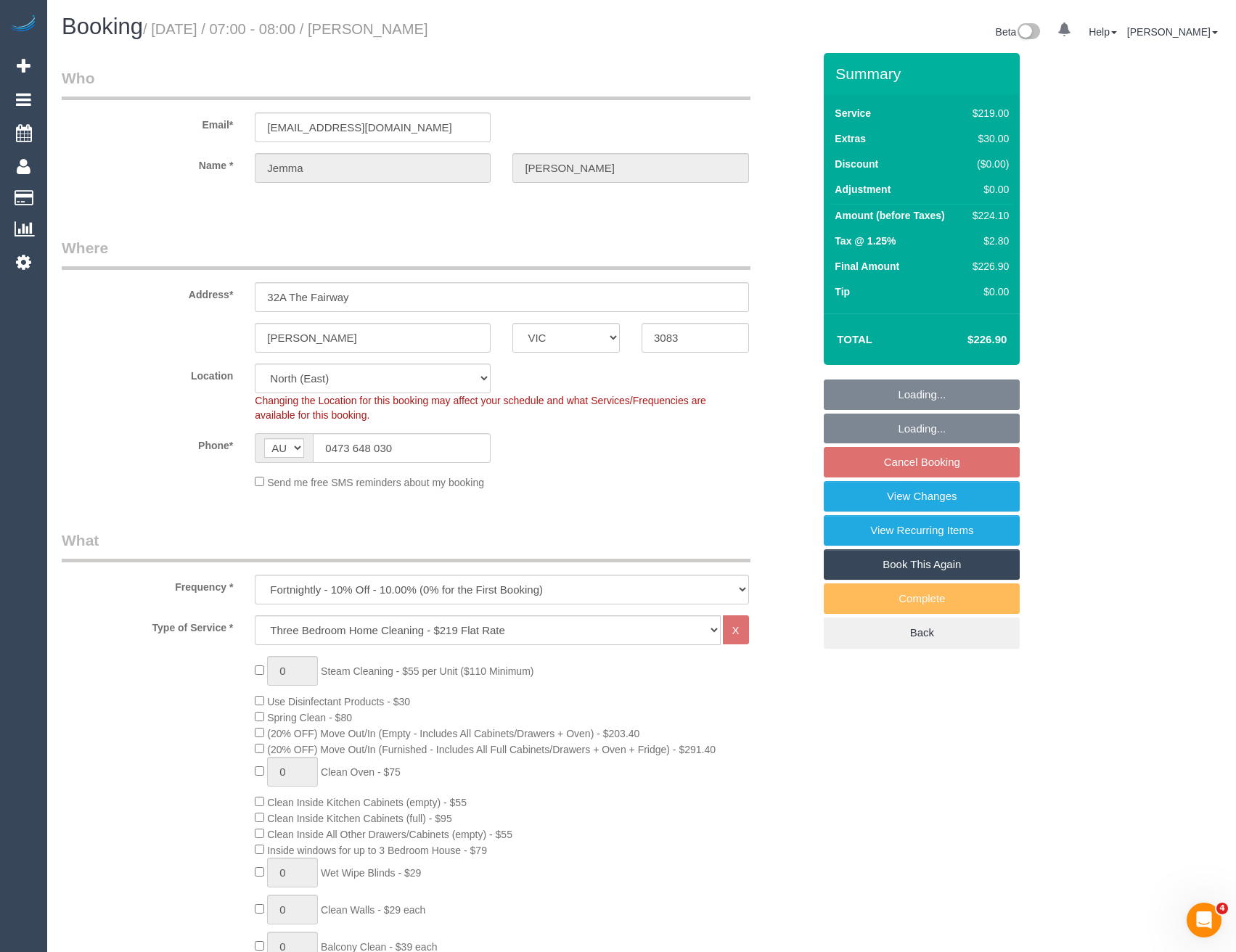
select select "object:1274"
select select "string:stripe-pm_1RLFY02GScqysDRV6vk7KCHr"
select select "spot1"
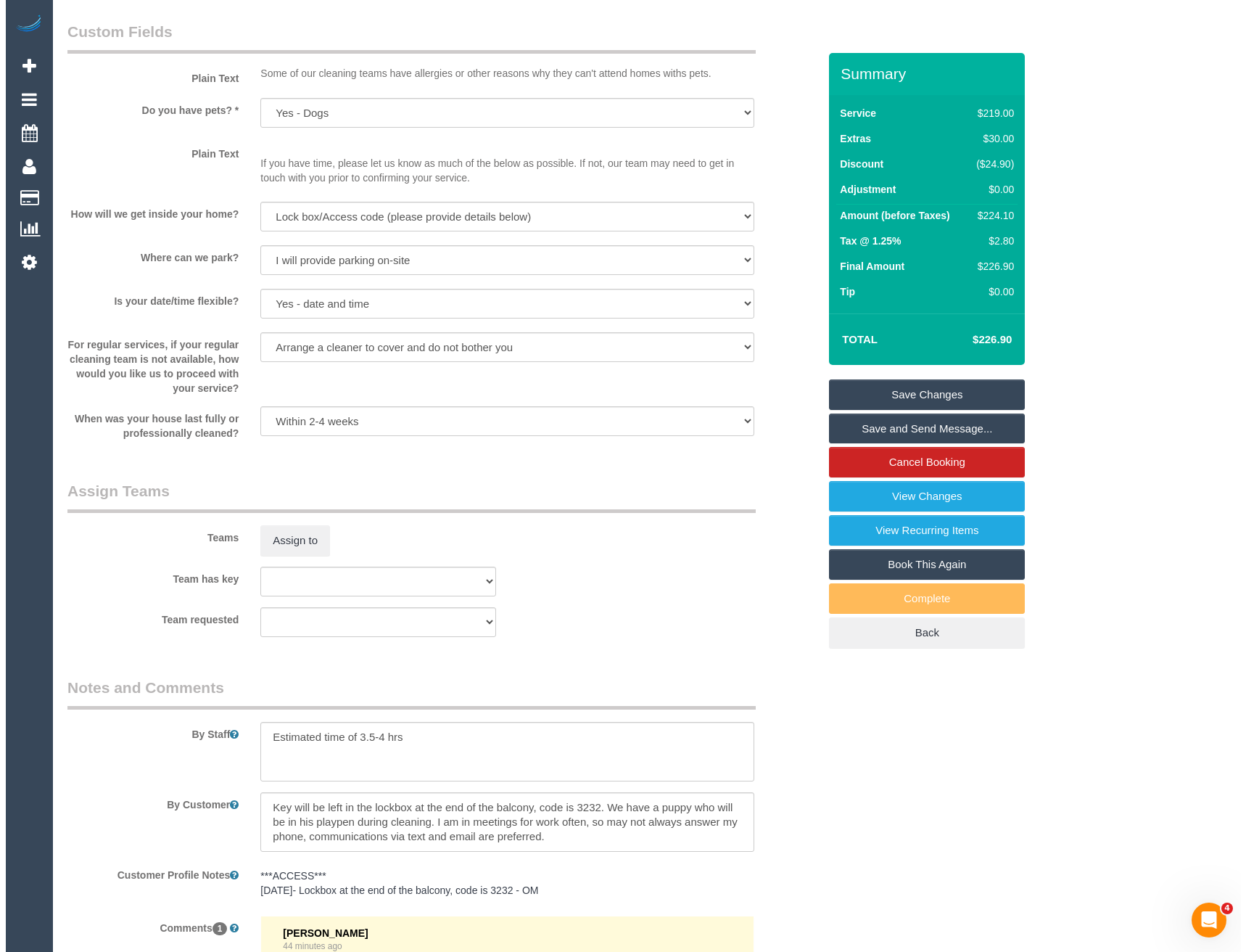
scroll to position [1741, 0]
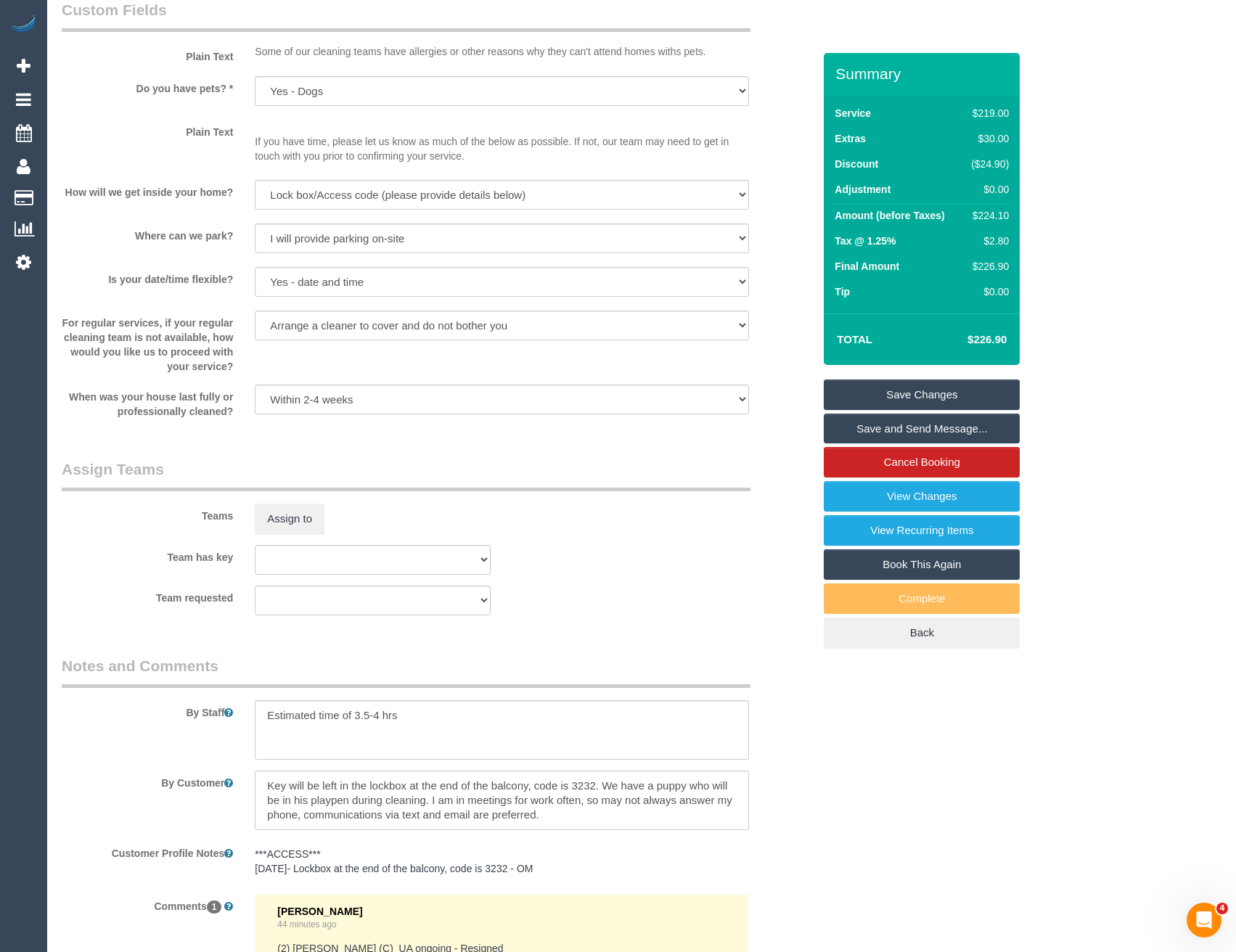
click at [303, 536] on sui-booking-teams "Teams Assign to Team has key (0) Office (1) [PERSON_NAME] (FT) (1) [PERSON_NAME…" at bounding box center [437, 536] width 751 height 157
click at [297, 520] on button "Assign to" at bounding box center [289, 518] width 70 height 30
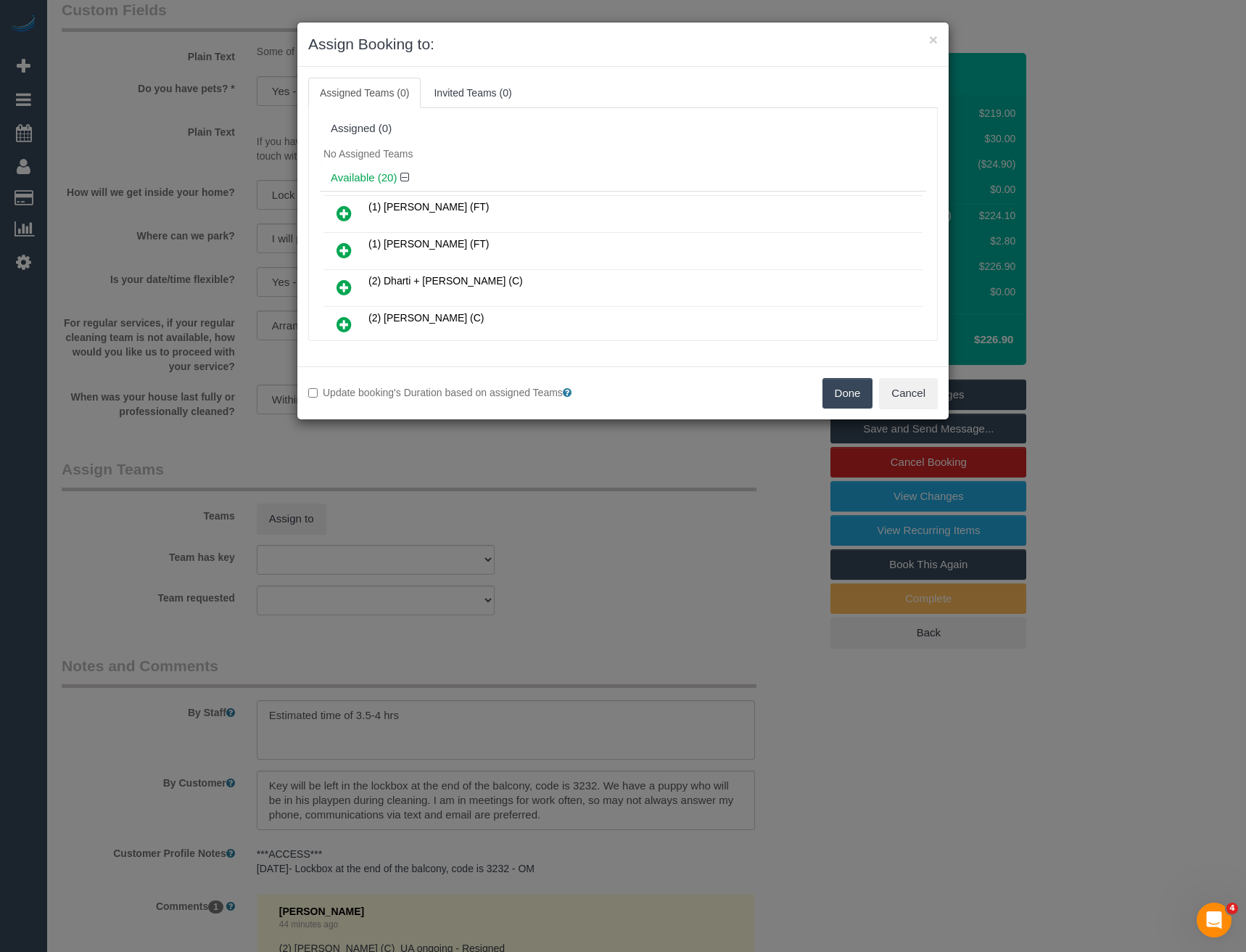
scroll to position [354, 0]
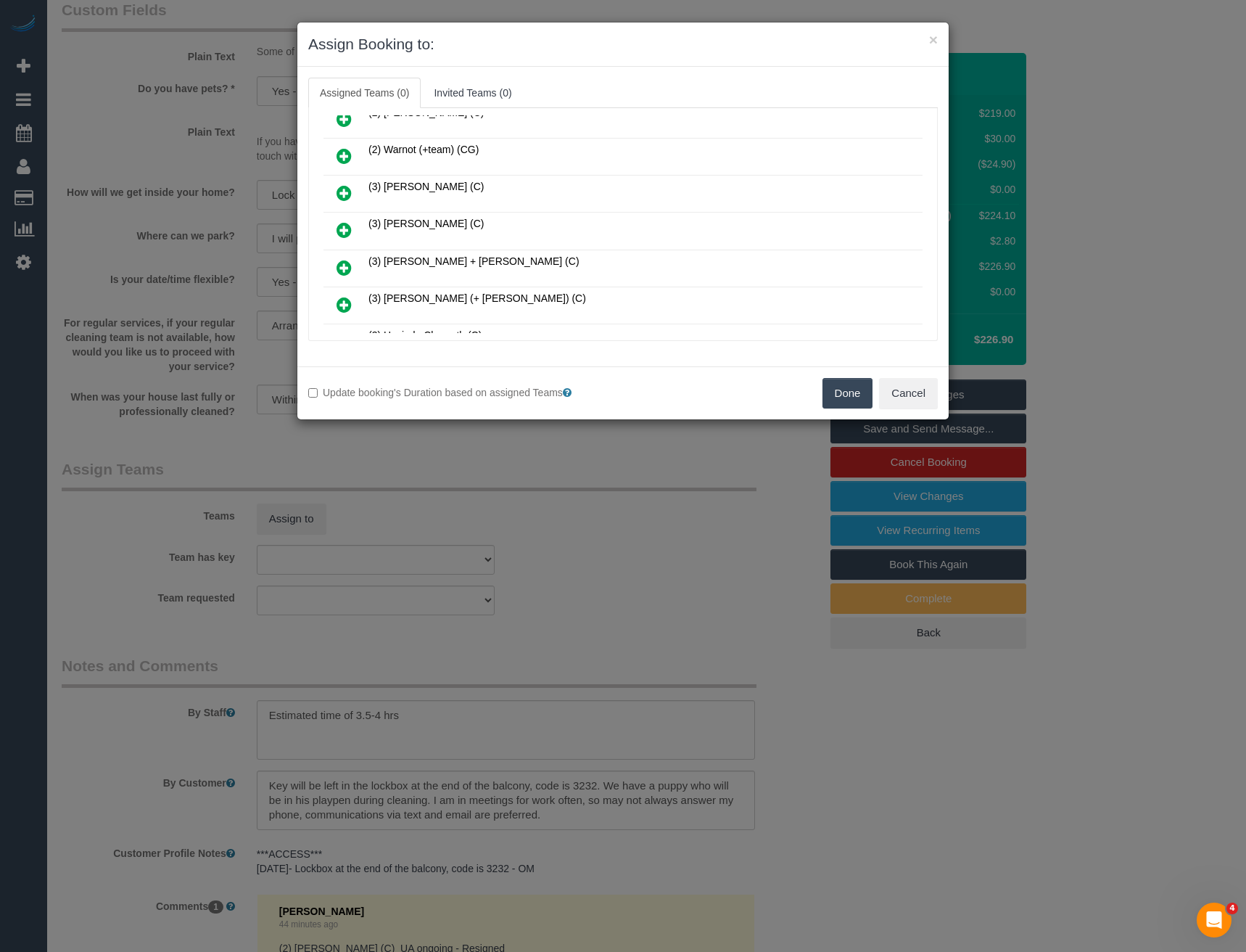
click at [340, 228] on icon at bounding box center [344, 229] width 16 height 17
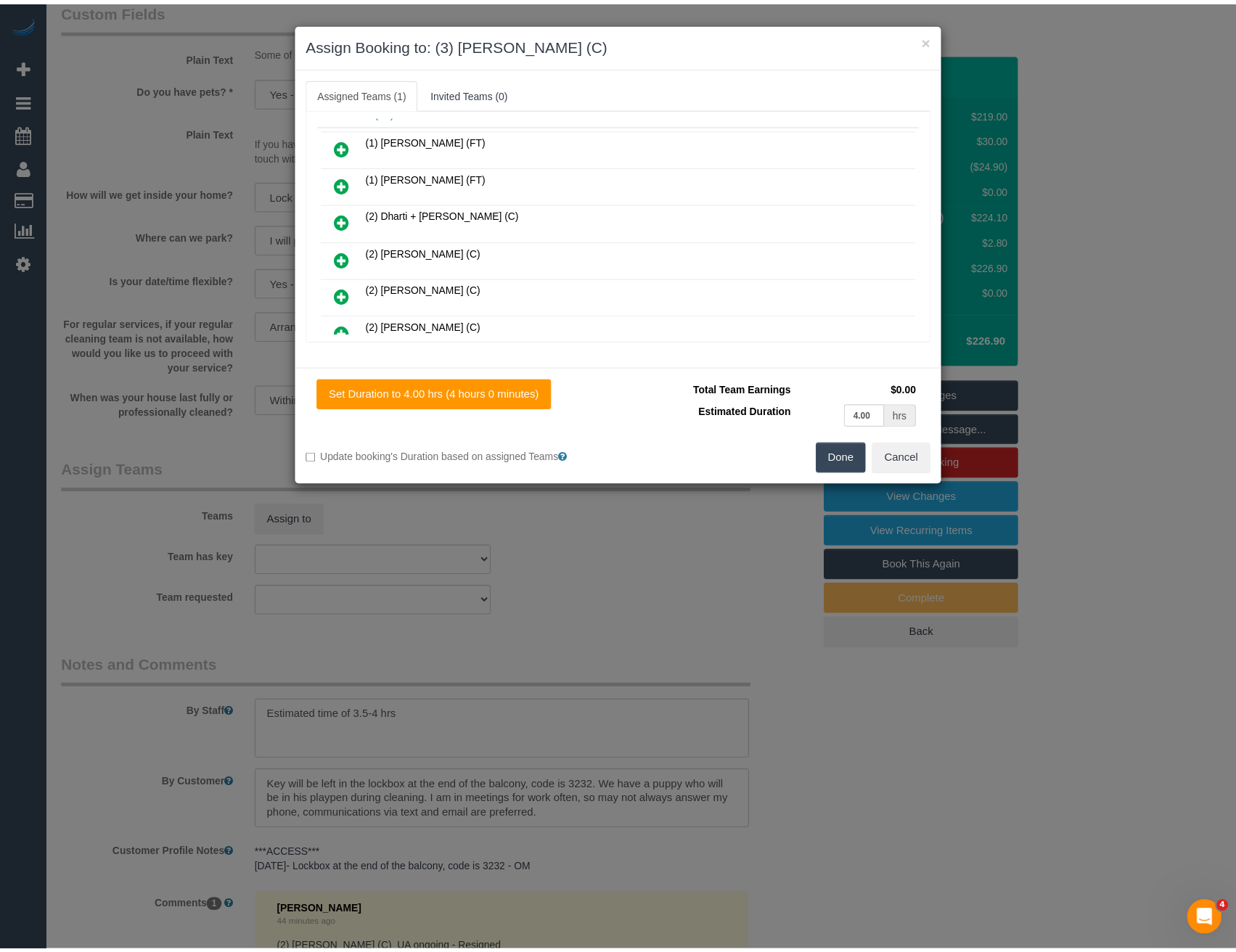
scroll to position [0, 0]
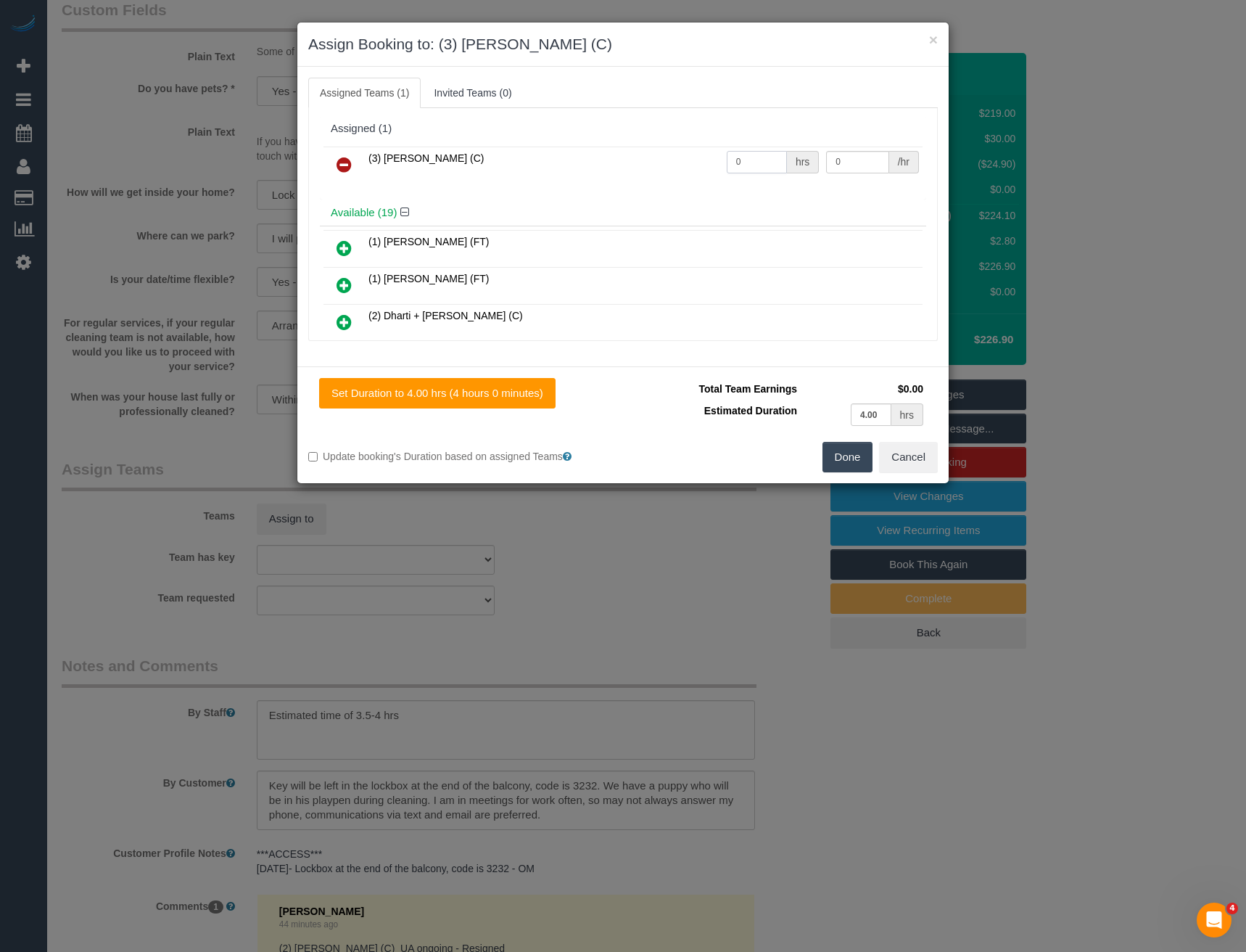
drag, startPoint x: 764, startPoint y: 159, endPoint x: 601, endPoint y: 153, distance: 163.1
click at [677, 162] on tr "(3) [PERSON_NAME] (C) 0 hrs 0 /hr" at bounding box center [623, 164] width 599 height 37
type input "1"
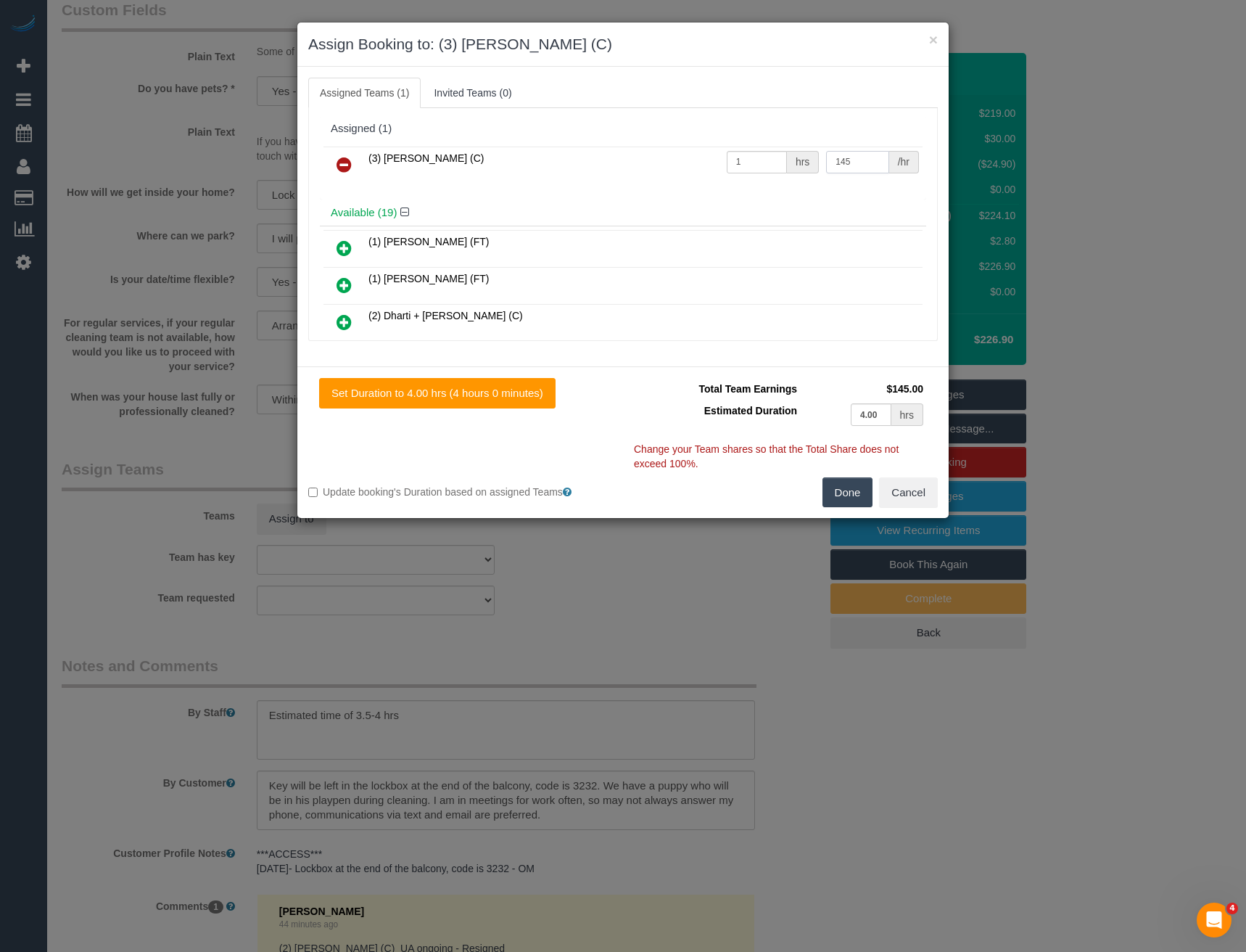
type input "145"
click at [840, 494] on button "Done" at bounding box center [848, 492] width 51 height 30
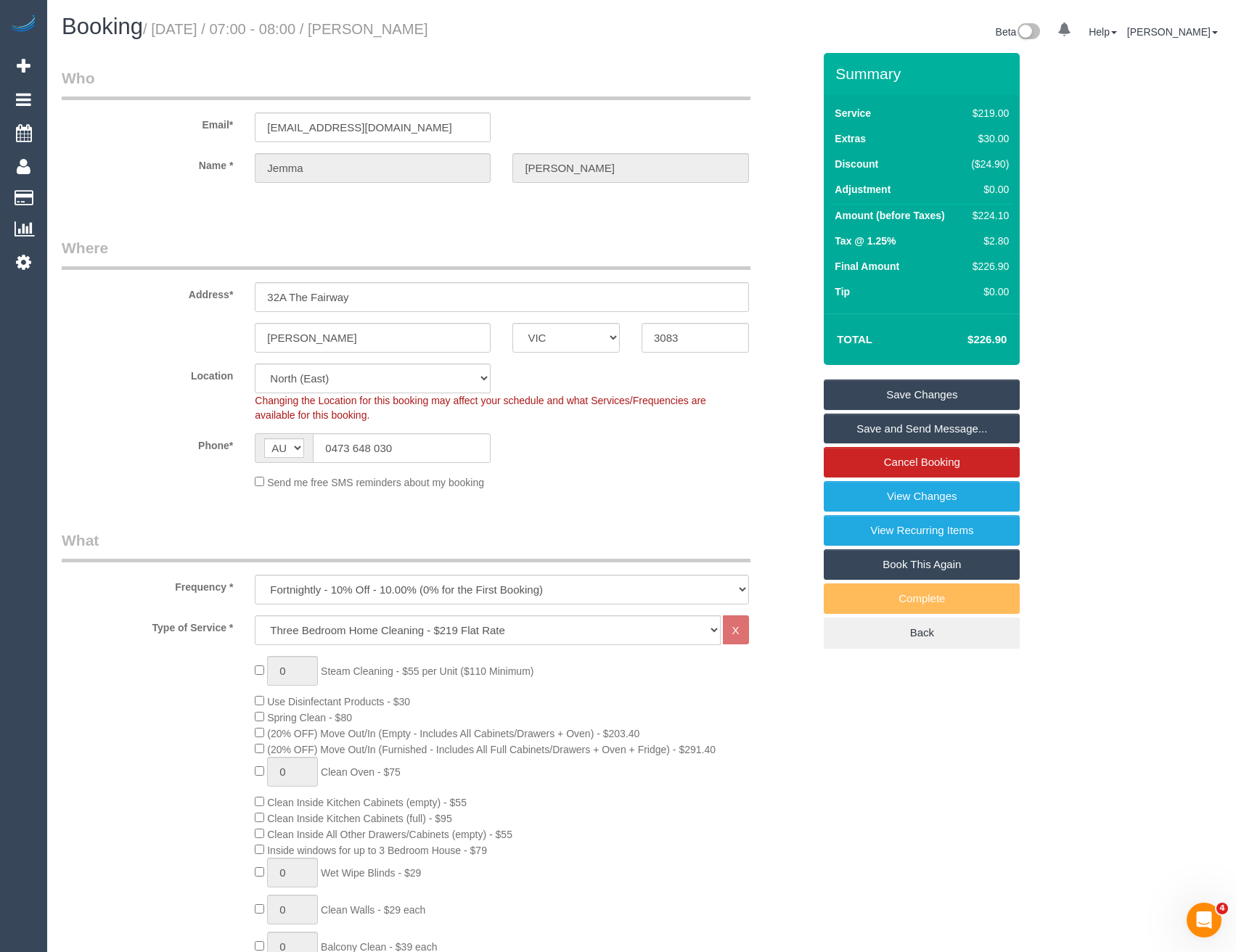
click at [869, 428] on link "Save and Send Message..." at bounding box center [921, 428] width 196 height 30
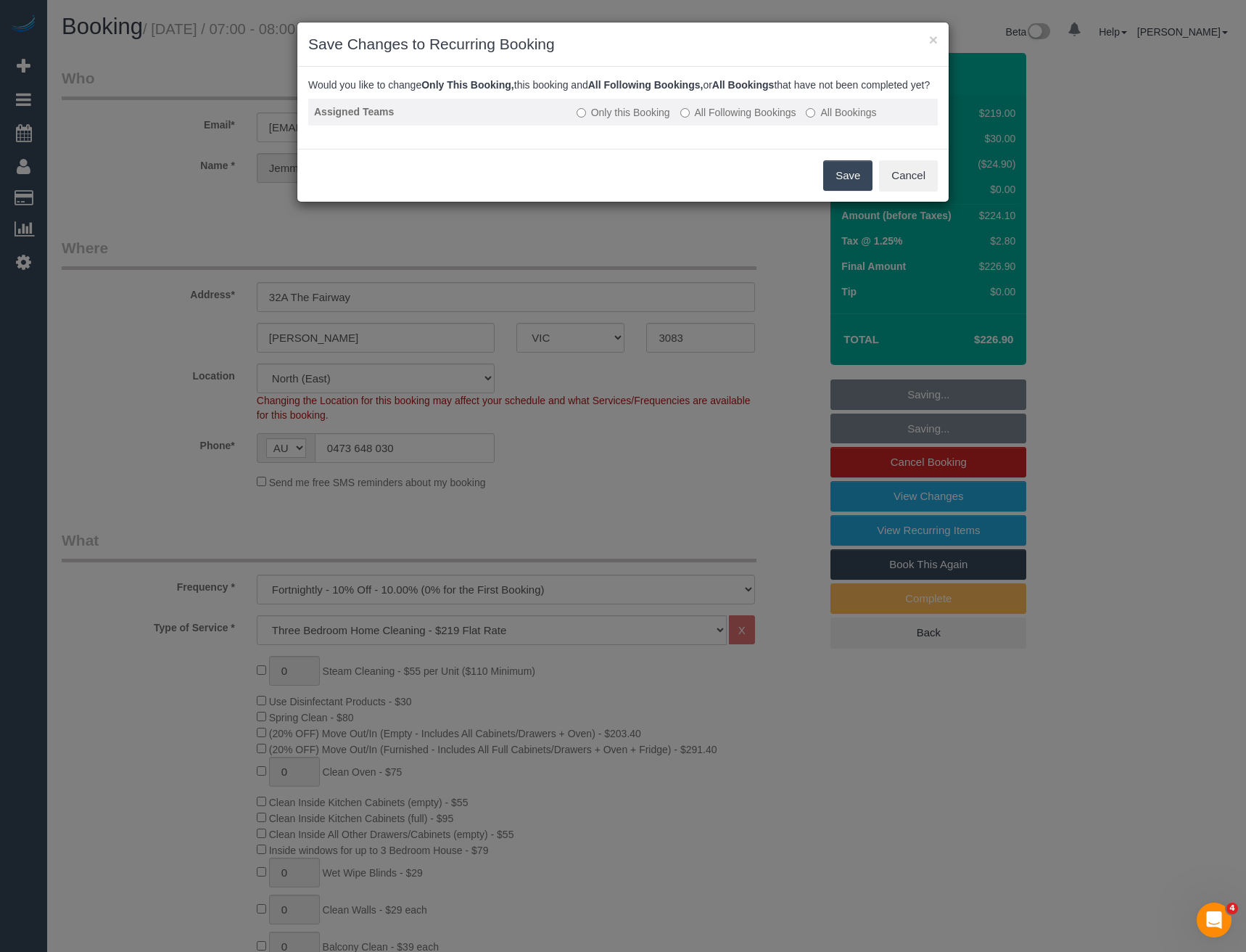
click at [704, 120] on label "All Following Bookings" at bounding box center [738, 113] width 116 height 15
click at [827, 187] on button "Save" at bounding box center [848, 175] width 49 height 30
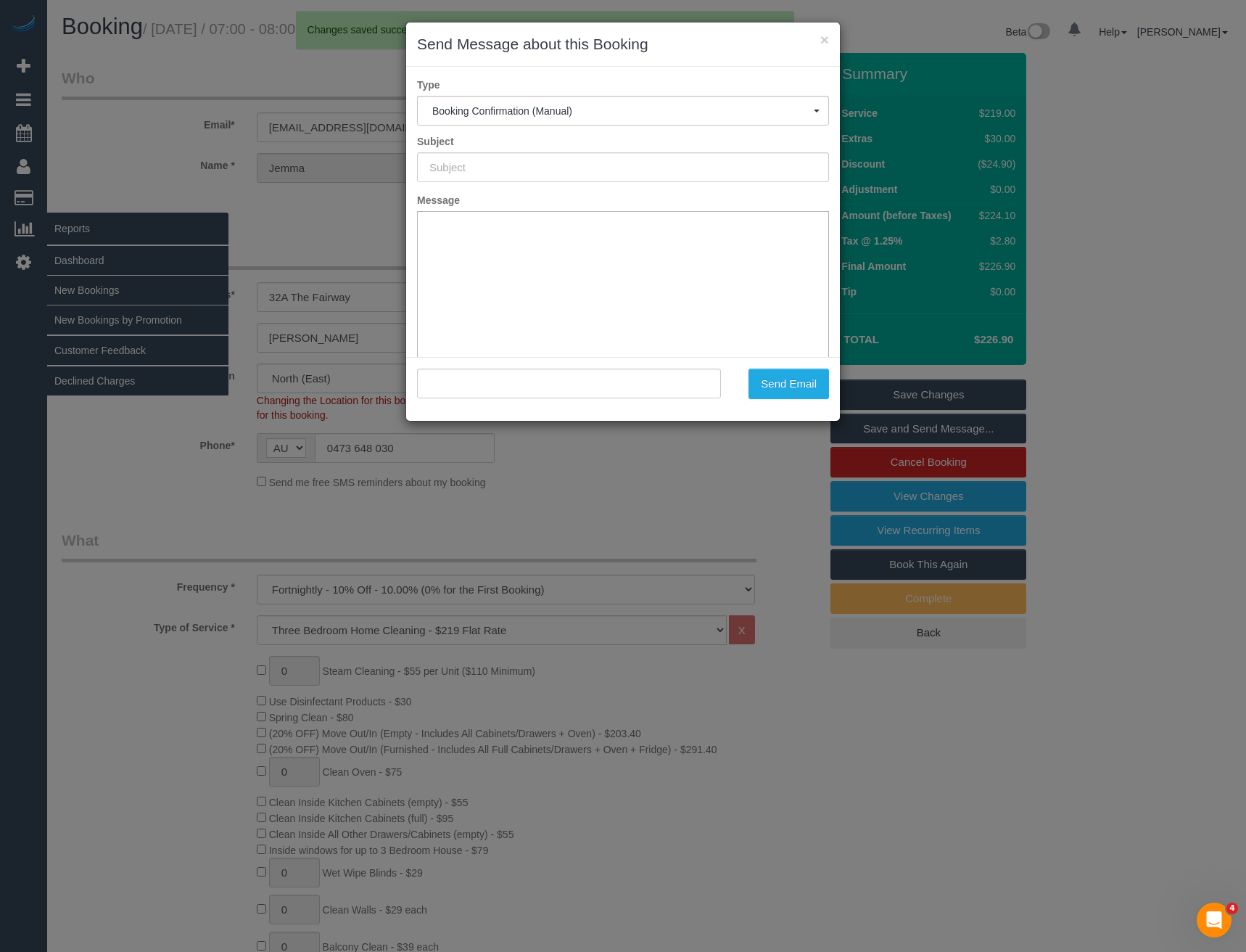
type input "Booking Confirmed"
type input ""[PERSON_NAME]" <[EMAIL_ADDRESS][DOMAIN_NAME]>"
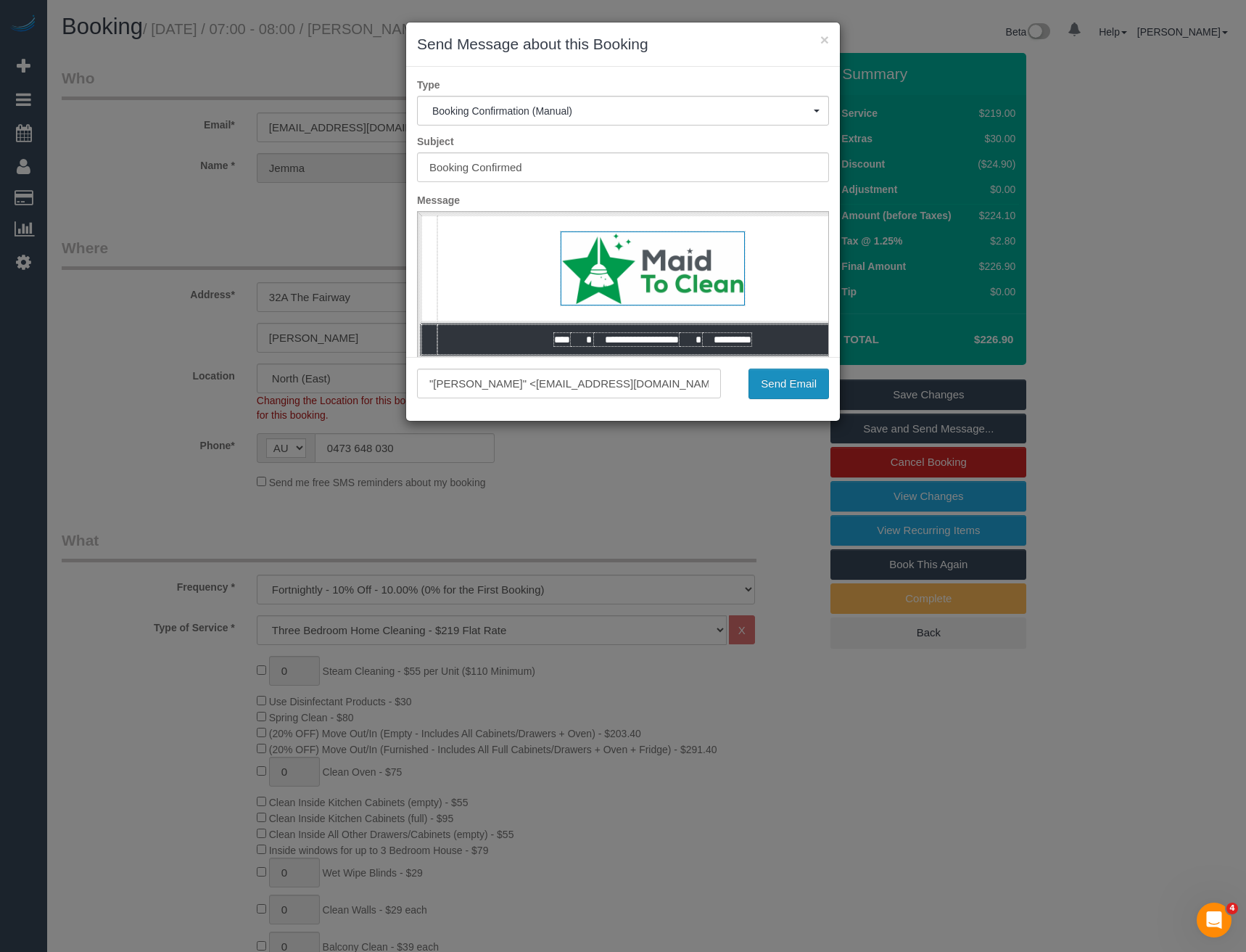
click at [786, 384] on button "Send Email" at bounding box center [789, 384] width 80 height 30
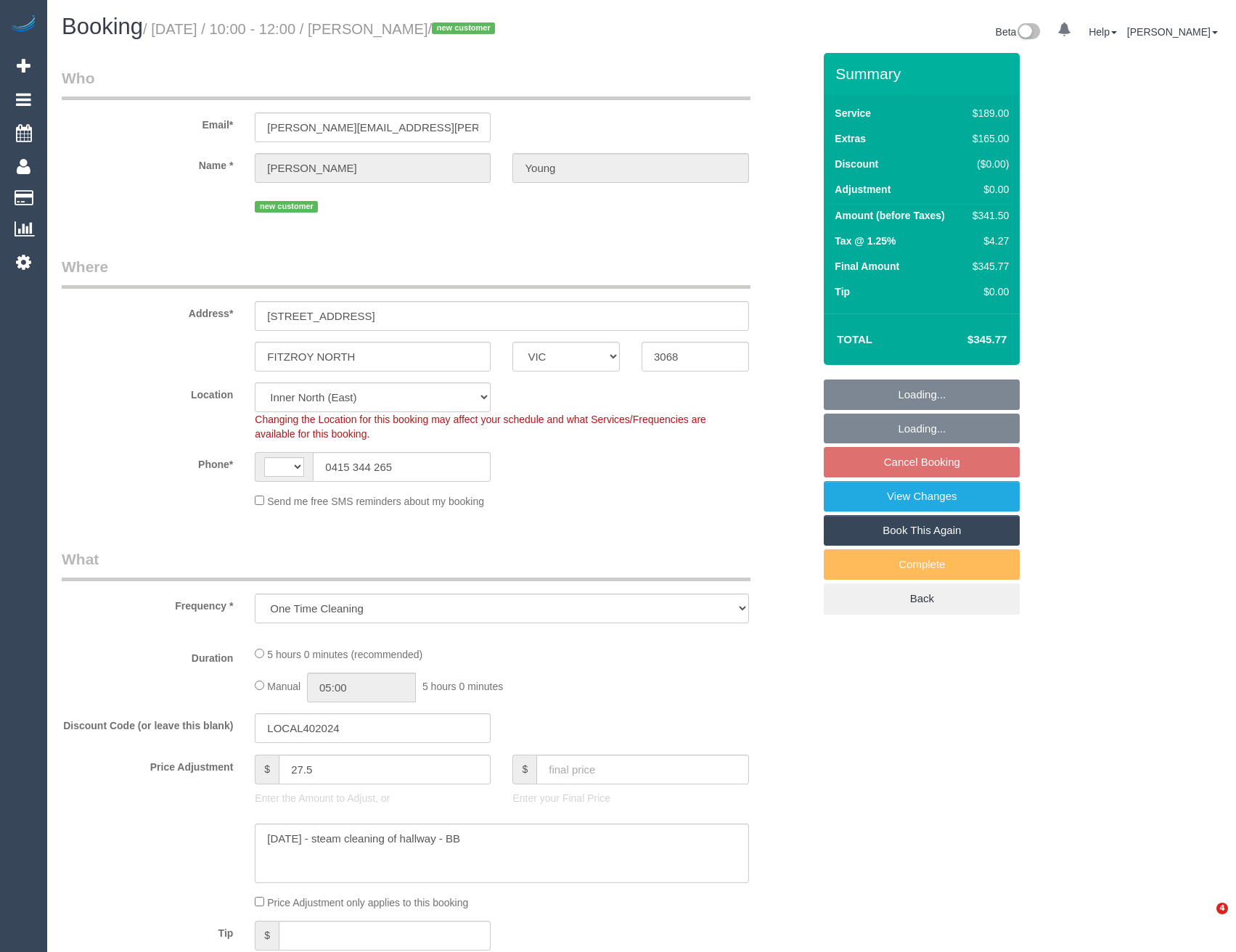
select select "VIC"
select select "number:27"
select select "number:15"
select select "number:19"
select select "number:22"
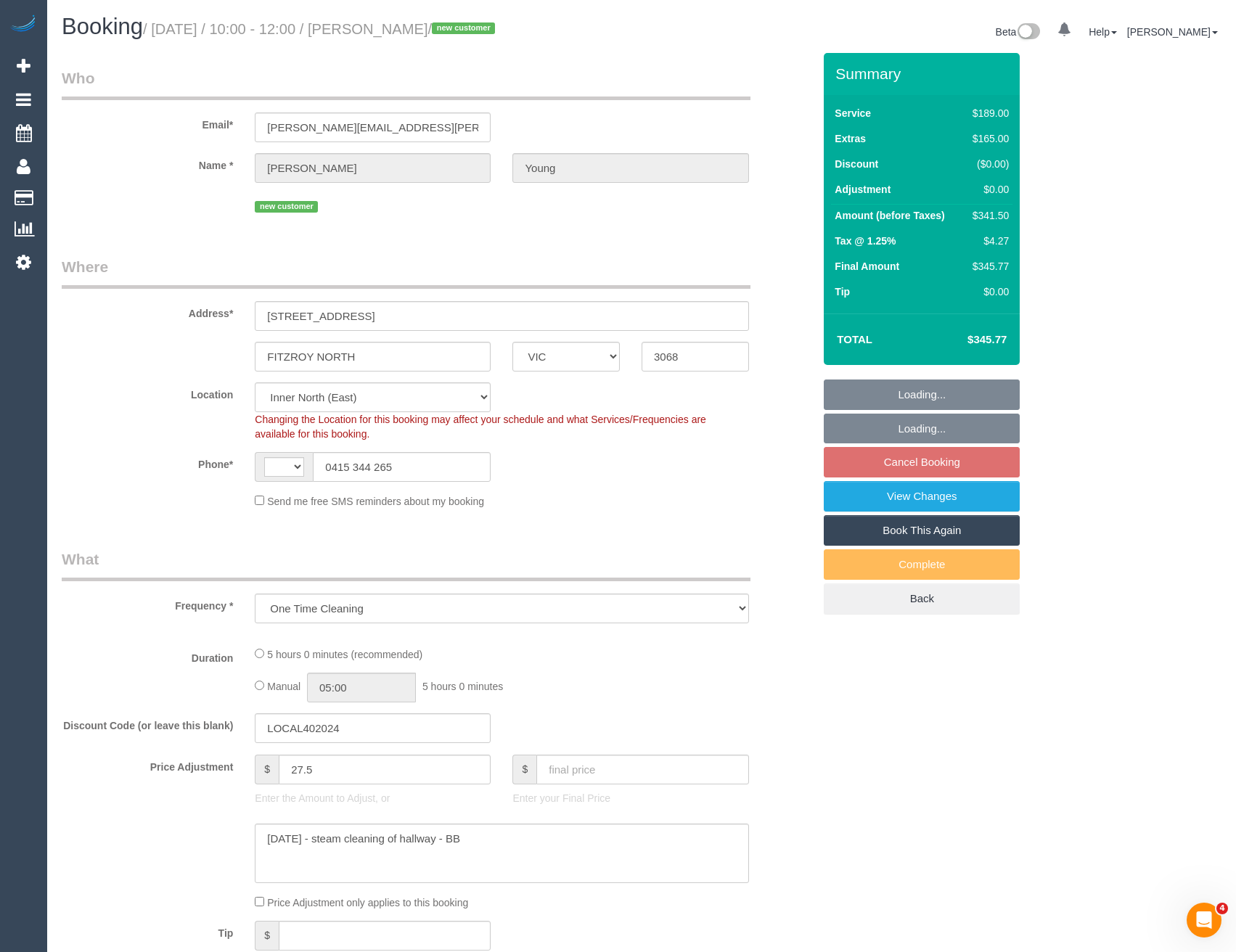
select select "number:33"
select select "number:26"
select select "string:AU"
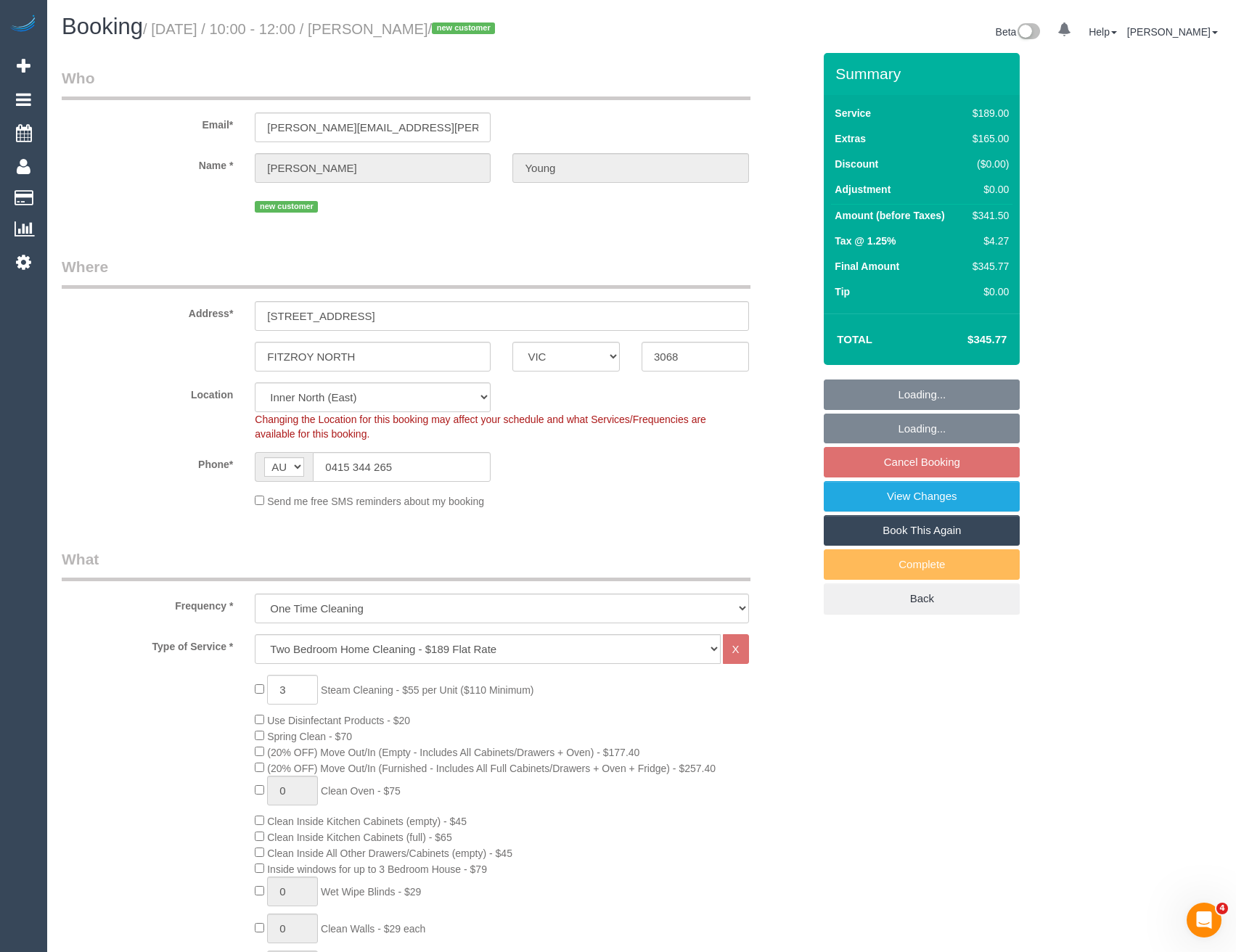
select select "object:1617"
select select "string:stripe-pm_1Ry0dJ2GScqysDRVMUxMlHop"
select select "spot3"
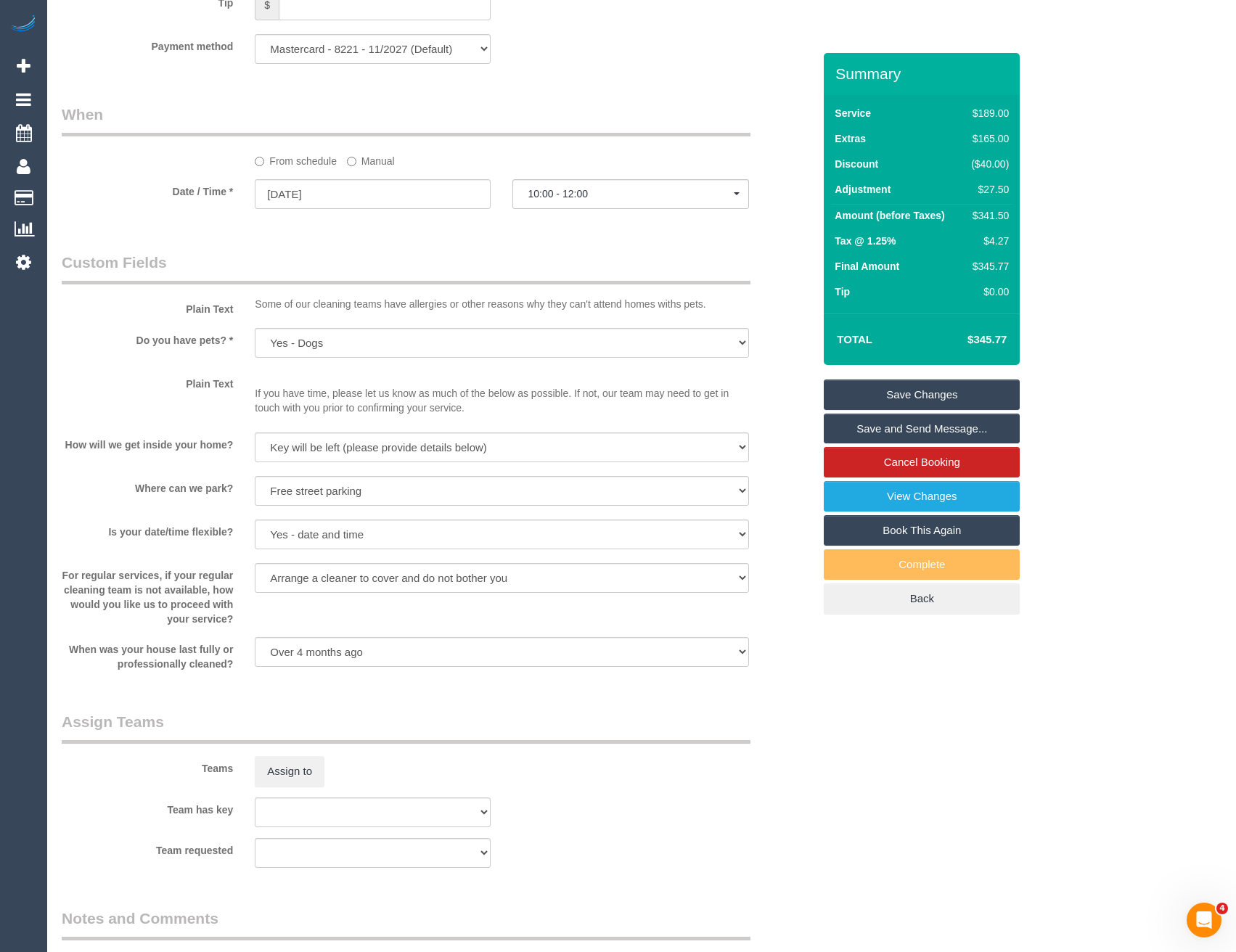
scroll to position [1741, 0]
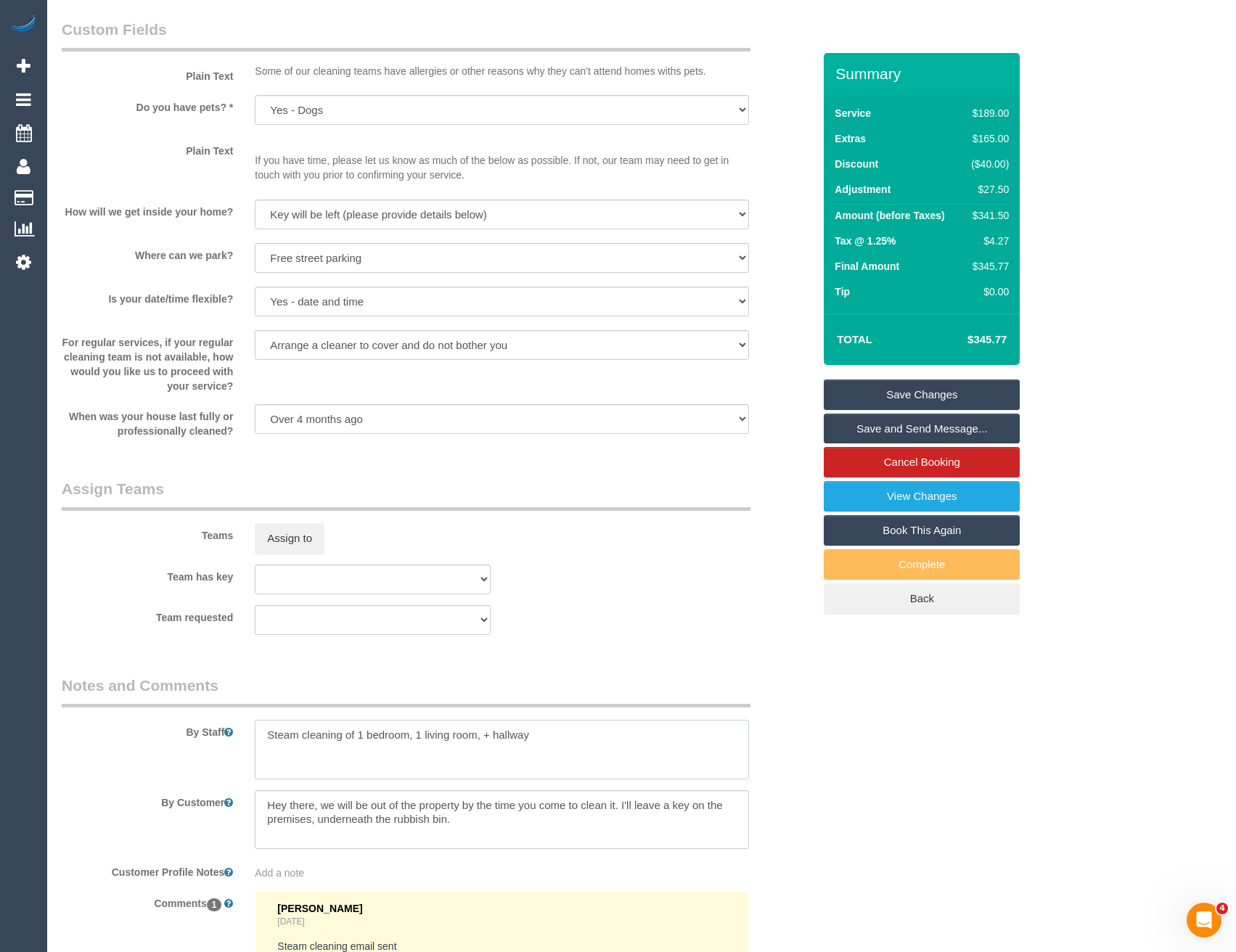
click at [265, 735] on textarea at bounding box center [501, 749] width 493 height 59
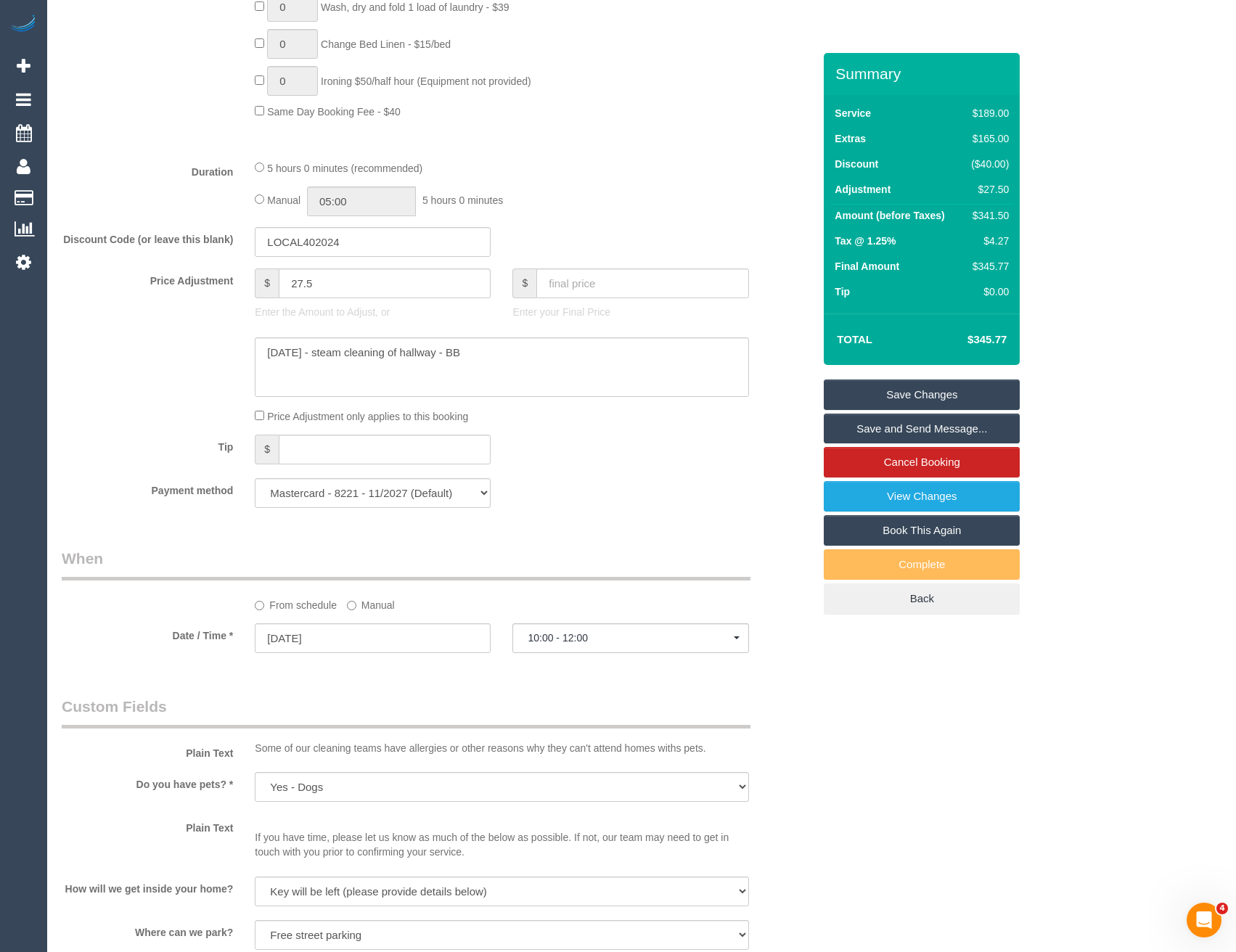
scroll to position [871, 0]
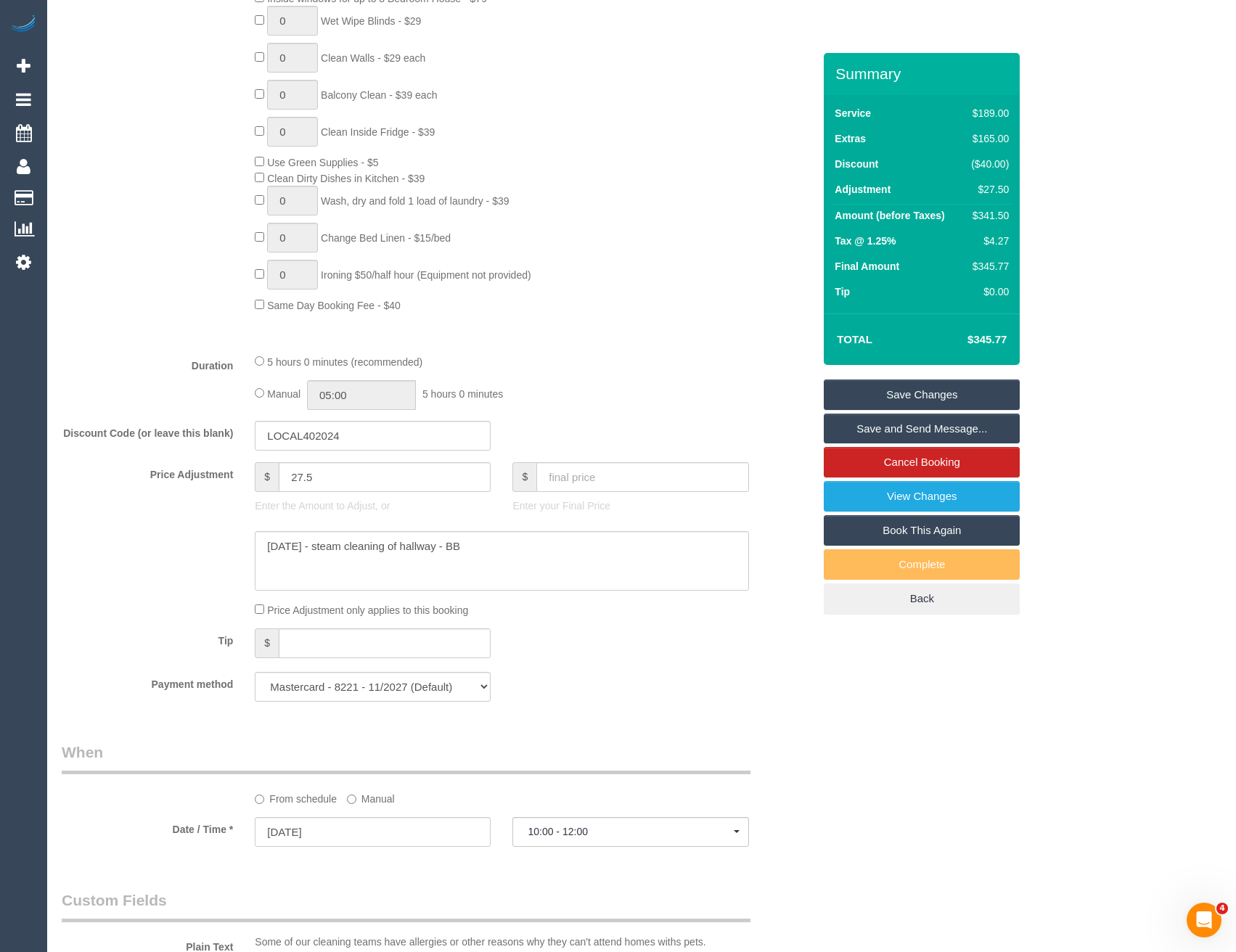
type textarea "Est 3 - 3.5 hours + Steam cleaning of 1 bedroom, 1 living room, + hallway"
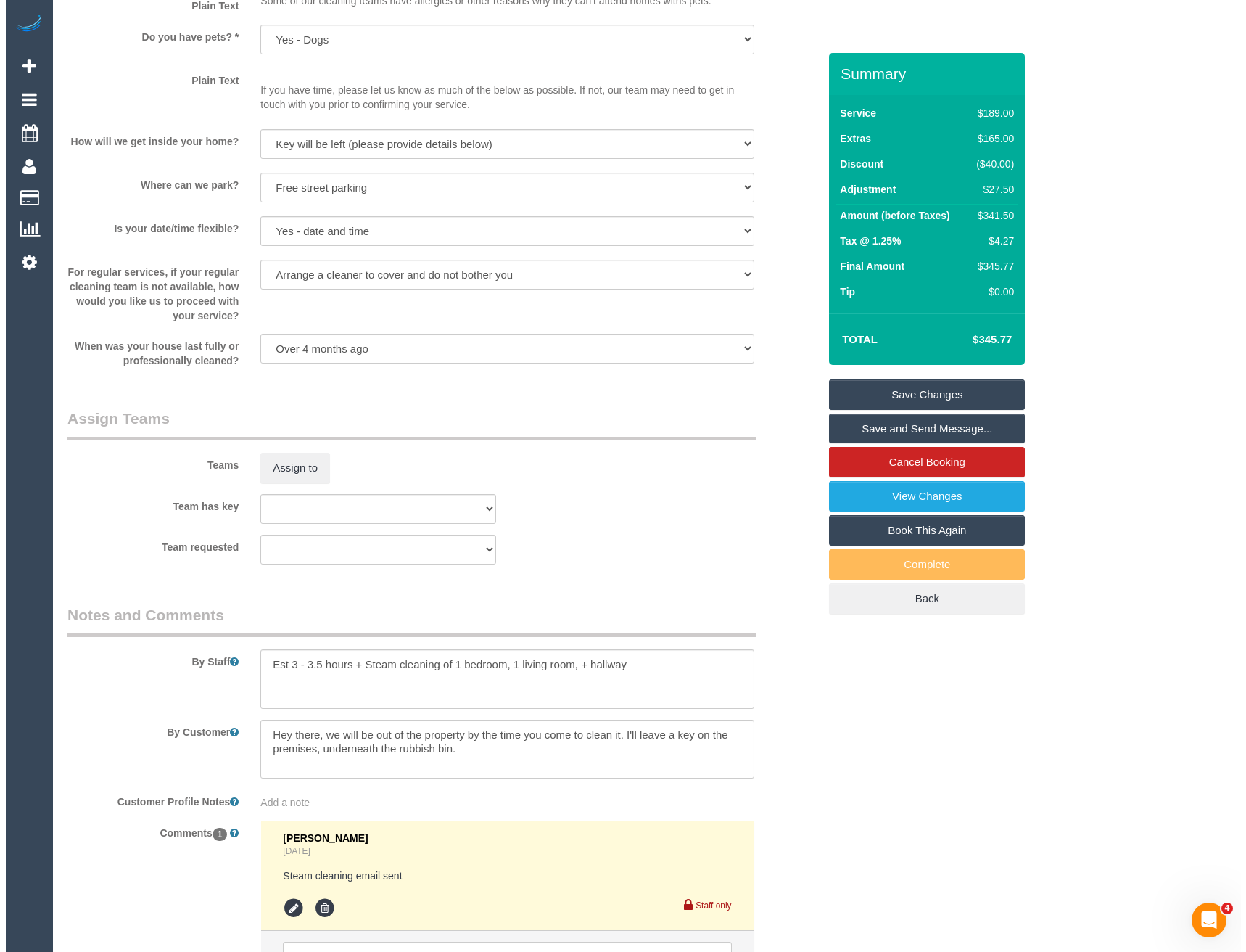
scroll to position [1814, 0]
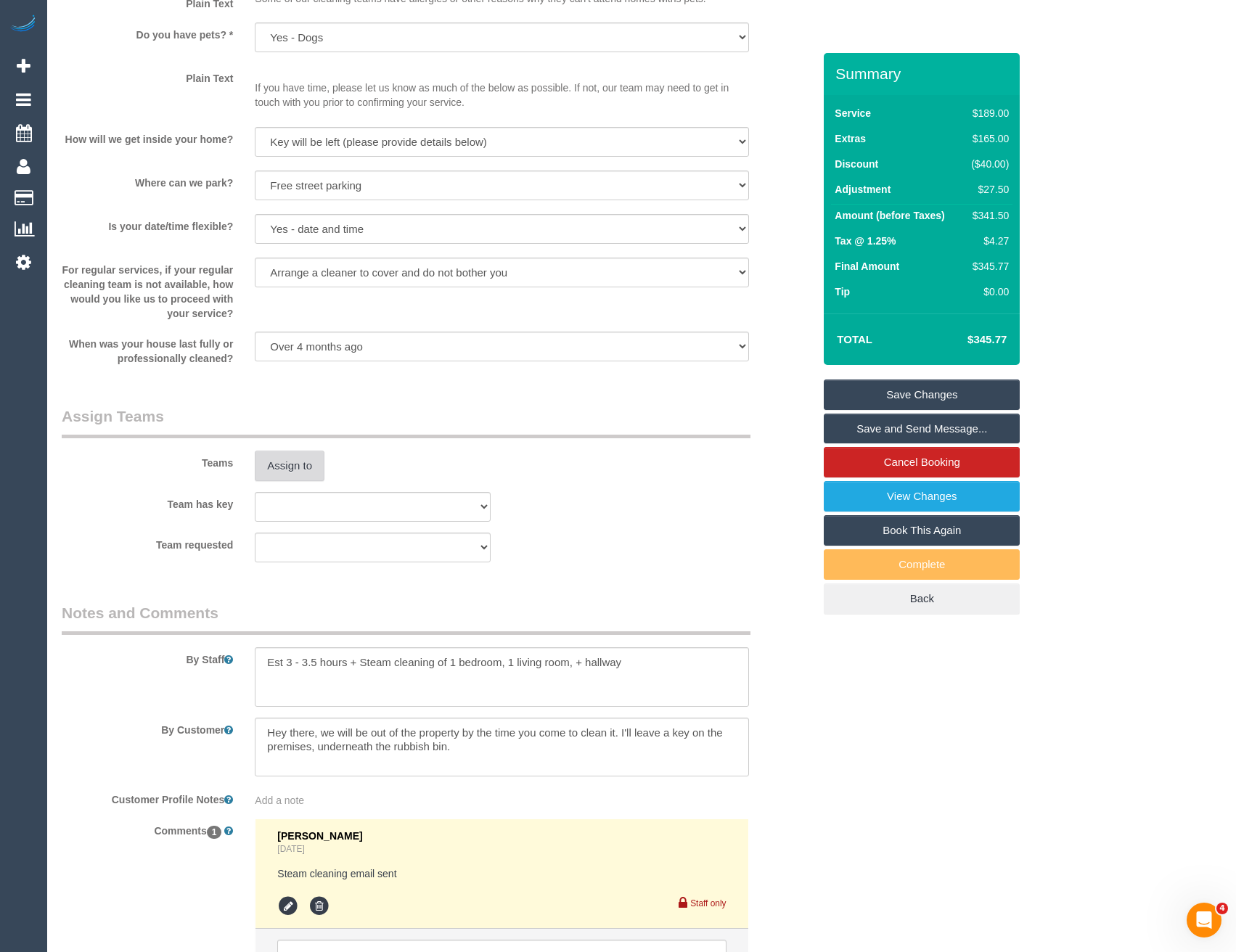
click at [315, 465] on button "Assign to" at bounding box center [289, 465] width 70 height 30
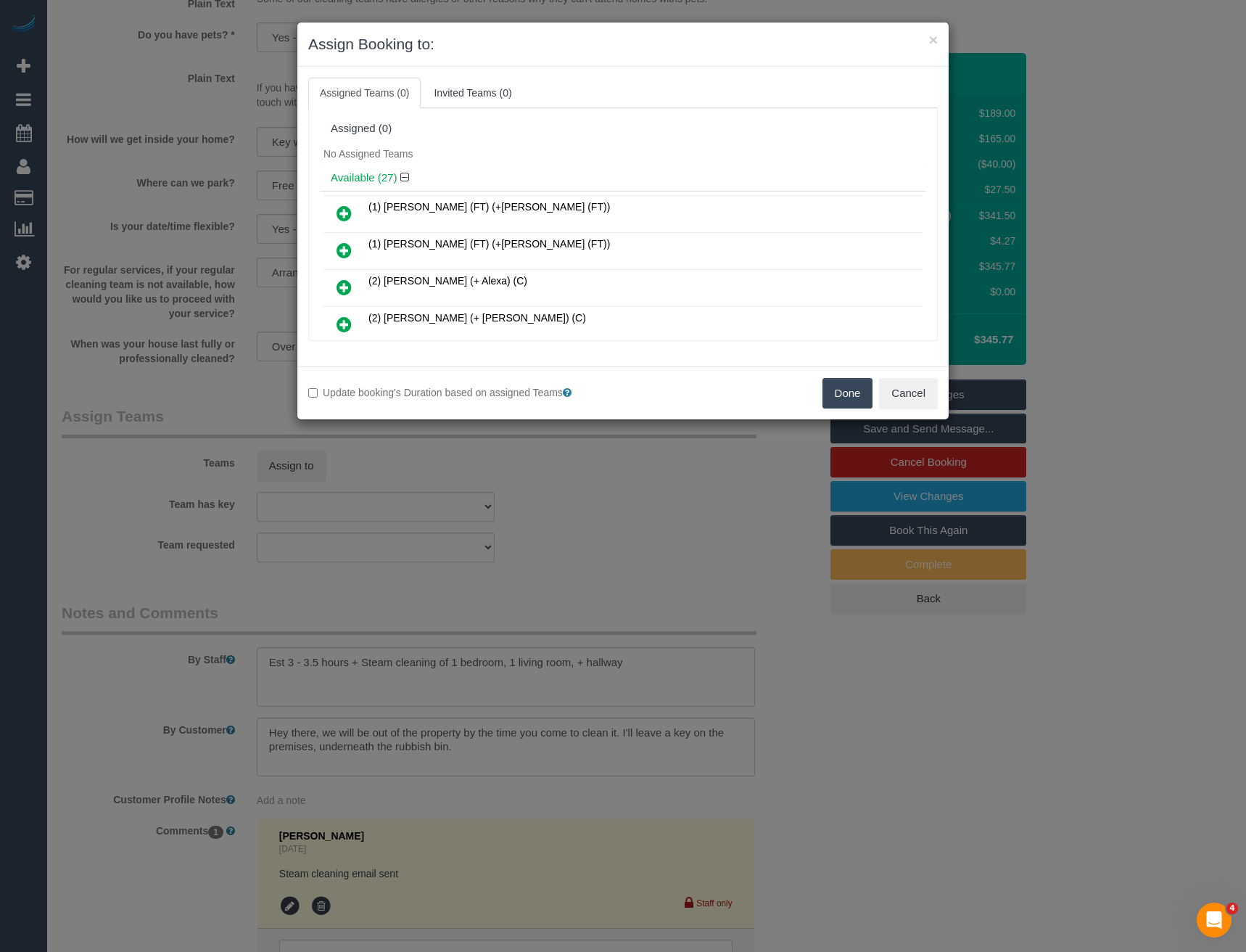
scroll to position [428, 0]
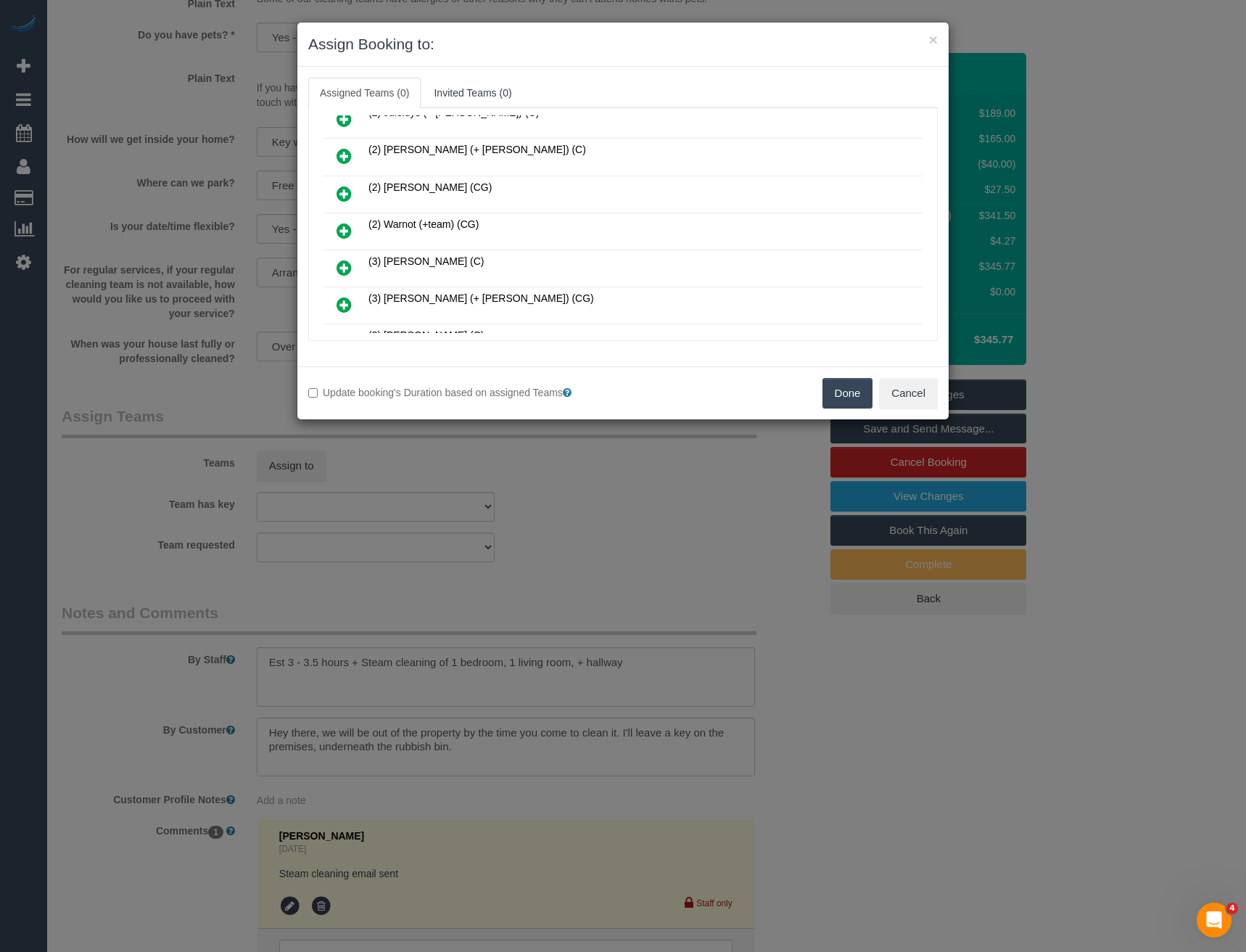
click at [344, 224] on icon at bounding box center [344, 230] width 16 height 17
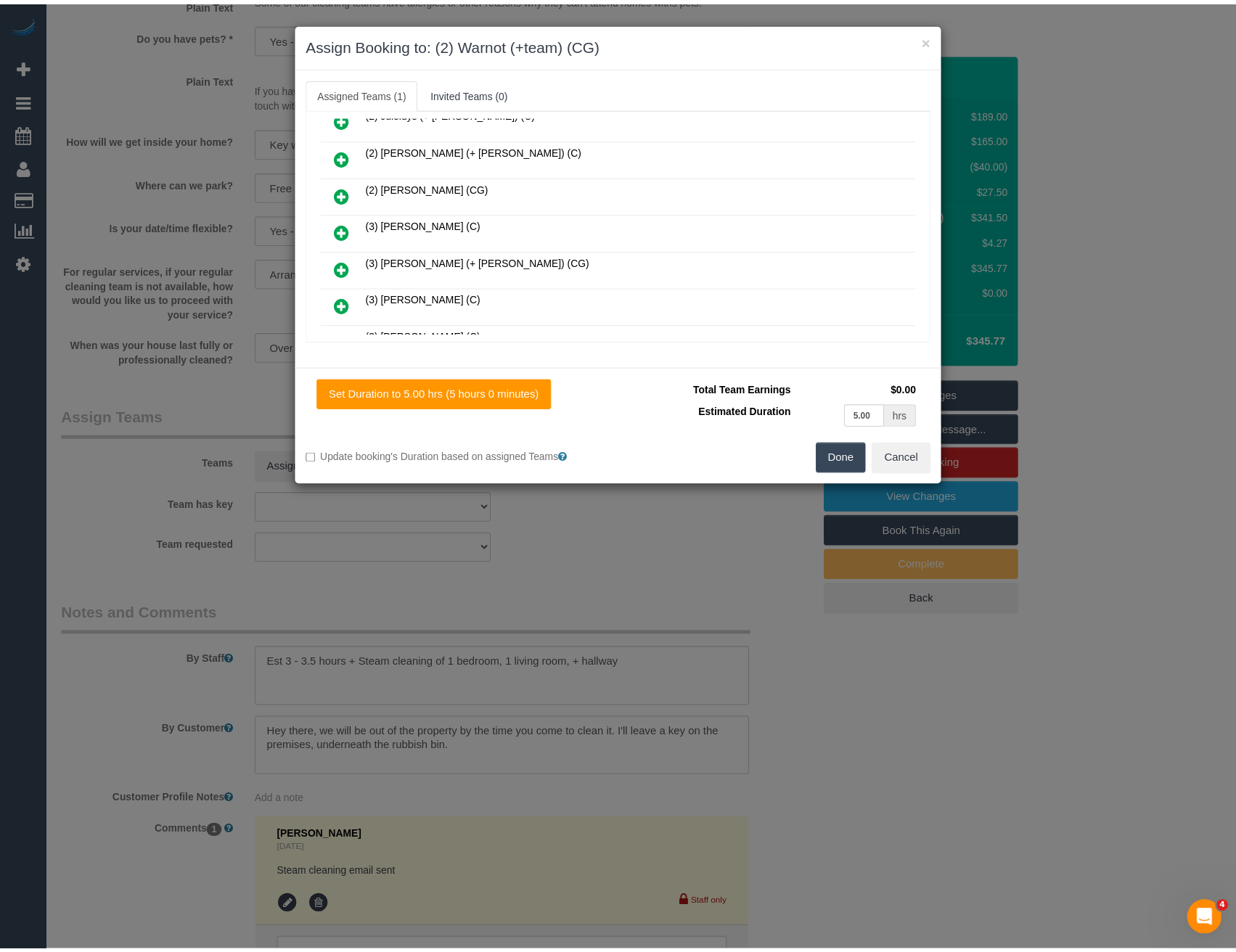
scroll to position [0, 0]
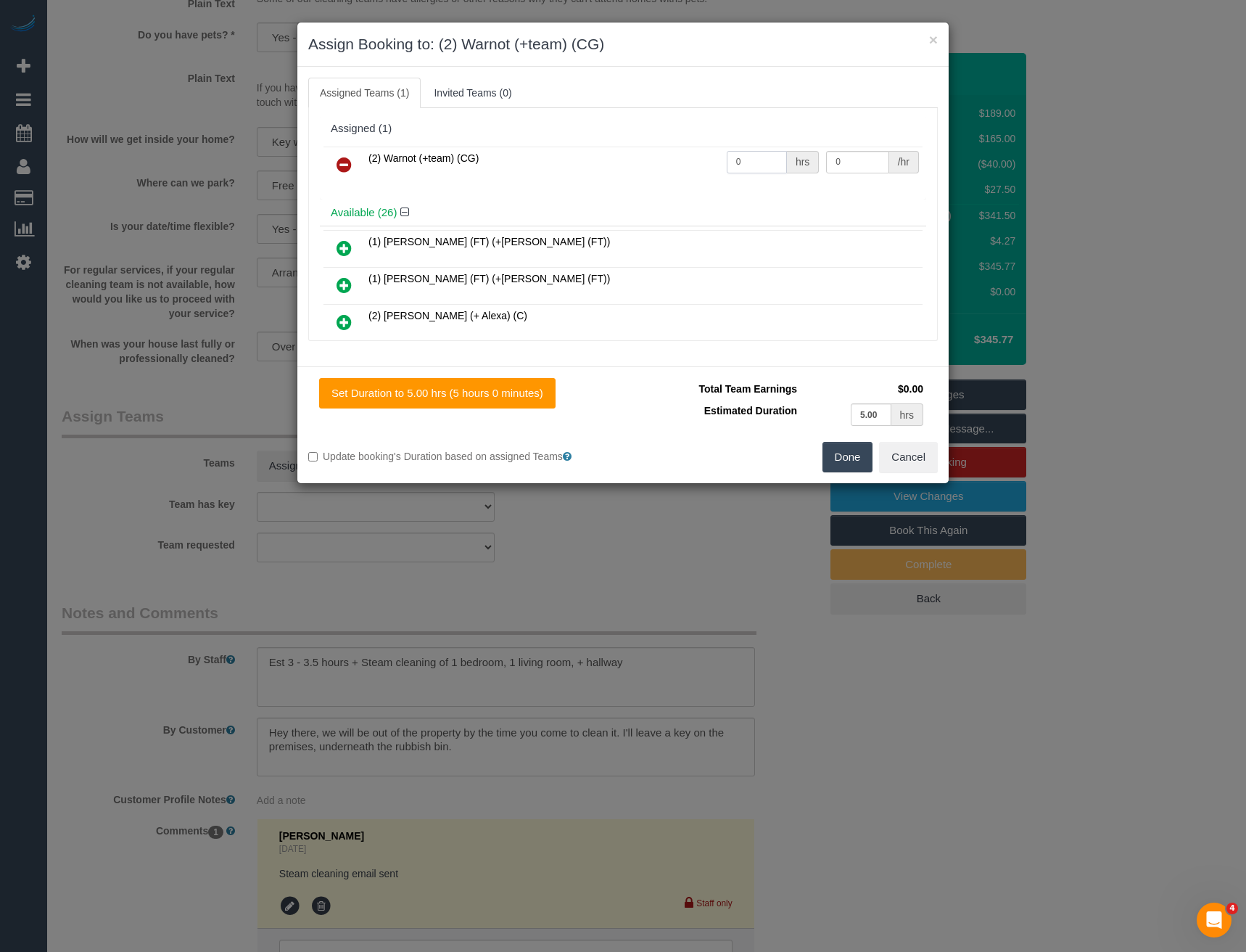
drag, startPoint x: 758, startPoint y: 163, endPoint x: 674, endPoint y: 159, distance: 84.1
click at [678, 163] on tr "(2) Warnot (+team) (CG) 0 hrs 0 /hr" at bounding box center [623, 164] width 599 height 37
type input "1"
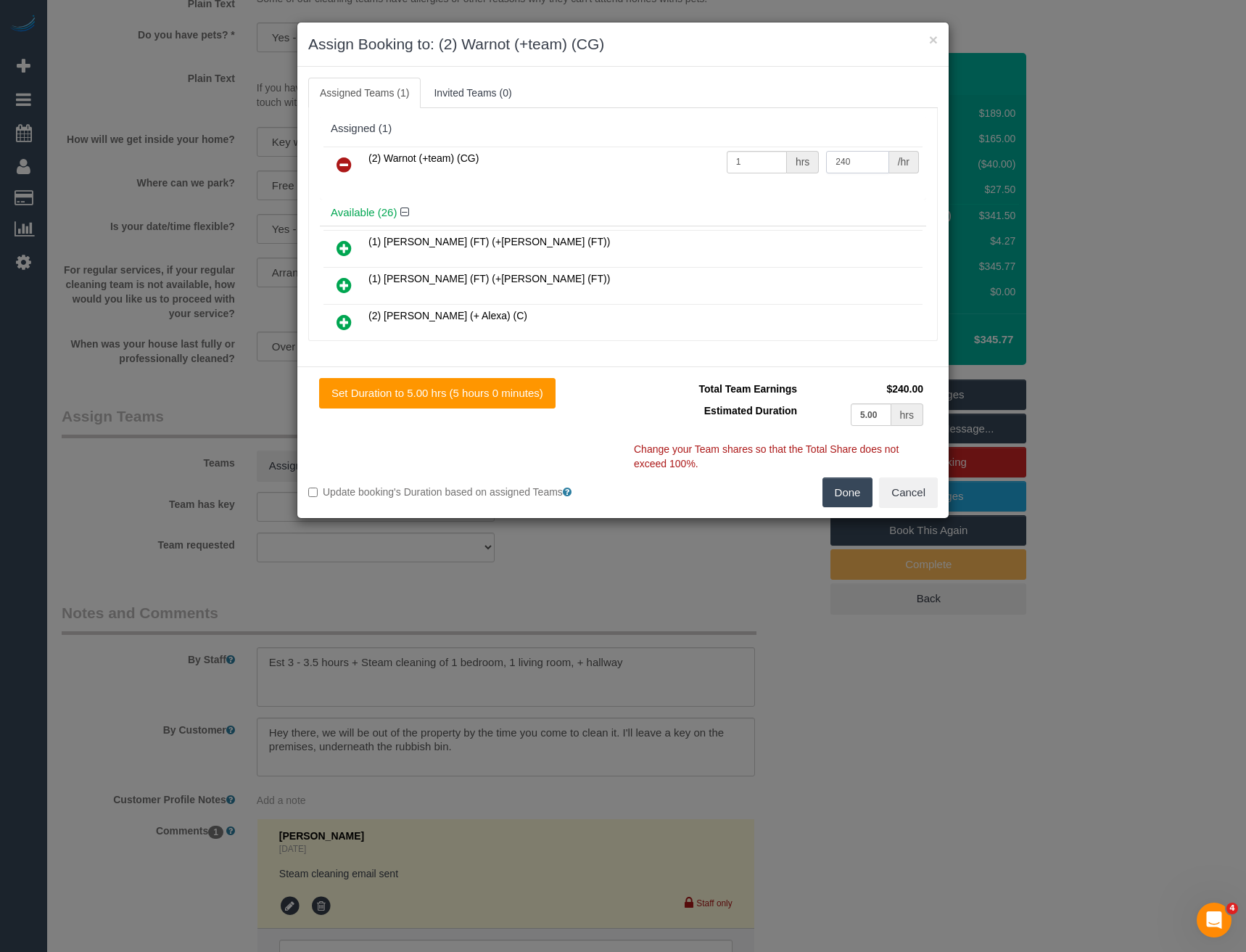
type input "240"
click at [853, 486] on button "Done" at bounding box center [848, 492] width 51 height 30
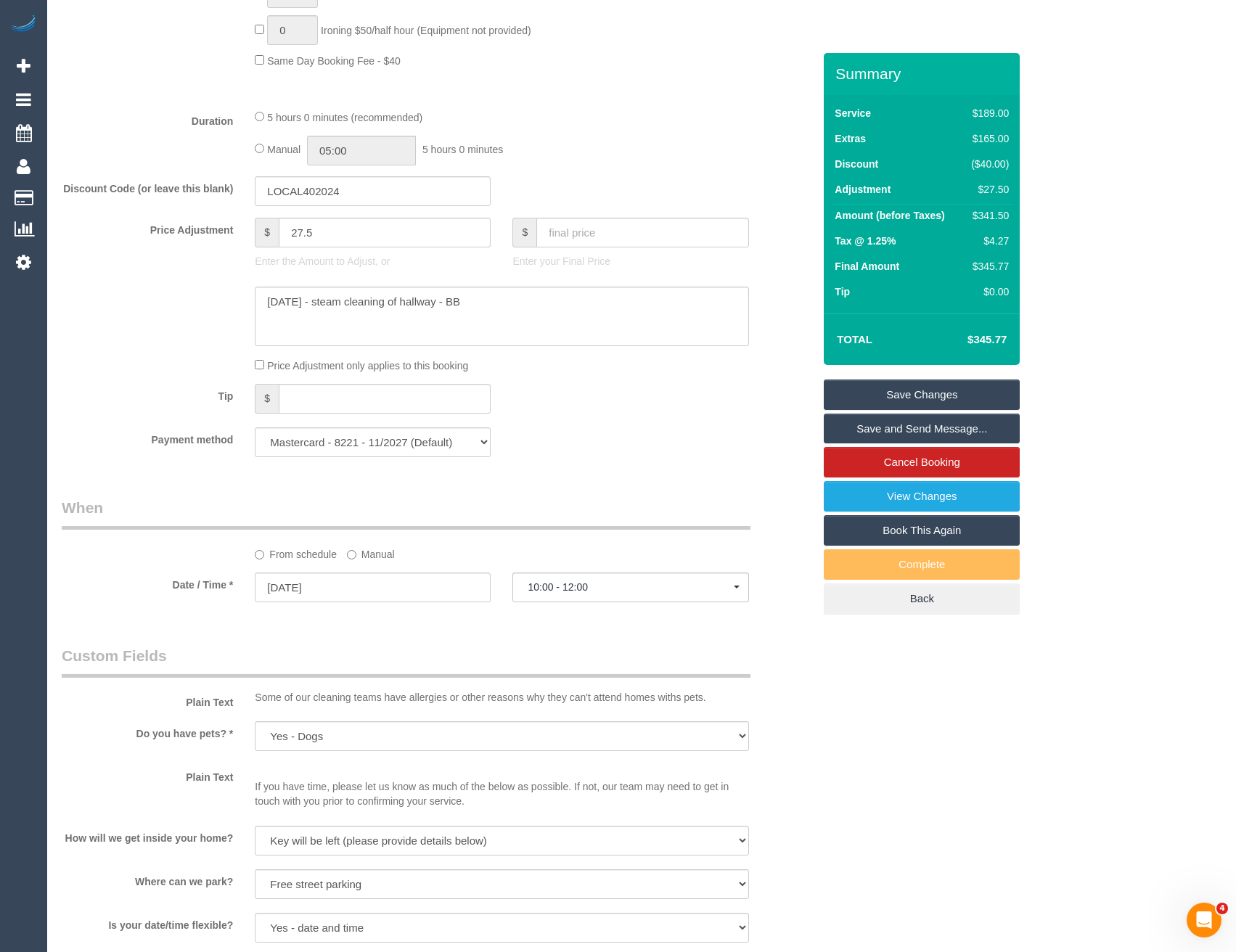
scroll to position [943, 0]
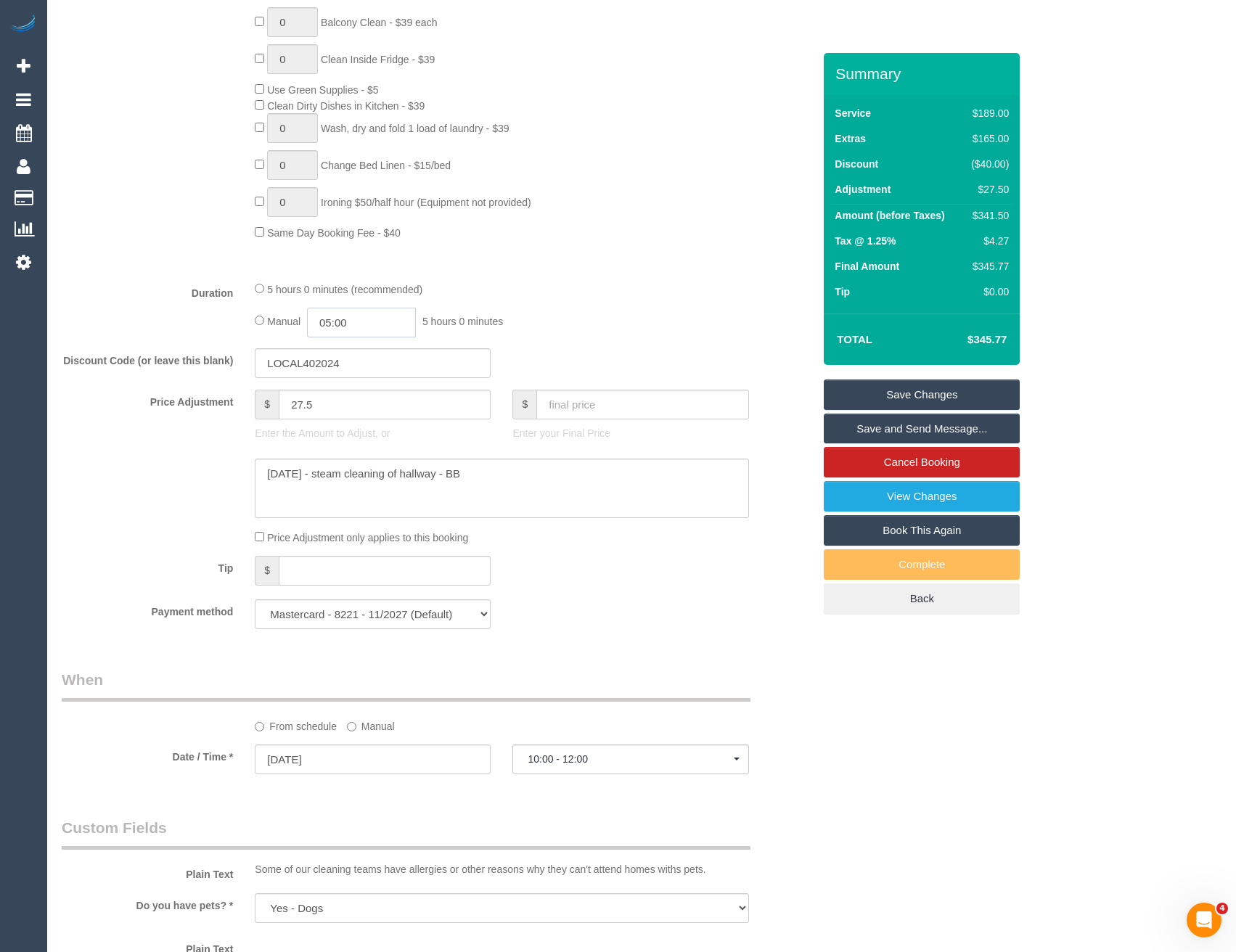
click at [365, 324] on input "05:00" at bounding box center [362, 322] width 108 height 30
type input "04:30"
click at [321, 348] on li "04:30" at bounding box center [345, 347] width 65 height 19
select select "spot24"
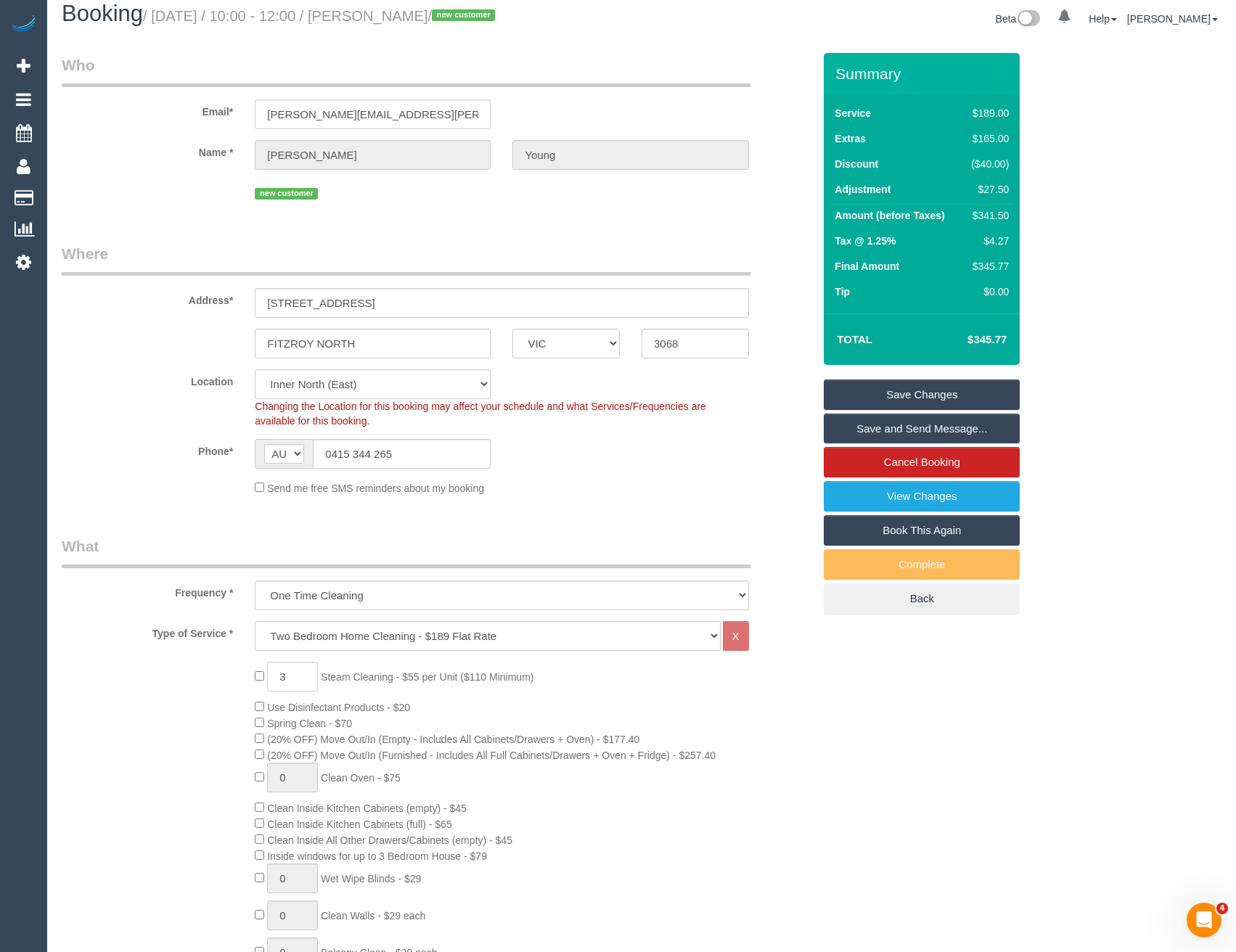
scroll to position [0, 0]
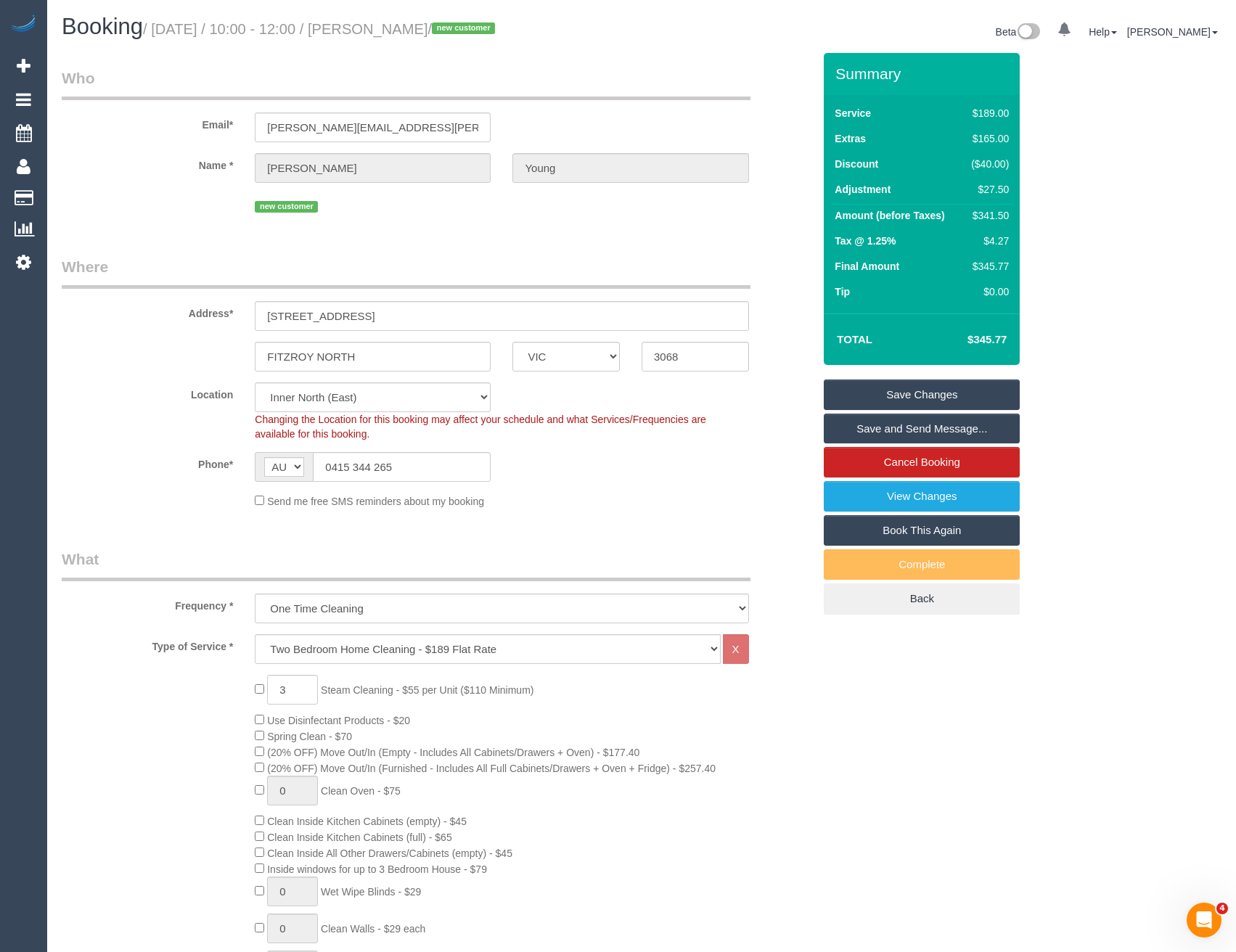
click at [952, 390] on link "Save Changes" at bounding box center [921, 394] width 196 height 30
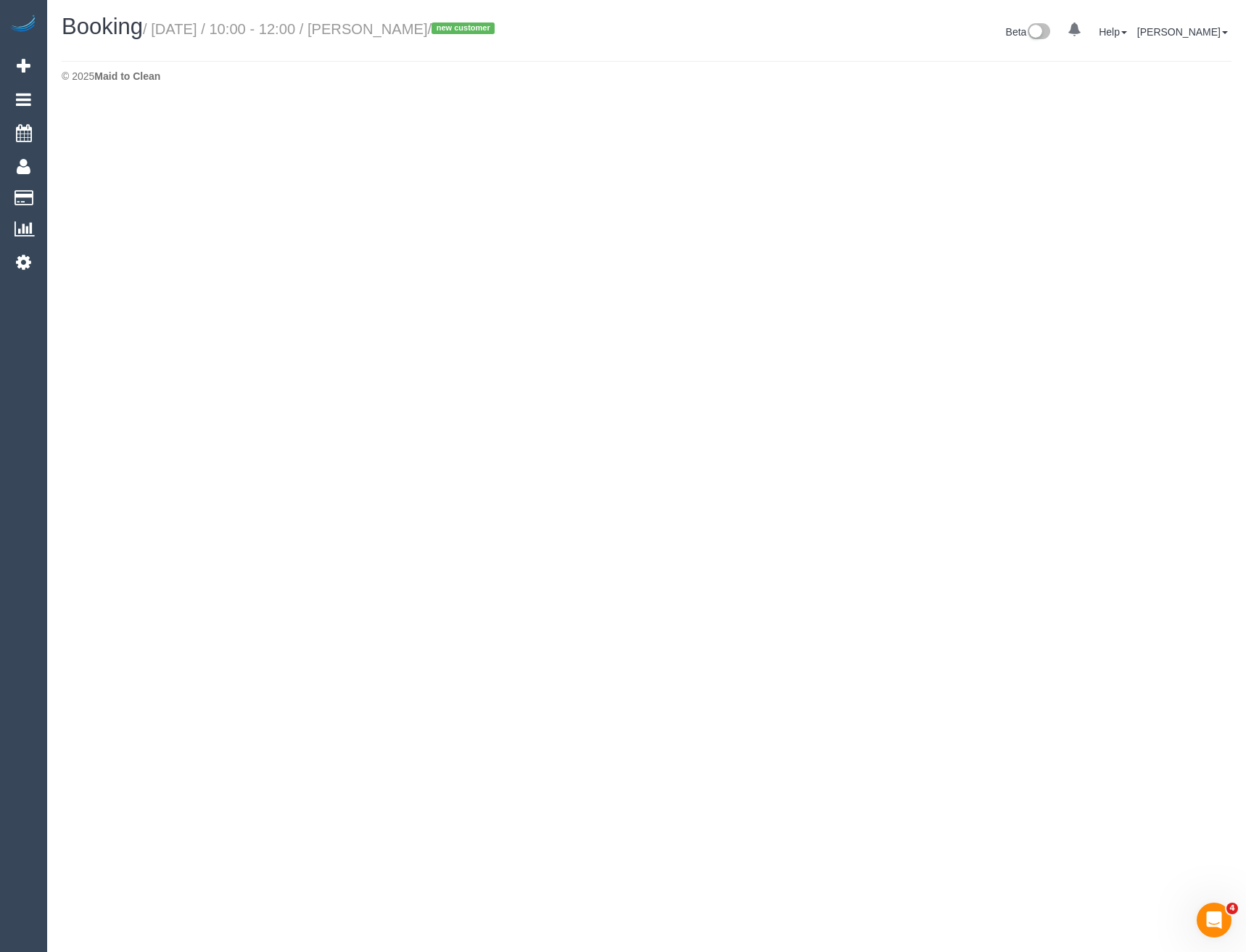
select select "VIC"
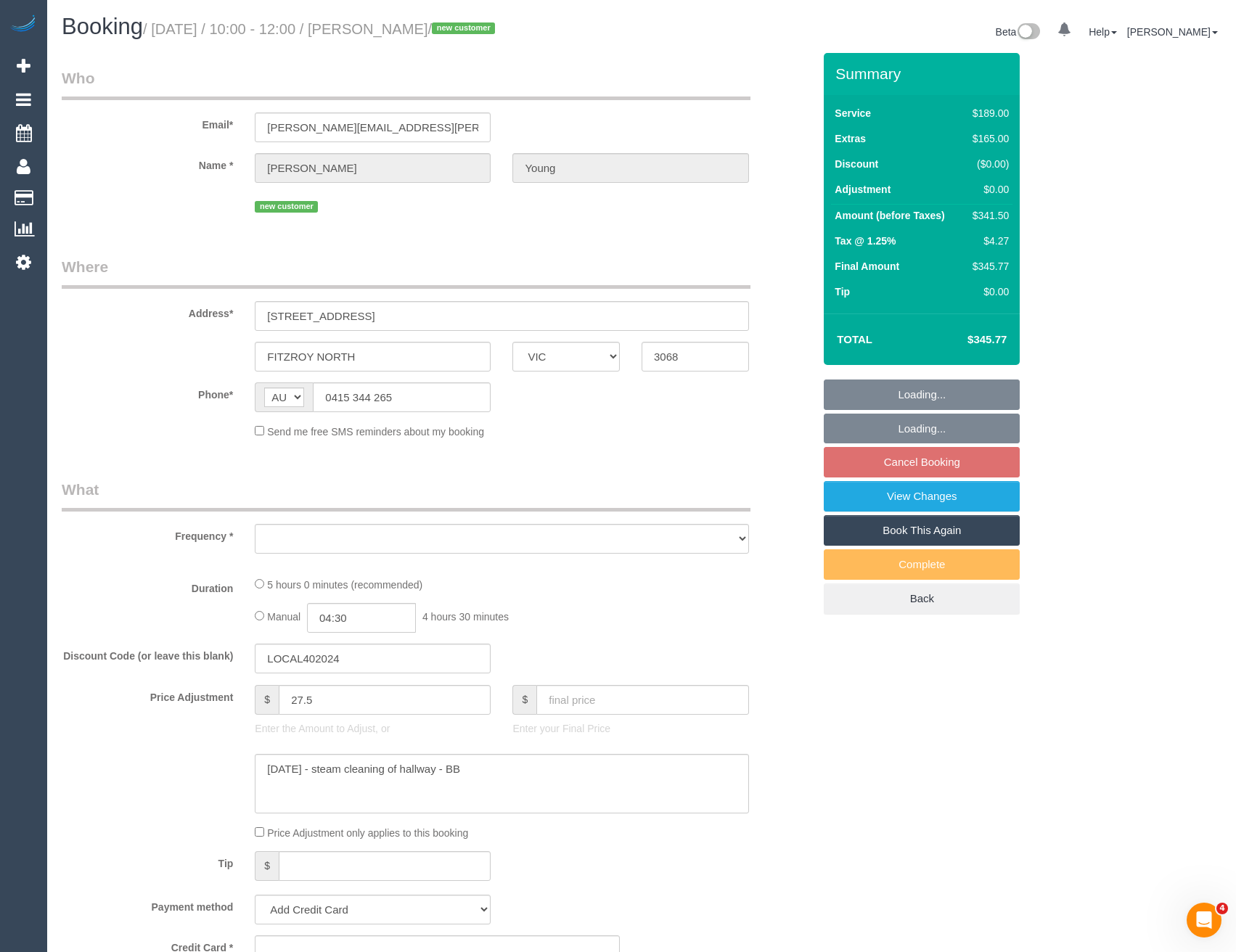
select select "object:6487"
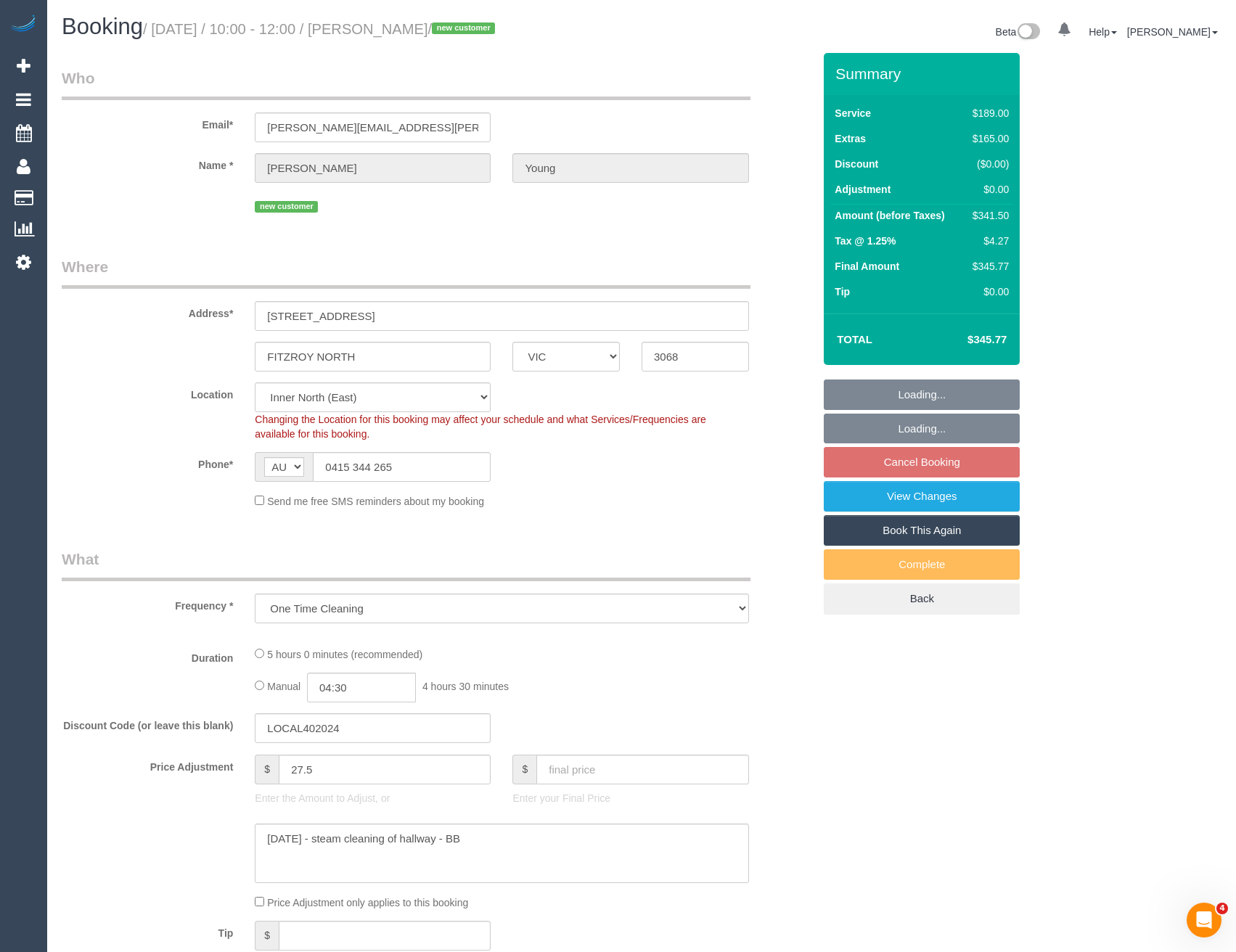
select select "number:27"
select select "number:15"
select select "number:19"
select select "number:22"
select select "number:33"
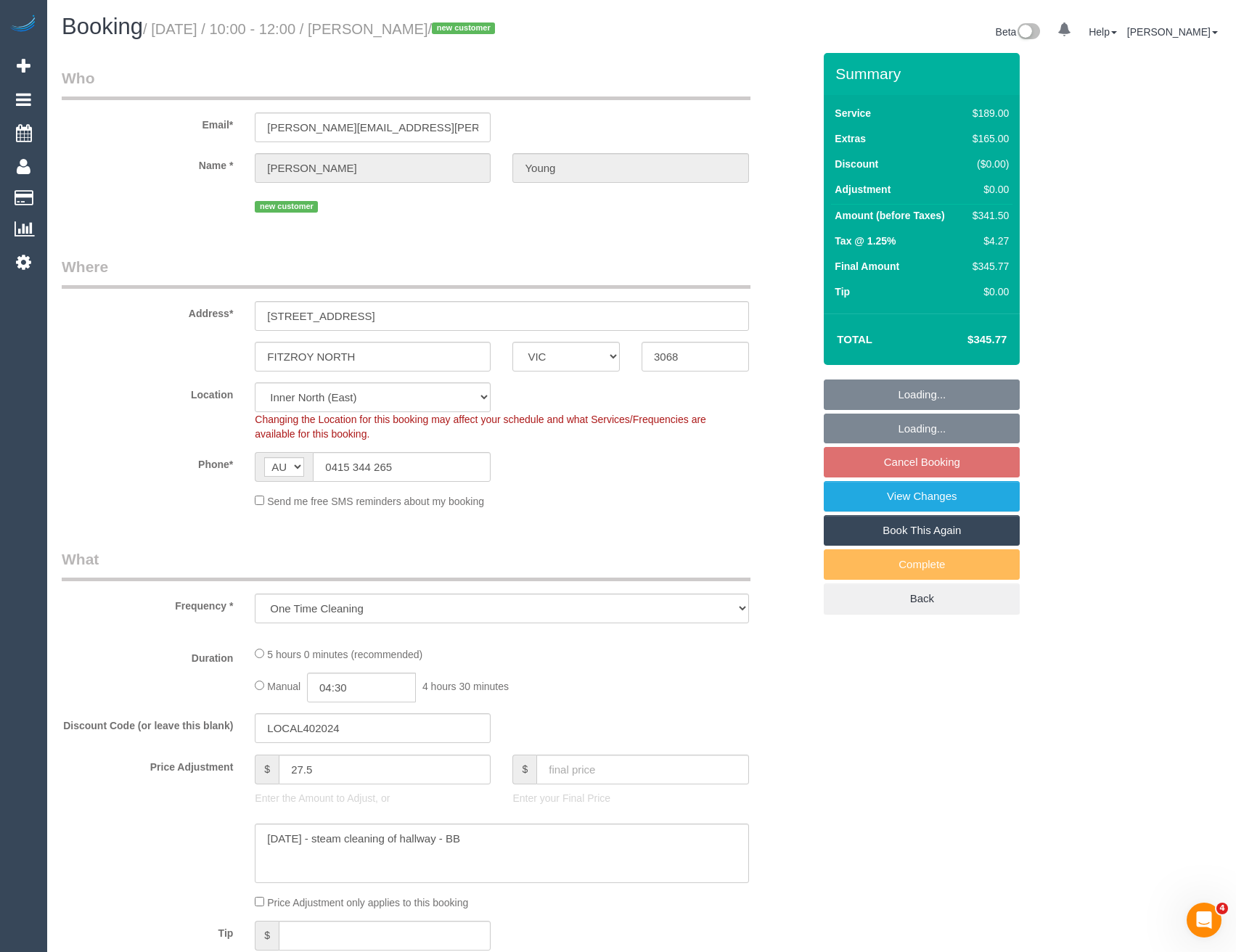
select select "number:26"
select select "object:6659"
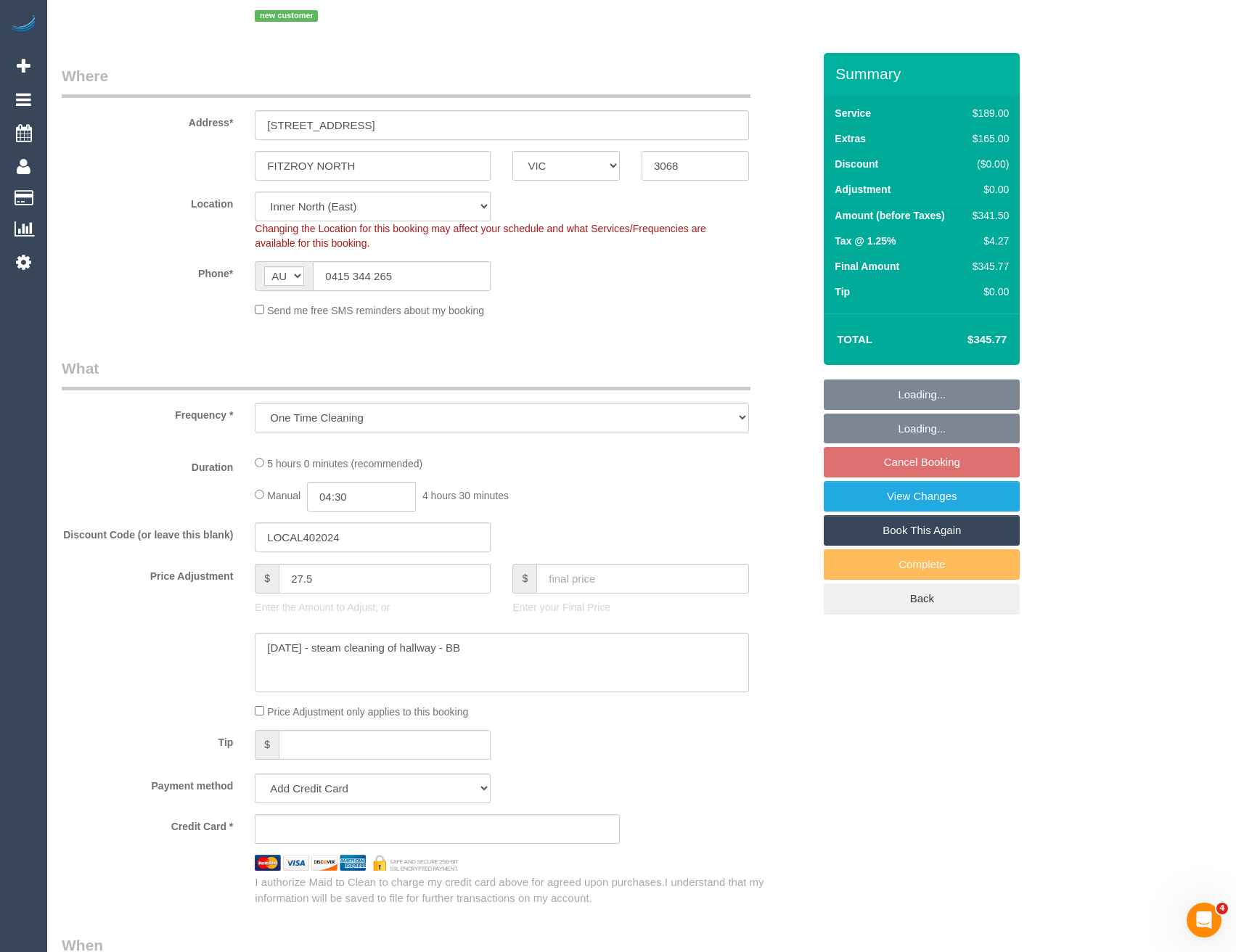
select select "string:stripe-pm_1Ry0dJ2GScqysDRVMUxMlHop"
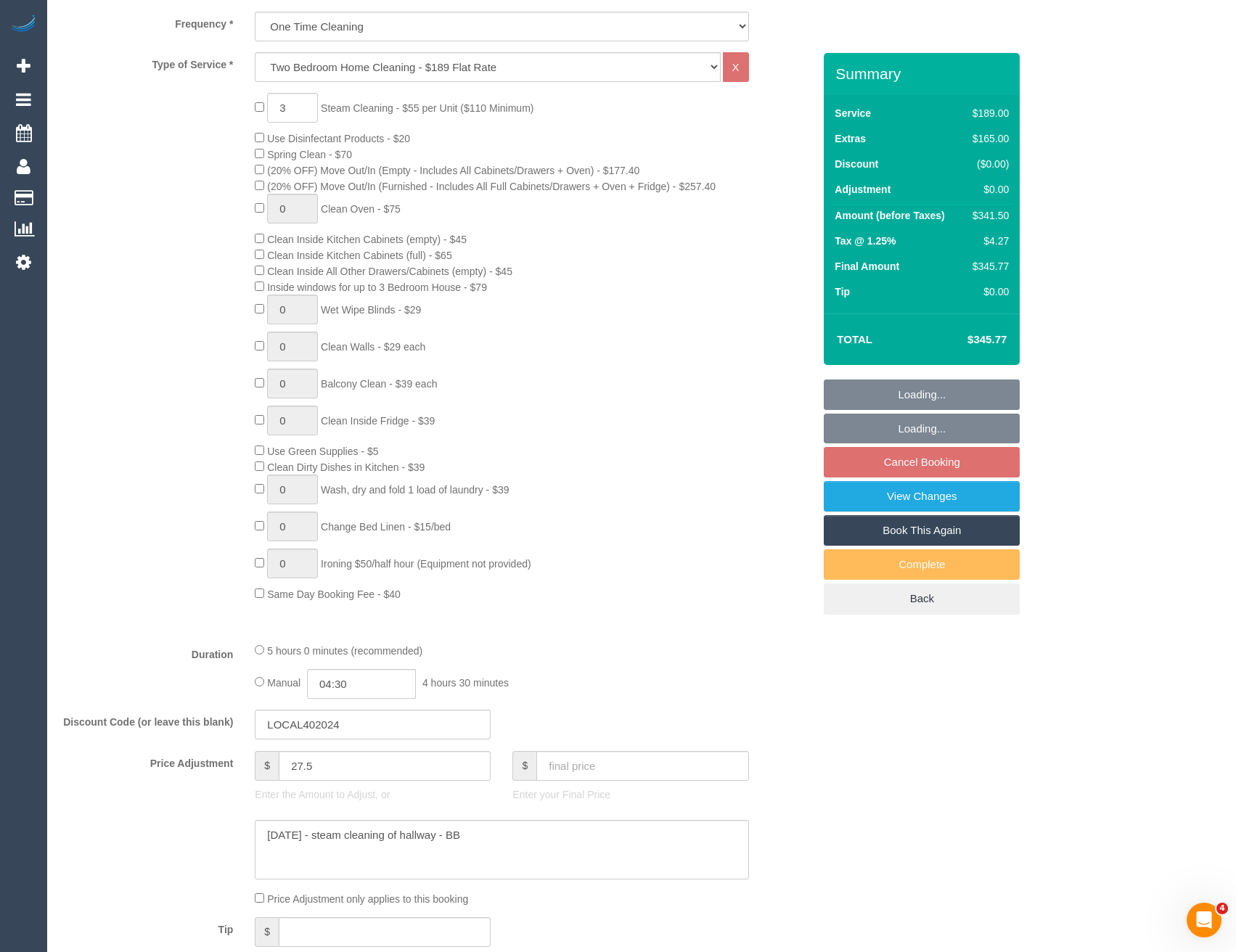
select select "spot45"
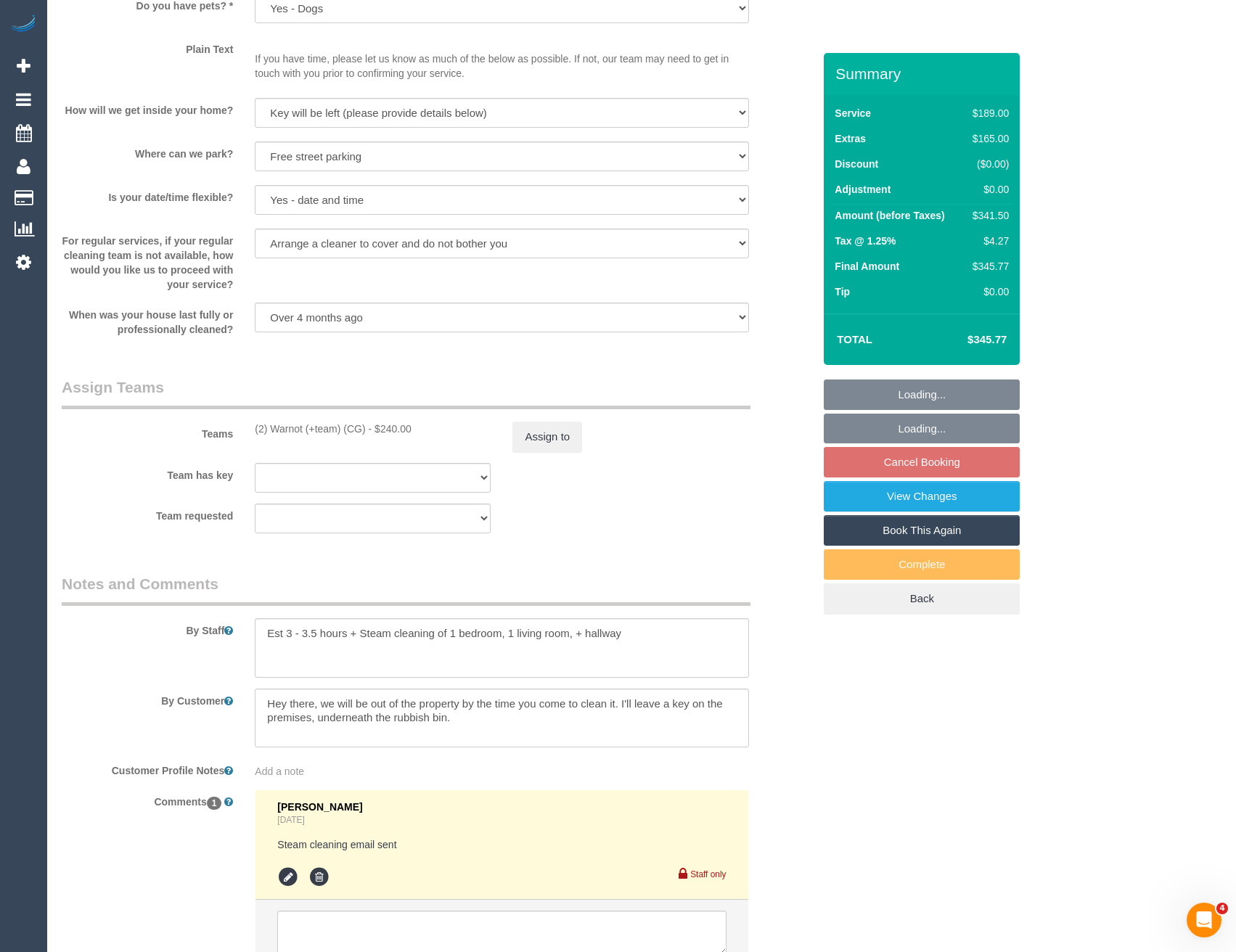
scroll to position [1963, 0]
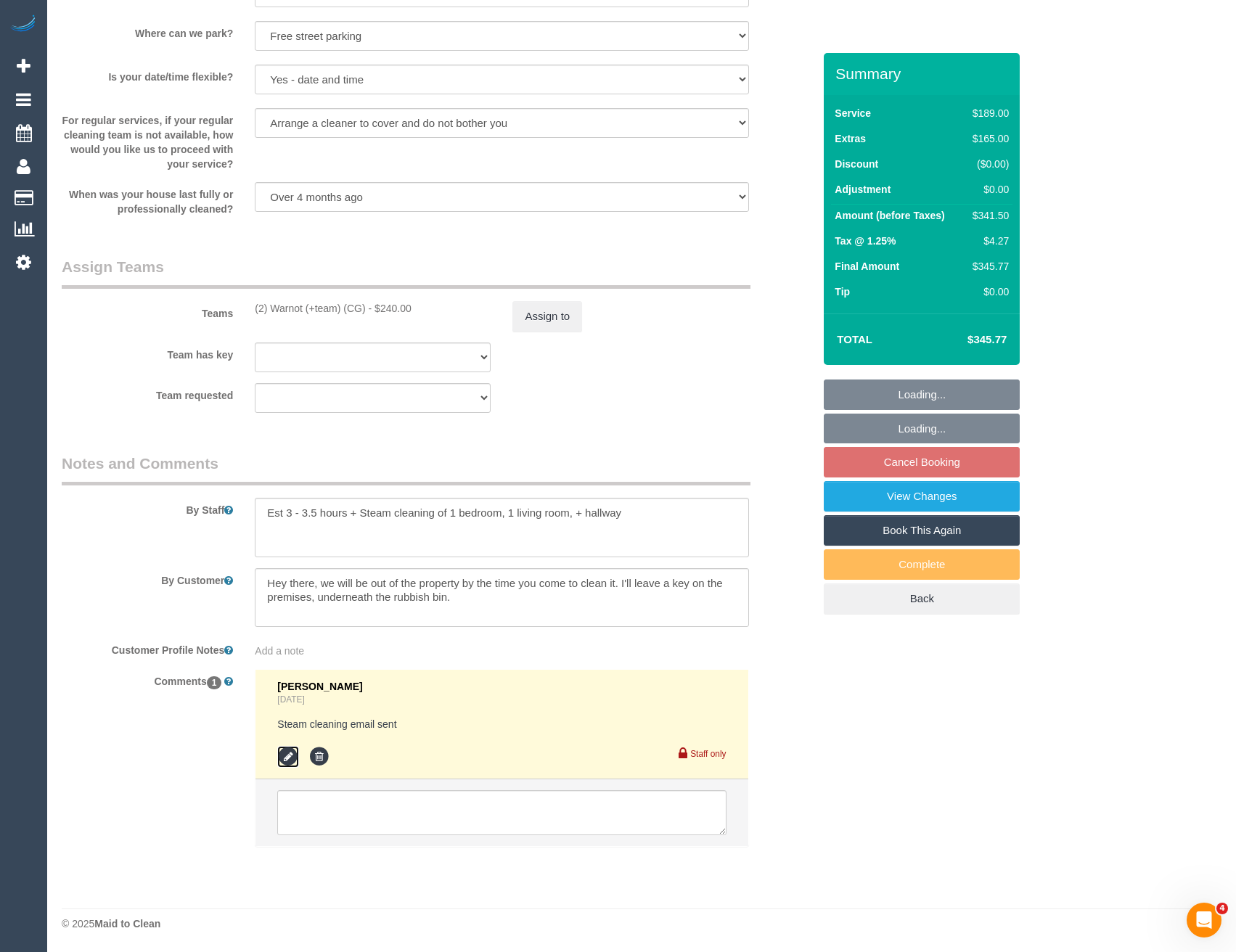
click at [288, 760] on icon at bounding box center [288, 757] width 21 height 21
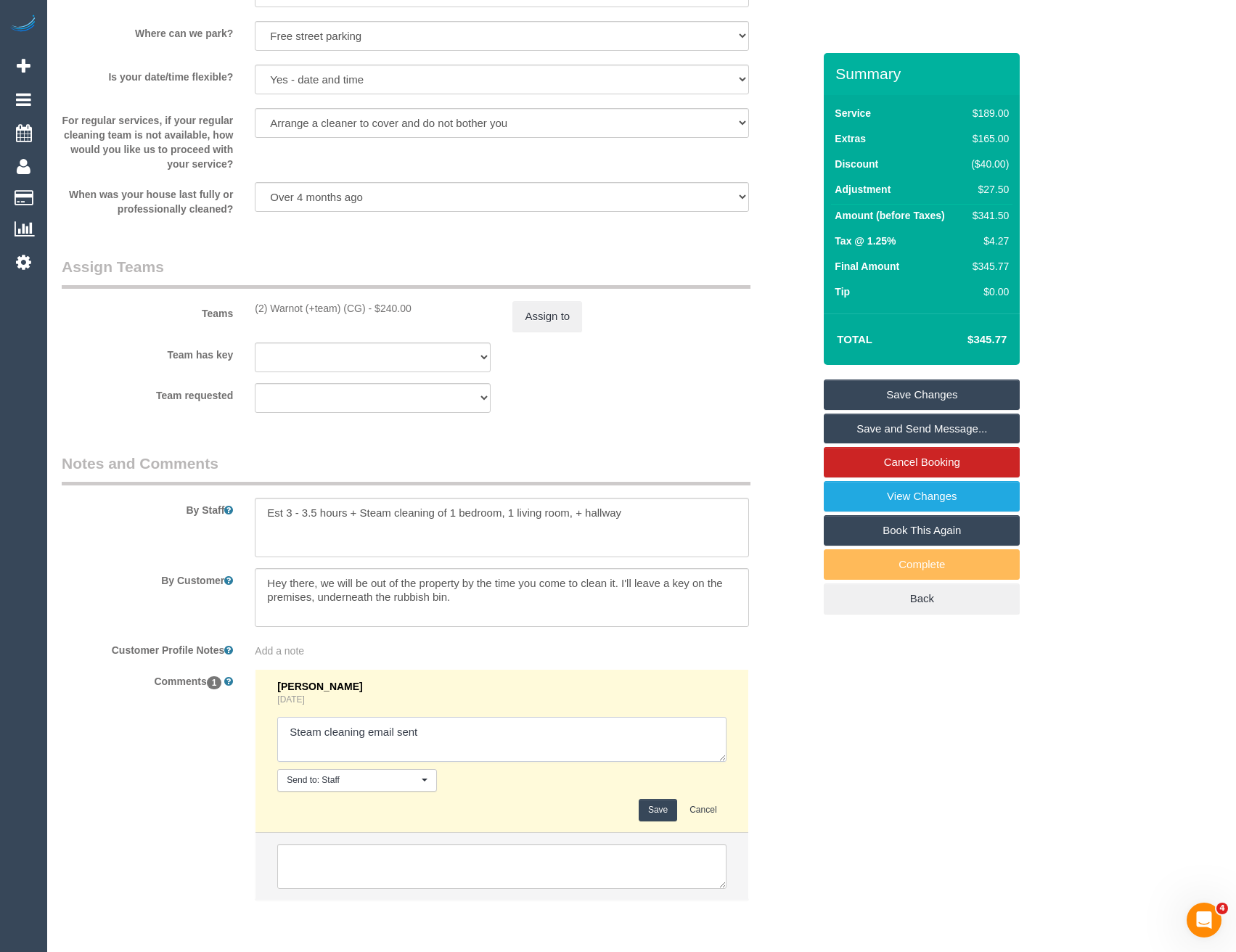
click at [464, 741] on textarea at bounding box center [501, 738] width 449 height 45
type textarea "Steam cleaning email sent // areas confirmed Assigned pending ok to increase un…"
click at [648, 807] on button "Save" at bounding box center [657, 809] width 39 height 22
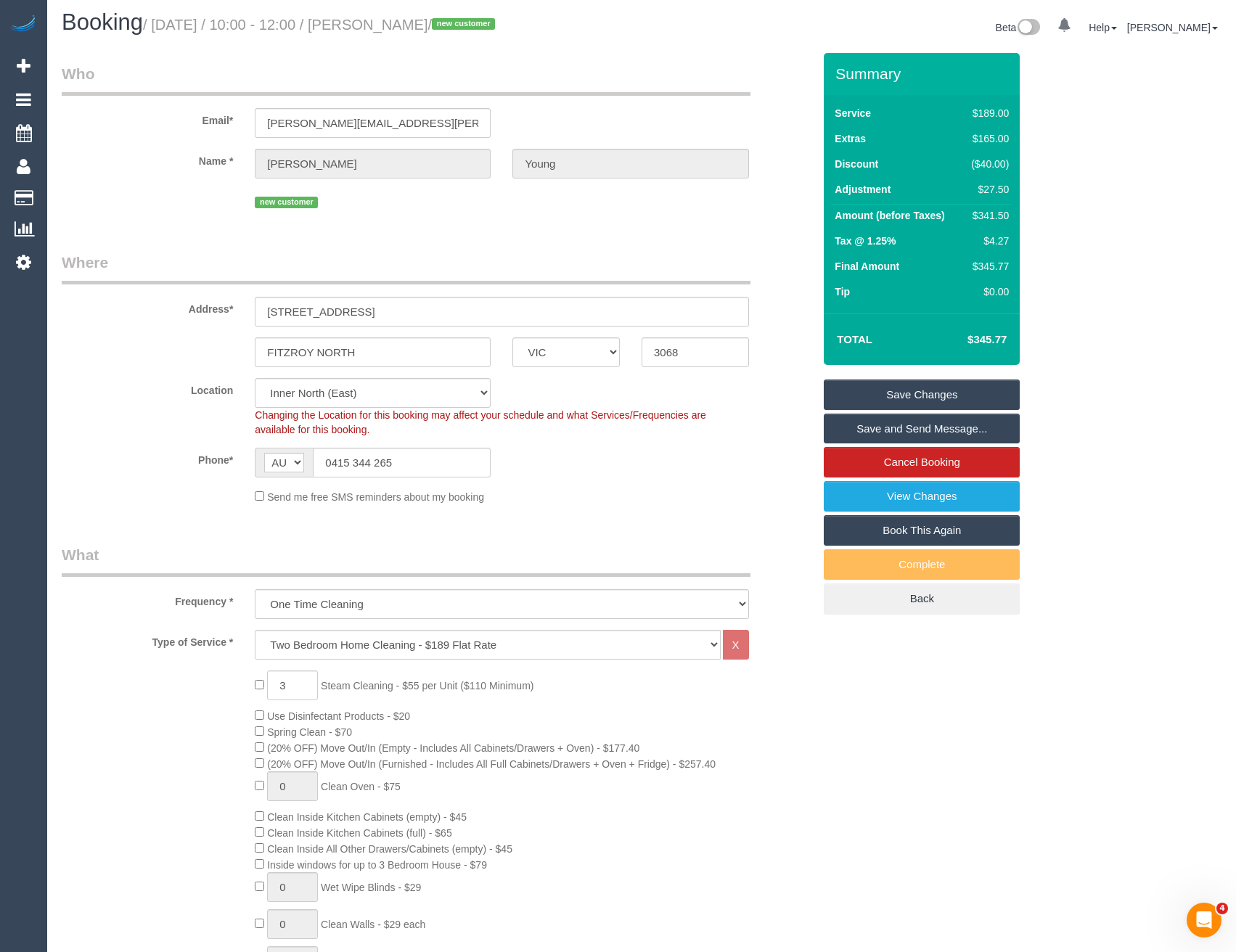
scroll to position [0, 0]
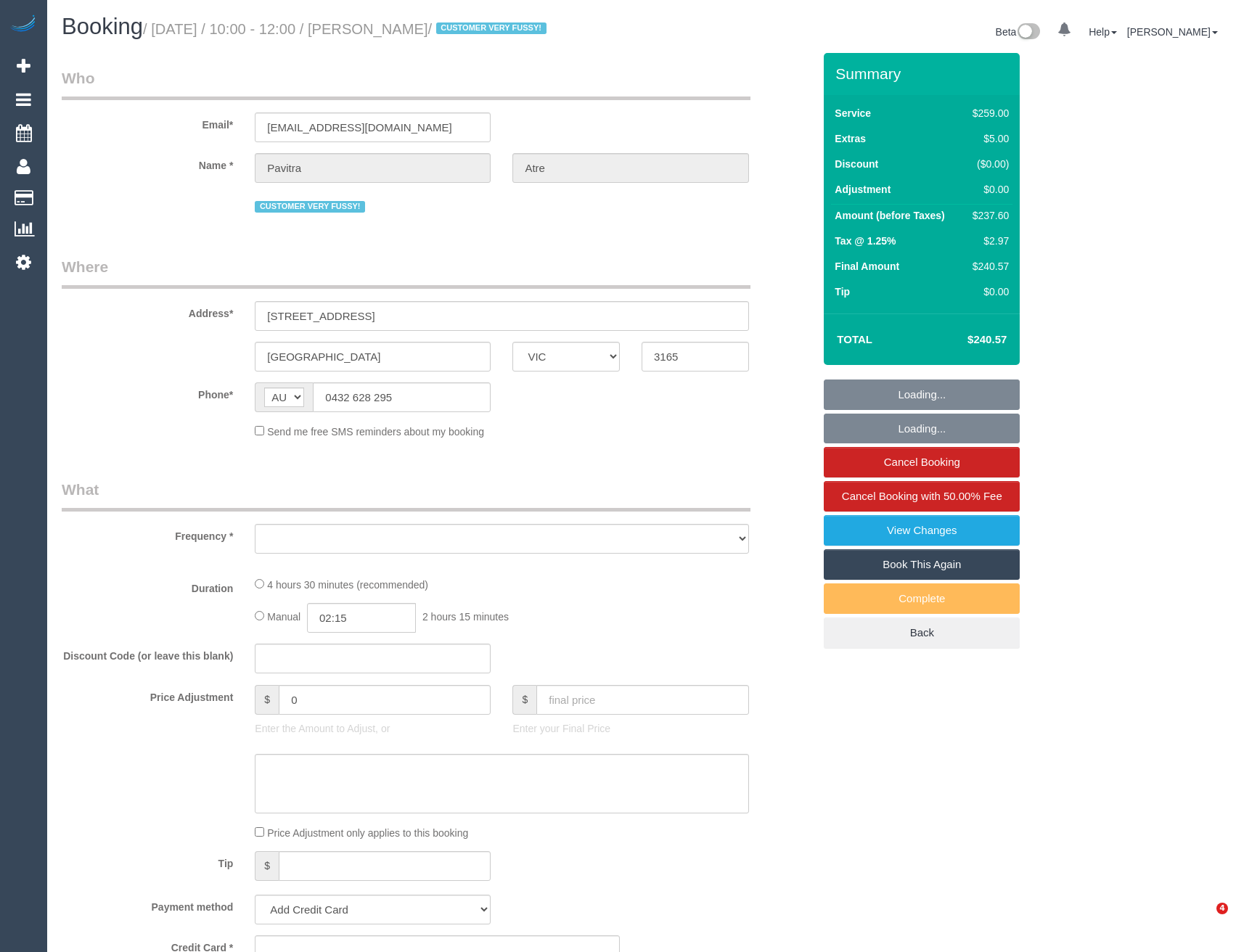
select select "VIC"
select select "spot1"
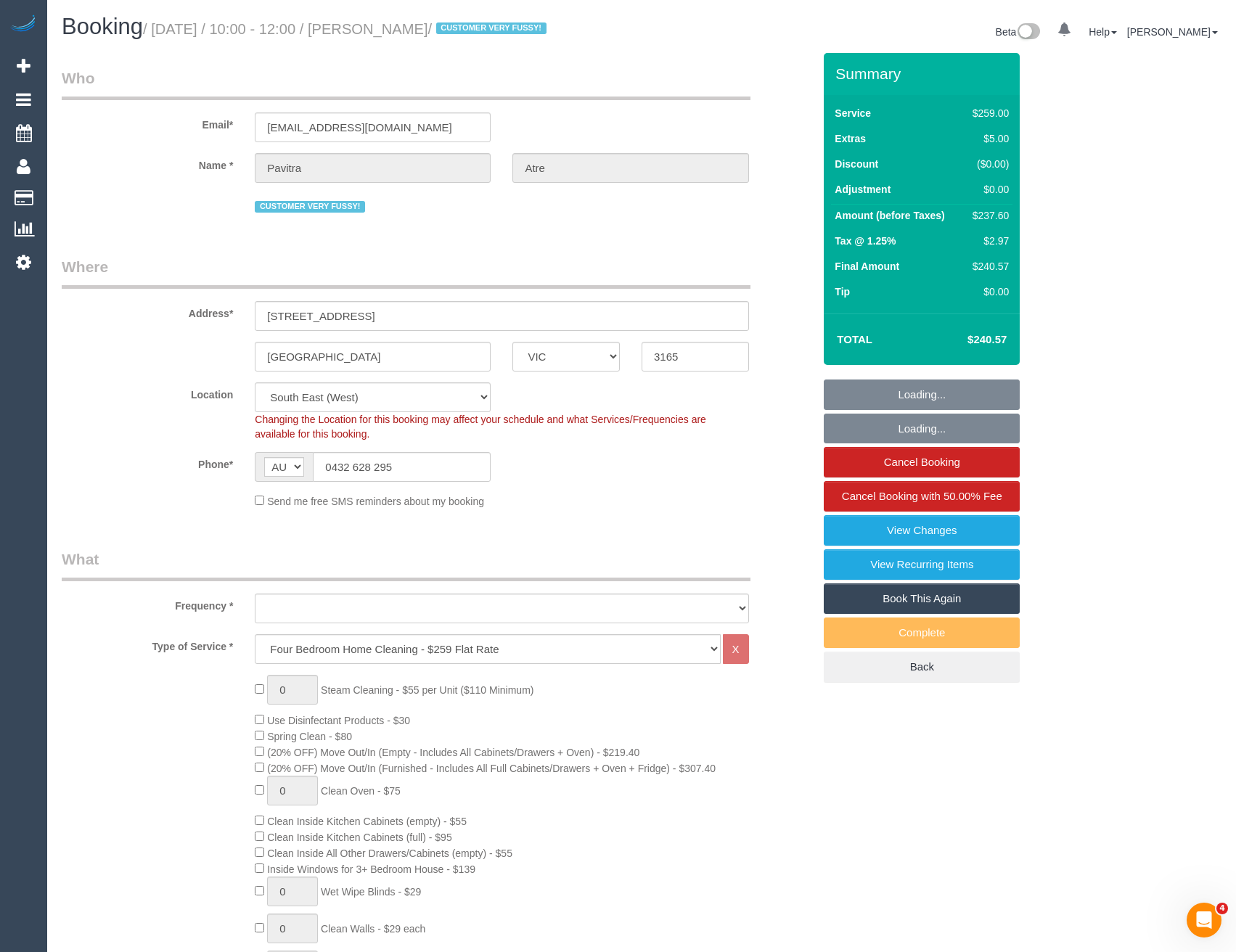
select select "object:718"
select select "string:stripe-pm_1OCVVu2GScqysDRV7vlCzhws"
select select "number:27"
select select "number:14"
select select "number:19"
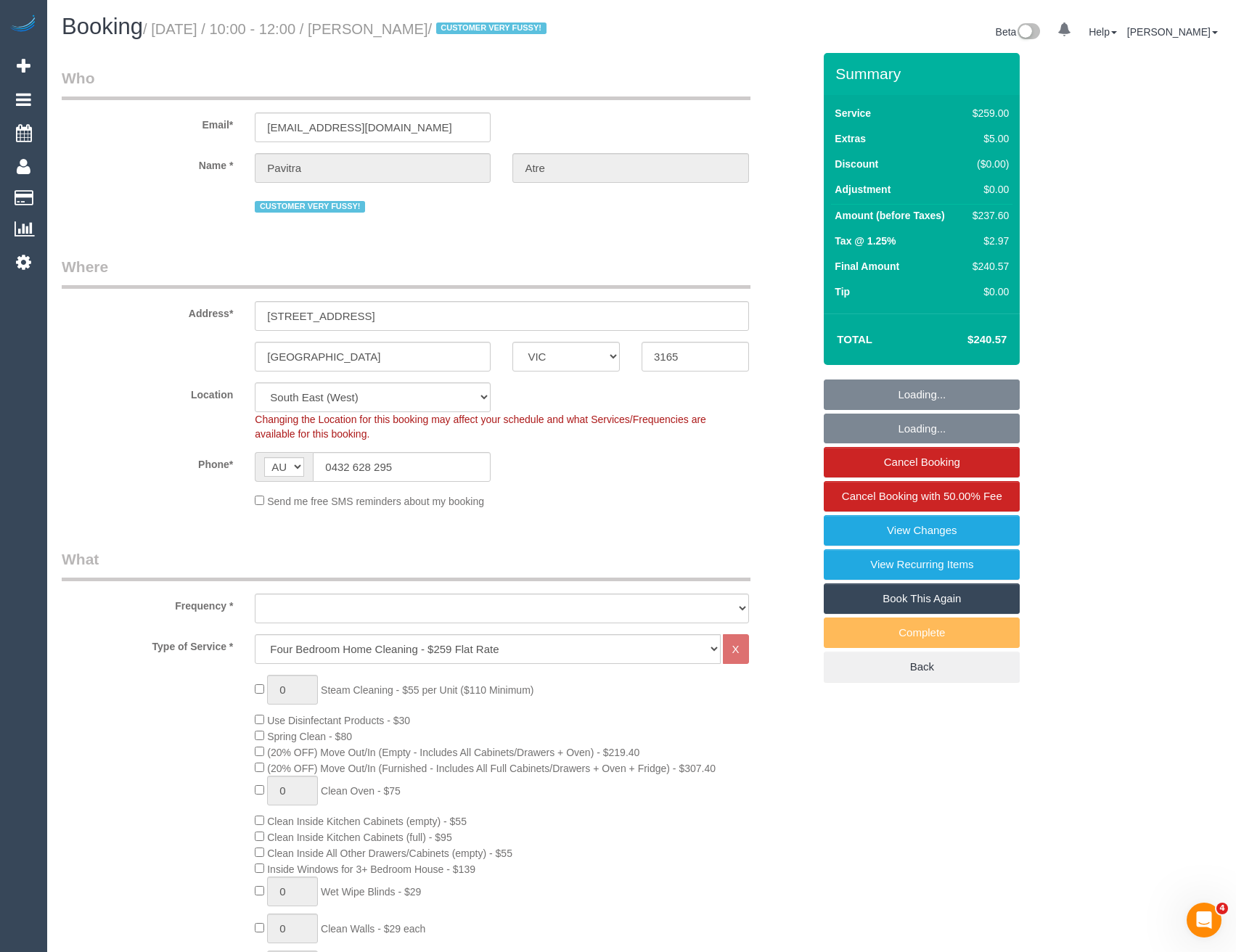
select select "number:25"
select select "number:35"
select select "number:11"
select select "object:1393"
